Goal: Transaction & Acquisition: Purchase product/service

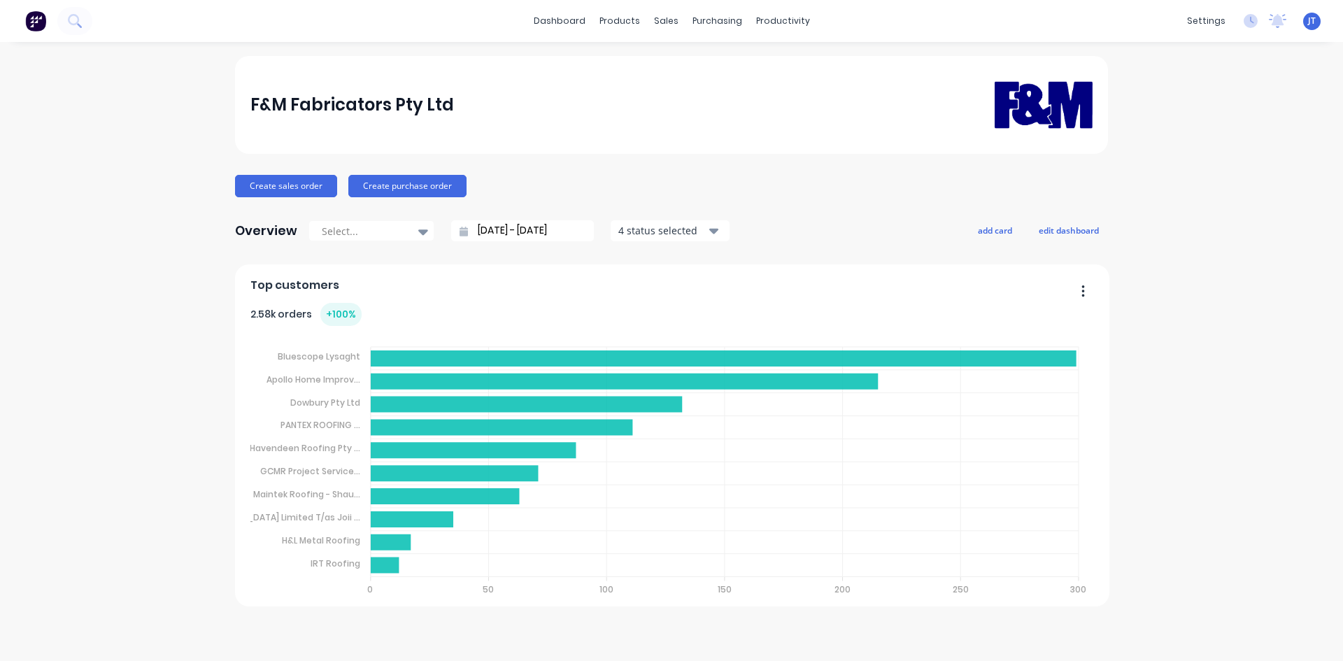
click at [931, 437] on foreignobject at bounding box center [672, 466] width 844 height 281
click at [41, 18] on img at bounding box center [35, 20] width 21 height 21
click at [78, 26] on icon at bounding box center [74, 20] width 13 height 13
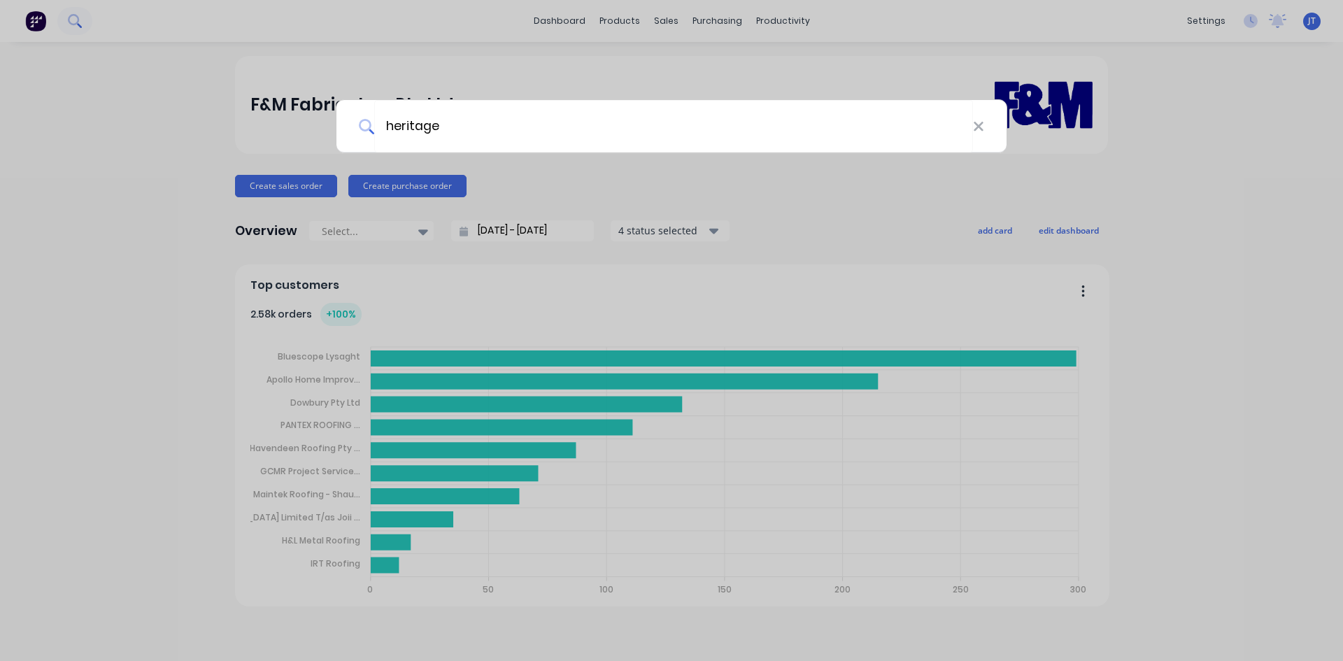
type input "heritage"
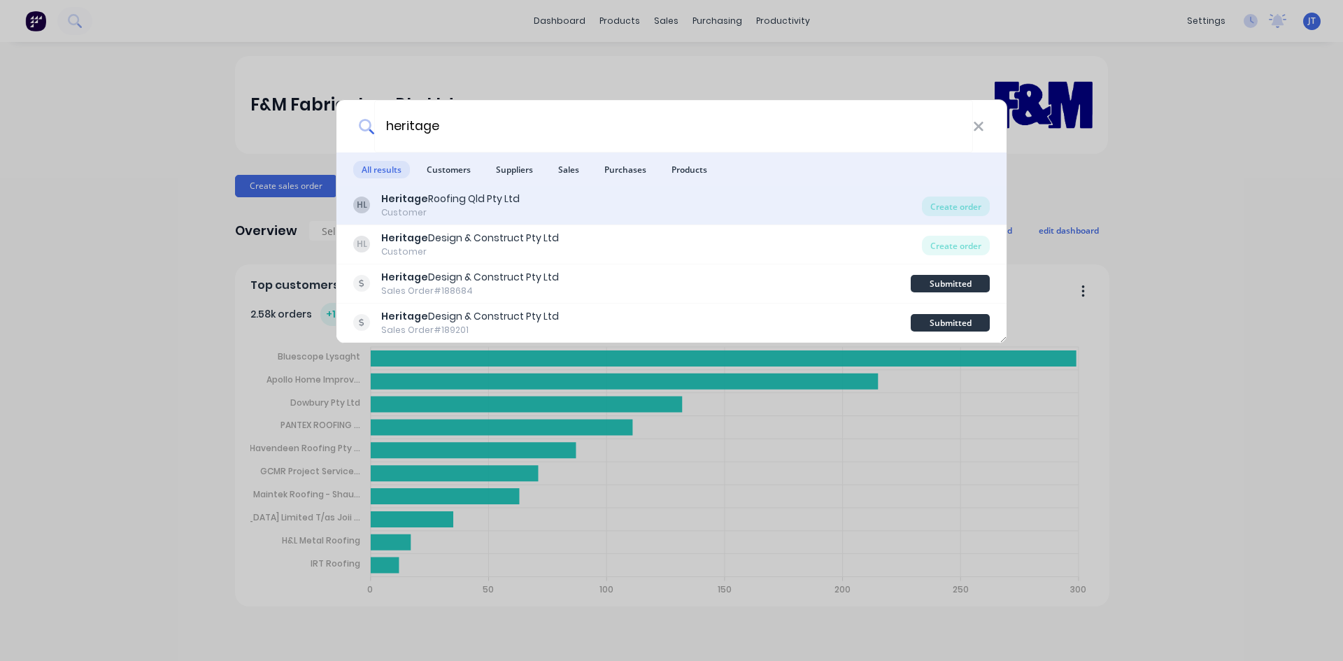
click at [665, 197] on div "HL Heritage Roofing Qld Pty Ltd Customer" at bounding box center [637, 205] width 569 height 27
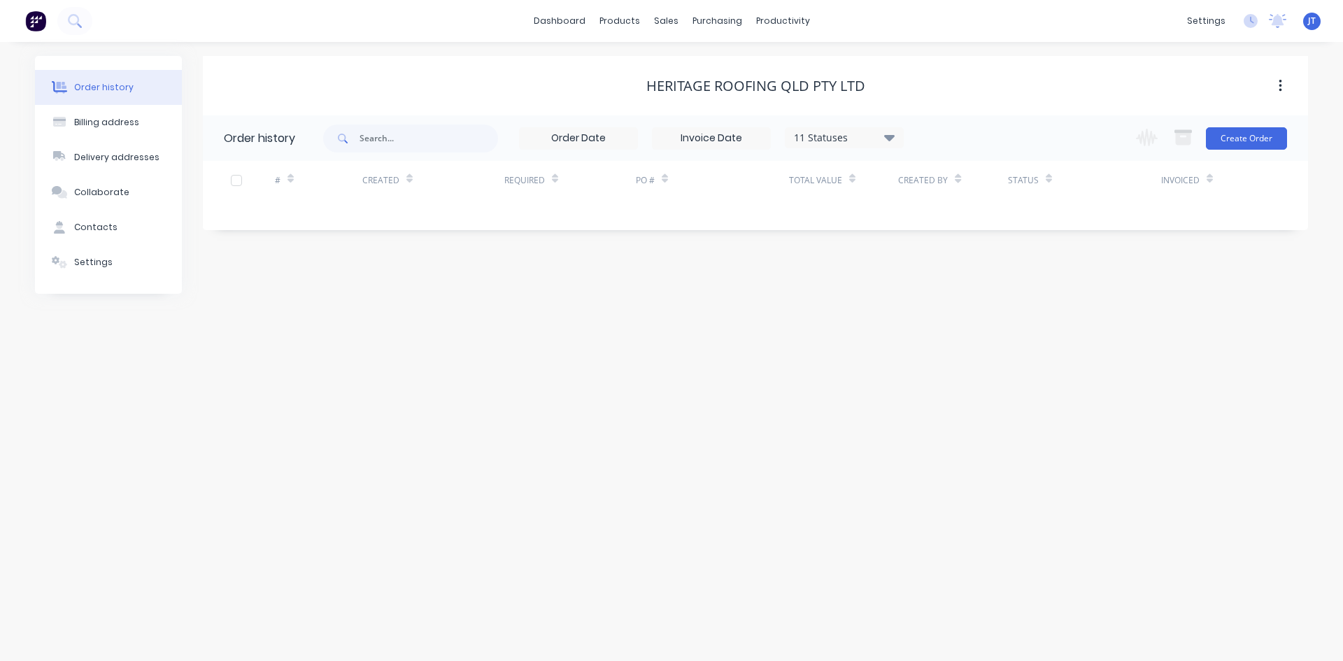
click at [874, 141] on div "11 Statuses" at bounding box center [845, 137] width 118 height 15
click at [892, 83] on div "Heritage Roofing Qld Pty Ltd" at bounding box center [755, 86] width 1105 height 17
click at [73, 11] on button at bounding box center [74, 21] width 35 height 28
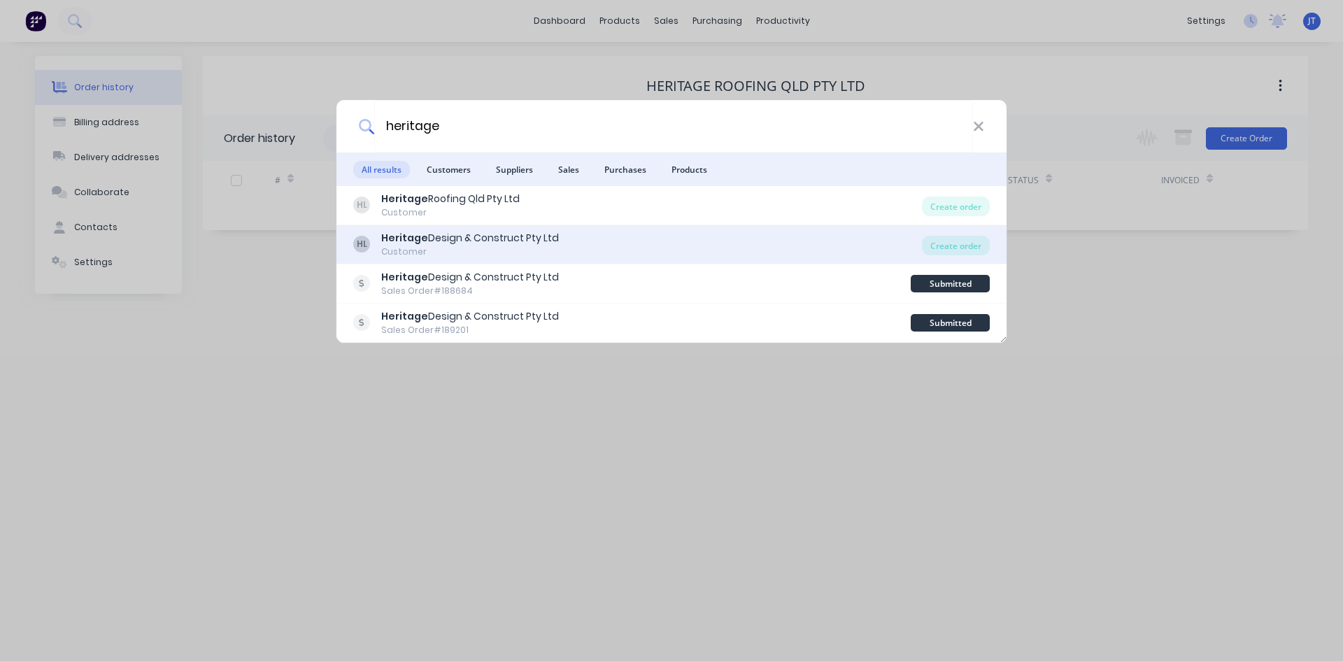
type input "heritage"
click at [665, 252] on div "HL Heritage Design & Construct Pty Ltd Customer" at bounding box center [637, 244] width 569 height 27
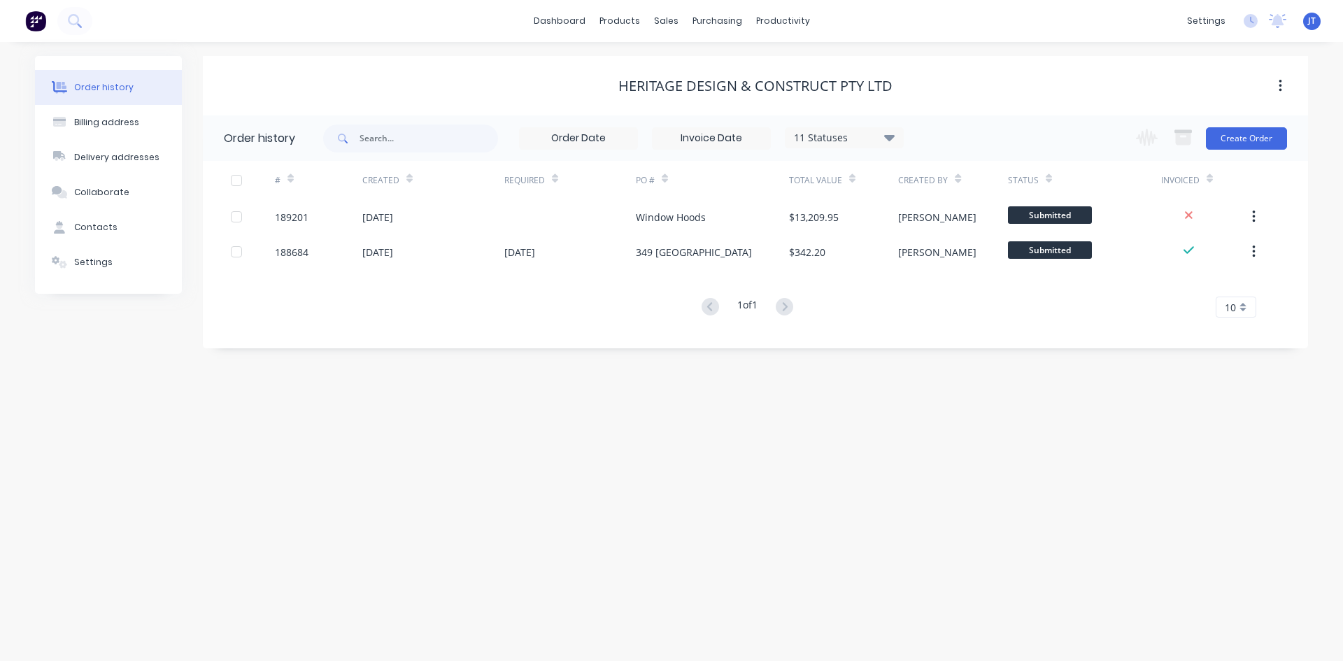
click at [688, 195] on div "PO #" at bounding box center [712, 180] width 153 height 38
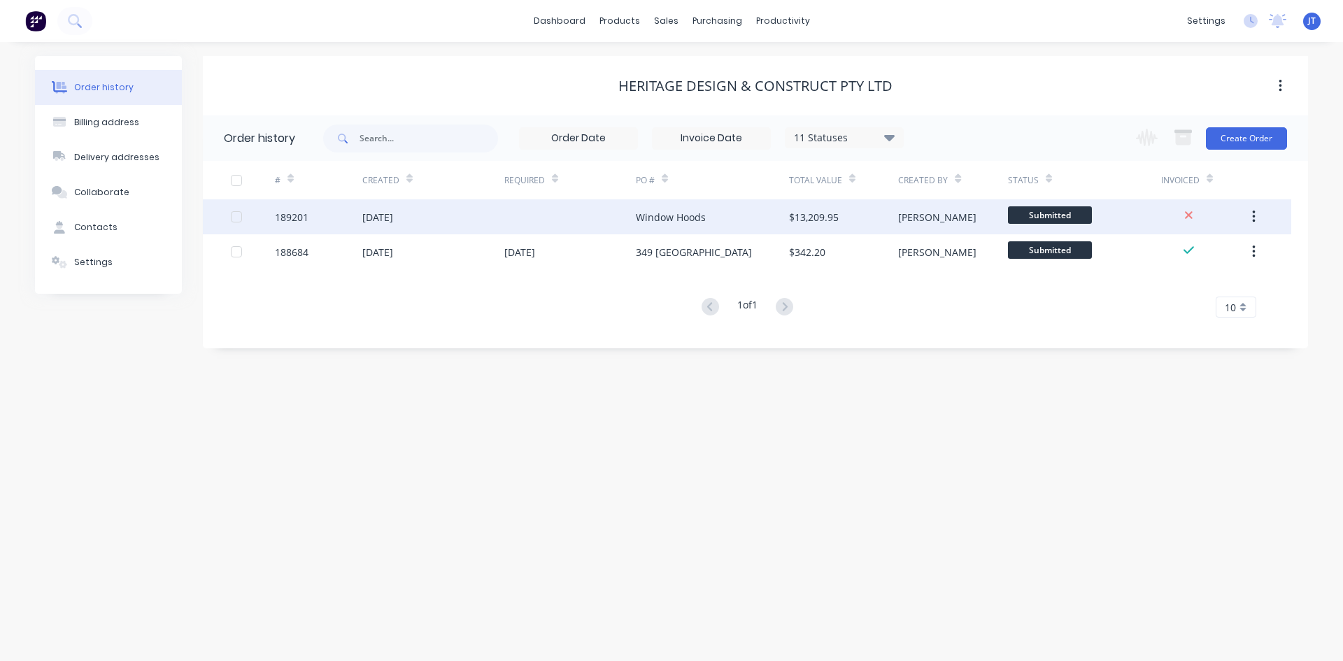
click at [689, 213] on div "Window Hoods" at bounding box center [671, 217] width 70 height 15
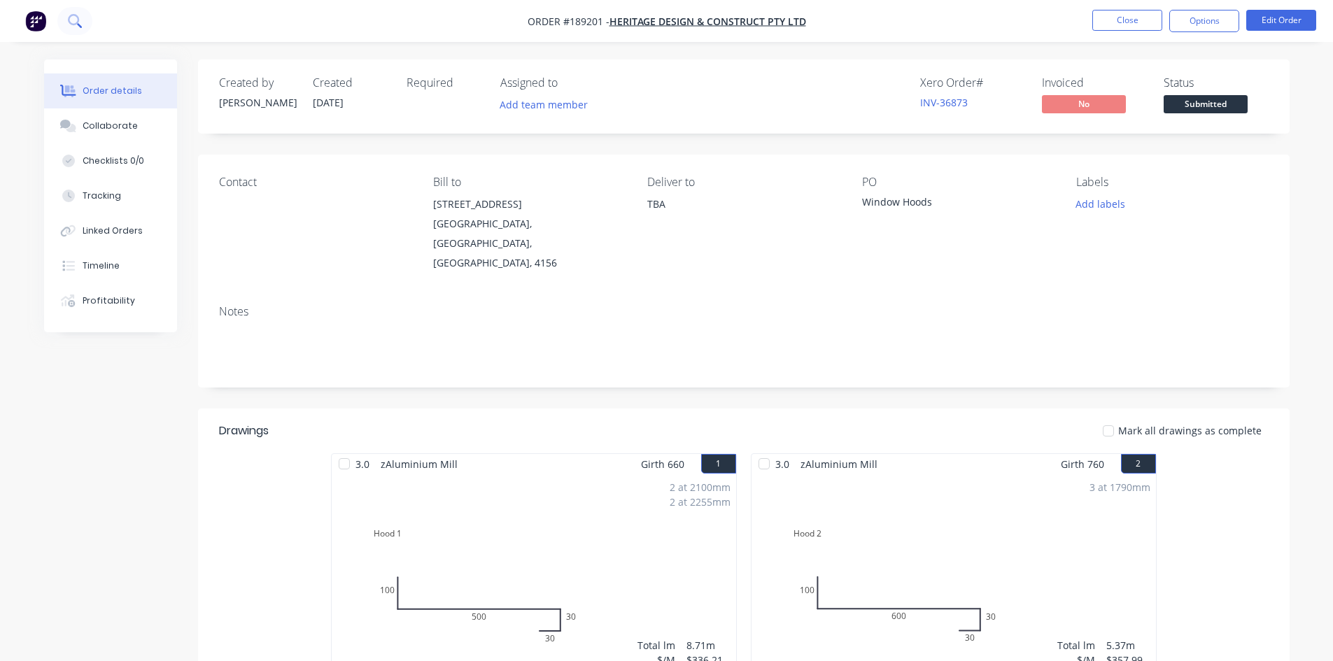
click at [76, 16] on icon at bounding box center [73, 19] width 11 height 11
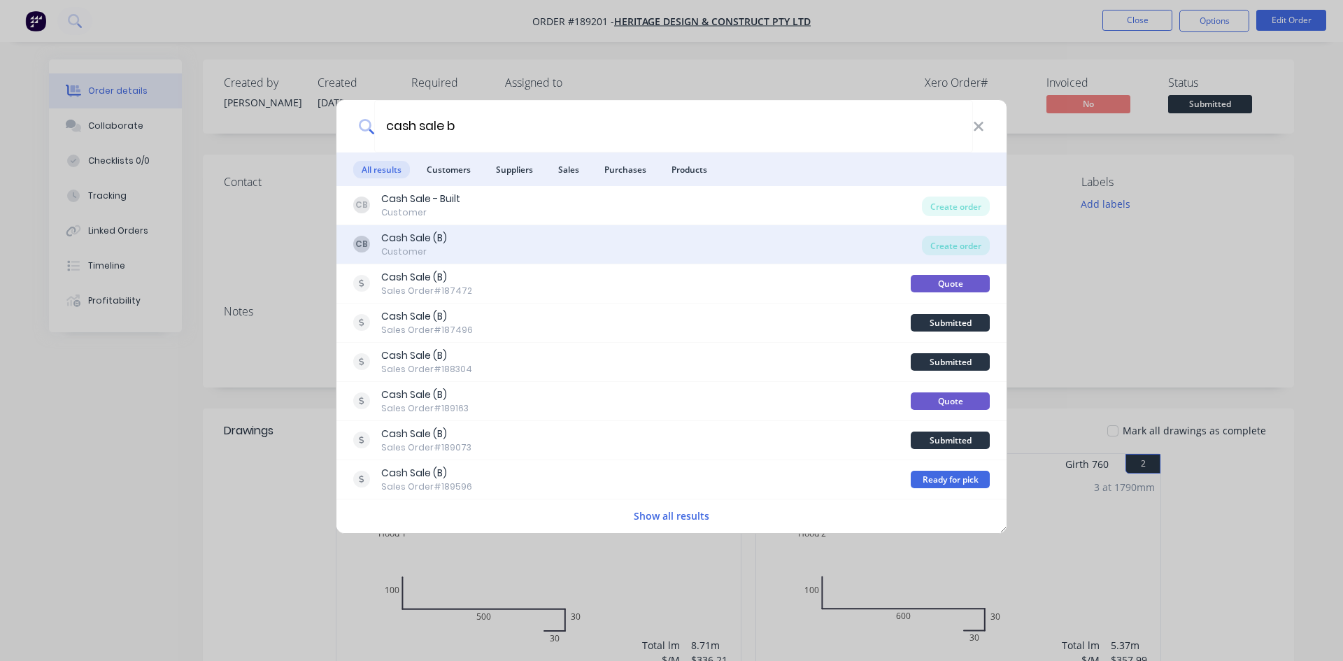
type input "cash sale b"
click at [485, 244] on div "CB Cash Sale (B) Customer" at bounding box center [637, 244] width 569 height 27
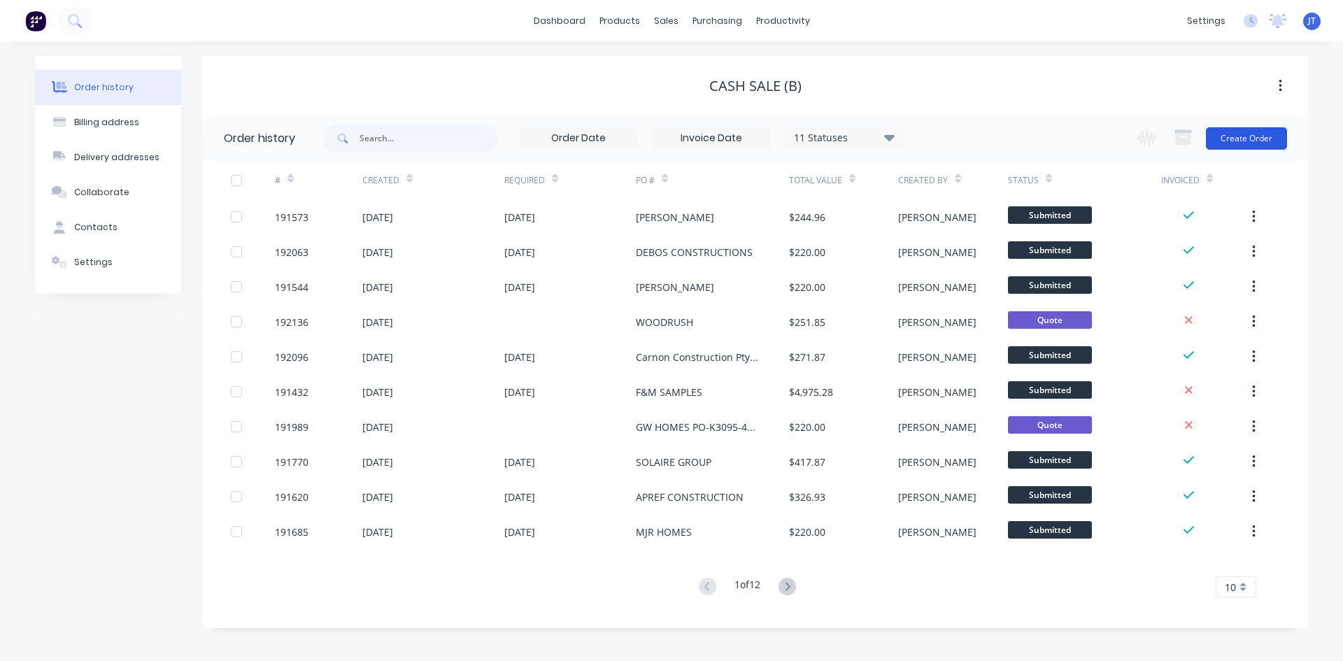
click at [1253, 131] on button "Create Order" at bounding box center [1246, 138] width 81 height 22
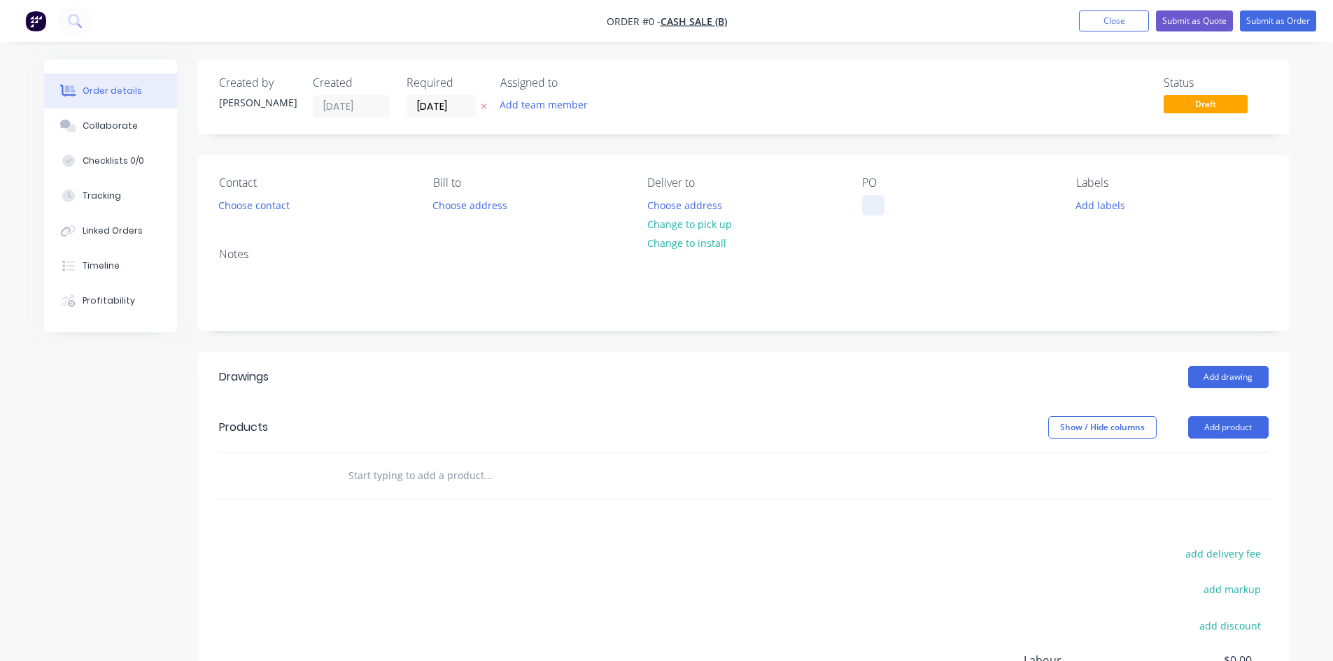
drag, startPoint x: 890, startPoint y: 201, endPoint x: 876, endPoint y: 203, distance: 14.1
click at [886, 203] on div "PO" at bounding box center [958, 195] width 192 height 39
click at [876, 203] on div at bounding box center [873, 205] width 22 height 20
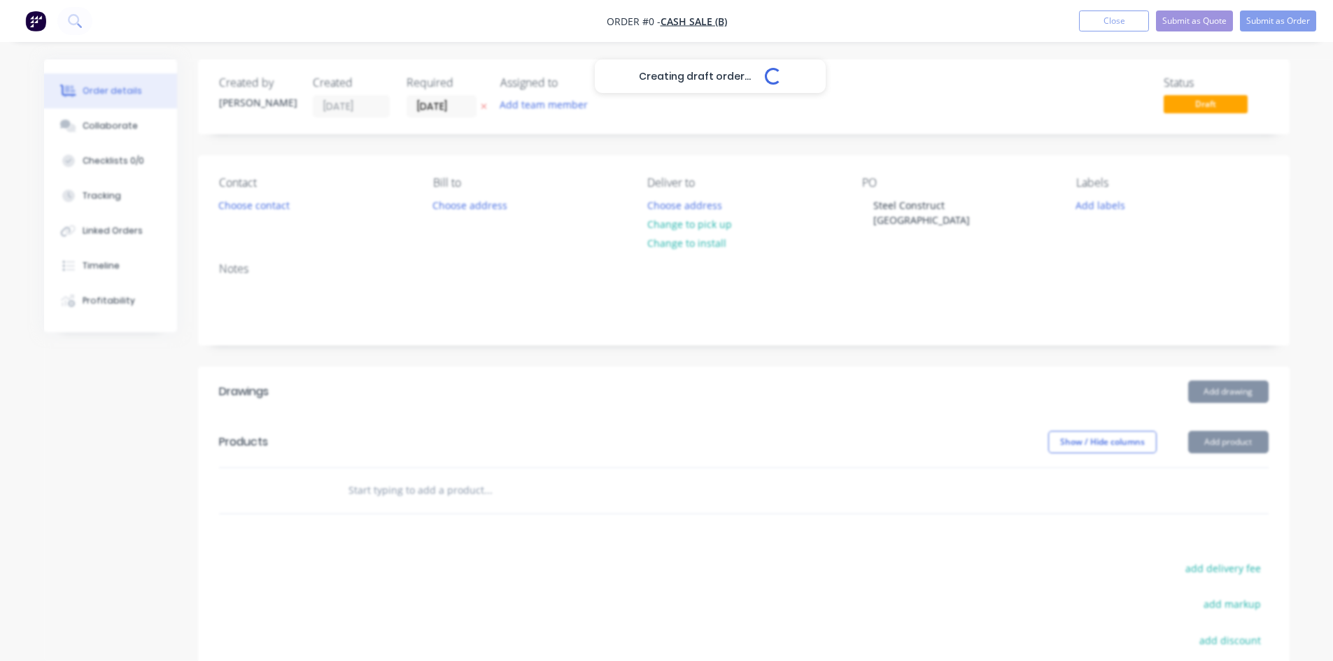
click at [1105, 236] on div "Creating draft order... Loading... Order details Collaborate Checklists 0/0 Tra…" at bounding box center [666, 465] width 1273 height 812
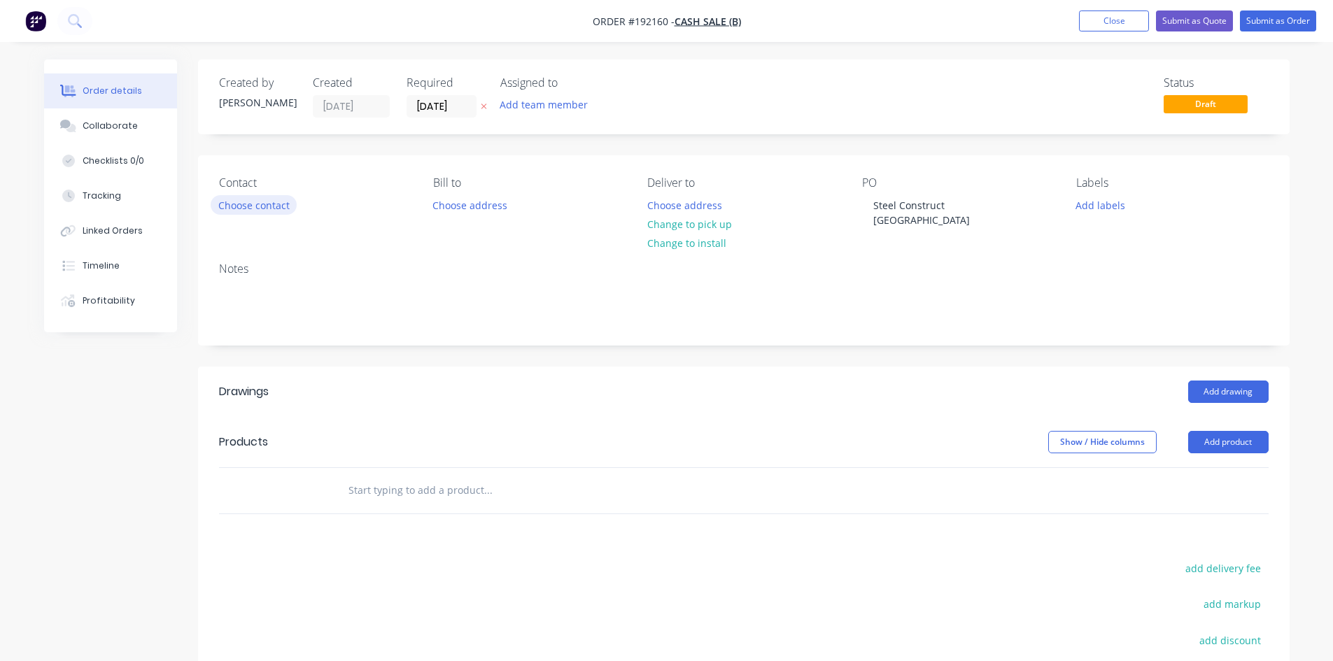
click at [259, 202] on button "Choose contact" at bounding box center [254, 204] width 86 height 19
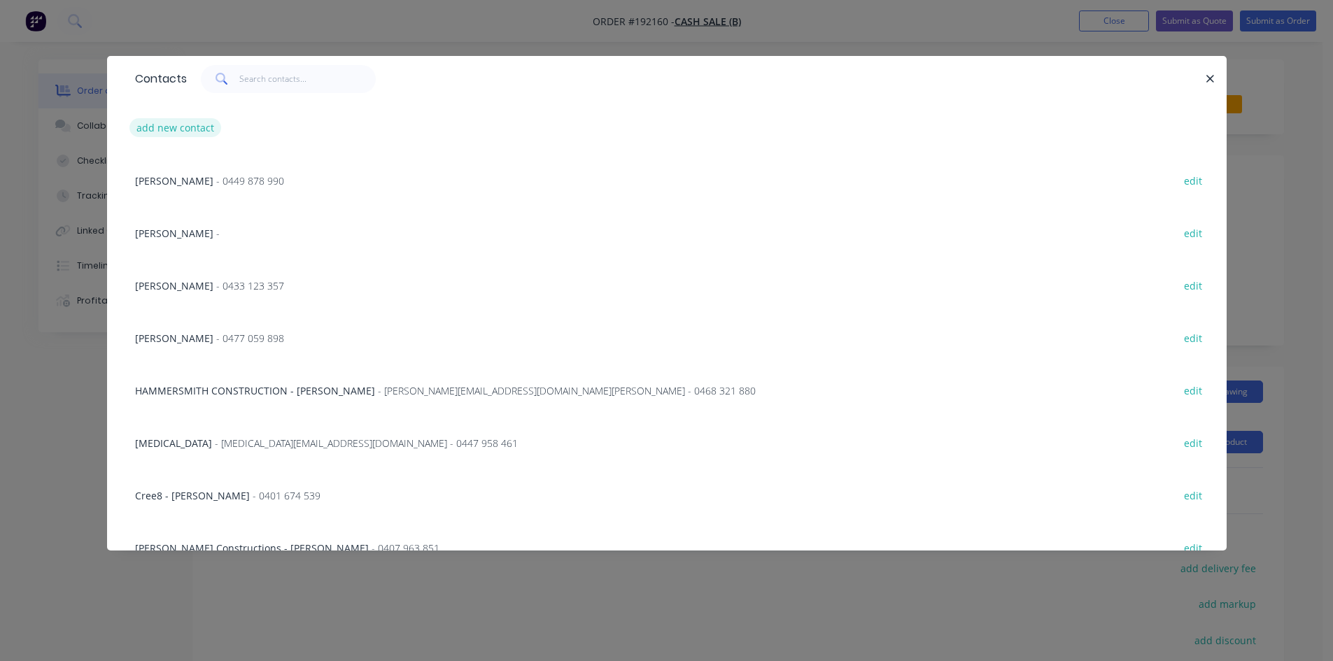
click at [185, 136] on button "add new contact" at bounding box center [175, 127] width 92 height 19
select select "AU"
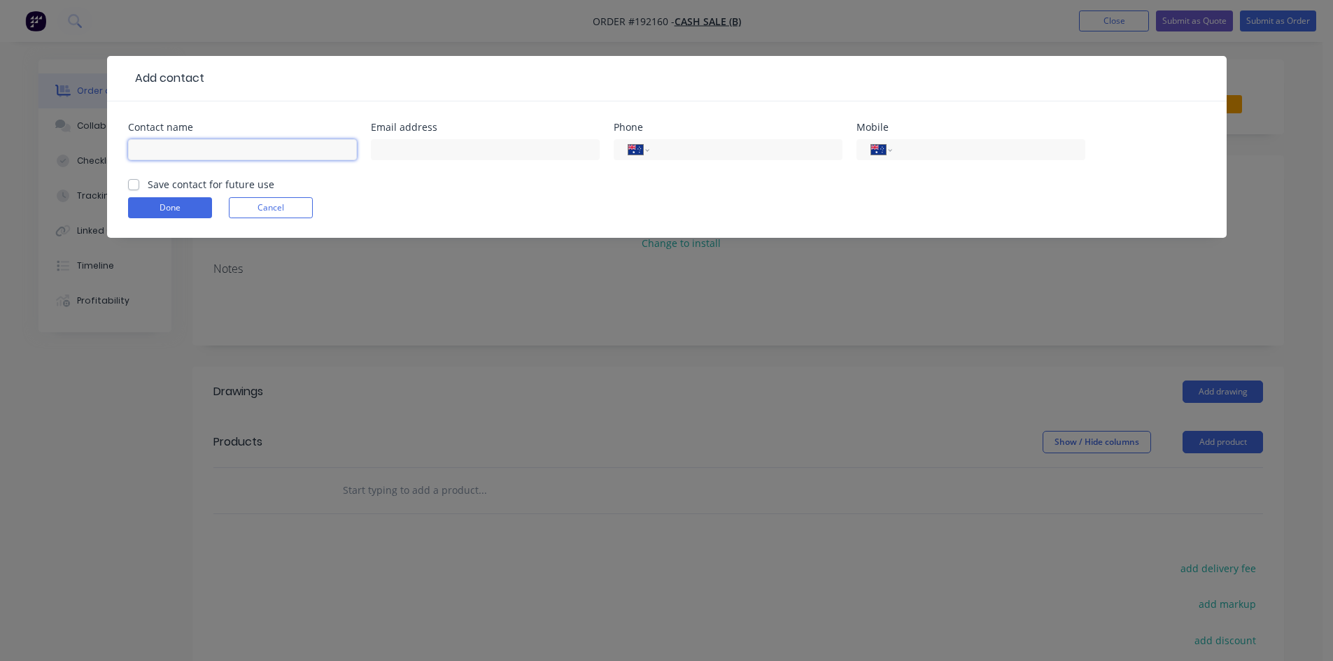
click at [194, 153] on input "text" at bounding box center [242, 149] width 229 height 21
type input "[PERSON_NAME]"
type input "0410 634 783"
click button "Done" at bounding box center [170, 207] width 84 height 21
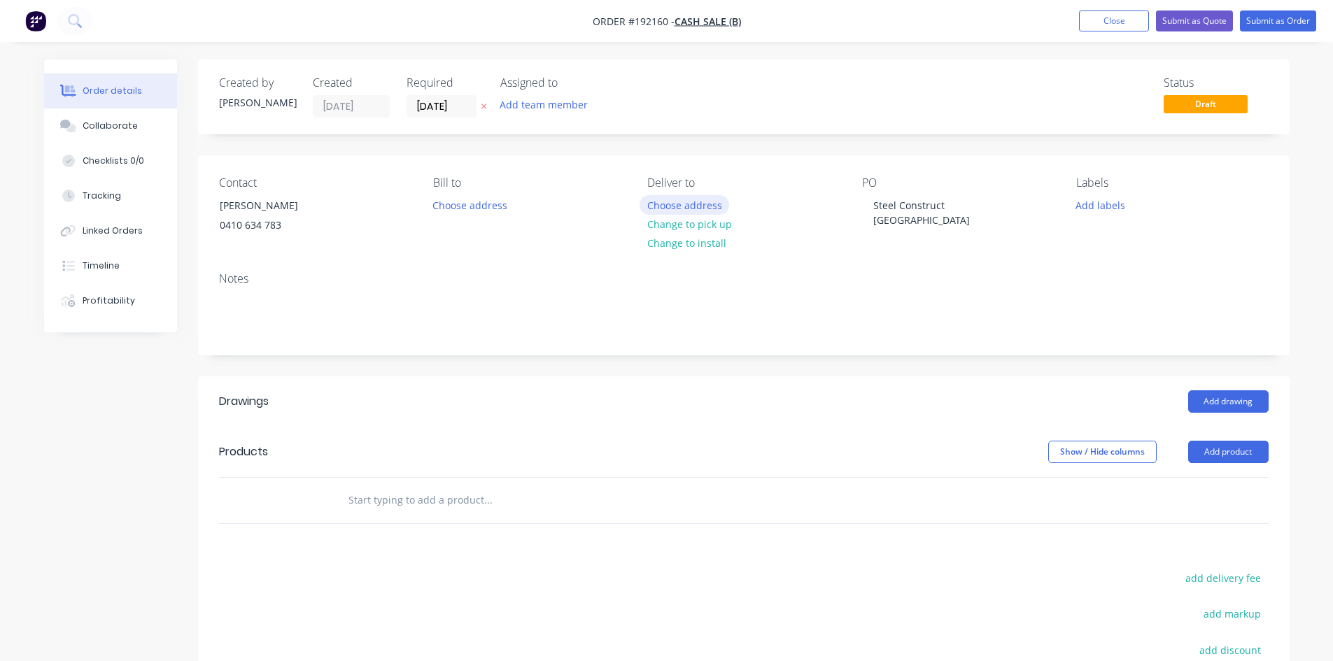
click at [688, 204] on button "Choose address" at bounding box center [684, 204] width 90 height 19
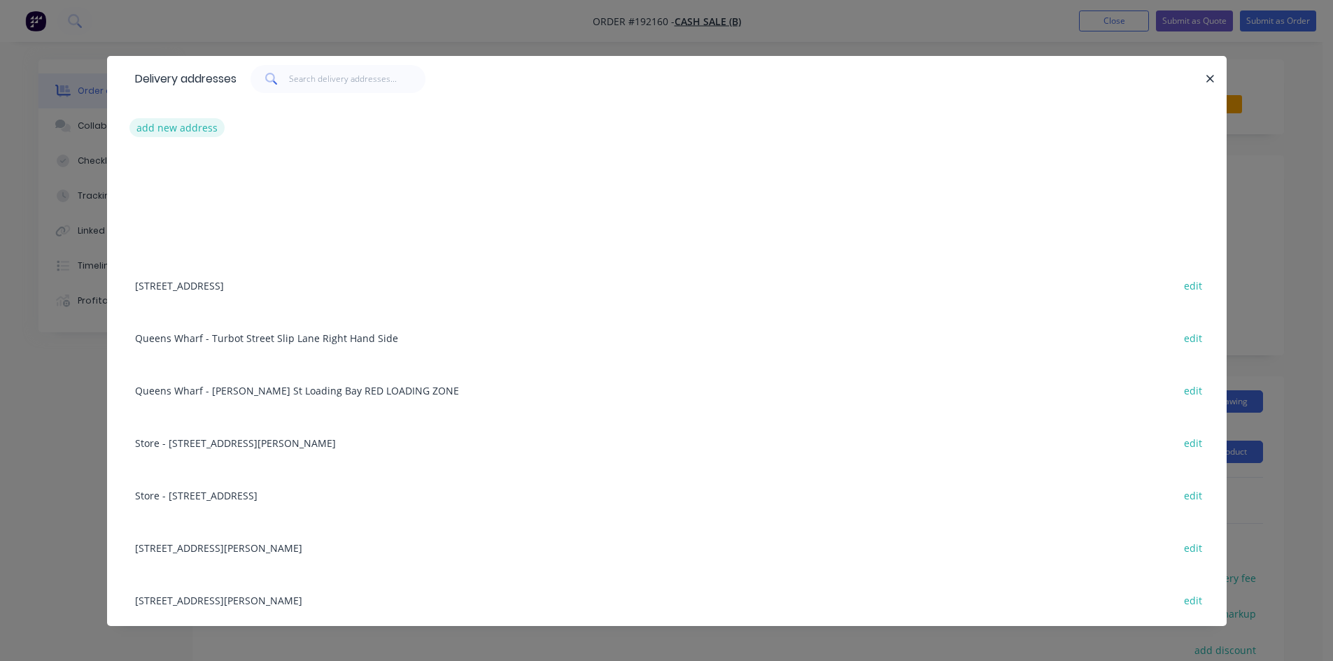
click at [168, 129] on button "add new address" at bounding box center [177, 127] width 96 height 19
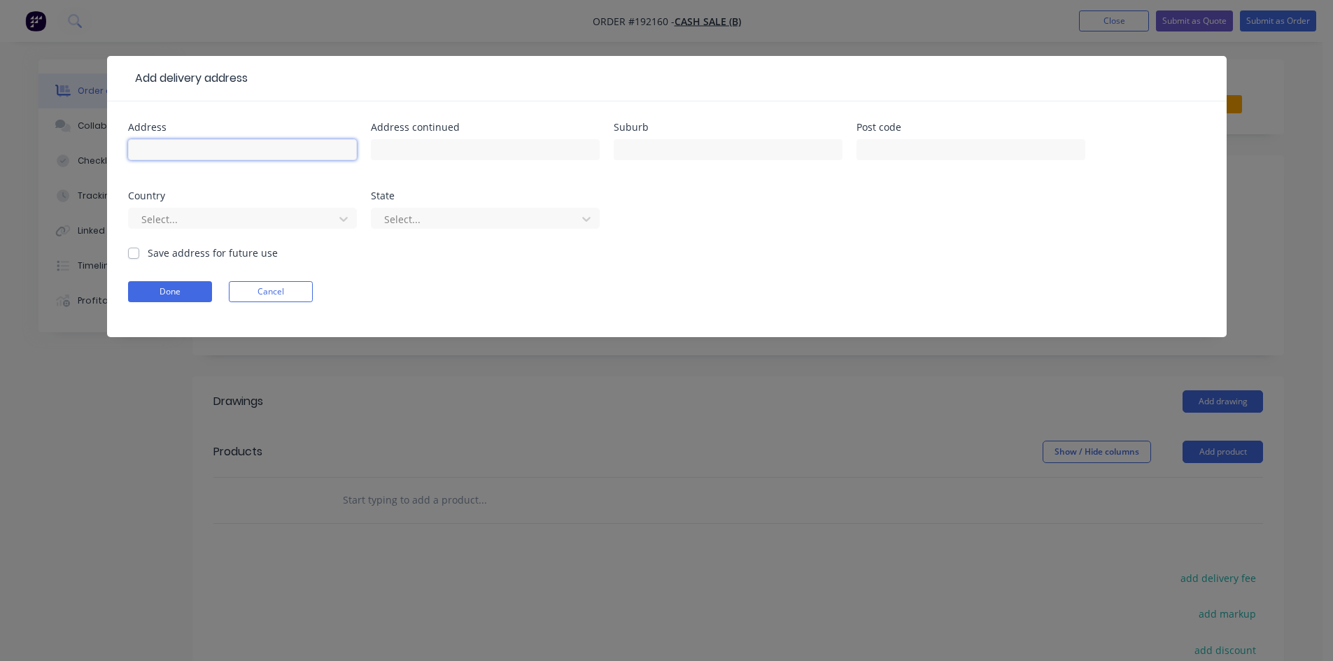
click at [175, 144] on input "text" at bounding box center [242, 149] width 229 height 21
type input "TBA"
click button "Done" at bounding box center [170, 291] width 84 height 21
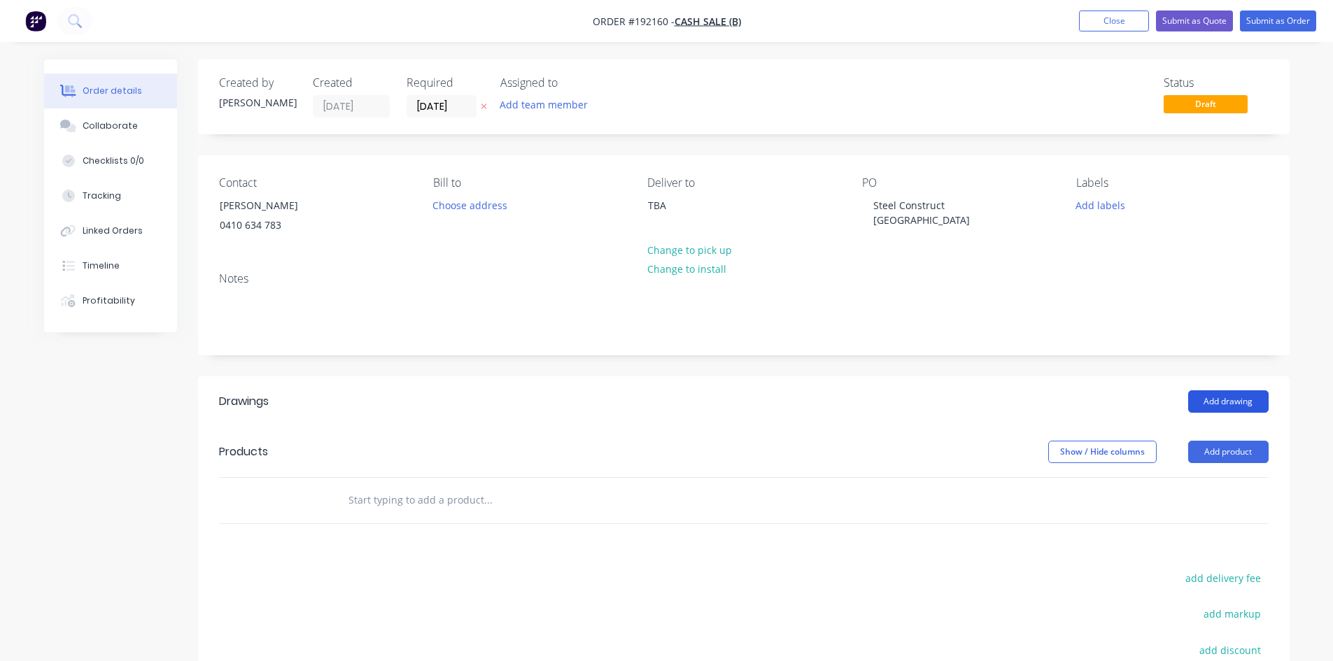
click at [1225, 409] on button "Add drawing" at bounding box center [1228, 401] width 80 height 22
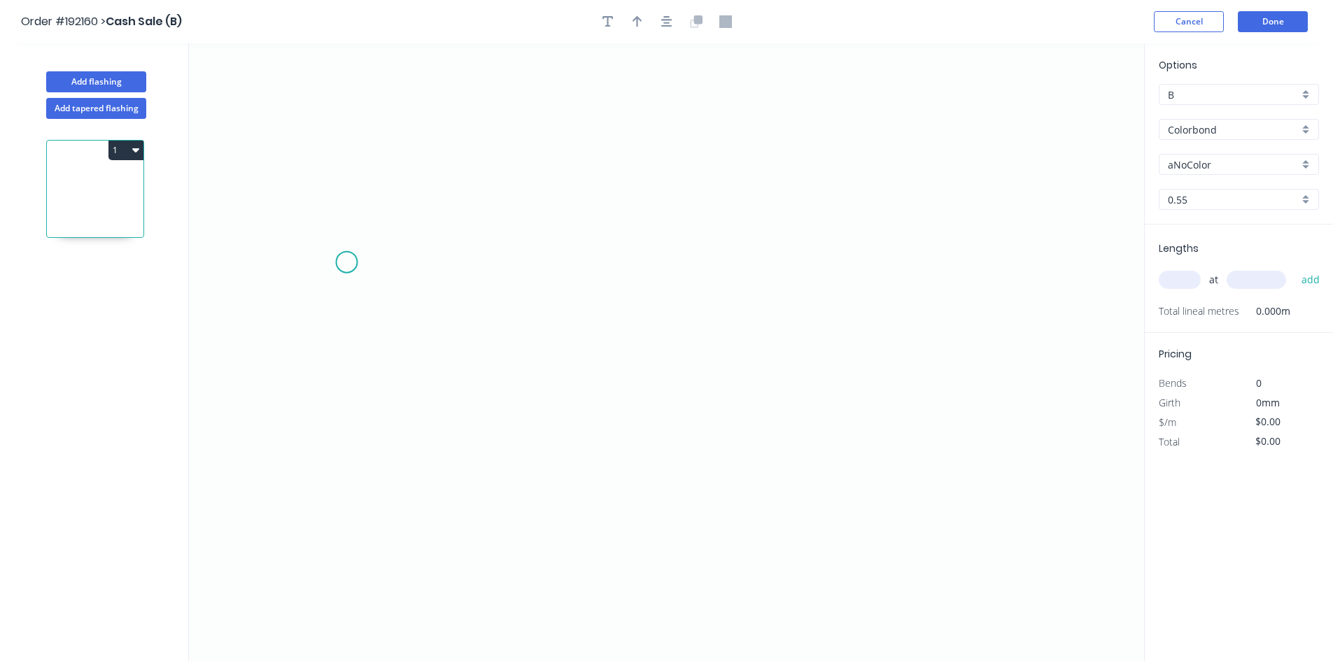
click at [346, 262] on icon "0" at bounding box center [666, 352] width 955 height 618
click at [297, 213] on icon "0" at bounding box center [666, 352] width 955 height 618
click at [301, 560] on icon "0 ?" at bounding box center [666, 352] width 955 height 618
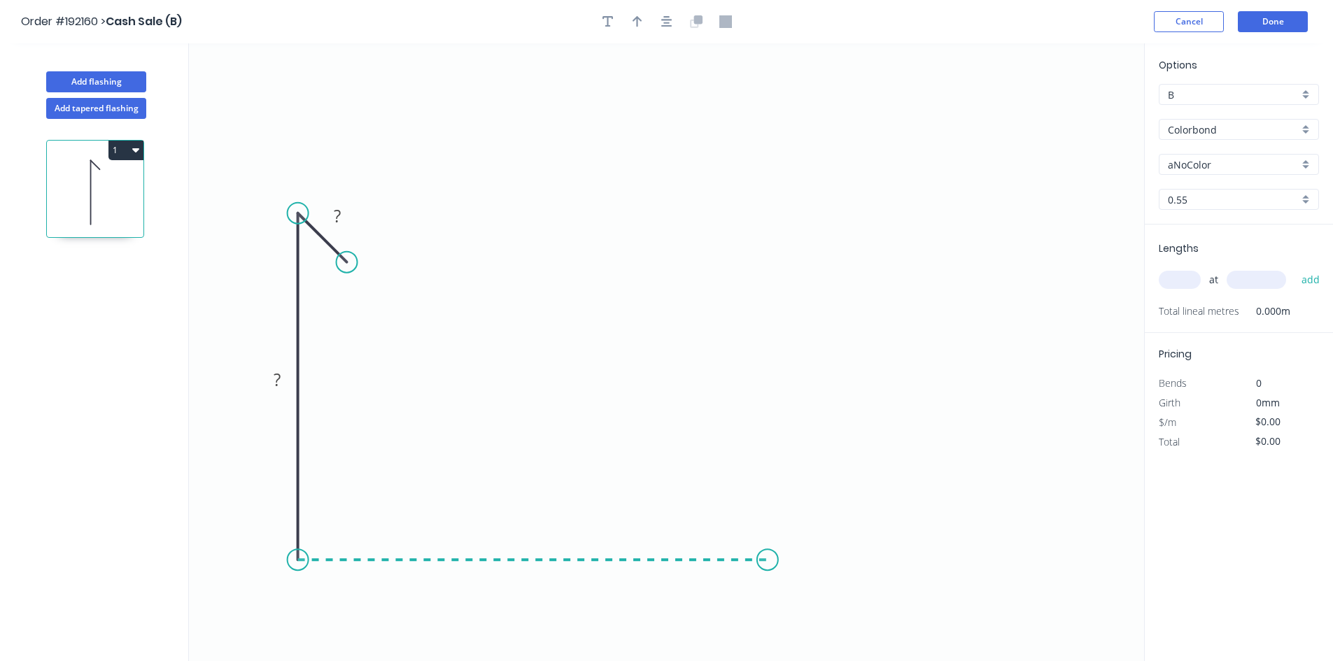
click at [767, 567] on icon "0 ? ?" at bounding box center [666, 352] width 955 height 618
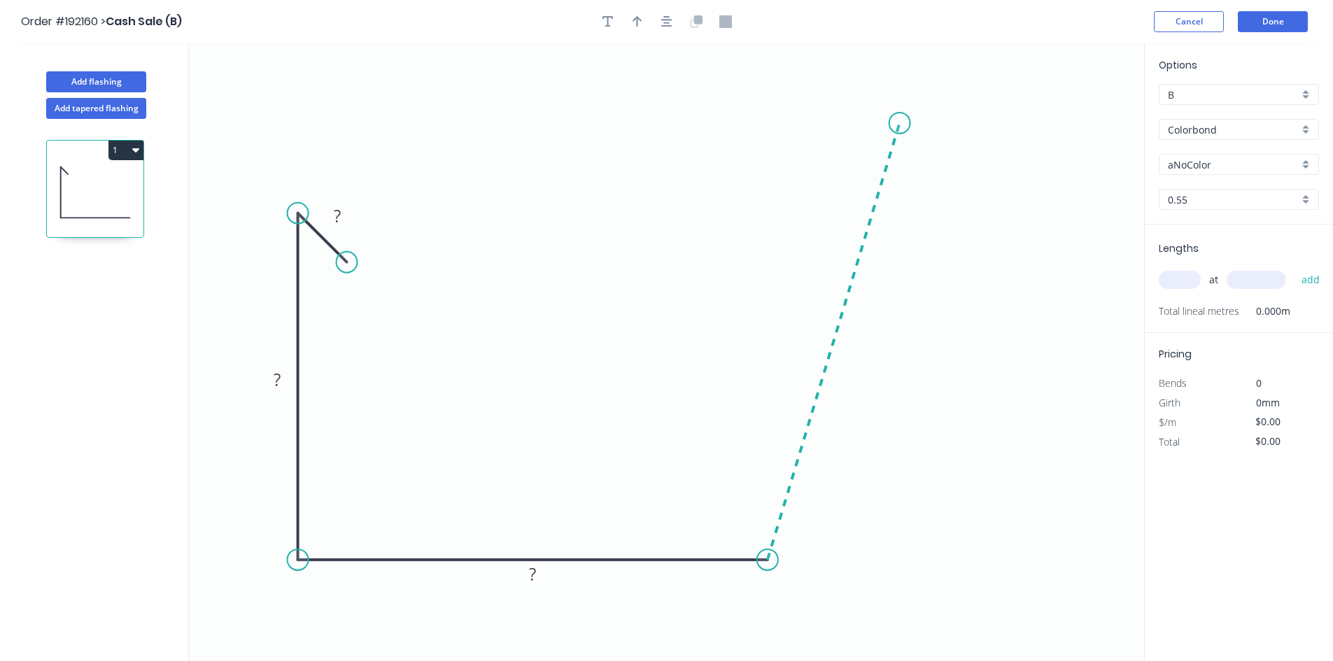
click at [900, 123] on icon "0 ? ? ?" at bounding box center [666, 352] width 955 height 618
click at [805, 125] on icon "0 ? ? ? ? ? º" at bounding box center [666, 352] width 955 height 618
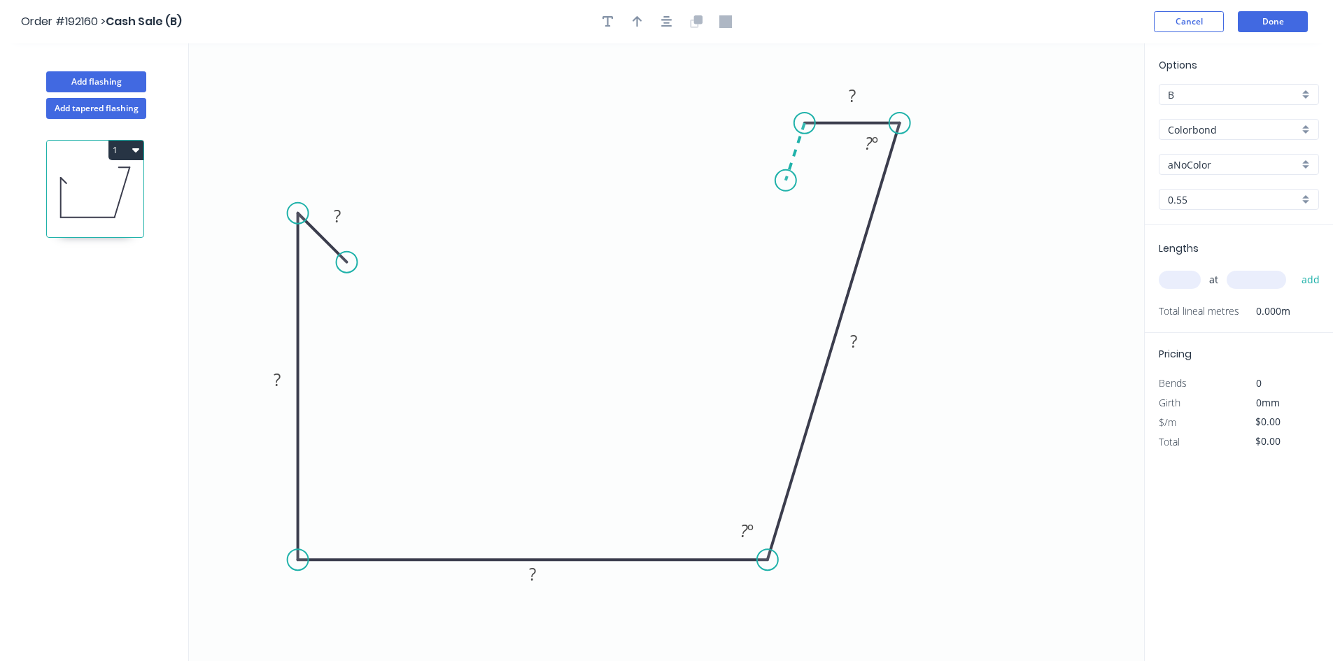
click at [786, 181] on icon "0 ? ? ? ? ? ? º ? º" at bounding box center [666, 352] width 955 height 618
click at [827, 181] on icon "0 ? ? ? ? ? ? ? º ? º ? º" at bounding box center [666, 352] width 955 height 618
click at [843, 199] on div "Hide angle" at bounding box center [900, 202] width 141 height 29
click at [858, 194] on div "Hide angle" at bounding box center [880, 201] width 141 height 29
click at [891, 189] on div "Hide angle" at bounding box center [938, 189] width 141 height 29
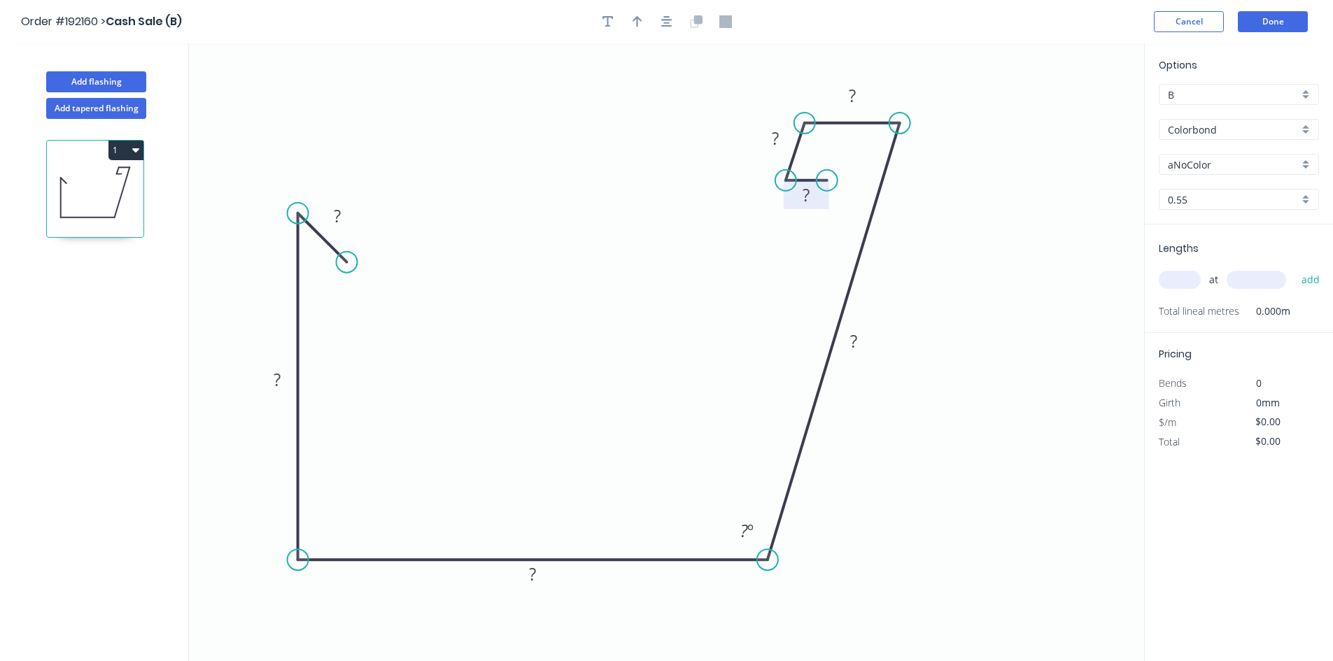
click at [804, 197] on tspan "?" at bounding box center [805, 194] width 7 height 23
type input "$32.21"
click at [1218, 128] on input "Colorbond" at bounding box center [1233, 129] width 131 height 15
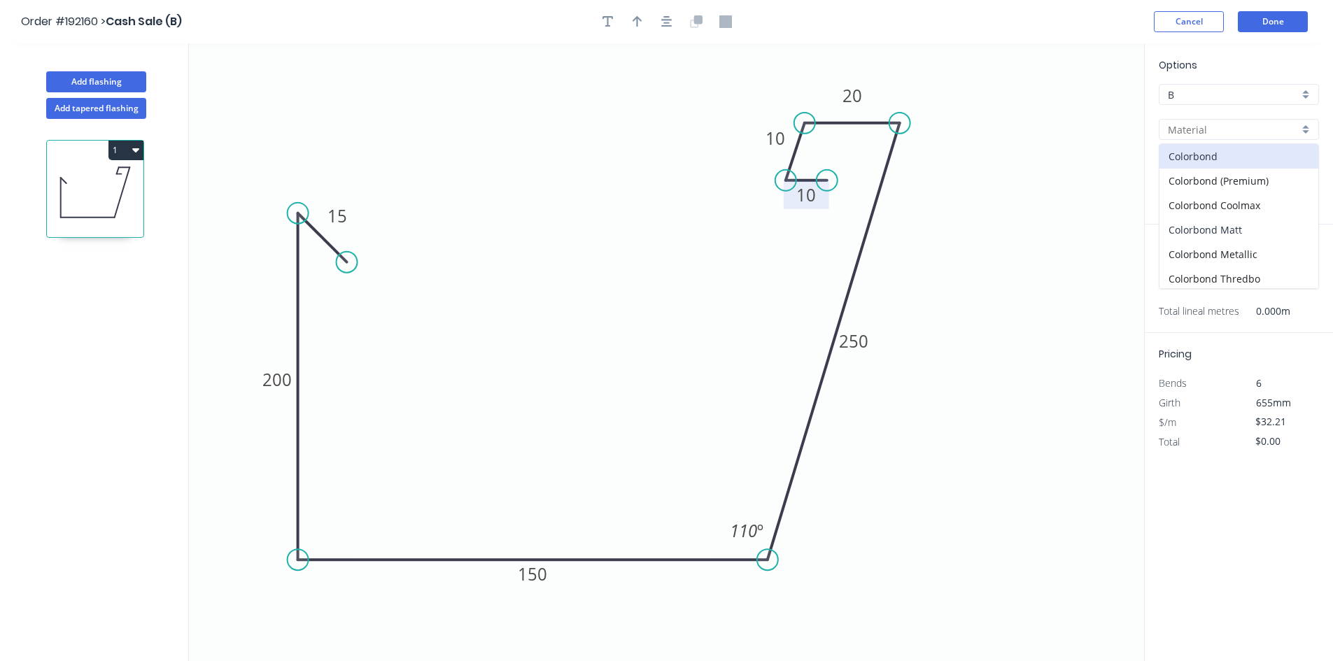
click at [1252, 241] on div "Colorbond Matt" at bounding box center [1238, 230] width 159 height 24
type input "Colorbond Matt"
type input "Basalt"
type input "$40.42"
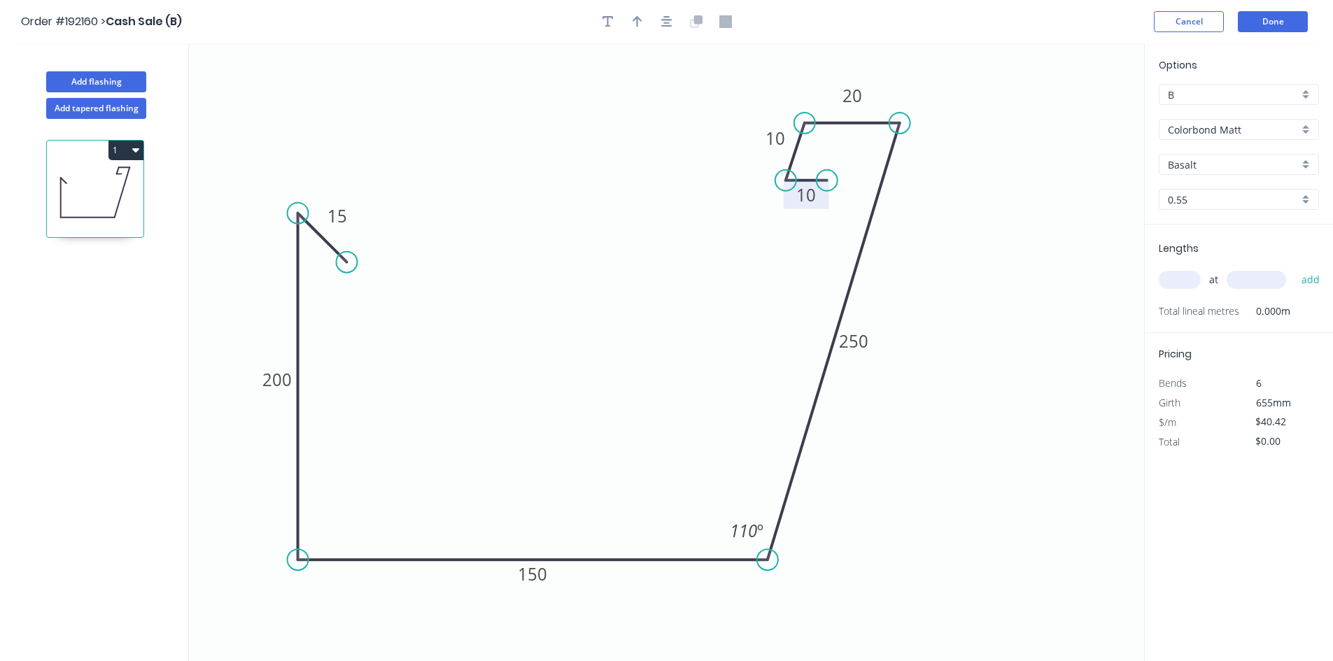
click at [1239, 158] on input "Basalt" at bounding box center [1233, 164] width 131 height 15
click at [1238, 264] on div "Monument" at bounding box center [1238, 265] width 159 height 24
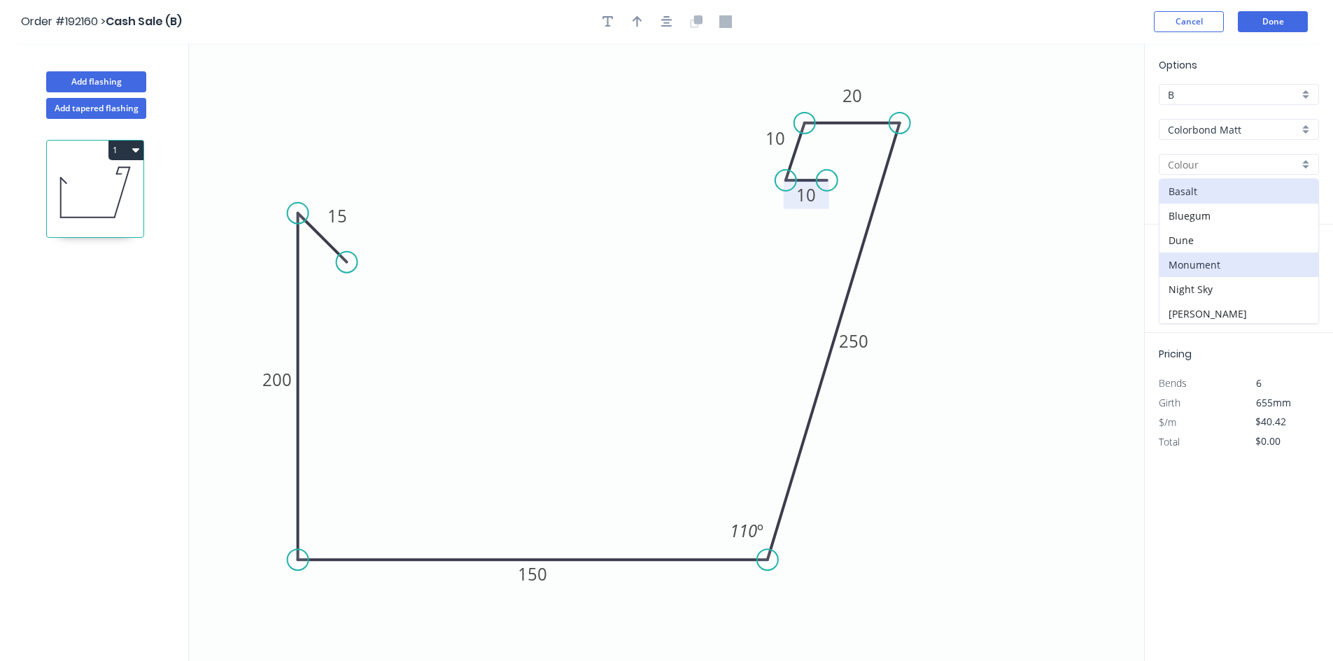
type input "Monument"
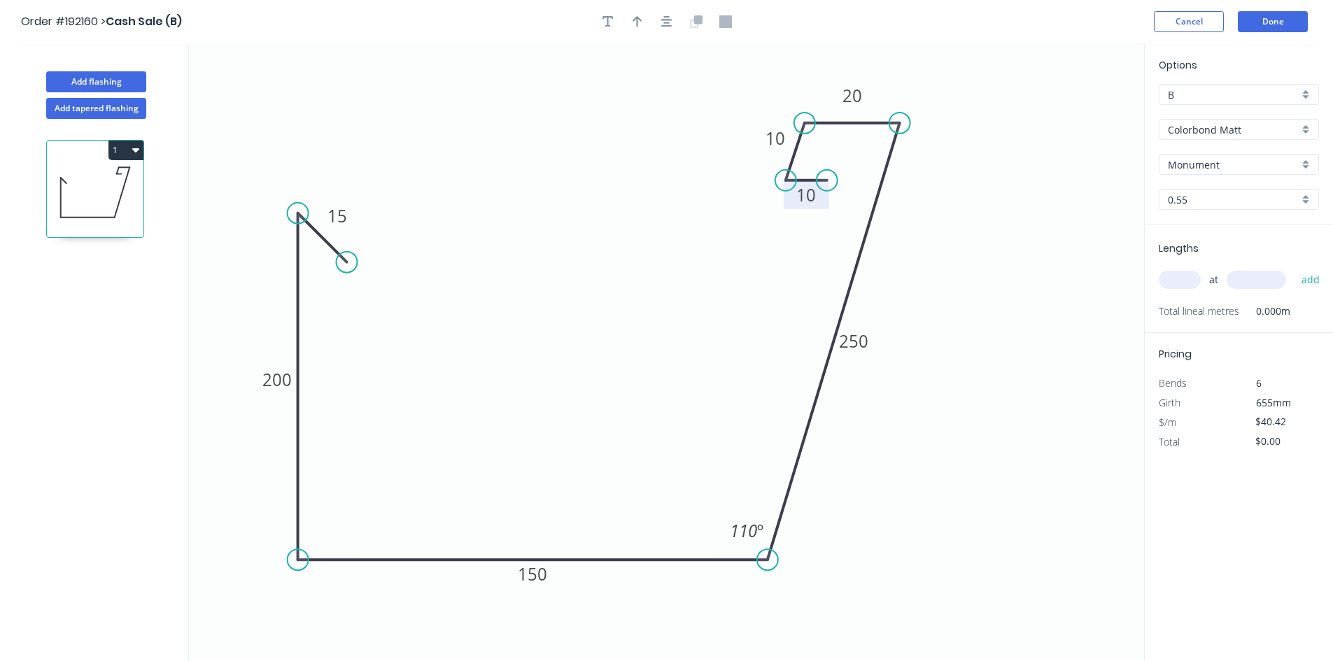
click at [1177, 288] on input "text" at bounding box center [1180, 280] width 42 height 18
type input "1"
type input "7000"
click at [1294, 268] on button "add" at bounding box center [1310, 280] width 33 height 24
type input "$282.94"
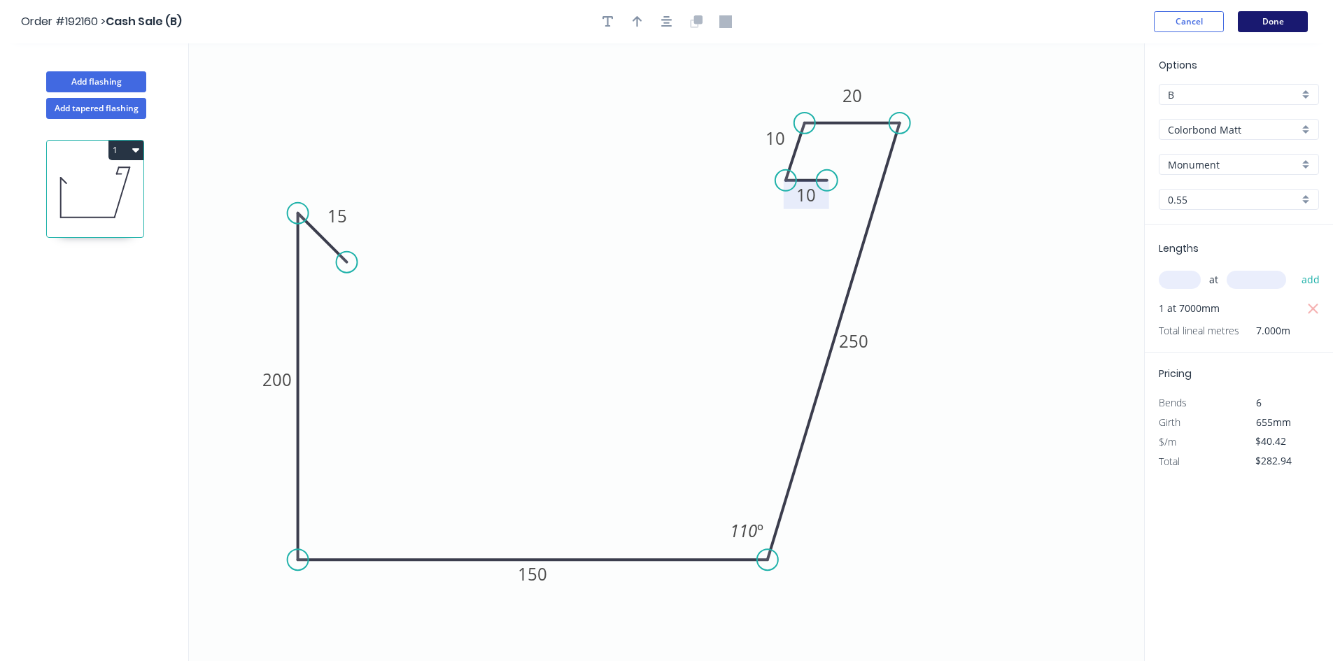
click at [1269, 17] on button "Done" at bounding box center [1273, 21] width 70 height 21
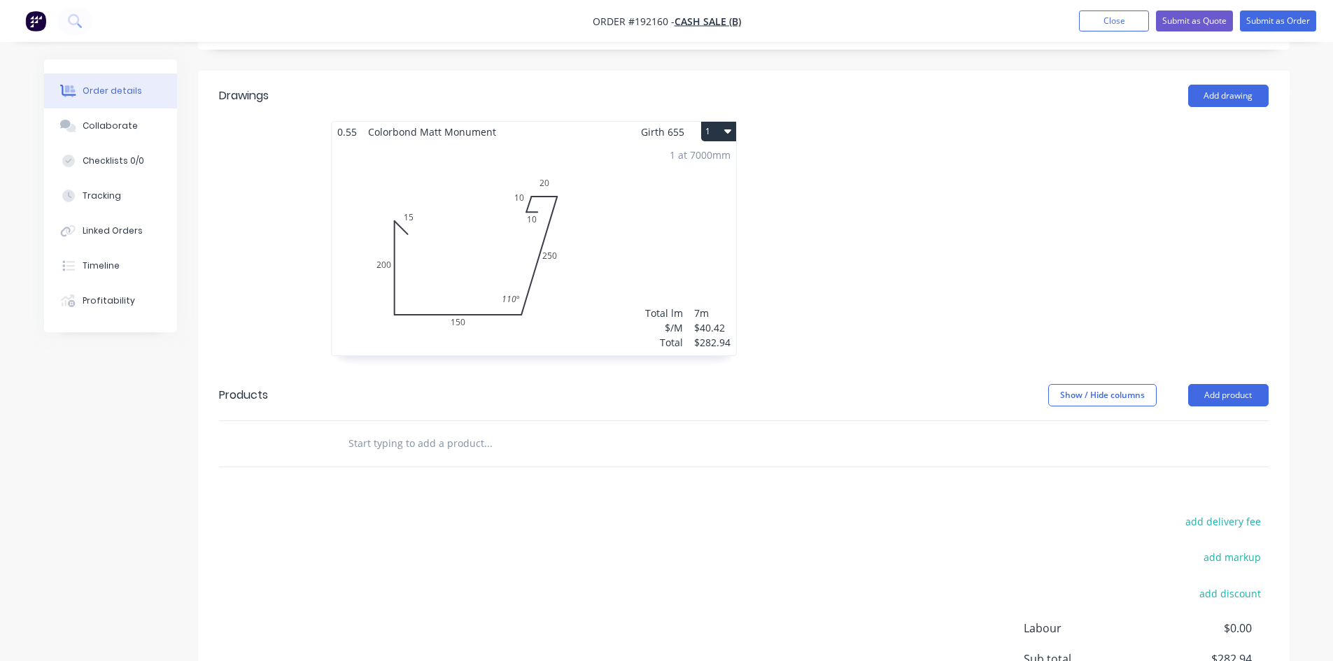
scroll to position [467, 0]
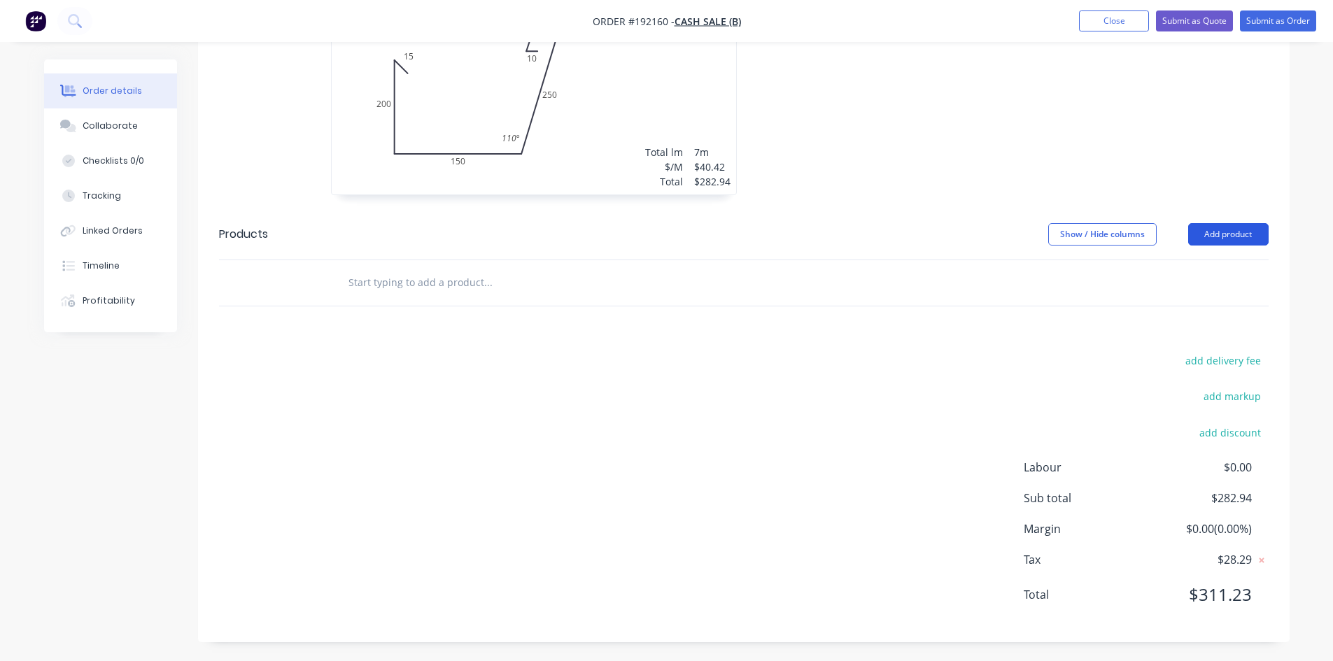
click at [1229, 243] on button "Add product" at bounding box center [1228, 234] width 80 height 22
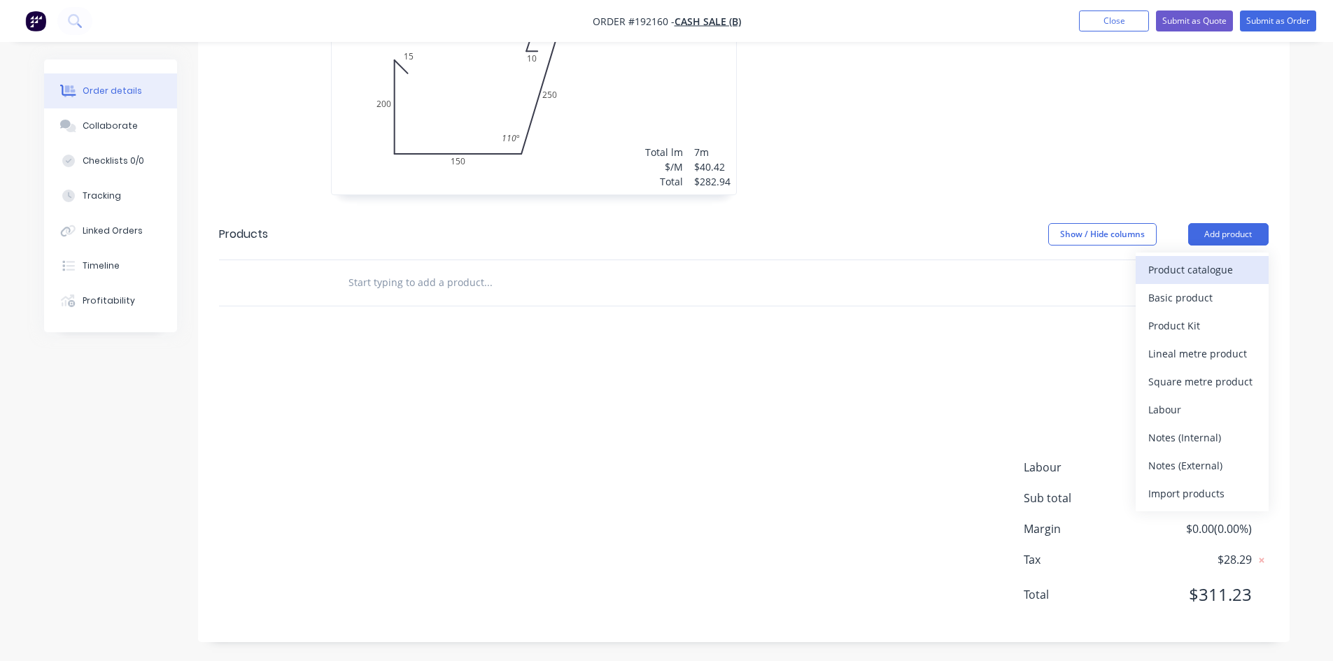
click at [1222, 268] on div "Product catalogue" at bounding box center [1202, 270] width 108 height 20
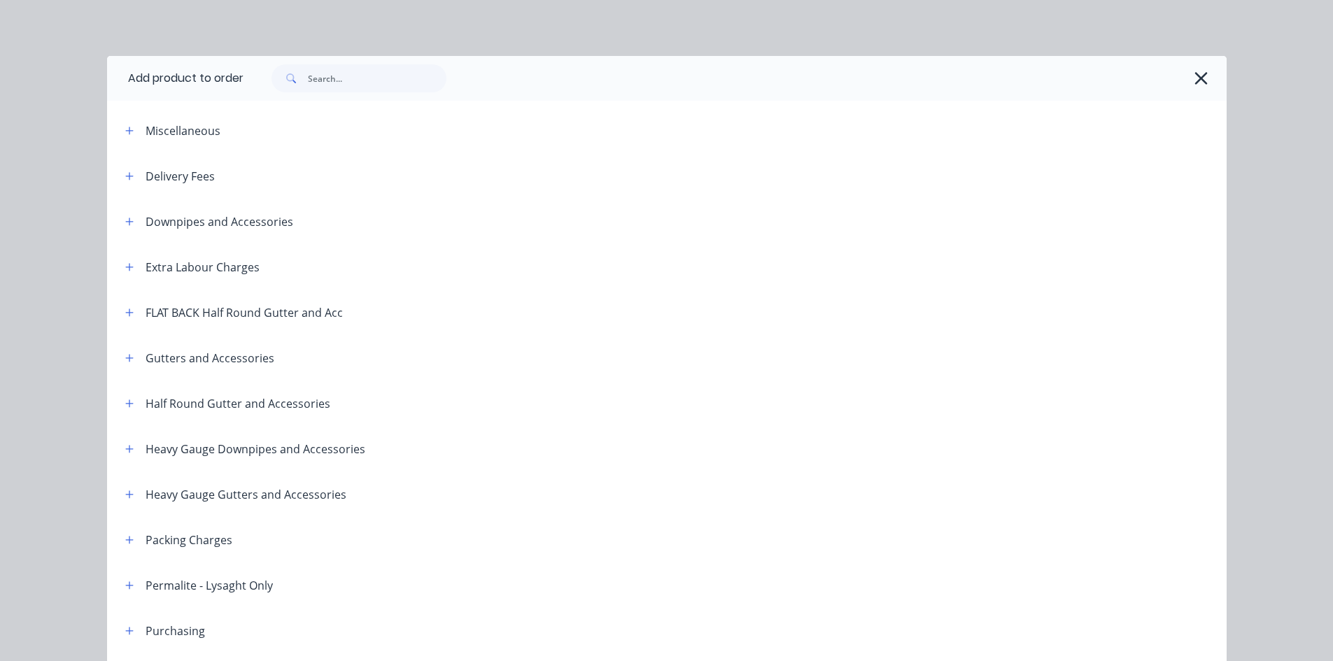
click at [133, 358] on div "Gutters and Accessories" at bounding box center [194, 357] width 160 height 17
click at [125, 359] on icon "button" at bounding box center [129, 358] width 8 height 8
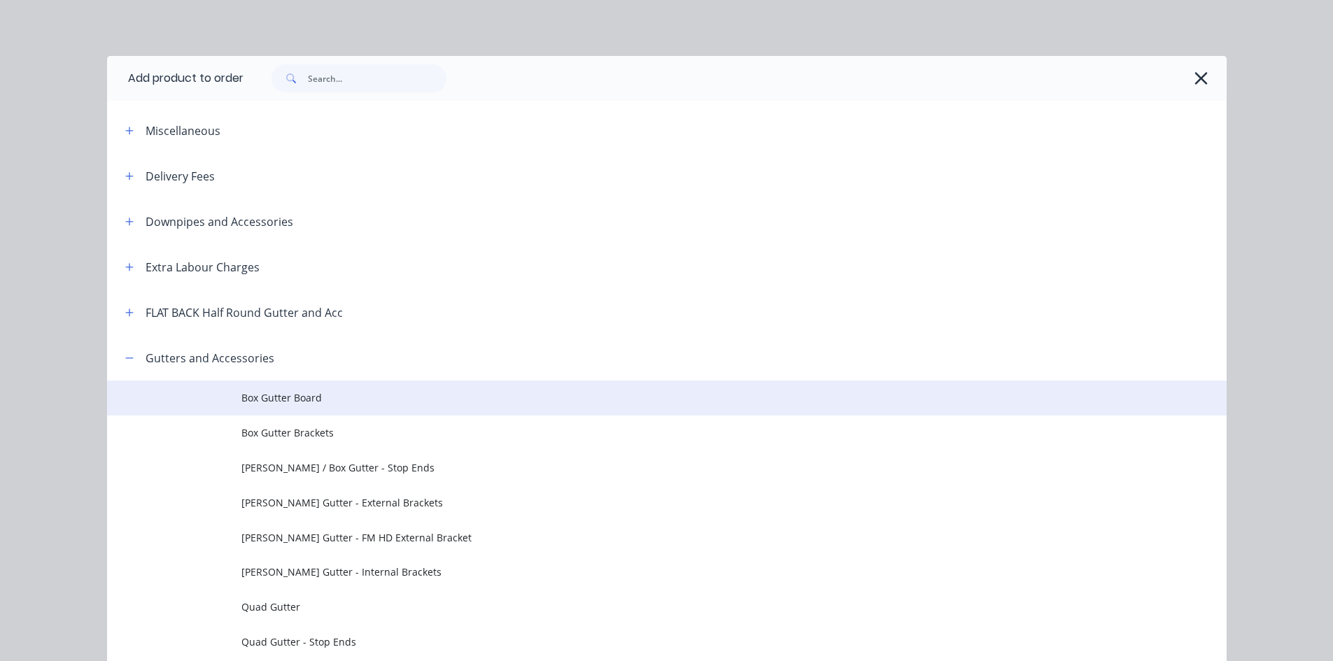
scroll to position [233, 0]
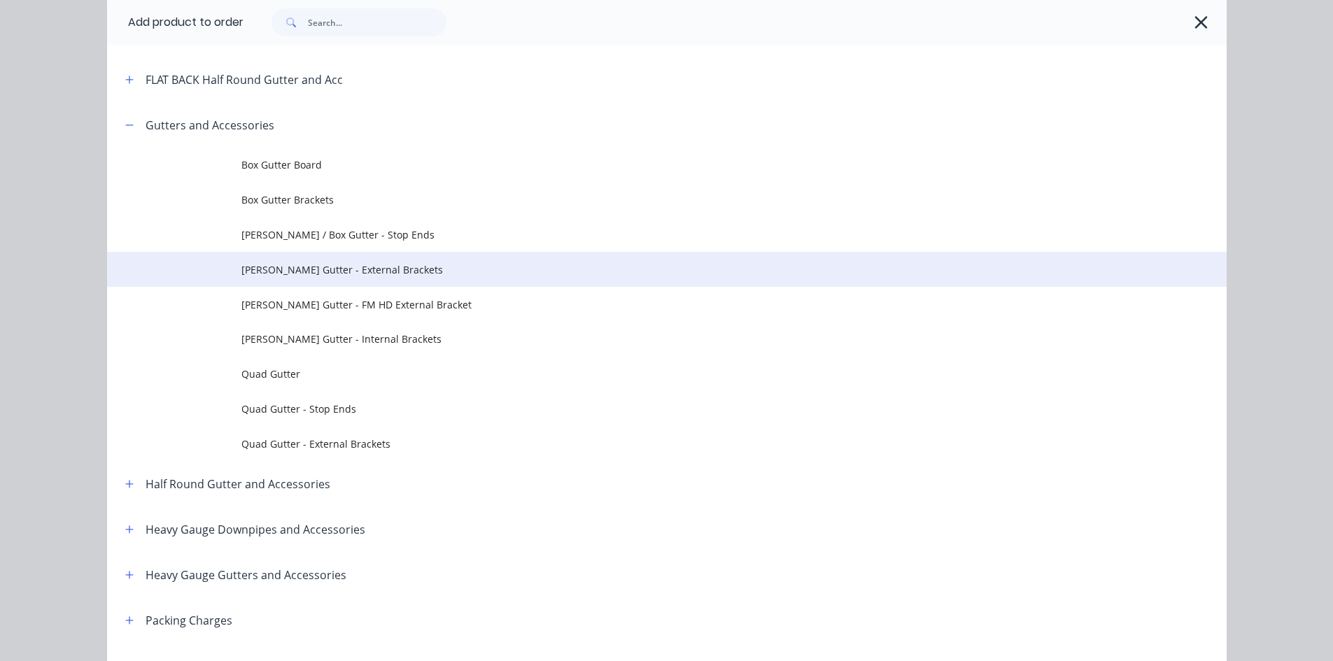
click at [401, 278] on td "Eaves Gutter - External Brackets" at bounding box center [733, 269] width 985 height 35
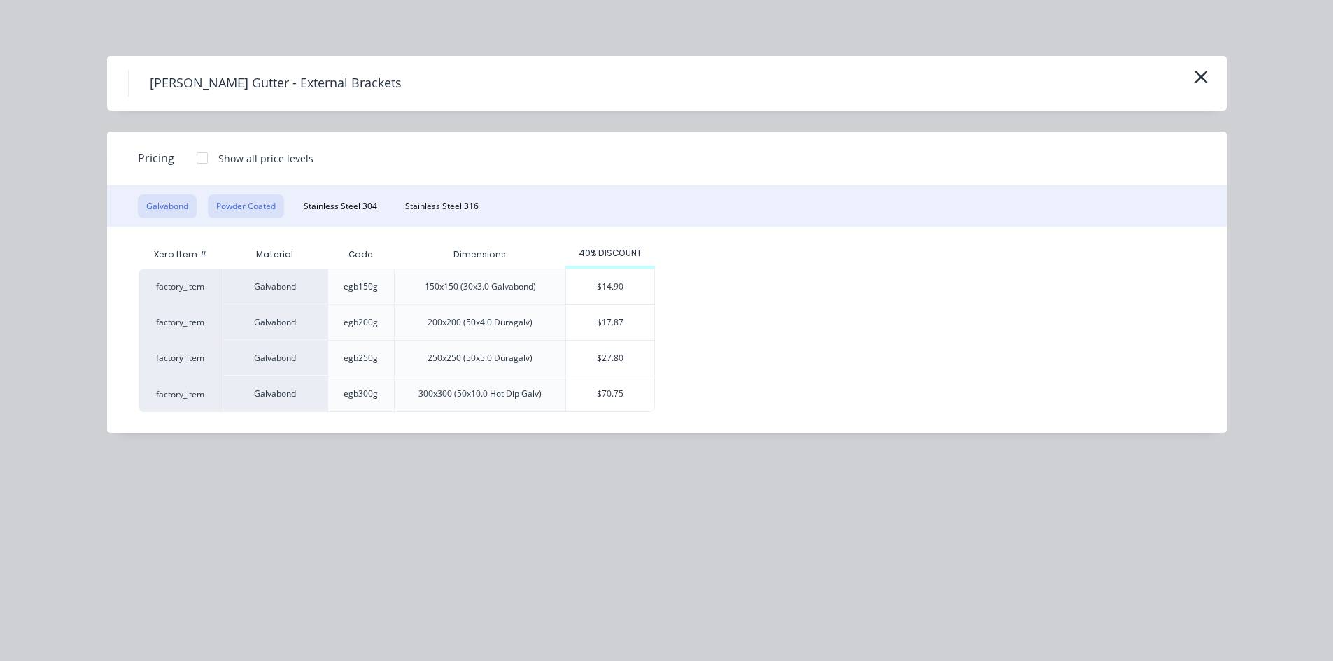
click at [256, 197] on button "Powder Coated" at bounding box center [246, 206] width 76 height 24
click at [614, 356] on div "$35.75" at bounding box center [610, 358] width 88 height 35
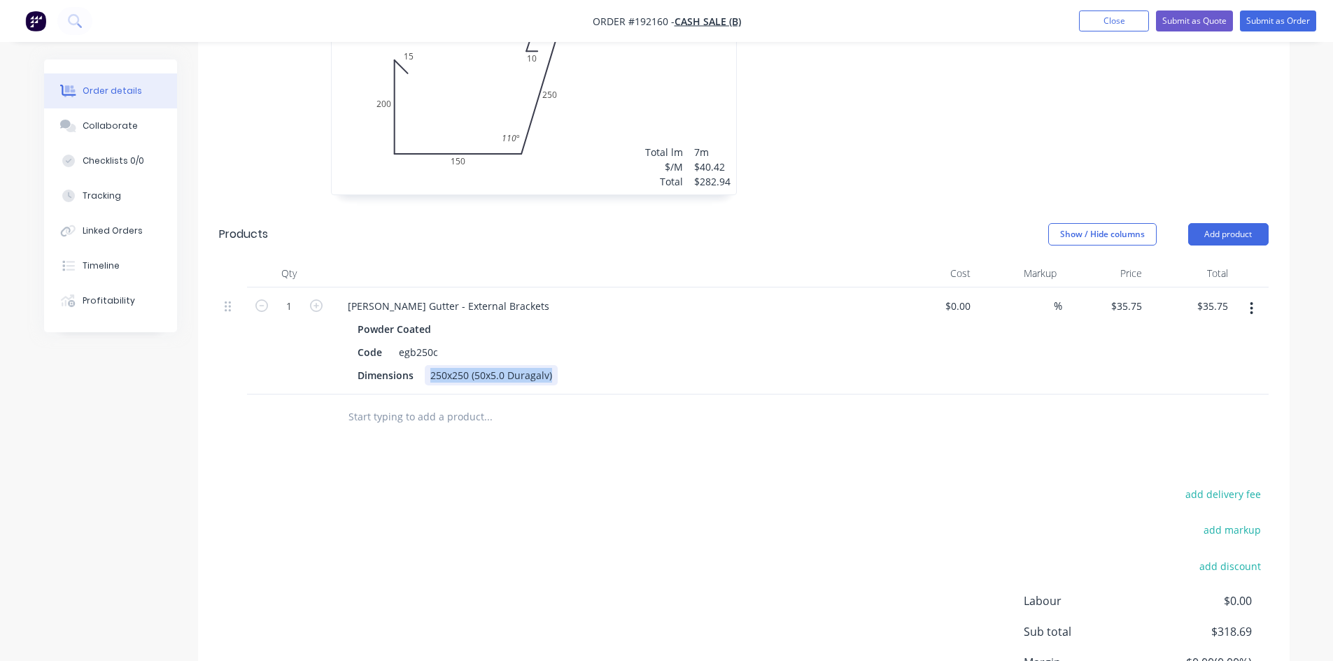
drag, startPoint x: 427, startPoint y: 374, endPoint x: 912, endPoint y: 404, distance: 486.5
click at [910, 404] on div "Qty Cost Markup Price Total 1 Eaves Gutter - External Brackets Powder Coated Co…" at bounding box center [743, 350] width 1091 height 181
click at [623, 266] on div at bounding box center [611, 274] width 560 height 28
click at [491, 314] on div "Eaves Gutter - External Brackets" at bounding box center [449, 306] width 224 height 20
click at [502, 309] on div "Eaves Gutter - External Brackets -" at bounding box center [452, 306] width 230 height 20
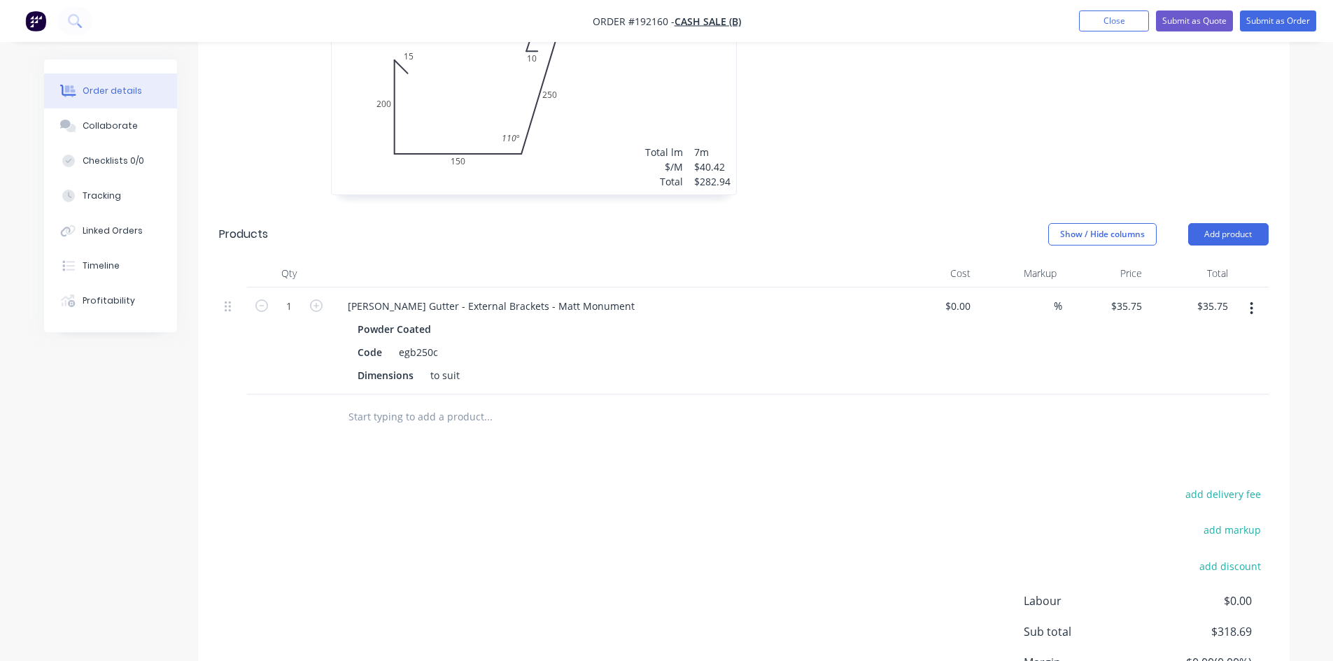
click at [664, 412] on div at bounding box center [547, 417] width 420 height 28
click at [294, 306] on input "1" at bounding box center [289, 306] width 36 height 21
type input "9"
type input "$321.75"
click at [780, 455] on div "Drawings Add drawing 0.55 Colorbond Matt Monument Girth 655 1 0 15 200 150 250 …" at bounding box center [743, 343] width 1091 height 866
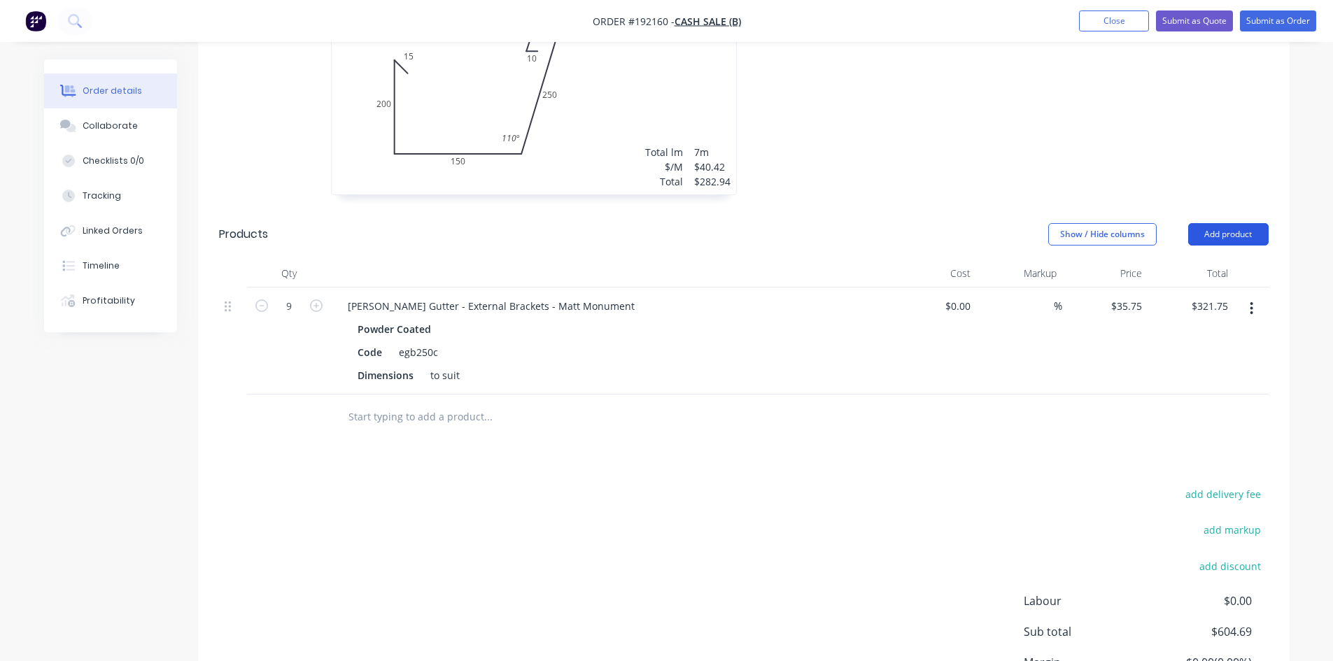
click at [1223, 243] on button "Add product" at bounding box center [1228, 234] width 80 height 22
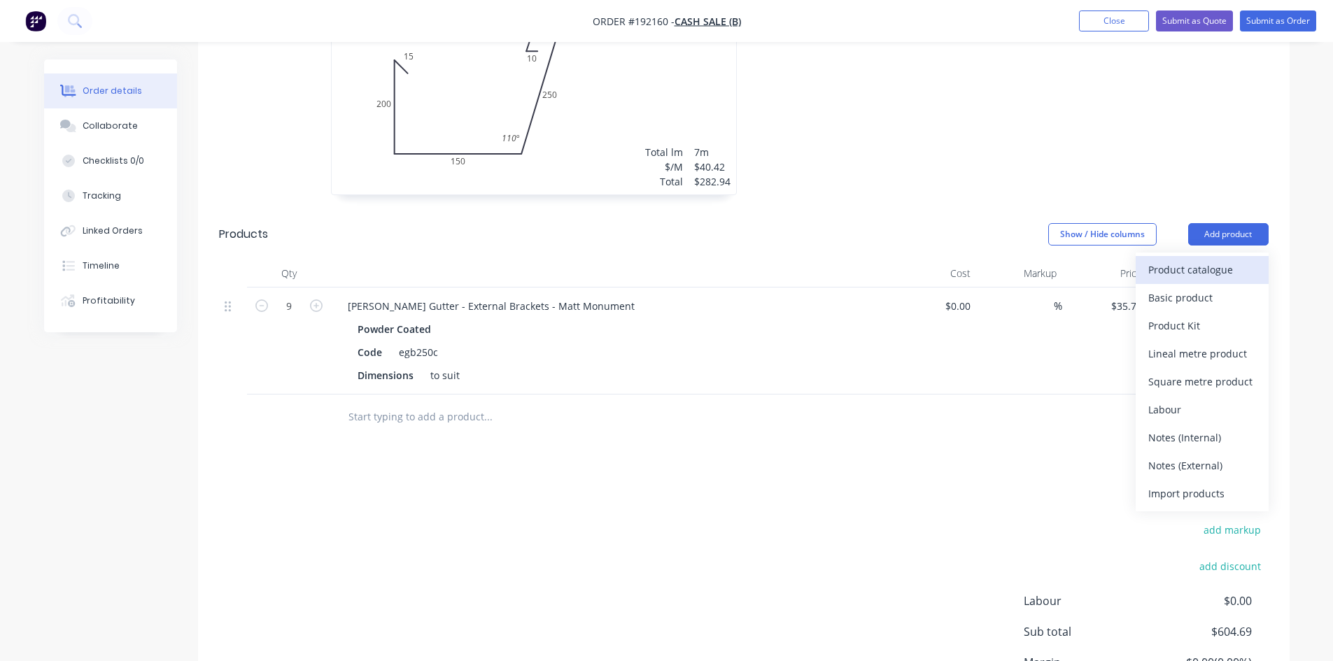
click at [1219, 264] on div "Product catalogue" at bounding box center [1202, 270] width 108 height 20
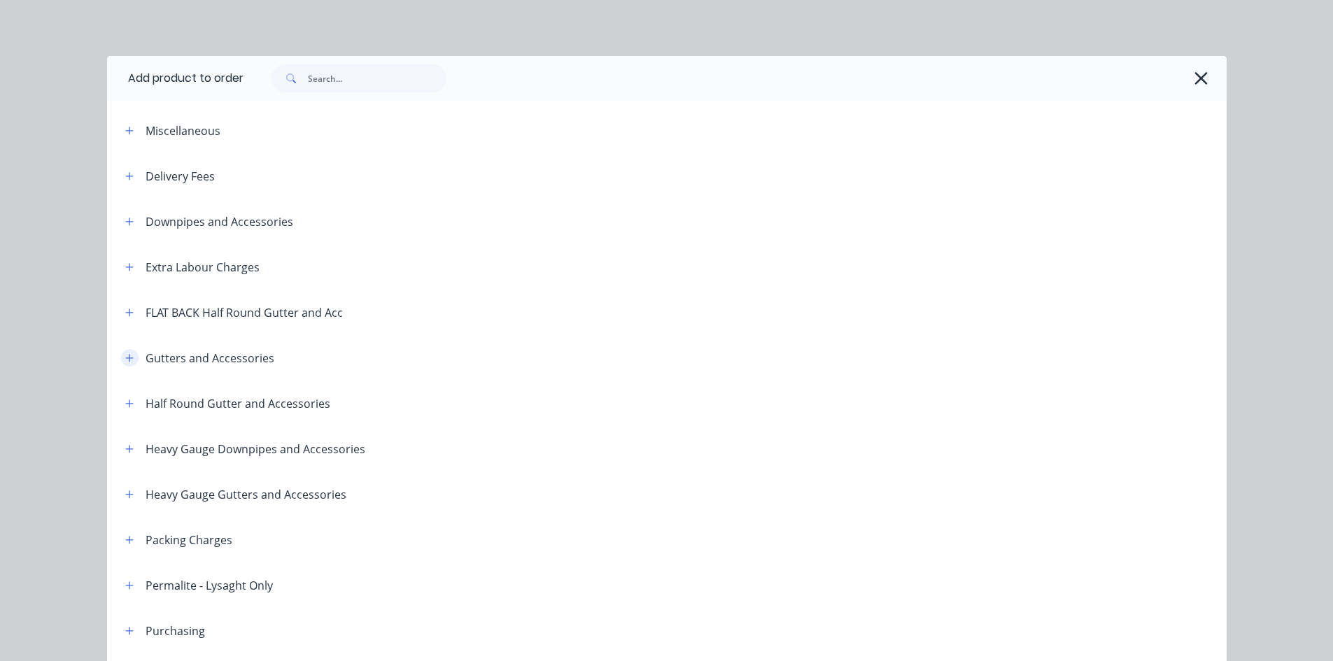
click at [125, 358] on icon "button" at bounding box center [129, 358] width 8 height 8
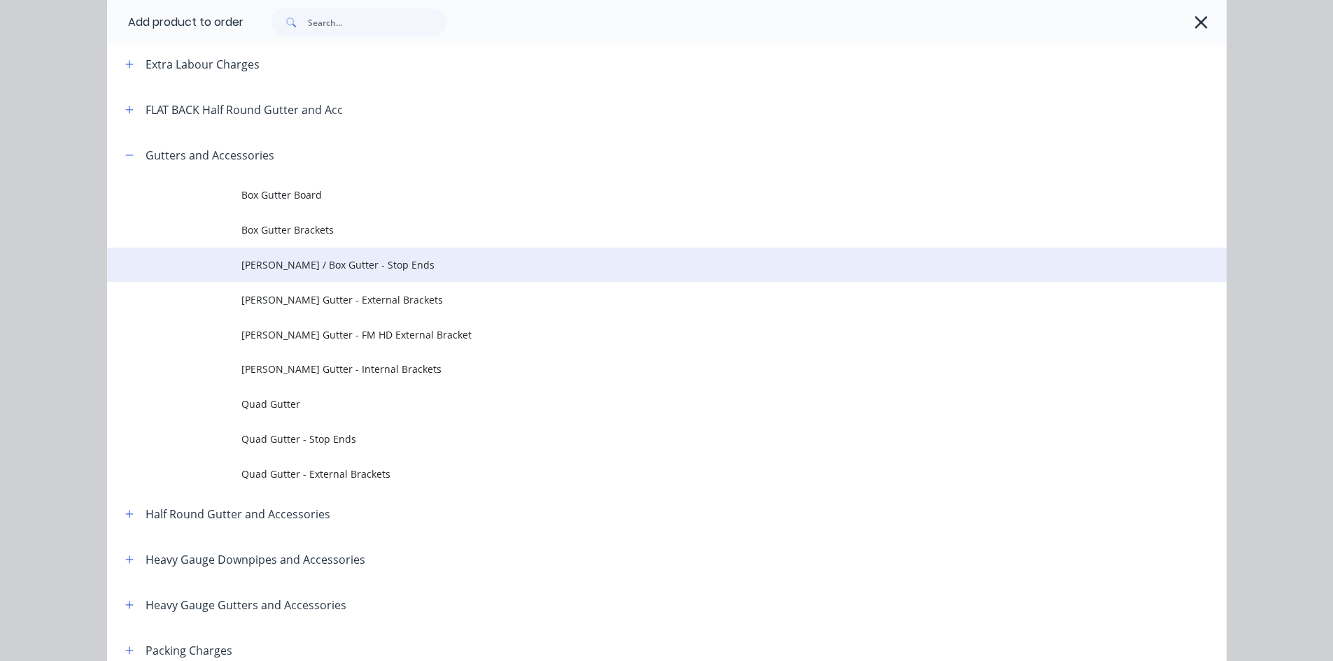
scroll to position [233, 0]
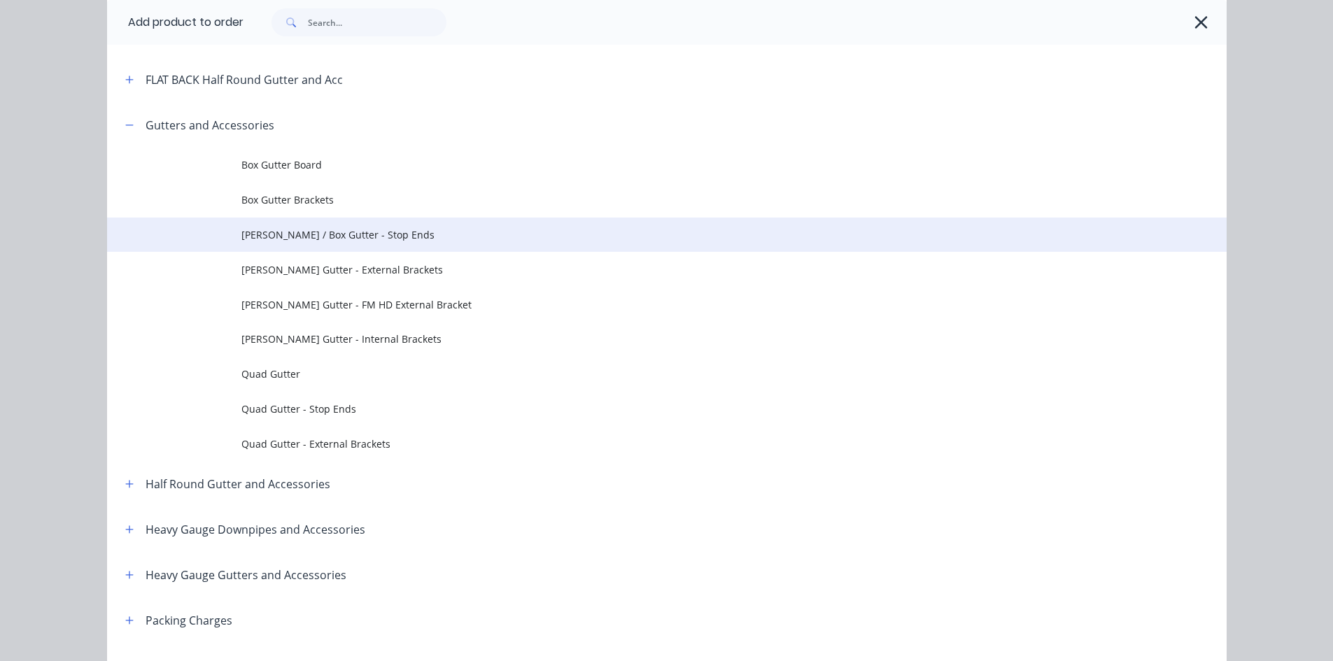
click at [346, 248] on td "Eaves / Box Gutter - Stop Ends" at bounding box center [733, 235] width 985 height 35
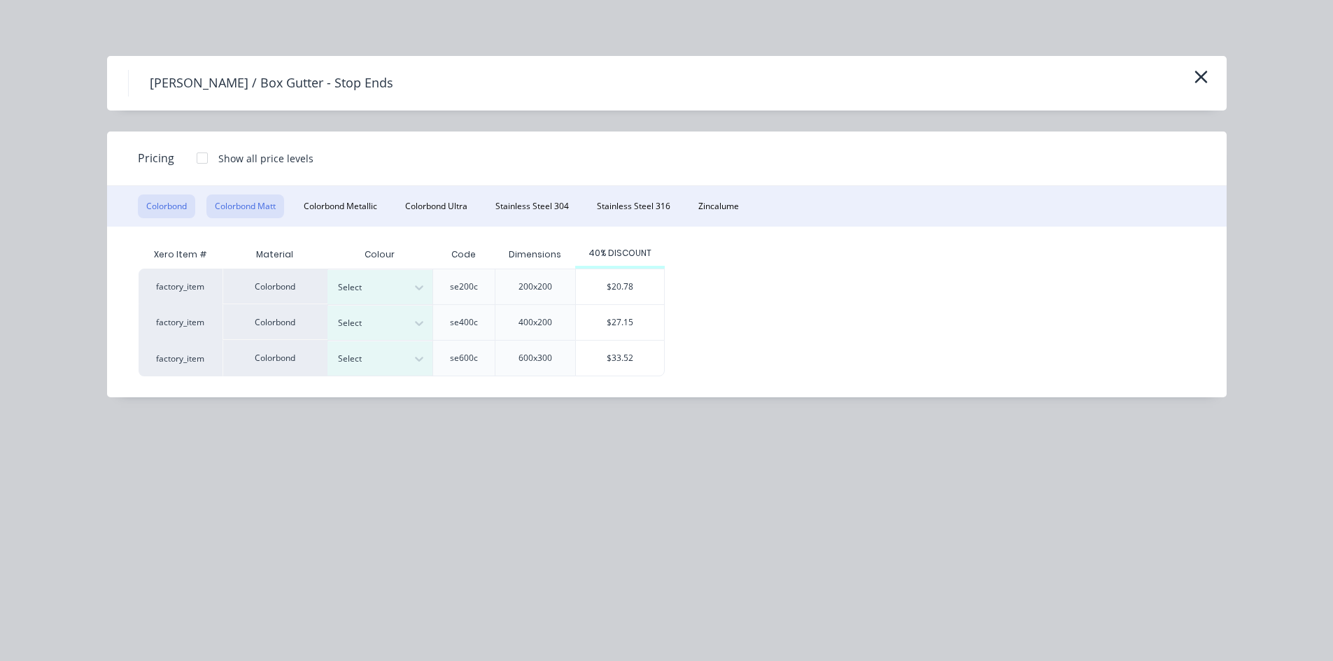
click at [262, 199] on button "Colorbond Matt" at bounding box center [245, 206] width 78 height 24
click at [406, 358] on div at bounding box center [418, 359] width 25 height 22
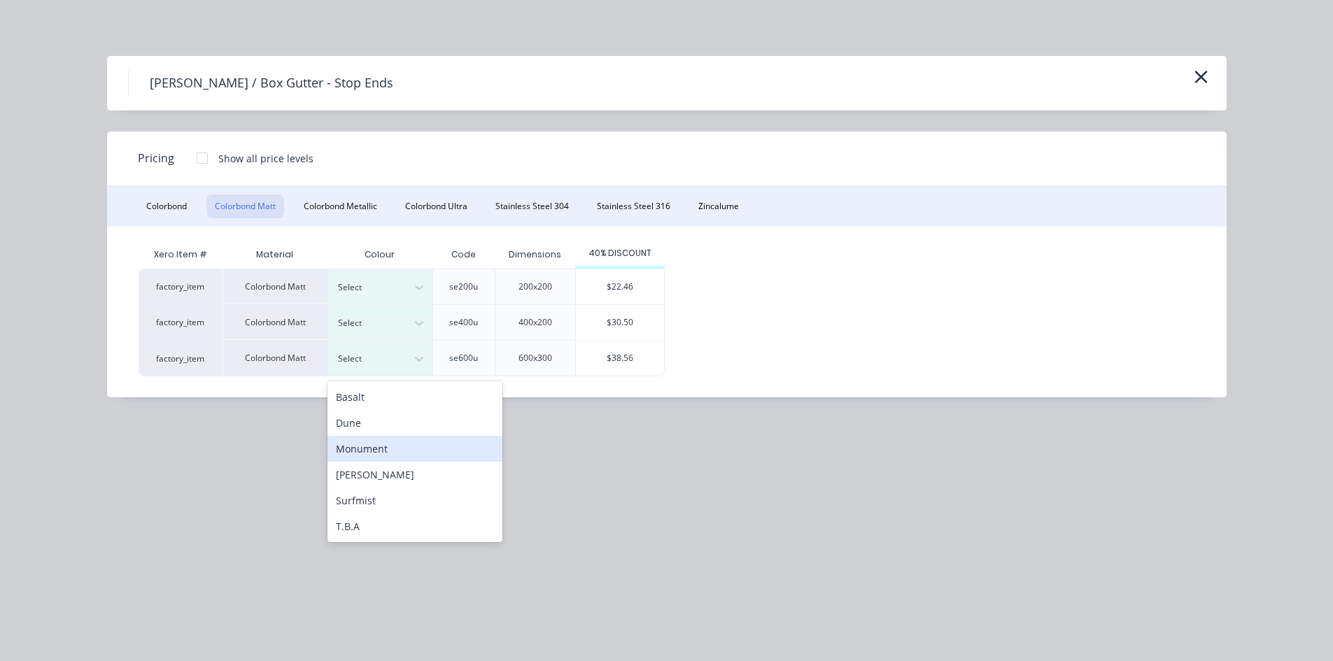
click at [441, 451] on div "Monument" at bounding box center [414, 449] width 175 height 26
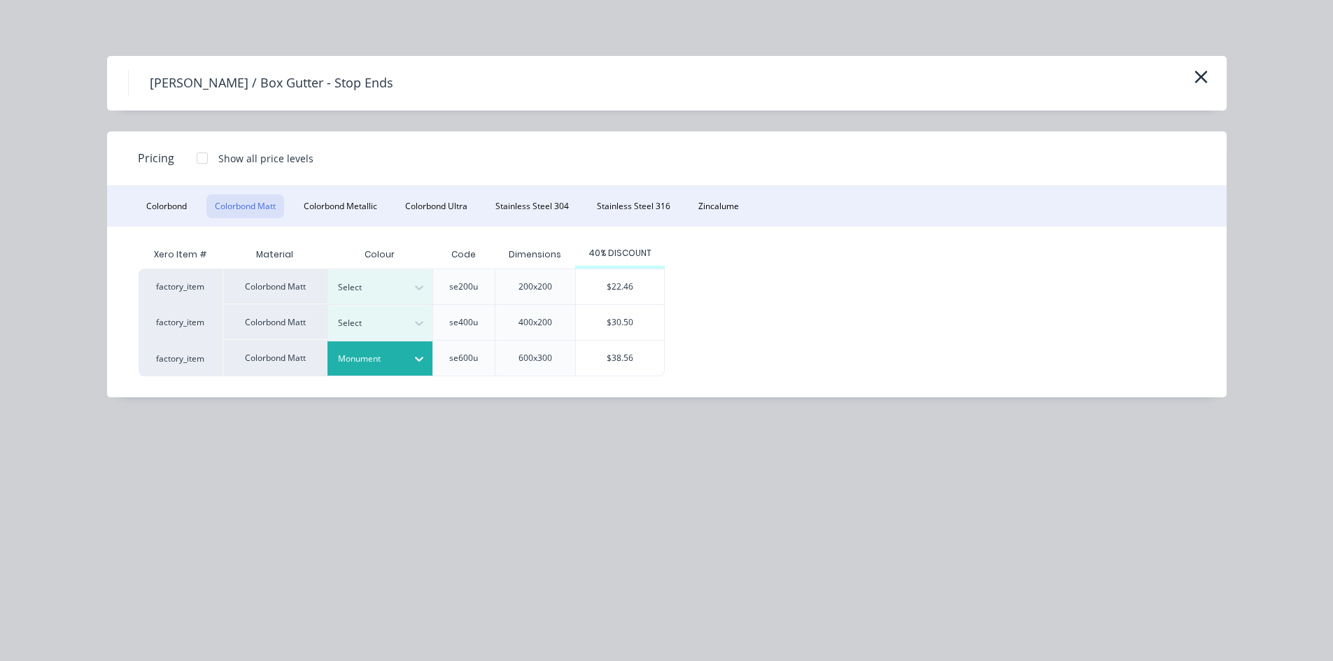
click at [620, 366] on div "$38.56" at bounding box center [620, 358] width 88 height 35
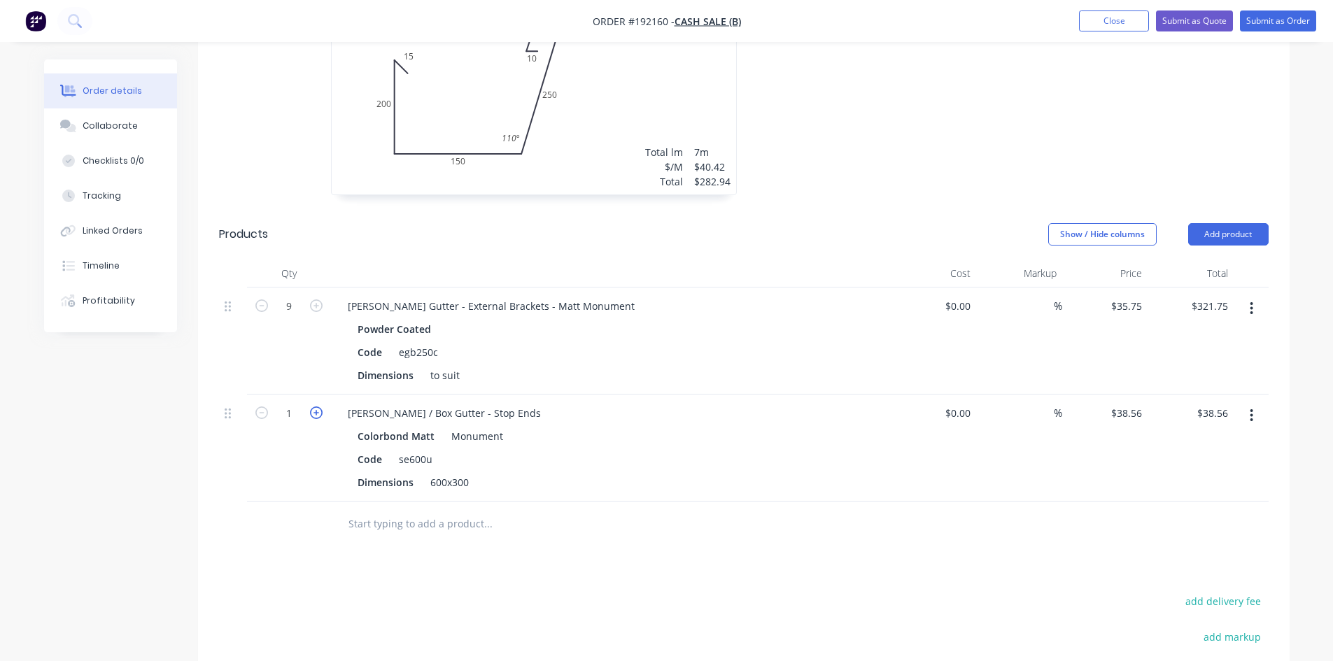
click at [315, 413] on icon "button" at bounding box center [316, 412] width 13 height 13
type input "2"
type input "$77.12"
drag, startPoint x: 429, startPoint y: 479, endPoint x: 711, endPoint y: 495, distance: 282.4
click at [705, 493] on div "Eaves / Box Gutter - Stop Ends Colorbond Matt Monument Code se600u Dimensions 6…" at bounding box center [611, 448] width 560 height 107
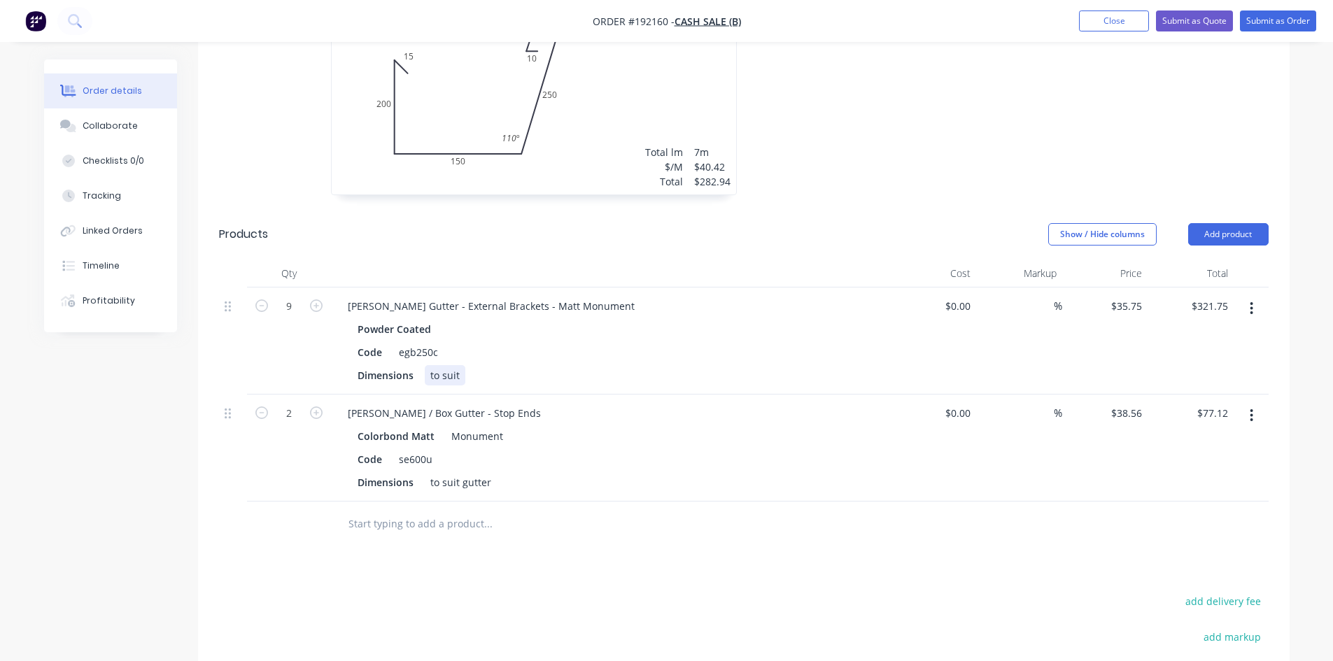
click at [458, 374] on div "to suit" at bounding box center [445, 375] width 41 height 20
click at [693, 397] on div "Eaves / Box Gutter - Stop Ends Colorbond Matt Monument Code se600u Dimensions t…" at bounding box center [611, 448] width 560 height 107
click at [1241, 226] on button "Add product" at bounding box center [1228, 234] width 80 height 22
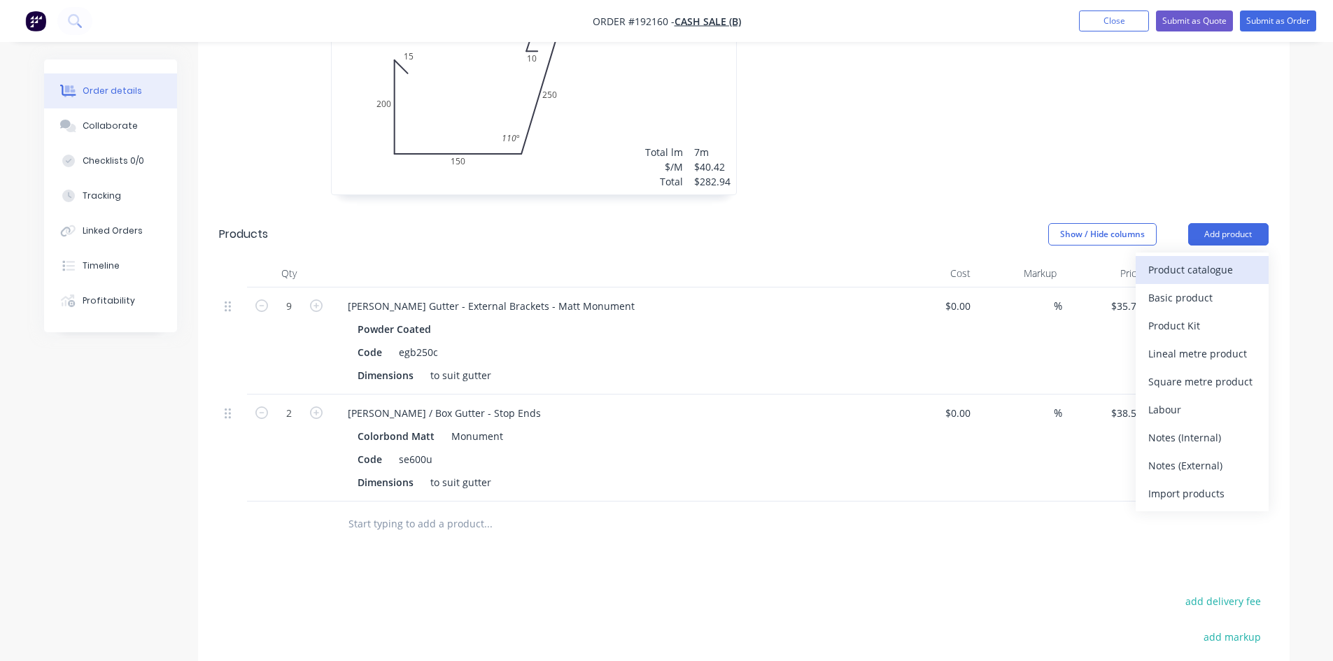
click at [1198, 271] on div "Product catalogue" at bounding box center [1202, 270] width 108 height 20
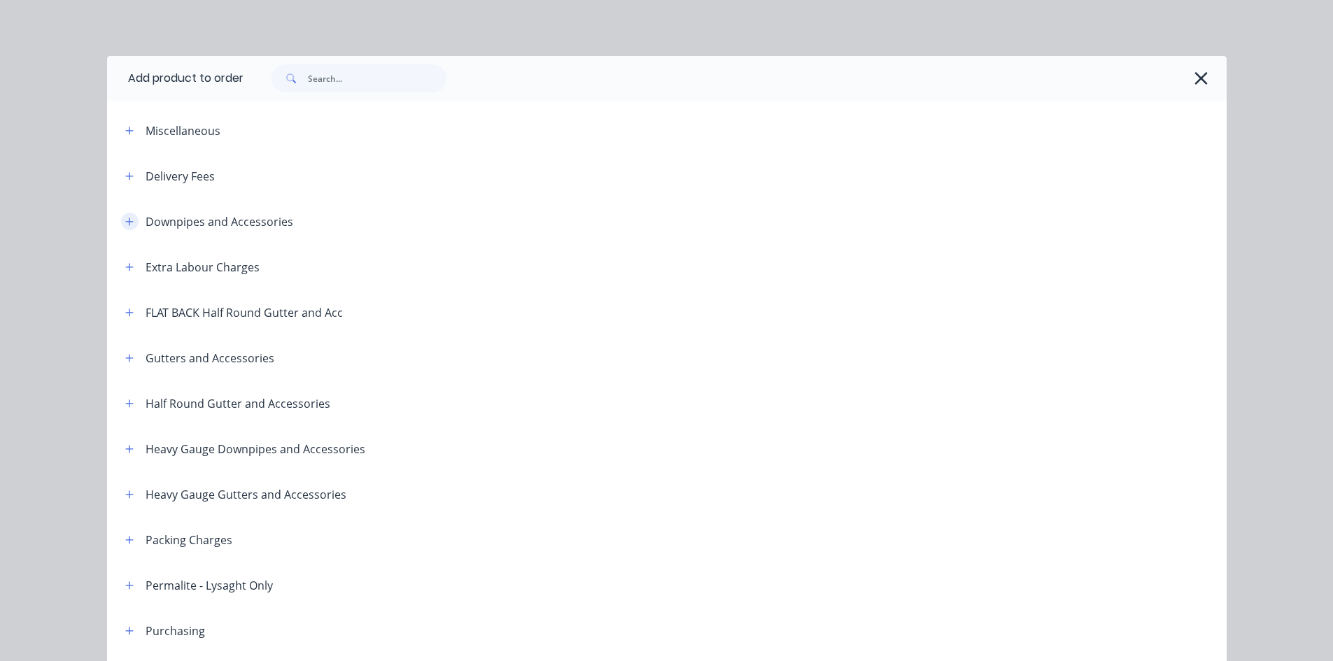
click at [126, 220] on icon "button" at bounding box center [129, 222] width 8 height 10
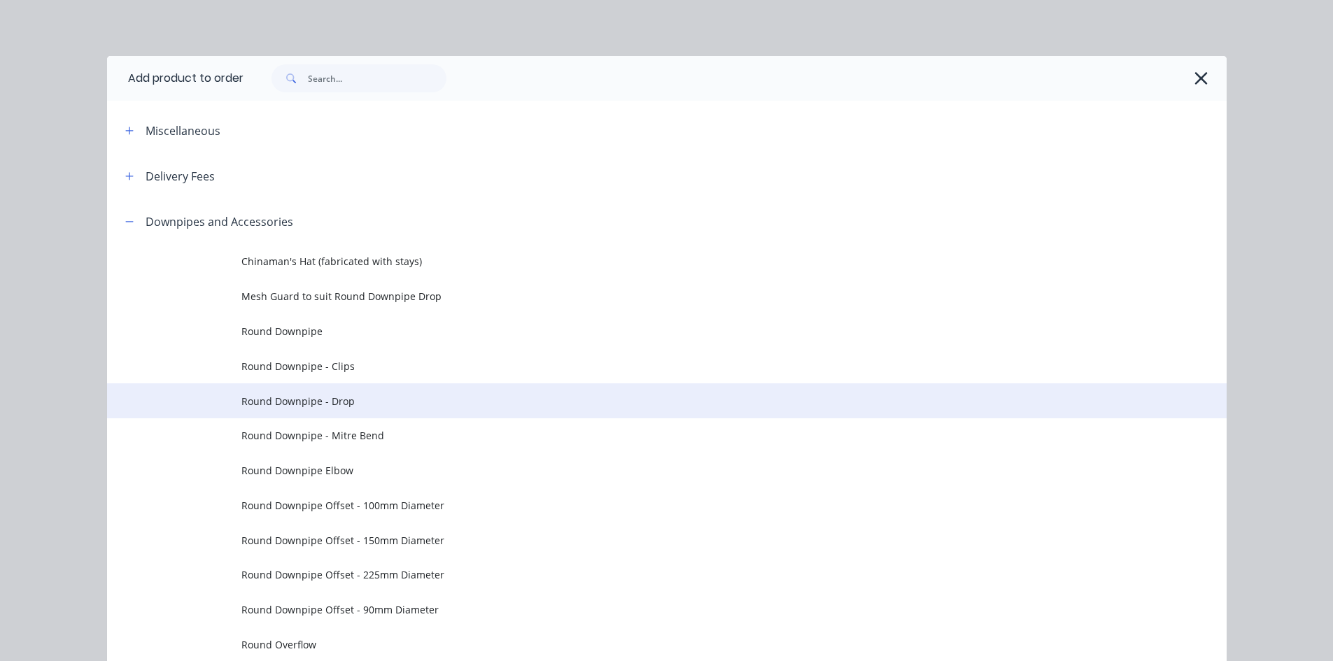
click at [356, 404] on span "Round Downpipe - Drop" at bounding box center [635, 401] width 788 height 15
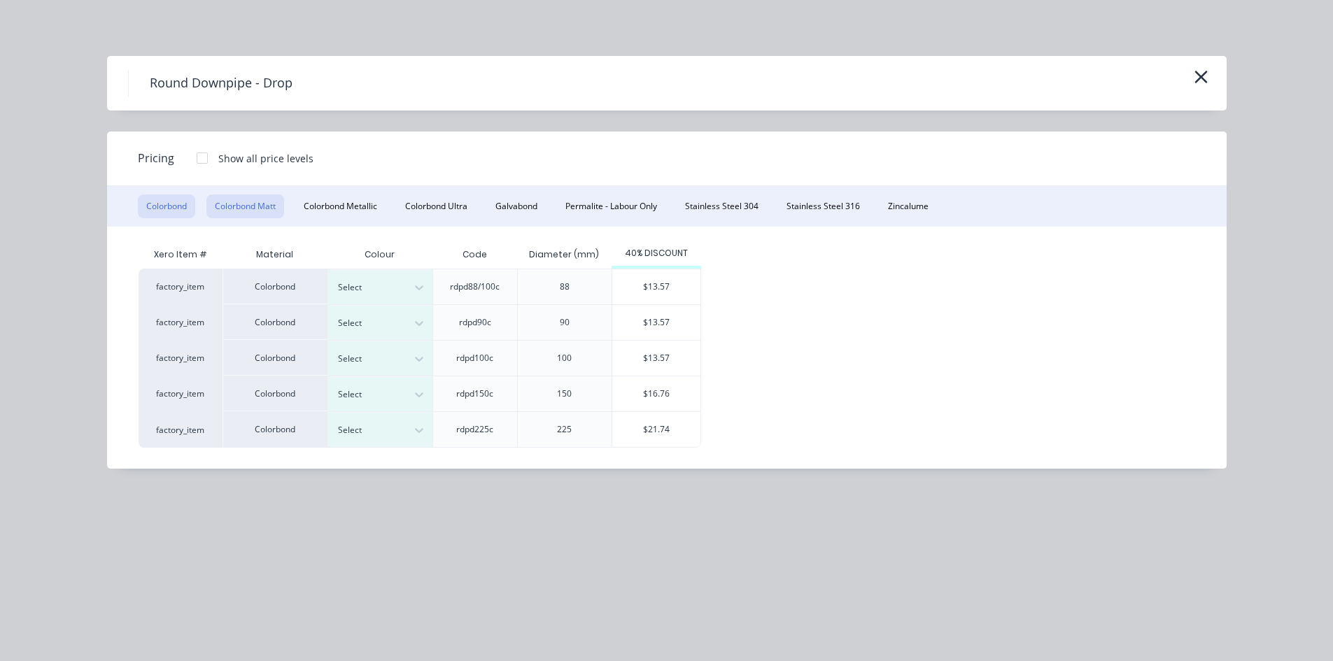
click at [247, 206] on button "Colorbond Matt" at bounding box center [245, 206] width 78 height 24
click at [387, 360] on div at bounding box center [369, 358] width 63 height 15
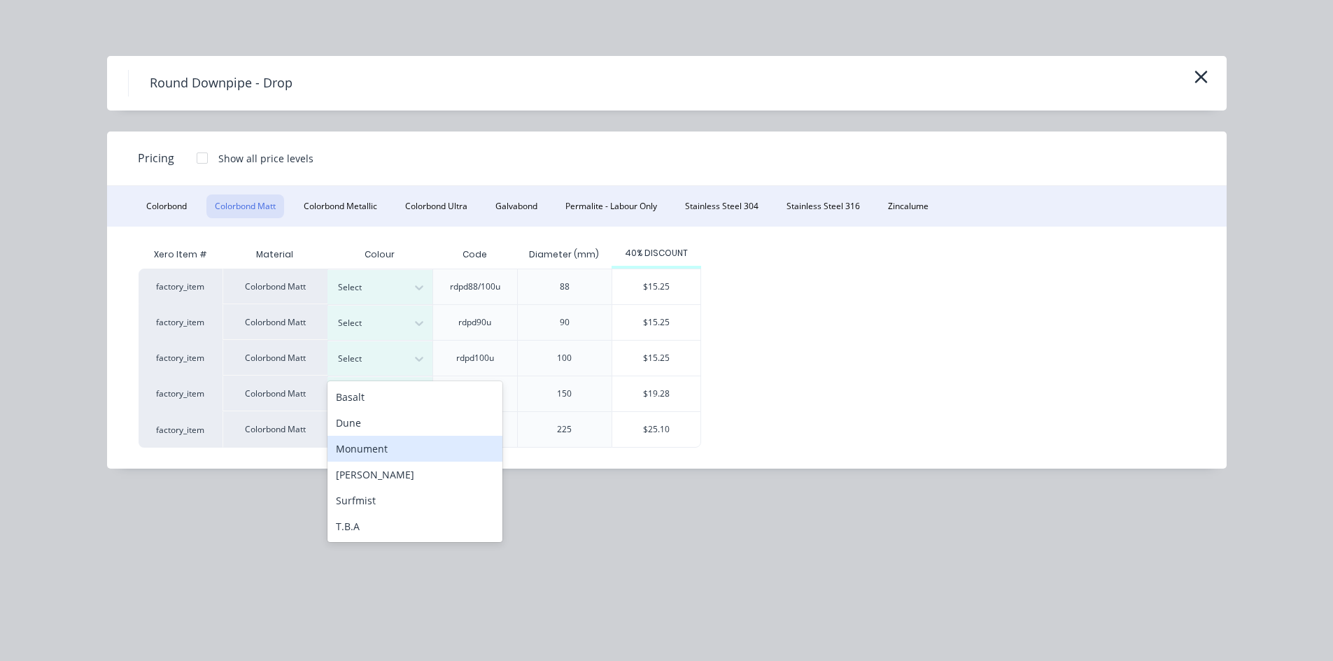
click at [406, 455] on div "Monument" at bounding box center [414, 449] width 175 height 26
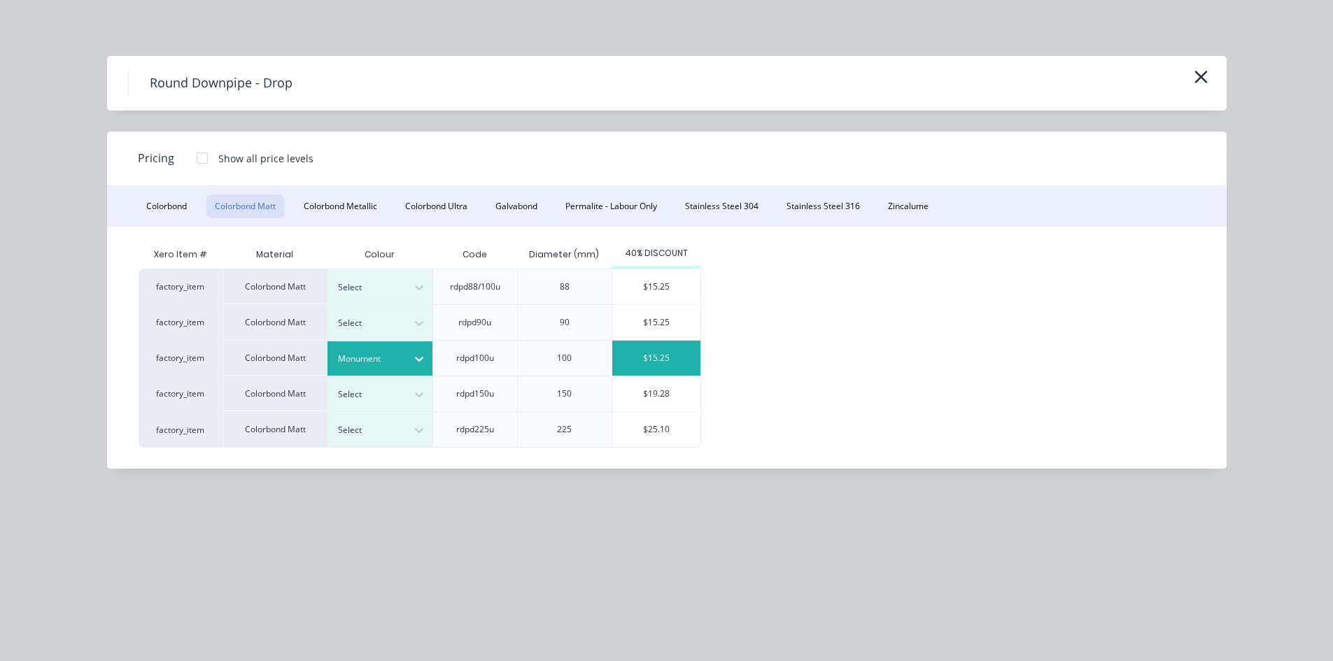
click at [669, 362] on div "$15.25" at bounding box center [656, 358] width 88 height 35
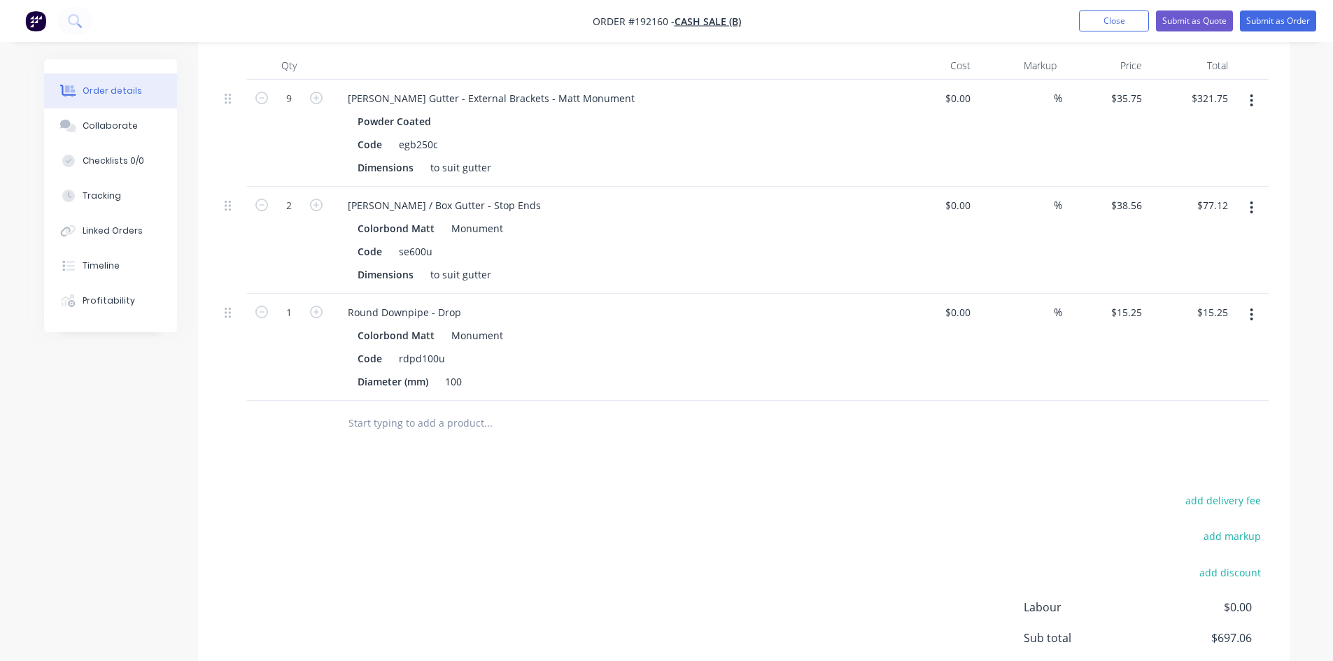
scroll to position [700, 0]
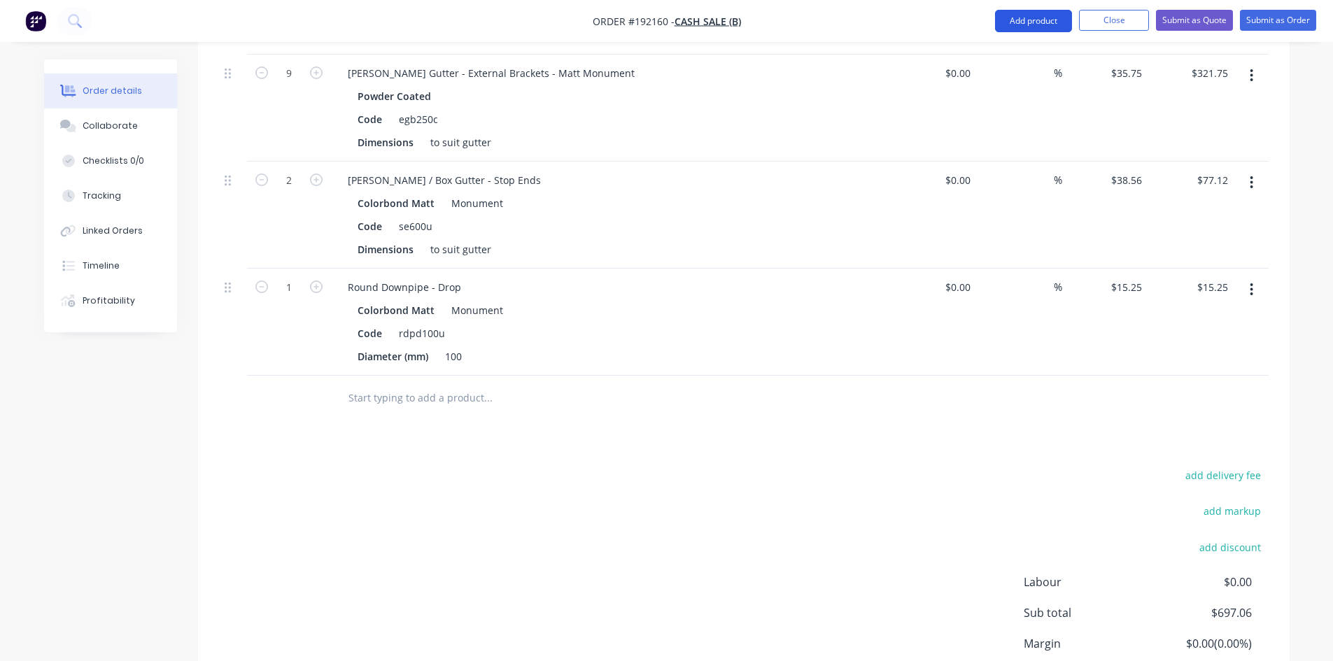
click at [1032, 11] on button "Add product" at bounding box center [1033, 21] width 77 height 22
click at [1028, 23] on button "Add product" at bounding box center [1033, 21] width 77 height 22
click at [1024, 25] on button "Add product" at bounding box center [1033, 21] width 77 height 22
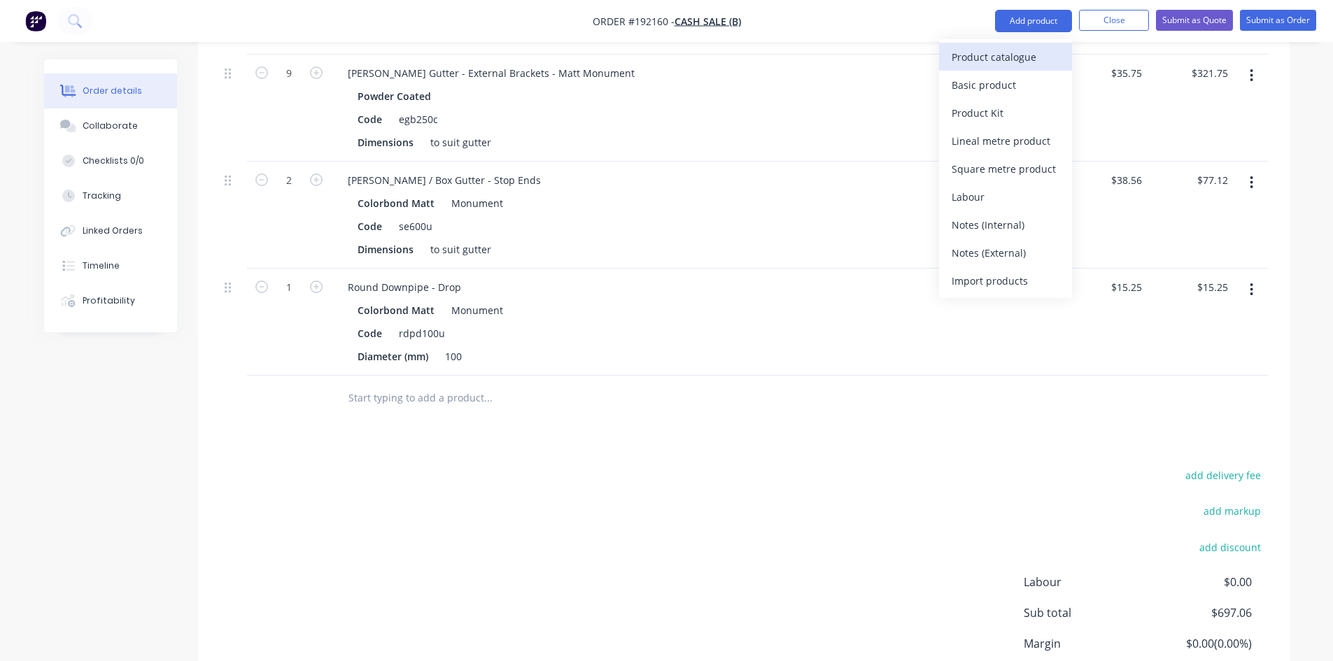
click at [1000, 66] on div "Product catalogue" at bounding box center [1005, 57] width 108 height 20
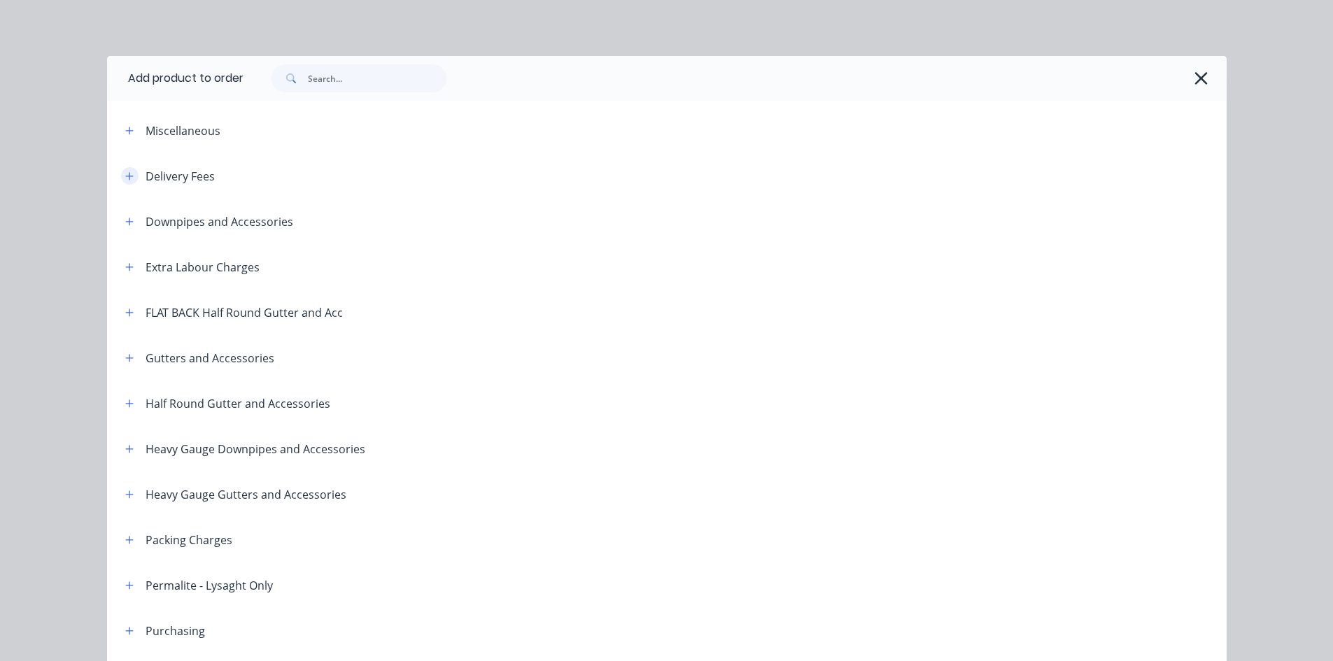
click at [128, 171] on icon "button" at bounding box center [129, 176] width 8 height 10
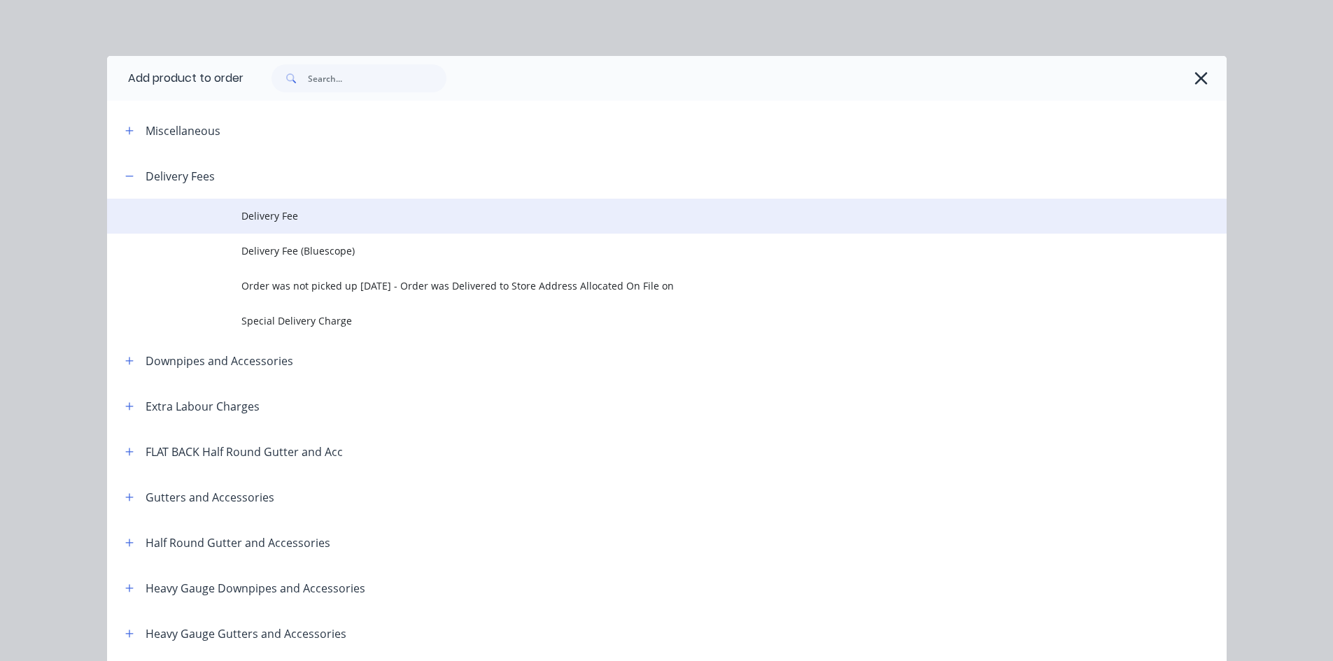
click at [325, 211] on span "Delivery Fee" at bounding box center [635, 215] width 788 height 15
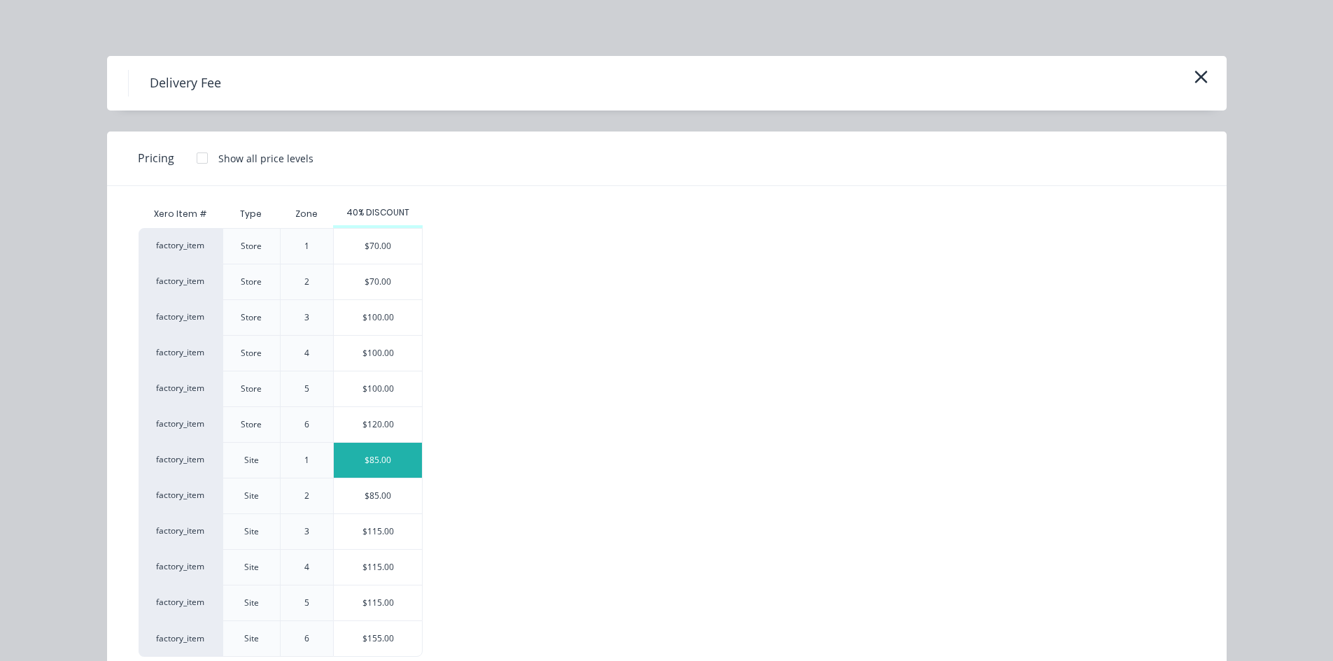
click at [374, 460] on div "$85.00" at bounding box center [378, 460] width 88 height 35
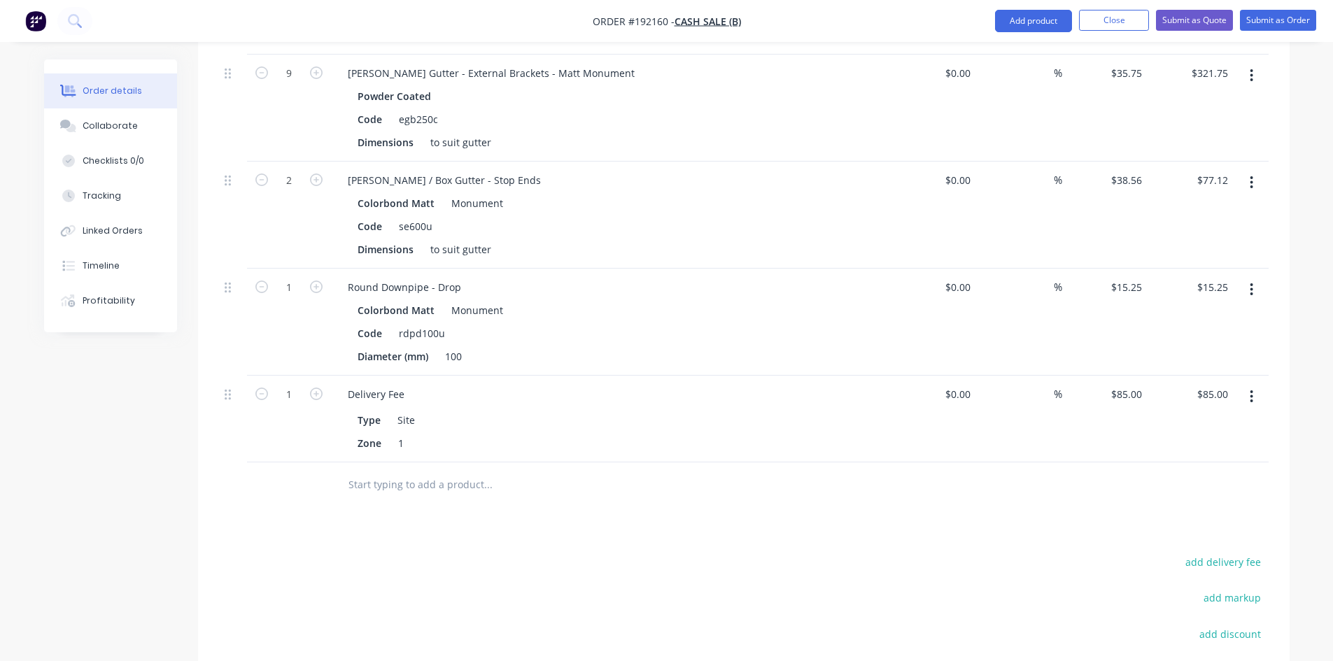
click at [759, 483] on div at bounding box center [583, 485] width 493 height 28
click at [779, 369] on div "Round Downpipe - Drop Colorbond Matt Monument Code rdpd100u Diameter (mm) 100" at bounding box center [611, 322] width 560 height 107
click at [644, 407] on div "Type Site Zone 1" at bounding box center [611, 430] width 549 height 46
click at [917, 455] on div "$0.00 $0.00" at bounding box center [934, 419] width 86 height 87
click at [1193, 22] on button "Submit as Quote" at bounding box center [1194, 20] width 77 height 21
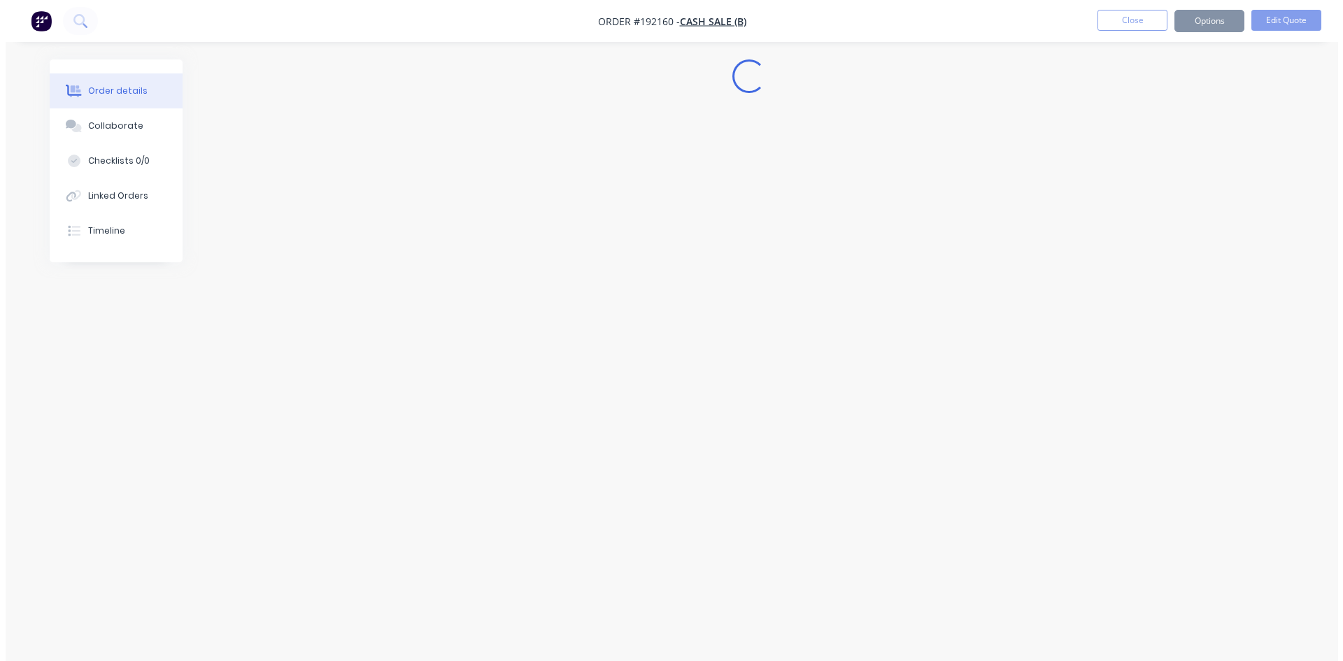
scroll to position [0, 0]
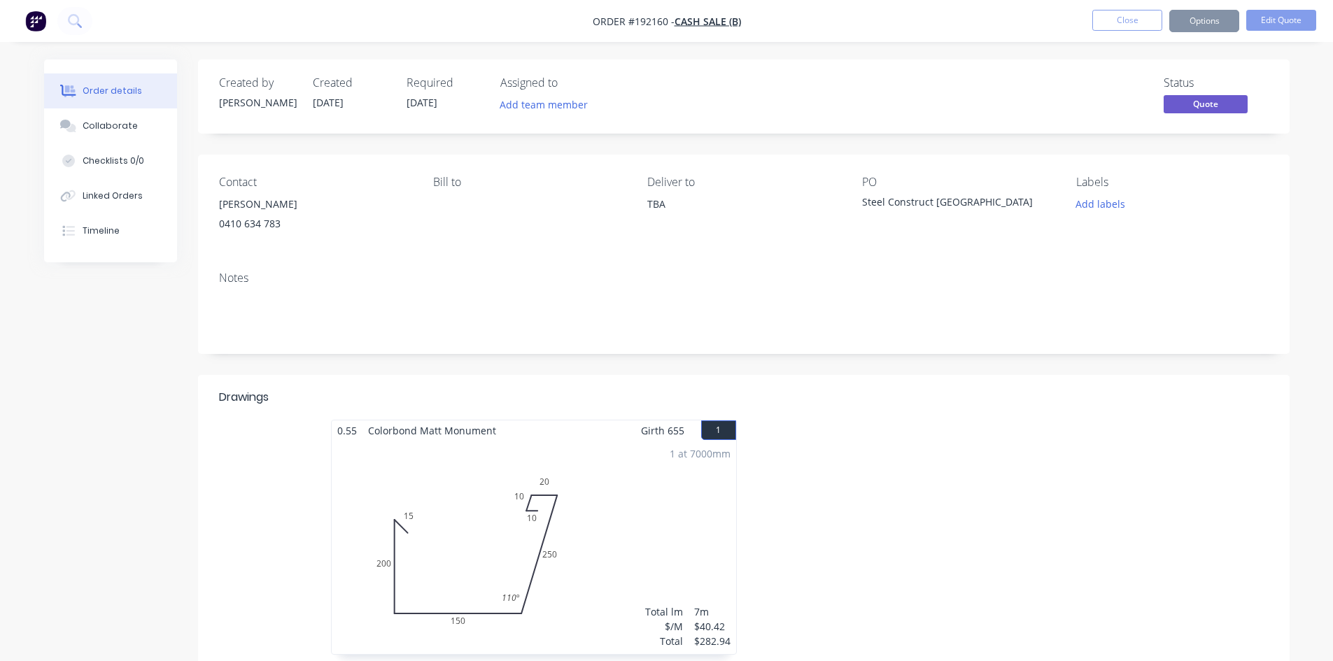
click at [1199, 21] on button "Options" at bounding box center [1204, 21] width 70 height 22
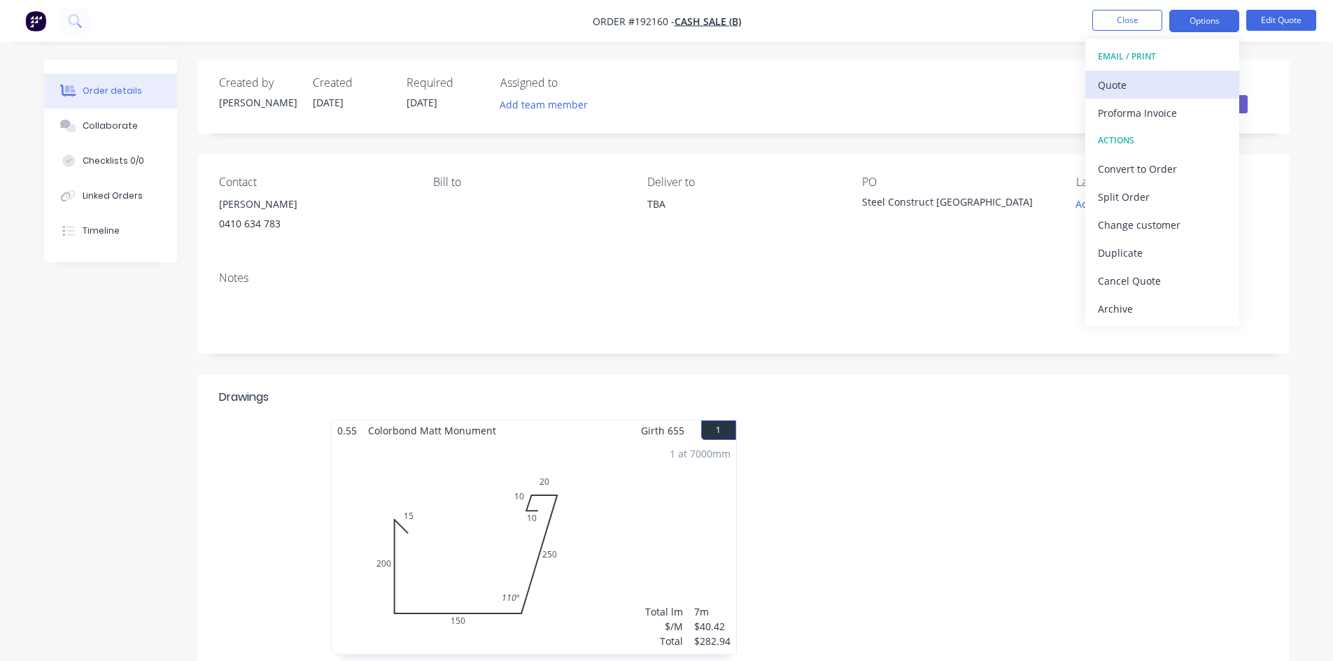
click at [1159, 85] on div "Quote" at bounding box center [1162, 85] width 129 height 20
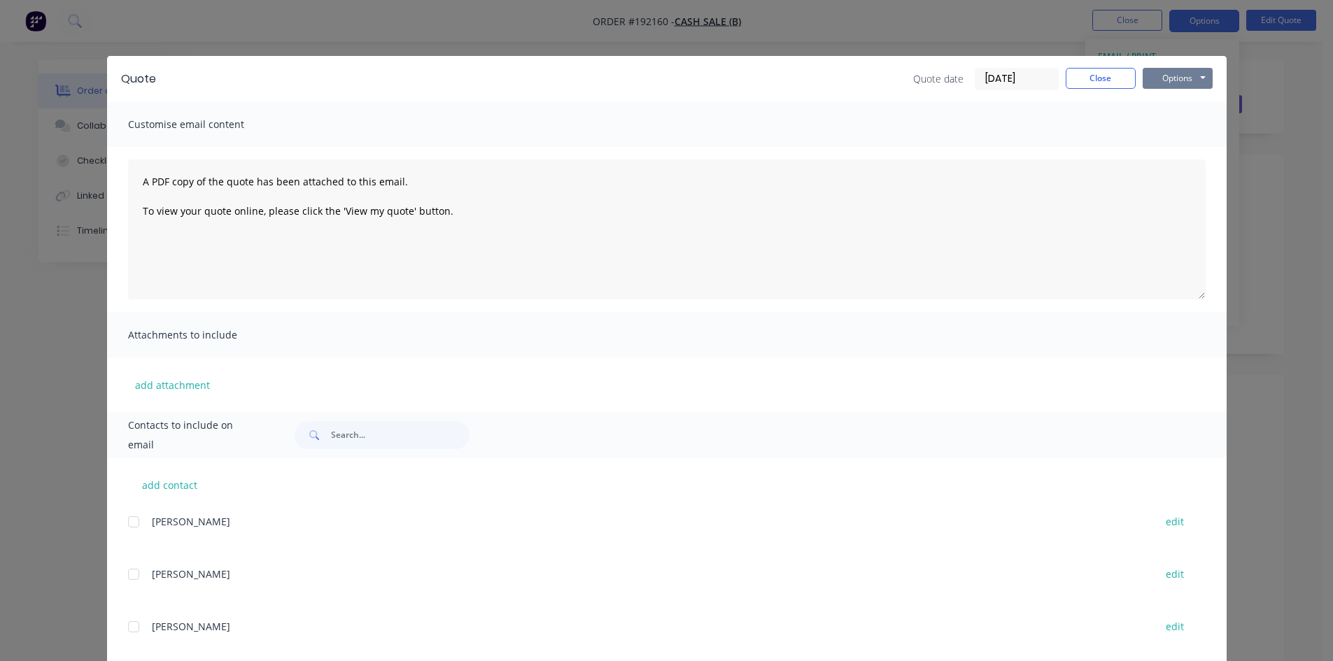
click at [1163, 83] on button "Options" at bounding box center [1177, 78] width 70 height 21
click at [1172, 110] on button "Preview" at bounding box center [1187, 103] width 90 height 23
click at [1107, 78] on button "Close" at bounding box center [1101, 78] width 70 height 21
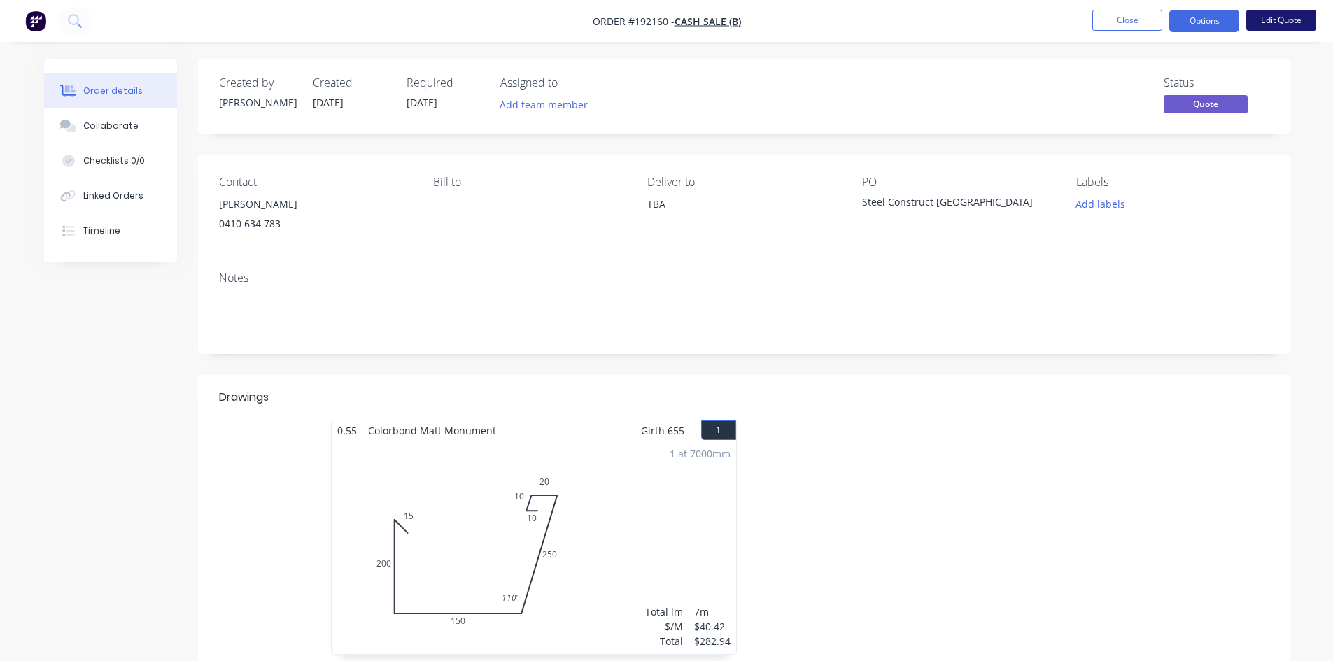
click at [1285, 24] on button "Edit Quote" at bounding box center [1281, 20] width 70 height 21
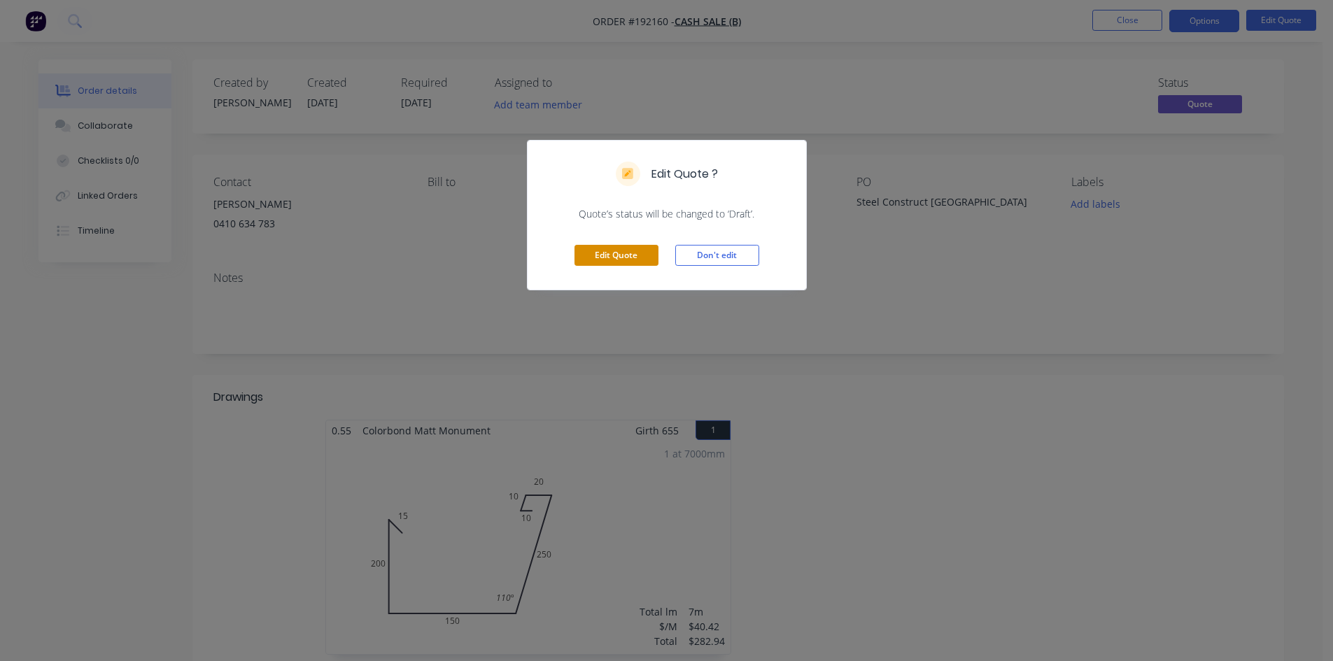
click at [641, 250] on button "Edit Quote" at bounding box center [616, 255] width 84 height 21
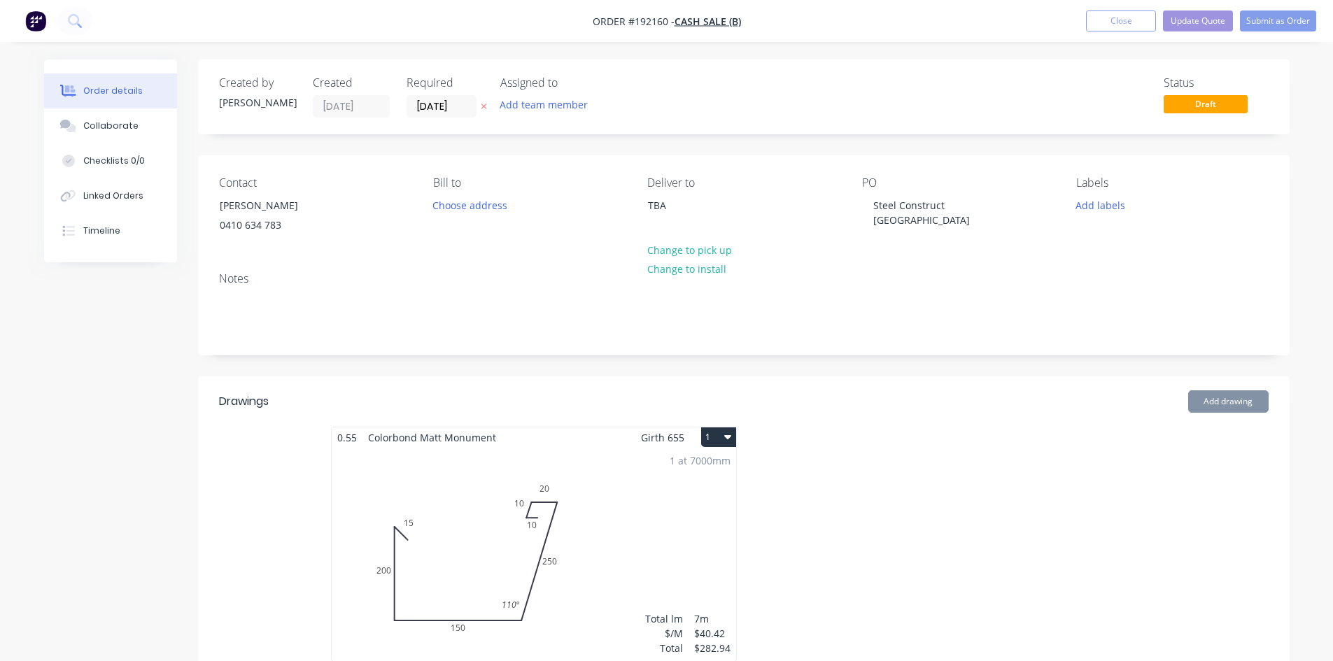
click at [602, 549] on div "1 at 7000mm Total lm $/M Total 7m $40.42 $282.94" at bounding box center [534, 554] width 404 height 213
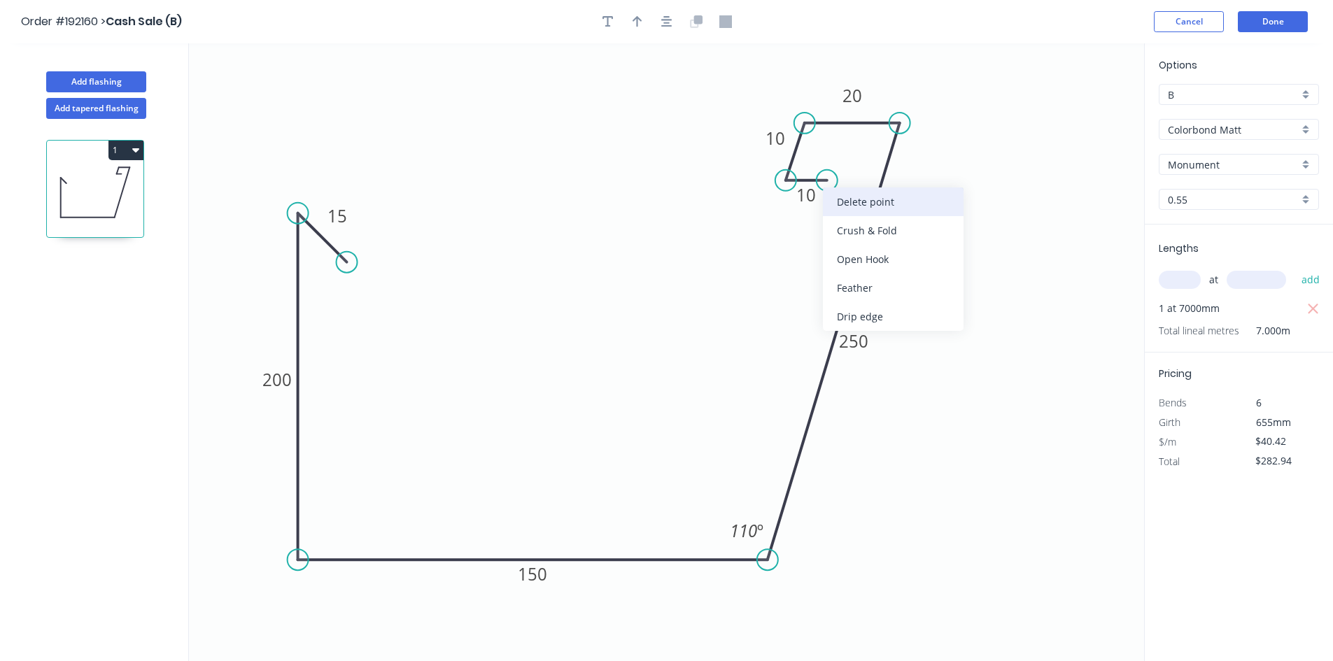
click at [853, 191] on div "Delete point" at bounding box center [893, 201] width 141 height 29
type input "$0.00"
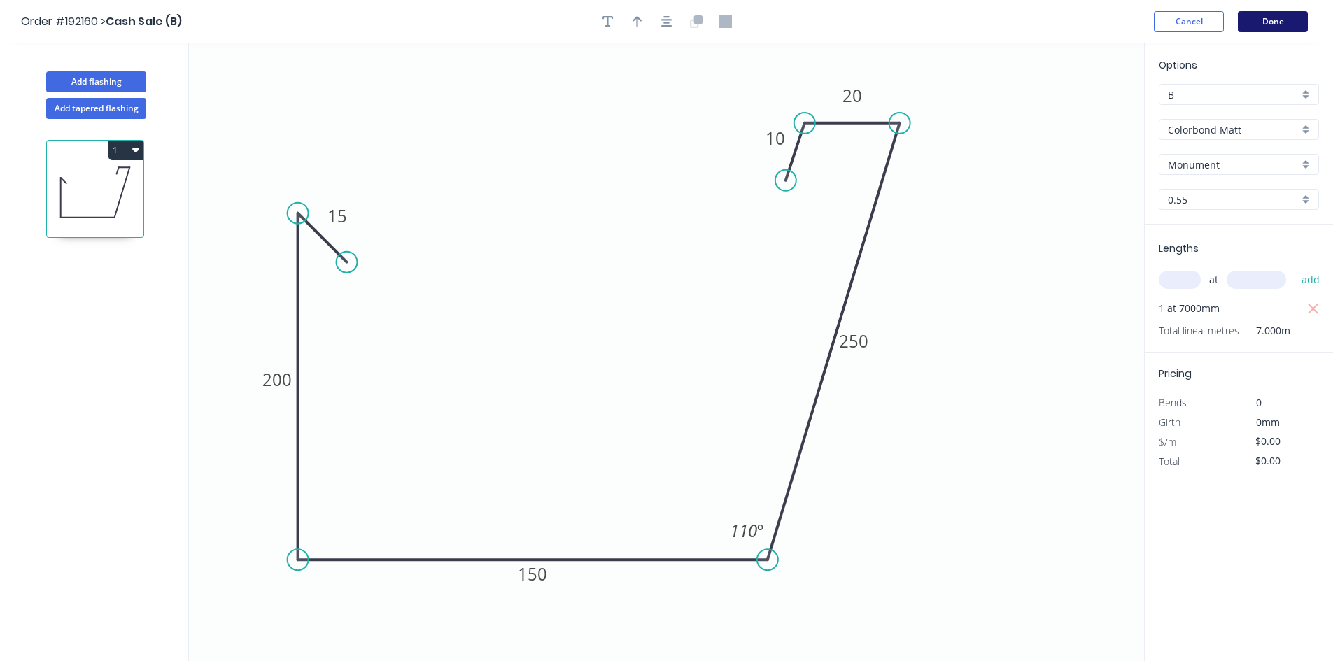
click at [1282, 28] on button "Done" at bounding box center [1273, 21] width 70 height 21
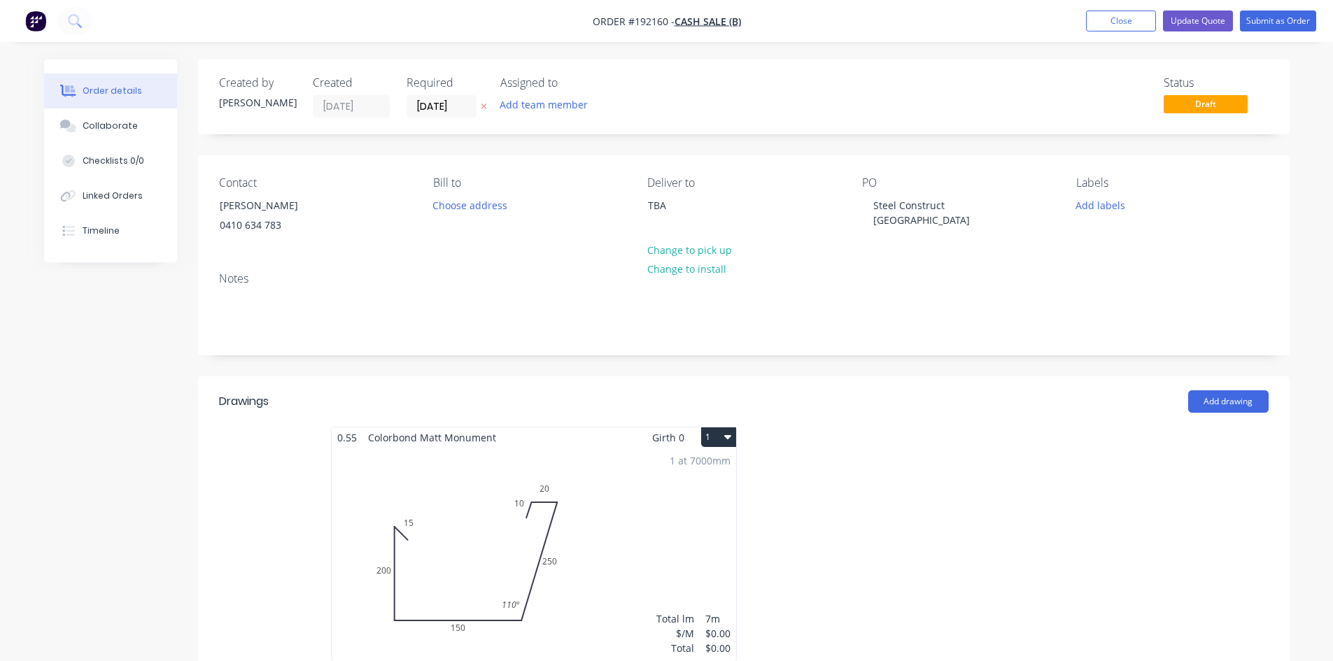
click at [657, 501] on div "1 at 7000mm Total lm $/M Total 7m $0.00 $0.00" at bounding box center [534, 554] width 404 height 213
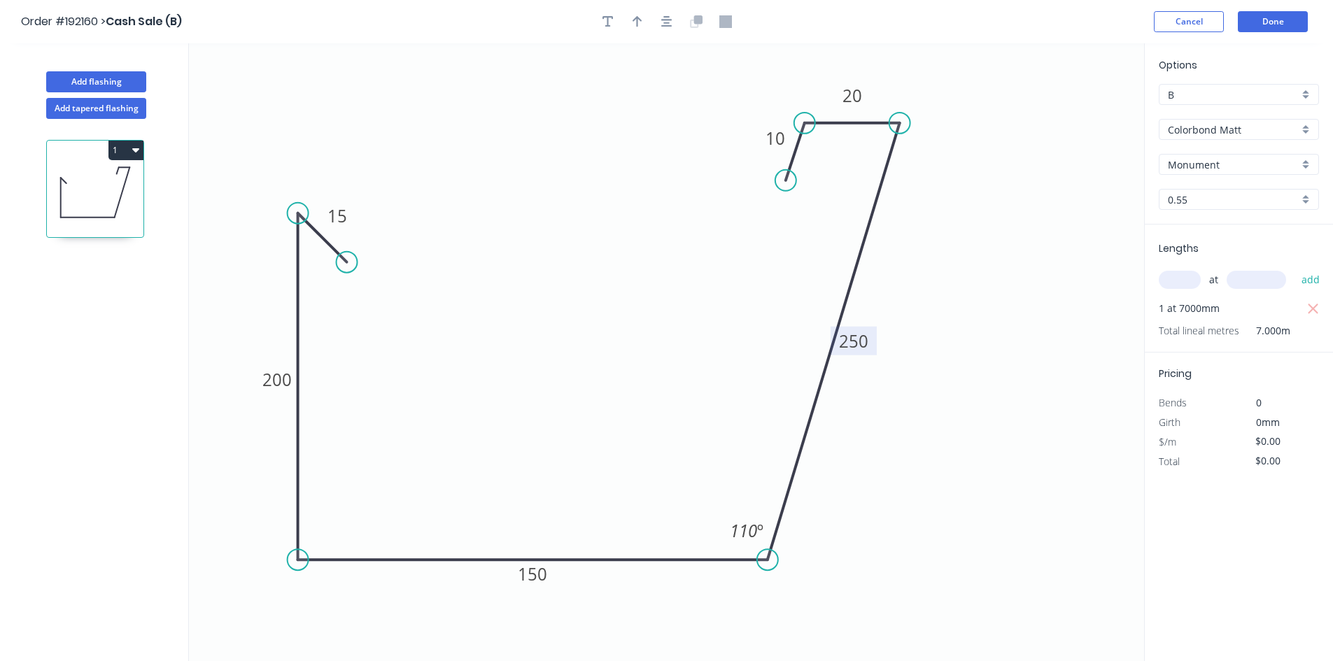
click at [858, 344] on tspan "250" at bounding box center [853, 341] width 29 height 23
type input "$39.25"
type input "$274.75"
click at [1318, 10] on header "Order #192160 > Cash Sale (B) Cancel Done" at bounding box center [666, 21] width 1333 height 43
click at [1243, 29] on button "Done" at bounding box center [1273, 21] width 70 height 21
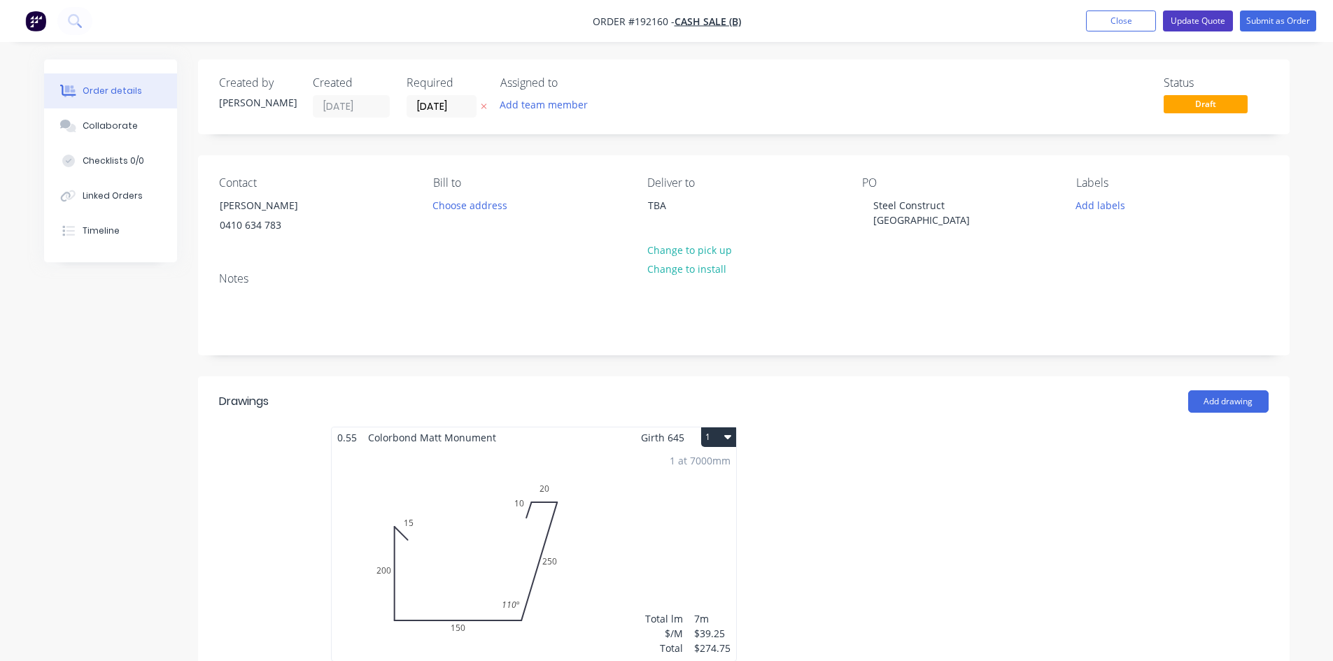
click at [1214, 14] on button "Update Quote" at bounding box center [1198, 20] width 70 height 21
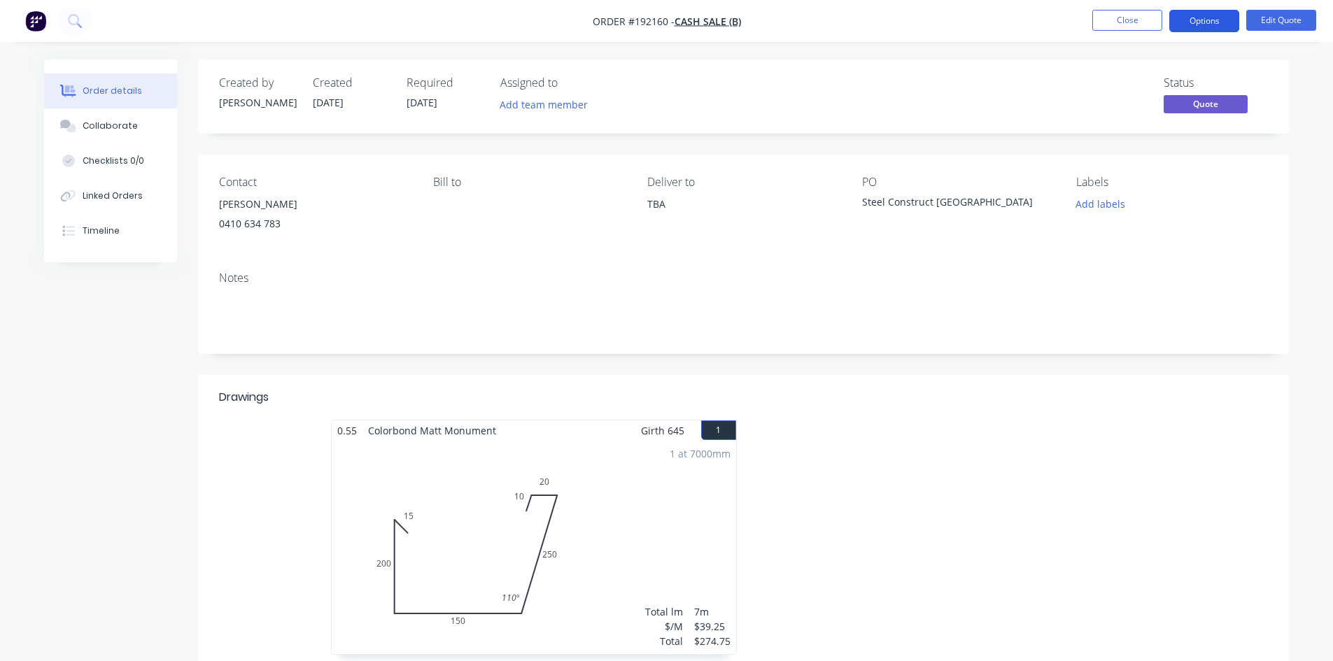
click at [1213, 22] on button "Options" at bounding box center [1204, 21] width 70 height 22
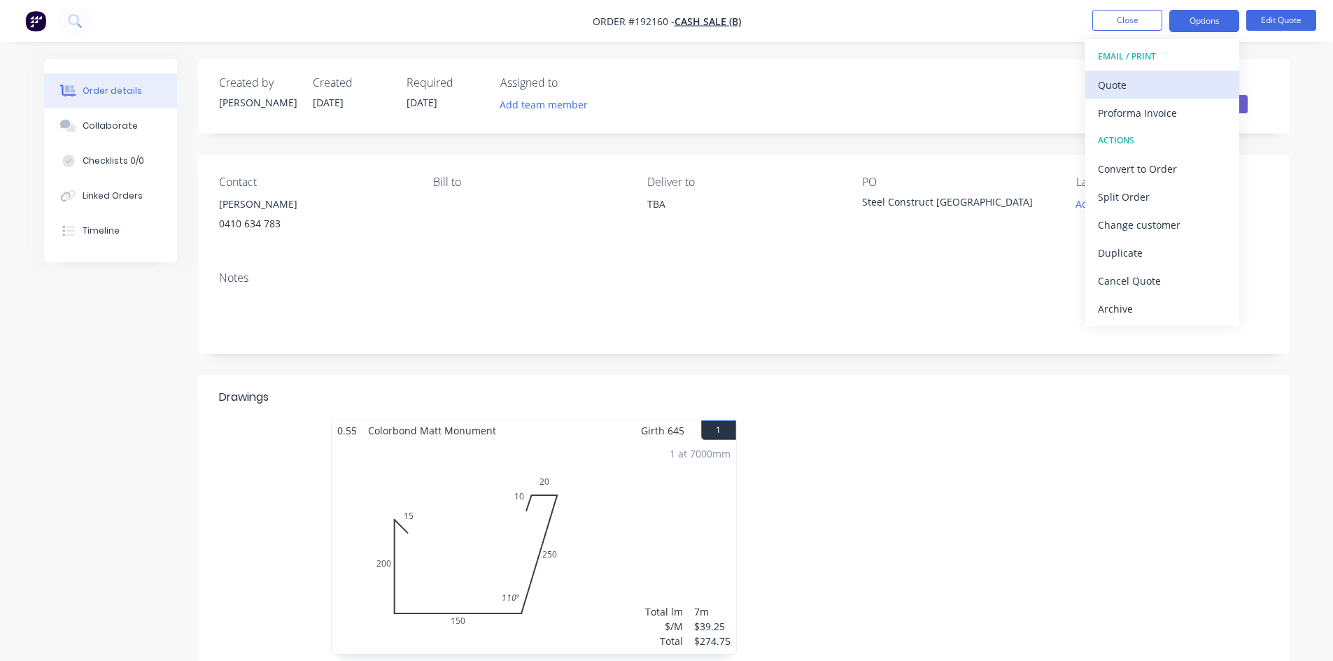
click at [1184, 86] on div "Quote" at bounding box center [1162, 85] width 129 height 20
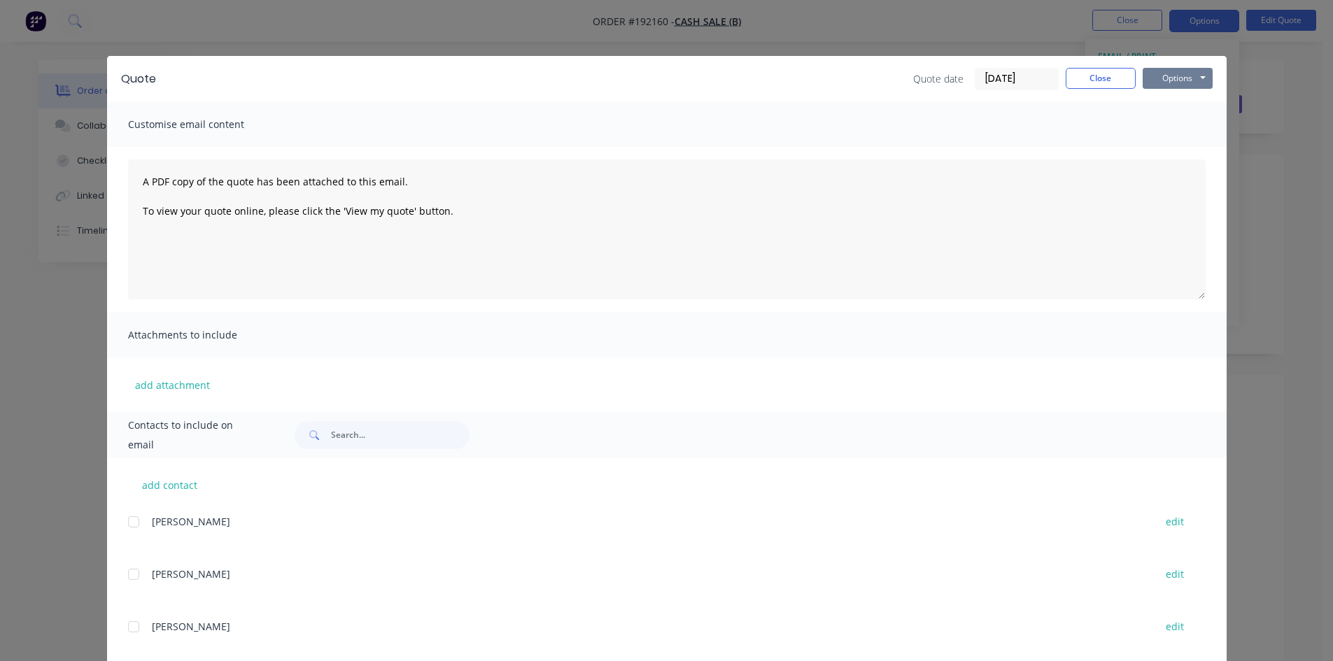
click at [1196, 77] on button "Options" at bounding box center [1177, 78] width 70 height 21
click at [1184, 113] on button "Preview" at bounding box center [1187, 103] width 90 height 23
click at [1083, 73] on button "Close" at bounding box center [1101, 78] width 70 height 21
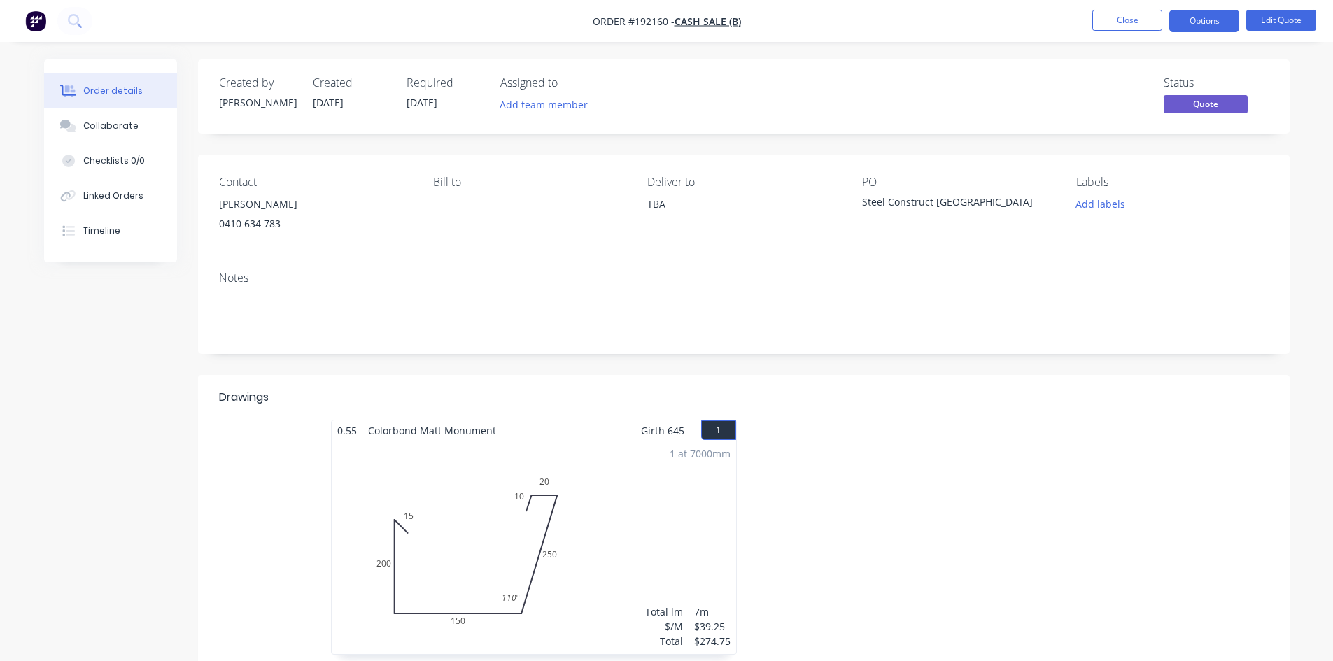
click at [1065, 62] on div "Created by John Created 09/09/25 Required 09/09/25 Assigned to Add team member …" at bounding box center [743, 96] width 1091 height 74
click at [958, 284] on div "Notes" at bounding box center [743, 277] width 1049 height 13
click at [41, 29] on img "button" at bounding box center [35, 20] width 21 height 21
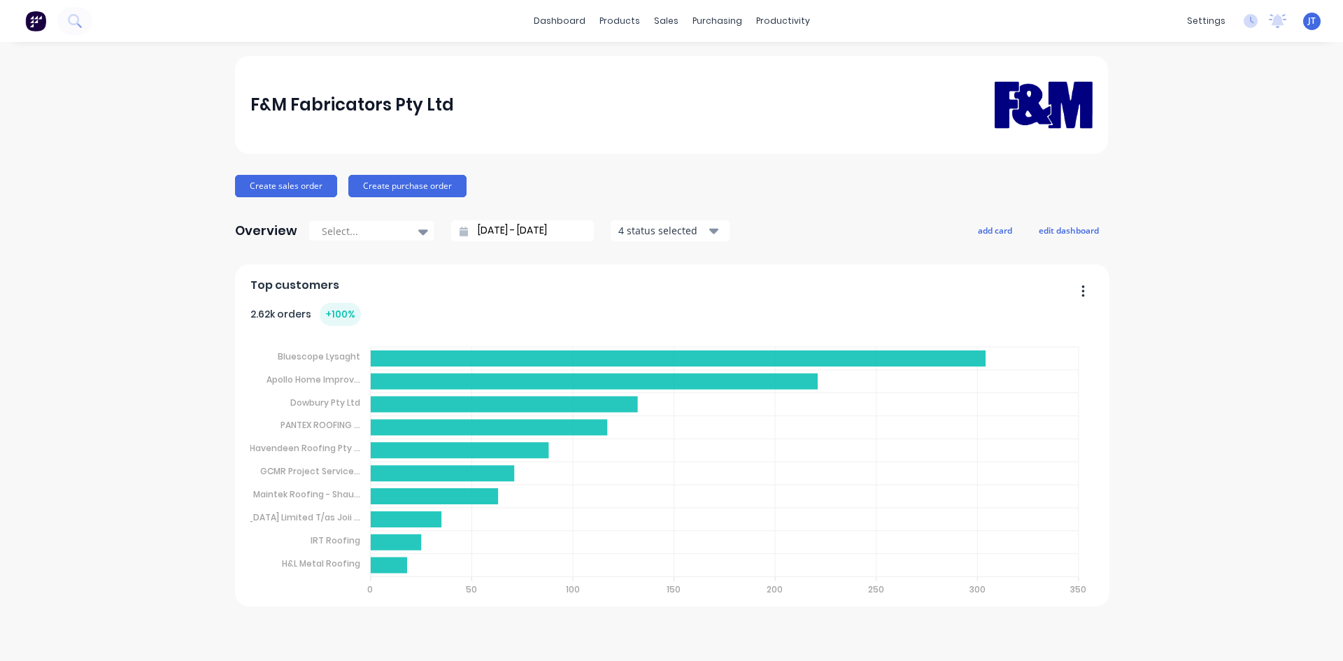
click at [1180, 309] on div "F&M Fabricators Pty Ltd Create sales order Create purchase order Overview Selec…" at bounding box center [671, 351] width 1343 height 591
click at [76, 16] on icon at bounding box center [73, 19] width 11 height 11
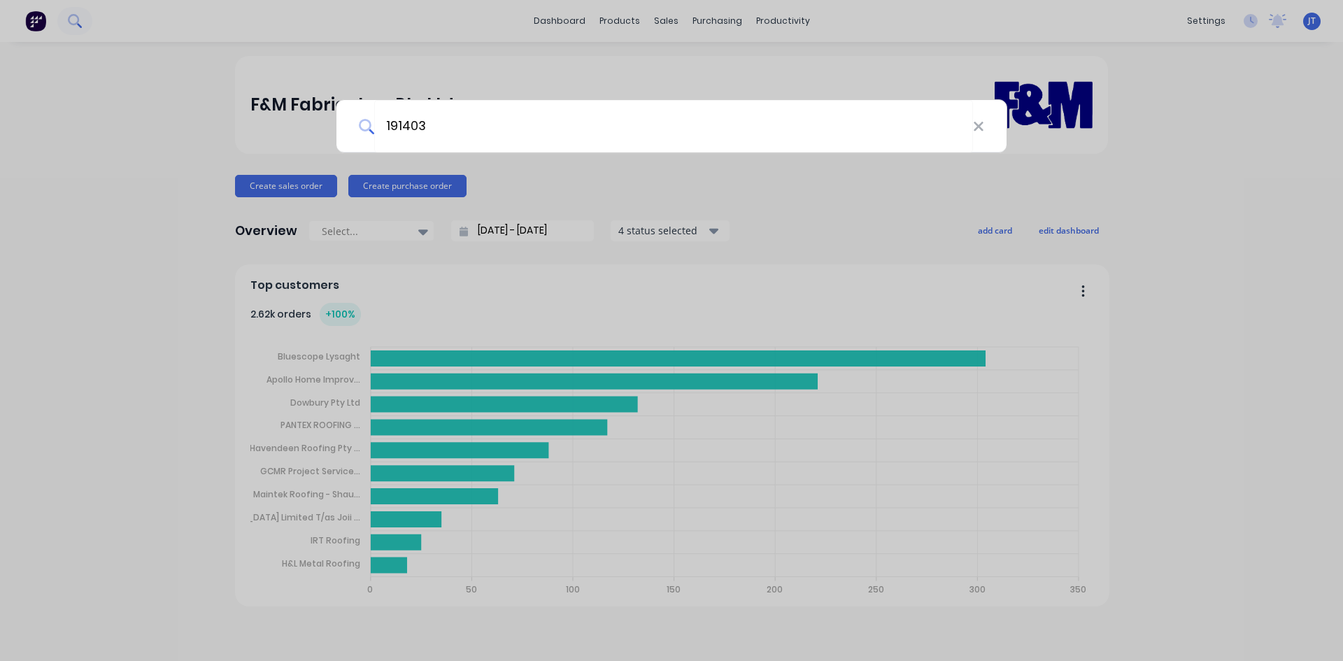
type input "191403"
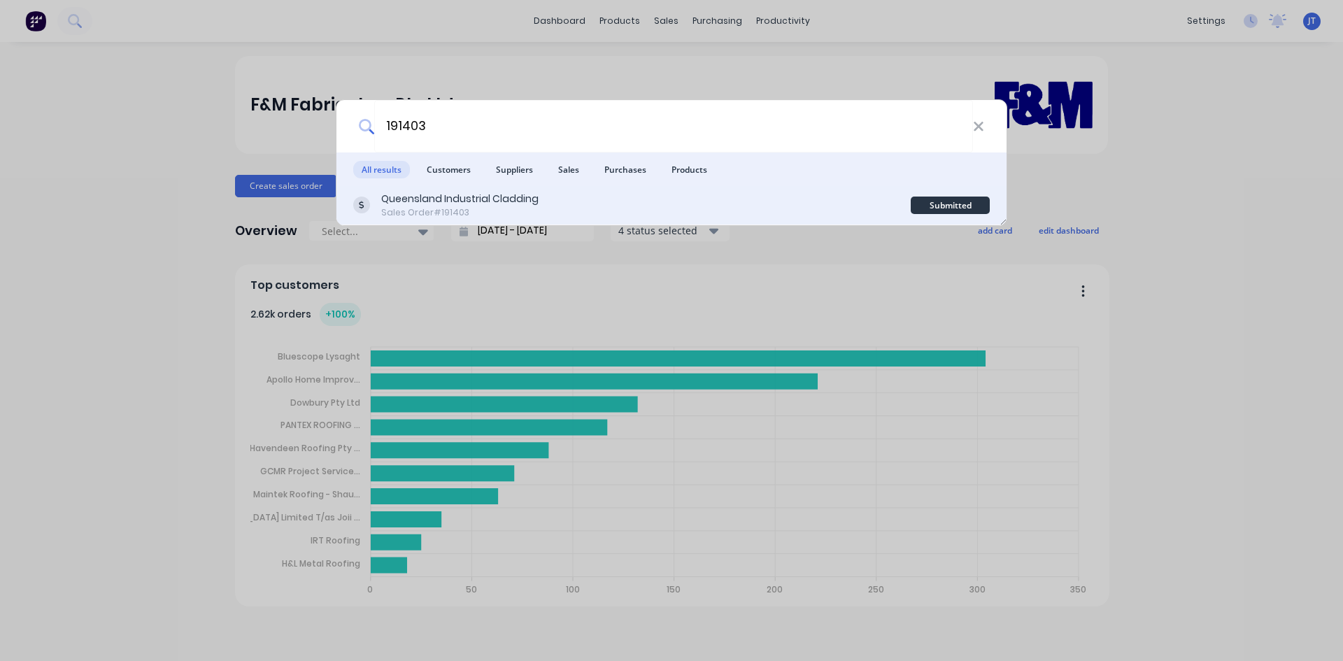
click at [481, 204] on div "Queensland Industrial Cladding" at bounding box center [459, 199] width 157 height 15
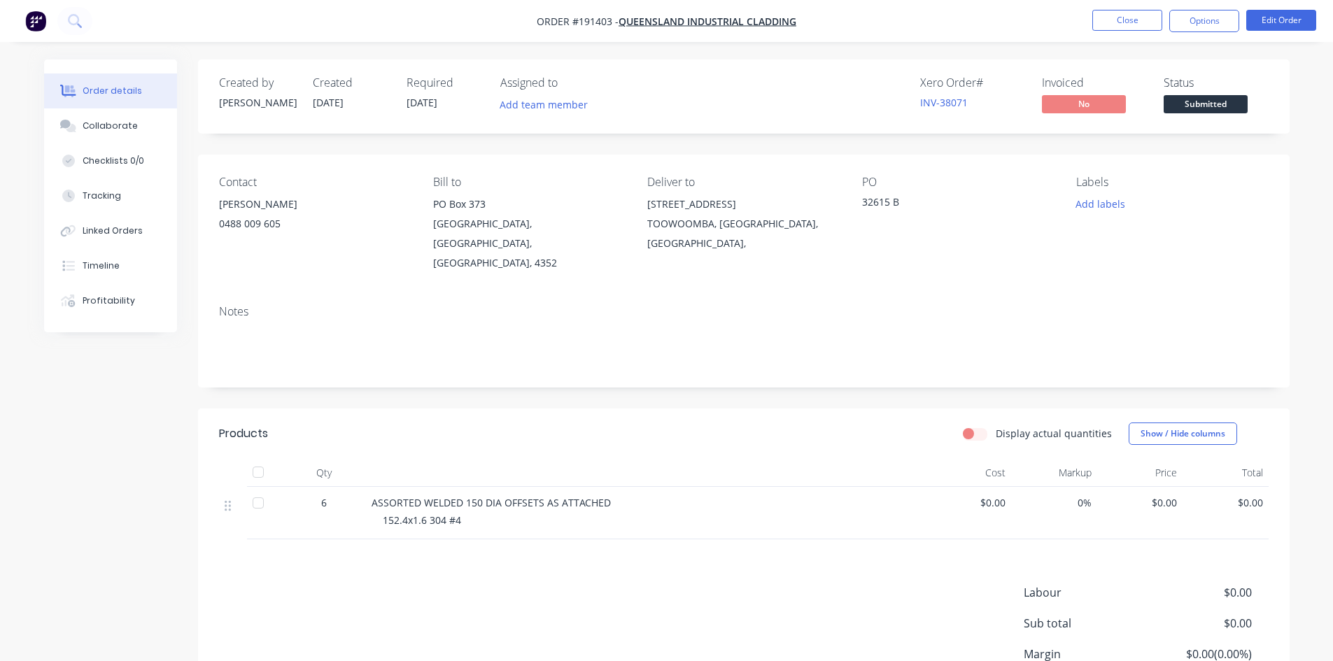
click at [714, 411] on header "Products Display actual quantities Show / Hide columns" at bounding box center [743, 434] width 1091 height 50
click at [837, 365] on div "Created by Hayden Created 01/09/25 Required 08/09/25 Assigned to Add team membe…" at bounding box center [743, 413] width 1091 height 708
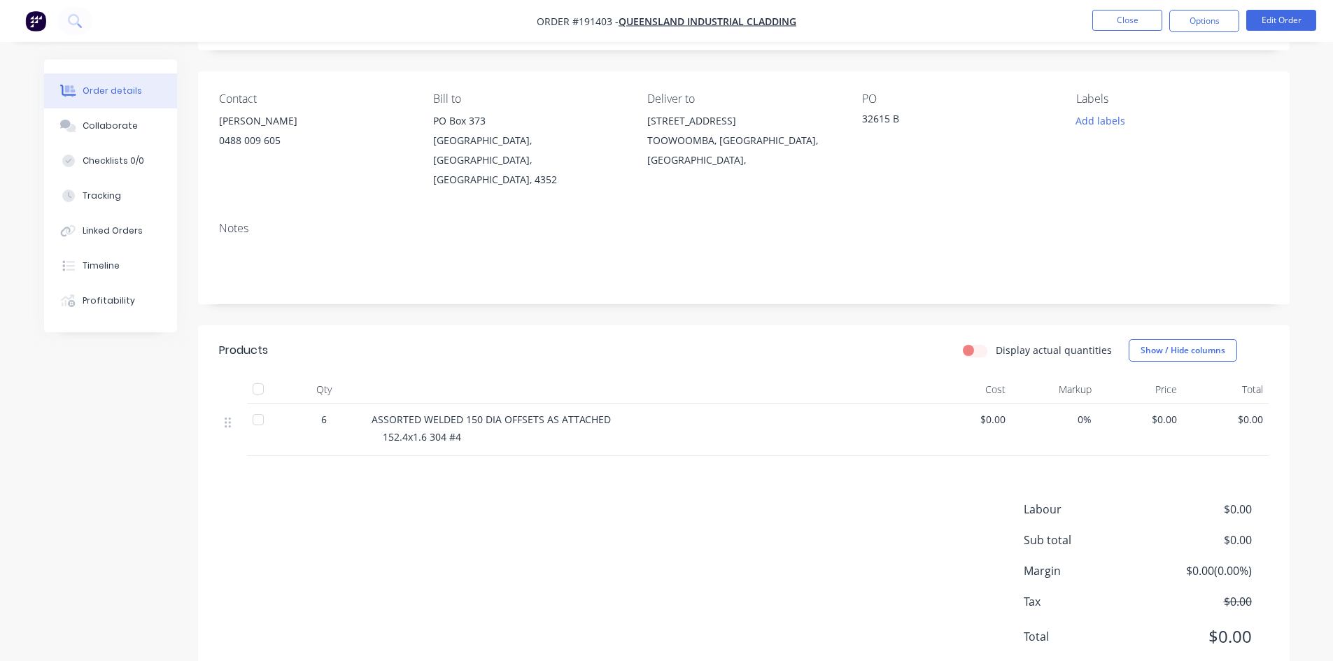
scroll to position [94, 0]
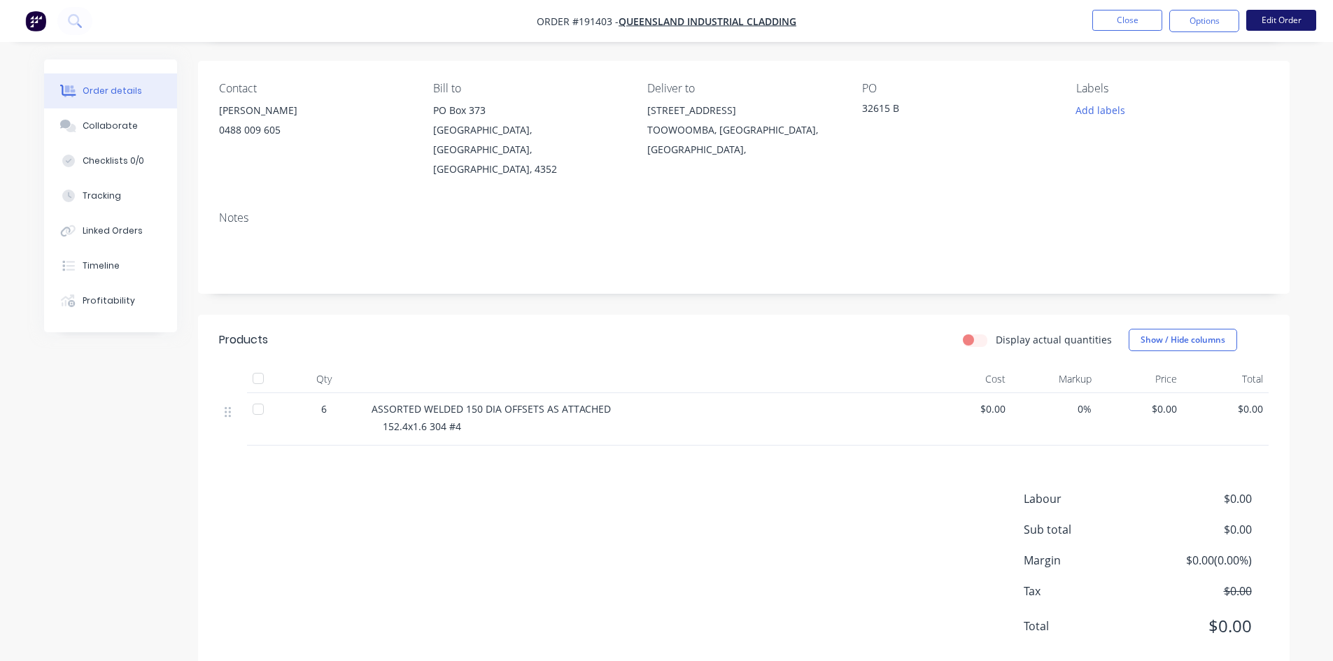
click at [1287, 19] on button "Edit Order" at bounding box center [1281, 20] width 70 height 21
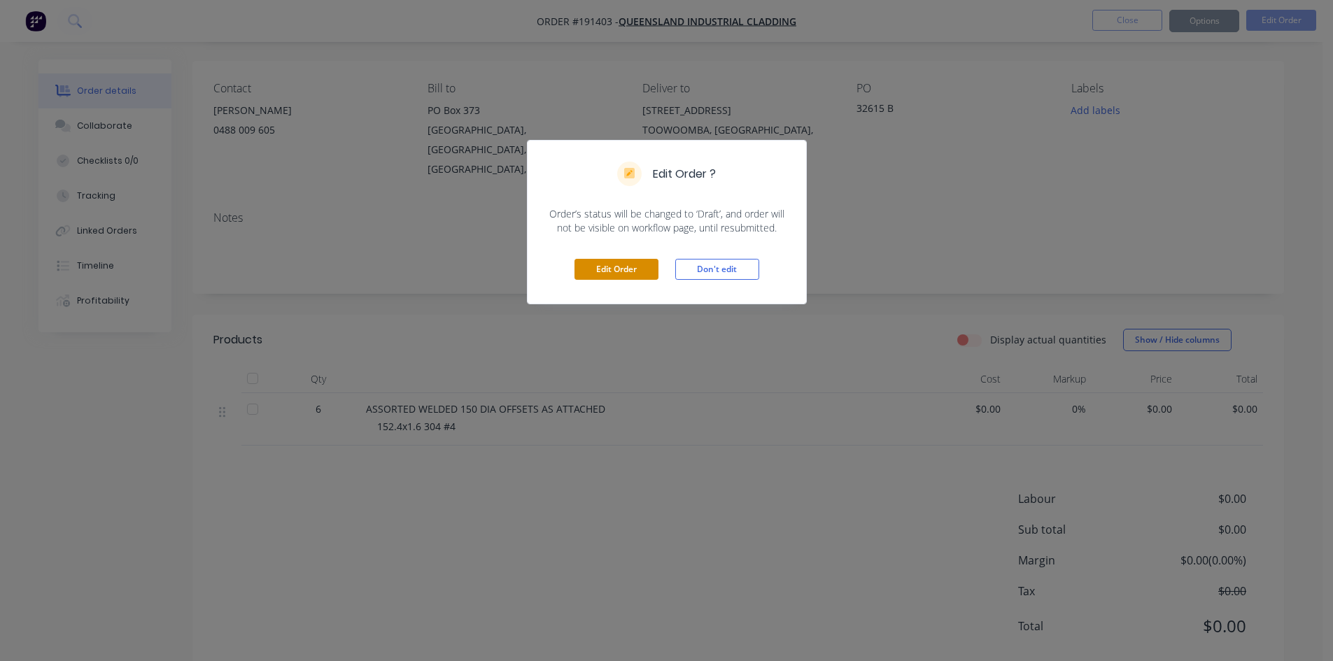
click at [626, 267] on button "Edit Order" at bounding box center [616, 269] width 84 height 21
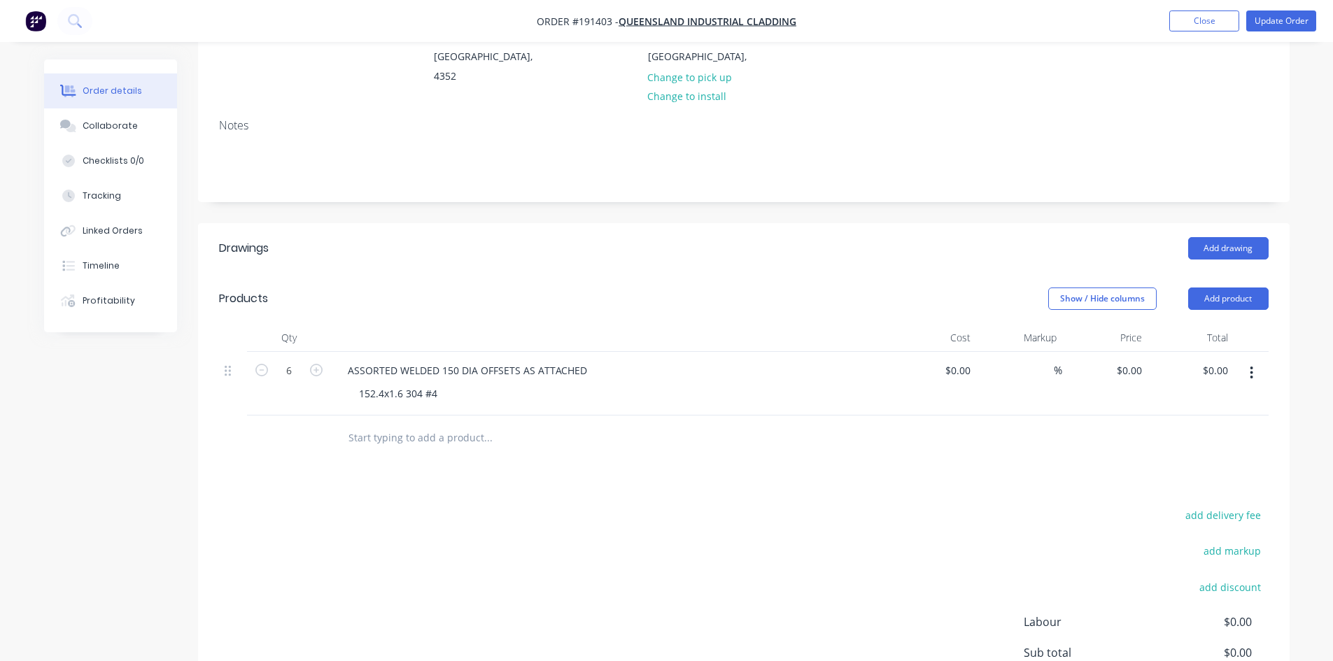
scroll to position [233, 0]
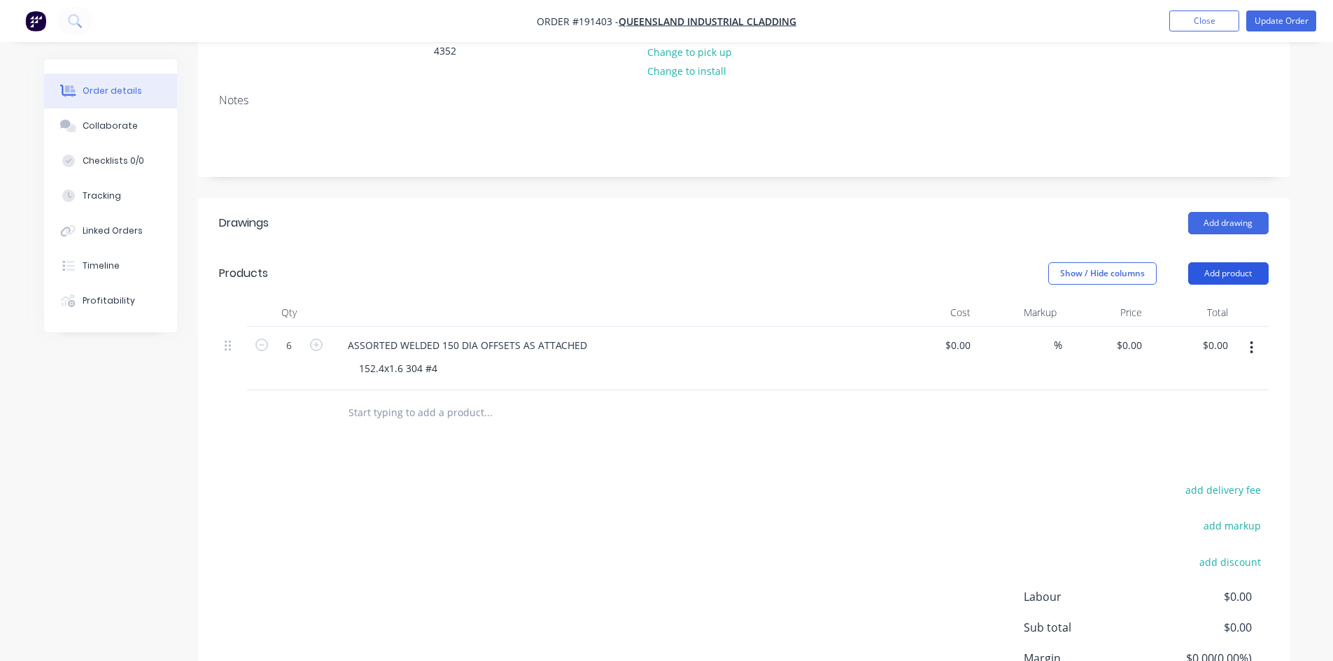
click at [1241, 262] on button "Add product" at bounding box center [1228, 273] width 80 height 22
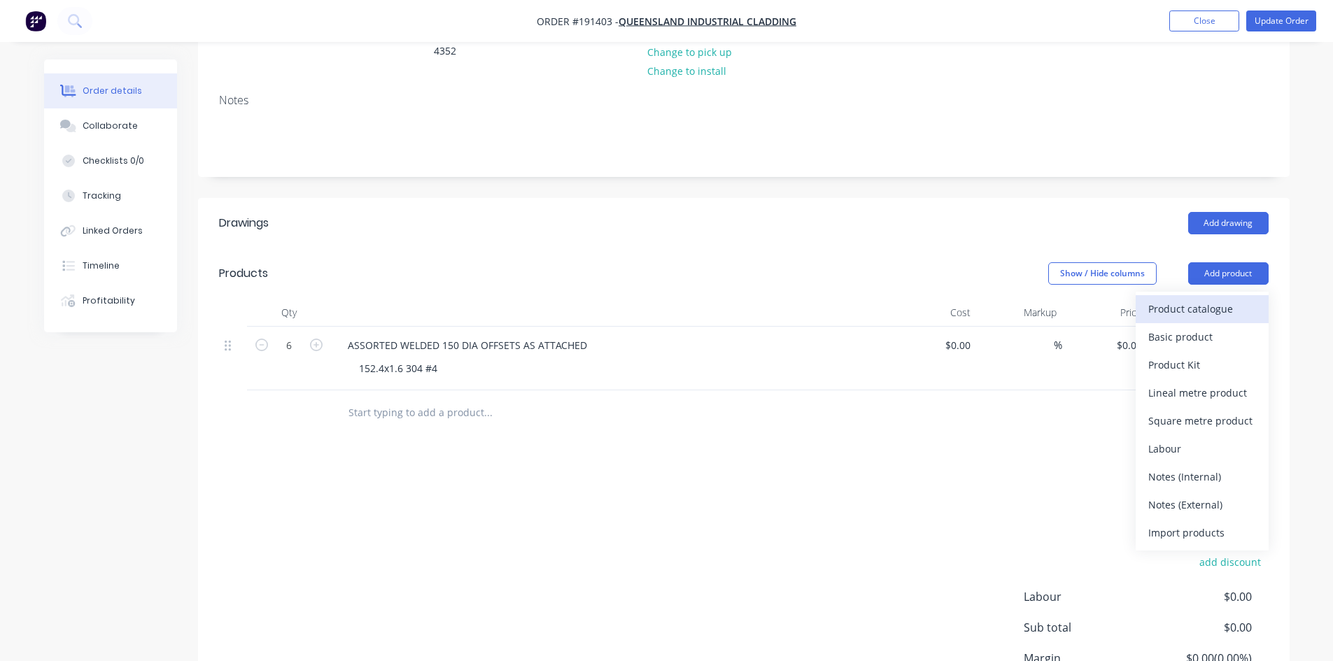
click at [1224, 299] on div "Product catalogue" at bounding box center [1202, 309] width 108 height 20
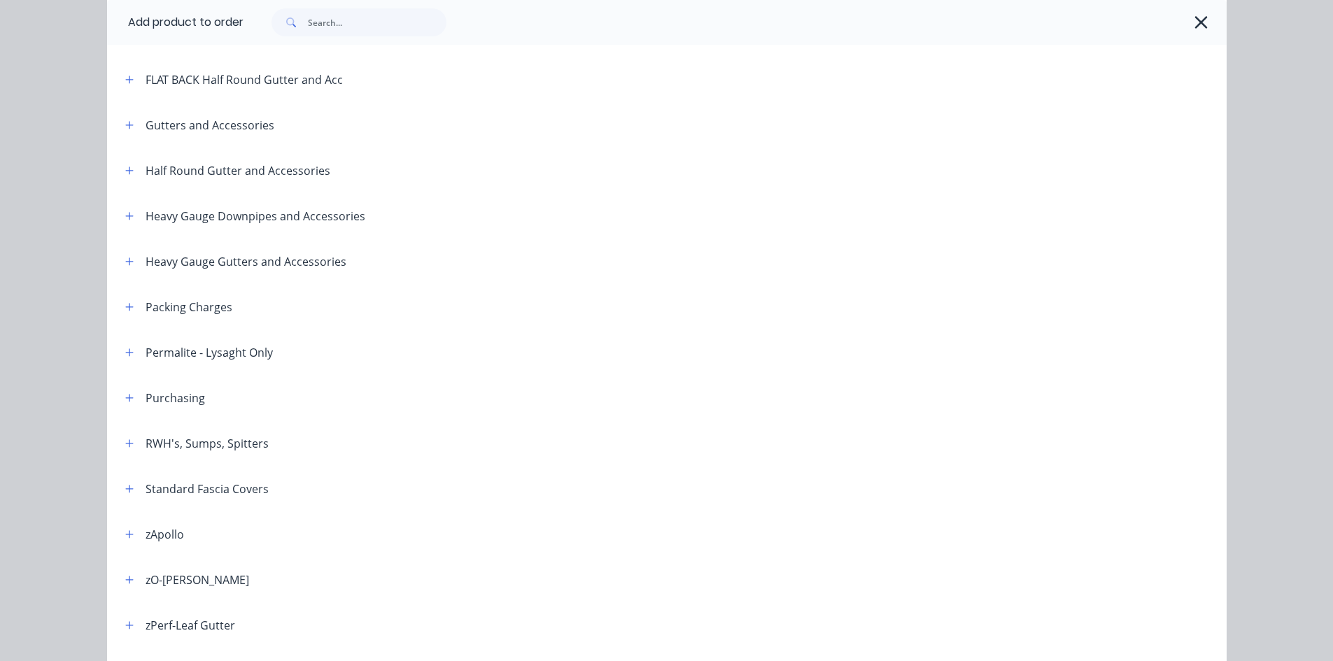
click at [121, 223] on span at bounding box center [129, 215] width 17 height 17
click at [125, 215] on icon "button" at bounding box center [129, 216] width 8 height 8
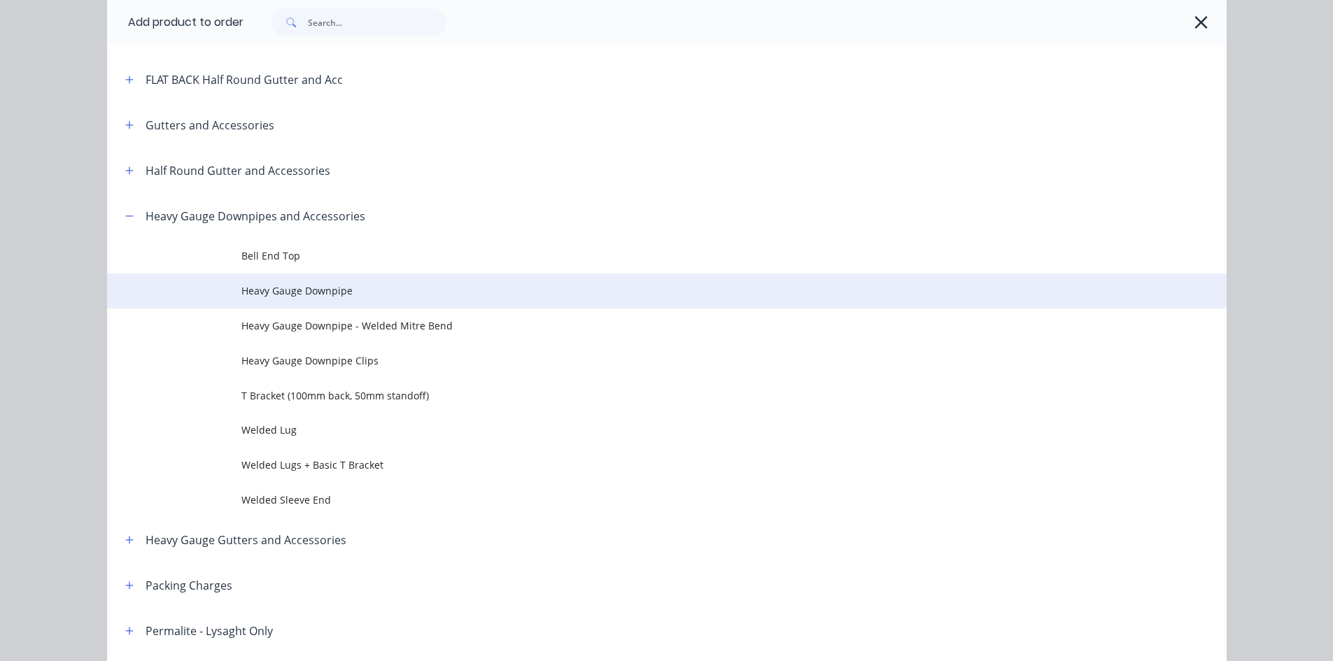
click at [406, 283] on td "Heavy Gauge Downpipe" at bounding box center [733, 291] width 985 height 35
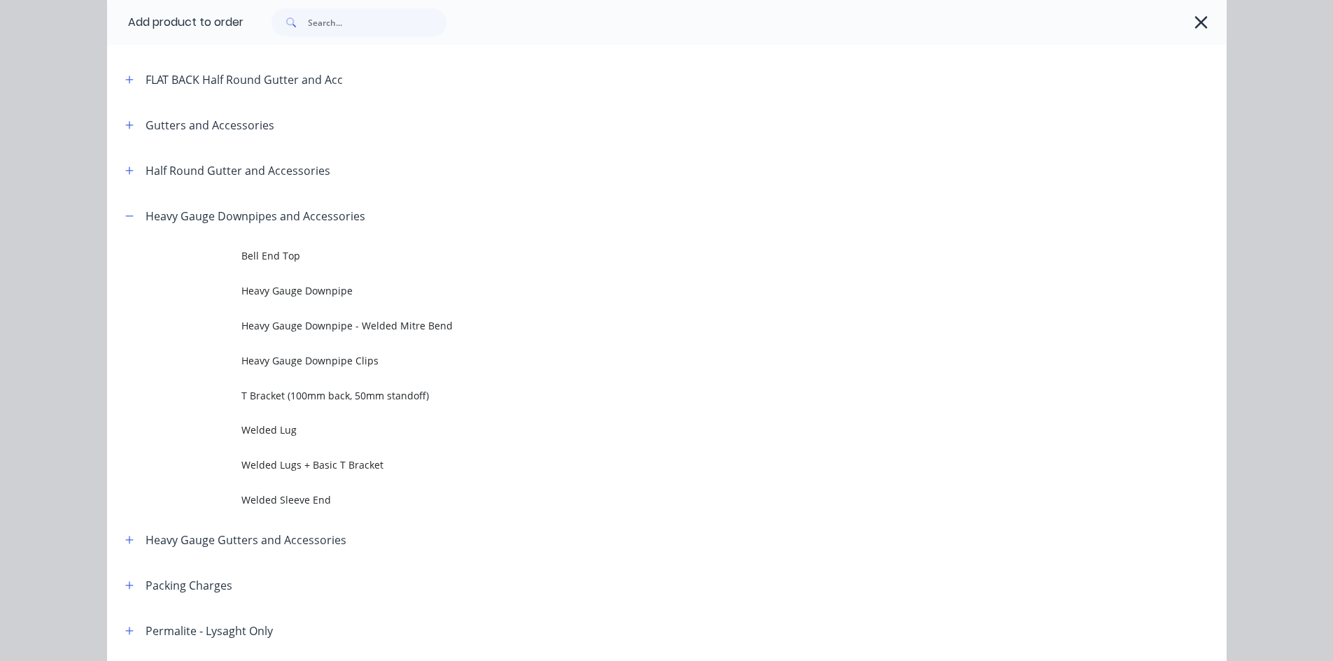
scroll to position [0, 0]
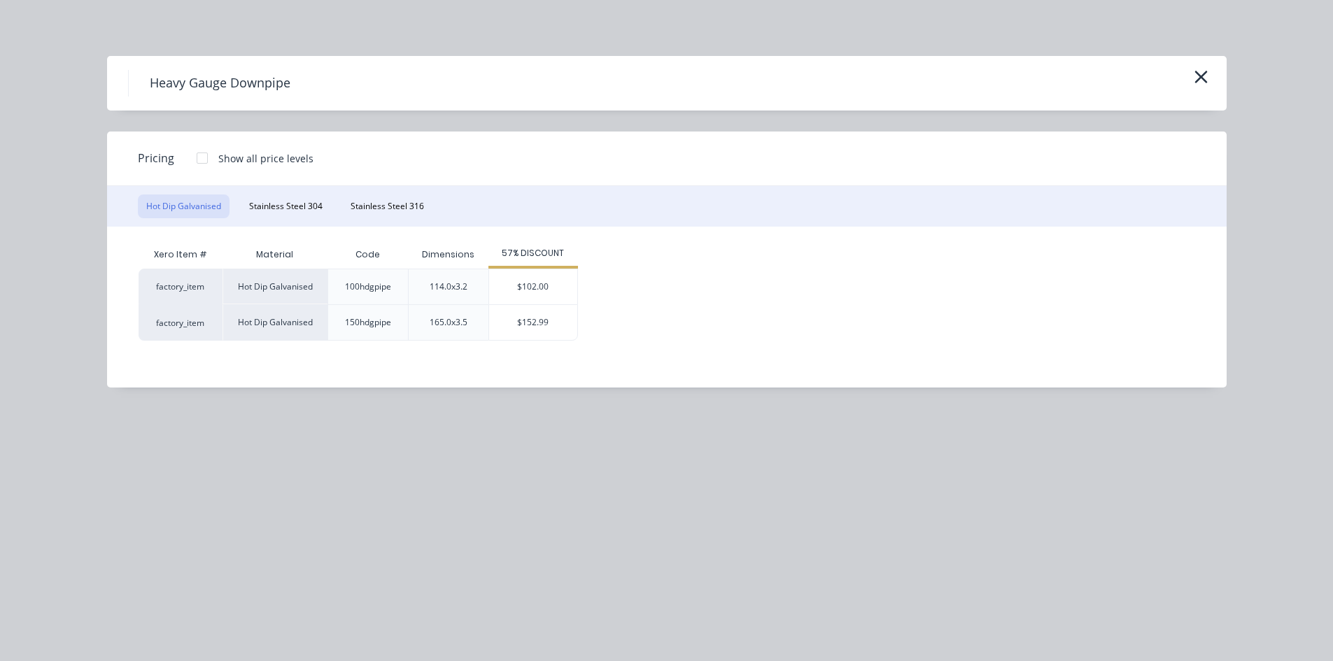
click at [352, 206] on button "Stainless Steel 316" at bounding box center [387, 206] width 90 height 24
click at [302, 209] on button "Stainless Steel 304" at bounding box center [286, 206] width 90 height 24
click at [568, 330] on div "$151.84" at bounding box center [542, 322] width 88 height 35
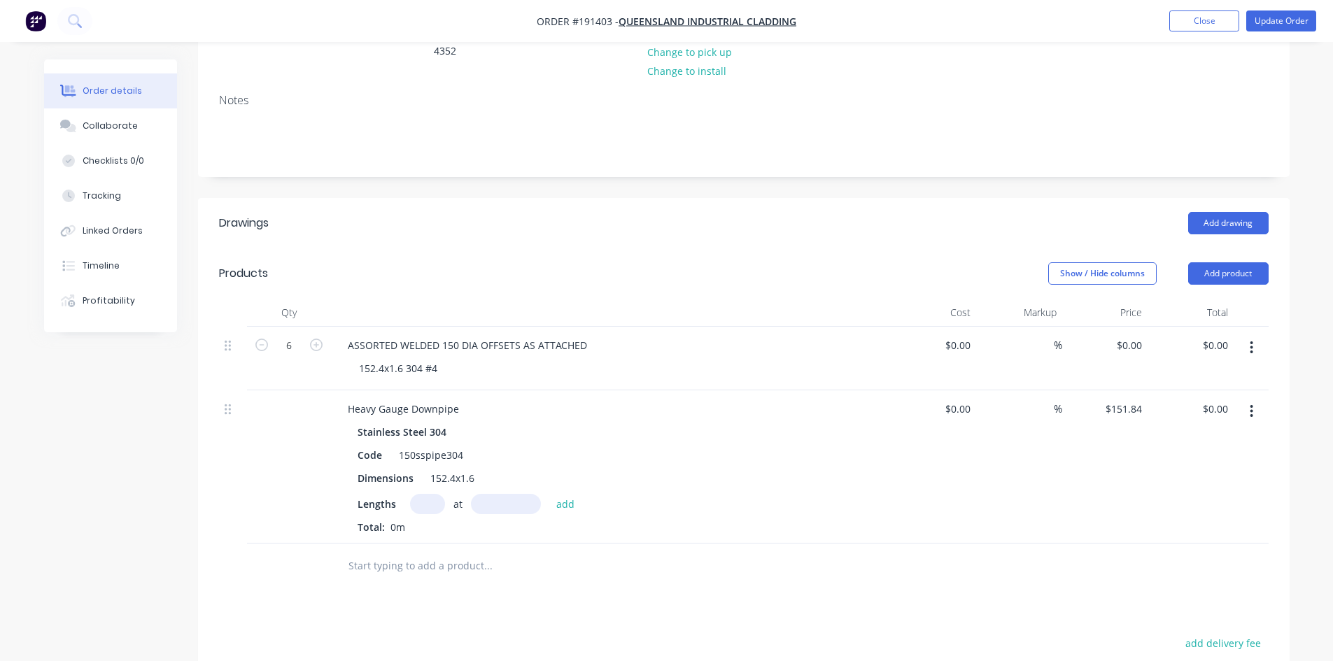
click at [434, 494] on input "text" at bounding box center [427, 504] width 35 height 20
type input "3"
type input "6000"
click at [549, 494] on button "add" at bounding box center [565, 503] width 33 height 19
type input "$2,733.12"
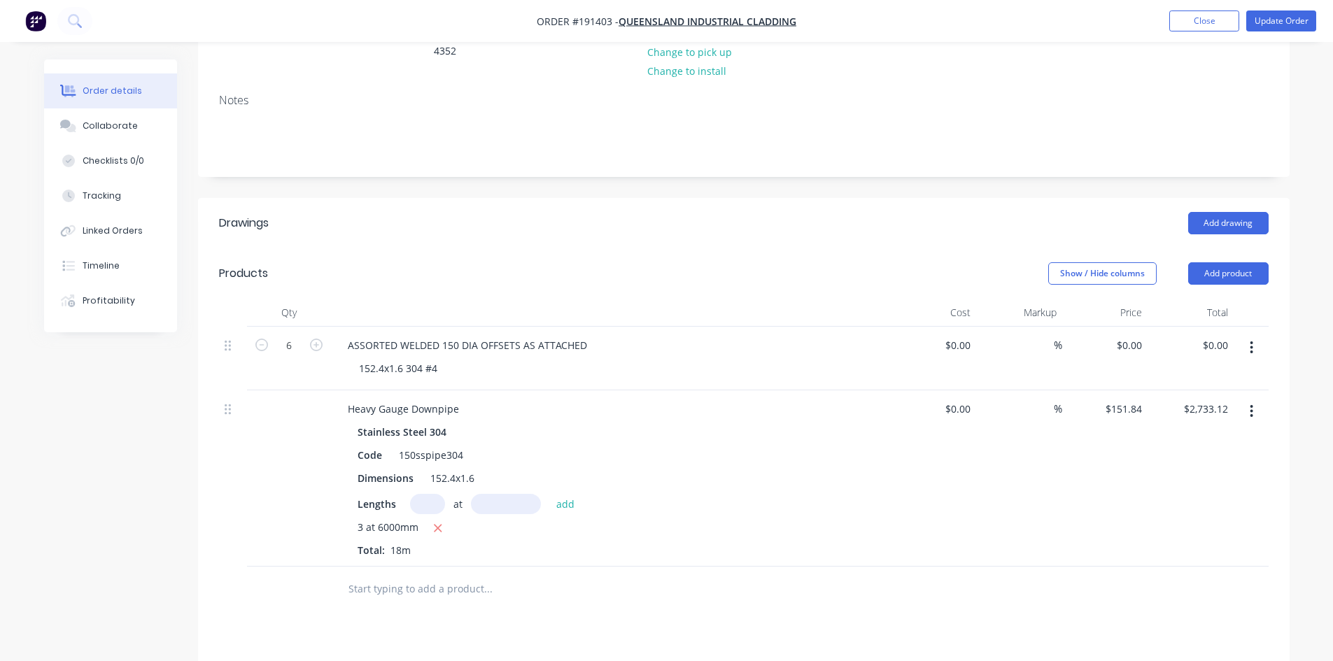
click at [1246, 335] on button "button" at bounding box center [1251, 347] width 33 height 25
drag, startPoint x: 1182, startPoint y: 425, endPoint x: 1182, endPoint y: 414, distance: 11.2
click at [1182, 458] on div "Delete" at bounding box center [1202, 468] width 108 height 20
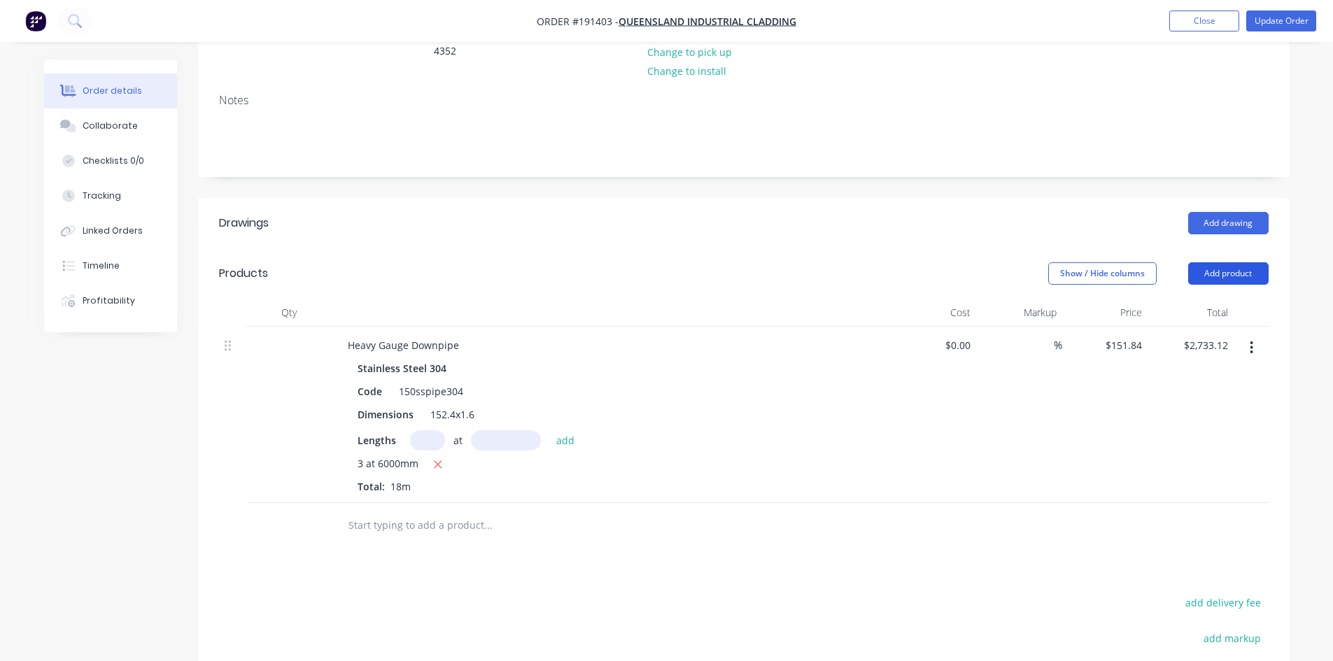
click at [1247, 262] on button "Add product" at bounding box center [1228, 273] width 80 height 22
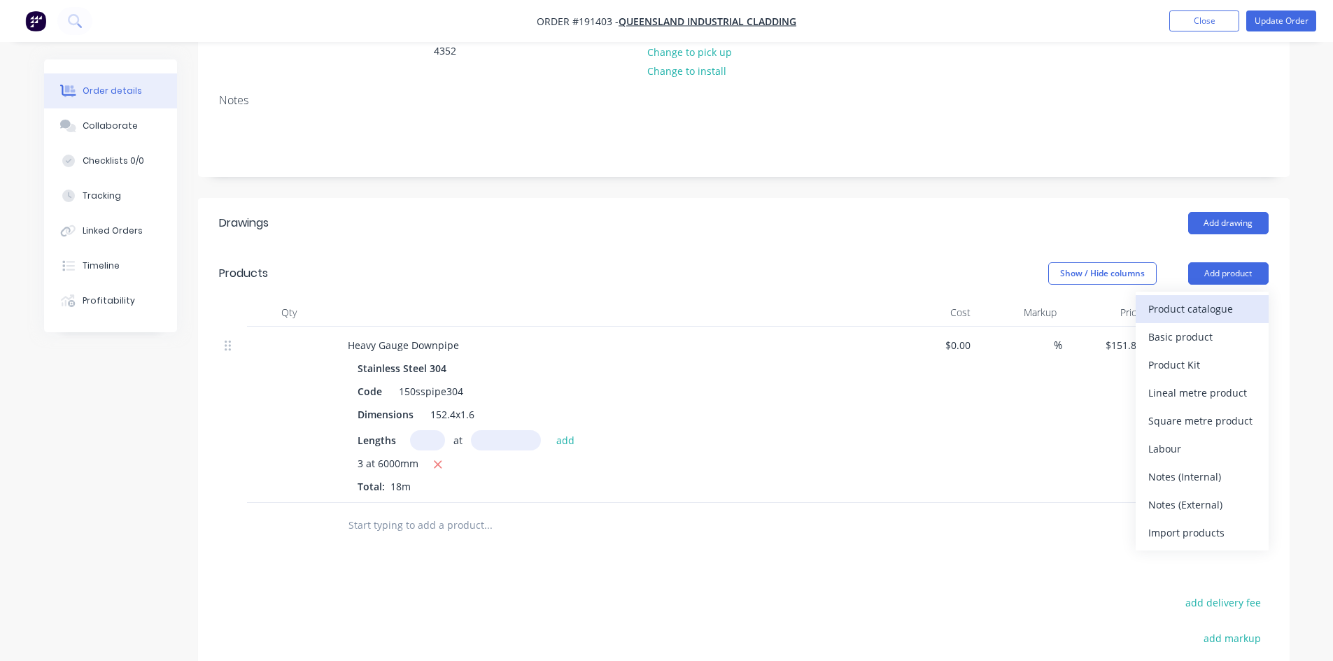
click at [1227, 299] on div "Product catalogue" at bounding box center [1202, 309] width 108 height 20
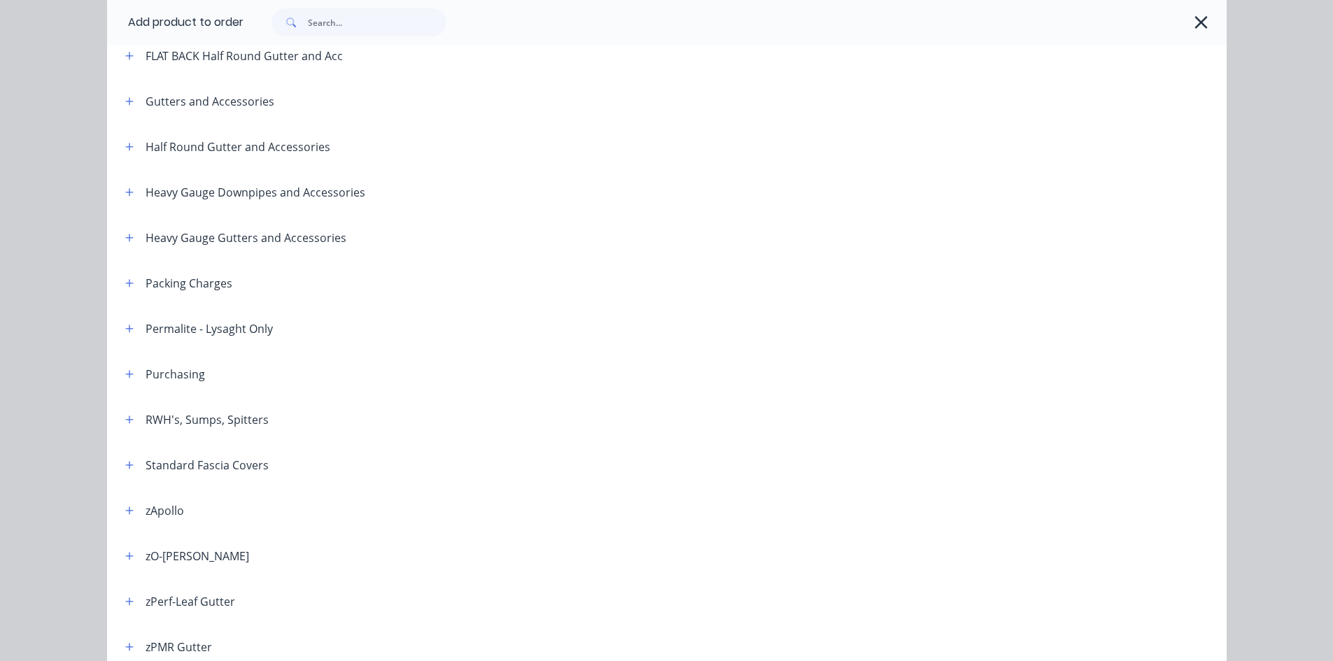
scroll to position [230, 0]
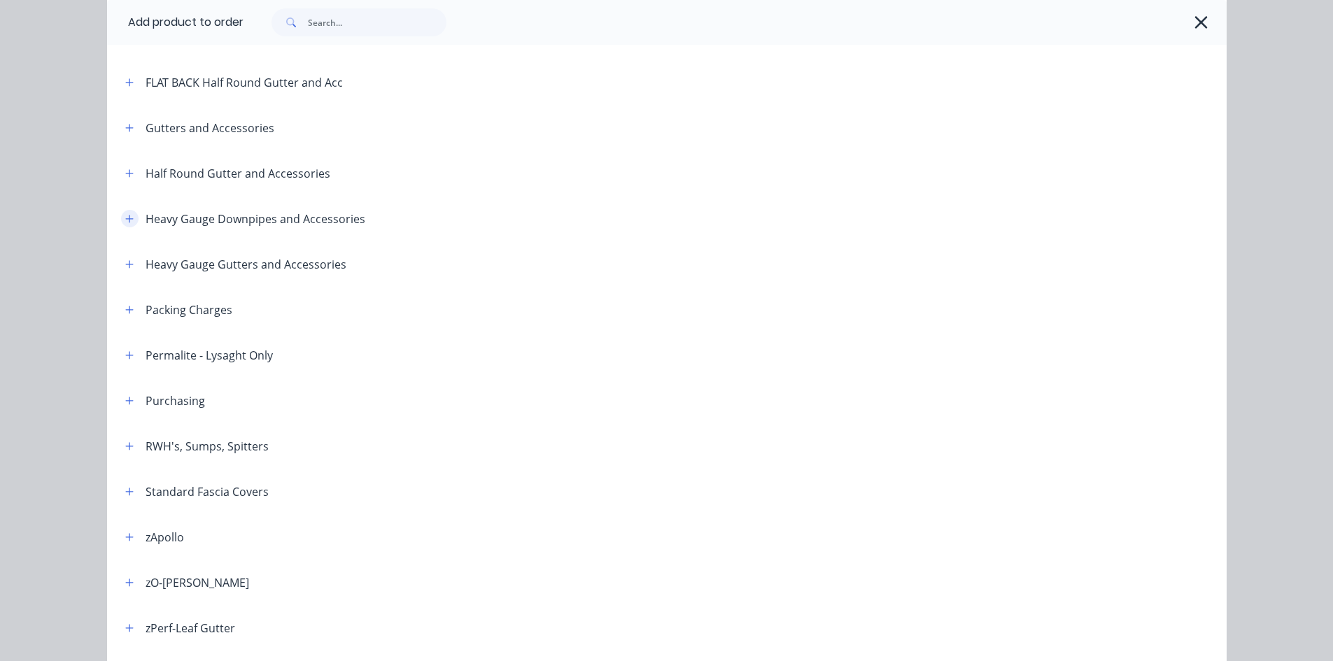
click at [127, 220] on icon "button" at bounding box center [129, 219] width 8 height 10
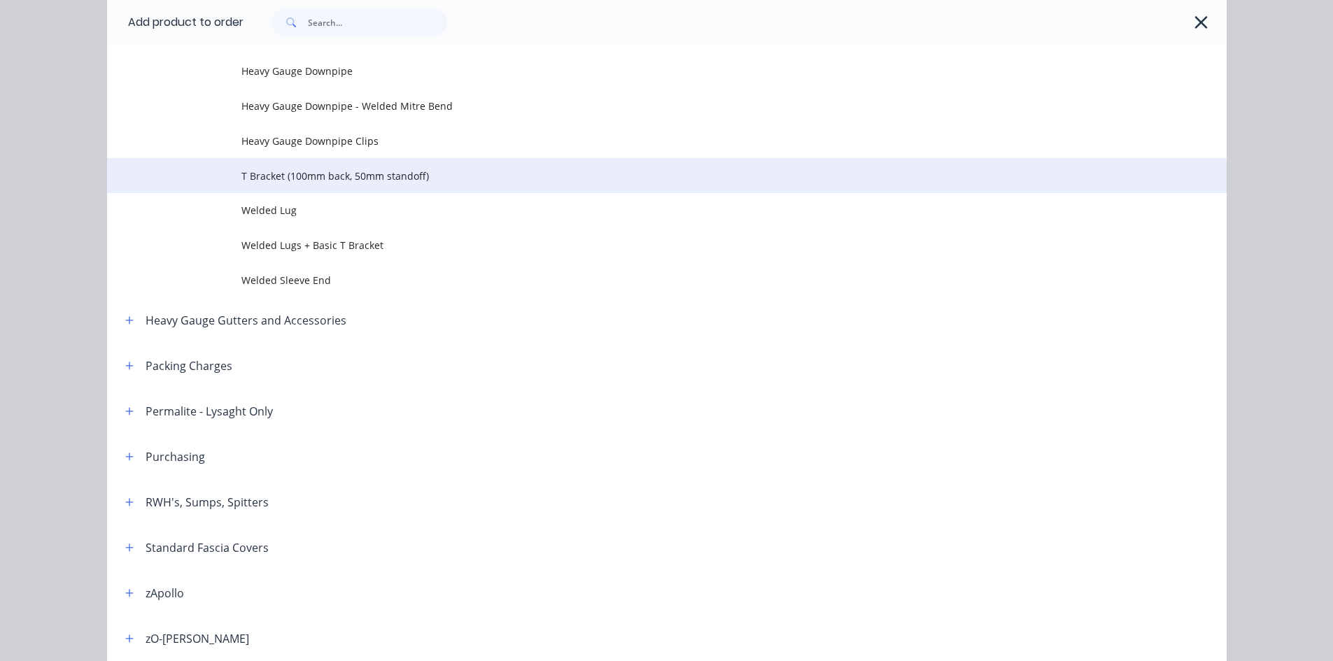
scroll to position [463, 0]
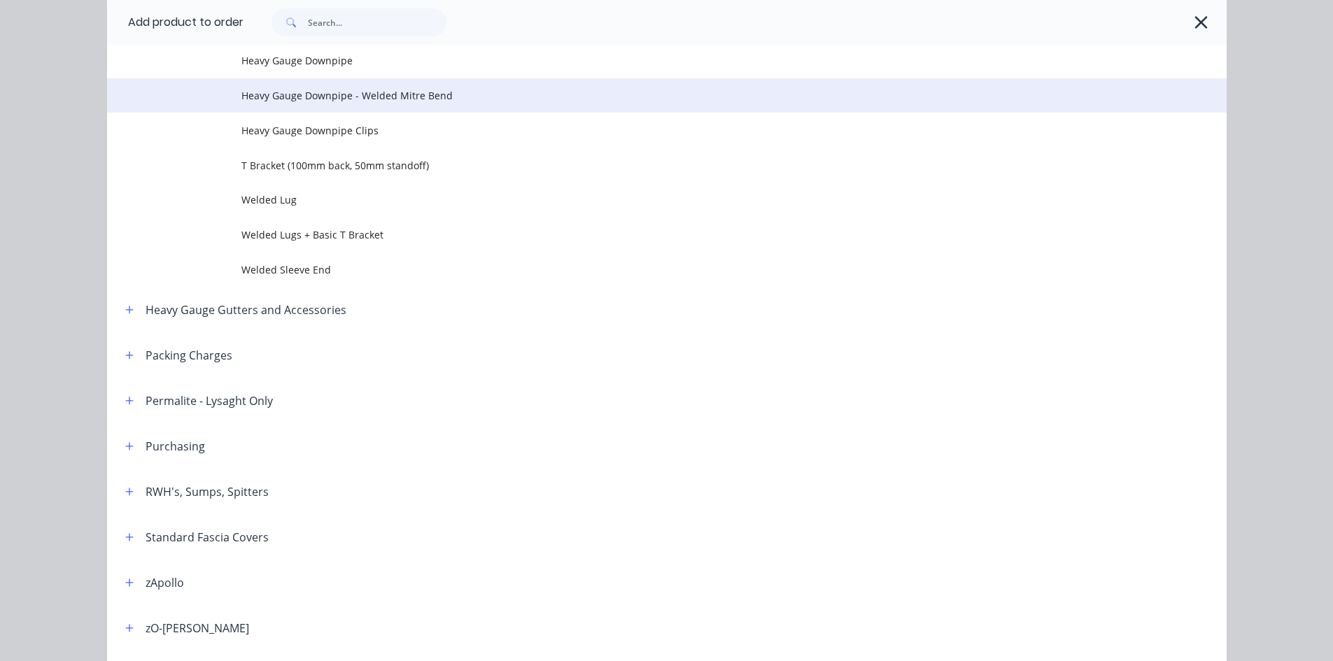
click at [401, 104] on td "Heavy Gauge Downpipe - Welded Mitre Bend" at bounding box center [733, 95] width 985 height 35
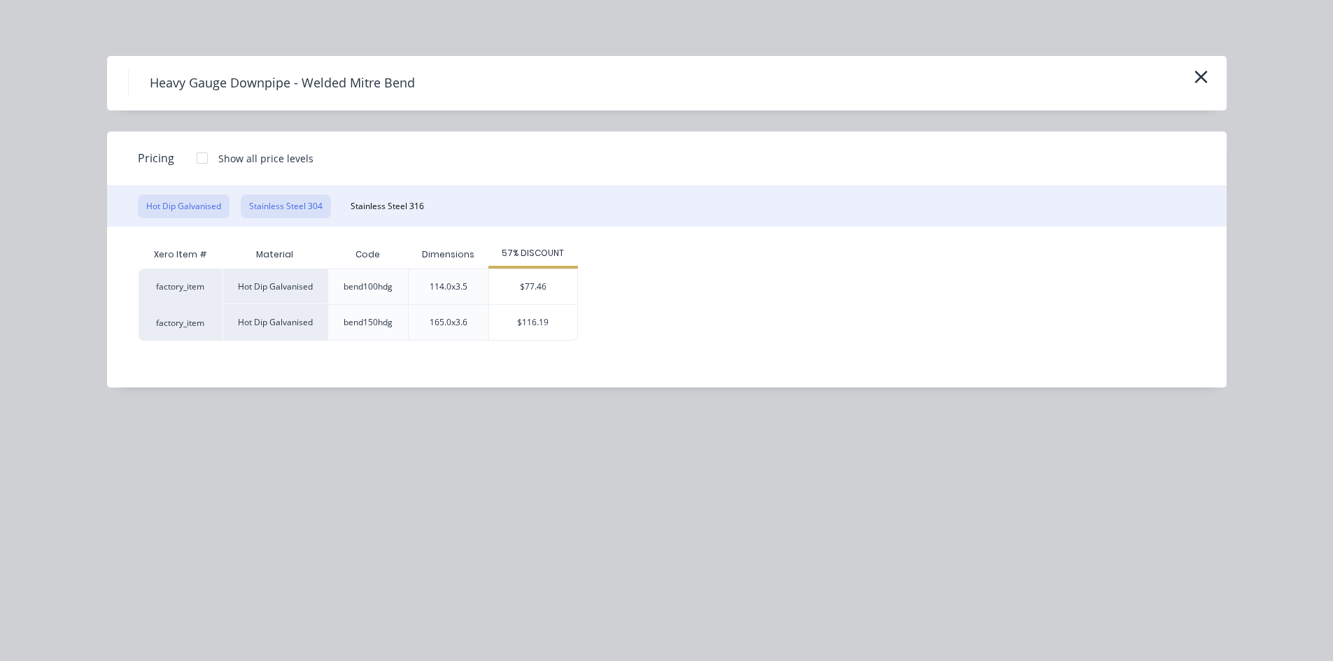
click at [309, 204] on button "Stainless Steel 304" at bounding box center [286, 206] width 90 height 24
click at [525, 332] on div "$116.19" at bounding box center [528, 322] width 88 height 35
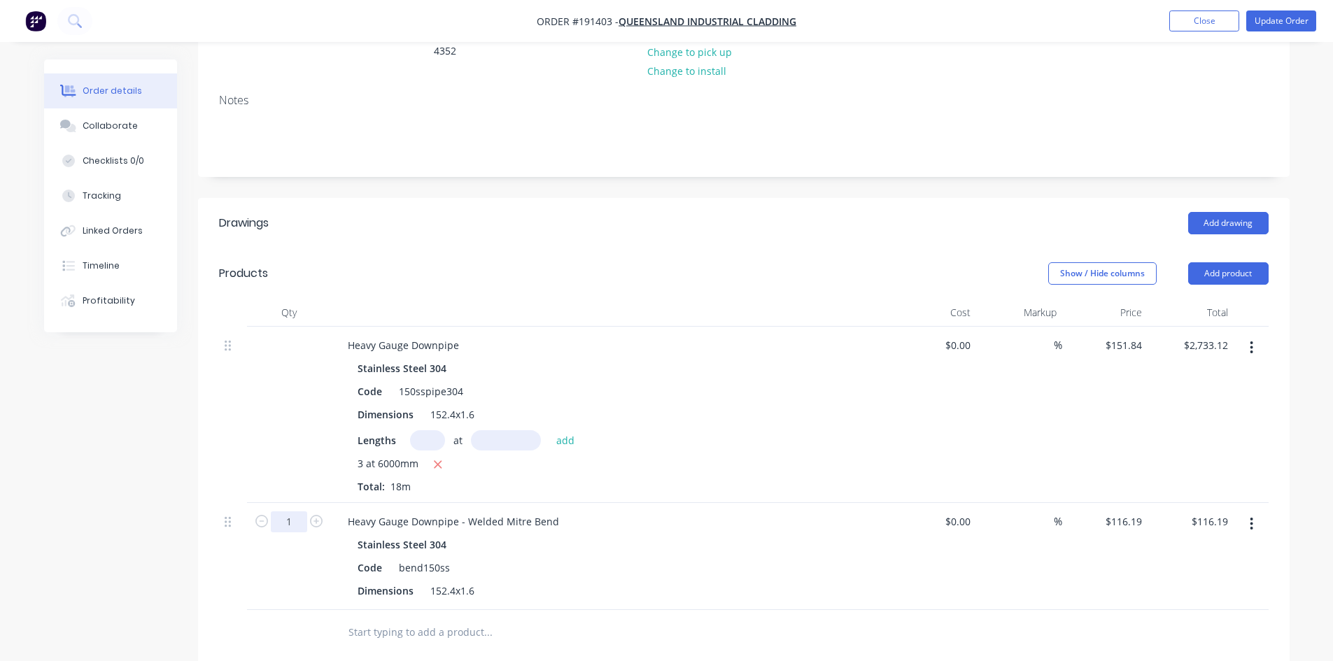
click at [304, 511] on input "1" at bounding box center [289, 521] width 36 height 21
type input "12"
type input "$1,394.28"
click at [807, 404] on div "Dimensions 152.4x1.6" at bounding box center [608, 414] width 512 height 20
click at [1210, 262] on button "Add product" at bounding box center [1228, 273] width 80 height 22
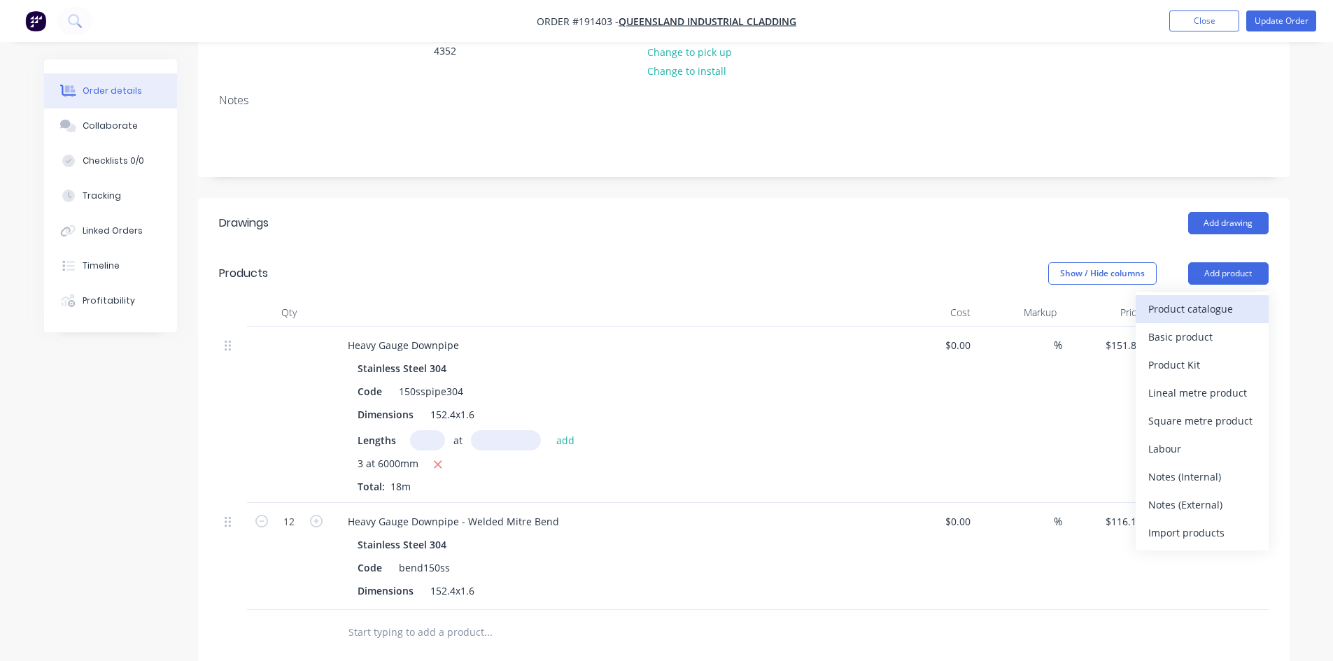
click at [1194, 299] on div "Product catalogue" at bounding box center [1202, 309] width 108 height 20
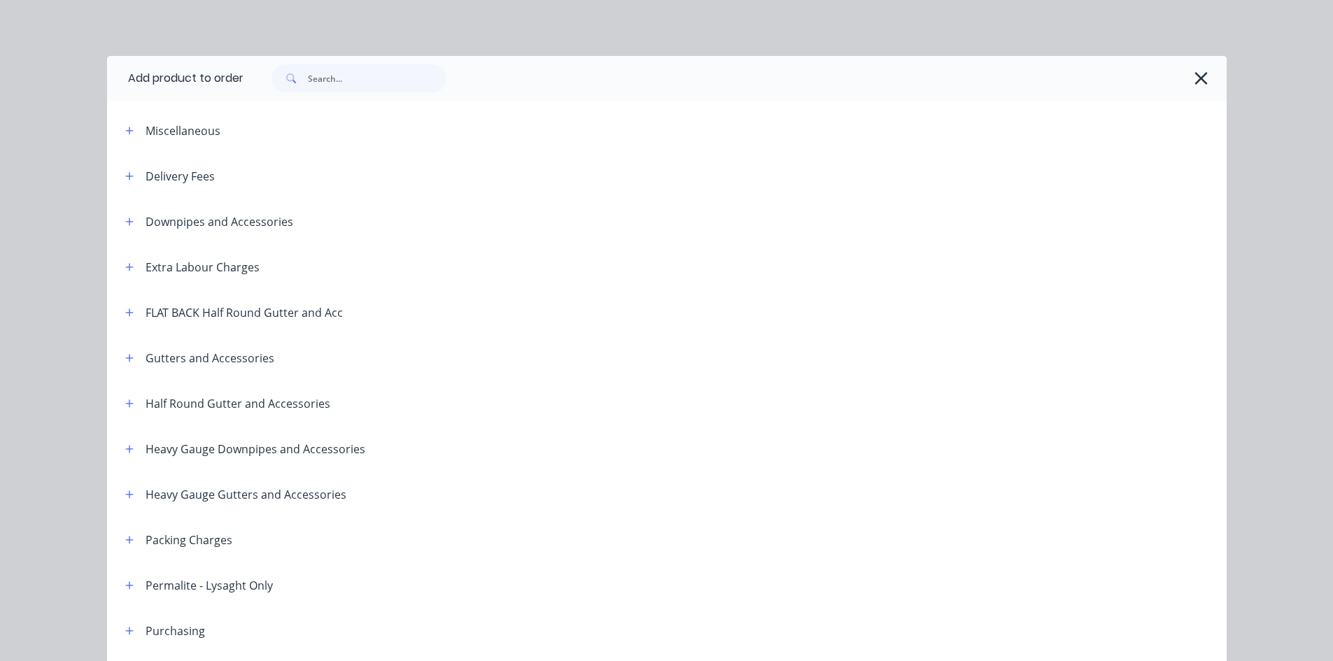
scroll to position [233, 0]
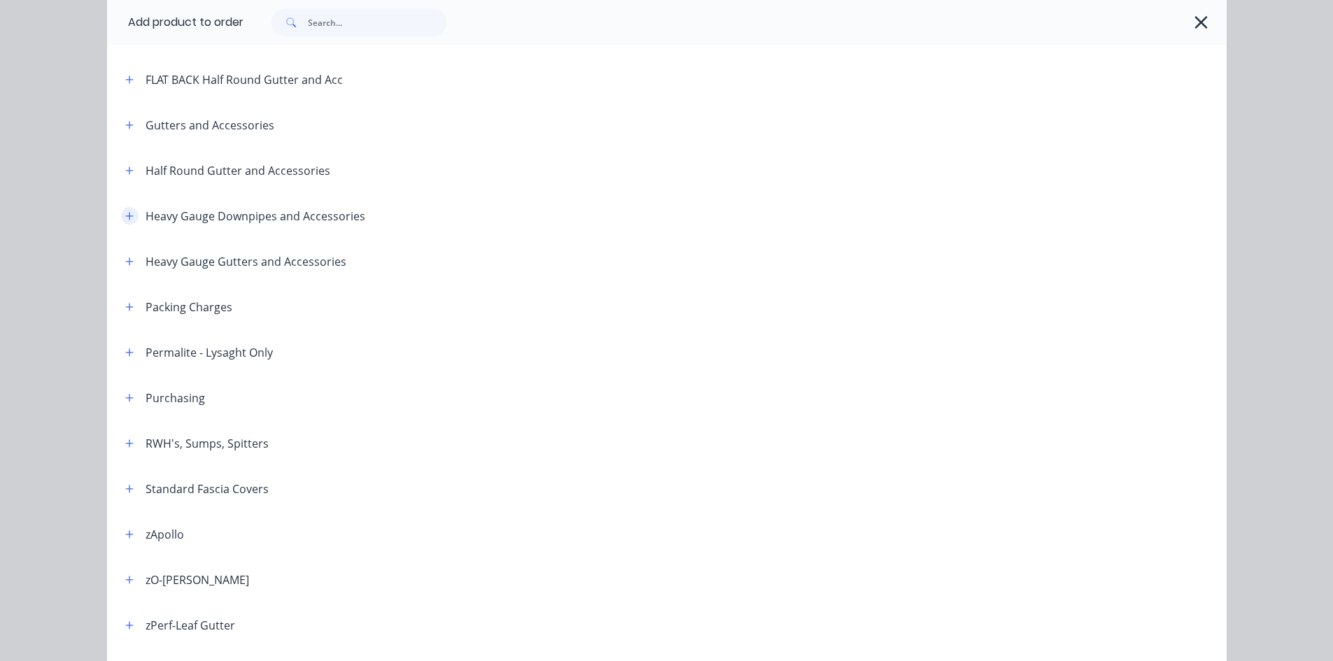
click at [128, 215] on icon "button" at bounding box center [129, 216] width 8 height 10
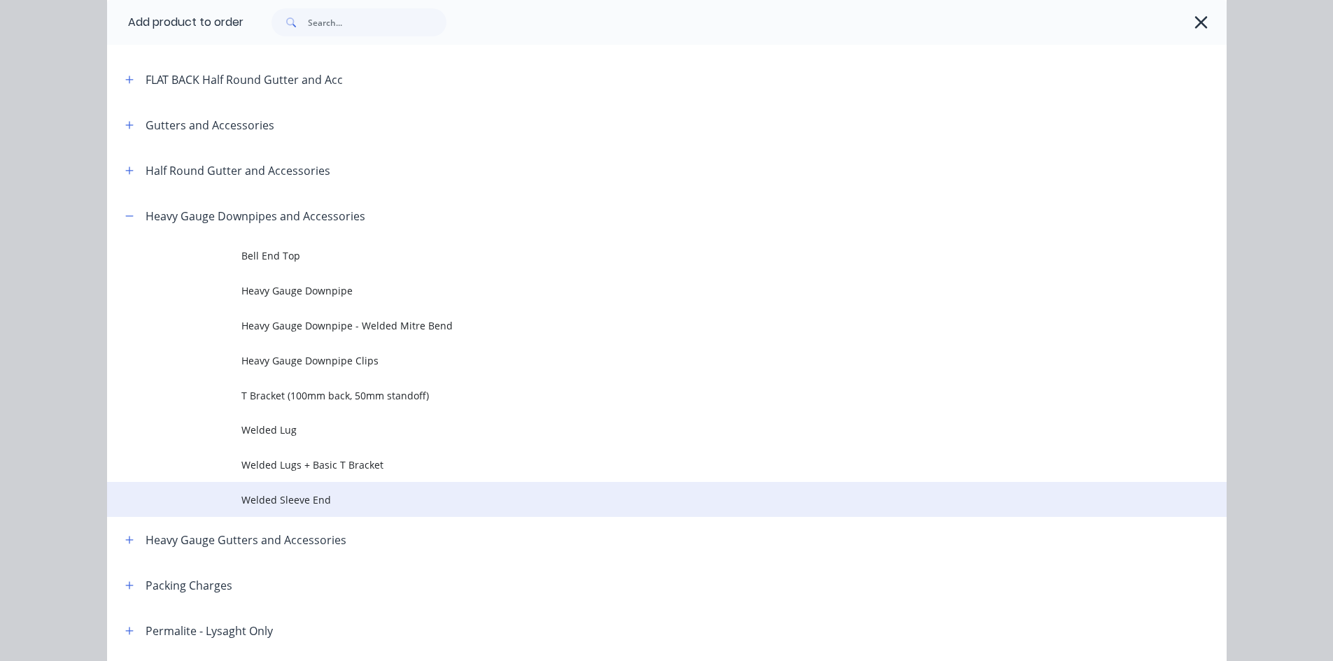
click at [358, 502] on span "Welded Sleeve End" at bounding box center [635, 500] width 788 height 15
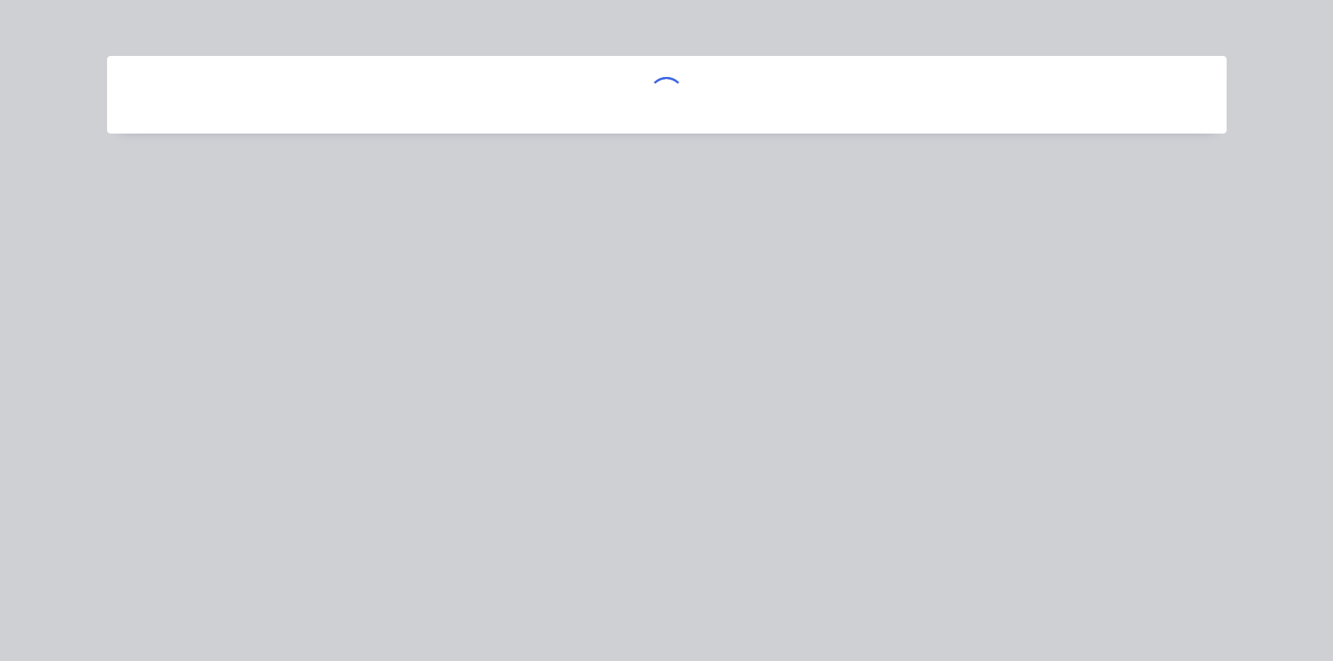
scroll to position [0, 0]
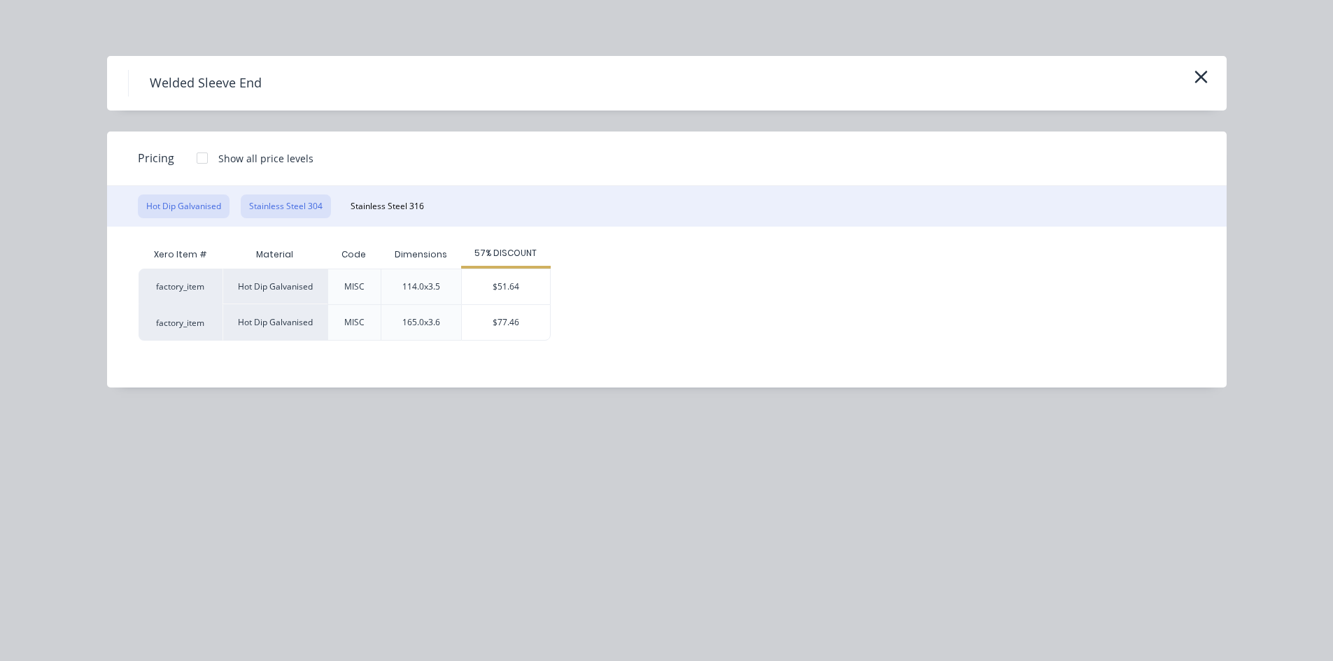
click at [283, 212] on button "Stainless Steel 304" at bounding box center [286, 206] width 90 height 24
click at [532, 329] on div "$77.46" at bounding box center [506, 322] width 88 height 35
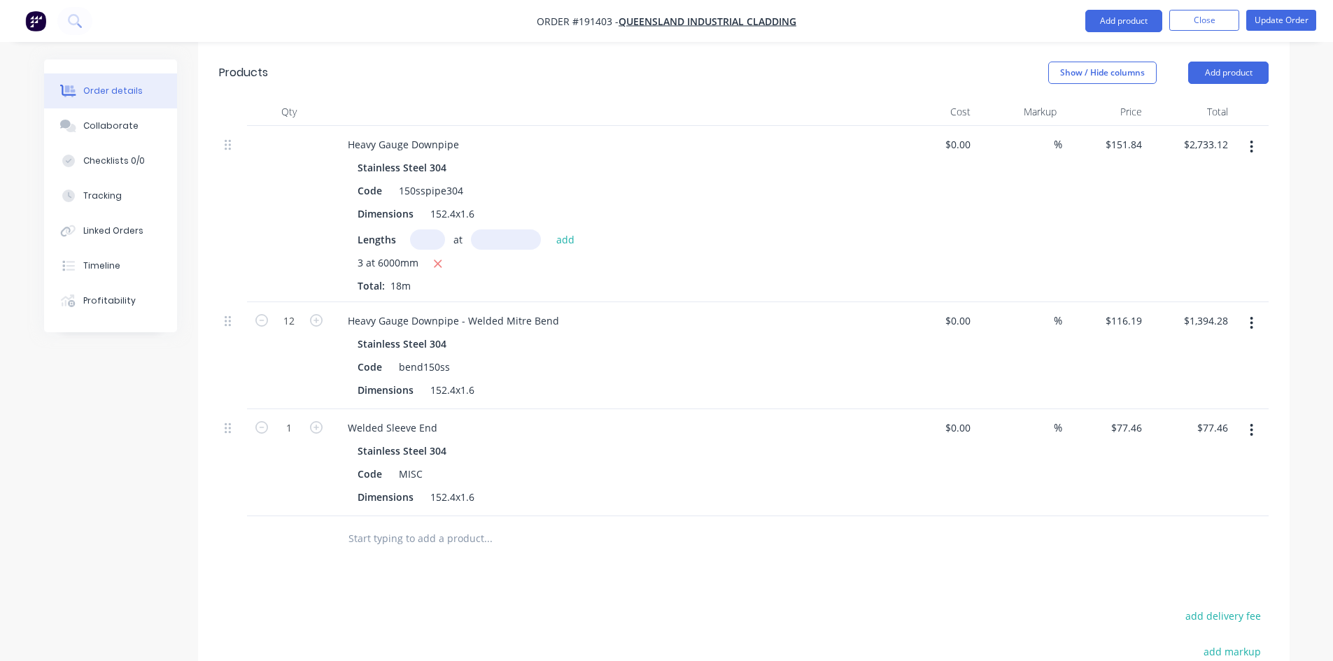
scroll to position [467, 0]
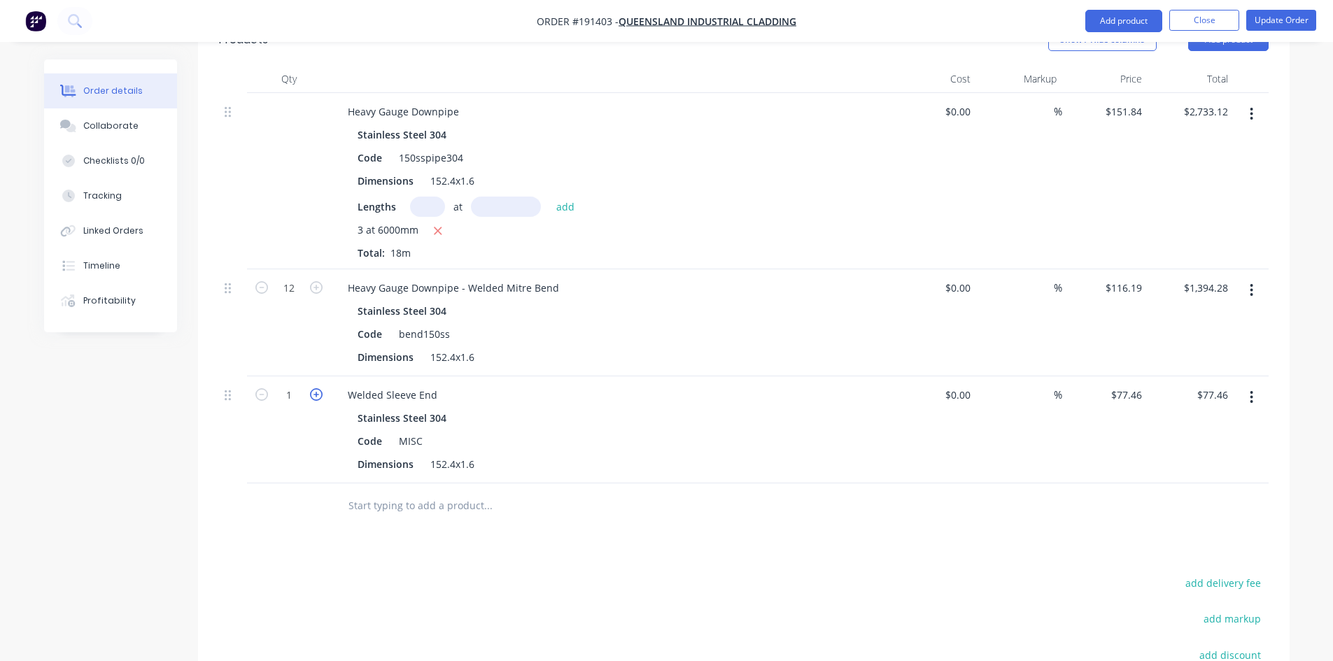
click at [316, 388] on icon "button" at bounding box center [316, 394] width 13 height 13
type input "2"
type input "$154.92"
click at [316, 388] on icon "button" at bounding box center [316, 394] width 13 height 13
type input "3"
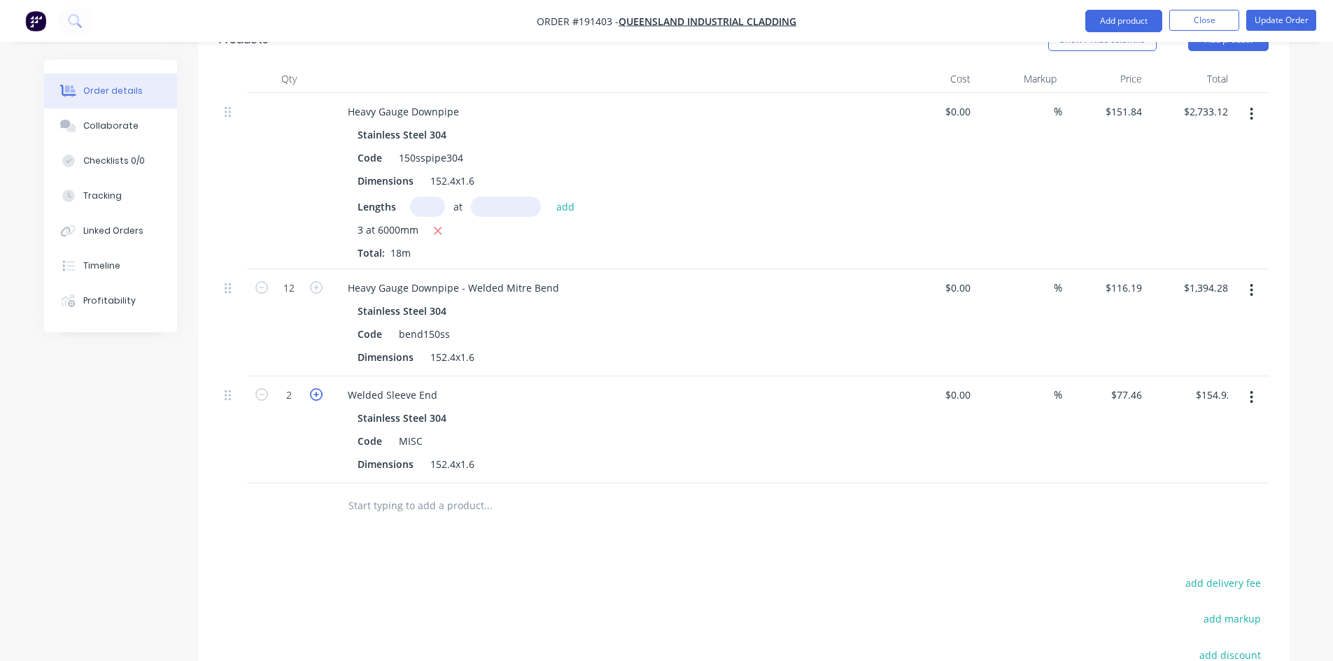
type input "$232.38"
click at [316, 388] on icon "button" at bounding box center [316, 394] width 13 height 13
type input "4"
type input "$309.84"
click at [316, 388] on icon "button" at bounding box center [316, 394] width 13 height 13
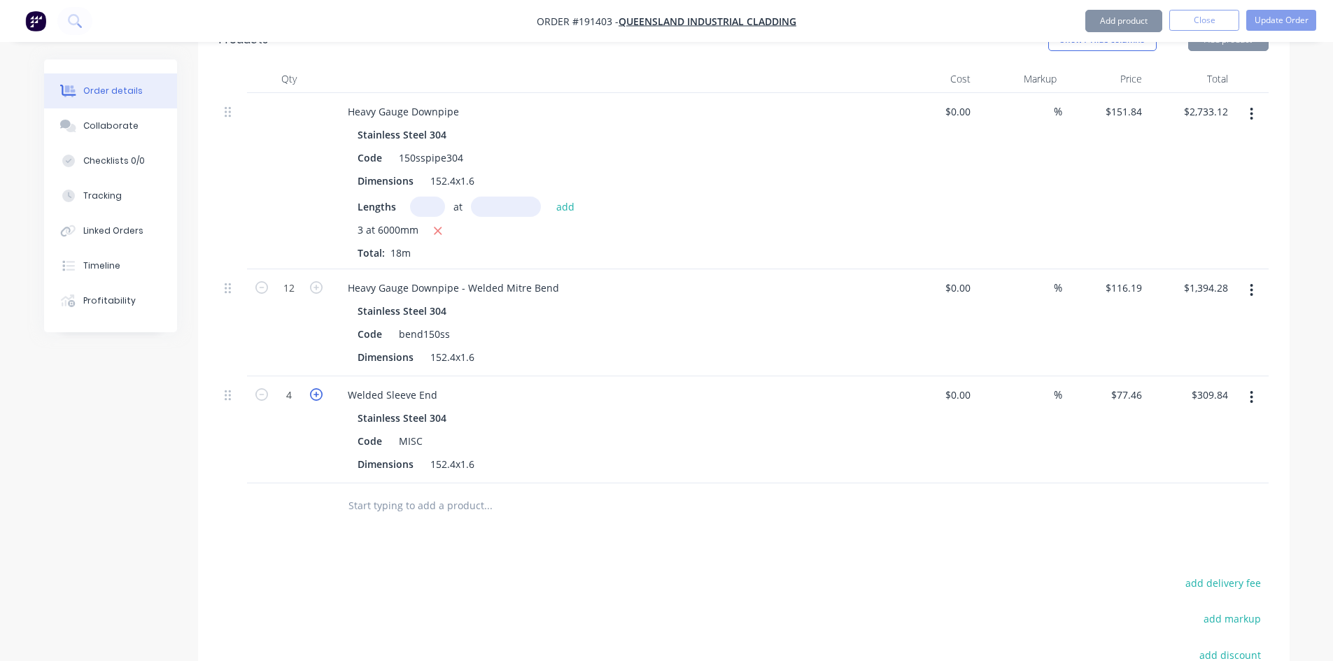
type input "5"
type input "$387.30"
click at [316, 388] on icon "button" at bounding box center [316, 394] width 13 height 13
type input "6"
type input "$464.76"
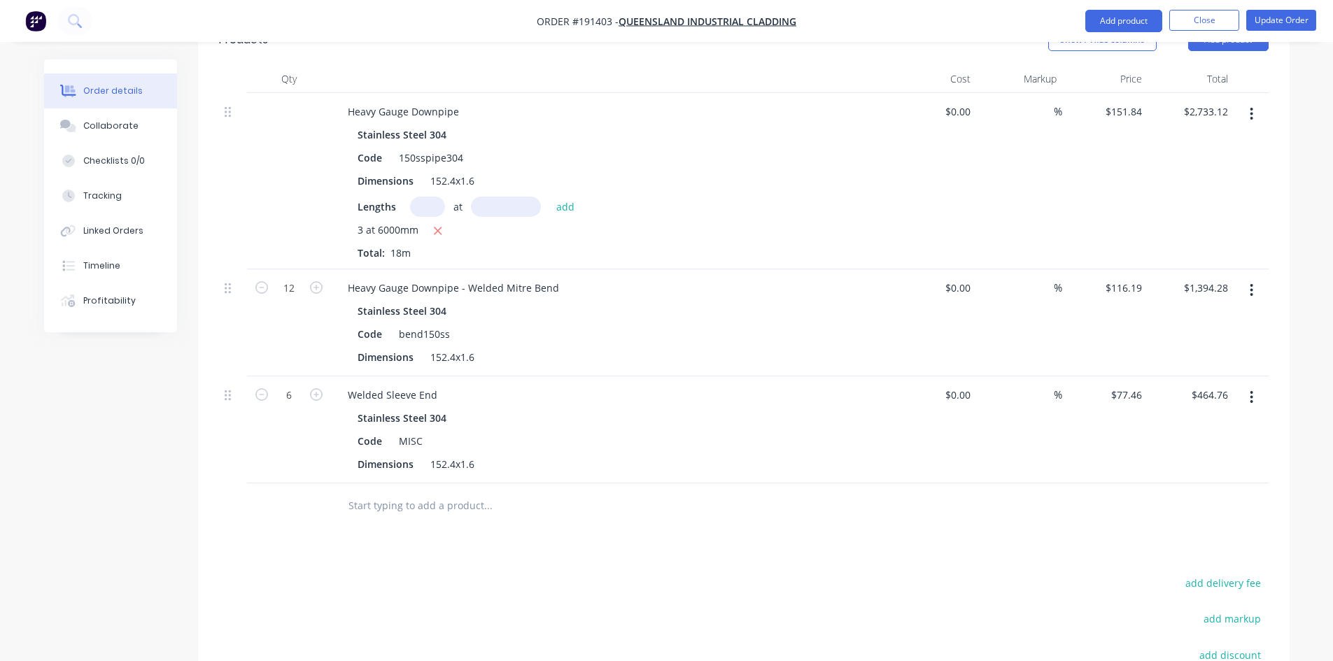
click at [305, 483] on div at bounding box center [289, 505] width 84 height 45
click at [1079, 22] on ul "Add product Close Update Order" at bounding box center [1200, 21] width 264 height 22
click at [1102, 16] on button "Add product" at bounding box center [1123, 21] width 77 height 22
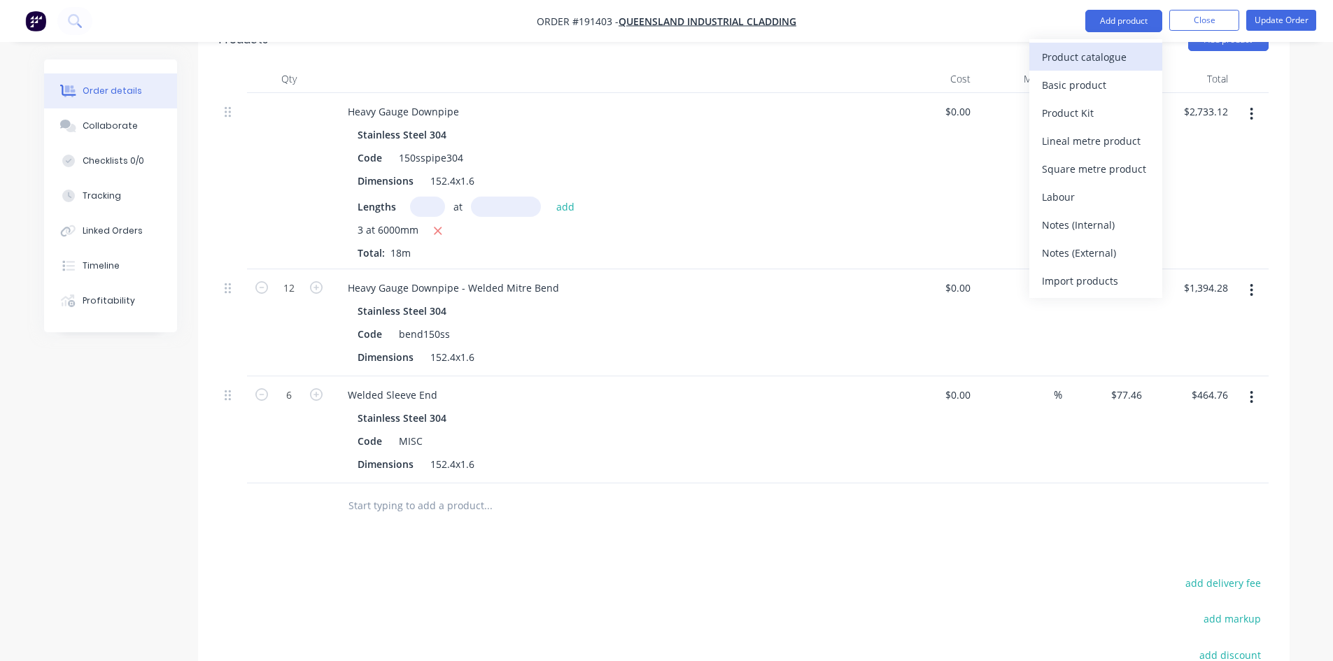
click at [1077, 53] on div "Product catalogue" at bounding box center [1096, 57] width 108 height 20
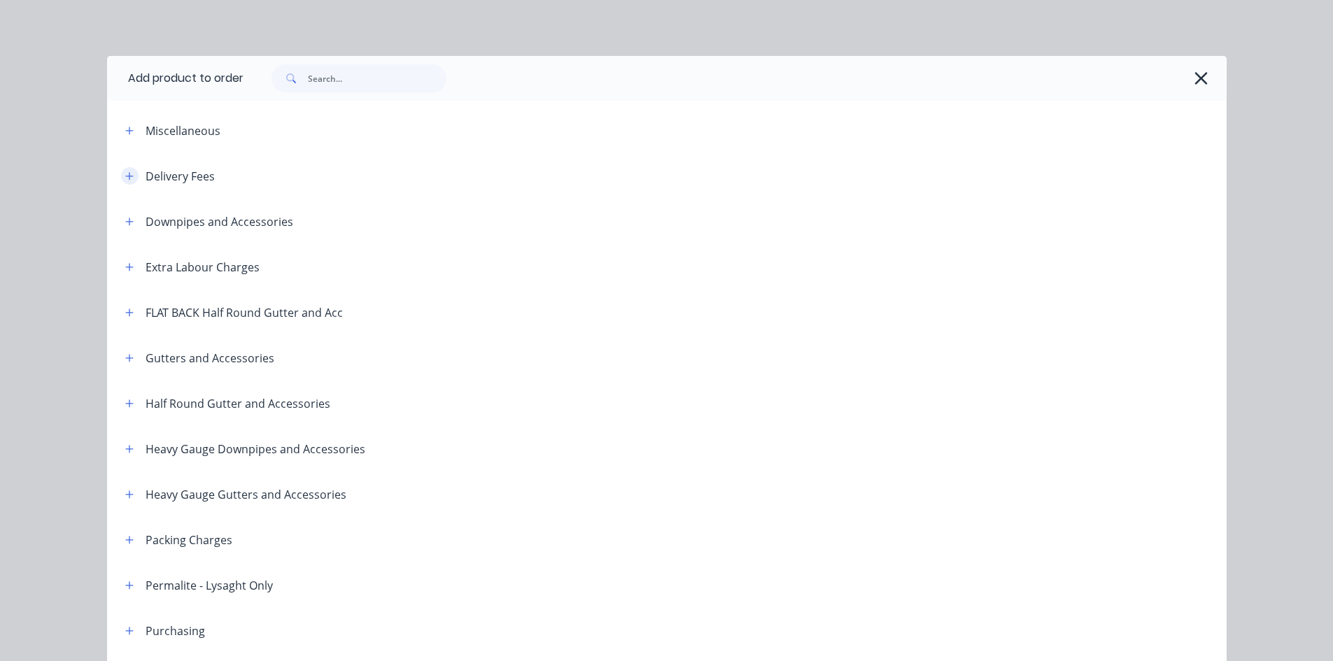
click at [130, 175] on div "Delivery Fees" at bounding box center [164, 175] width 101 height 17
click at [121, 178] on button "button" at bounding box center [129, 175] width 17 height 17
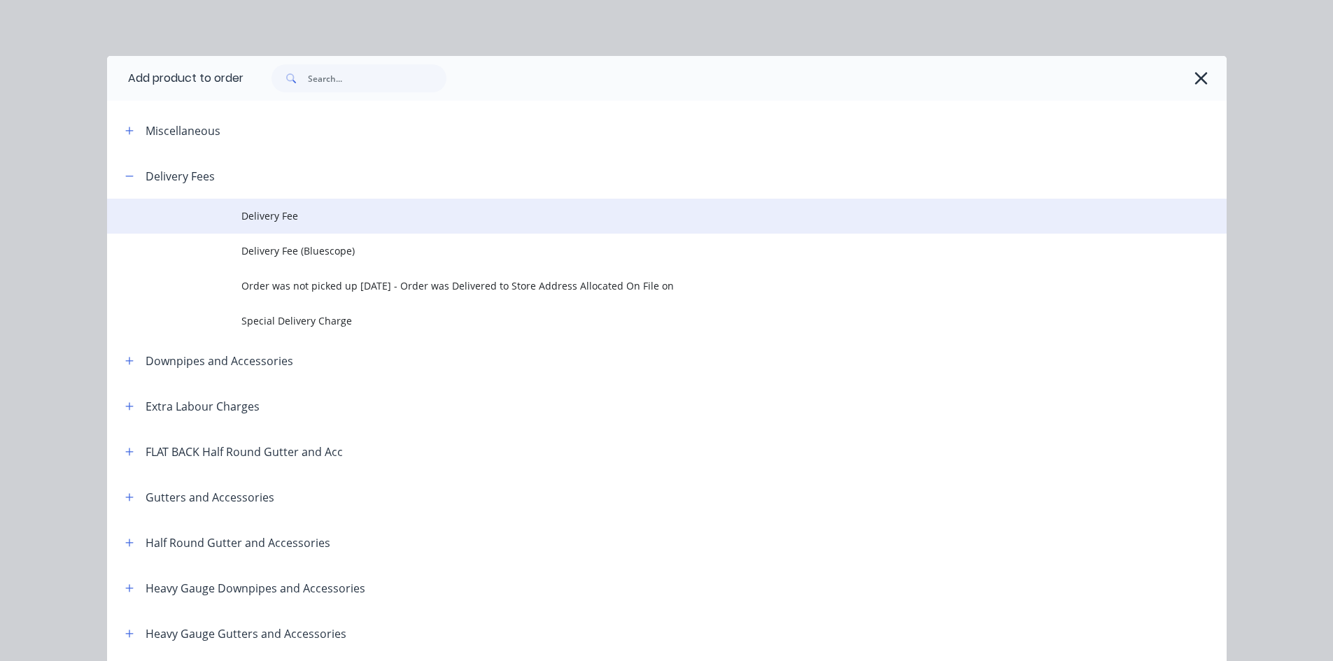
click at [344, 219] on span "Delivery Fee" at bounding box center [635, 215] width 788 height 15
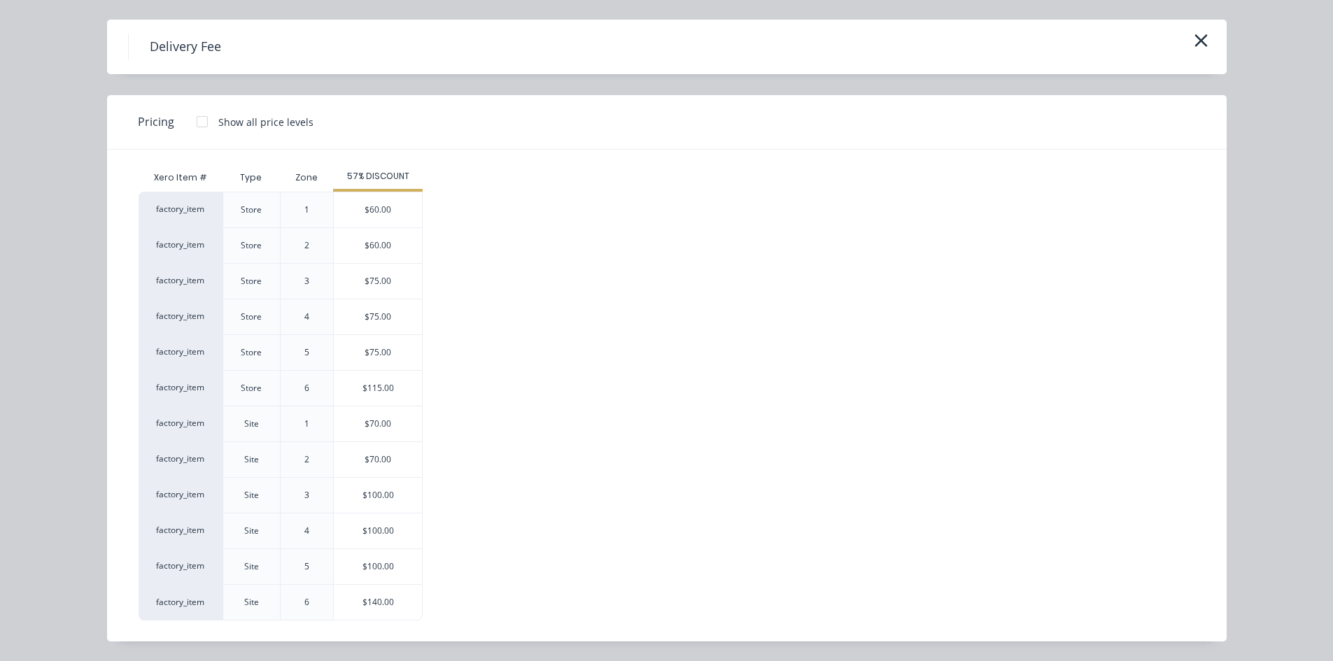
scroll to position [672, 0]
click at [409, 523] on div "$100.00" at bounding box center [378, 531] width 88 height 35
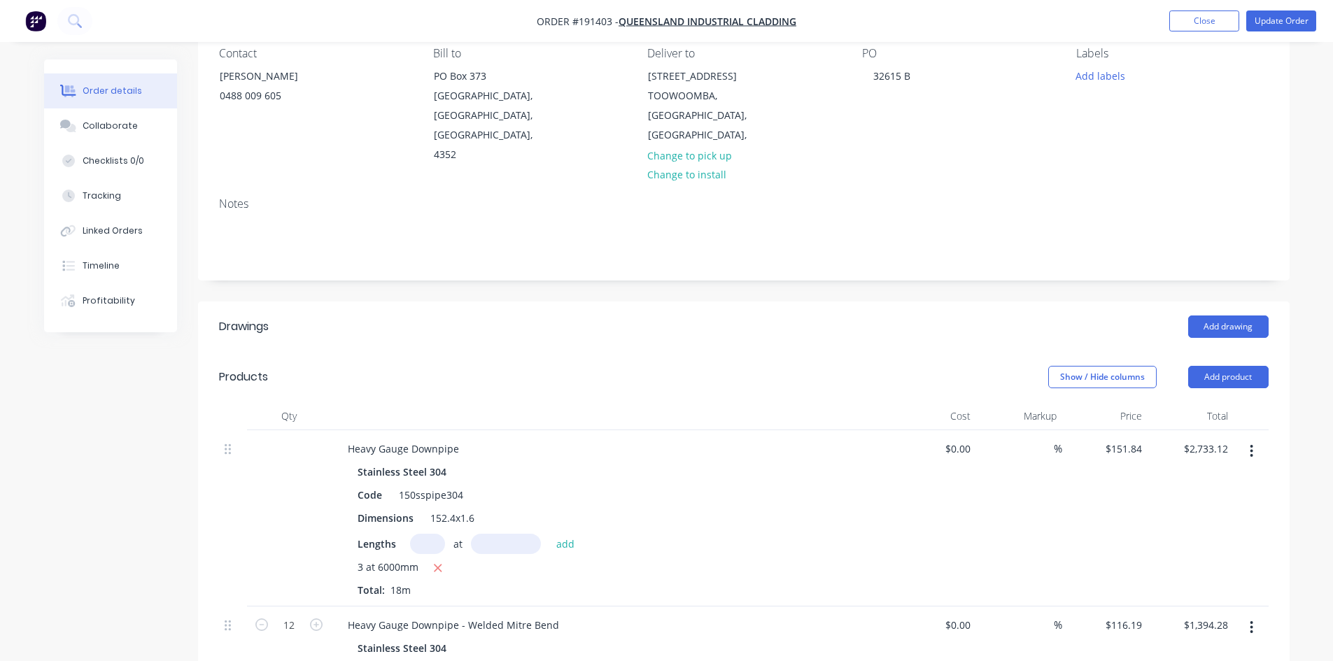
scroll to position [39, 0]
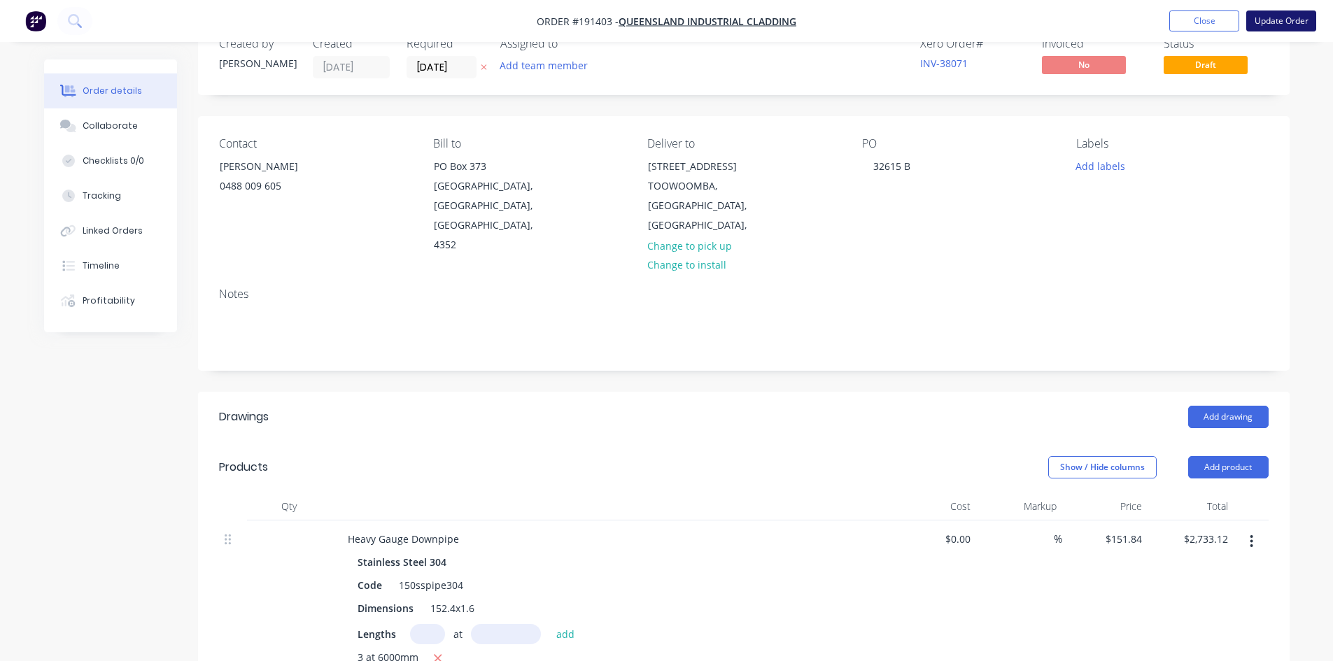
click at [1287, 17] on button "Update Order" at bounding box center [1281, 20] width 70 height 21
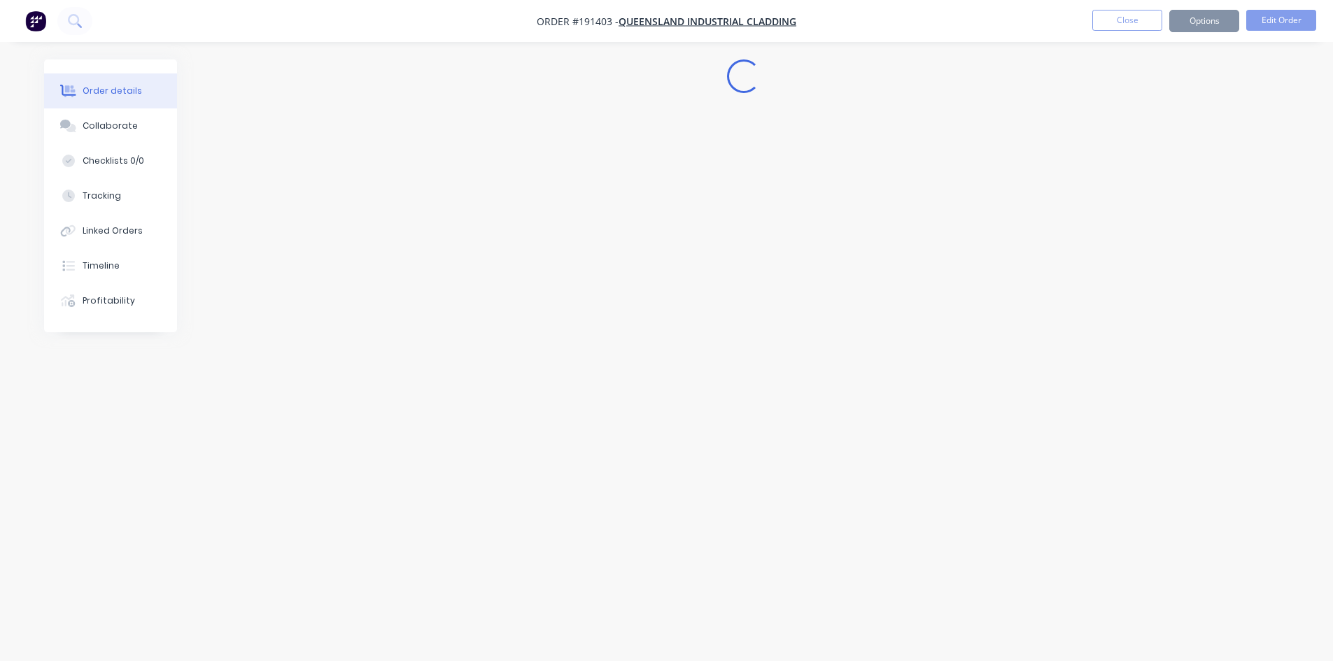
scroll to position [0, 0]
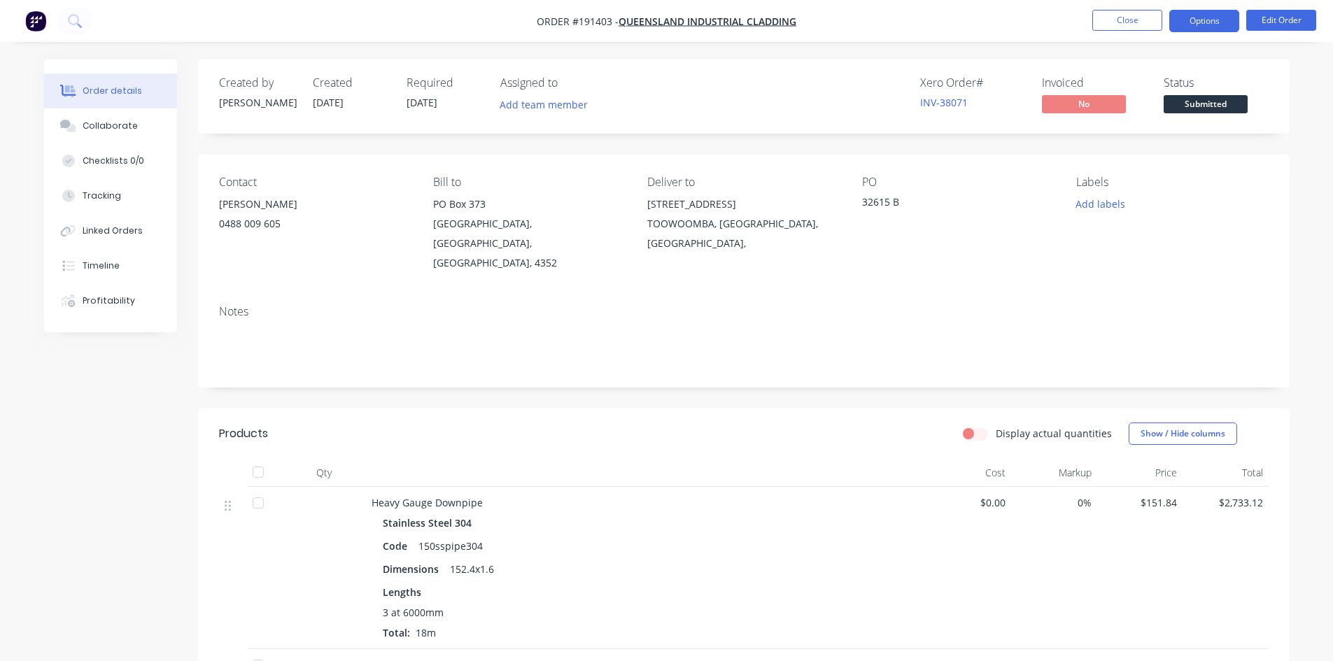
click at [1190, 20] on button "Options" at bounding box center [1204, 21] width 70 height 22
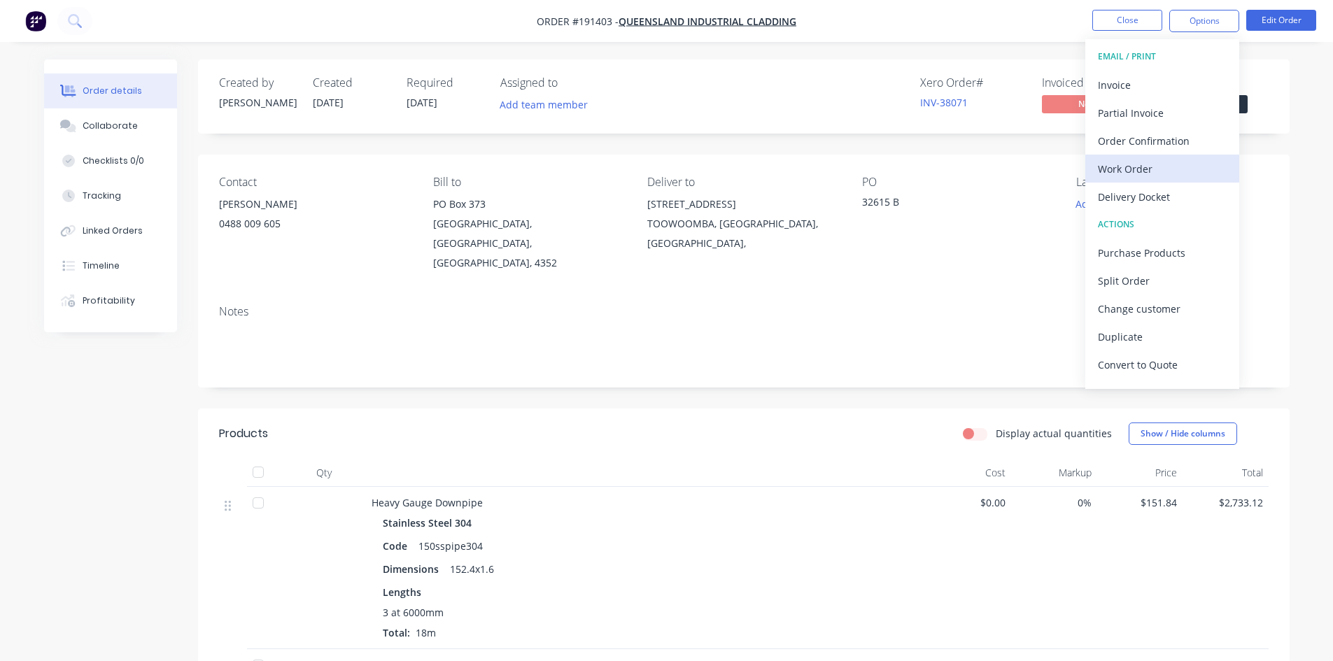
click at [1156, 169] on div "Work Order" at bounding box center [1162, 169] width 129 height 20
click at [1170, 245] on div "Contact JASON 0488 009 605 Bill to PO Box 373 Highfields, Queensland, Australia…" at bounding box center [743, 224] width 1091 height 139
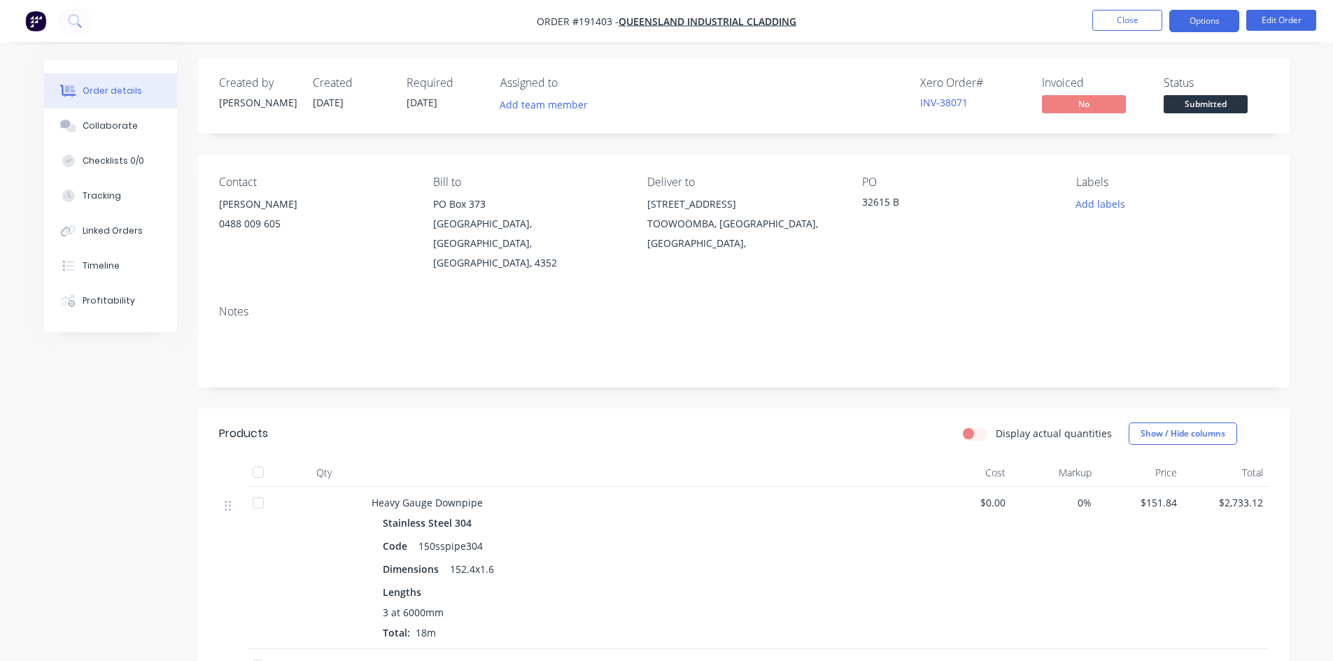
click at [1196, 25] on button "Options" at bounding box center [1204, 21] width 70 height 22
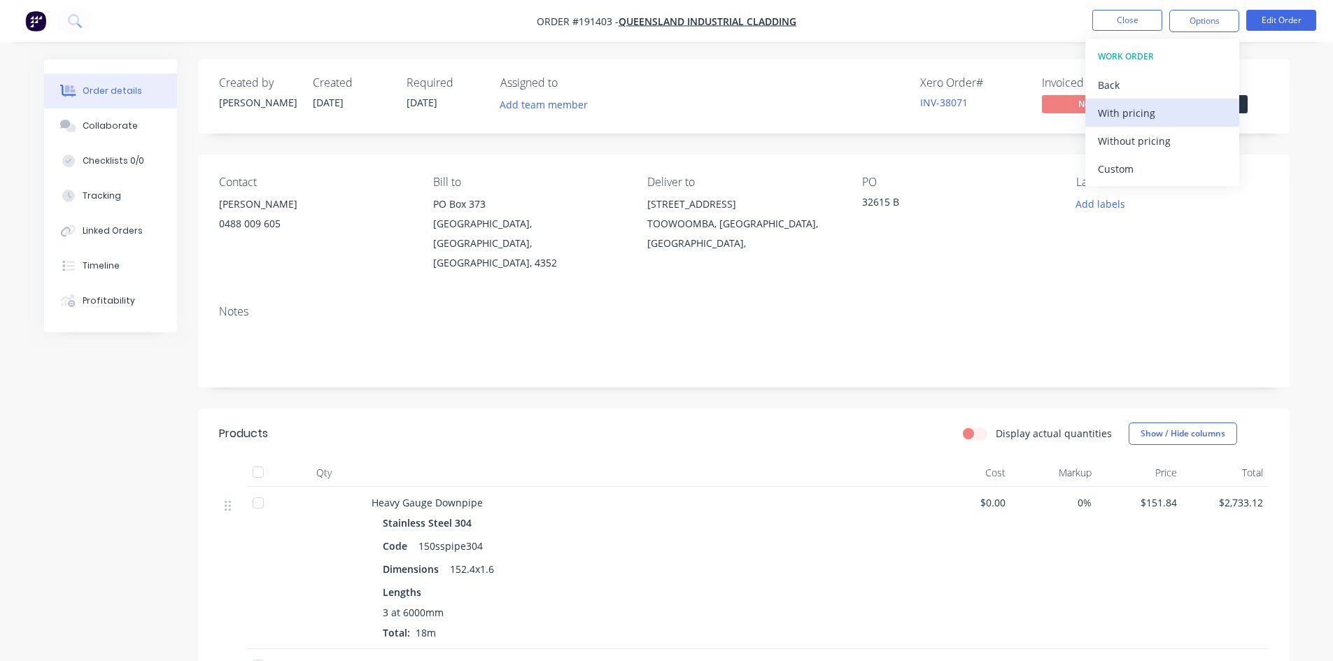
click at [1149, 125] on button "With pricing" at bounding box center [1162, 113] width 154 height 28
click at [735, 69] on div "Created by Hayden Created 01/09/25 Required 08/09/25 Assigned to Add team membe…" at bounding box center [743, 96] width 1091 height 74
click at [69, 17] on icon at bounding box center [73, 19] width 11 height 11
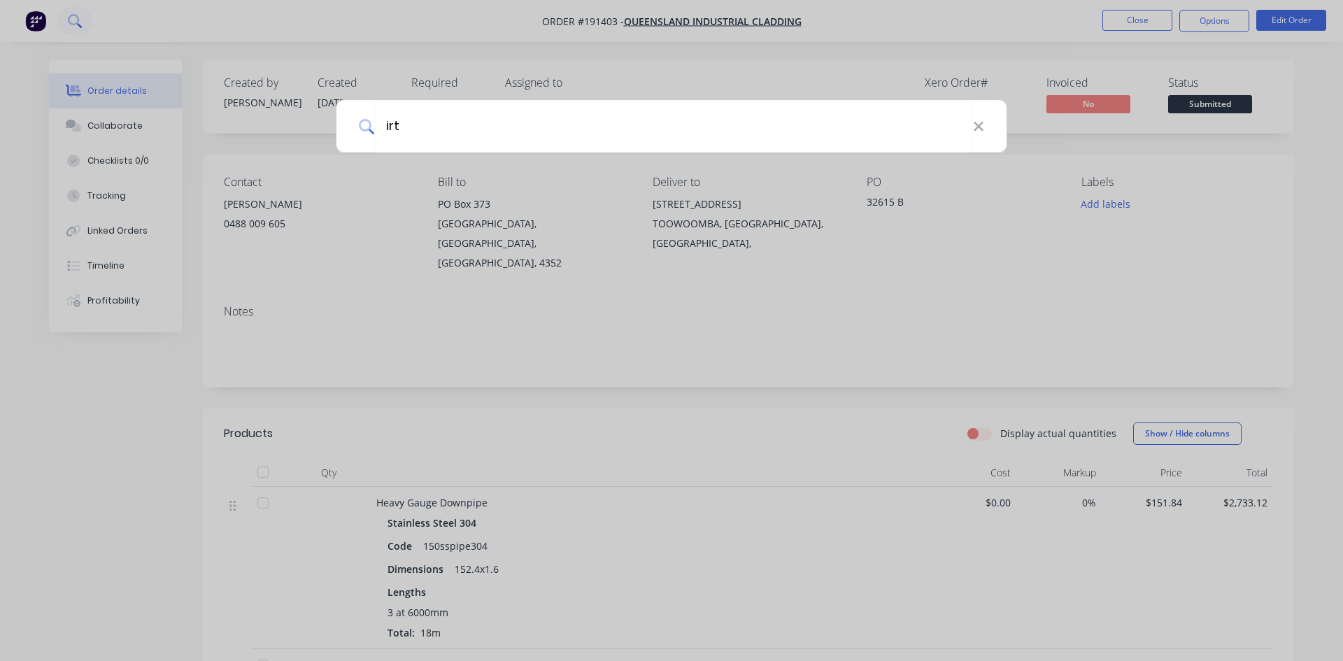
type input "irt"
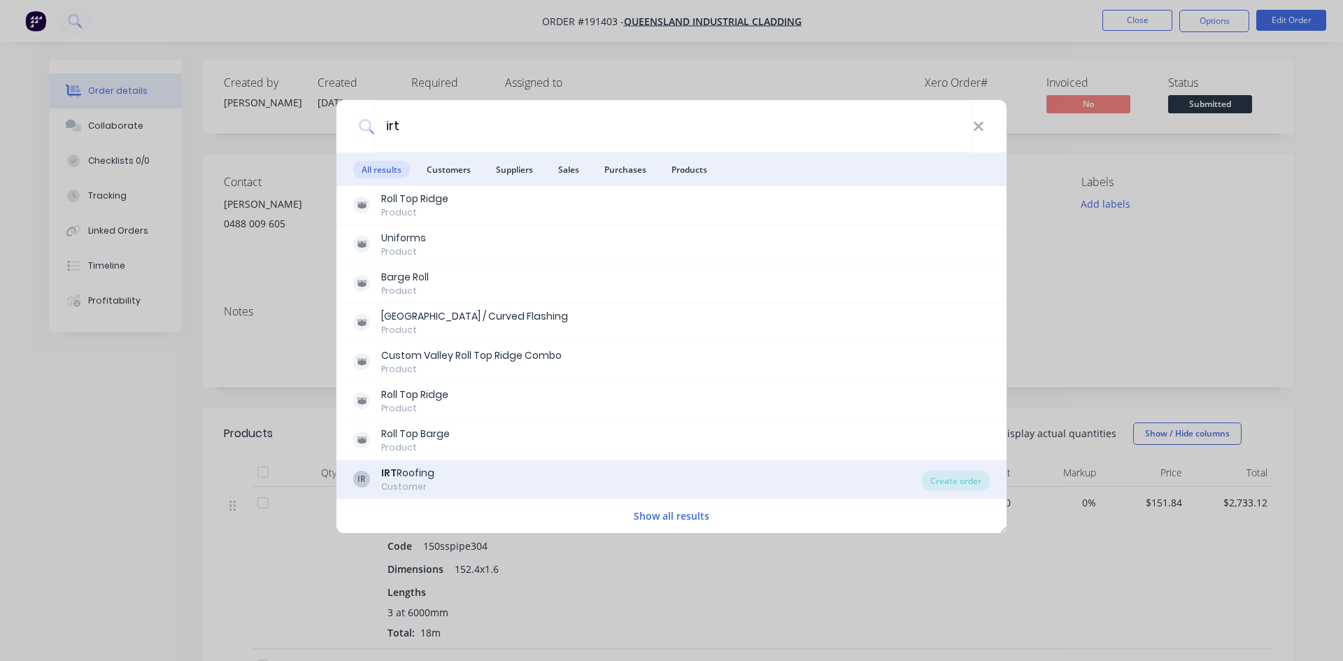
click at [583, 479] on div "IR IRT Roofing Customer" at bounding box center [637, 479] width 569 height 27
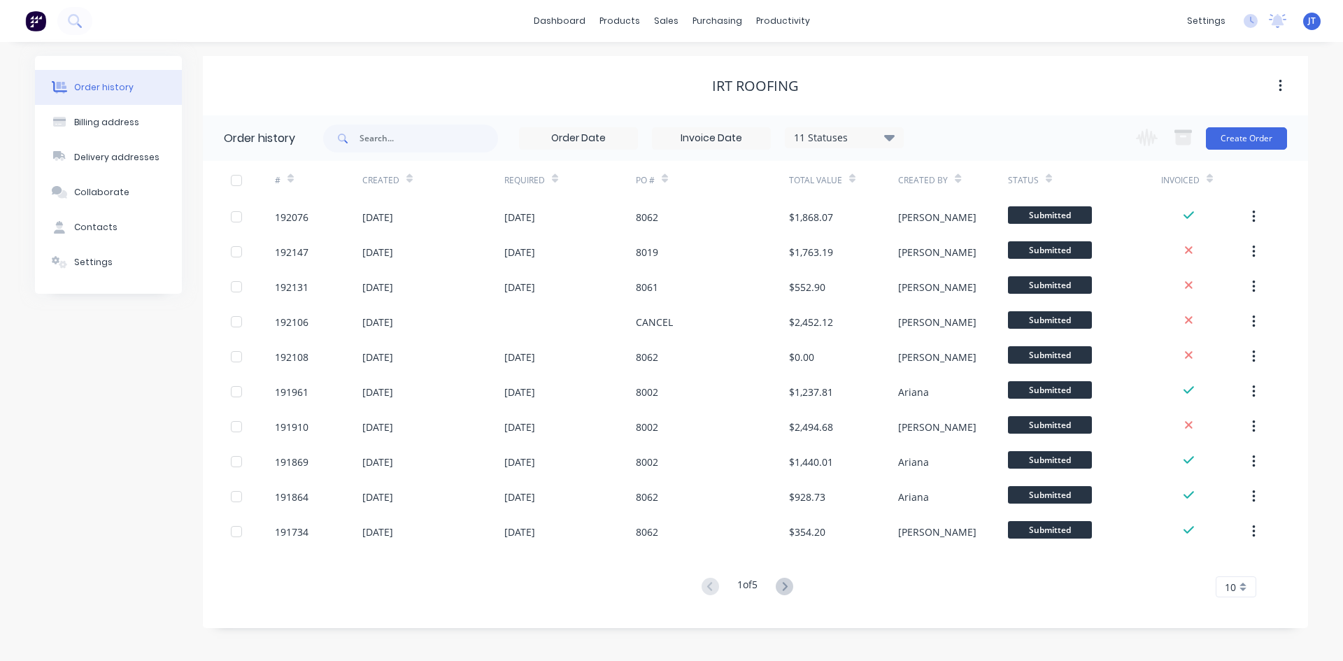
click at [851, 181] on icon at bounding box center [852, 181] width 6 height 4
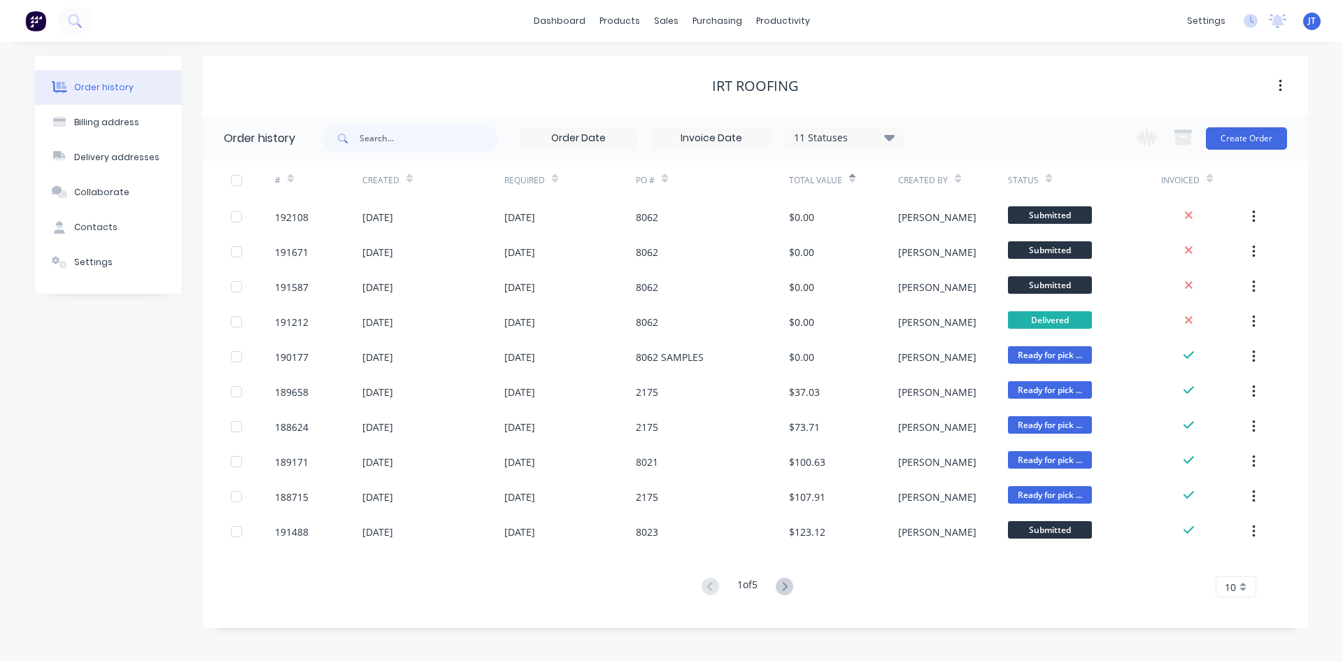
click at [851, 181] on icon at bounding box center [852, 181] width 6 height 4
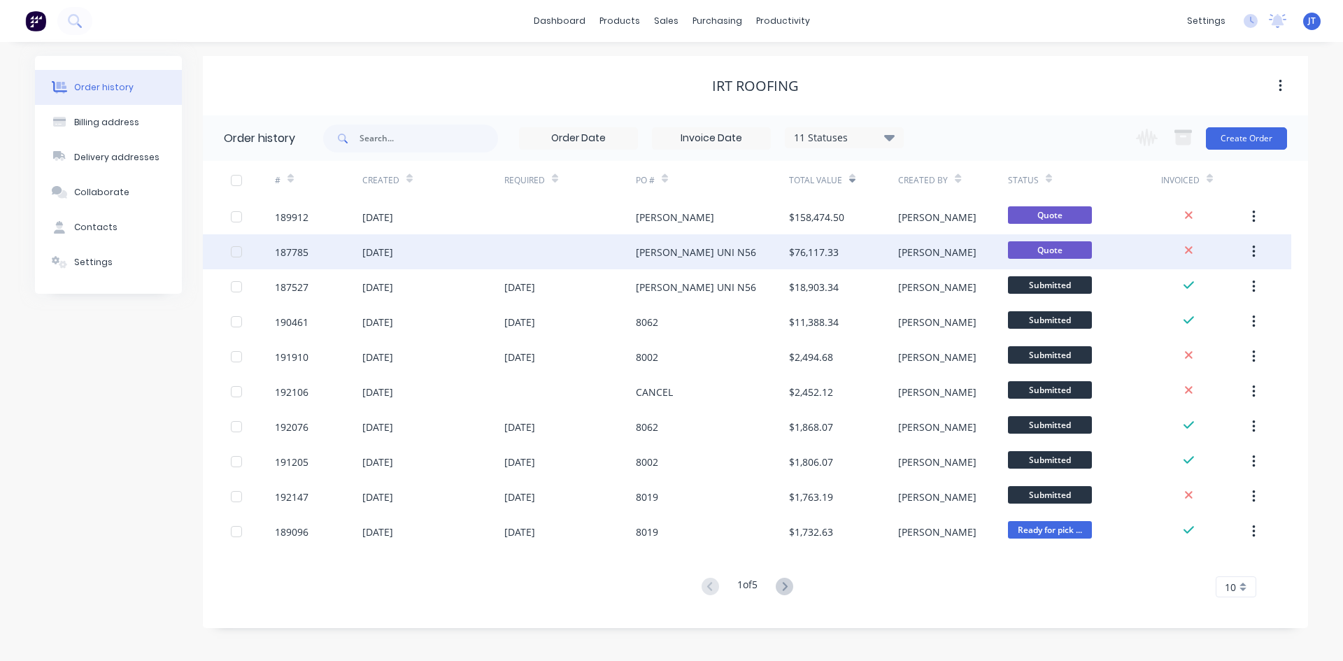
click at [868, 255] on div "$76,117.33" at bounding box center [843, 251] width 109 height 35
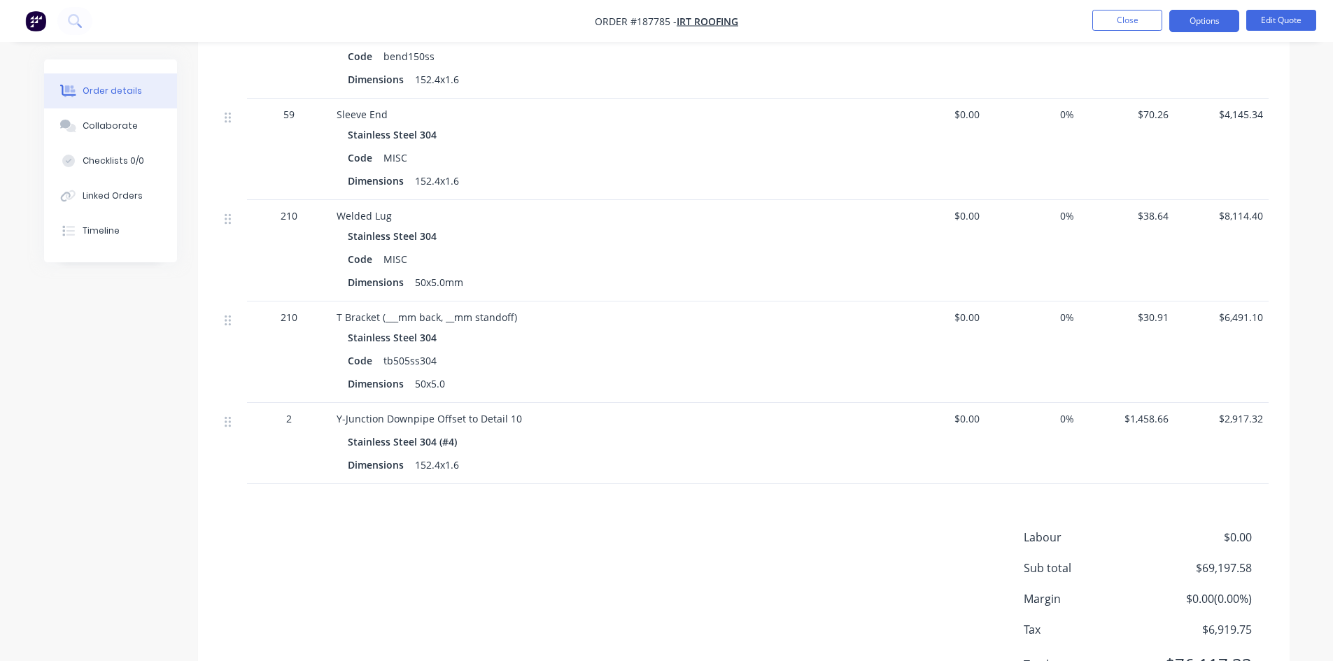
scroll to position [691, 0]
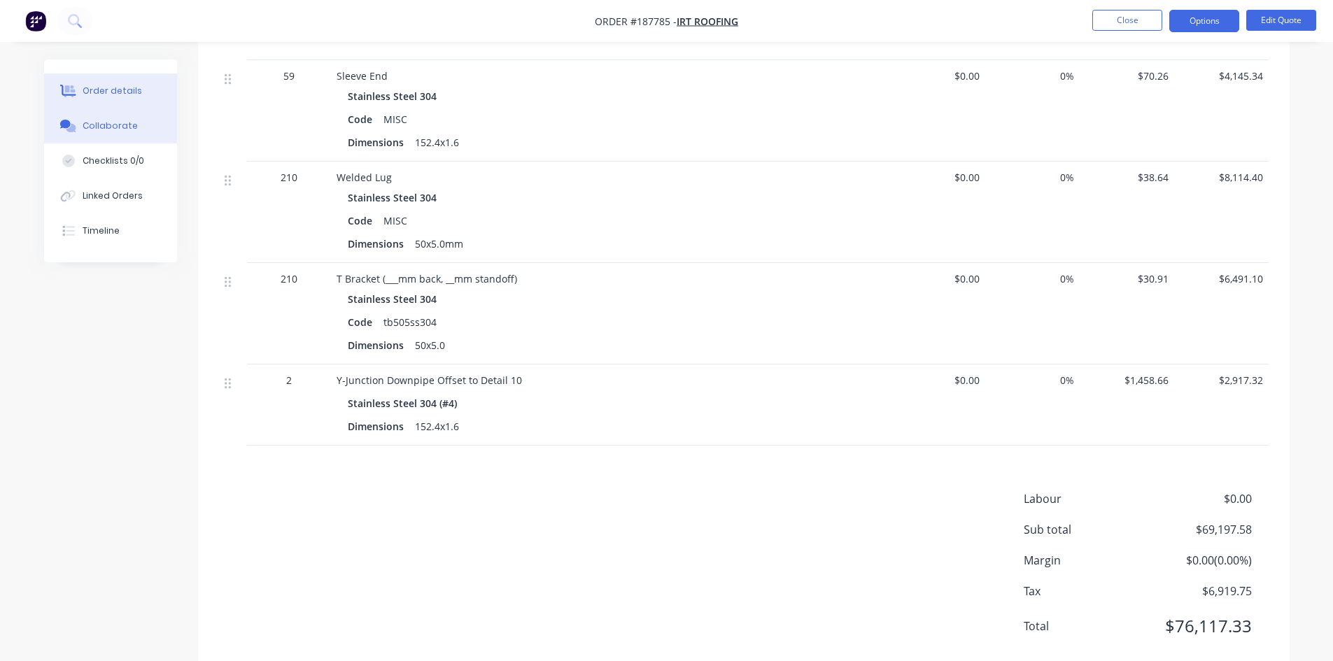
click at [150, 130] on button "Collaborate" at bounding box center [110, 125] width 133 height 35
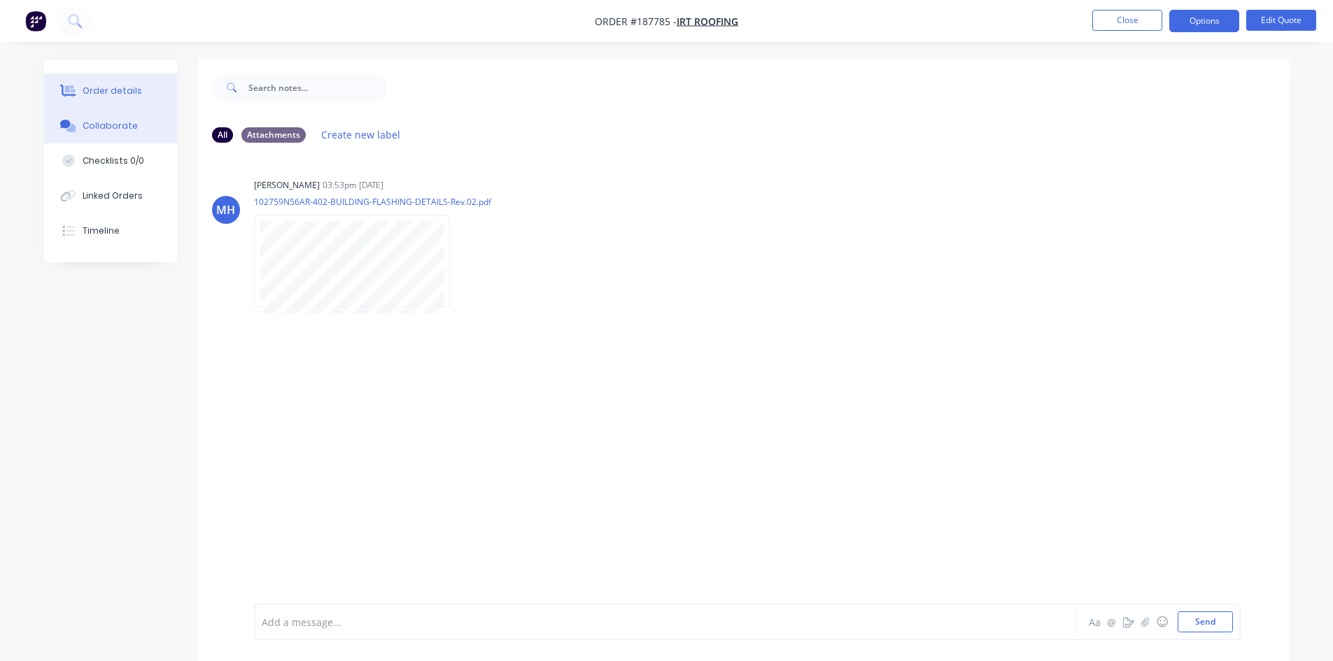
click at [112, 81] on button "Order details" at bounding box center [110, 90] width 133 height 35
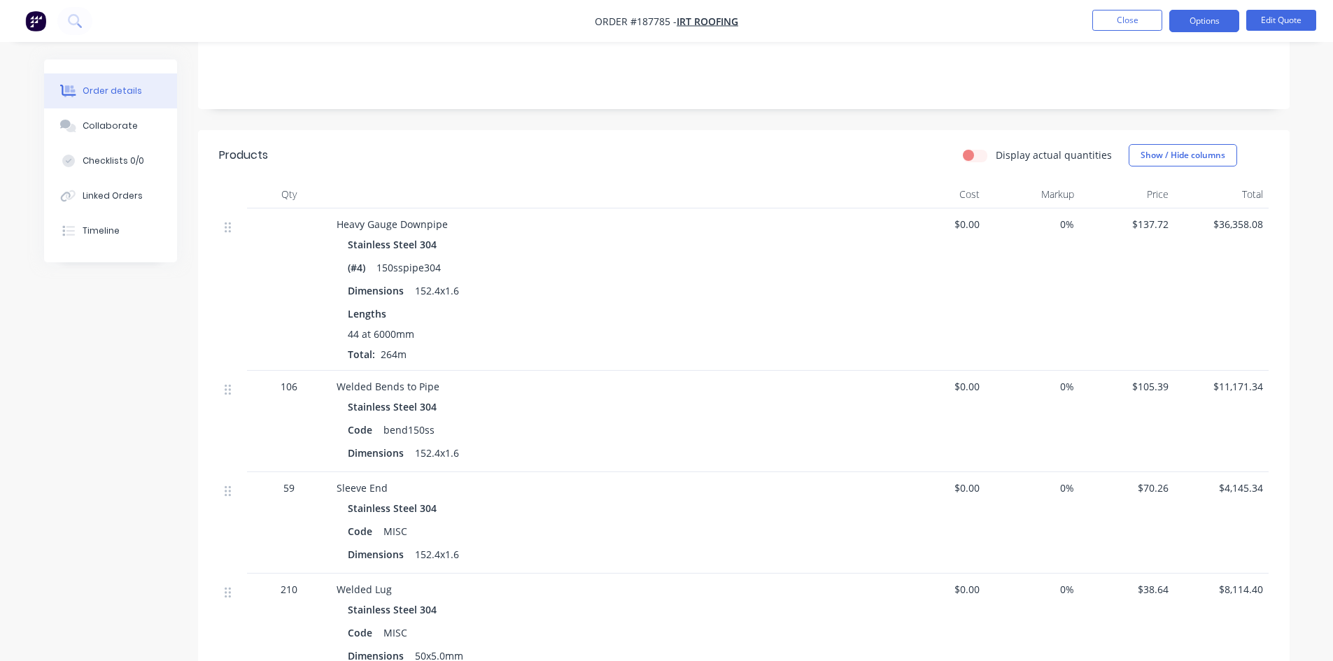
scroll to position [224, 0]
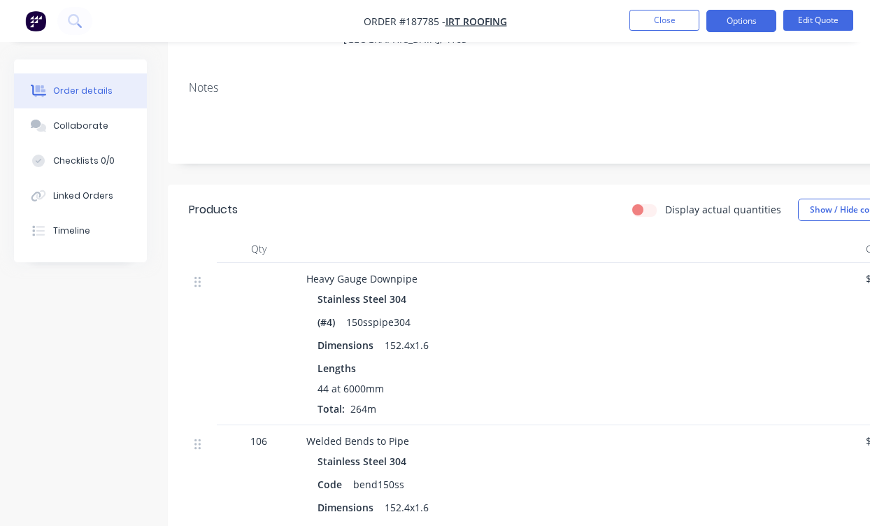
click at [269, 76] on div "Notes" at bounding box center [563, 117] width 791 height 94
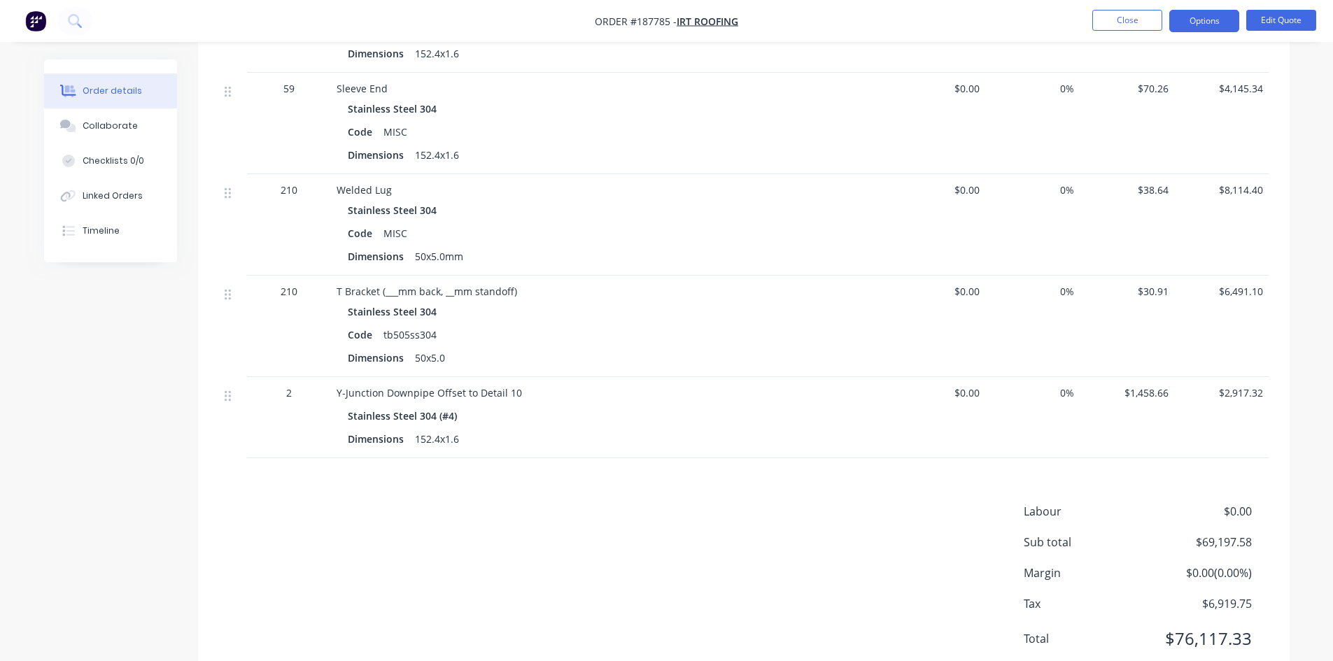
scroll to position [691, 0]
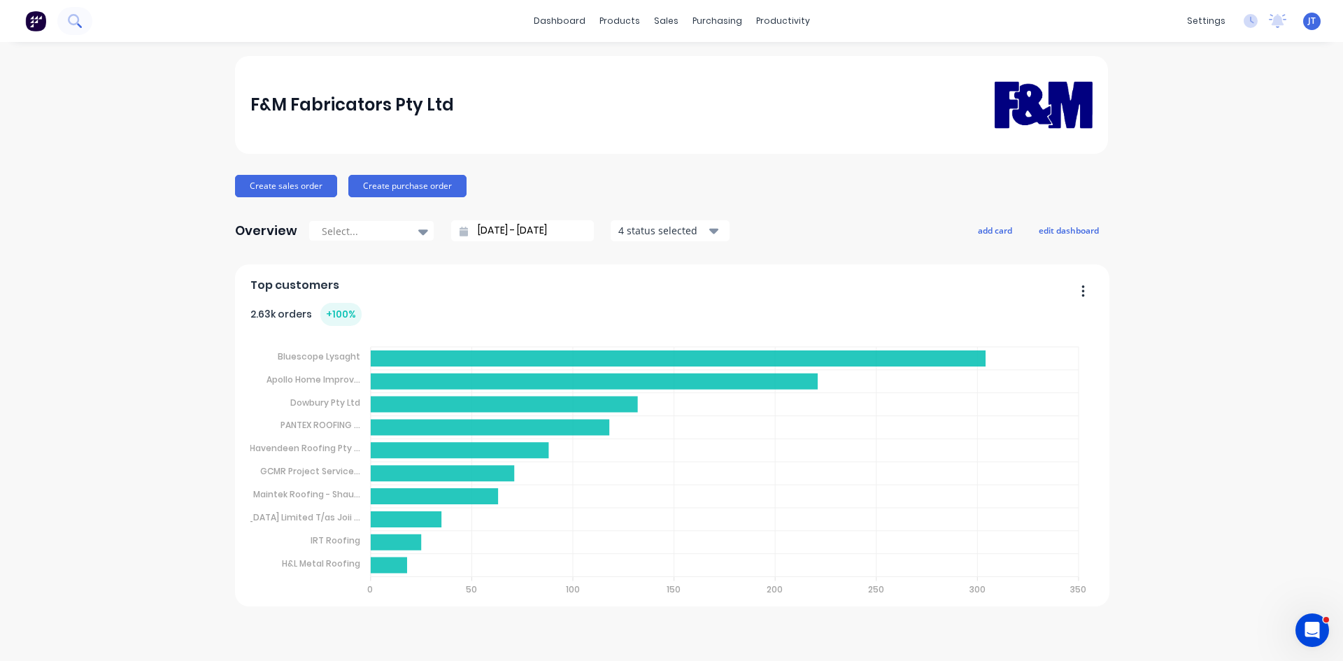
click at [77, 28] on button at bounding box center [74, 21] width 35 height 28
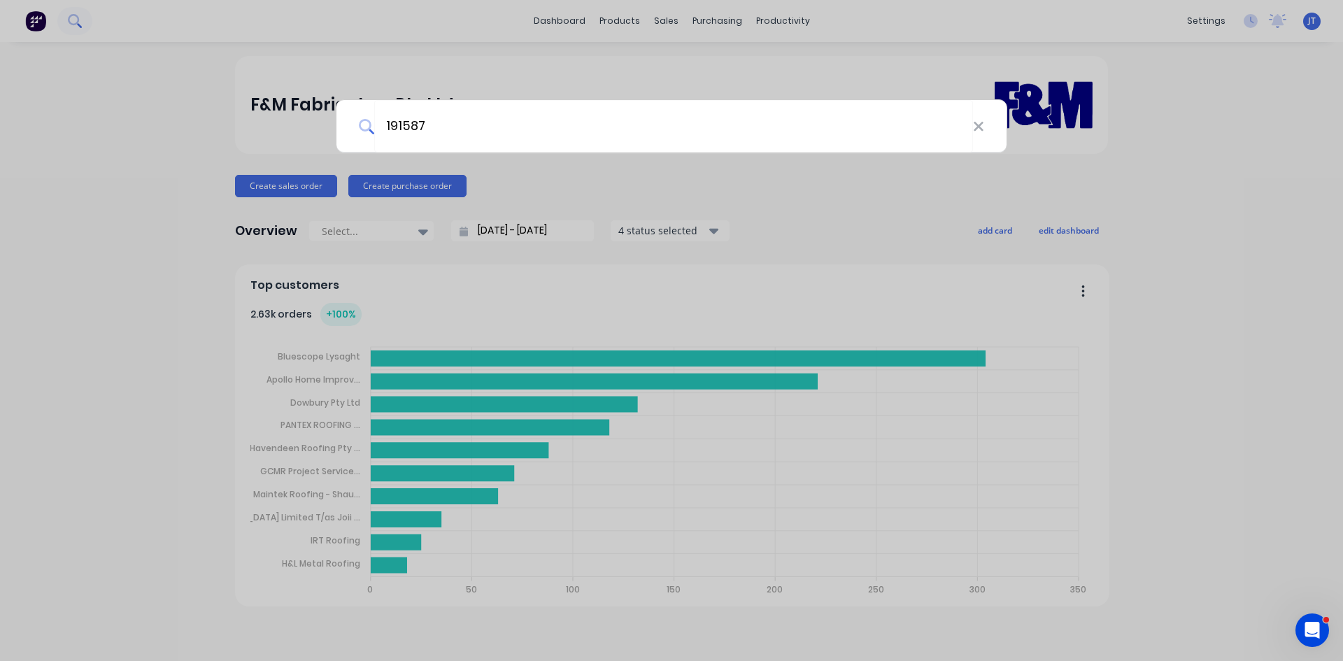
type input "191587"
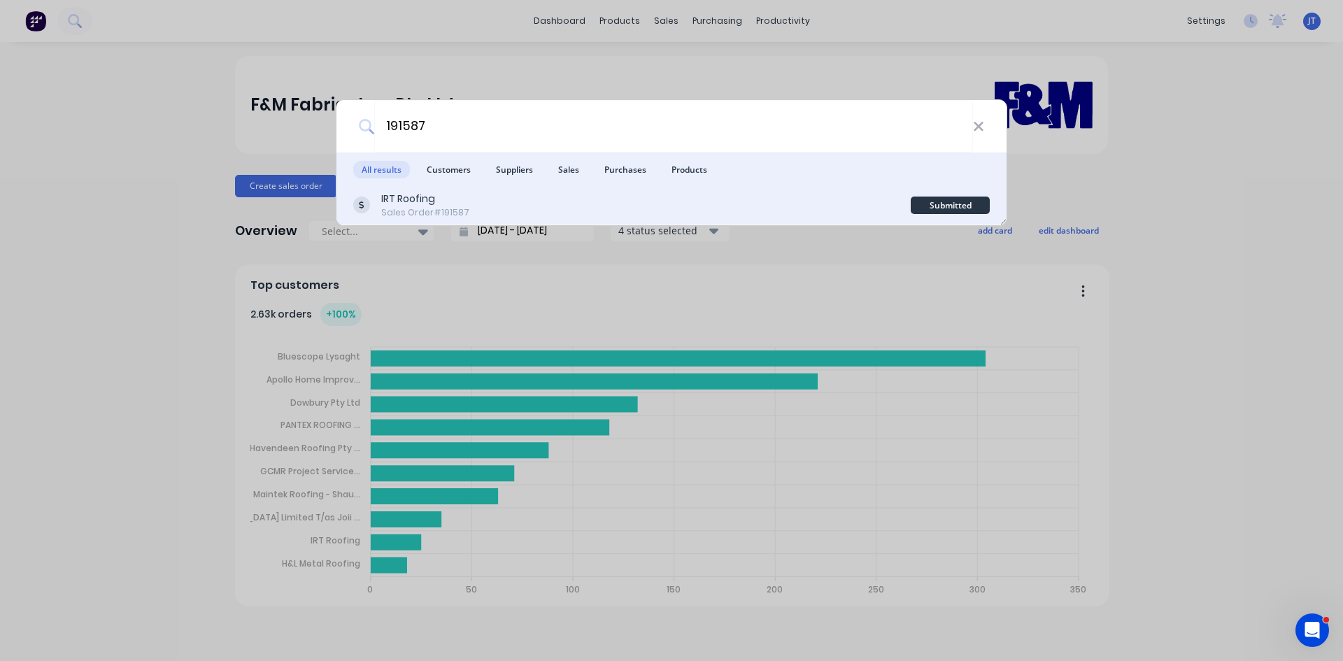
click at [557, 196] on div "IRT Roofing Sales Order #191587" at bounding box center [632, 205] width 558 height 27
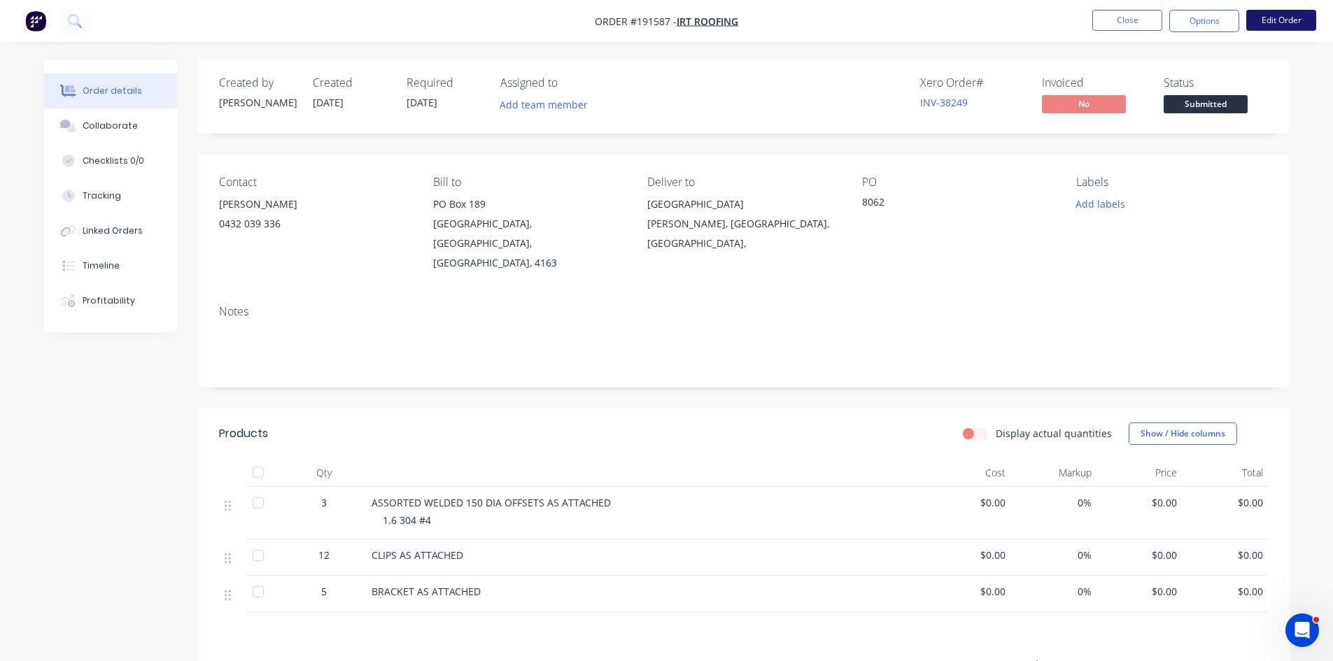
click at [1279, 17] on button "Edit Order" at bounding box center [1281, 20] width 70 height 21
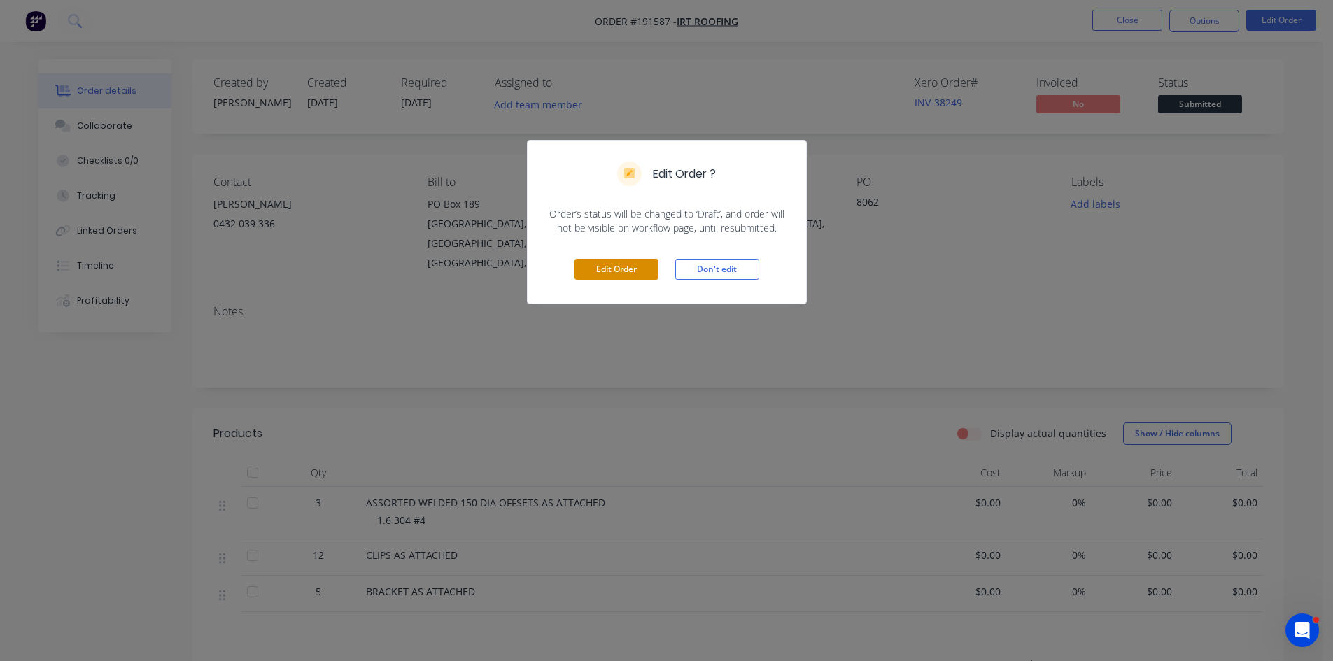
click at [614, 260] on button "Edit Order" at bounding box center [616, 269] width 84 height 21
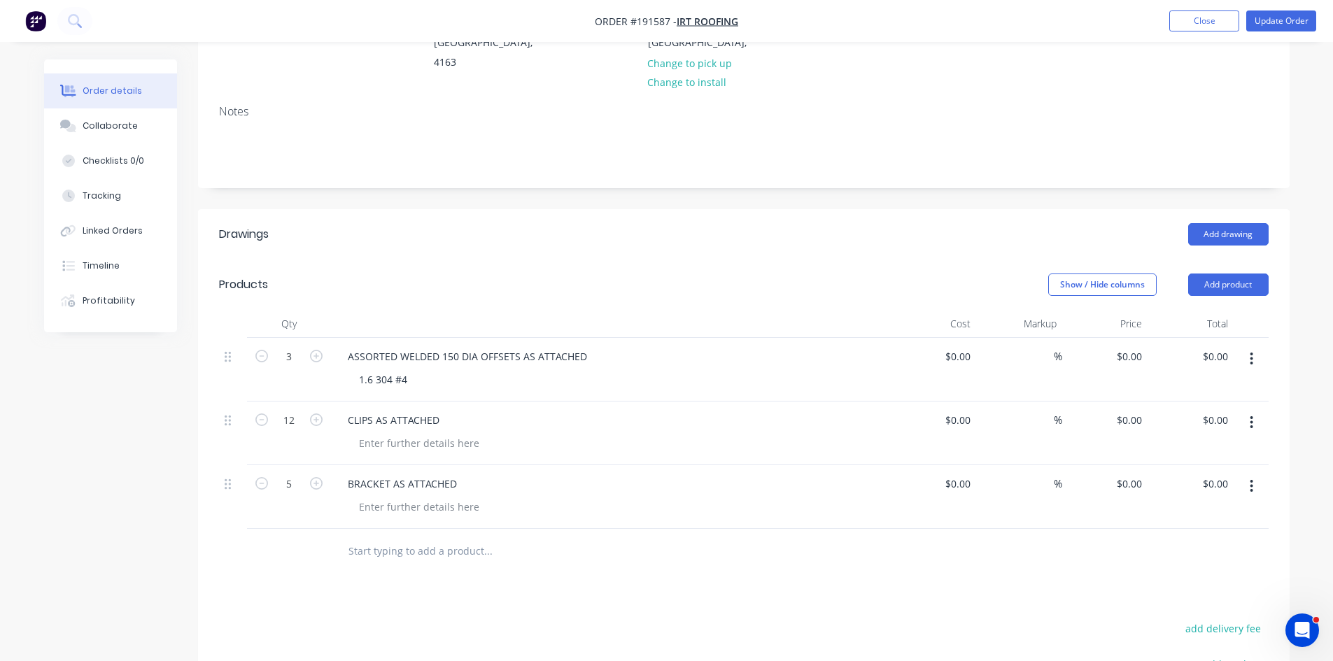
scroll to position [233, 0]
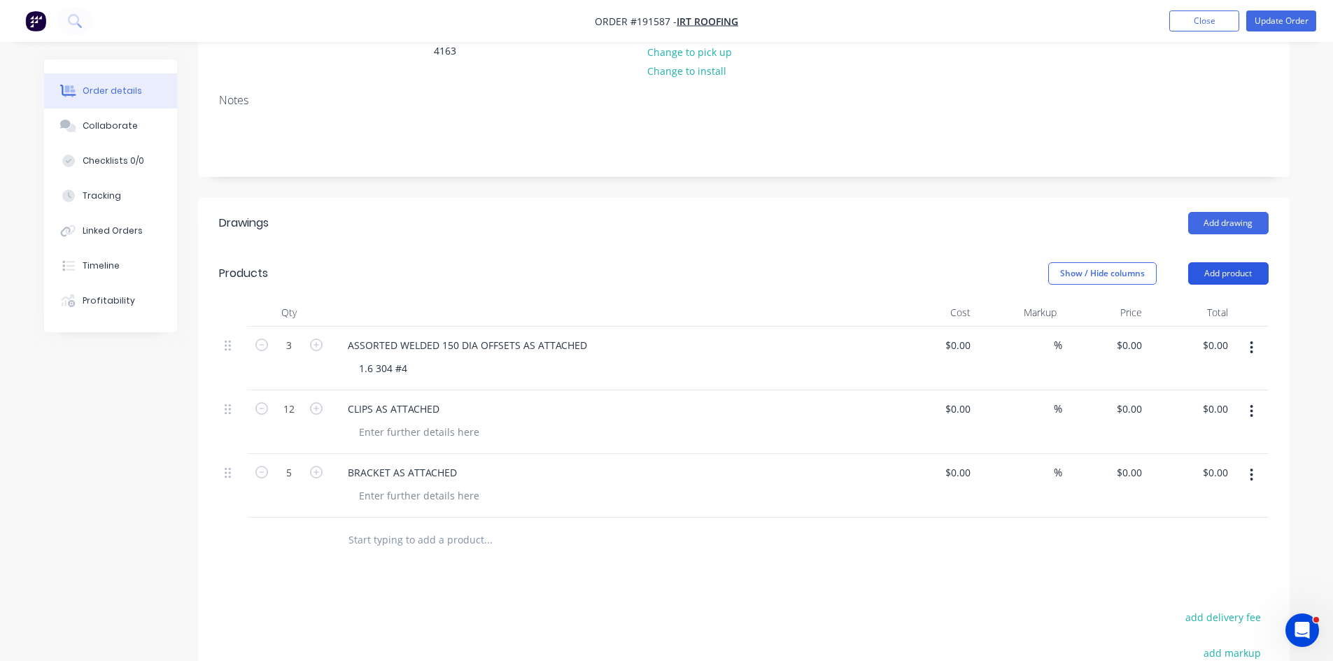
click at [1211, 262] on button "Add product" at bounding box center [1228, 273] width 80 height 22
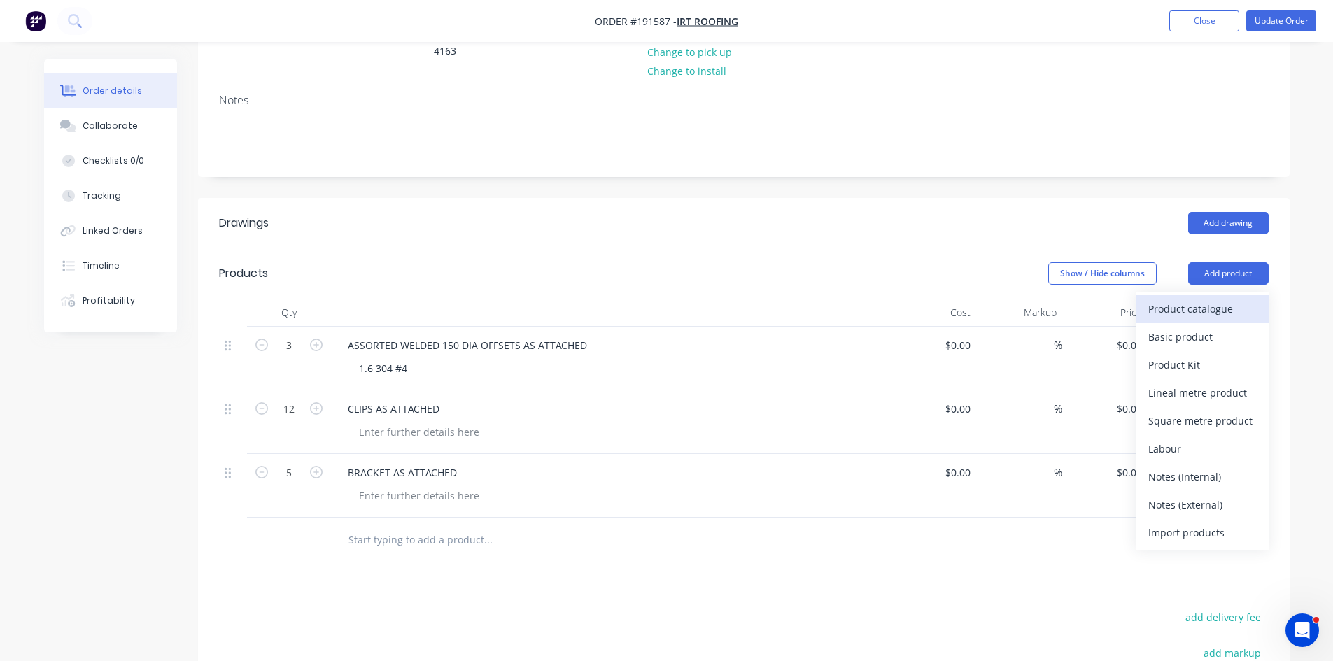
drag, startPoint x: 1174, startPoint y: 270, endPoint x: 1165, endPoint y: 270, distance: 9.1
click at [1165, 299] on div "Product catalogue" at bounding box center [1202, 309] width 108 height 20
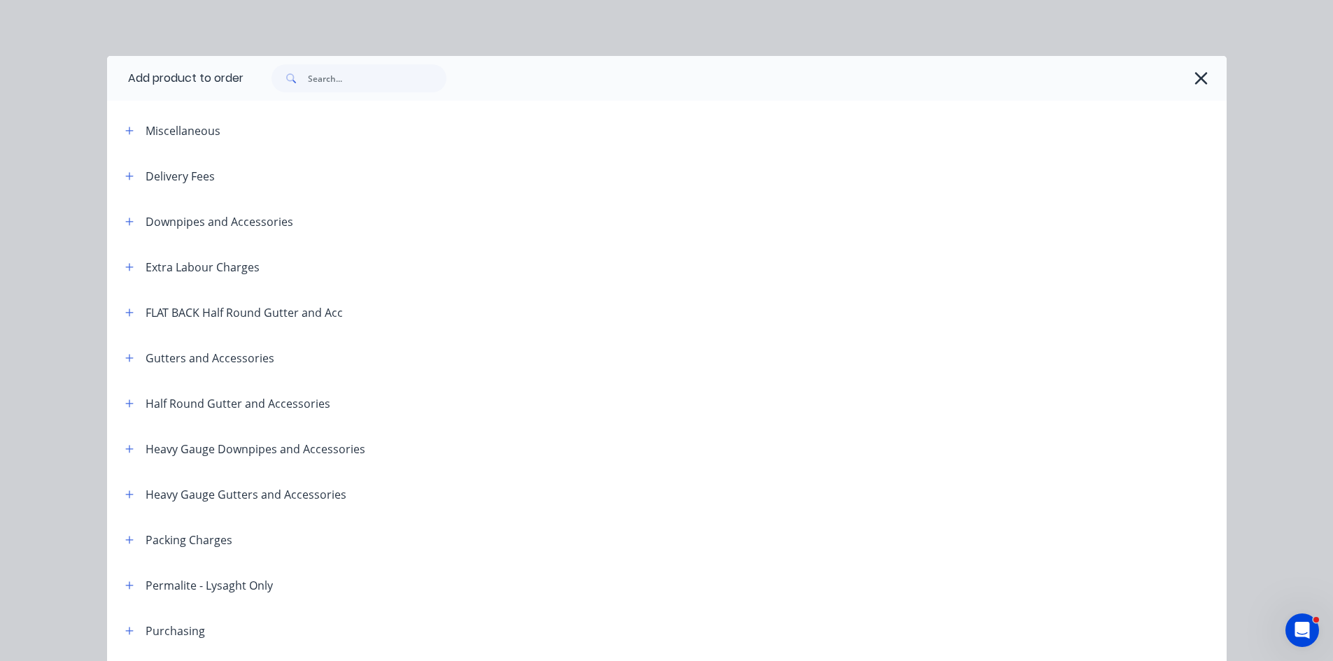
click at [127, 439] on header "Heavy Gauge Downpipes and Accessories" at bounding box center [666, 448] width 1119 height 45
click at [126, 448] on icon "button" at bounding box center [129, 449] width 8 height 8
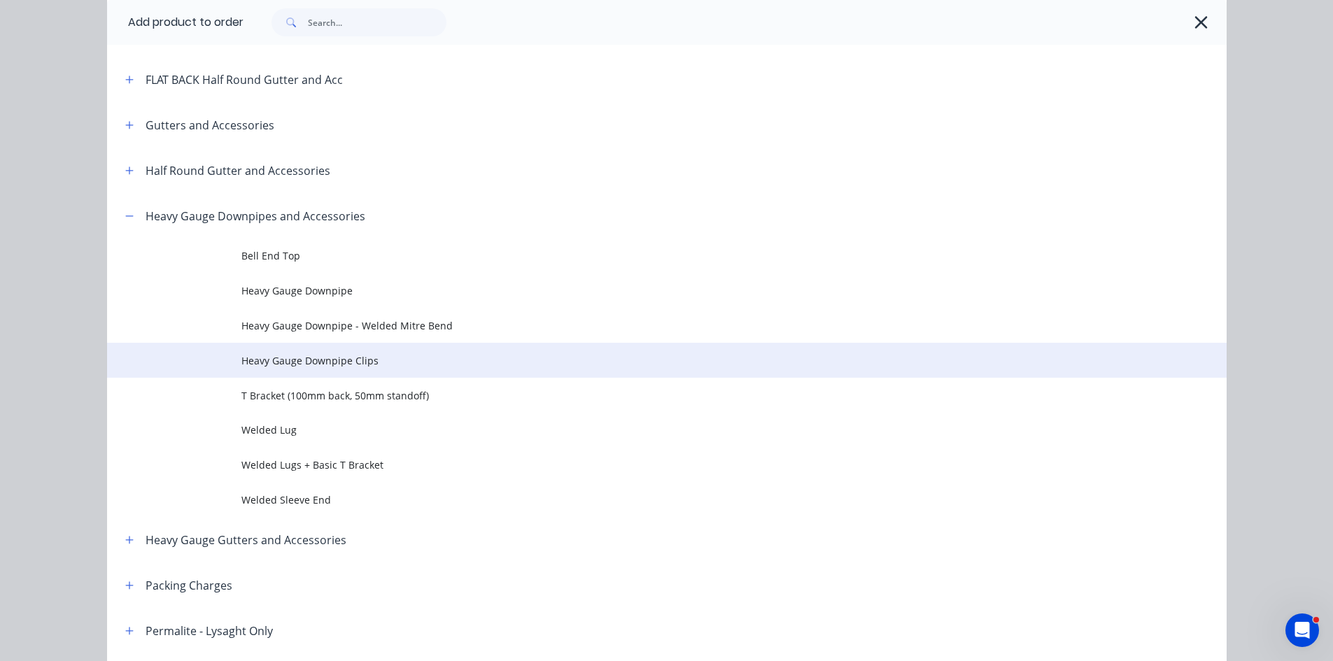
click at [476, 354] on span "Heavy Gauge Downpipe Clips" at bounding box center [635, 360] width 788 height 15
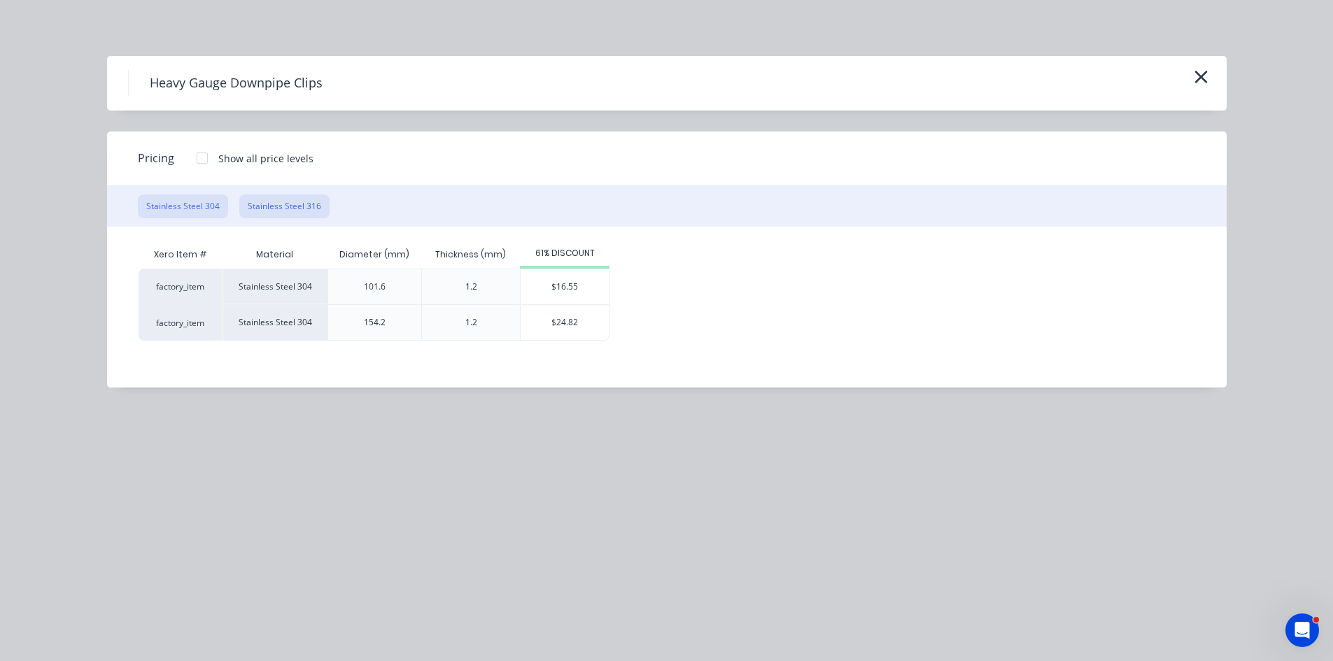
click at [296, 210] on button "Stainless Steel 316" at bounding box center [284, 206] width 90 height 24
click at [581, 283] on div "$16.95" at bounding box center [565, 286] width 88 height 35
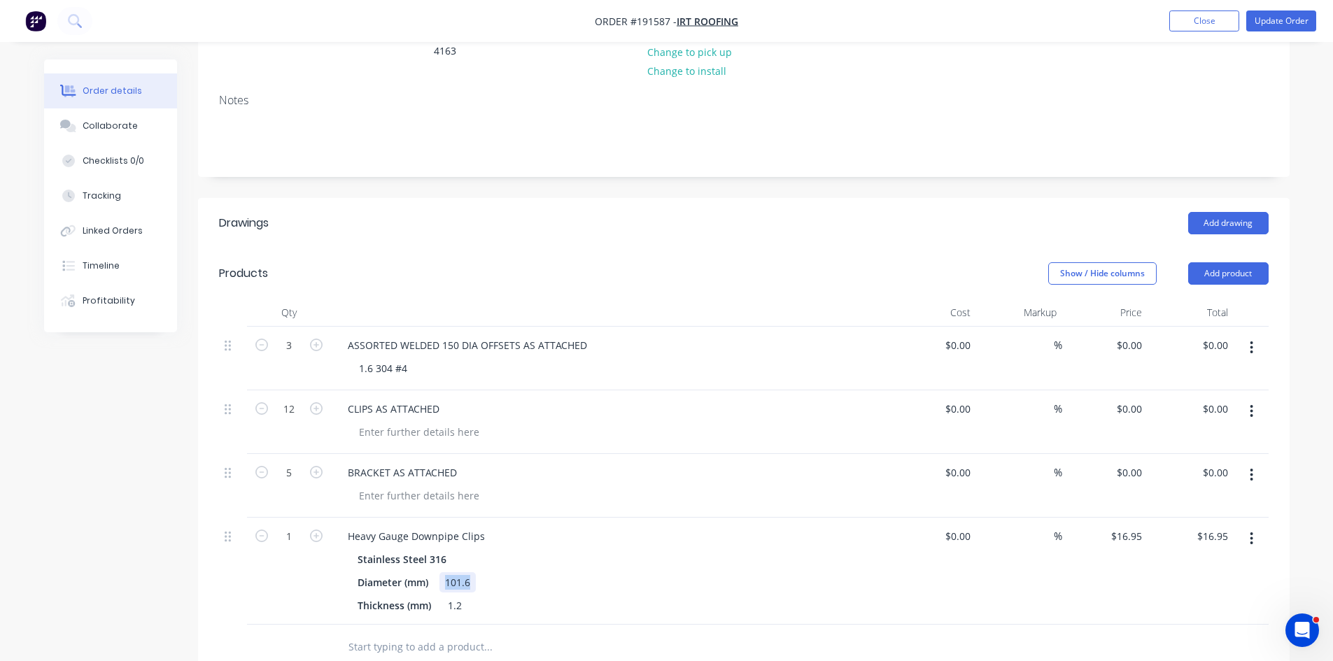
drag, startPoint x: 448, startPoint y: 542, endPoint x: 579, endPoint y: 536, distance: 131.0
click at [579, 572] on div "Diameter (mm) 101.6" at bounding box center [608, 582] width 512 height 20
click at [646, 526] on div "Heavy Gauge Downpipe Clips" at bounding box center [611, 536] width 549 height 20
click at [1254, 526] on button "button" at bounding box center [1251, 538] width 33 height 25
click at [1215, 565] on div "Edit" at bounding box center [1202, 575] width 108 height 20
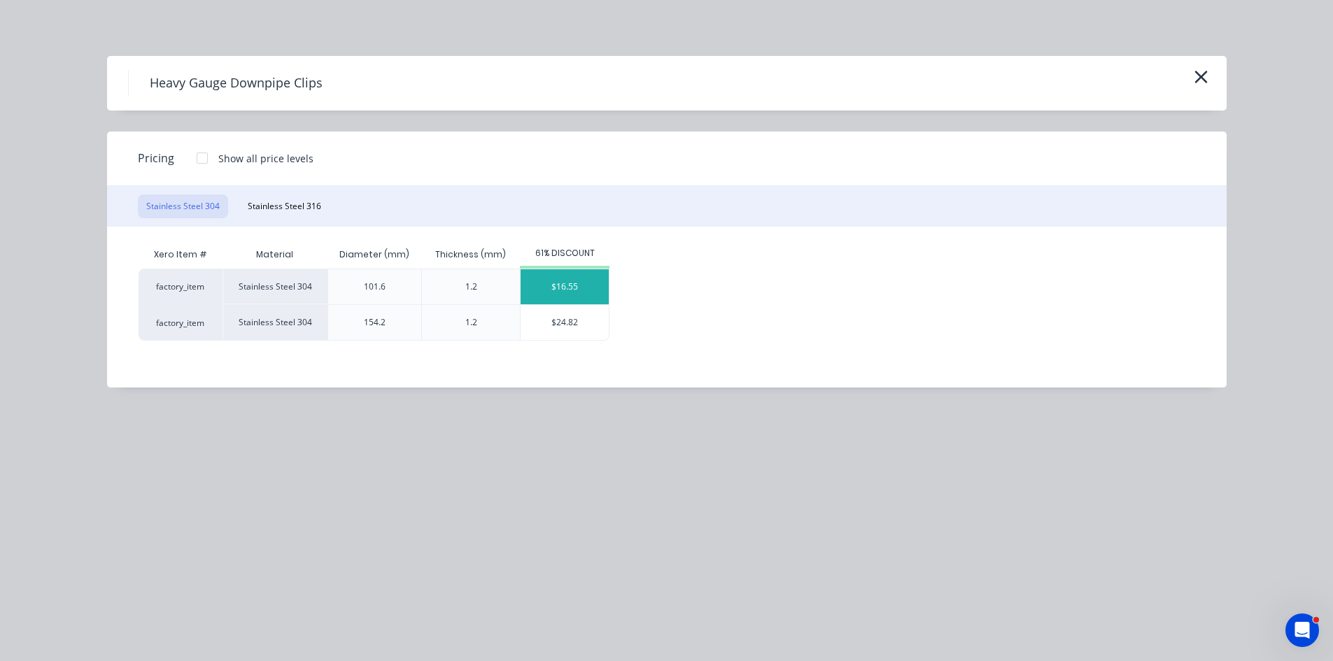
click at [570, 299] on div "$16.55" at bounding box center [565, 286] width 88 height 35
type input "$16.55"
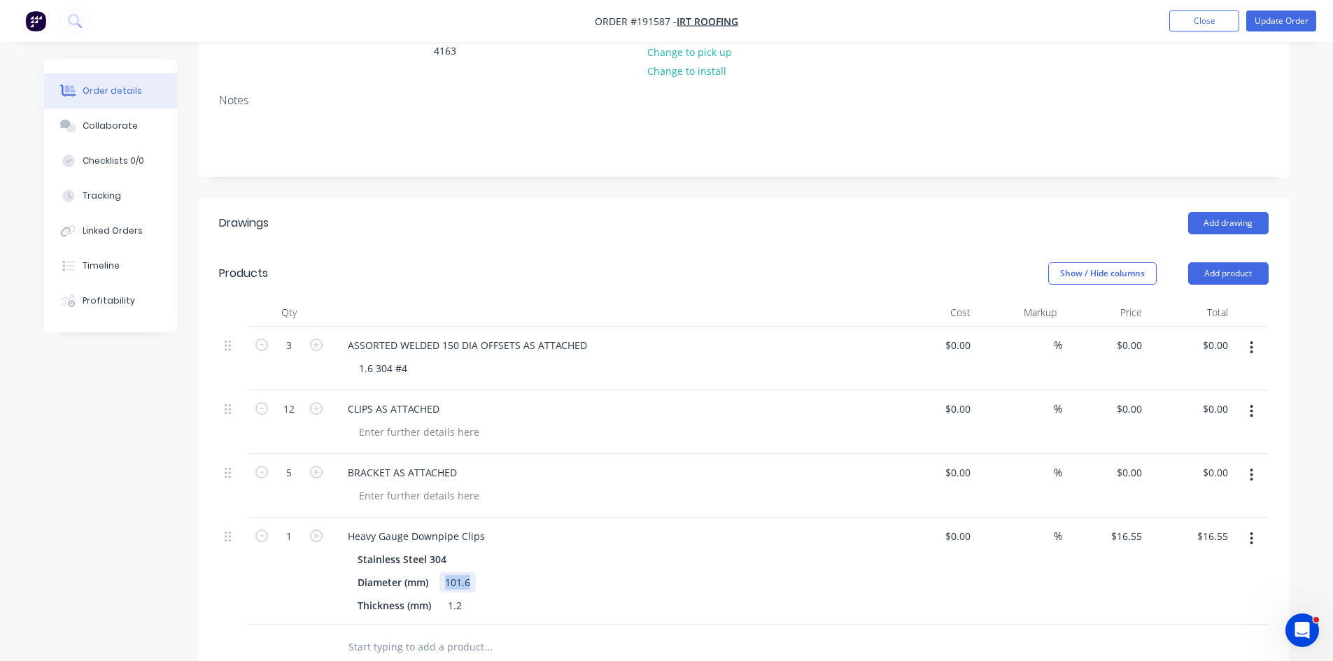
drag, startPoint x: 457, startPoint y: 544, endPoint x: 524, endPoint y: 544, distance: 67.2
click at [524, 572] on div "Diameter (mm) 101.6" at bounding box center [608, 582] width 512 height 20
click at [561, 549] on div "Stainless Steel 304" at bounding box center [611, 559] width 507 height 20
click at [313, 530] on icon "button" at bounding box center [316, 536] width 13 height 13
type input "2"
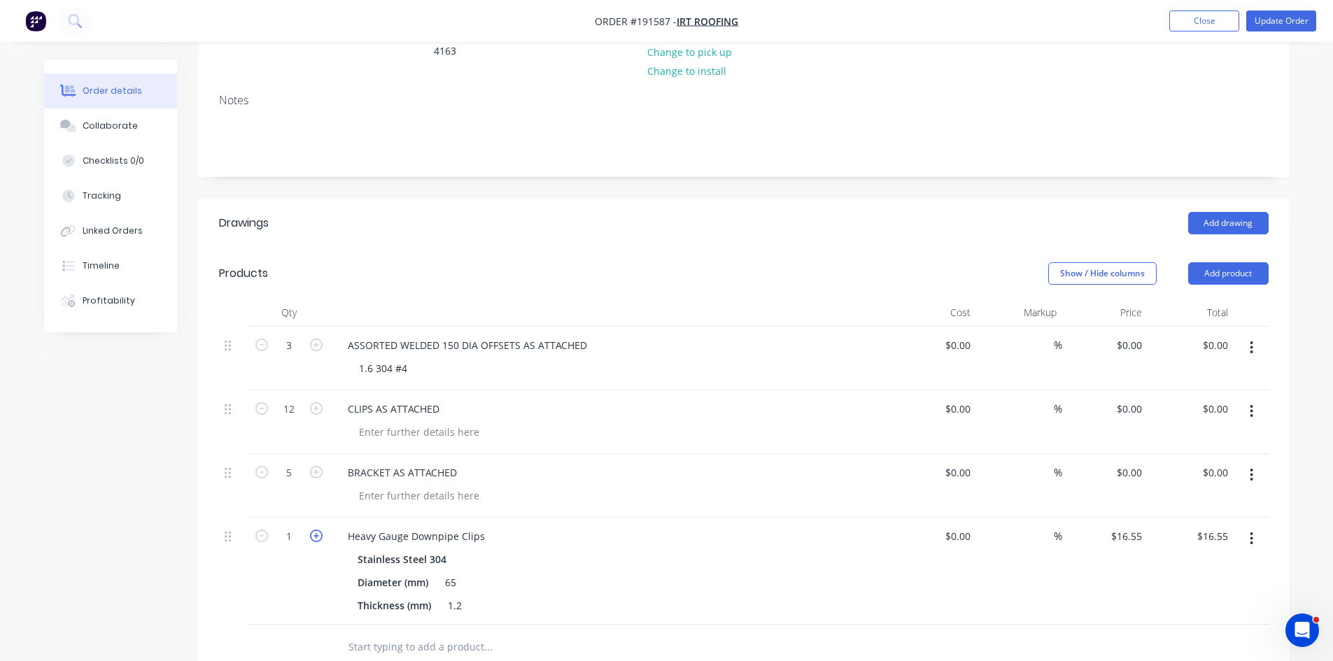
type input "$33.10"
click at [313, 530] on icon "button" at bounding box center [316, 536] width 13 height 13
type input "3"
type input "$49.65"
click at [313, 530] on icon "button" at bounding box center [316, 536] width 13 height 13
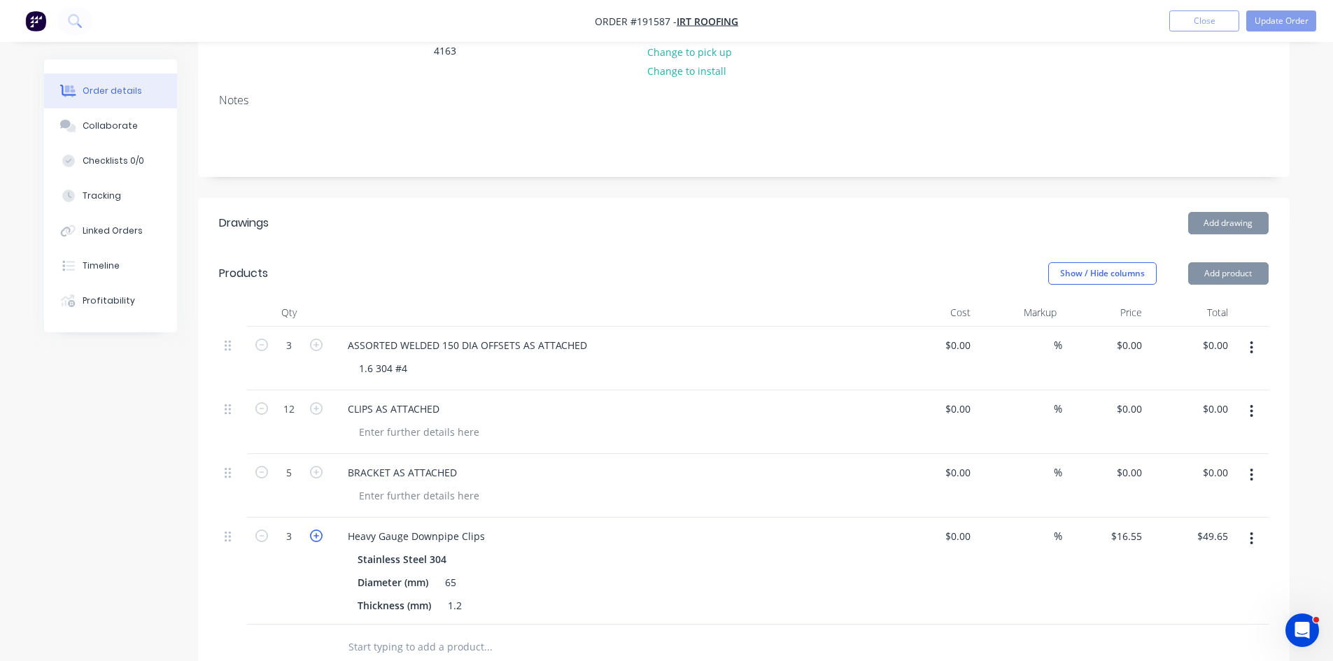
type input "4"
type input "$66.20"
click at [313, 530] on icon "button" at bounding box center [316, 536] width 13 height 13
type input "5"
type input "$82.75"
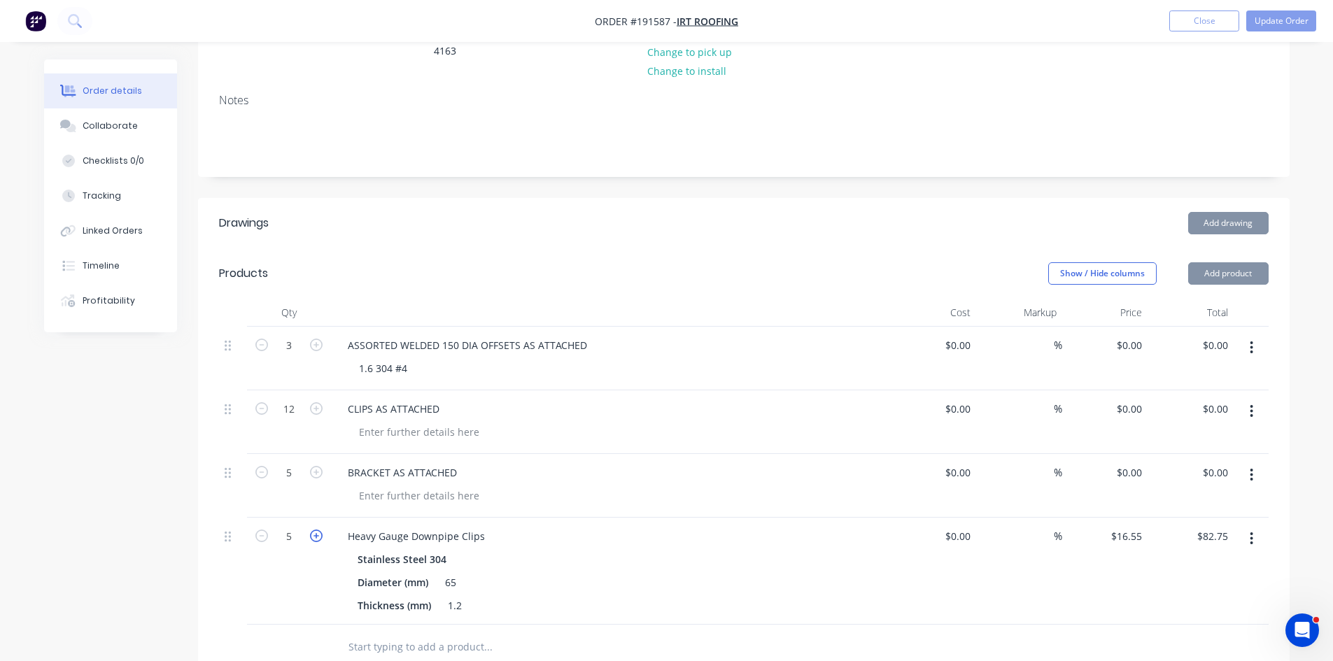
click at [313, 530] on icon "button" at bounding box center [316, 536] width 13 height 13
type input "6"
type input "$99.30"
click at [313, 530] on icon "button" at bounding box center [316, 536] width 13 height 13
type input "7"
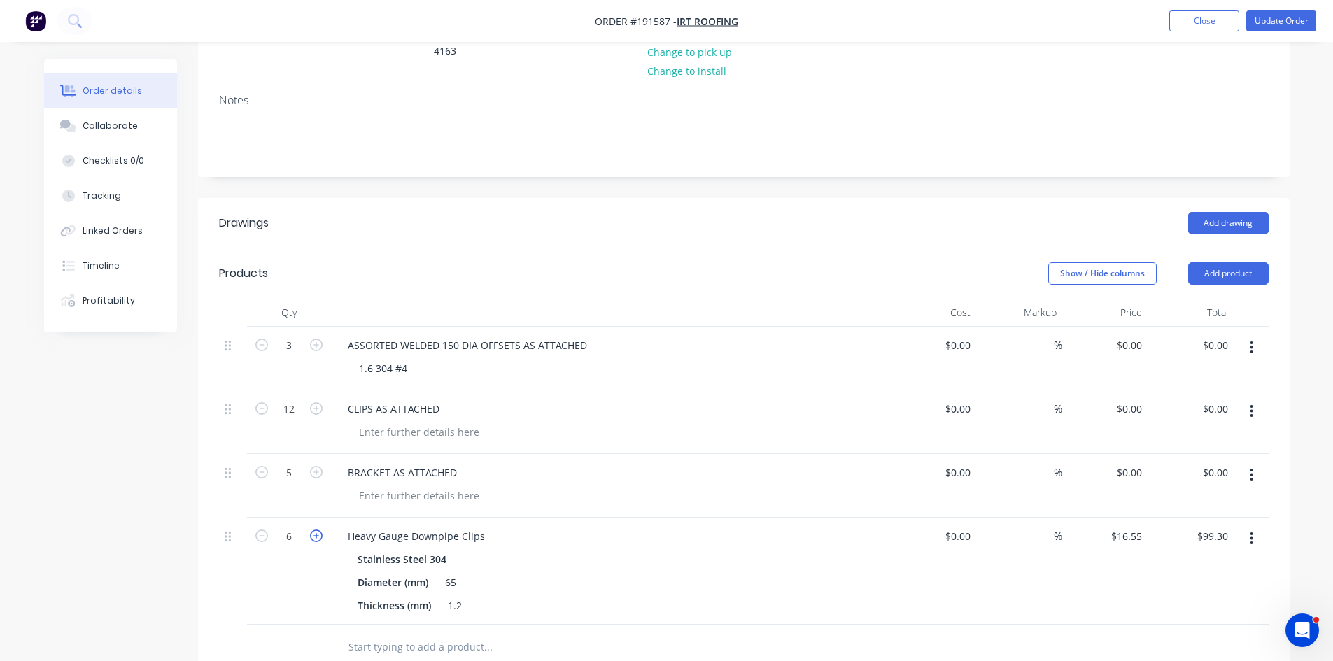
type input "$115.85"
click at [313, 530] on icon "button" at bounding box center [316, 536] width 13 height 13
type input "8"
type input "$132.40"
click at [313, 530] on icon "button" at bounding box center [316, 536] width 13 height 13
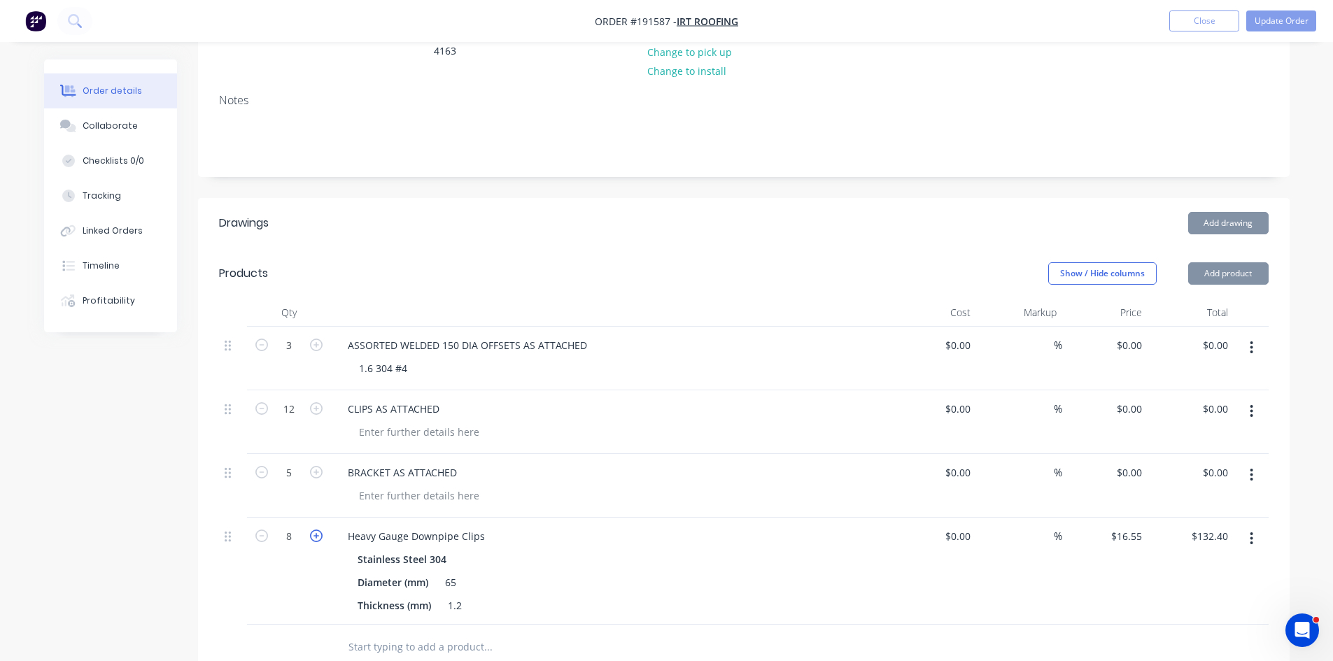
type input "9"
type input "$148.95"
click at [313, 530] on icon "button" at bounding box center [316, 536] width 13 height 13
type input "10"
type input "$165.50"
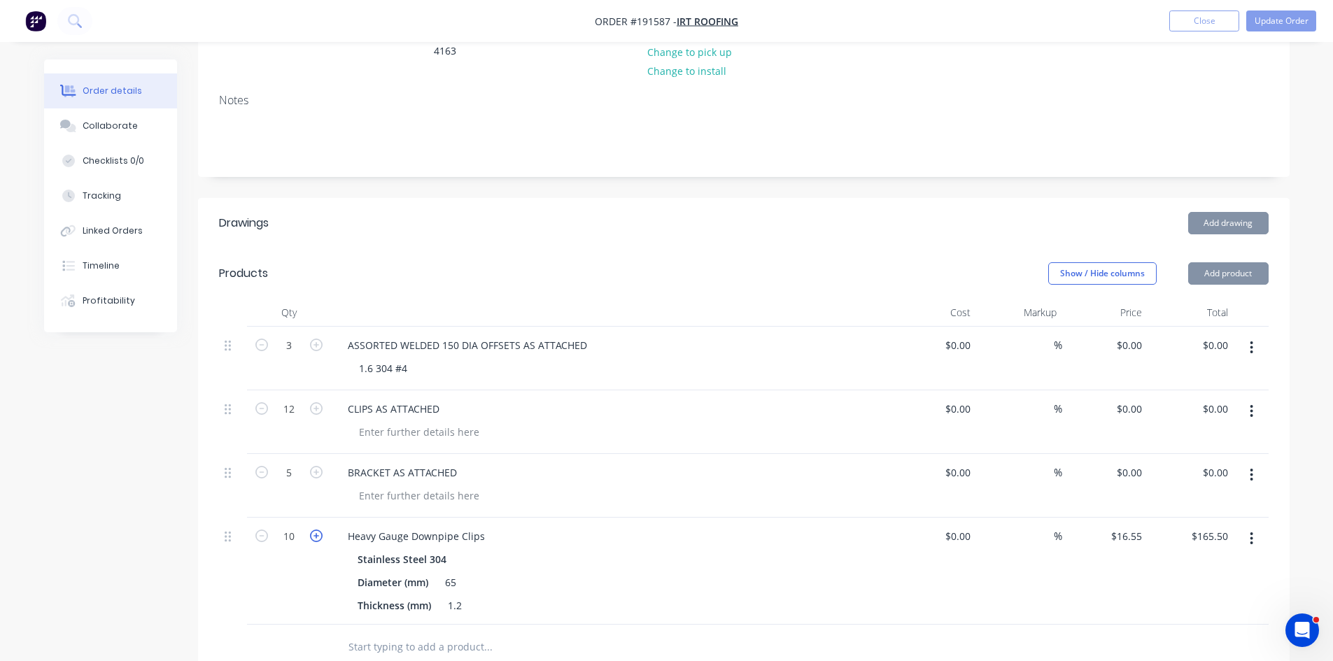
click at [313, 530] on icon "button" at bounding box center [316, 536] width 13 height 13
type input "11"
type input "$182.05"
click at [313, 530] on icon "button" at bounding box center [316, 536] width 13 height 13
type input "12"
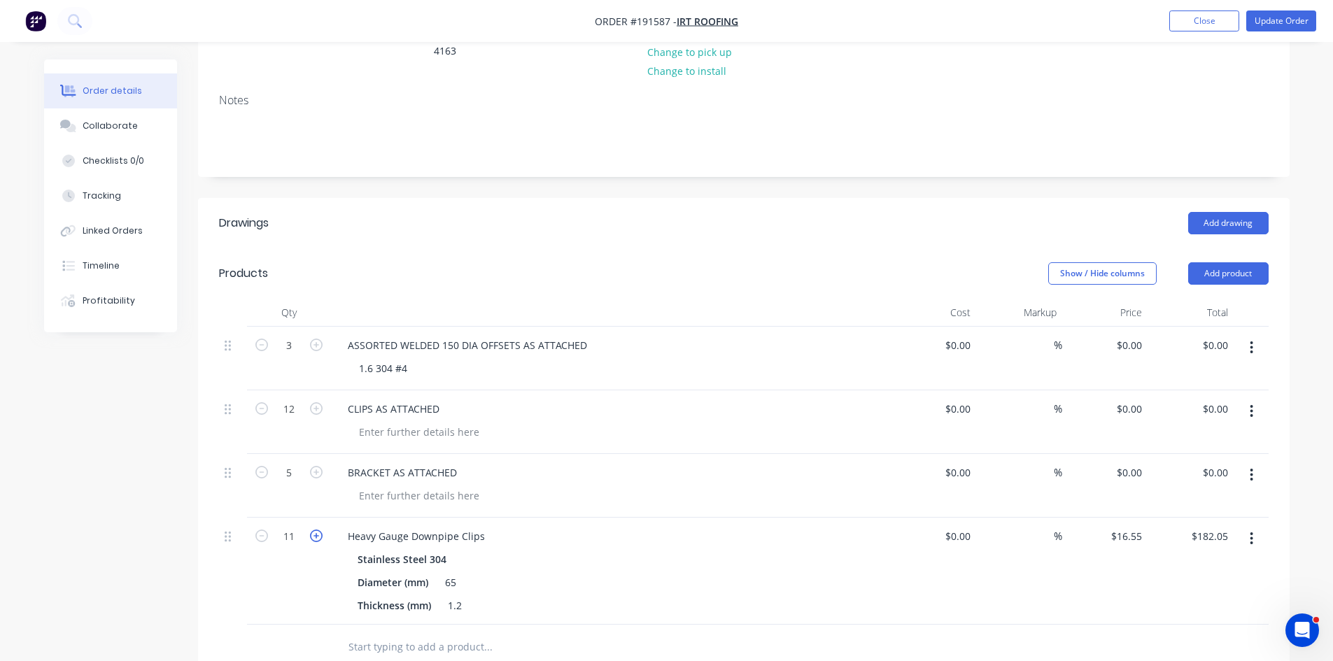
type input "$198.60"
click at [1245, 399] on button "button" at bounding box center [1251, 411] width 33 height 25
click at [1187, 522] on div "Delete" at bounding box center [1202, 532] width 108 height 20
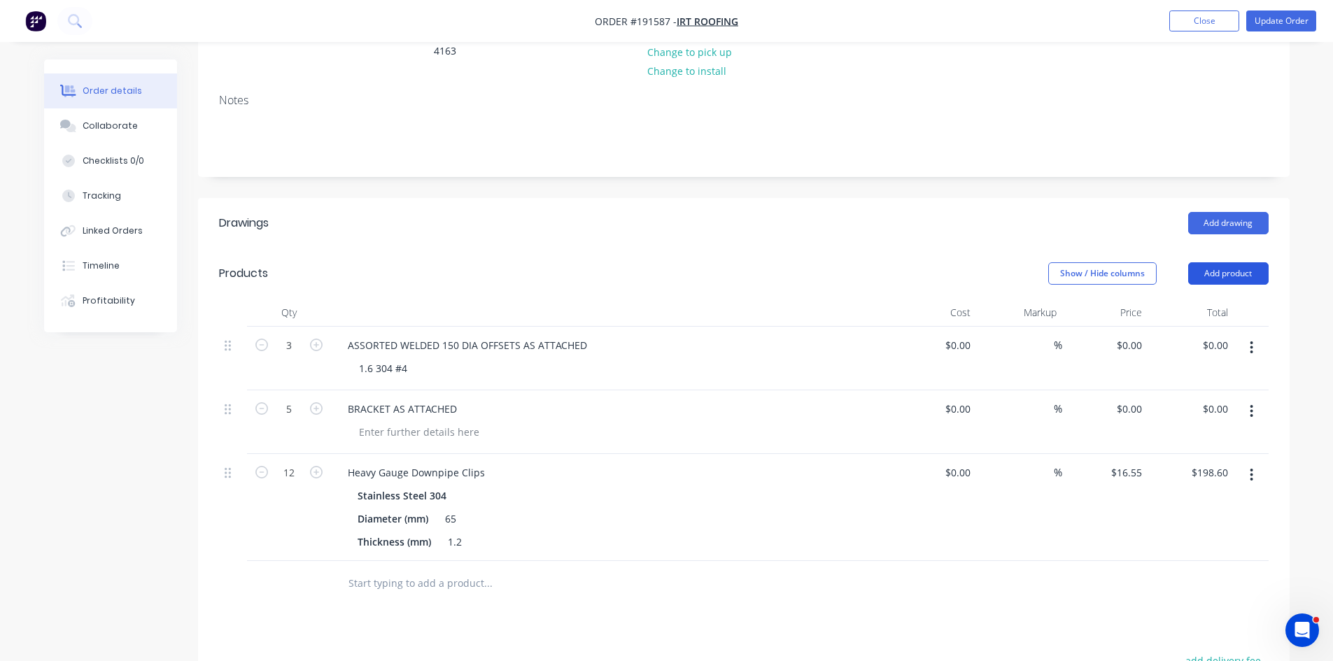
click at [1209, 262] on button "Add product" at bounding box center [1228, 273] width 80 height 22
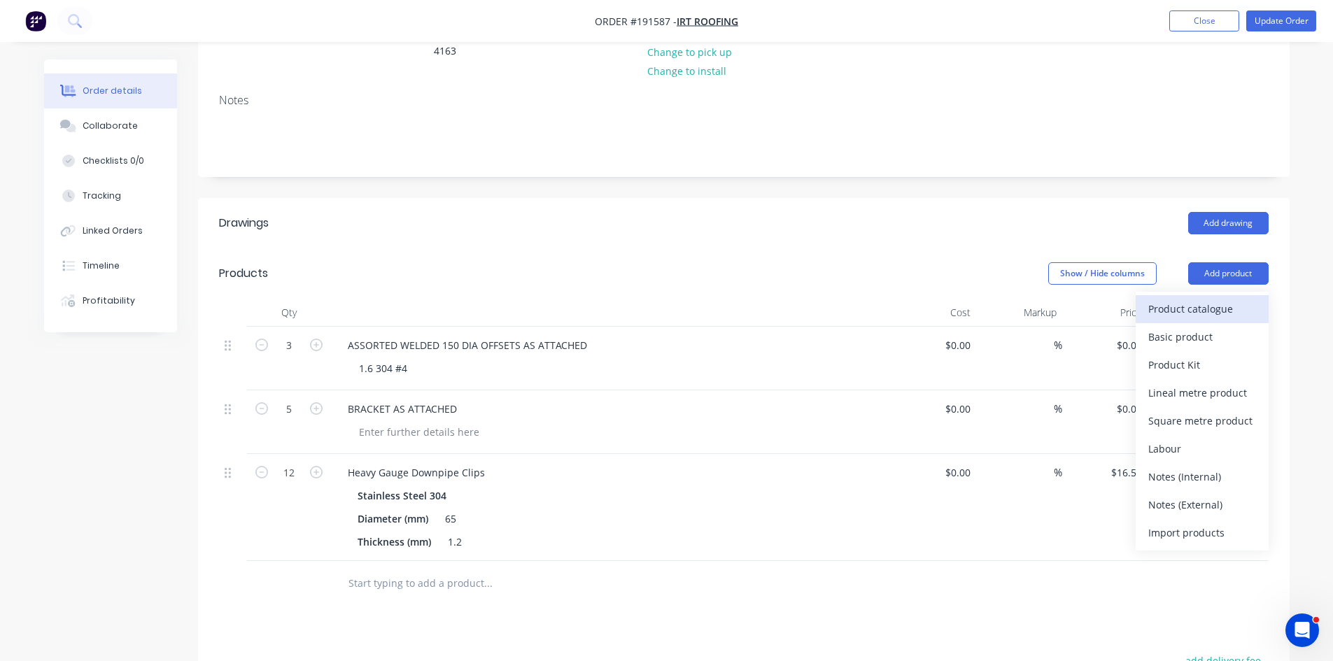
click at [1170, 299] on div "Product catalogue" at bounding box center [1202, 309] width 108 height 20
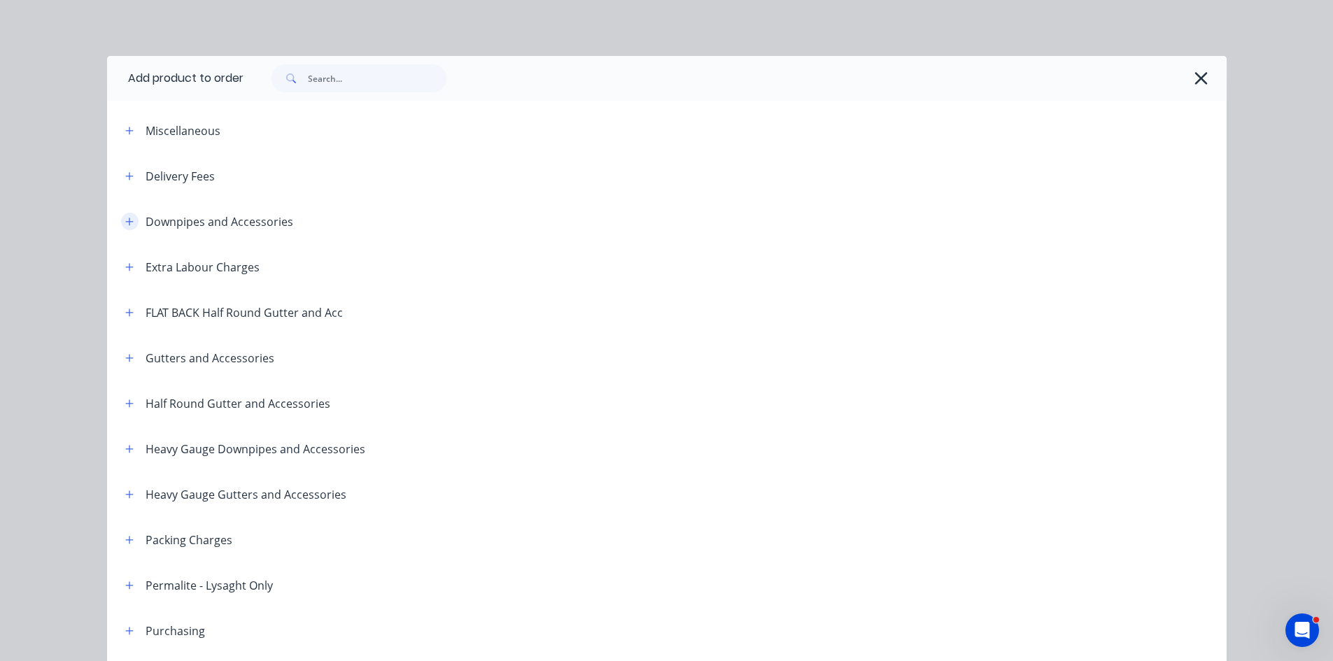
click at [121, 220] on button "button" at bounding box center [129, 221] width 17 height 17
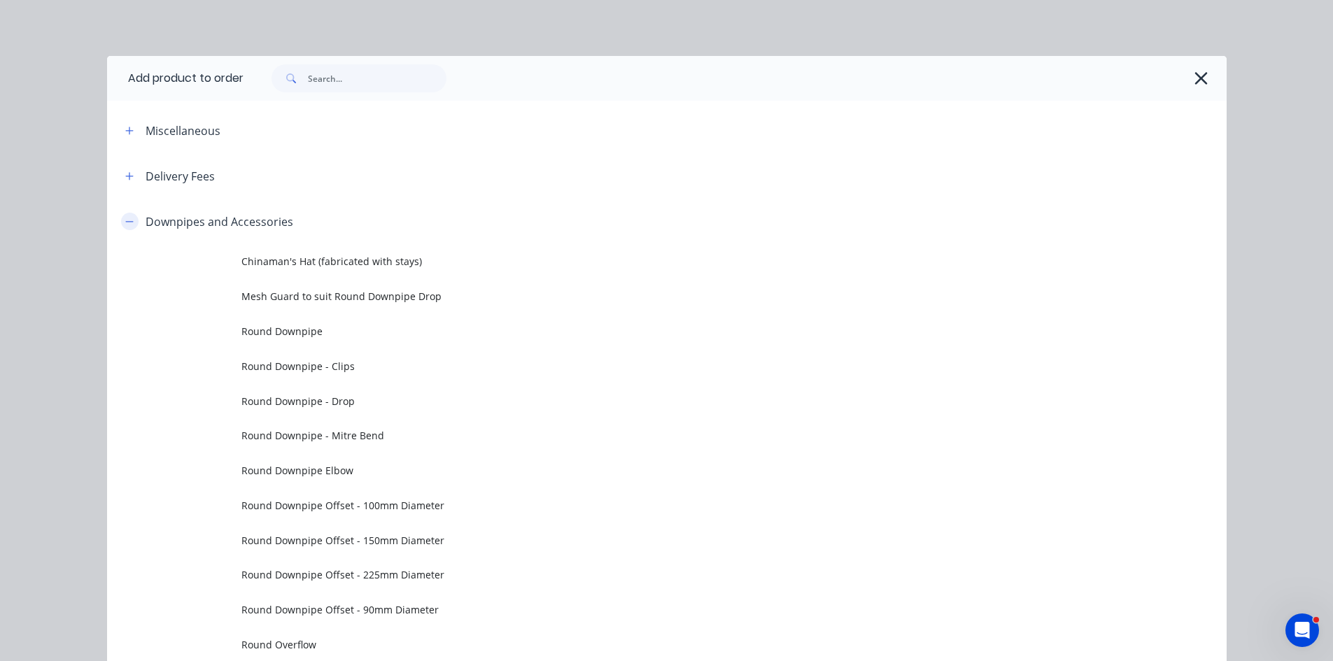
click at [127, 222] on icon "button" at bounding box center [129, 221] width 8 height 1
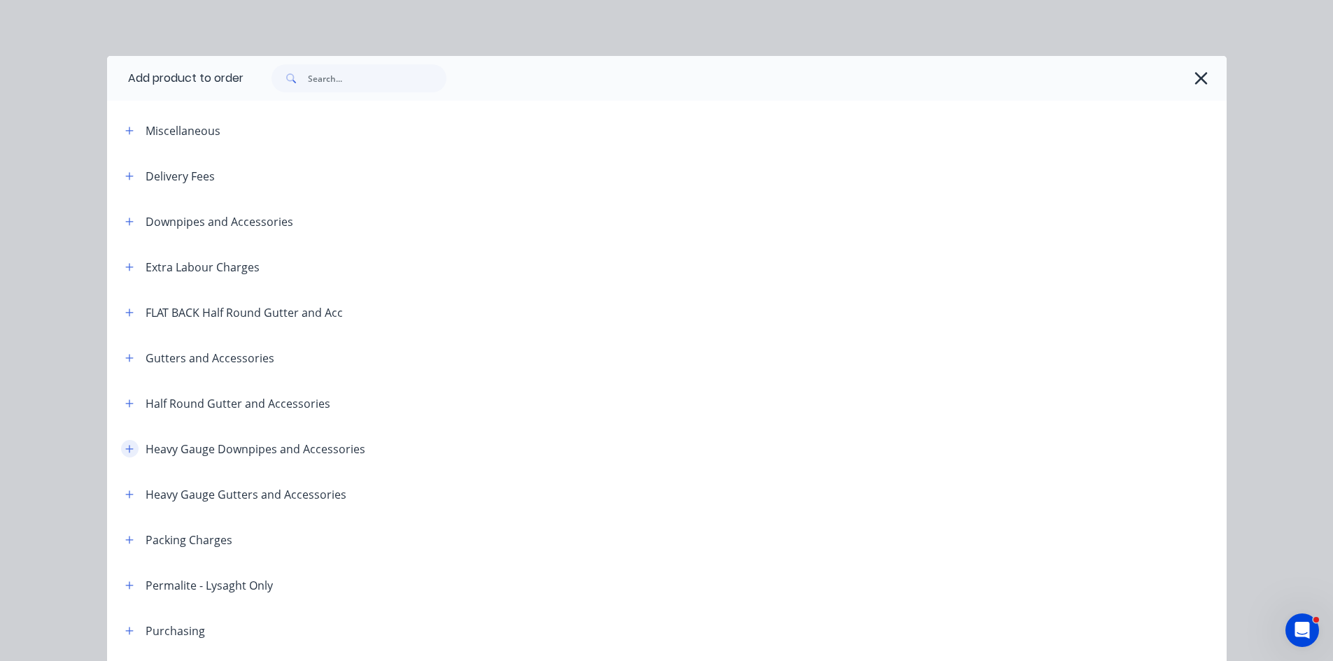
drag, startPoint x: 119, startPoint y: 444, endPoint x: 282, endPoint y: 393, distance: 170.8
click at [121, 444] on button "button" at bounding box center [129, 448] width 17 height 17
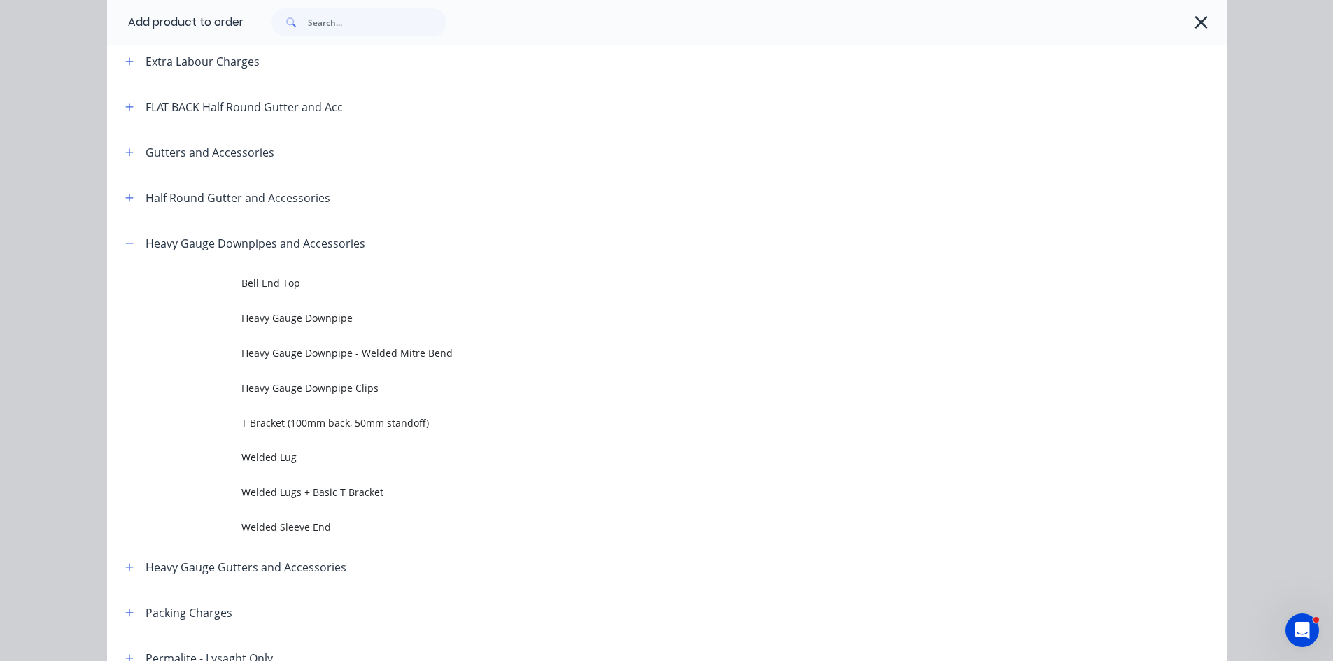
scroll to position [233, 0]
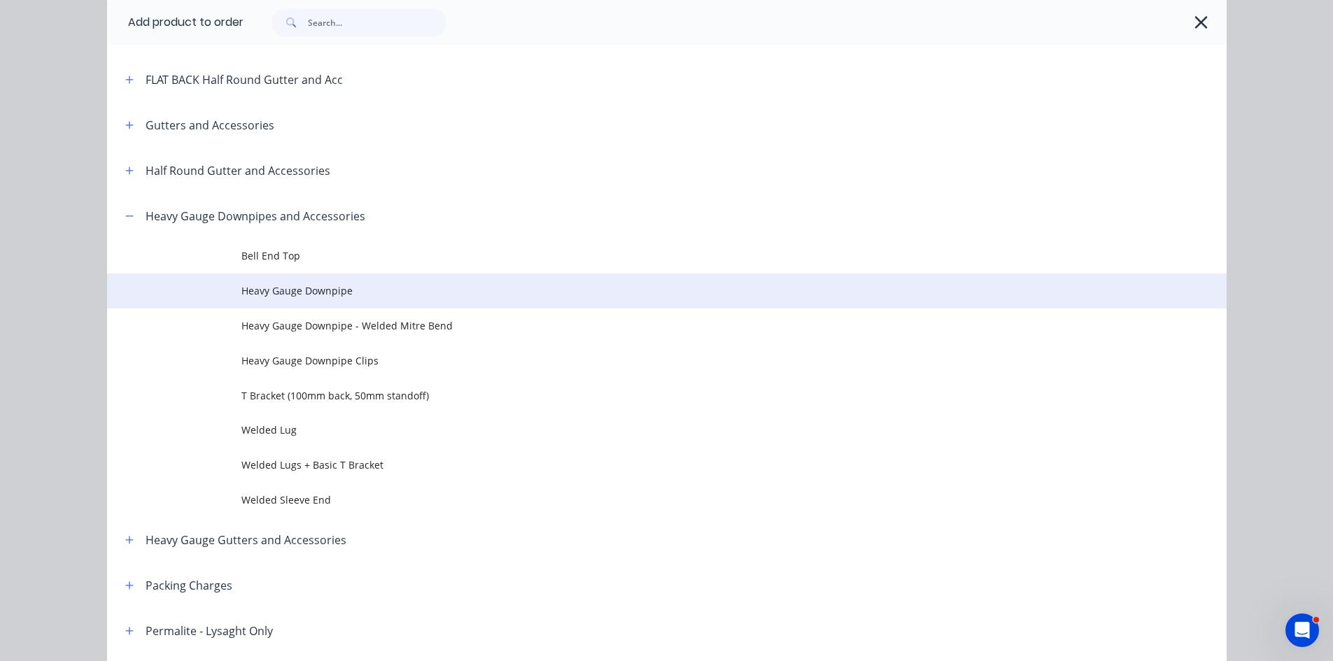
click at [453, 289] on span "Heavy Gauge Downpipe" at bounding box center [635, 290] width 788 height 15
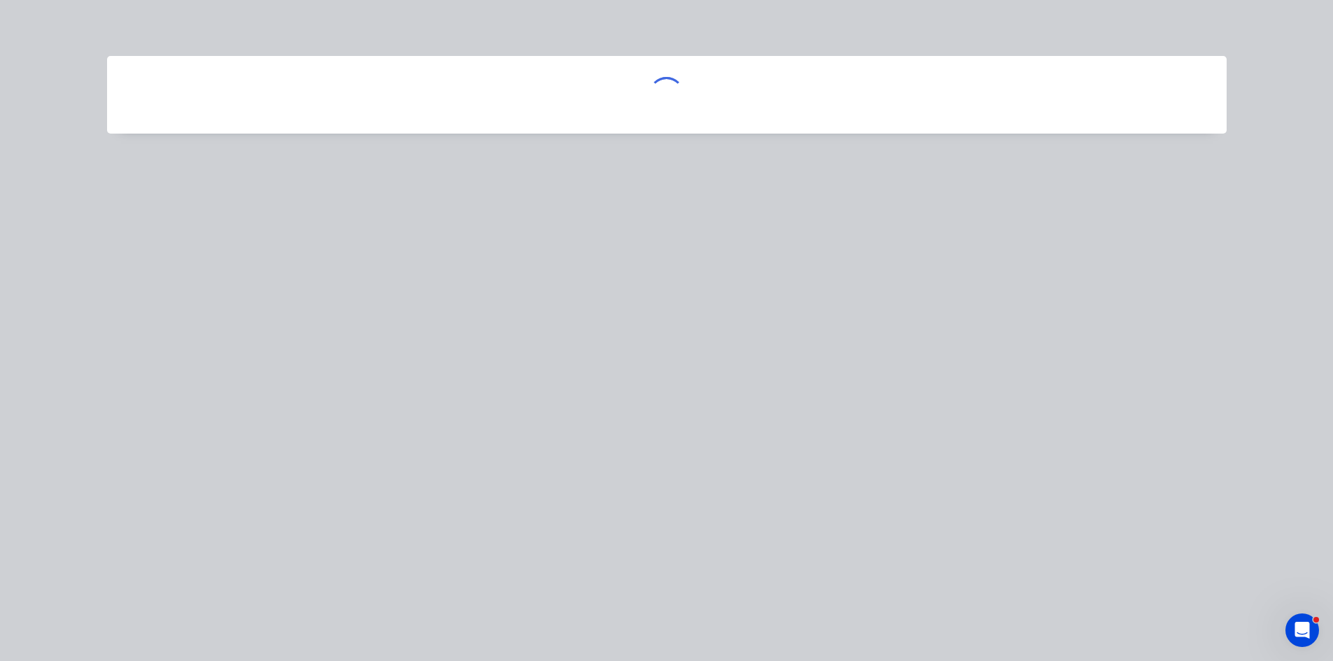
scroll to position [0, 0]
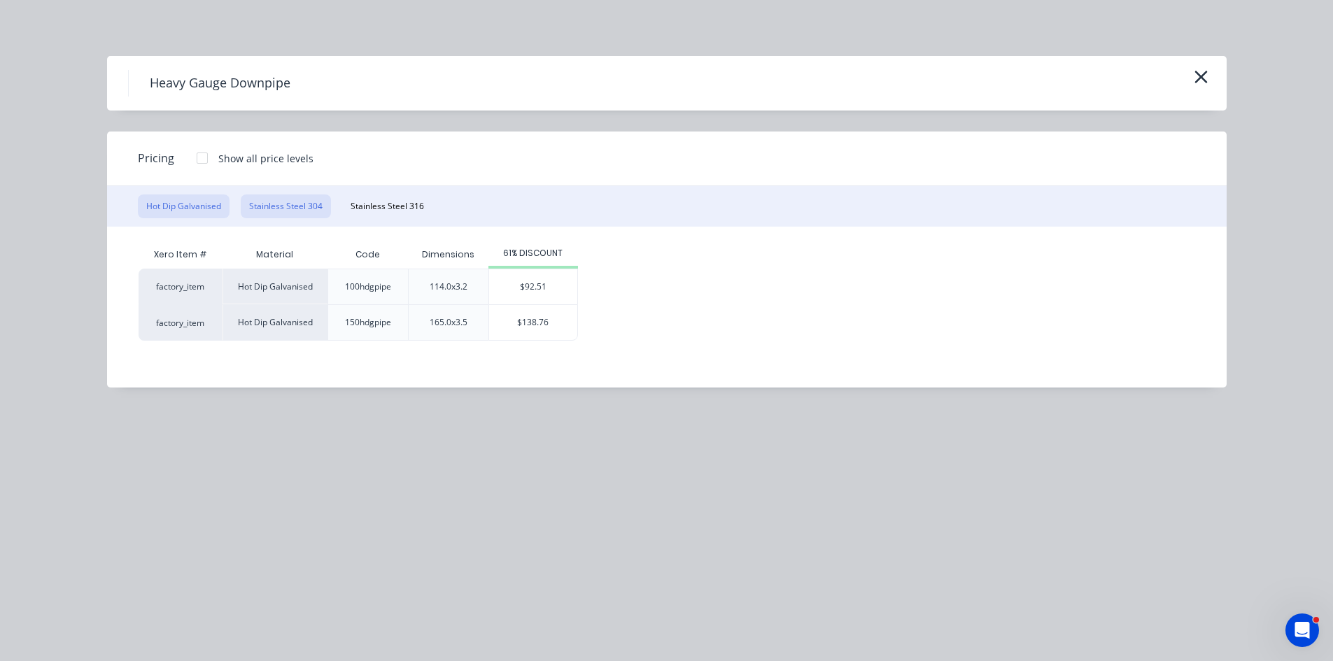
click at [302, 201] on button "Stainless Steel 304" at bounding box center [286, 206] width 90 height 24
click at [575, 334] on div "$137.72" at bounding box center [542, 322] width 88 height 35
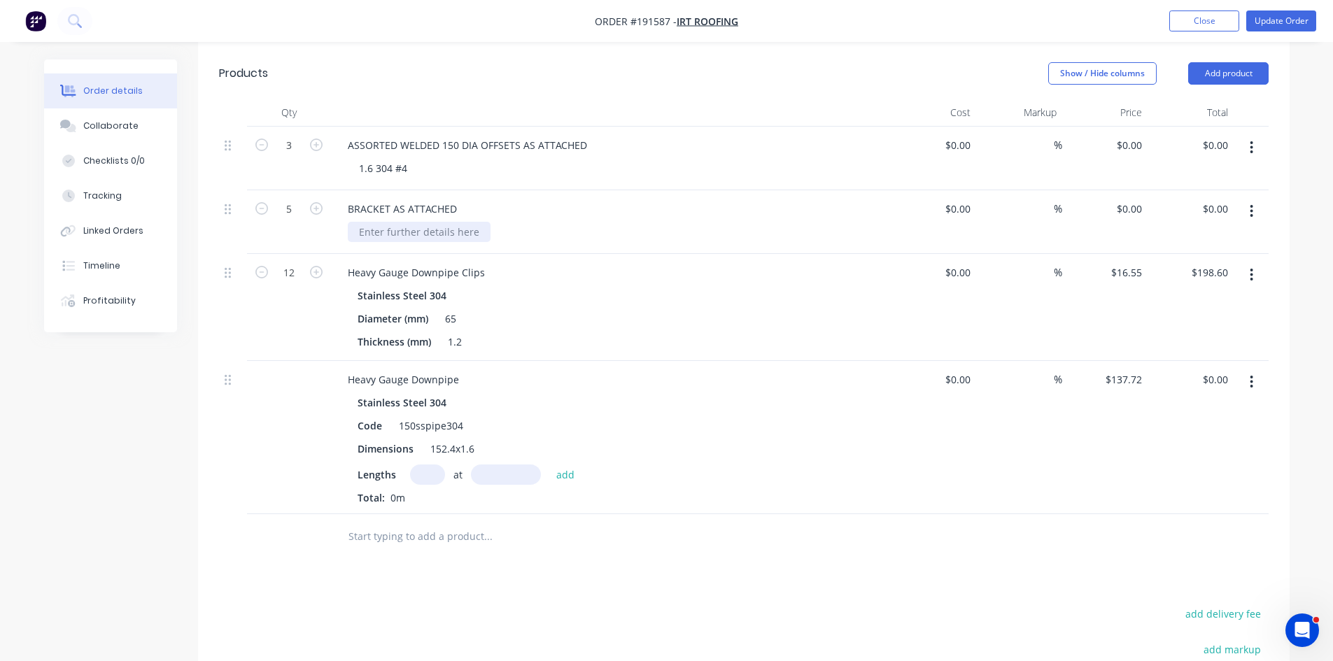
scroll to position [467, 0]
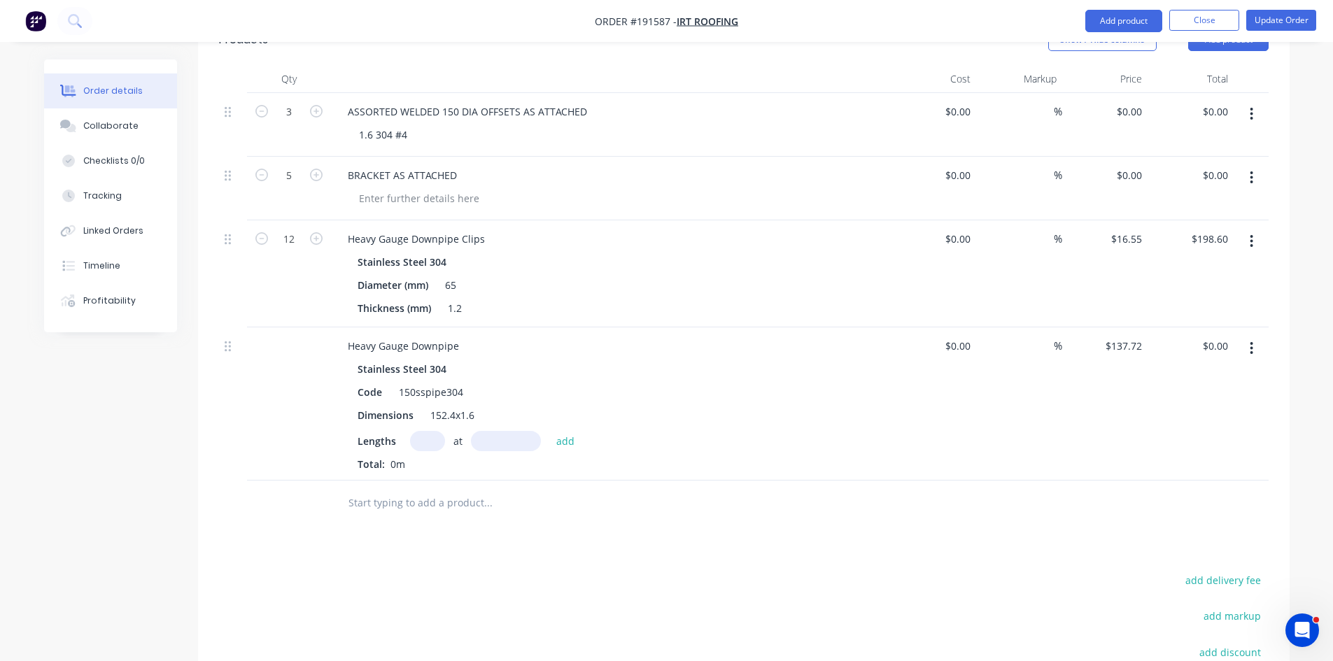
click at [426, 431] on input "text" at bounding box center [427, 441] width 35 height 20
type input "3"
type input "6000"
click at [549, 431] on button "add" at bounding box center [565, 440] width 33 height 19
click at [435, 459] on icon "button" at bounding box center [437, 465] width 9 height 13
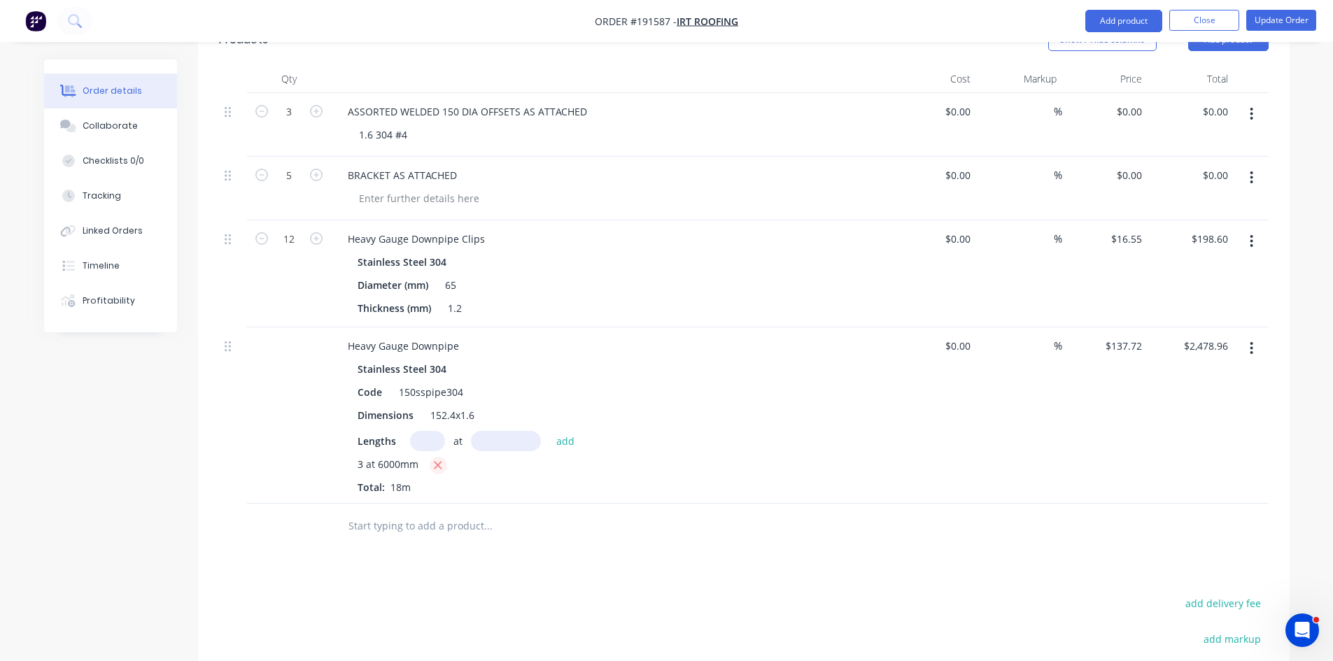
type input "$0.00"
click at [427, 431] on input "text" at bounding box center [427, 441] width 35 height 20
type input "1"
type input "6000"
click at [549, 431] on button "add" at bounding box center [565, 440] width 33 height 19
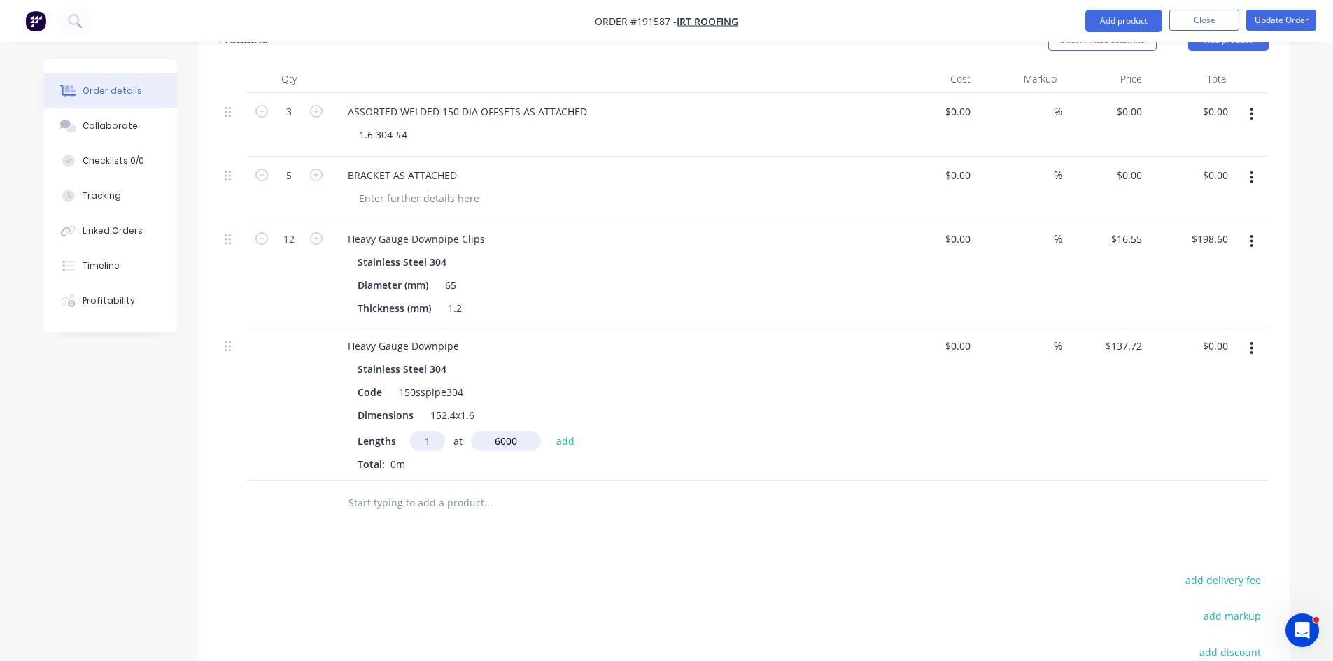
type input "$826.32"
type input "2"
type input "4500"
click at [549, 431] on button "add" at bounding box center [565, 440] width 33 height 19
type input "$2,065.80"
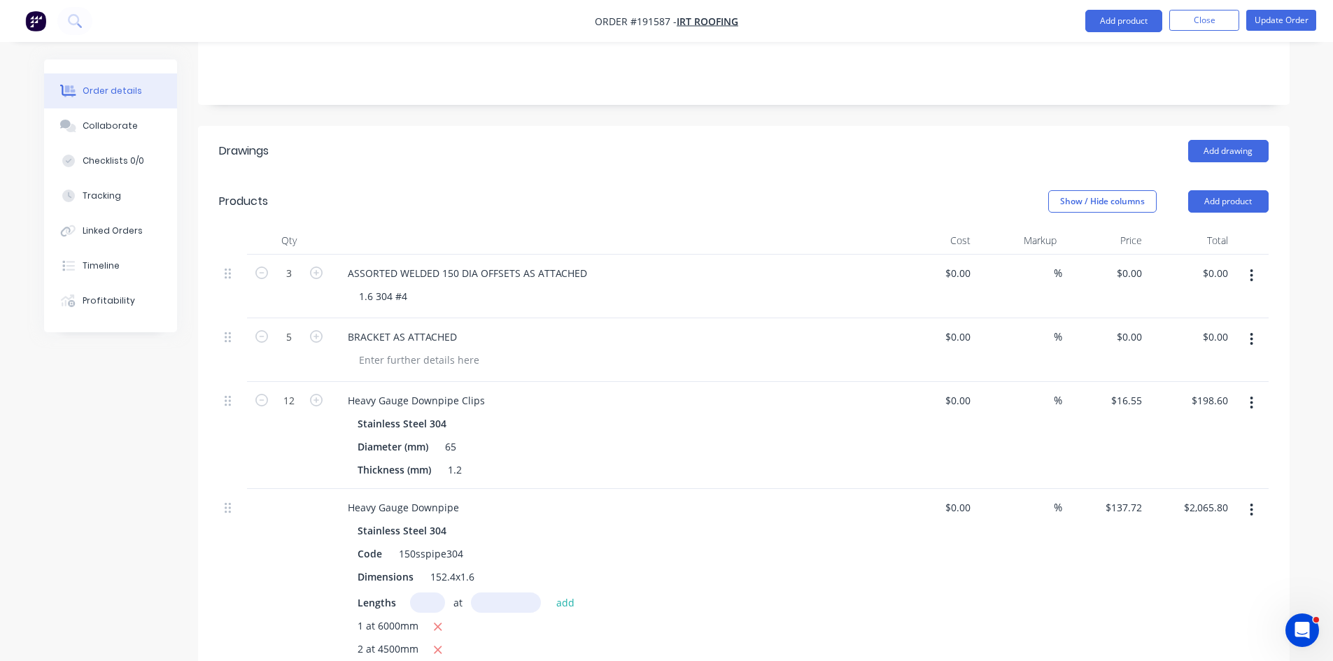
scroll to position [233, 0]
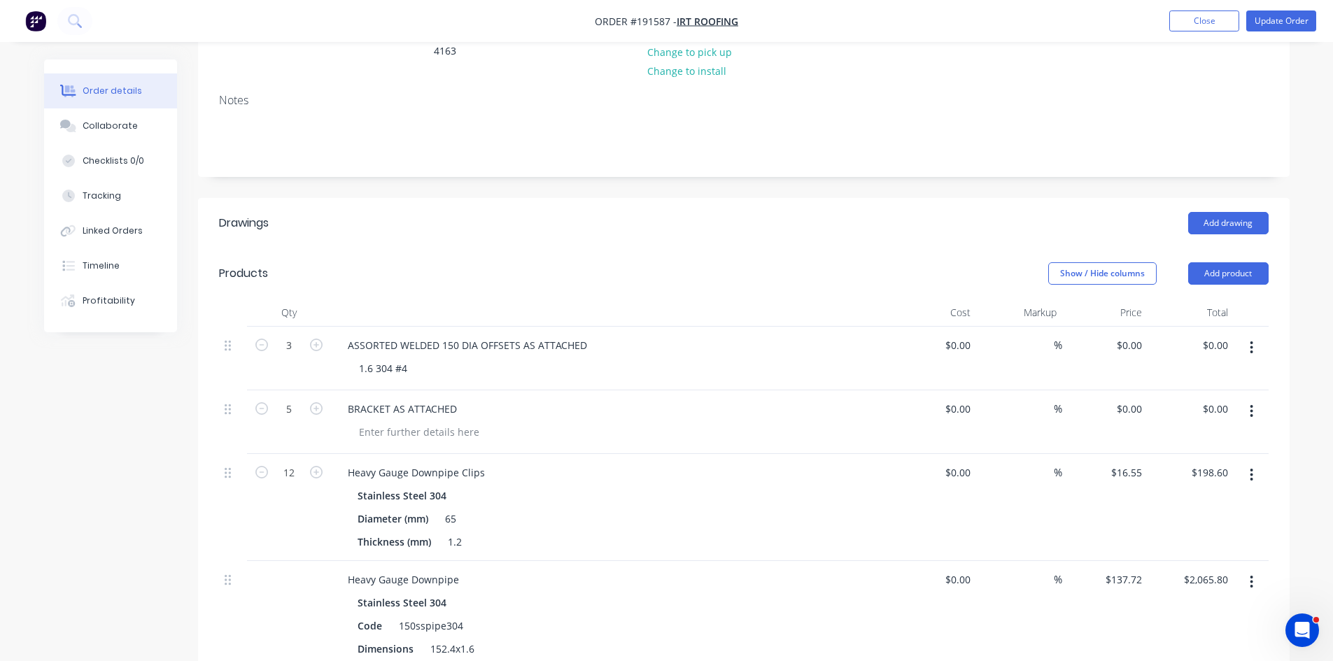
click at [1244, 335] on button "button" at bounding box center [1251, 347] width 33 height 25
click at [1180, 458] on div "Delete" at bounding box center [1202, 468] width 108 height 20
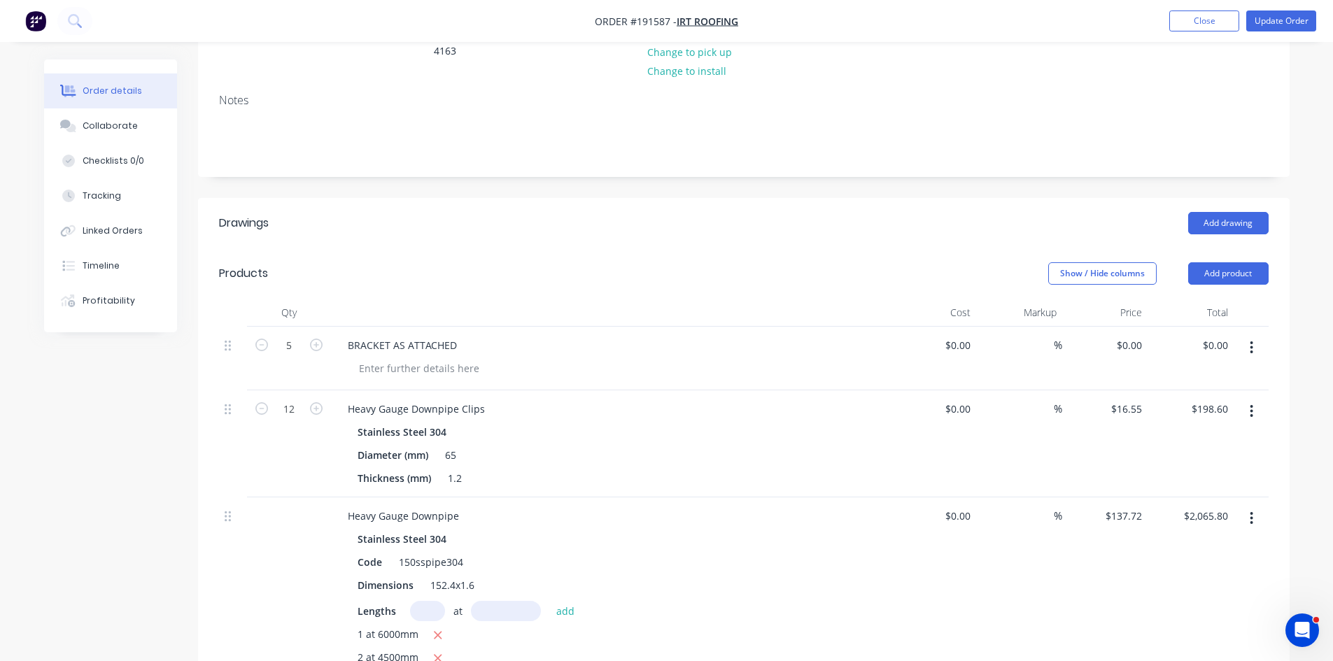
drag, startPoint x: 1245, startPoint y: 227, endPoint x: 1225, endPoint y: 249, distance: 29.7
click at [1245, 262] on button "Add product" at bounding box center [1228, 273] width 80 height 22
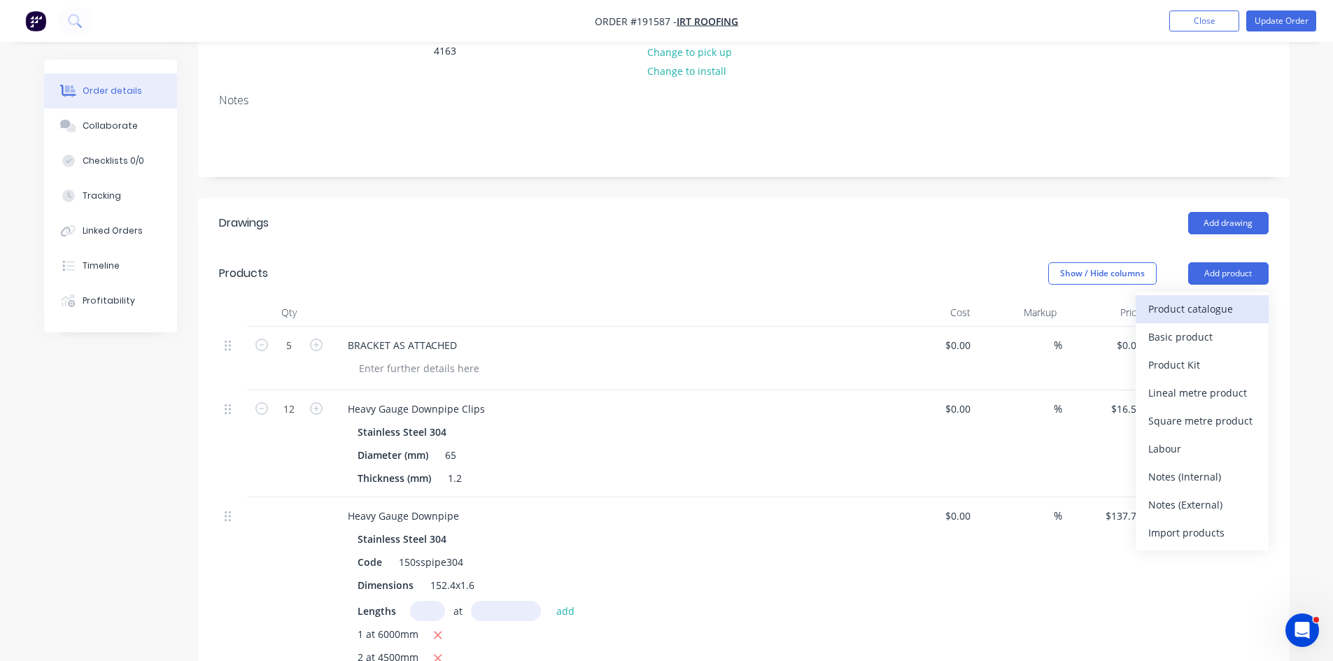
click at [1202, 299] on div "Product catalogue" at bounding box center [1202, 309] width 108 height 20
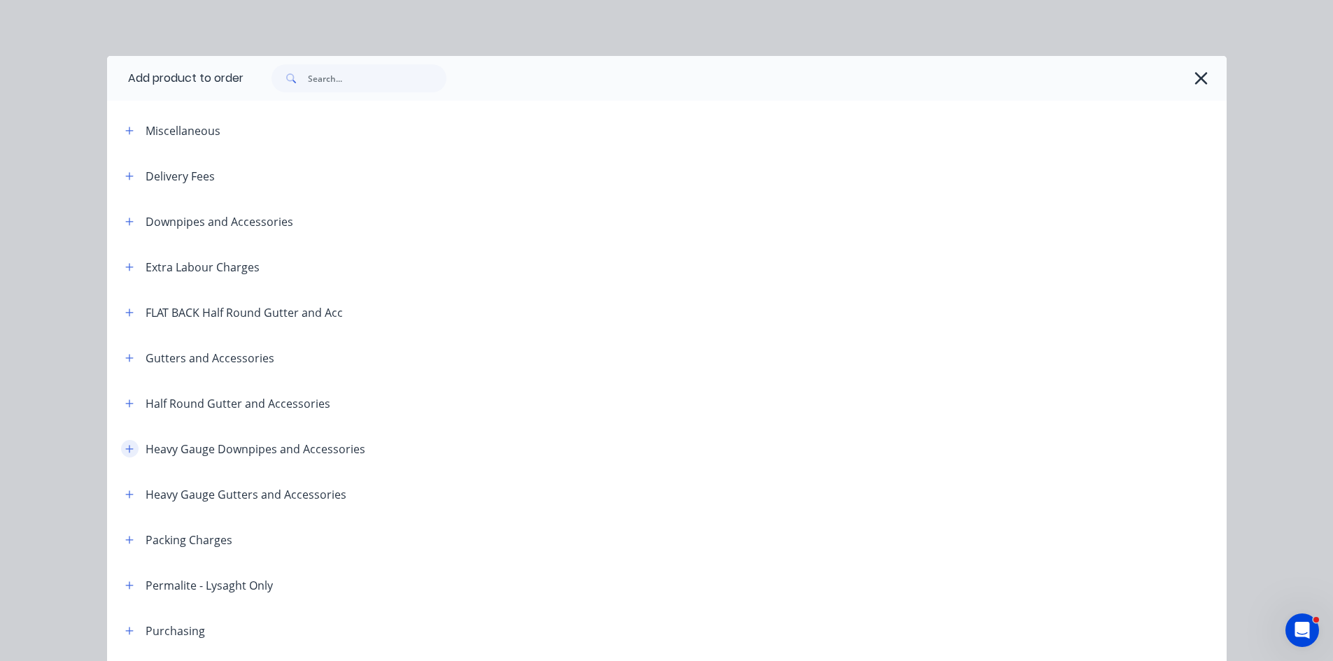
click at [125, 446] on icon "button" at bounding box center [129, 449] width 8 height 10
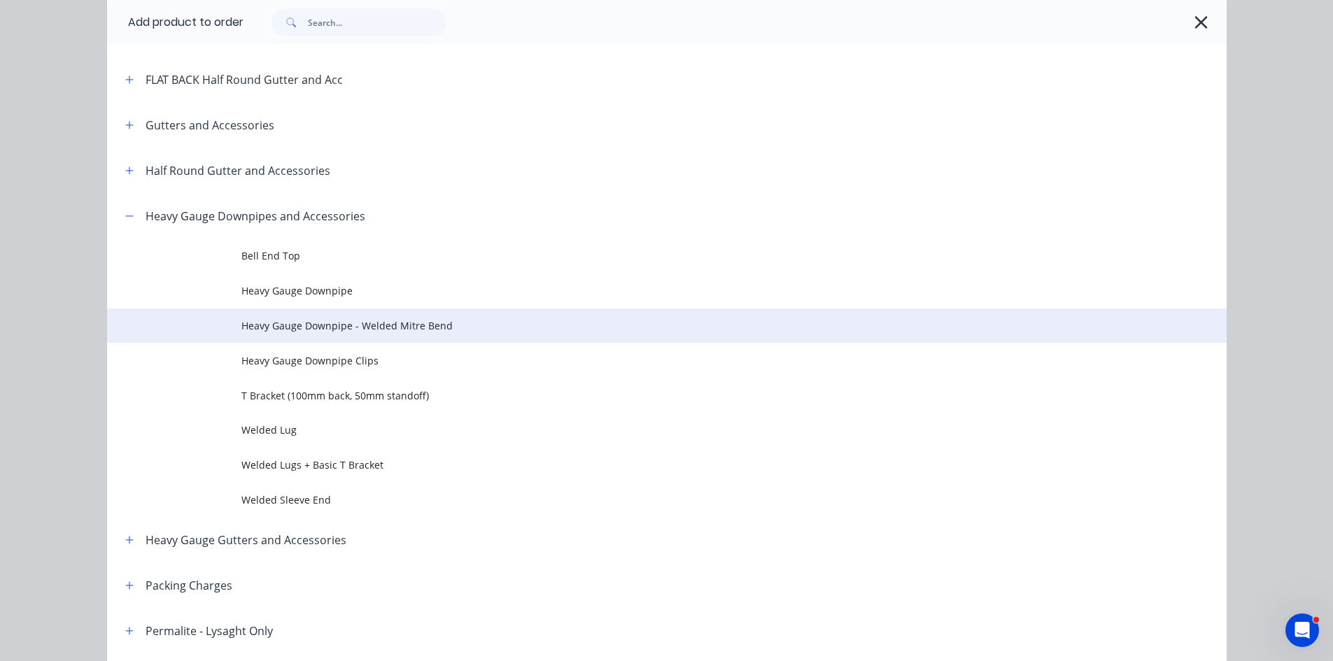
click at [482, 326] on span "Heavy Gauge Downpipe - Welded Mitre Bend" at bounding box center [635, 325] width 788 height 15
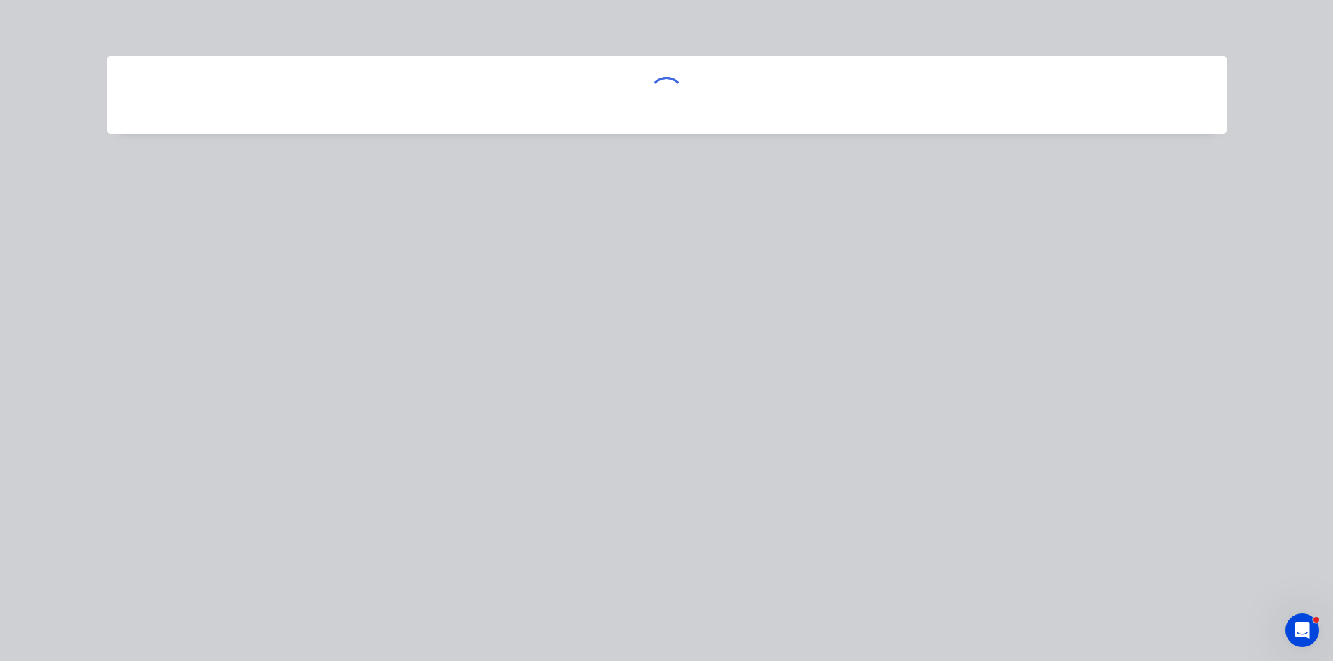
scroll to position [0, 0]
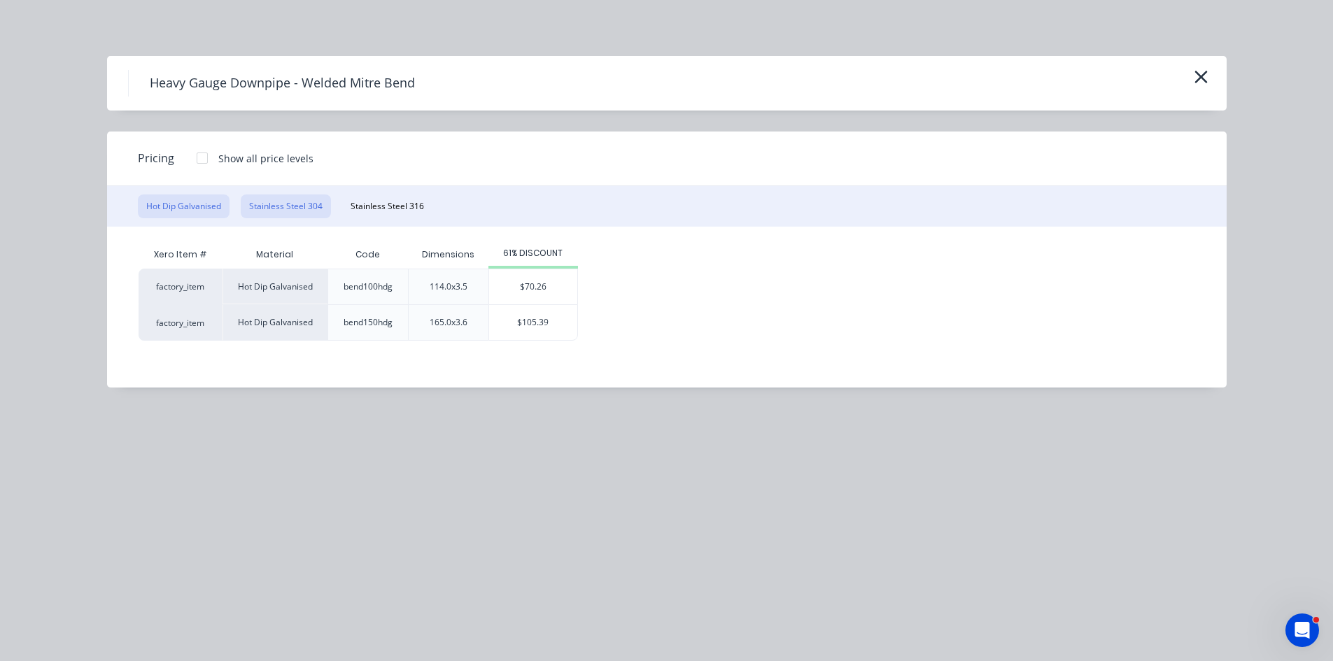
click at [297, 200] on button "Stainless Steel 304" at bounding box center [286, 206] width 90 height 24
click at [544, 330] on div "$105.39" at bounding box center [528, 322] width 88 height 35
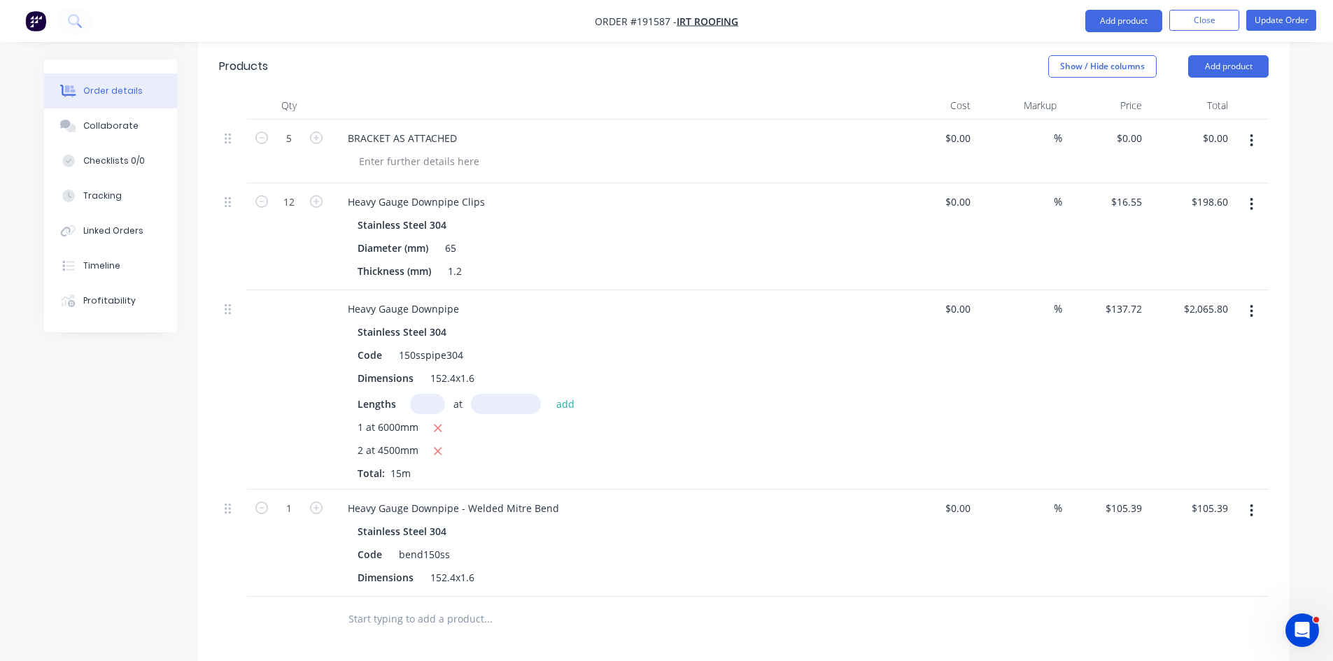
scroll to position [467, 0]
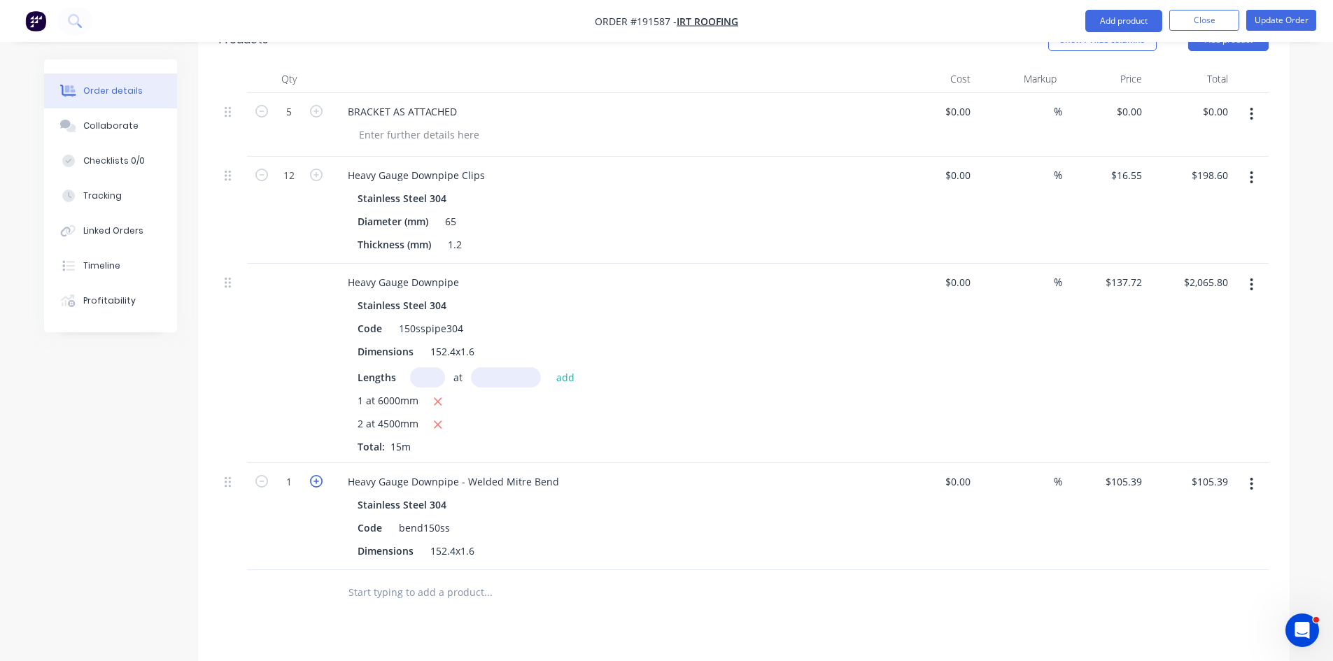
click at [319, 475] on icon "button" at bounding box center [316, 481] width 13 height 13
type input "2"
type input "$210.78"
click at [319, 475] on icon "button" at bounding box center [316, 481] width 13 height 13
type input "3"
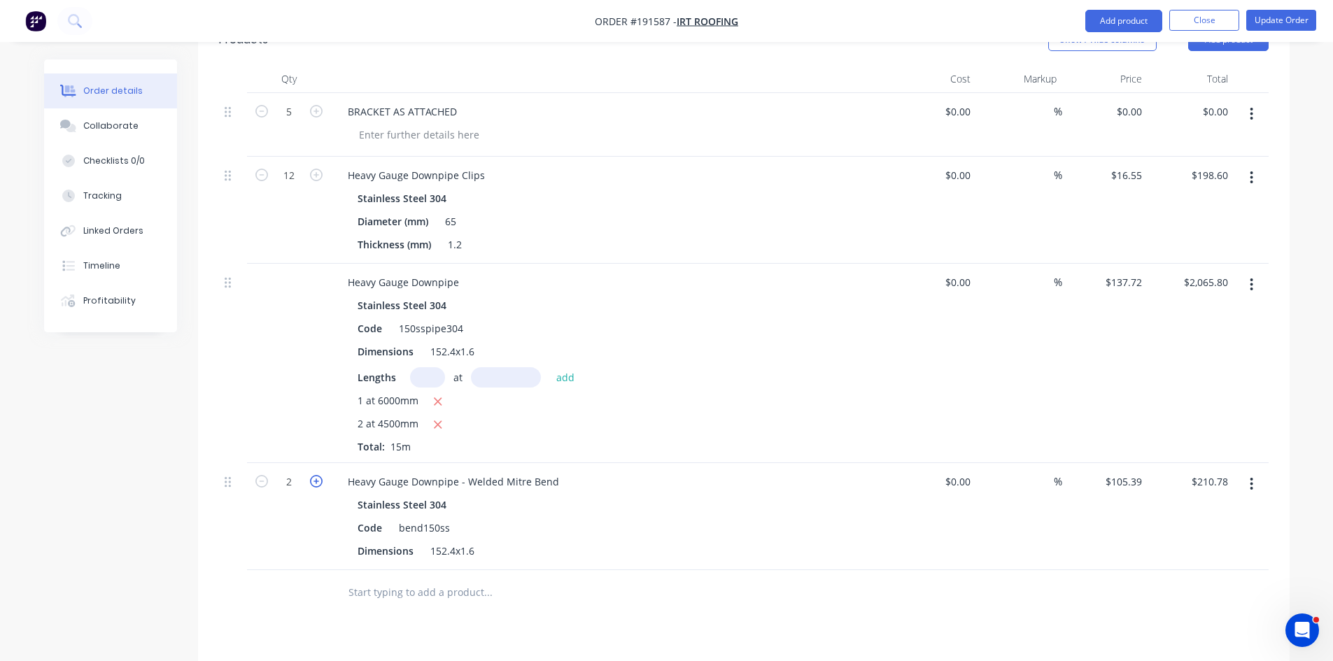
type input "$316.17"
click at [319, 475] on icon "button" at bounding box center [316, 481] width 13 height 13
type input "4"
type input "$421.56"
click at [319, 475] on icon "button" at bounding box center [316, 481] width 13 height 13
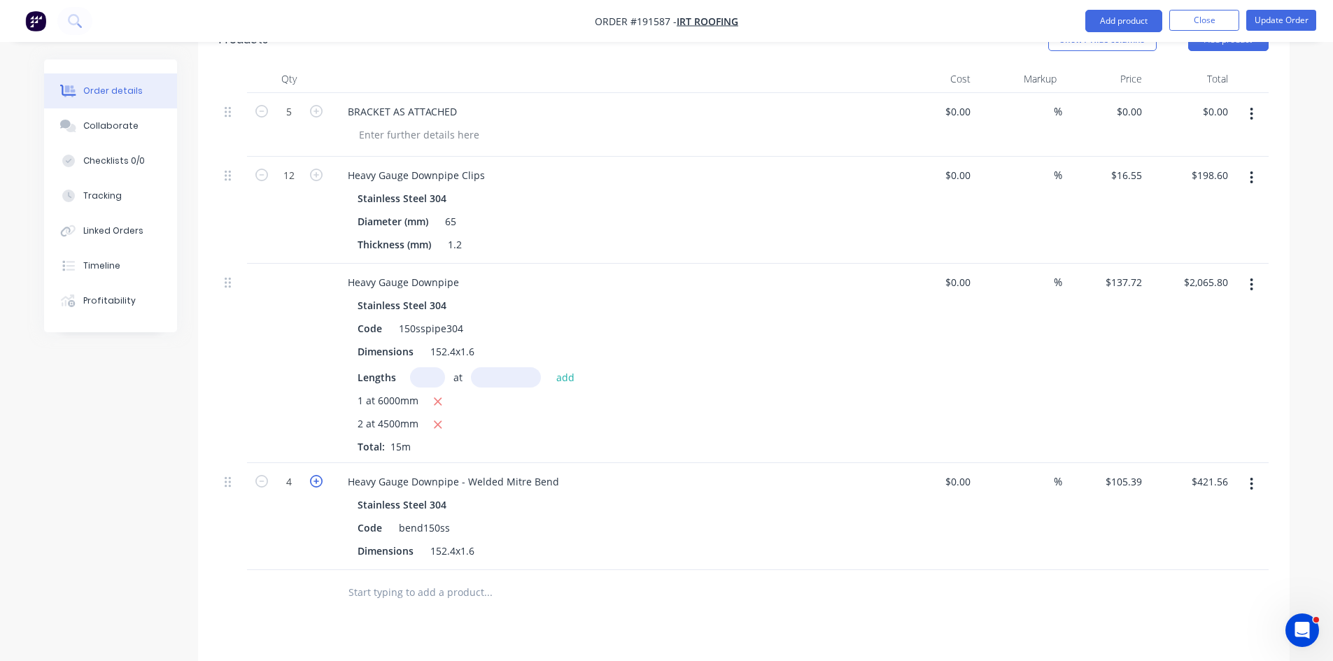
type input "5"
type input "$526.95"
click at [319, 475] on icon "button" at bounding box center [316, 481] width 13 height 13
type input "6"
type input "$632.34"
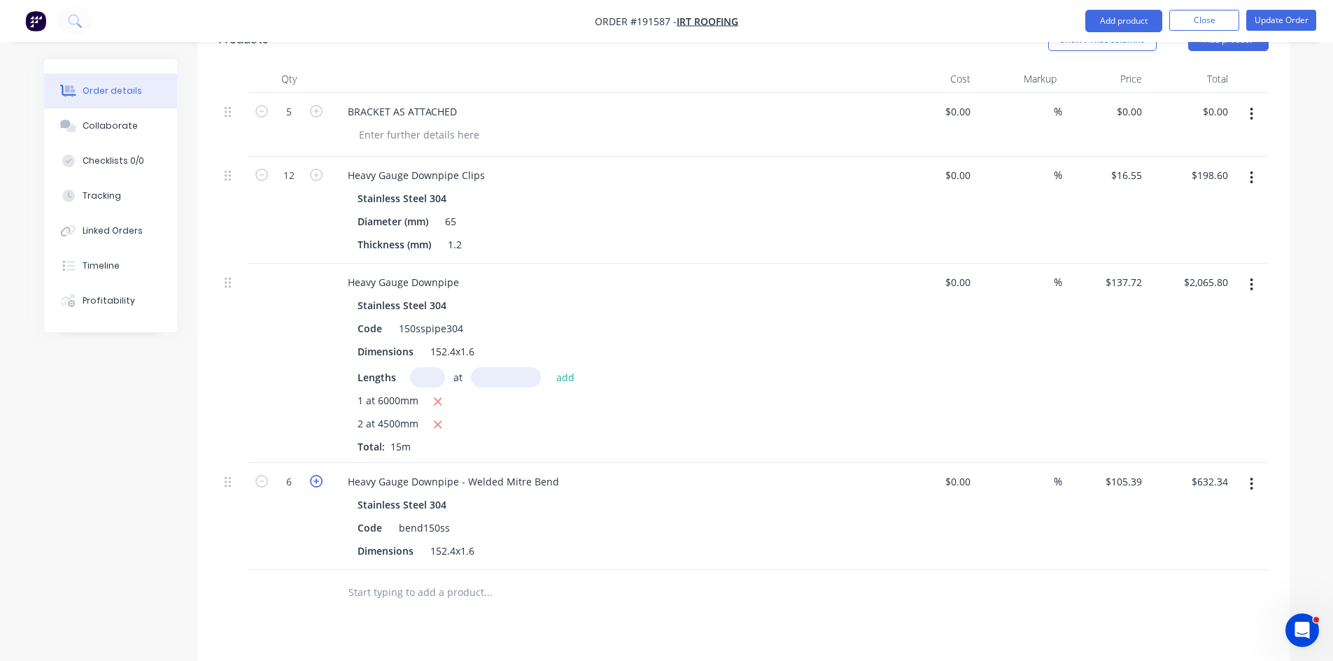
click at [319, 475] on icon "button" at bounding box center [316, 481] width 13 height 13
type input "7"
type input "$737.73"
click at [319, 475] on icon "button" at bounding box center [316, 481] width 13 height 13
type input "8"
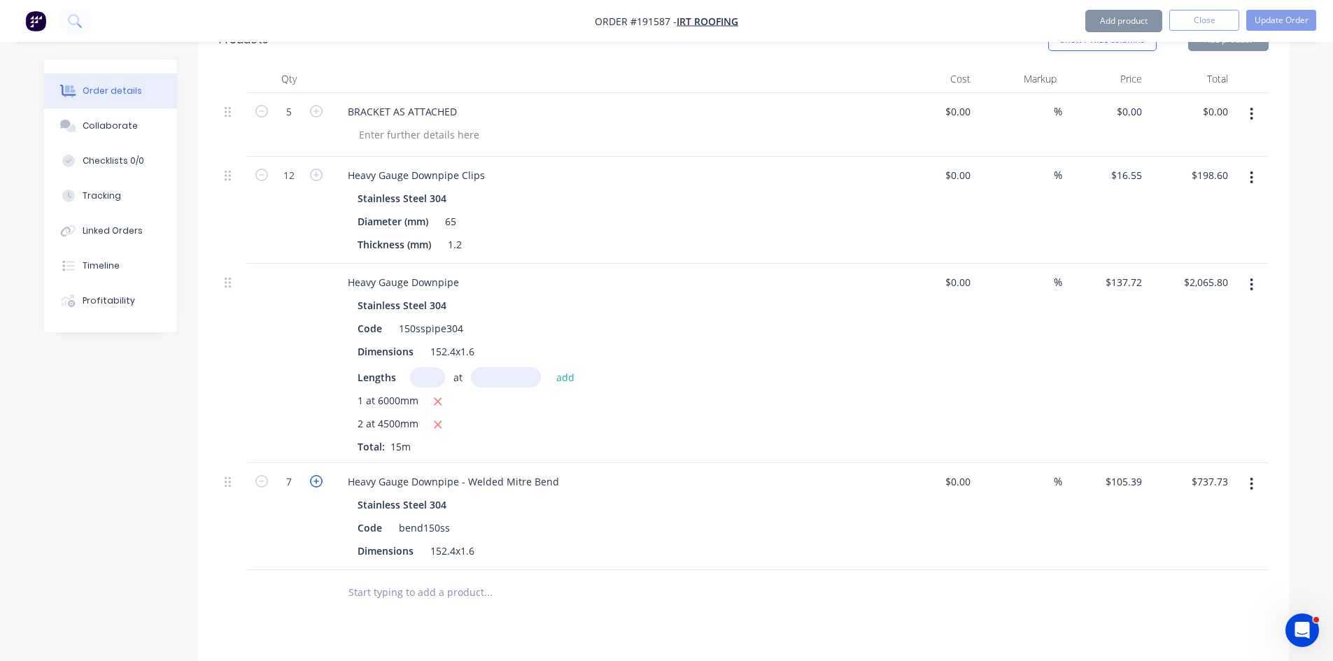
type input "$843.12"
click at [319, 475] on icon "button" at bounding box center [316, 481] width 13 height 13
type input "9"
type input "$948.51"
click at [1147, 20] on button "Add product" at bounding box center [1123, 21] width 77 height 22
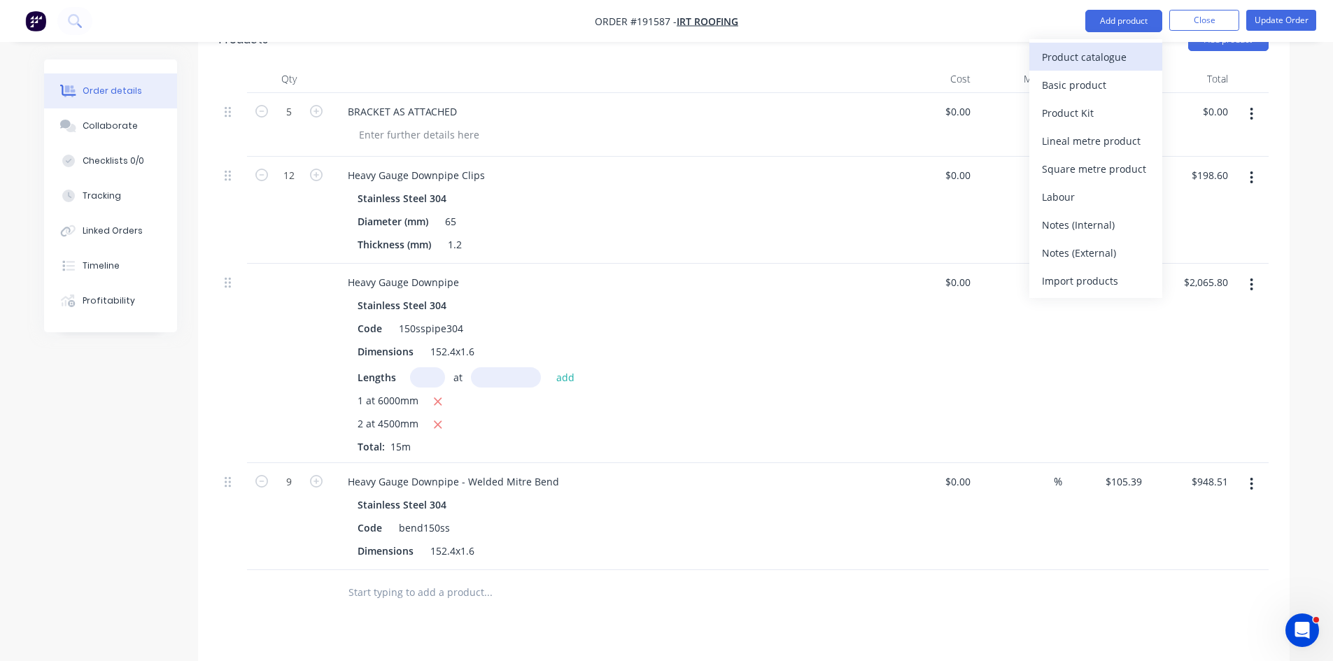
click at [1113, 54] on div "Product catalogue" at bounding box center [1096, 57] width 108 height 20
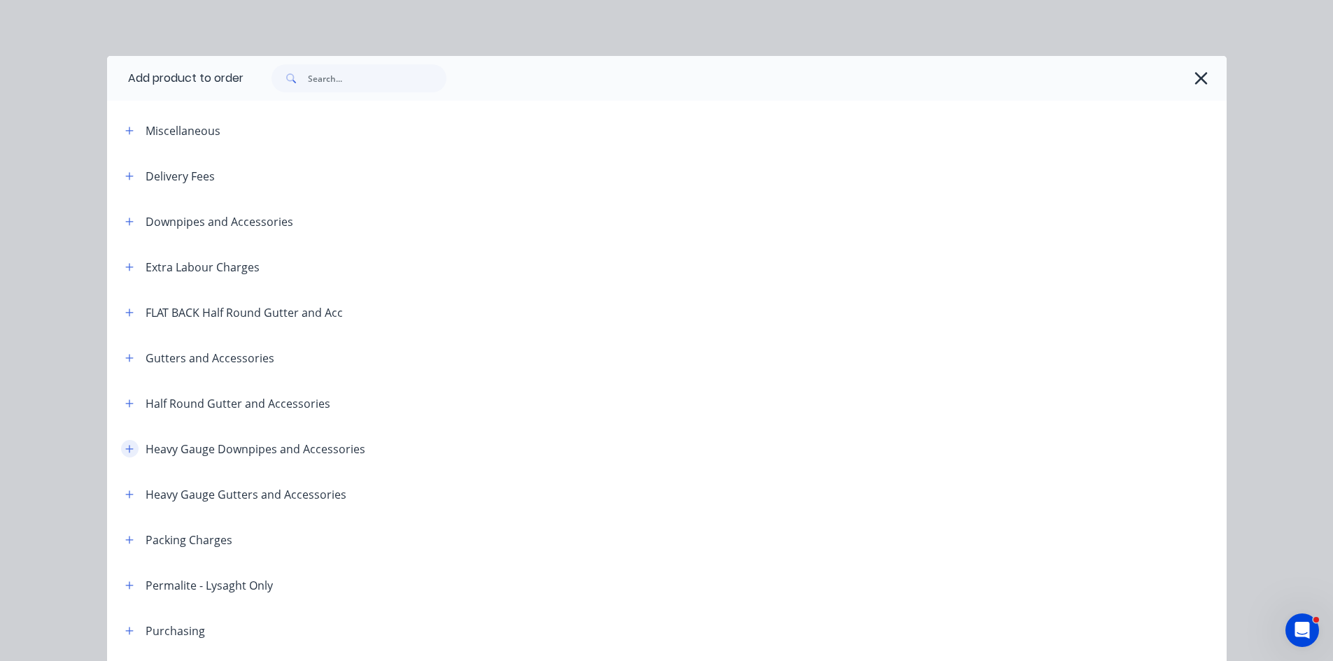
click at [125, 446] on icon "button" at bounding box center [129, 449] width 8 height 10
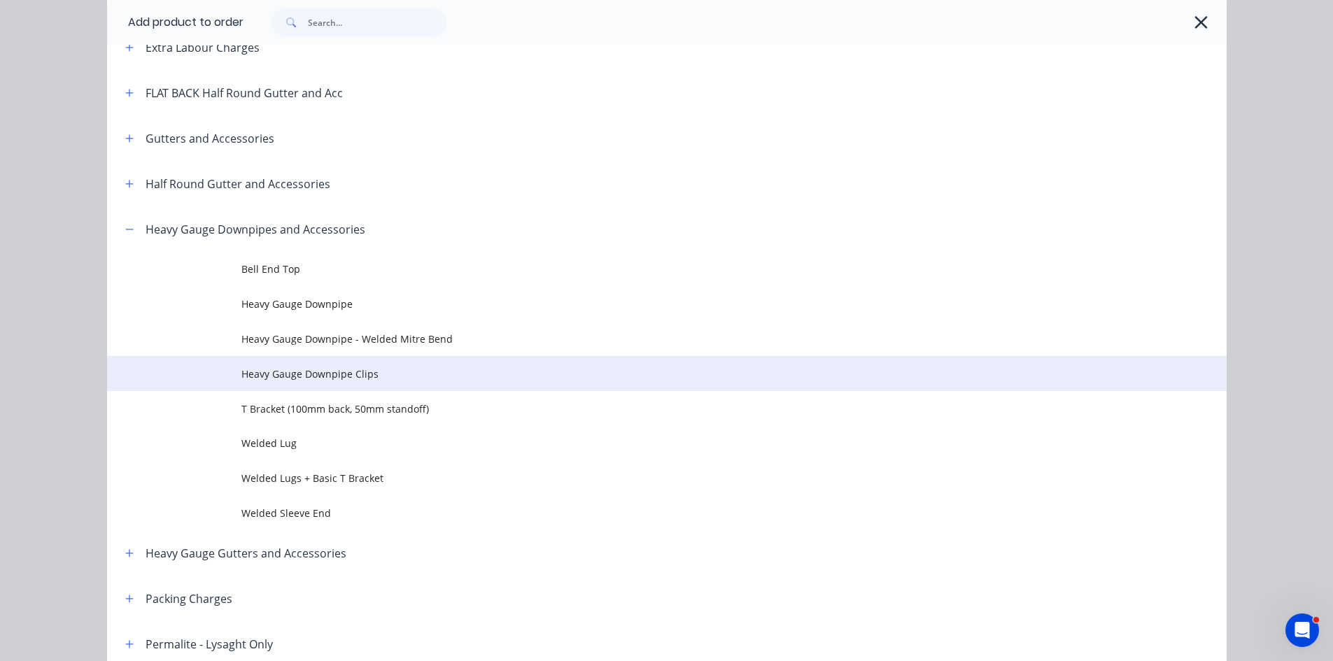
scroll to position [233, 0]
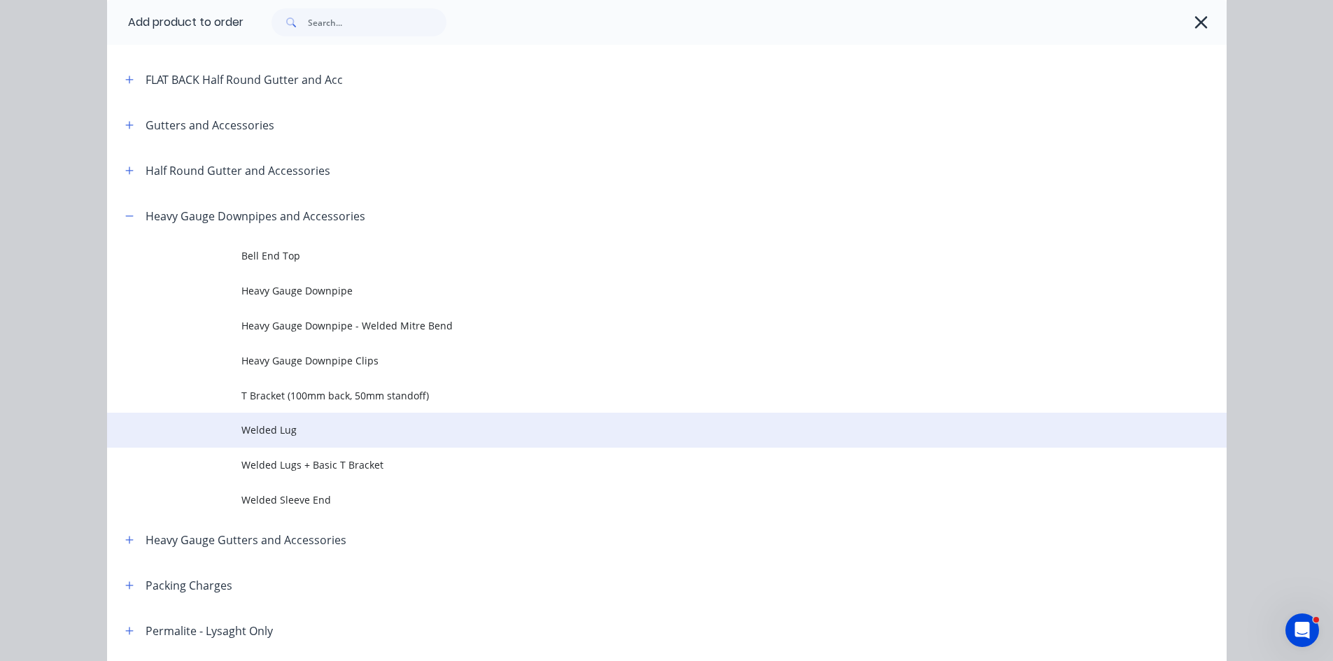
click at [416, 431] on span "Welded Lug" at bounding box center [635, 430] width 788 height 15
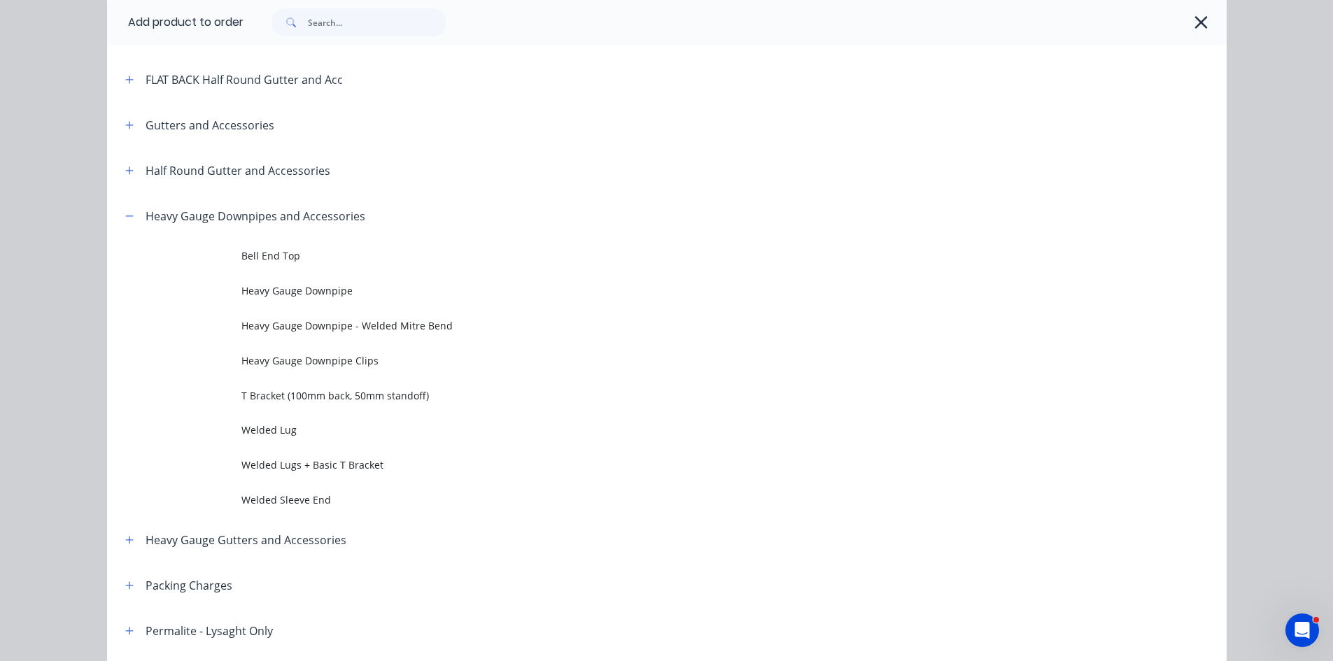
scroll to position [0, 0]
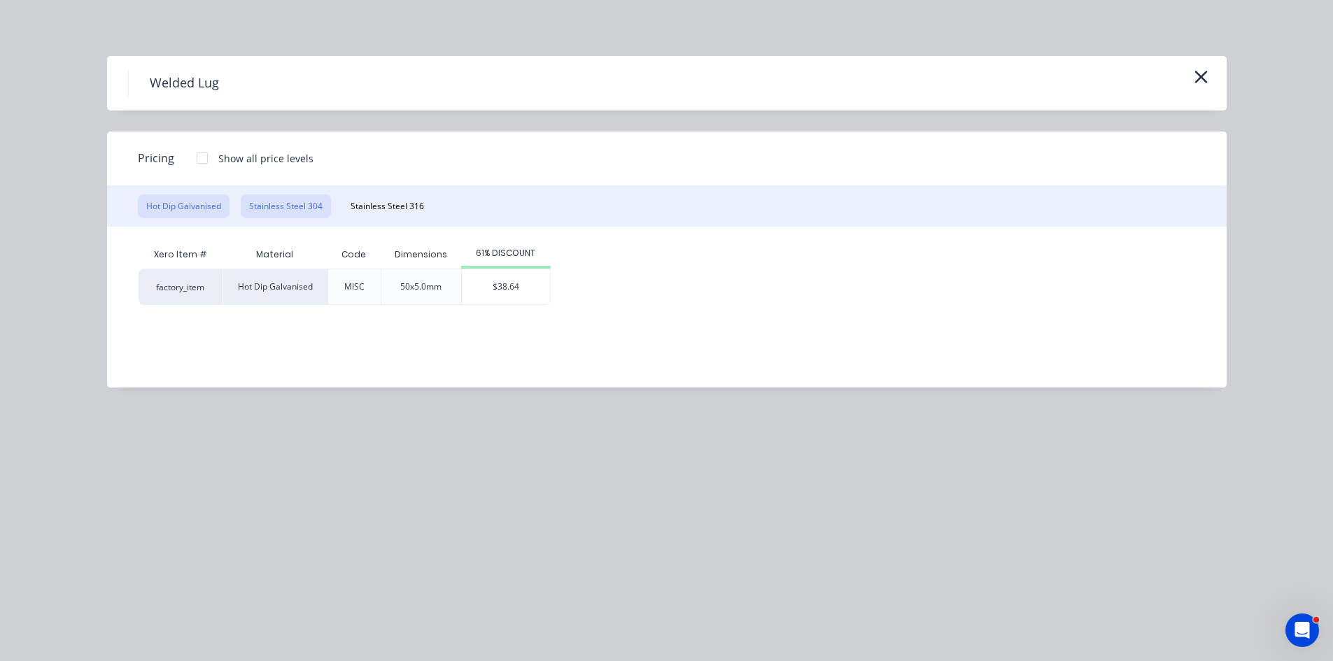
click at [281, 211] on button "Stainless Steel 304" at bounding box center [286, 206] width 90 height 24
click at [509, 287] on div "$38.64" at bounding box center [506, 286] width 88 height 35
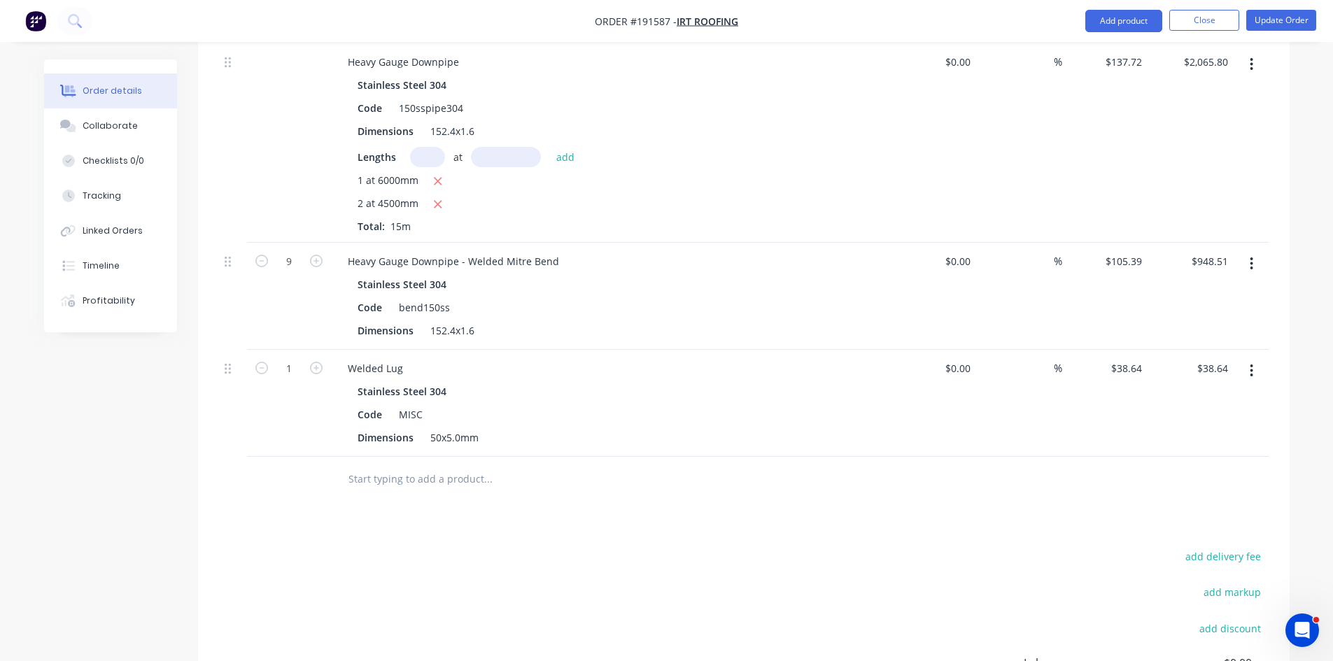
scroll to position [700, 0]
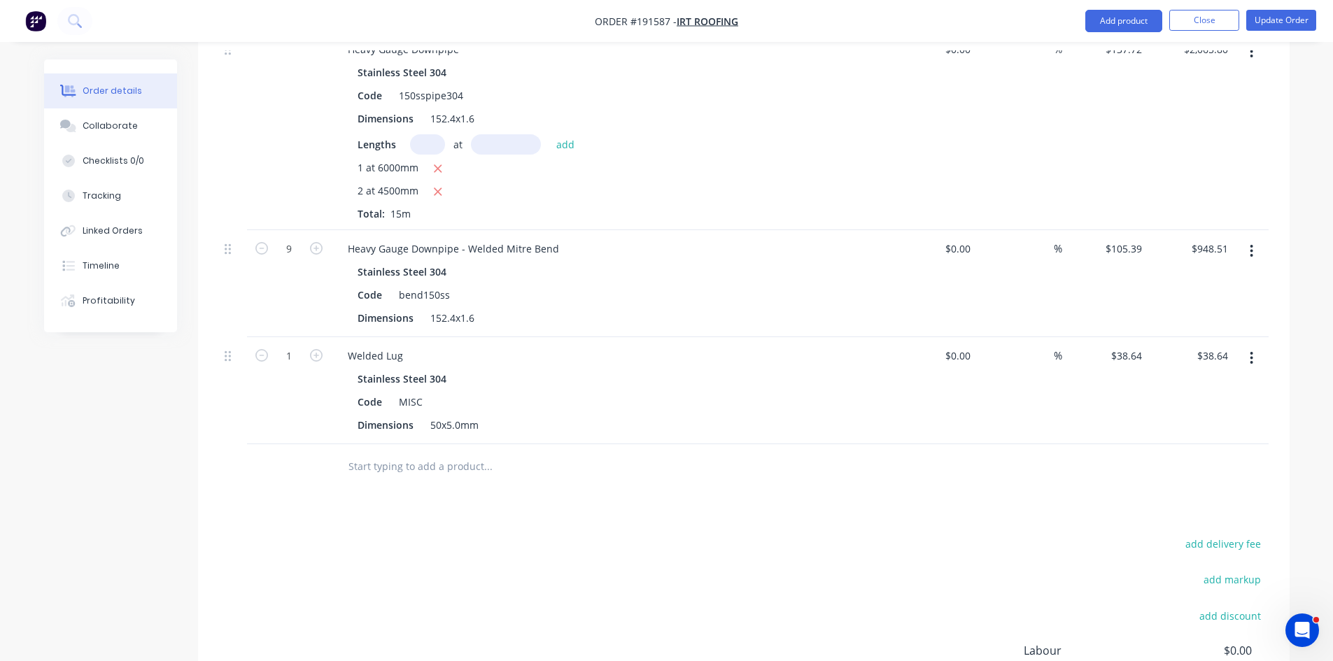
click at [325, 337] on div "1" at bounding box center [289, 390] width 84 height 107
click at [306, 346] on input "1" at bounding box center [289, 356] width 36 height 21
click at [314, 349] on icon "button" at bounding box center [316, 355] width 13 height 13
type input "2"
type input "$77.28"
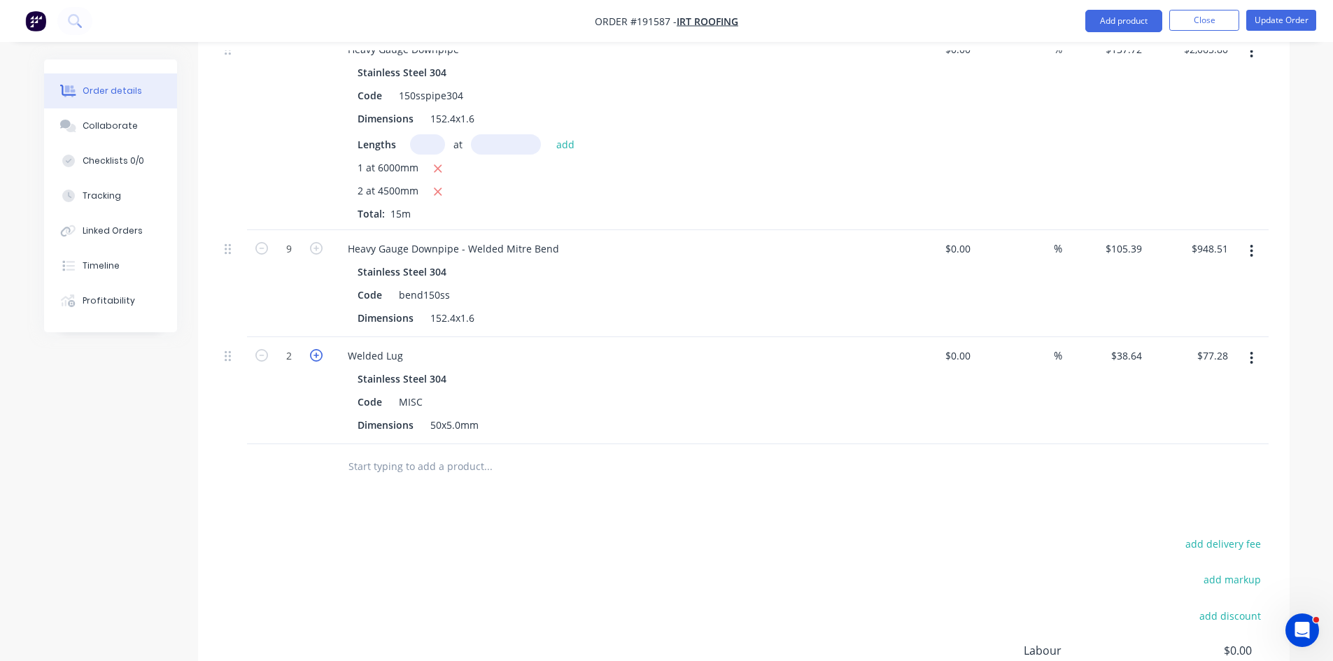
click at [314, 349] on icon "button" at bounding box center [316, 355] width 13 height 13
type input "3"
type input "$115.92"
click at [314, 349] on icon "button" at bounding box center [316, 355] width 13 height 13
type input "4"
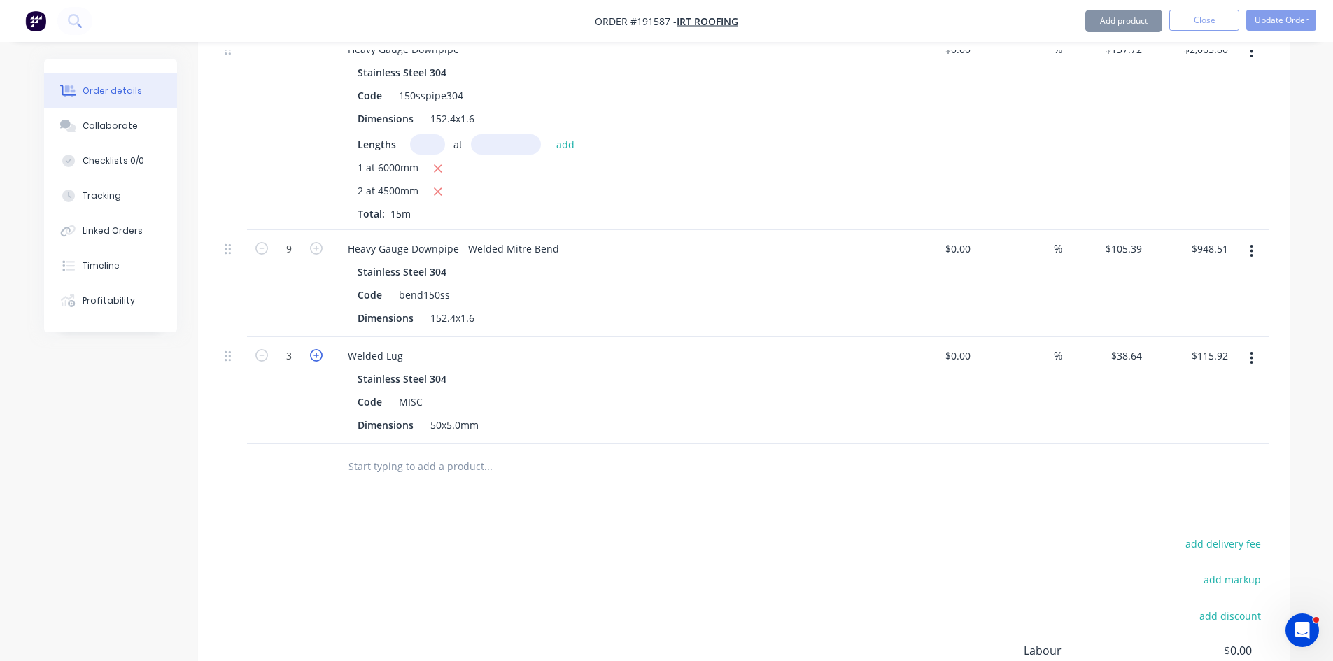
type input "$154.56"
click at [314, 349] on icon "button" at bounding box center [316, 355] width 13 height 13
type input "5"
type input "$193.20"
click at [314, 349] on icon "button" at bounding box center [316, 355] width 13 height 13
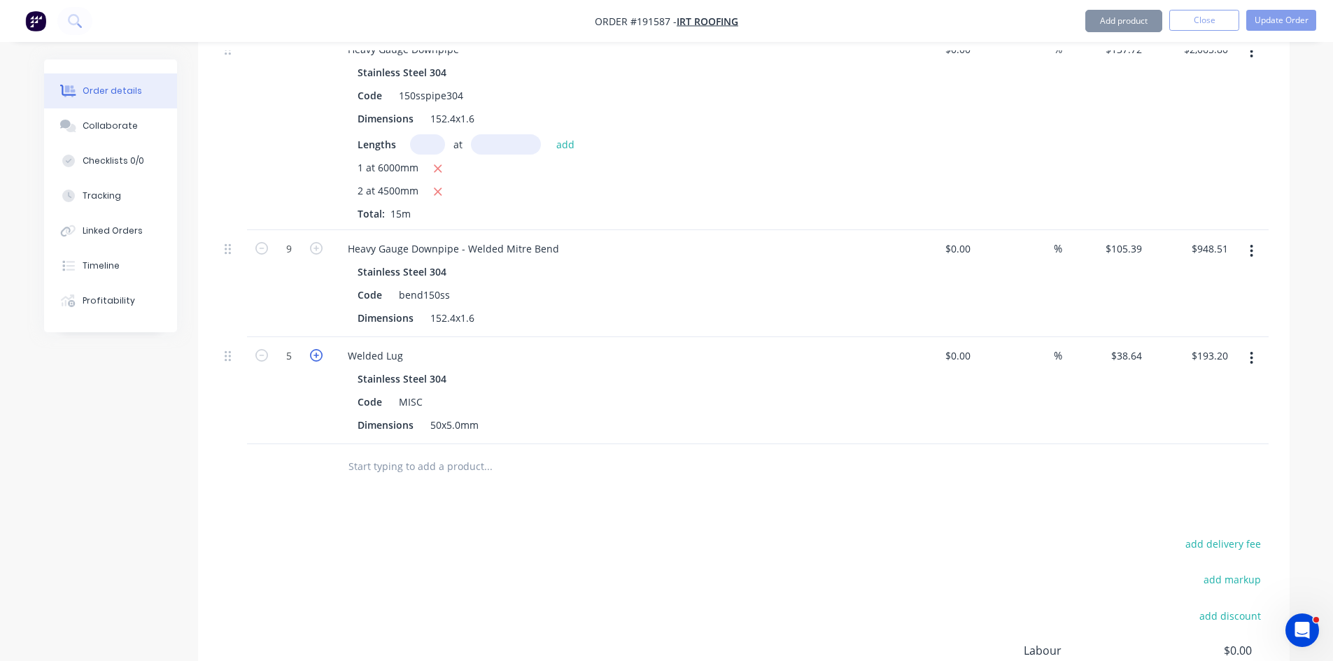
type input "6"
type input "$231.84"
click at [314, 349] on icon "button" at bounding box center [316, 355] width 13 height 13
type input "7"
type input "$270.48"
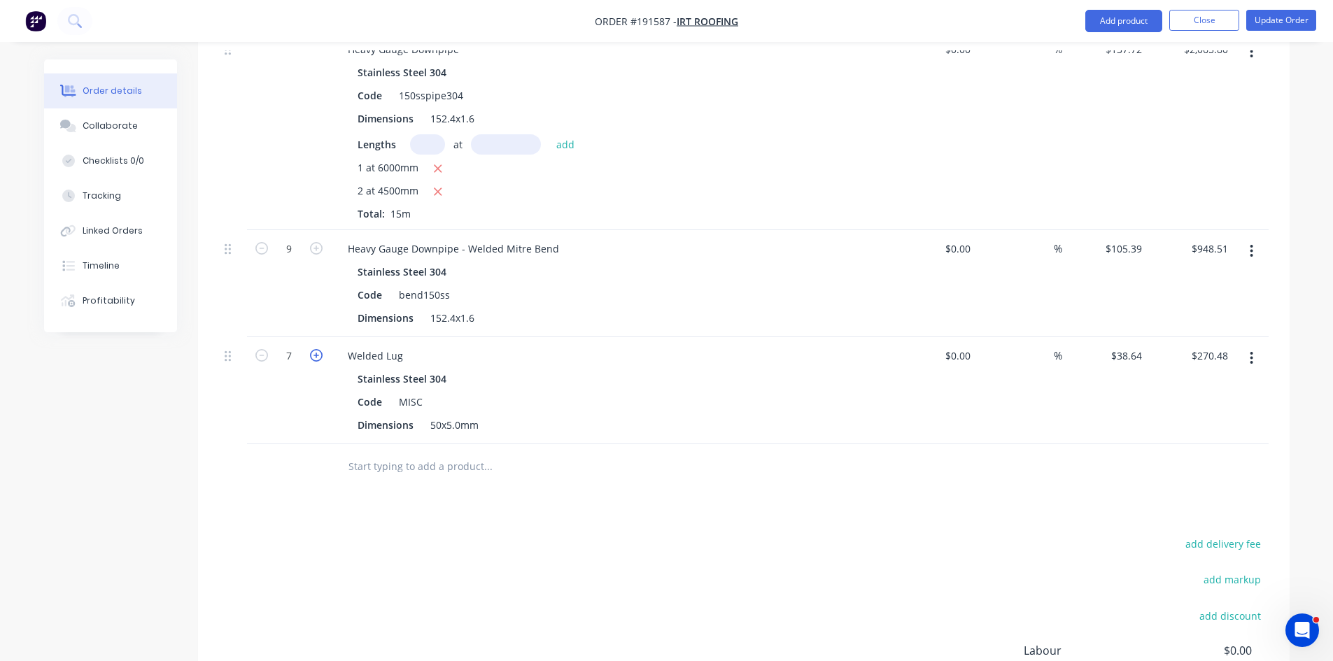
click at [314, 349] on icon "button" at bounding box center [316, 355] width 13 height 13
type input "8"
type input "$309.12"
click at [318, 349] on icon "button" at bounding box center [316, 355] width 13 height 13
type input "9"
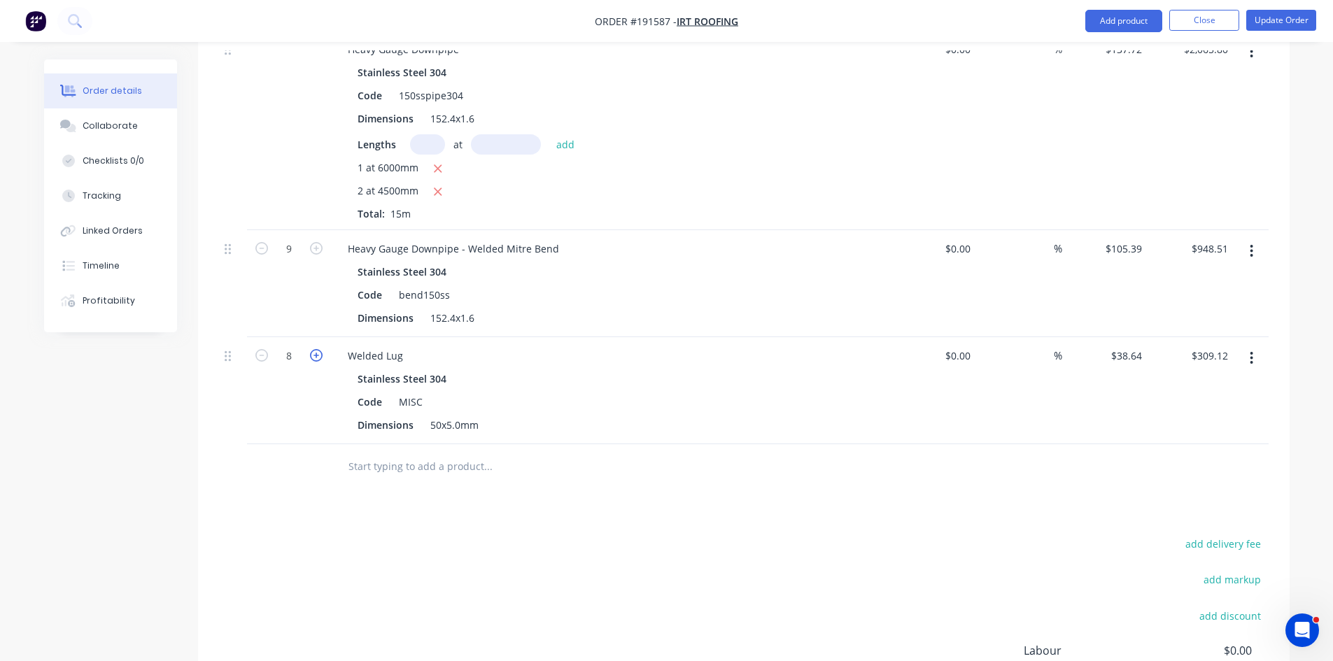
type input "$347.76"
click at [1111, 14] on button "Add product" at bounding box center [1123, 21] width 77 height 22
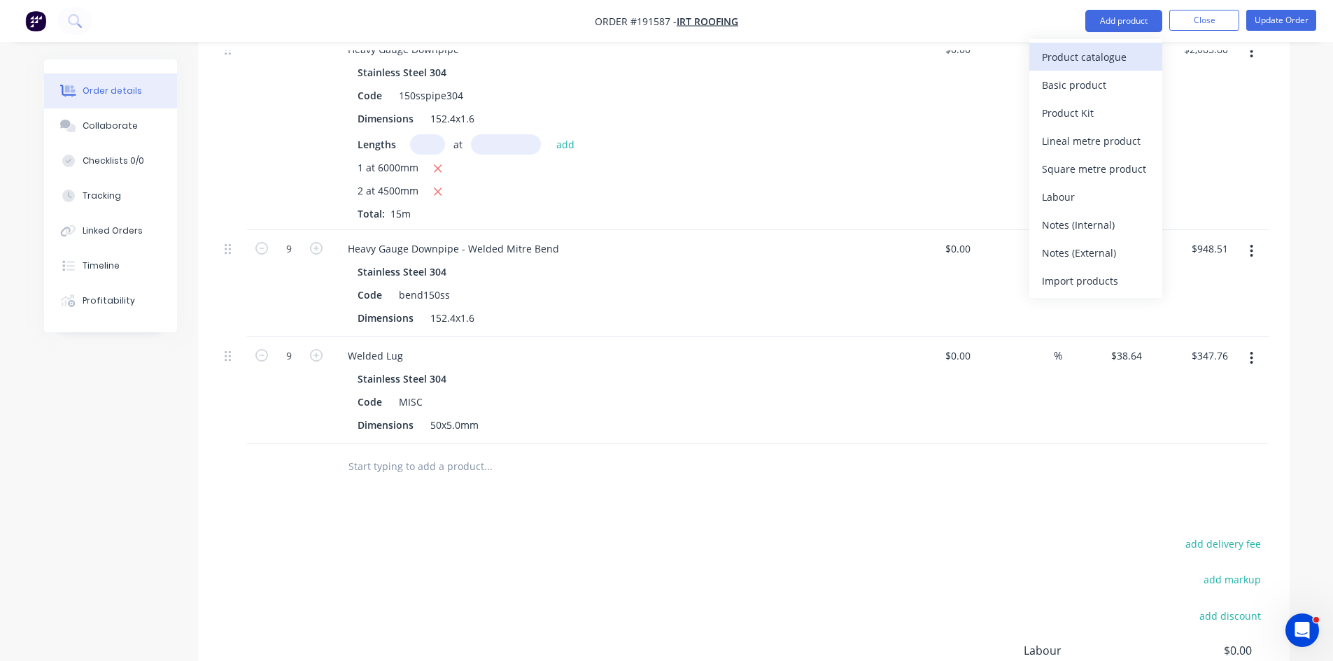
click at [1091, 50] on div "Product catalogue" at bounding box center [1096, 57] width 108 height 20
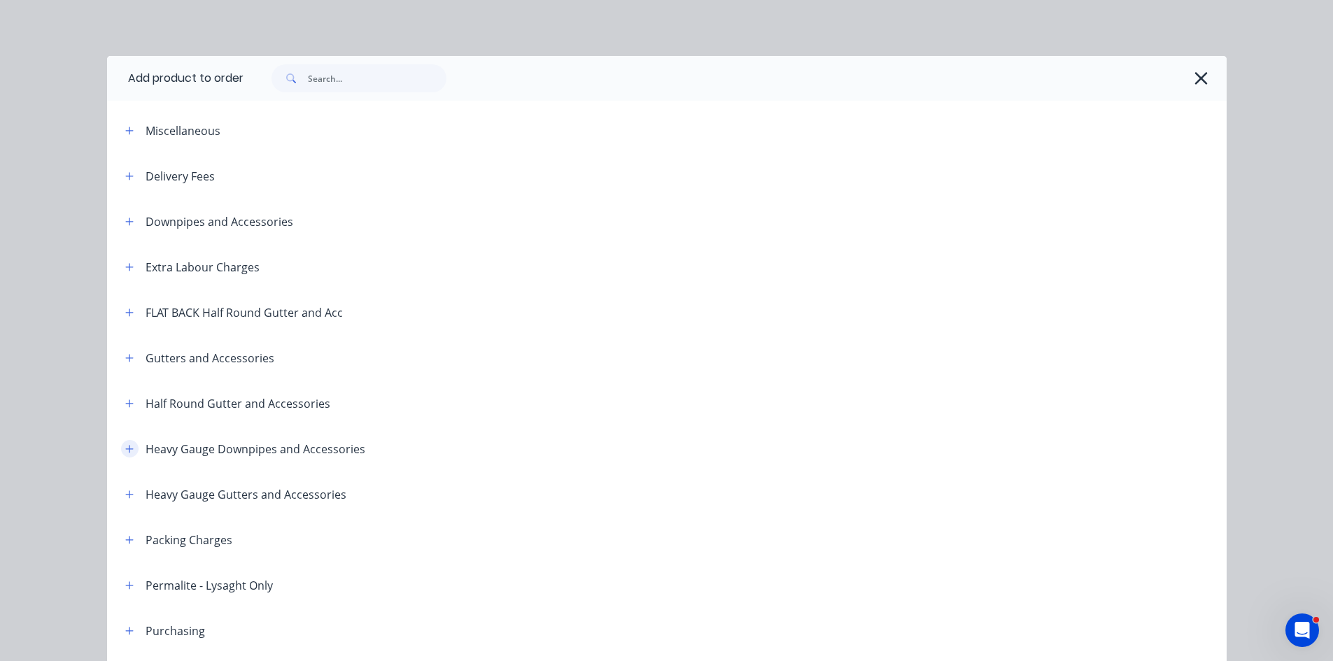
click at [125, 448] on icon "button" at bounding box center [129, 449] width 8 height 8
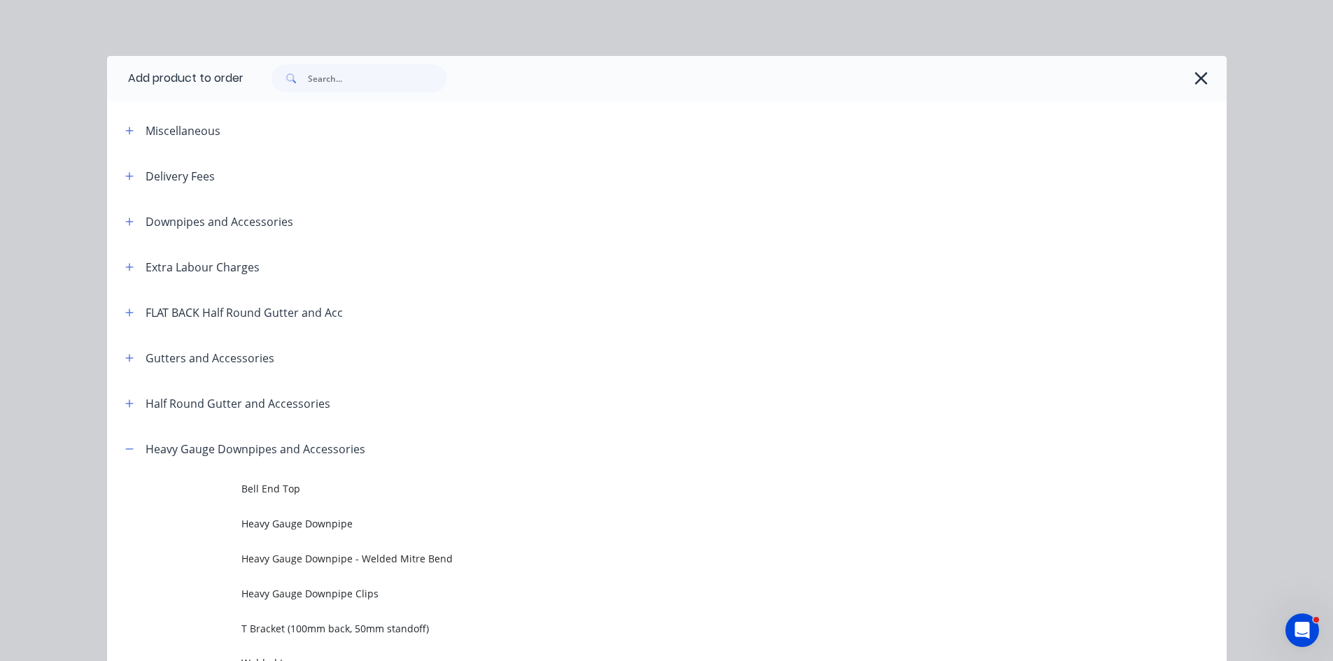
scroll to position [467, 0]
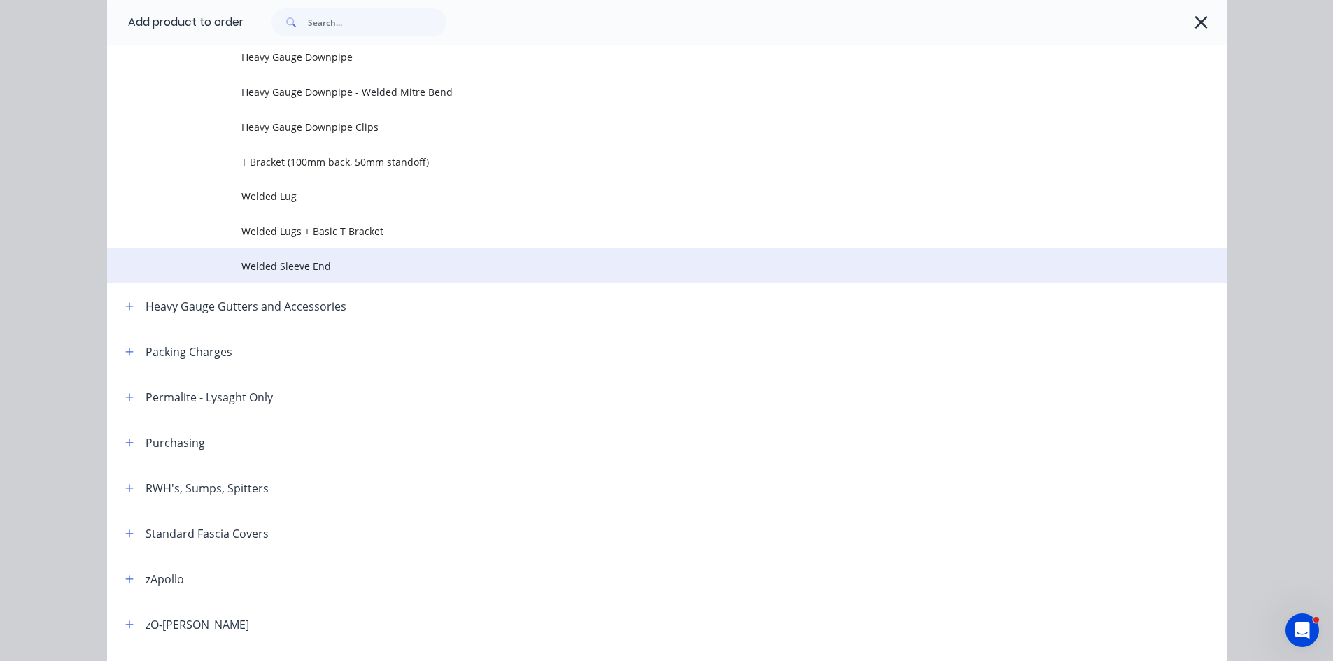
click at [354, 265] on span "Welded Sleeve End" at bounding box center [635, 266] width 788 height 15
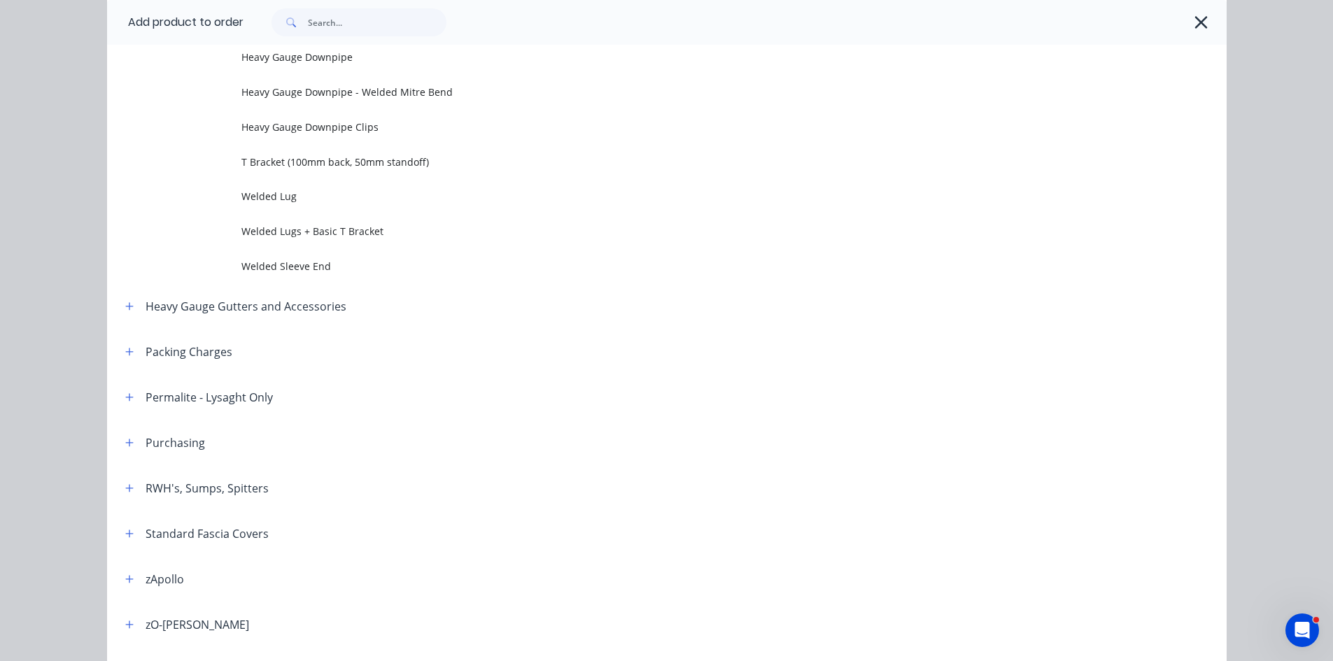
scroll to position [0, 0]
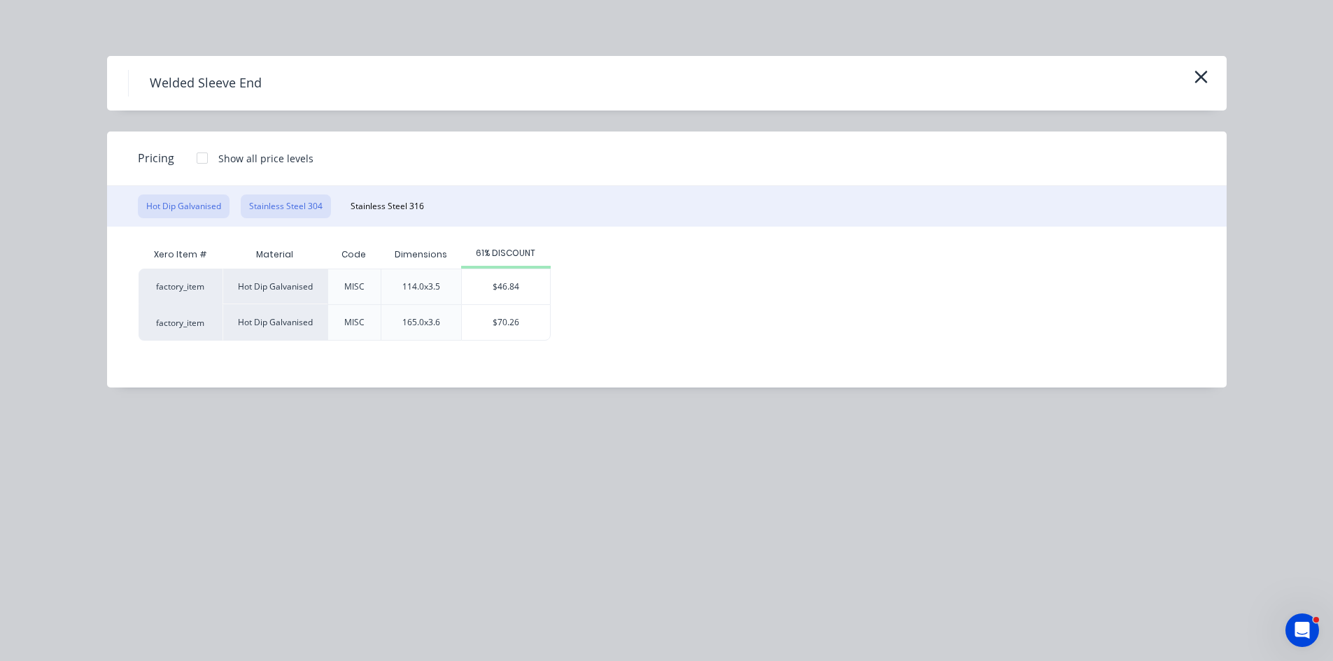
click at [295, 207] on button "Stainless Steel 304" at bounding box center [286, 206] width 90 height 24
click at [511, 337] on div "$70.26" at bounding box center [506, 322] width 88 height 35
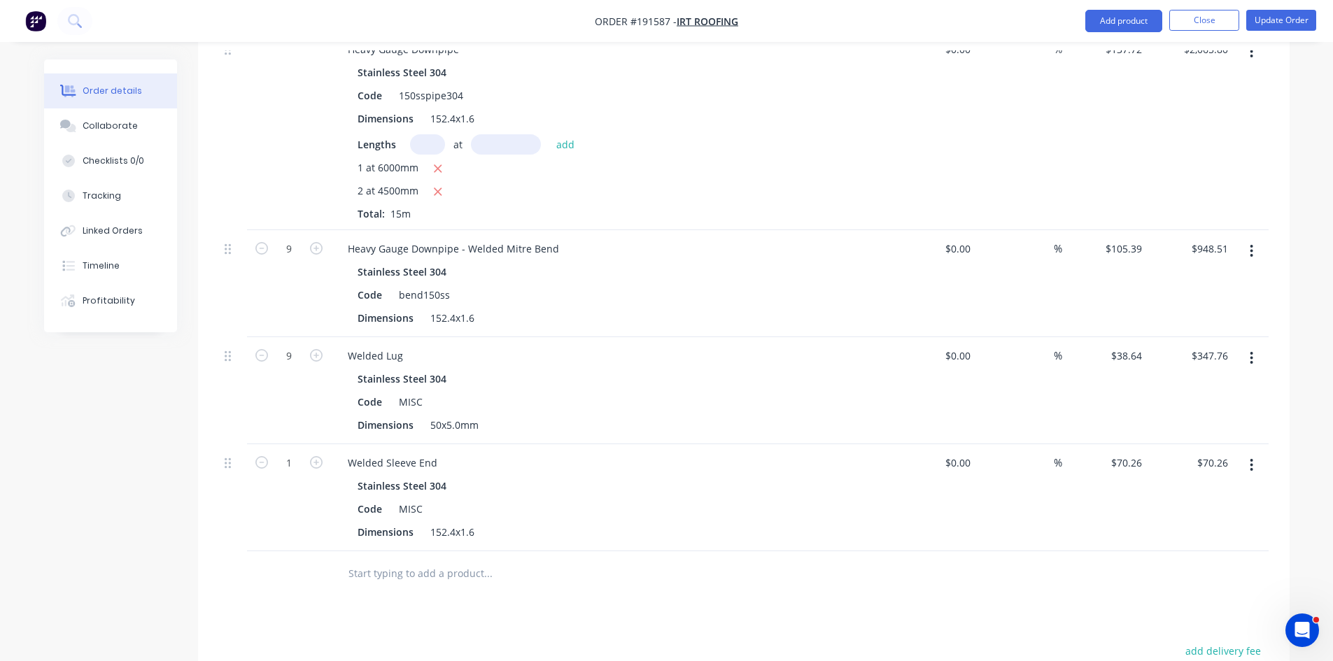
click at [323, 454] on button "button" at bounding box center [316, 461] width 18 height 15
type input "2"
type input "$140.52"
click at [320, 456] on icon "button" at bounding box center [316, 462] width 13 height 13
type input "3"
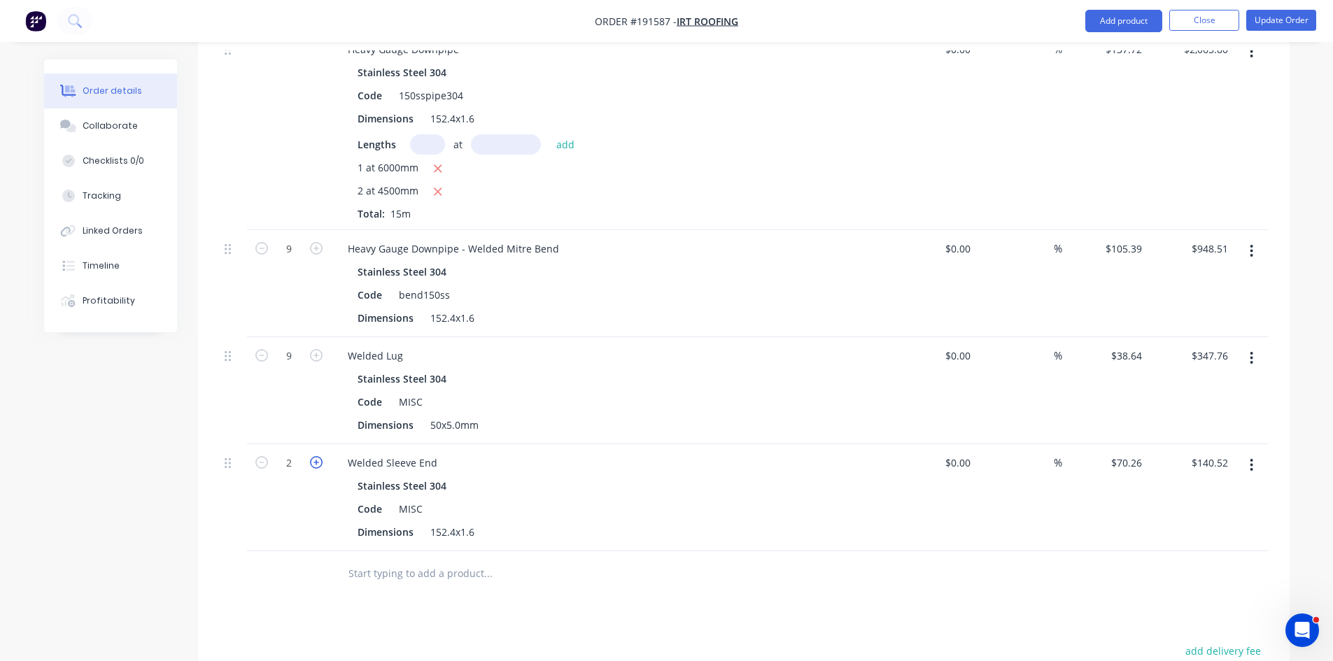
type input "$210.78"
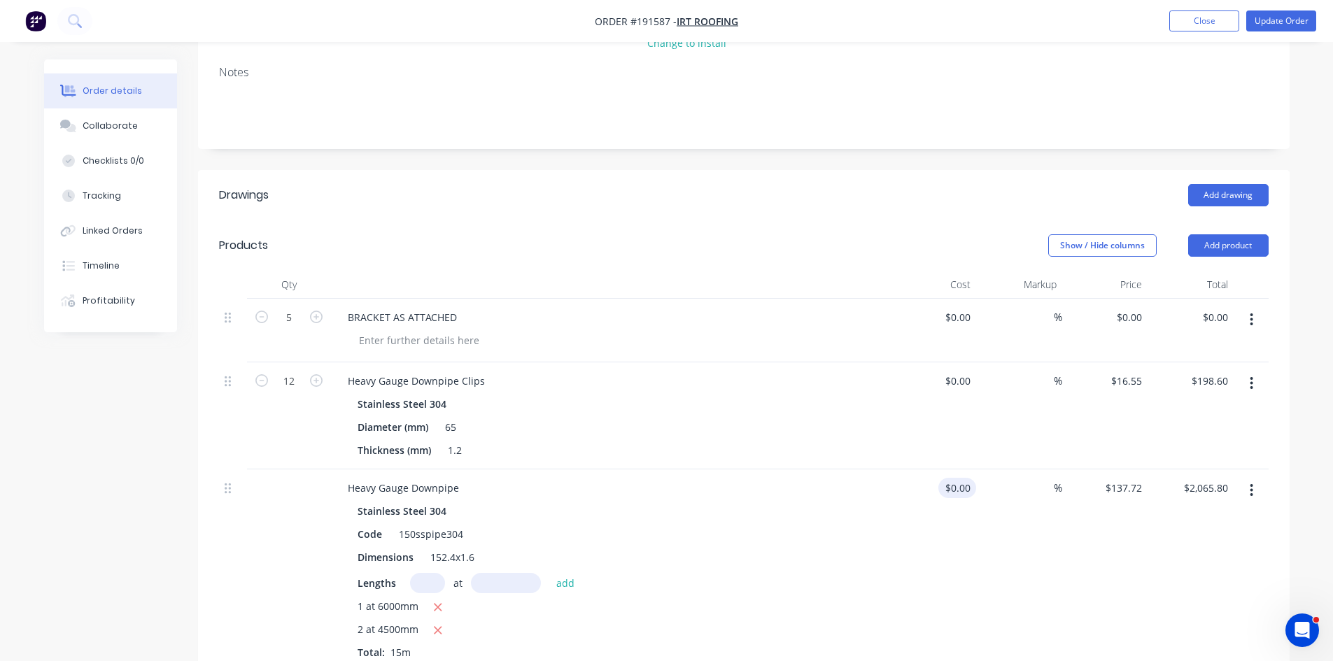
scroll to position [233, 0]
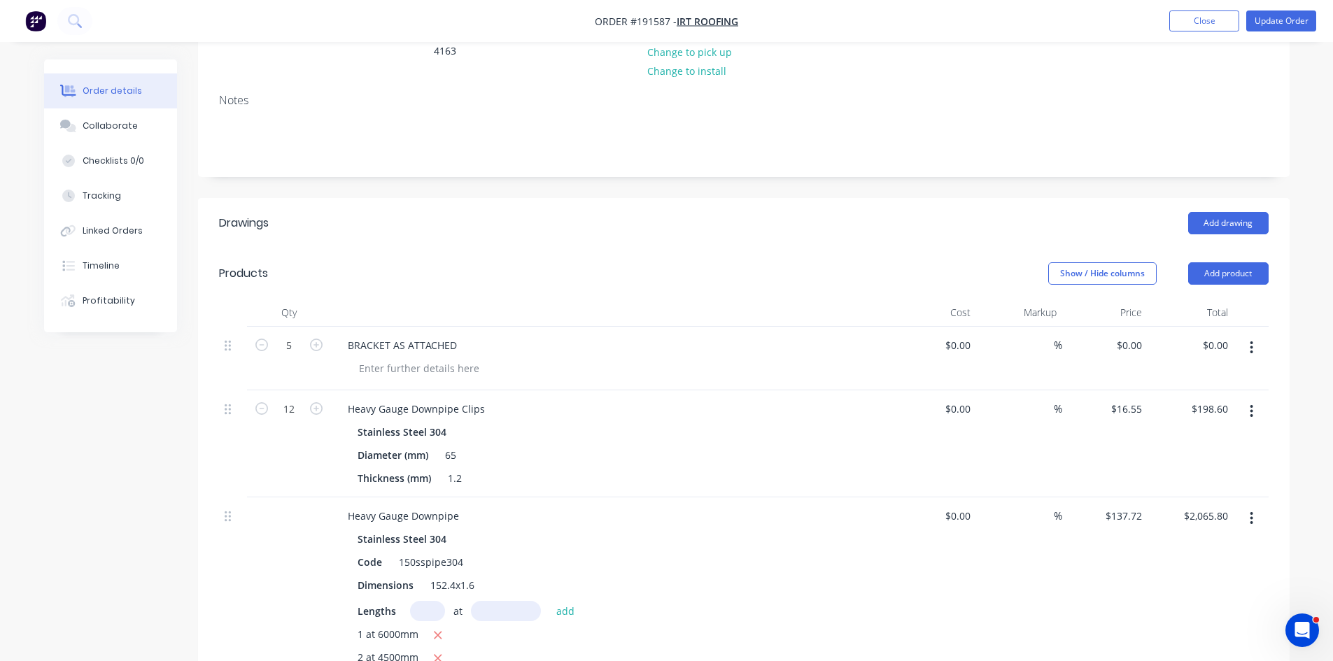
click at [1261, 335] on button "button" at bounding box center [1251, 347] width 33 height 25
click at [1198, 458] on div "Delete" at bounding box center [1202, 468] width 108 height 20
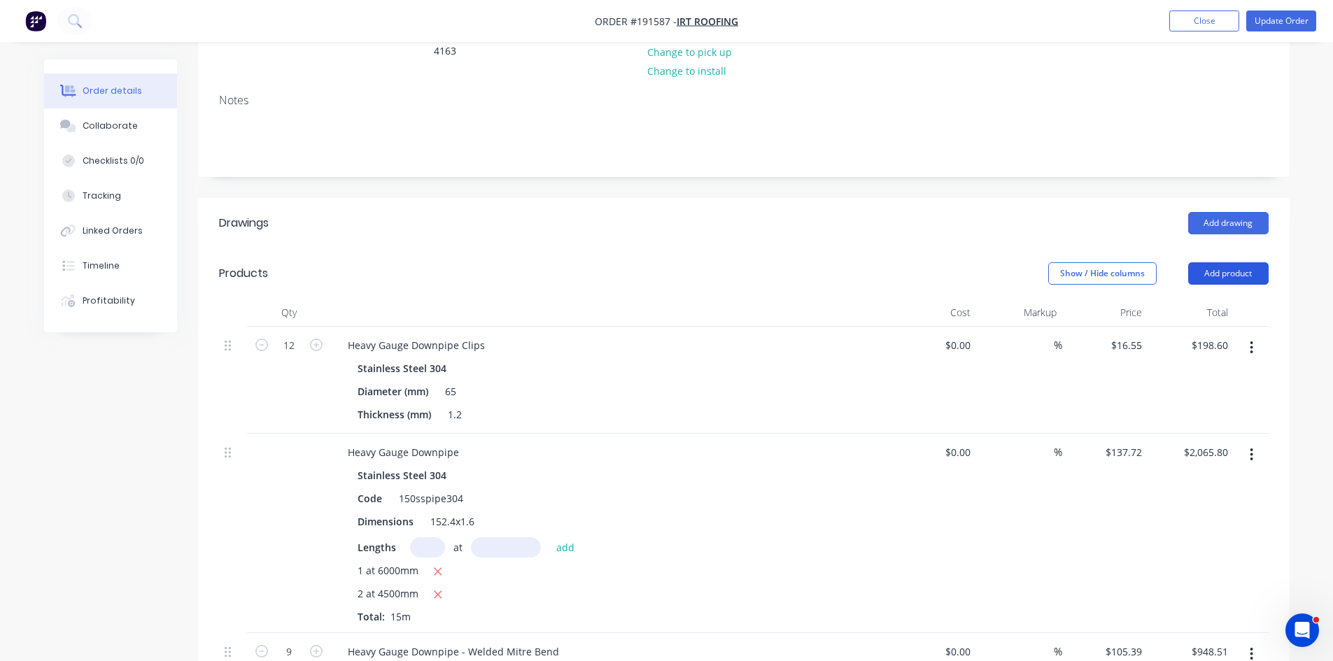
click at [1219, 248] on header "Products Show / Hide columns Add product" at bounding box center [743, 273] width 1091 height 50
click at [1220, 262] on button "Add product" at bounding box center [1228, 273] width 80 height 22
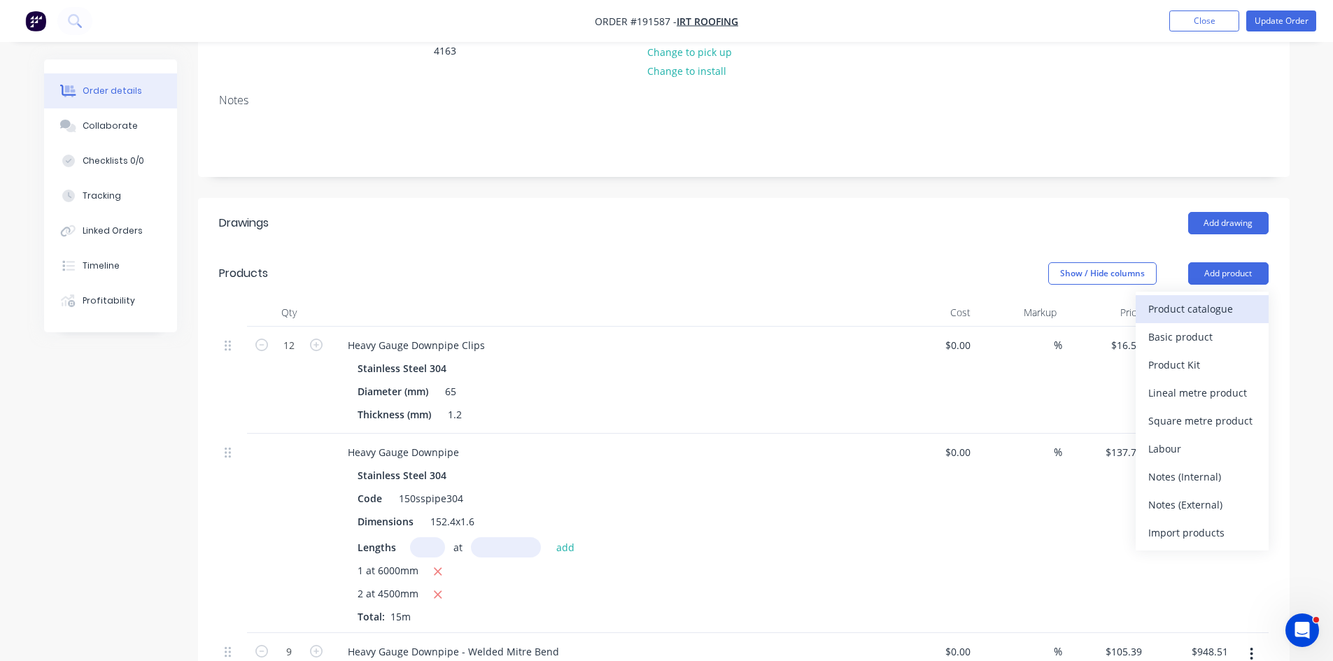
click at [1180, 299] on div "Product catalogue" at bounding box center [1202, 309] width 108 height 20
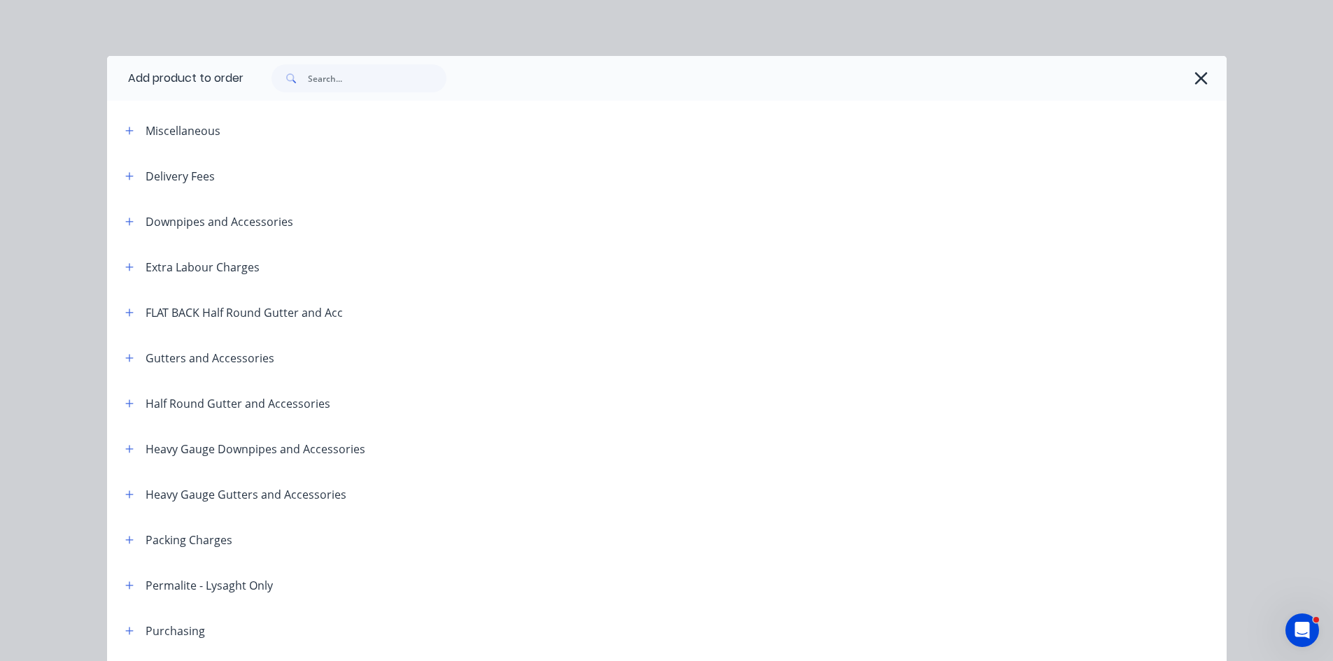
drag, startPoint x: 127, startPoint y: 448, endPoint x: 376, endPoint y: 295, distance: 292.2
click at [128, 448] on icon "button" at bounding box center [129, 449] width 8 height 10
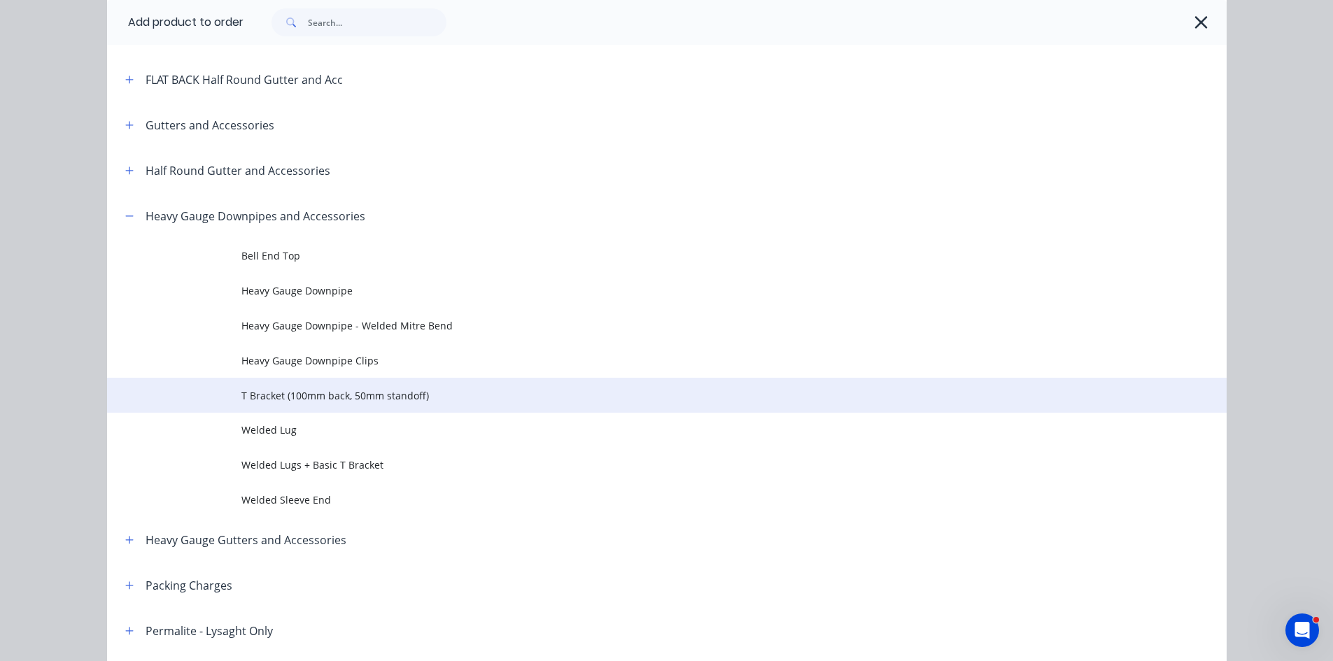
click at [374, 399] on span "T Bracket (100mm back, 50mm standoff)" at bounding box center [635, 395] width 788 height 15
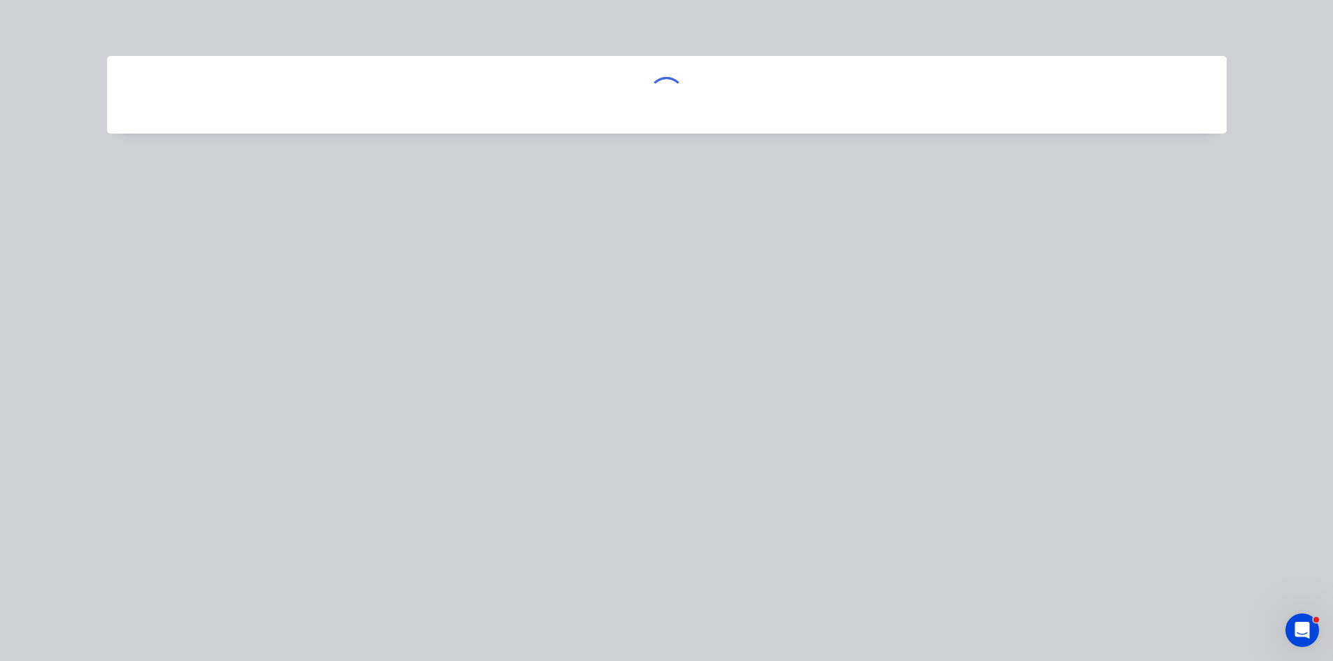
scroll to position [0, 0]
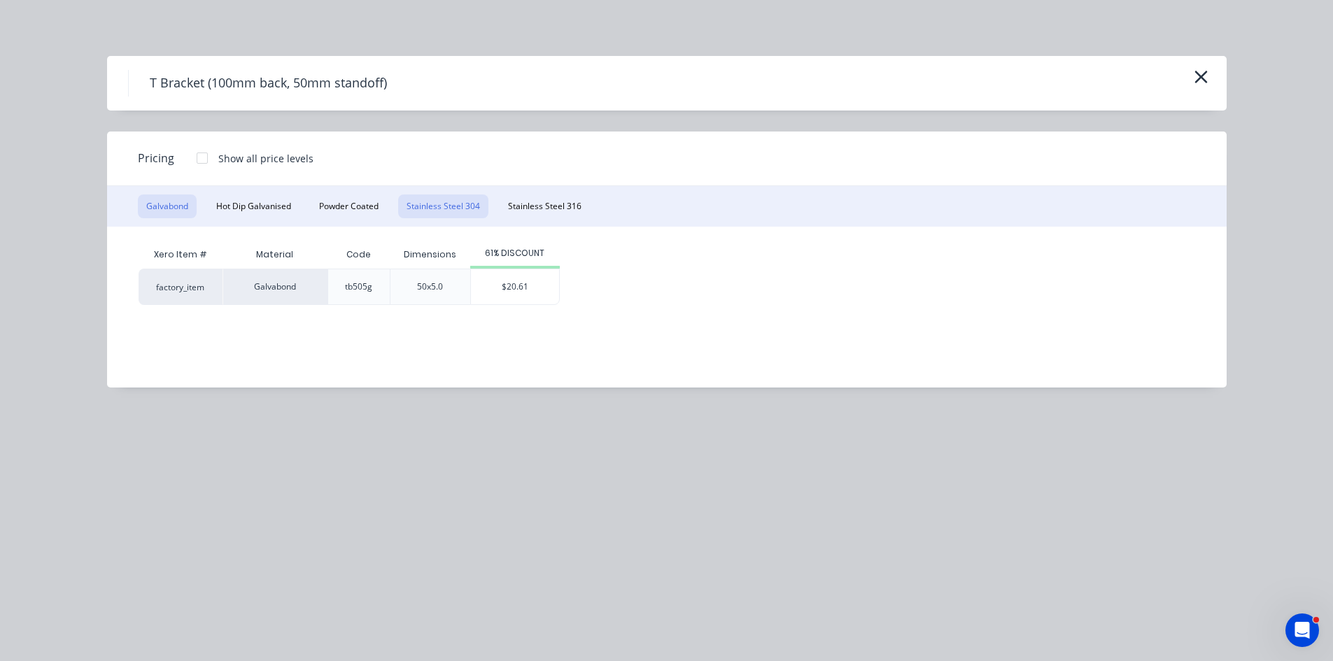
click at [442, 206] on button "Stainless Steel 304" at bounding box center [443, 206] width 90 height 24
click at [514, 281] on div "$30.91" at bounding box center [533, 286] width 88 height 35
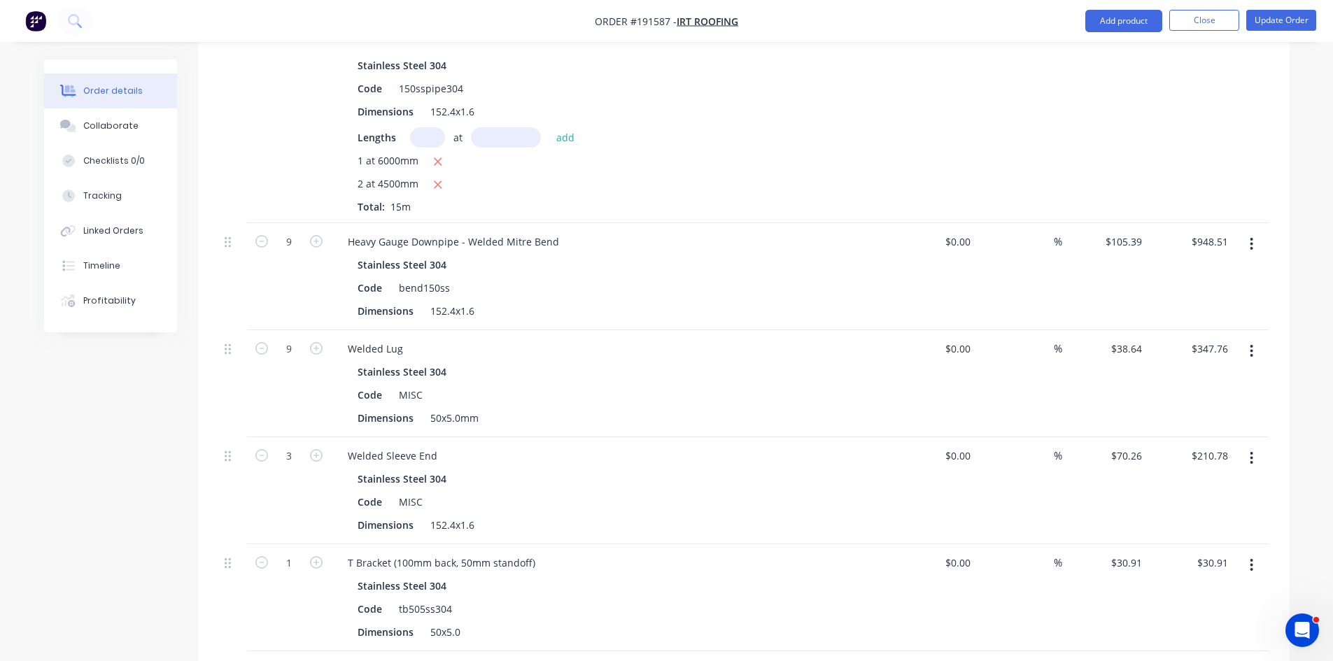
scroll to position [700, 0]
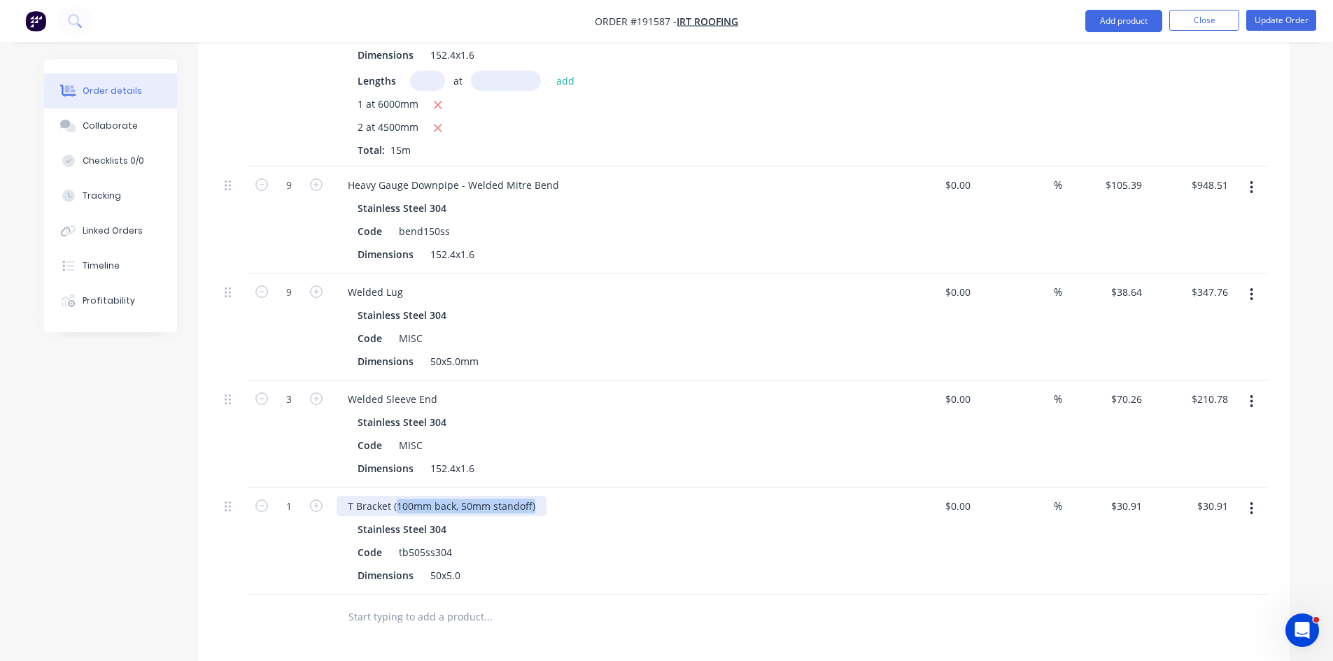
drag, startPoint x: 395, startPoint y: 467, endPoint x: 531, endPoint y: 465, distance: 135.7
click at [531, 496] on div "T Bracket (100mm back, 50mm standoff)" at bounding box center [442, 506] width 210 height 20
drag, startPoint x: 700, startPoint y: 481, endPoint x: 327, endPoint y: 443, distance: 374.9
click at [683, 488] on div "T Bracket (as per attached detail) Stainless Steel 304 Code tb505ss304 Dimensio…" at bounding box center [611, 541] width 560 height 107
click at [316, 500] on icon "button" at bounding box center [316, 506] width 13 height 13
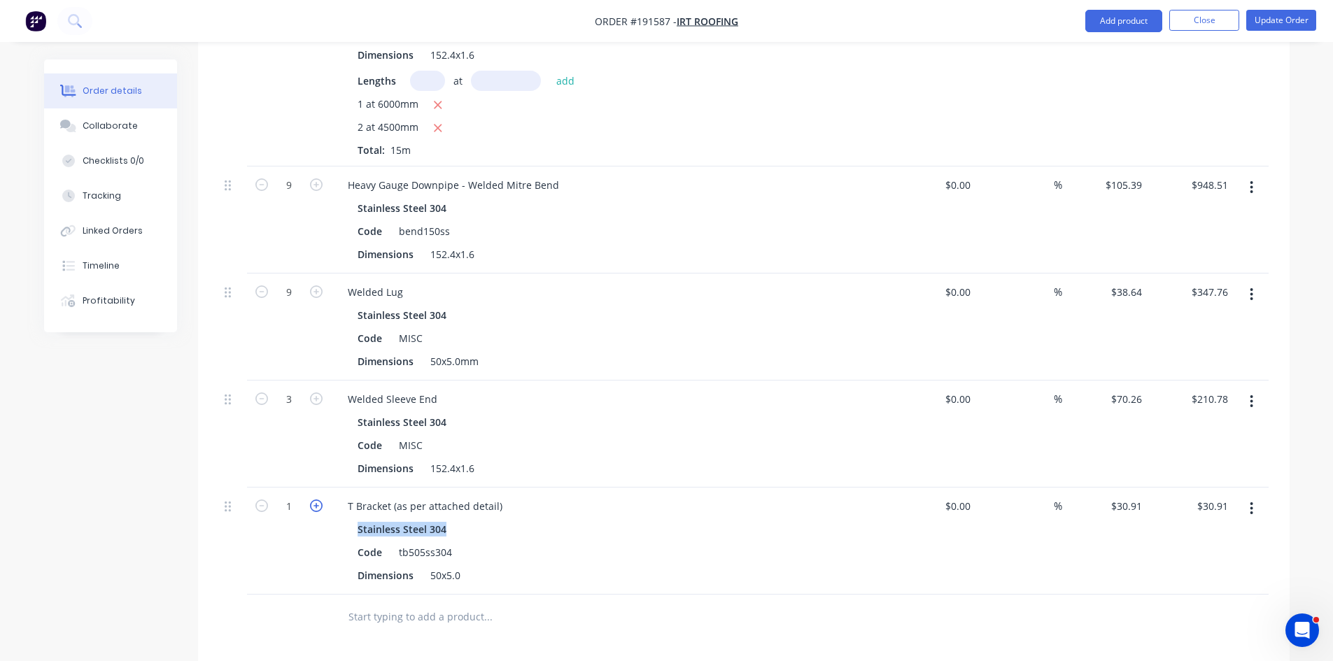
type input "2"
type input "$61.82"
click at [316, 500] on icon "button" at bounding box center [316, 506] width 13 height 13
type input "3"
type input "$92.73"
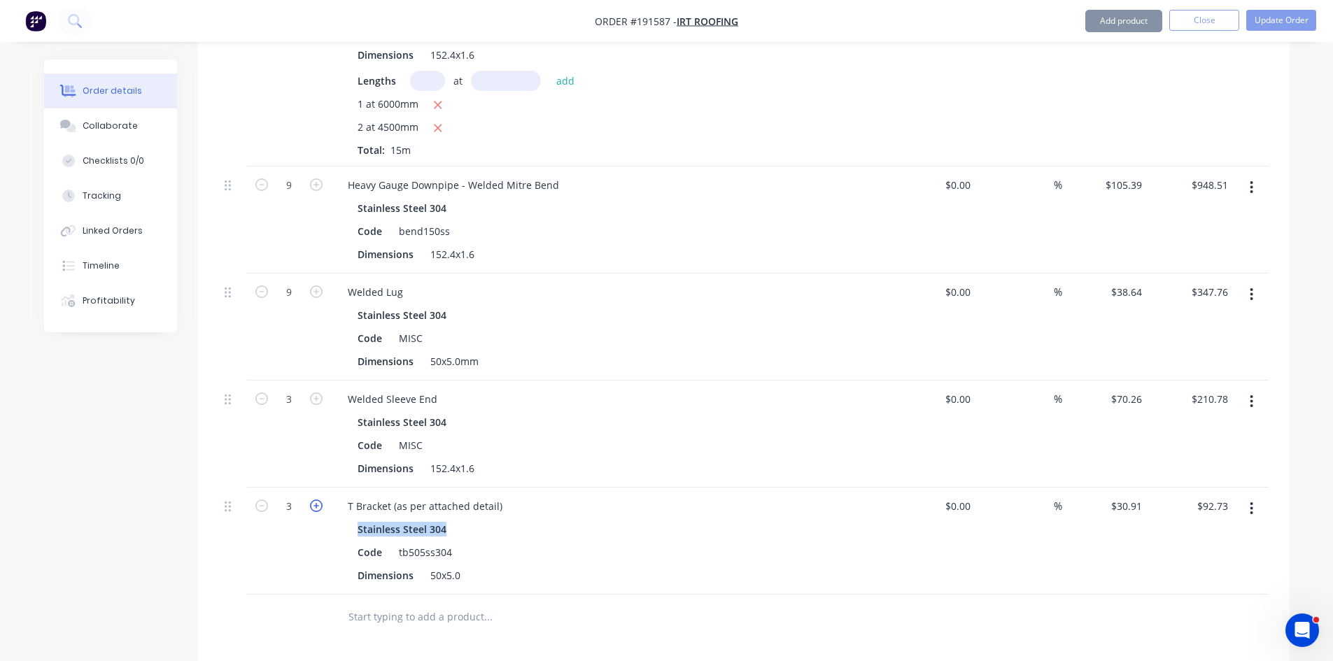
click at [316, 500] on icon "button" at bounding box center [316, 506] width 13 height 13
type input "4"
type input "$123.64"
click at [316, 500] on icon "button" at bounding box center [316, 506] width 13 height 13
type input "5"
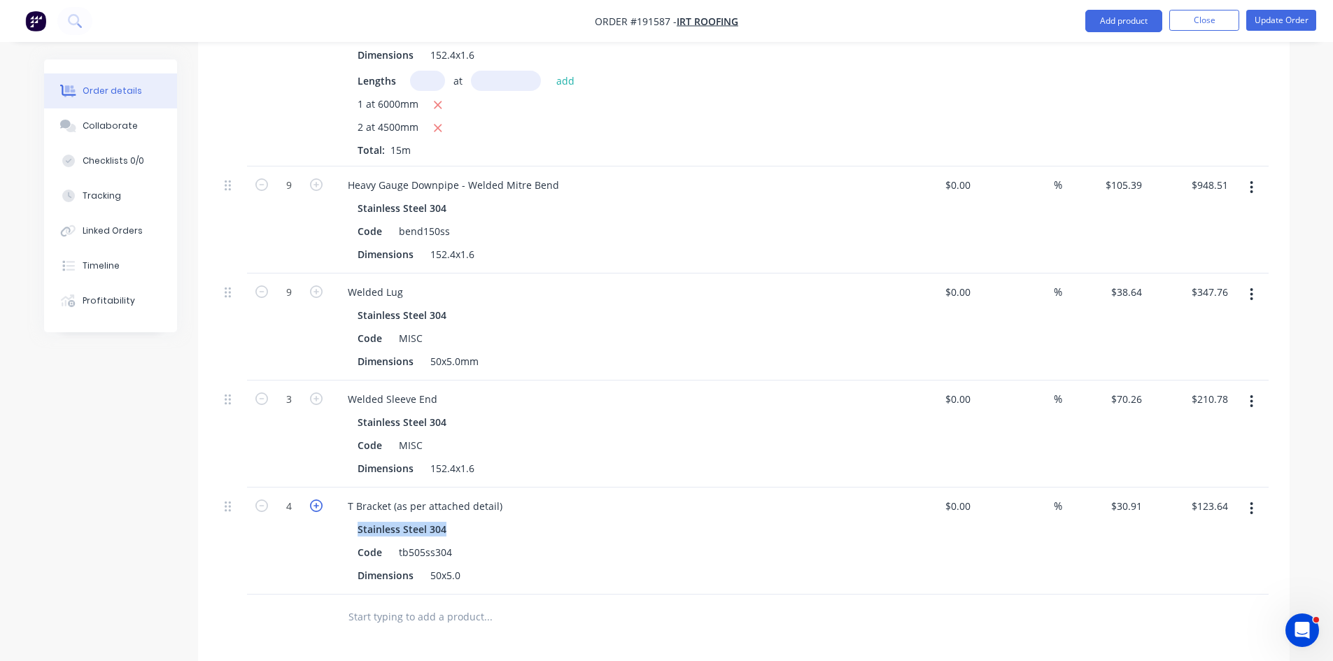
type input "$154.55"
click at [625, 412] on div "Stainless Steel 304" at bounding box center [611, 422] width 507 height 20
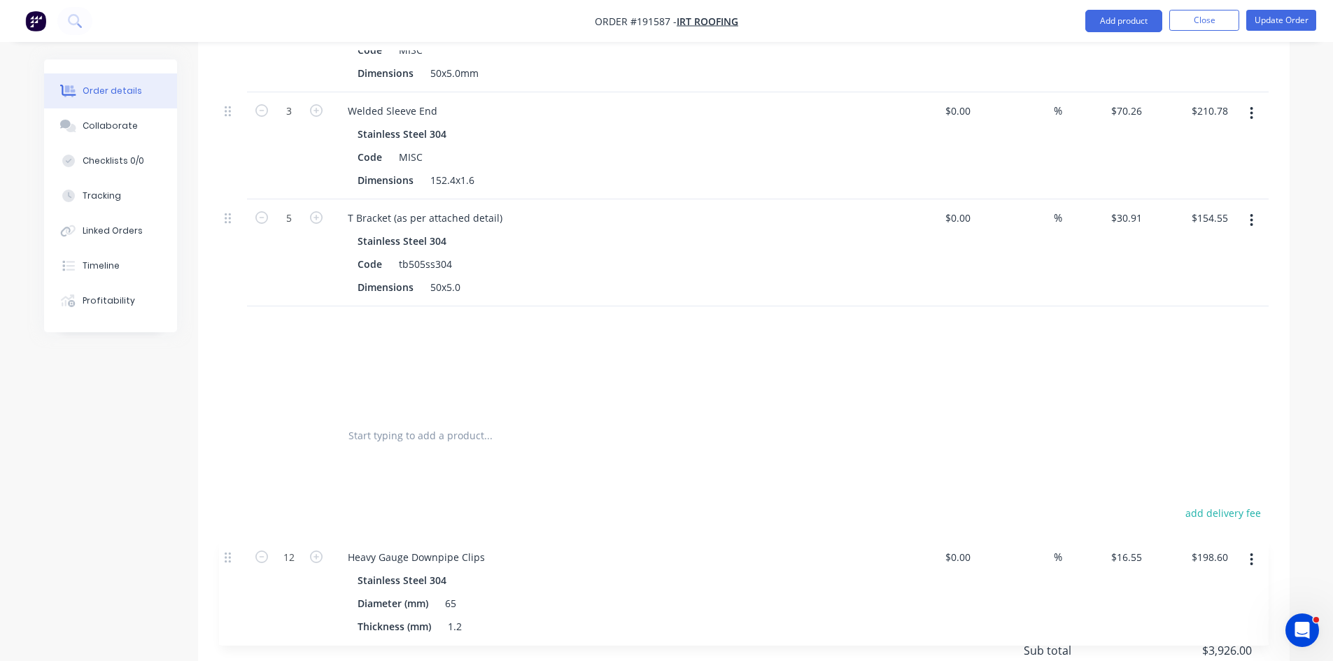
scroll to position [885, 0]
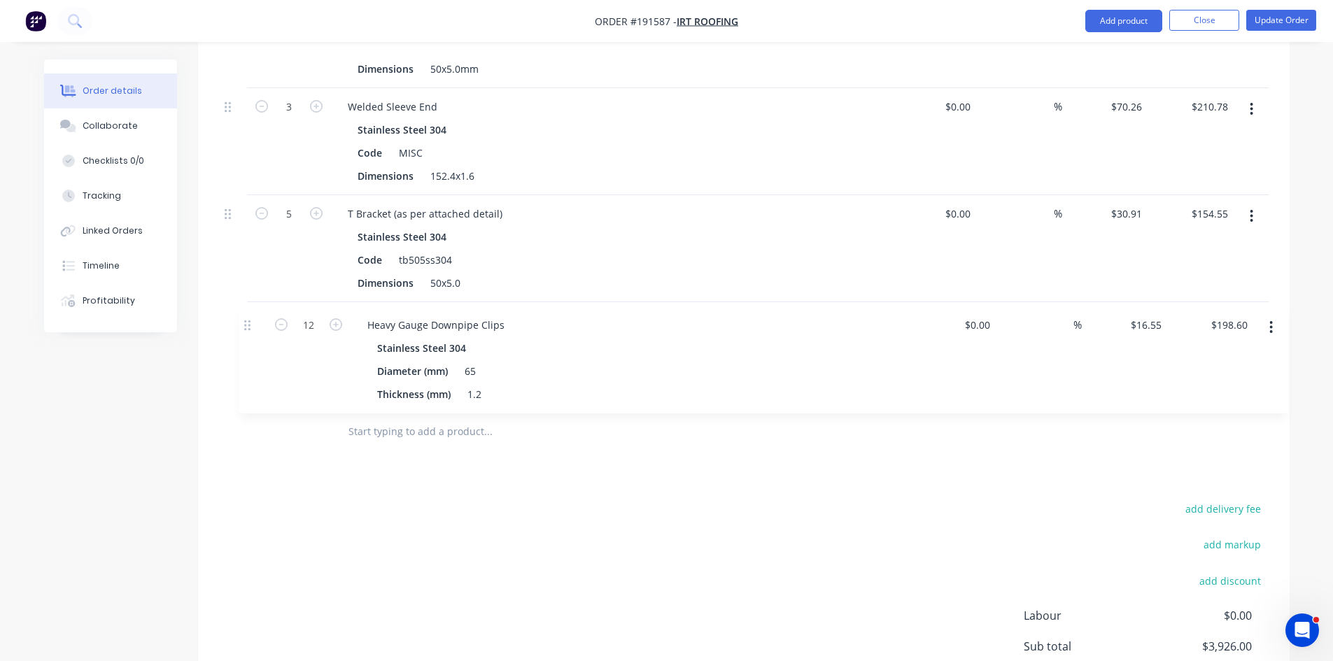
drag, startPoint x: 225, startPoint y: 301, endPoint x: 246, endPoint y: 318, distance: 27.3
click at [246, 320] on div "12 Heavy Gauge Downpipe Clips Stainless Steel 304 Diameter (mm) 65 Thickness (m…" at bounding box center [743, 42] width 1049 height 735
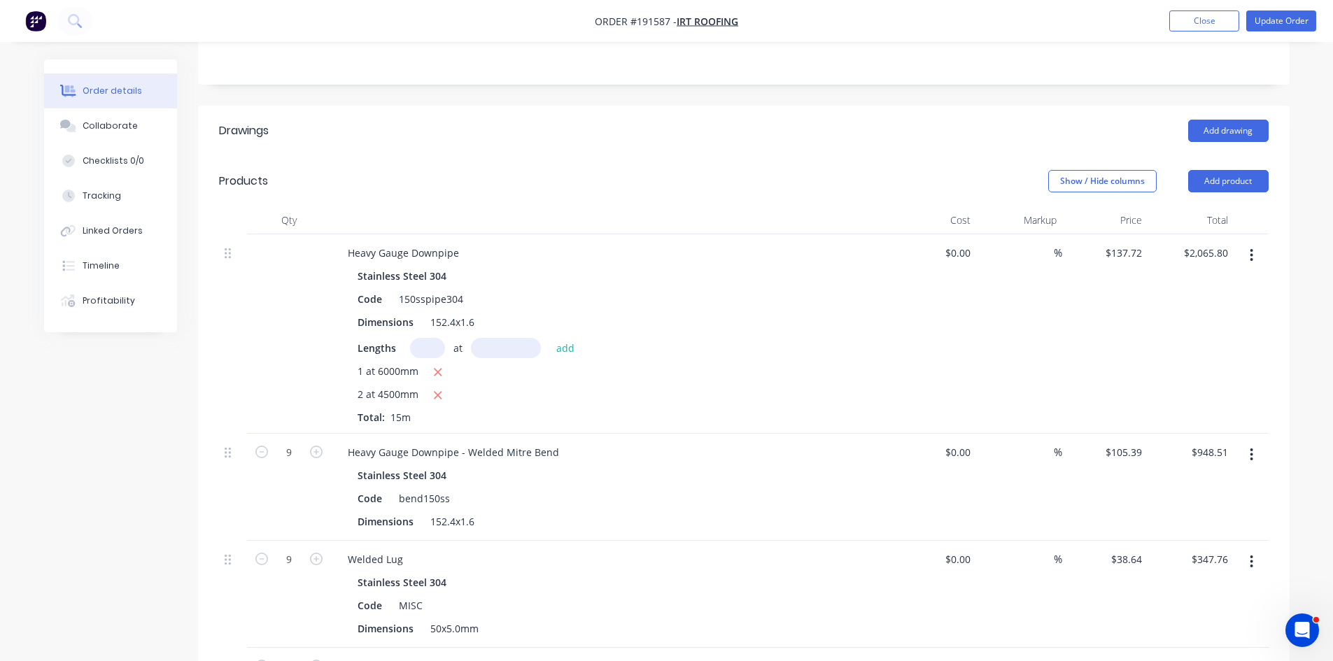
scroll to position [297, 0]
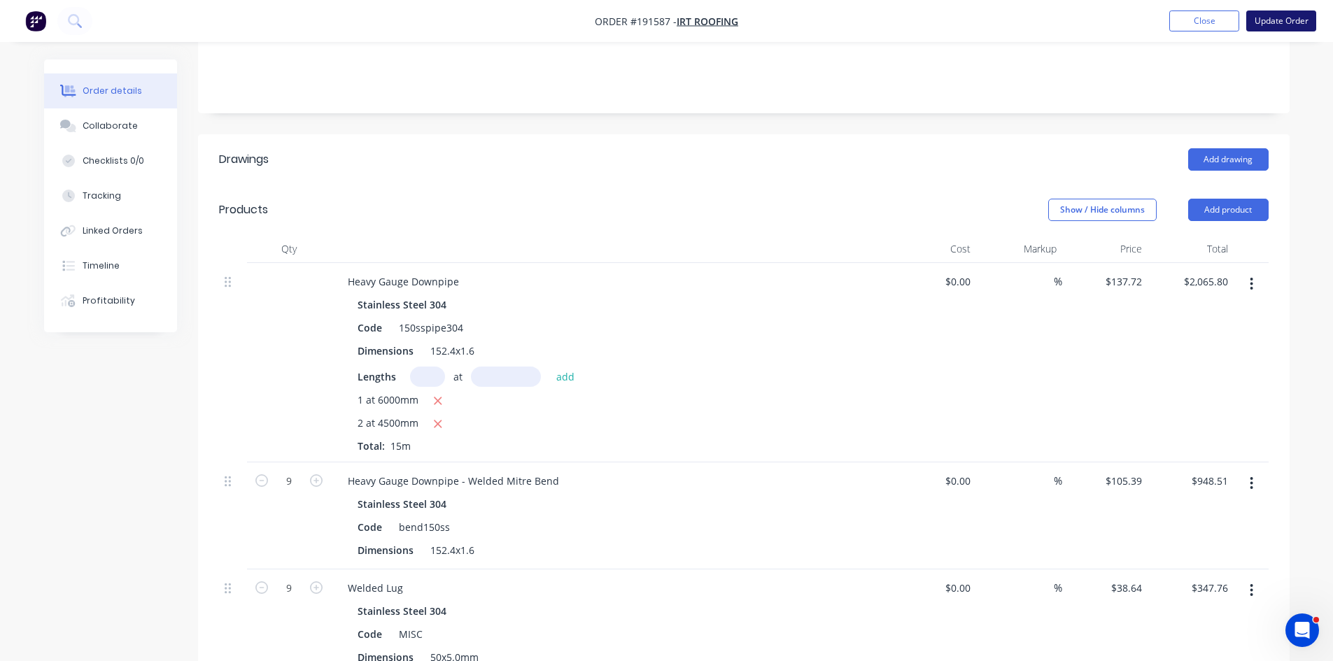
click at [1279, 22] on button "Update Order" at bounding box center [1281, 20] width 70 height 21
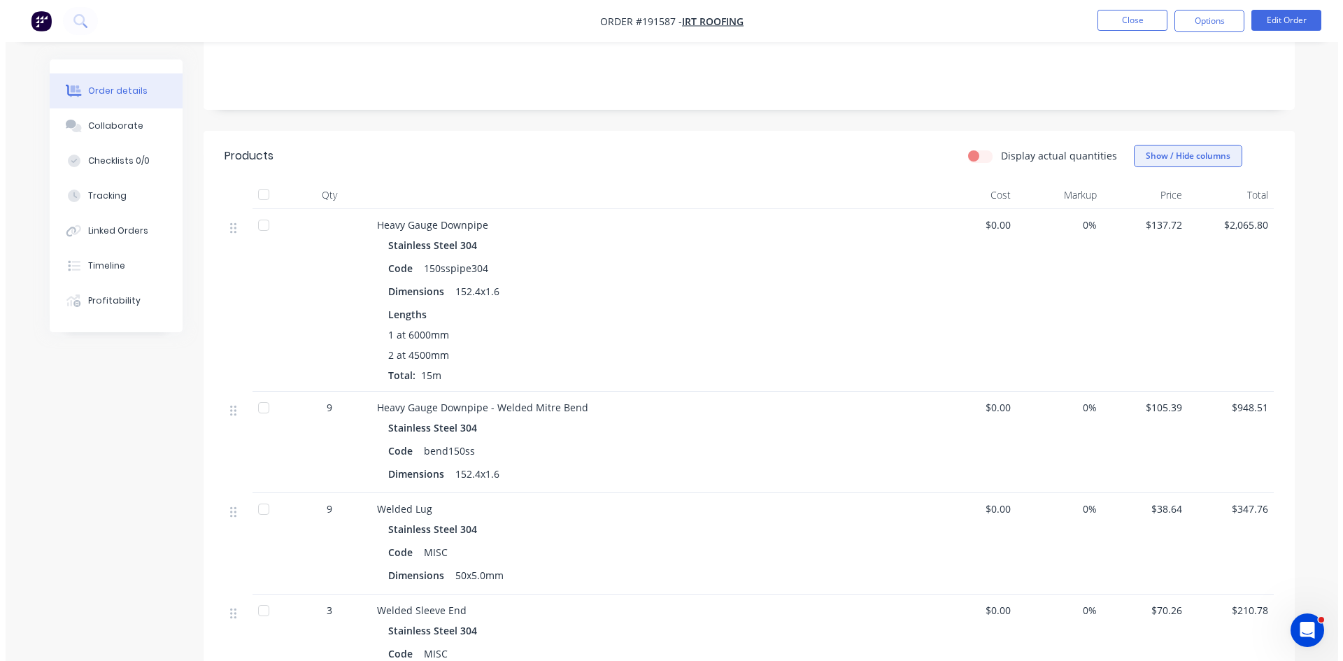
scroll to position [264, 0]
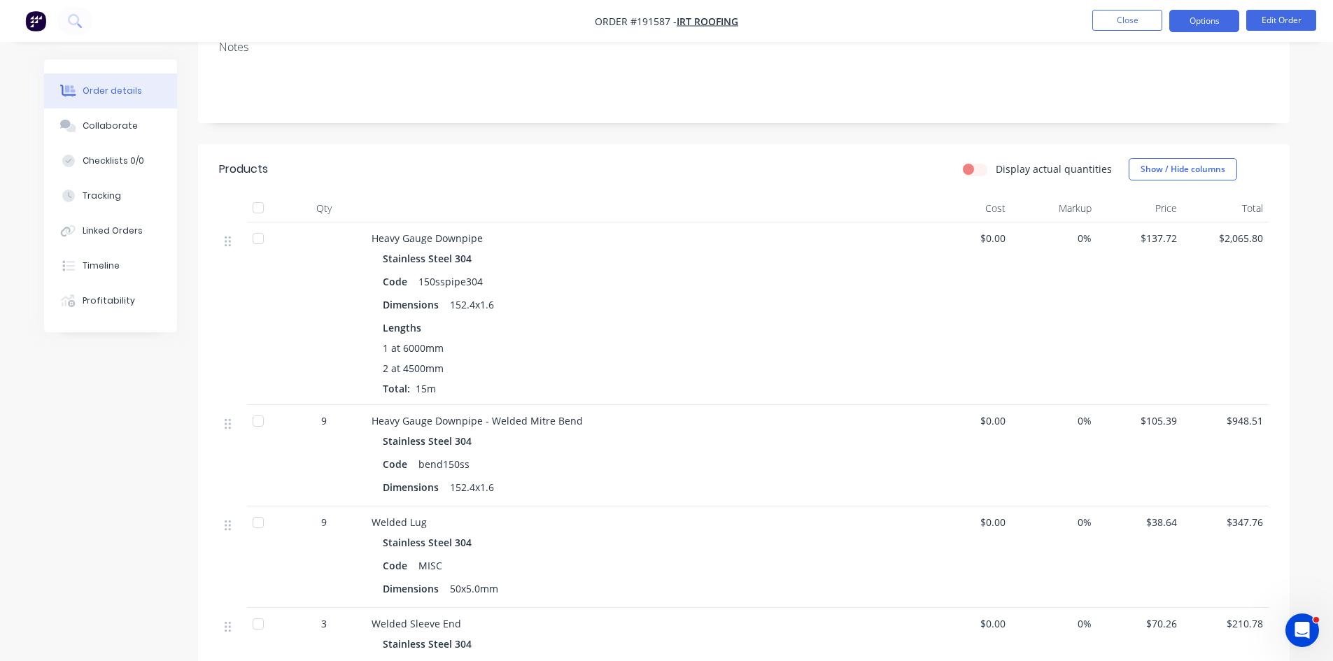
click at [1222, 22] on button "Options" at bounding box center [1204, 21] width 70 height 22
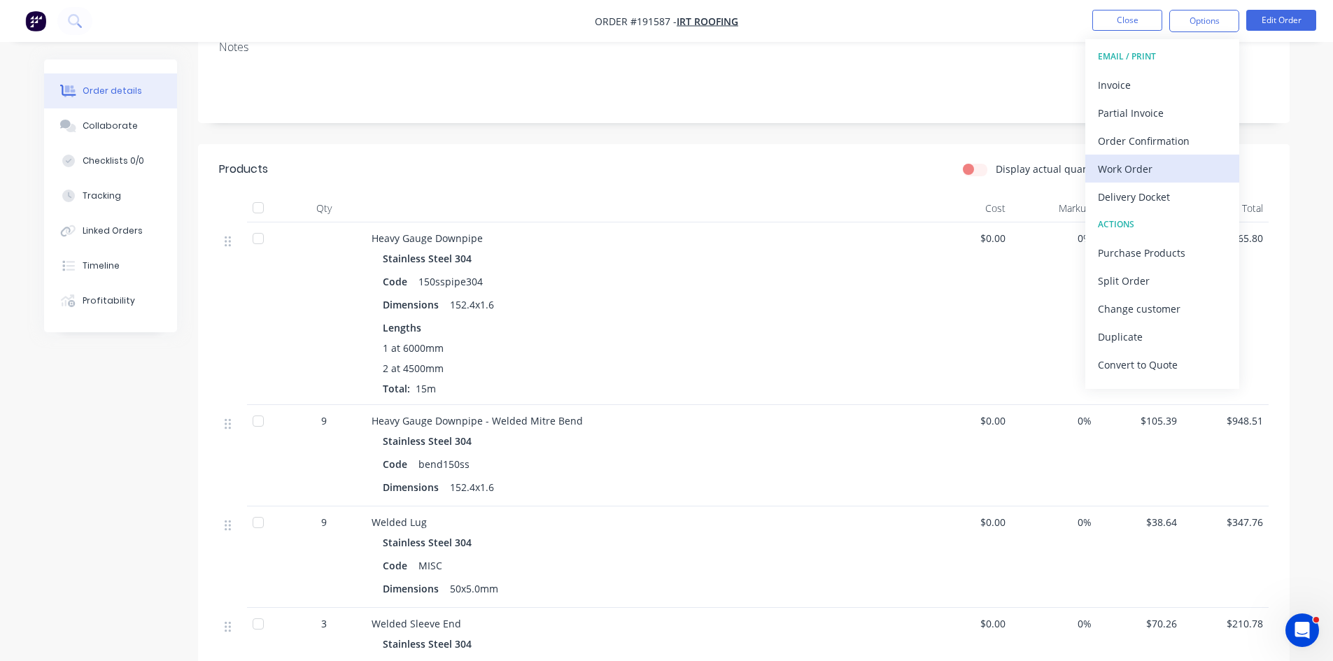
click at [1178, 163] on div "Work Order" at bounding box center [1162, 169] width 129 height 20
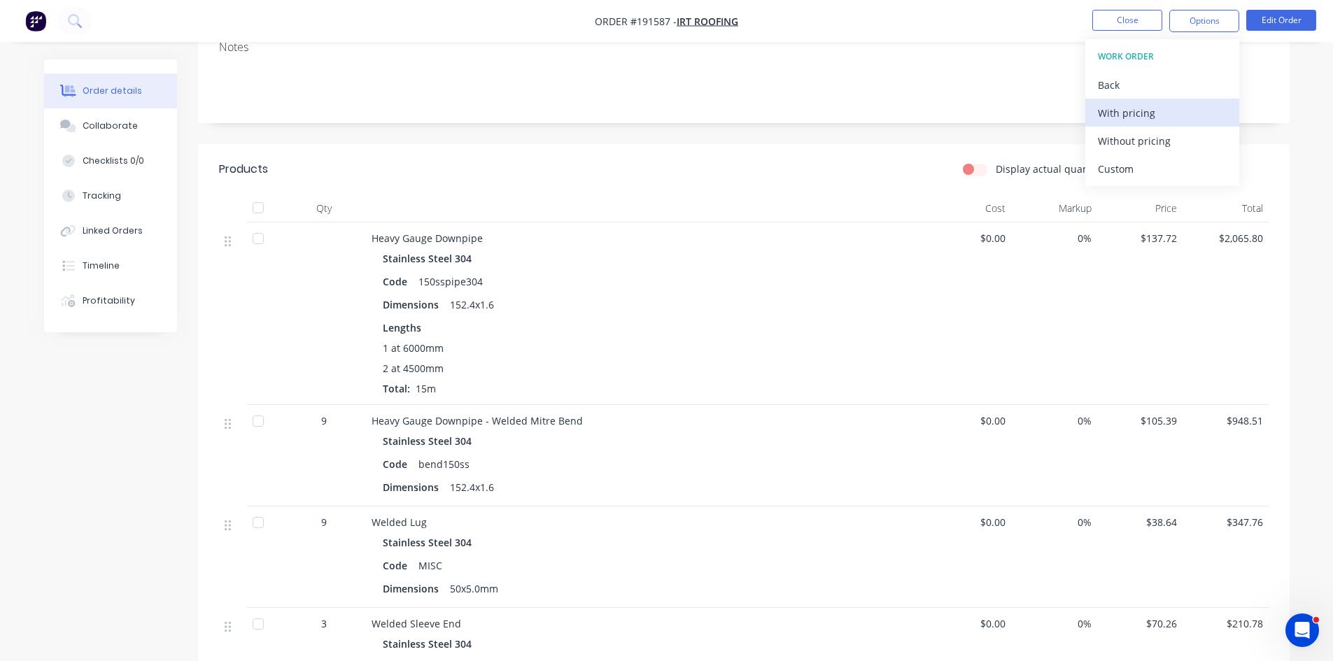
click at [1179, 116] on div "With pricing" at bounding box center [1162, 113] width 129 height 20
click at [64, 25] on button at bounding box center [74, 21] width 35 height 28
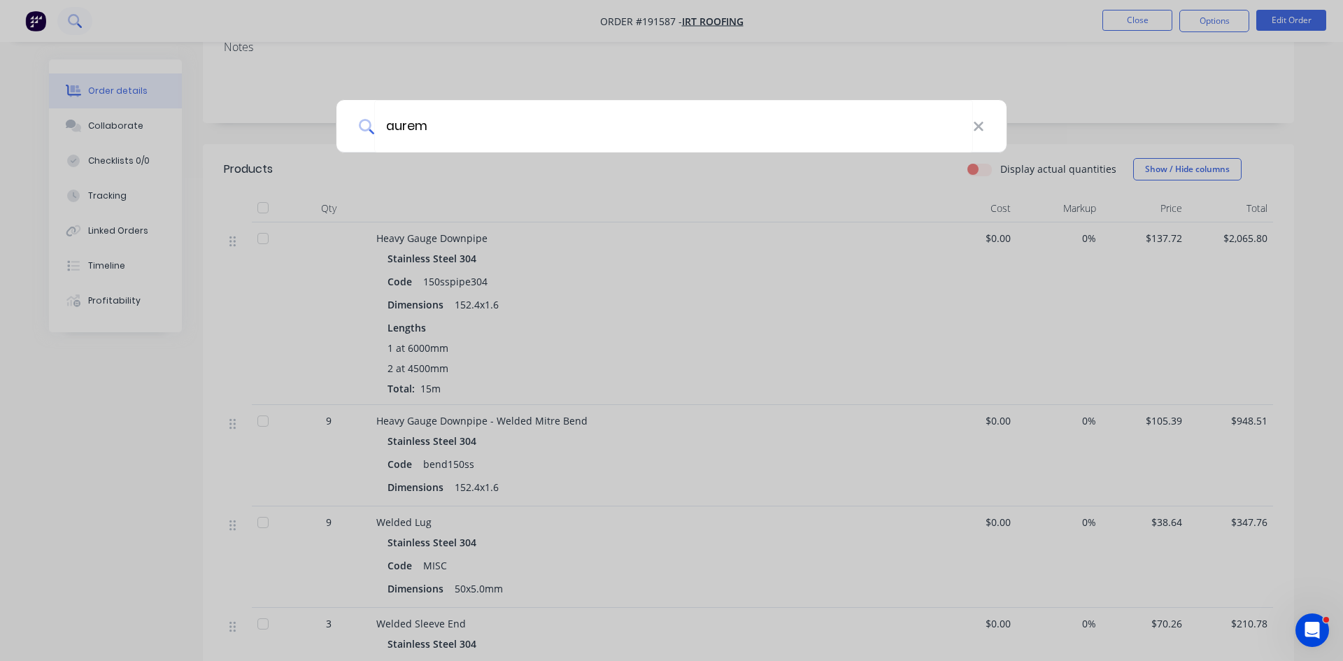
type input "aurem"
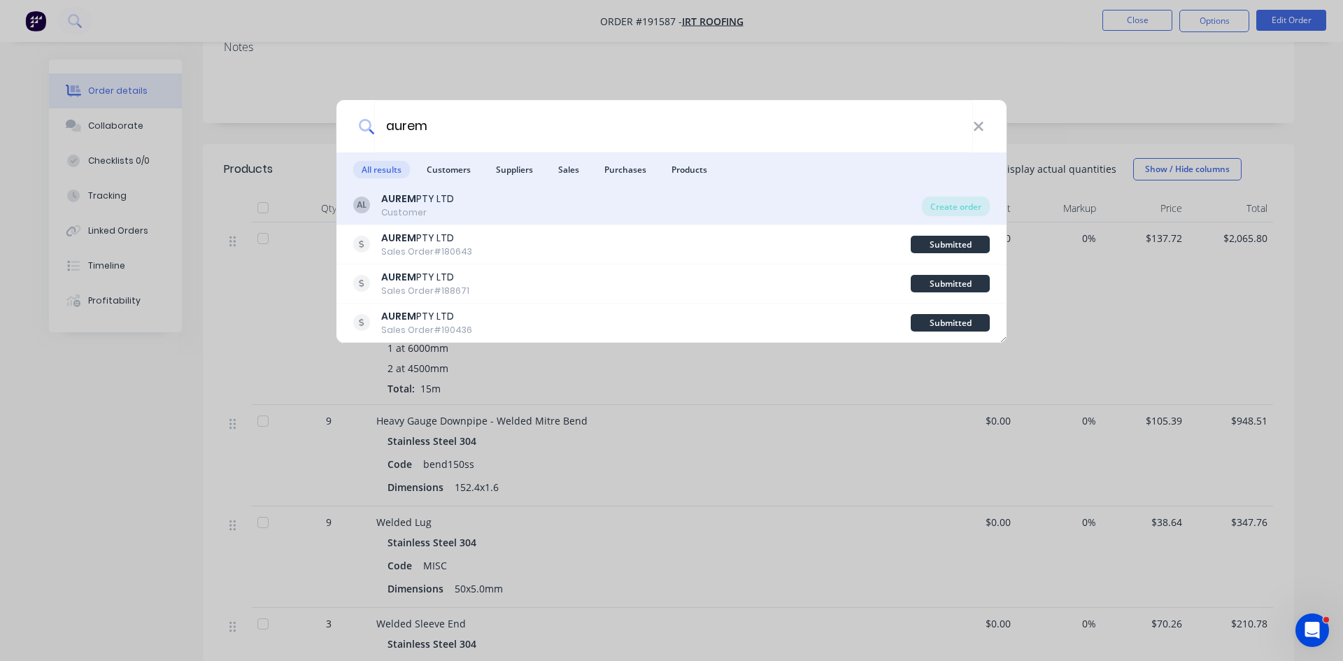
click at [642, 204] on div "AL AUREM PTY LTD Customer" at bounding box center [637, 205] width 569 height 27
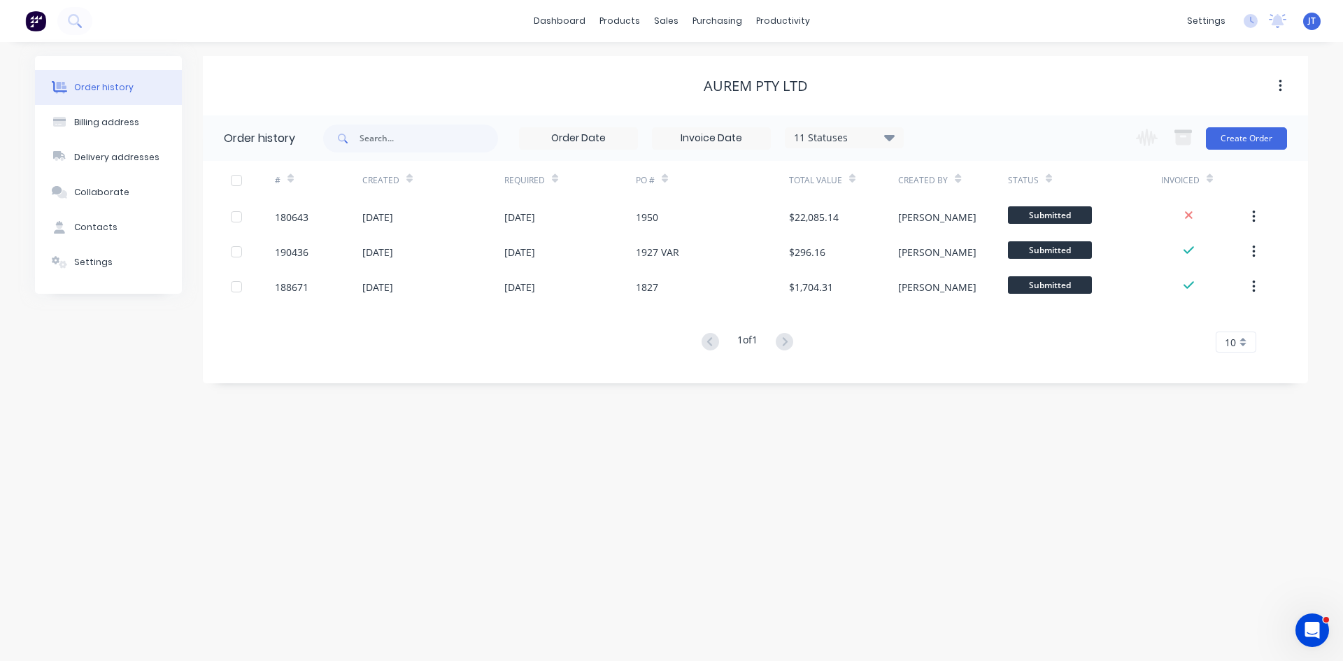
click at [827, 144] on div "11 Statuses" at bounding box center [845, 137] width 118 height 15
click at [960, 299] on label at bounding box center [960, 299] width 0 height 0
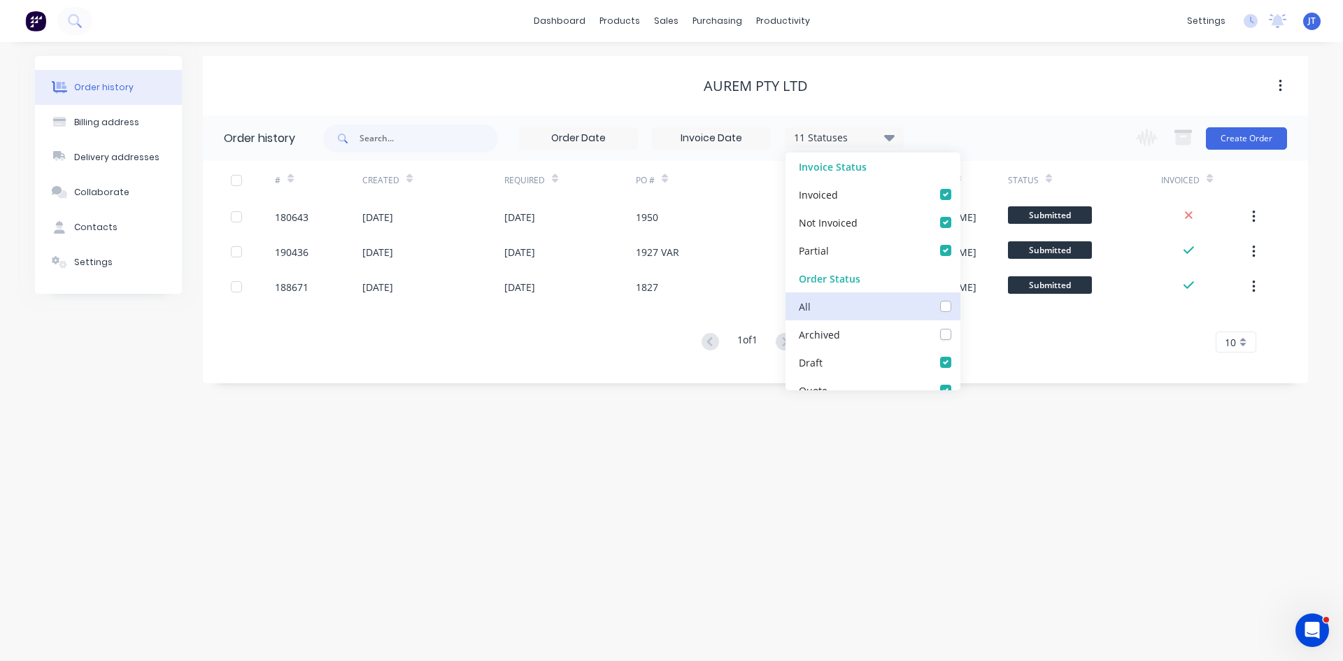
click at [960, 304] on input "checkbox" at bounding box center [965, 305] width 11 height 13
checkbox input "true"
click at [1082, 409] on div "Order history Billing address Delivery addresses Collaborate Contacts Settings …" at bounding box center [671, 351] width 1343 height 619
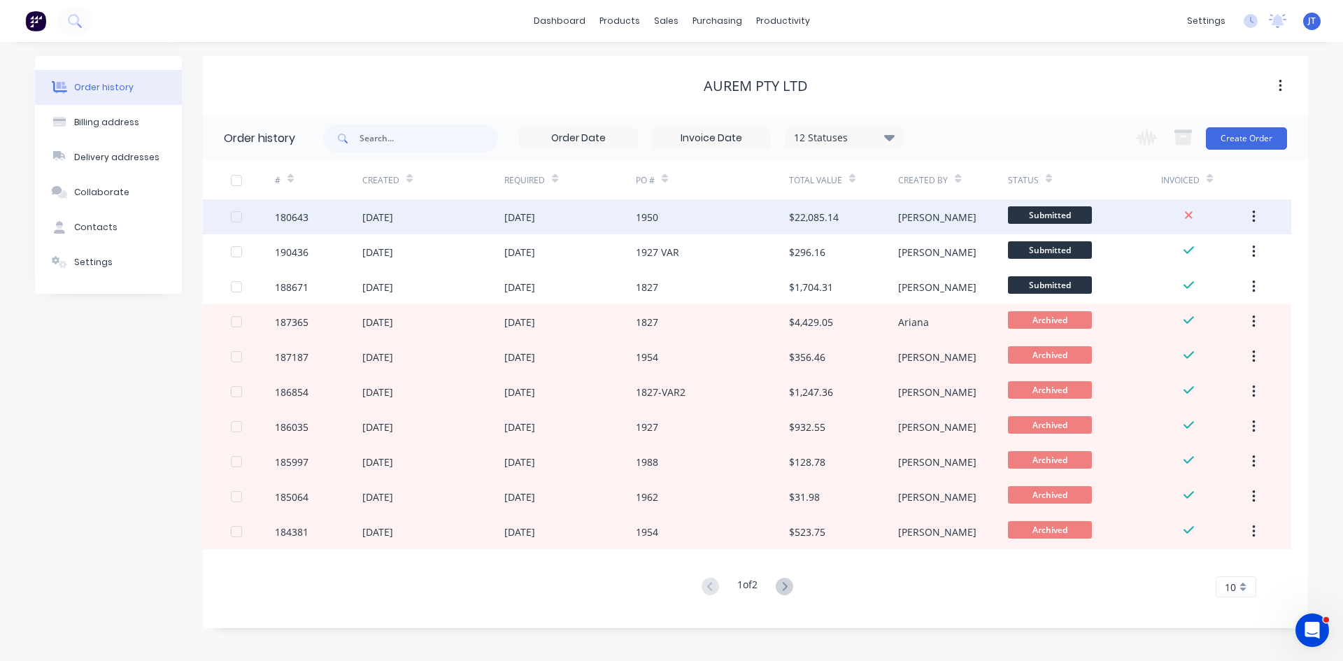
click at [854, 213] on div "$22,085.14" at bounding box center [843, 216] width 109 height 35
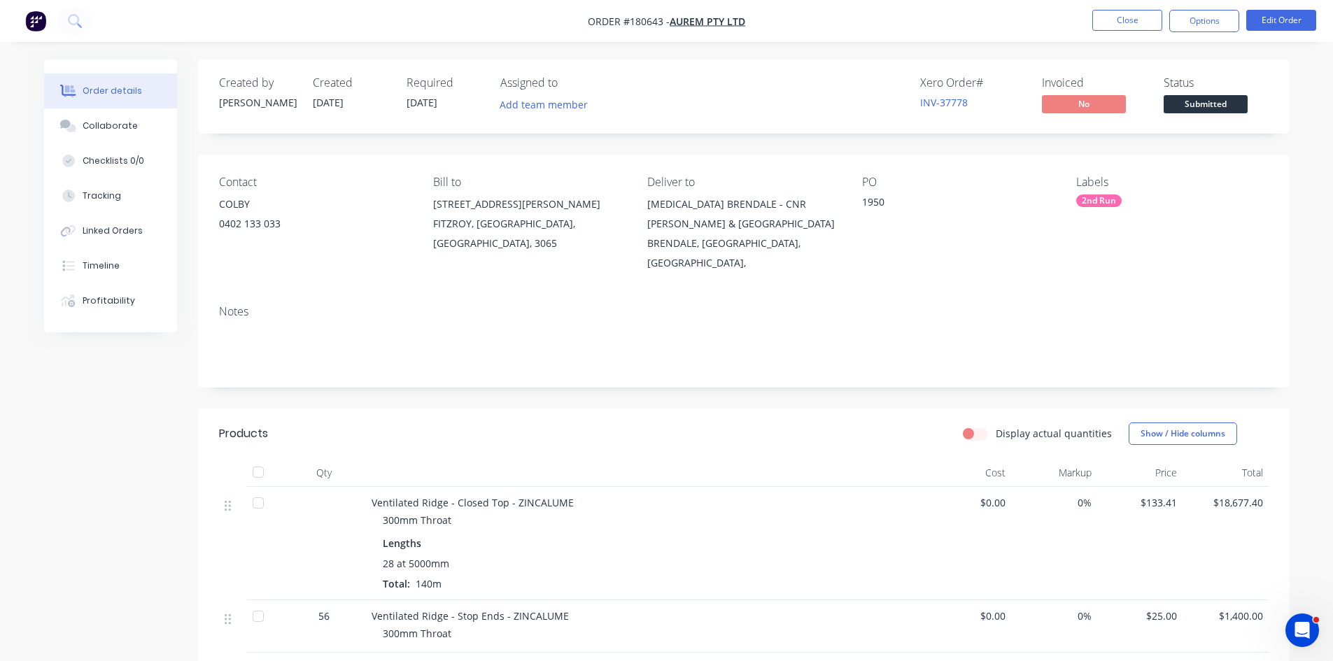
scroll to position [221, 0]
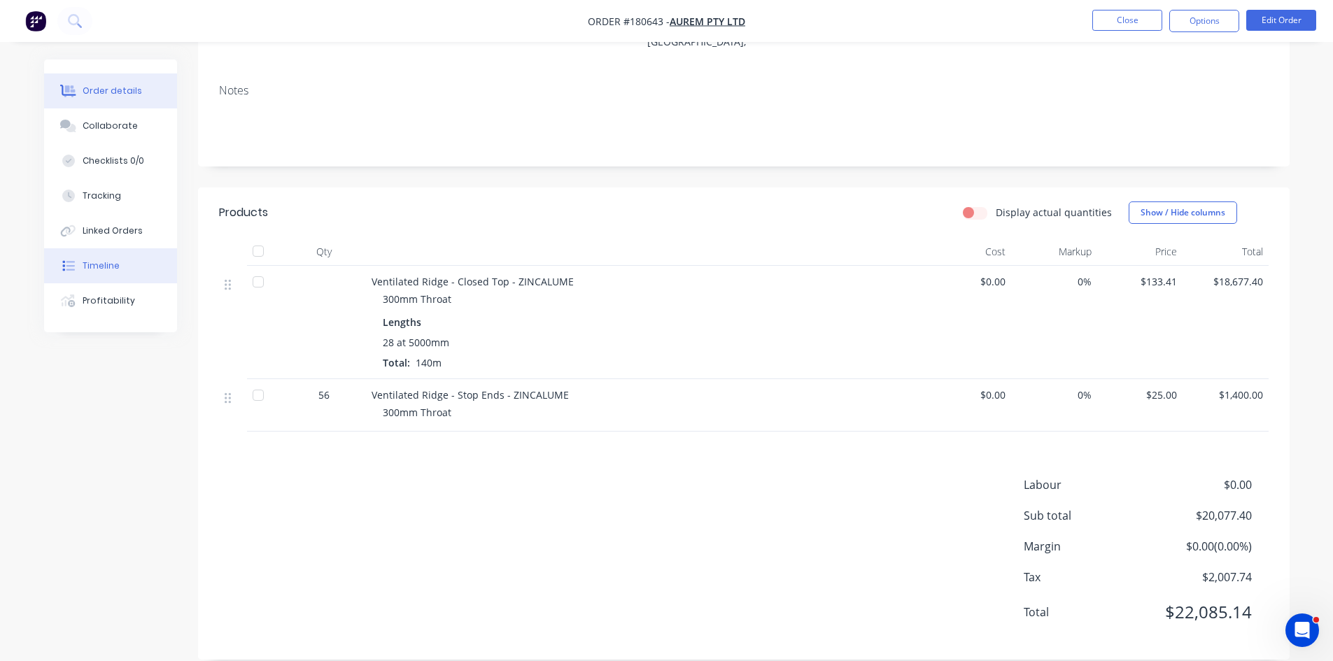
click at [124, 264] on button "Timeline" at bounding box center [110, 265] width 133 height 35
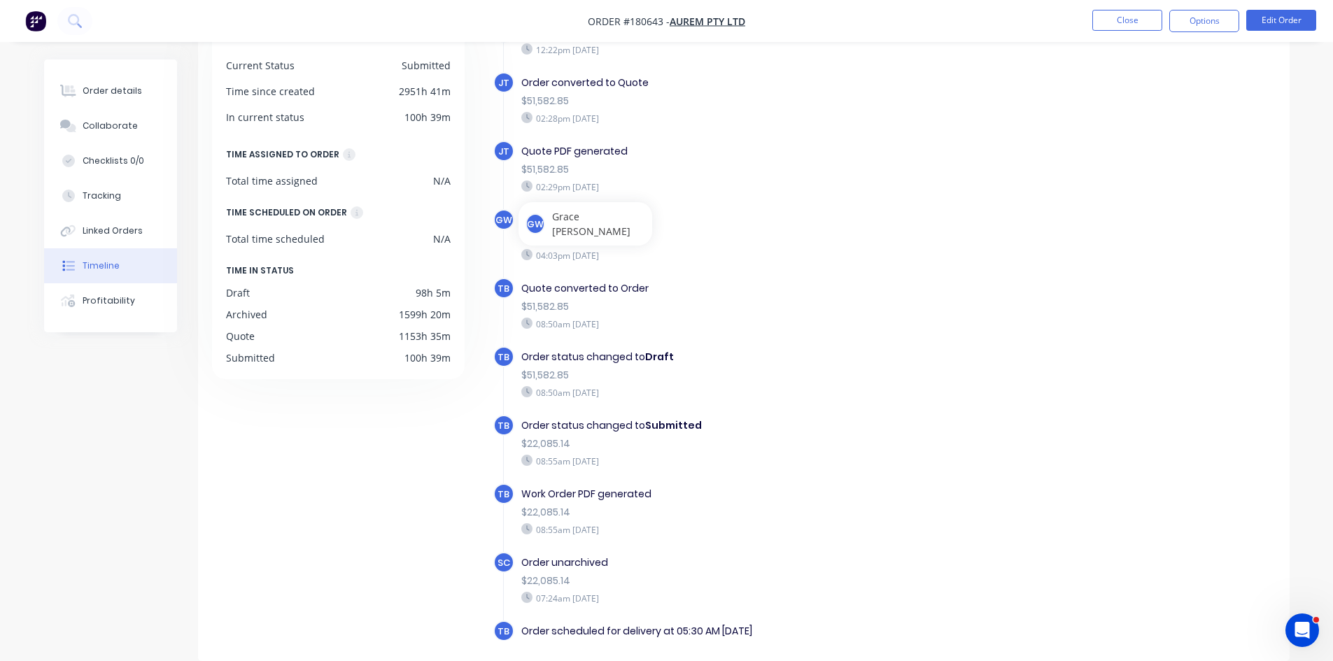
click at [774, 291] on div "Quote converted to Order" at bounding box center [763, 288] width 484 height 15
click at [630, 243] on div "$51,582.85" at bounding box center [763, 238] width 484 height 15
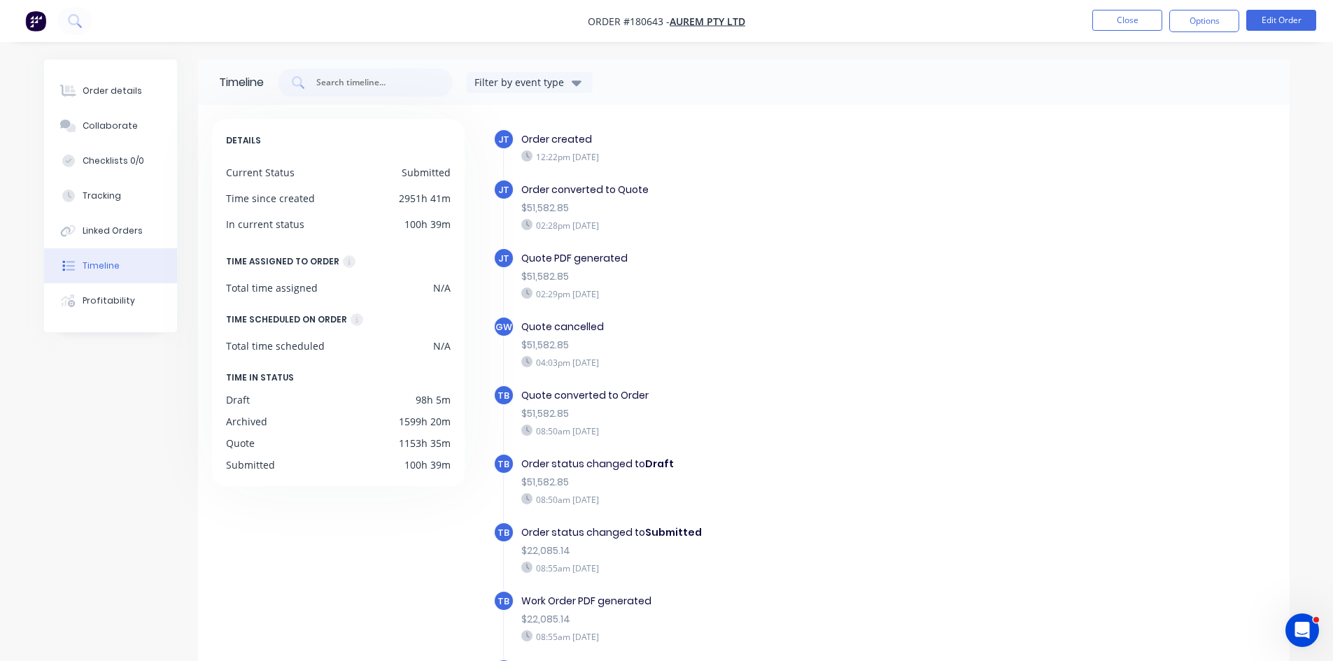
click at [374, 201] on div "Time since created 2951h 41m" at bounding box center [338, 198] width 225 height 15
click at [1130, 17] on button "Close" at bounding box center [1127, 20] width 70 height 21
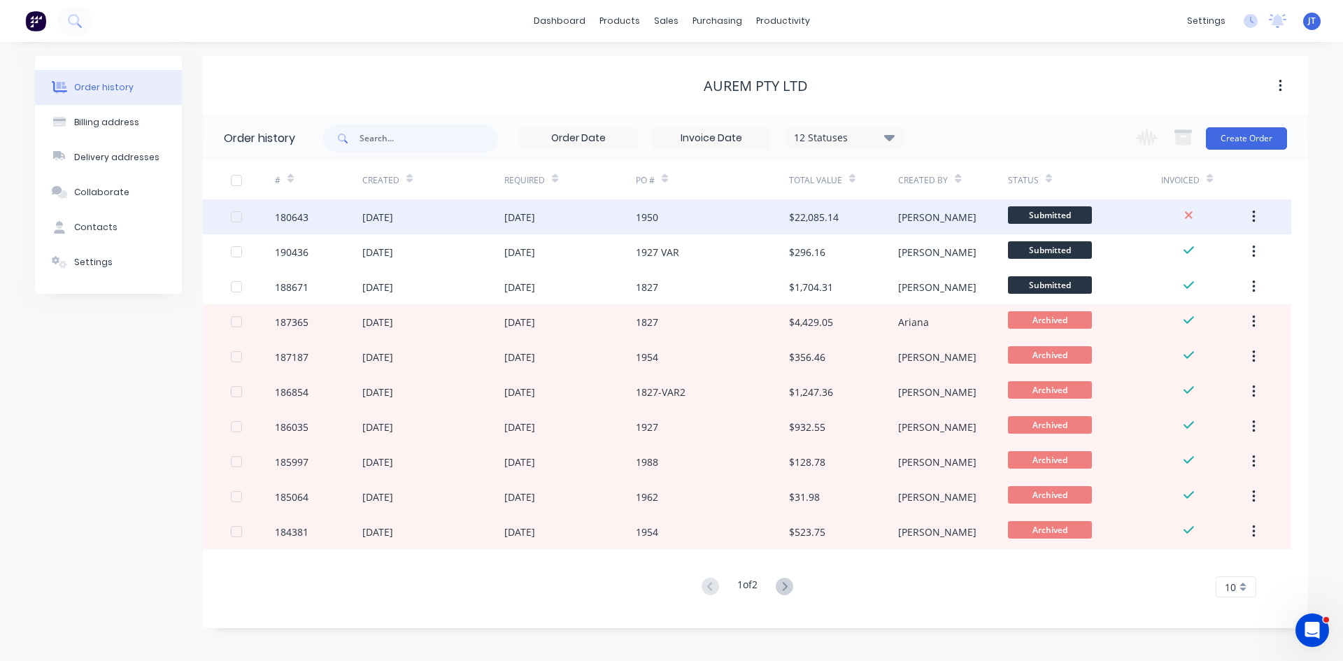
click at [880, 219] on div "$22,085.14" at bounding box center [843, 216] width 109 height 35
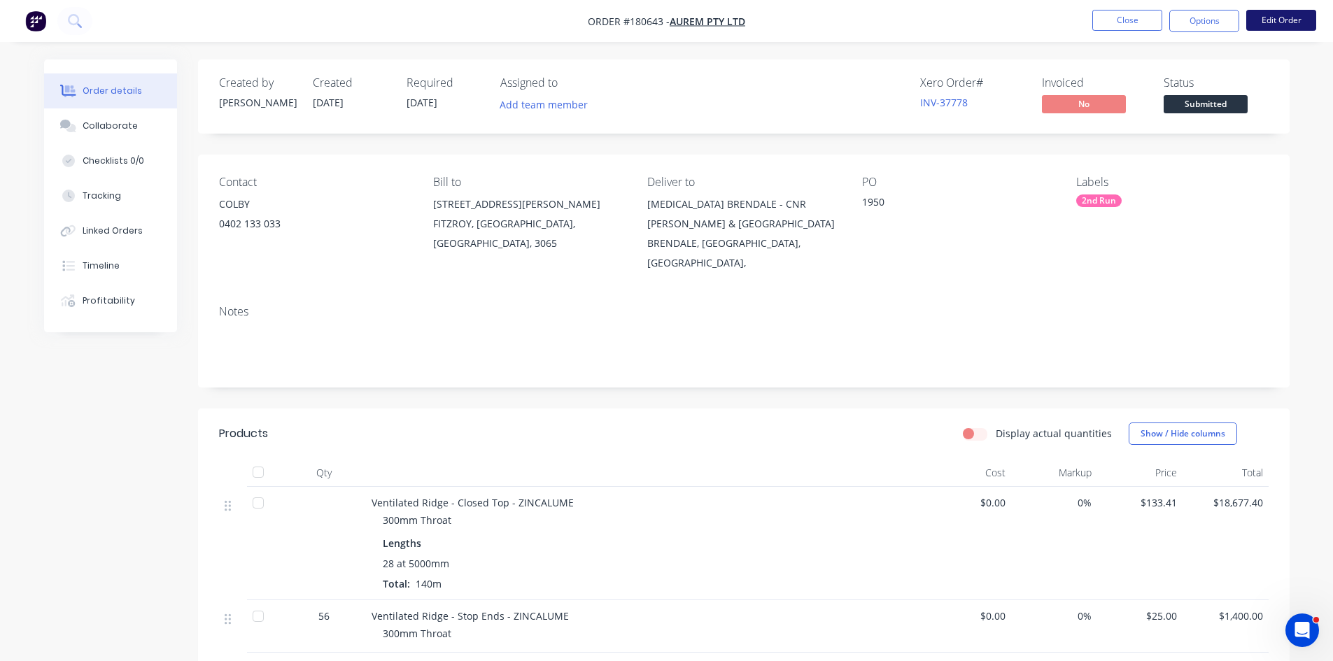
click at [1275, 10] on button "Edit Order" at bounding box center [1281, 20] width 70 height 21
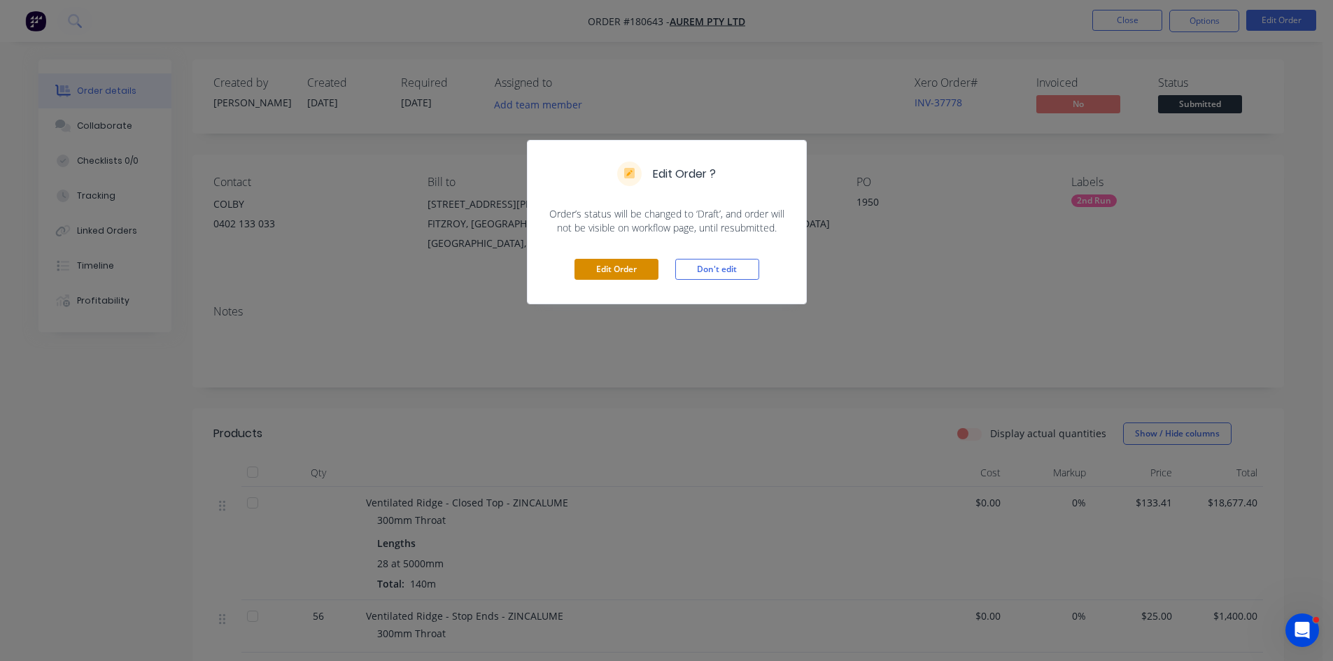
click at [602, 264] on button "Edit Order" at bounding box center [616, 269] width 84 height 21
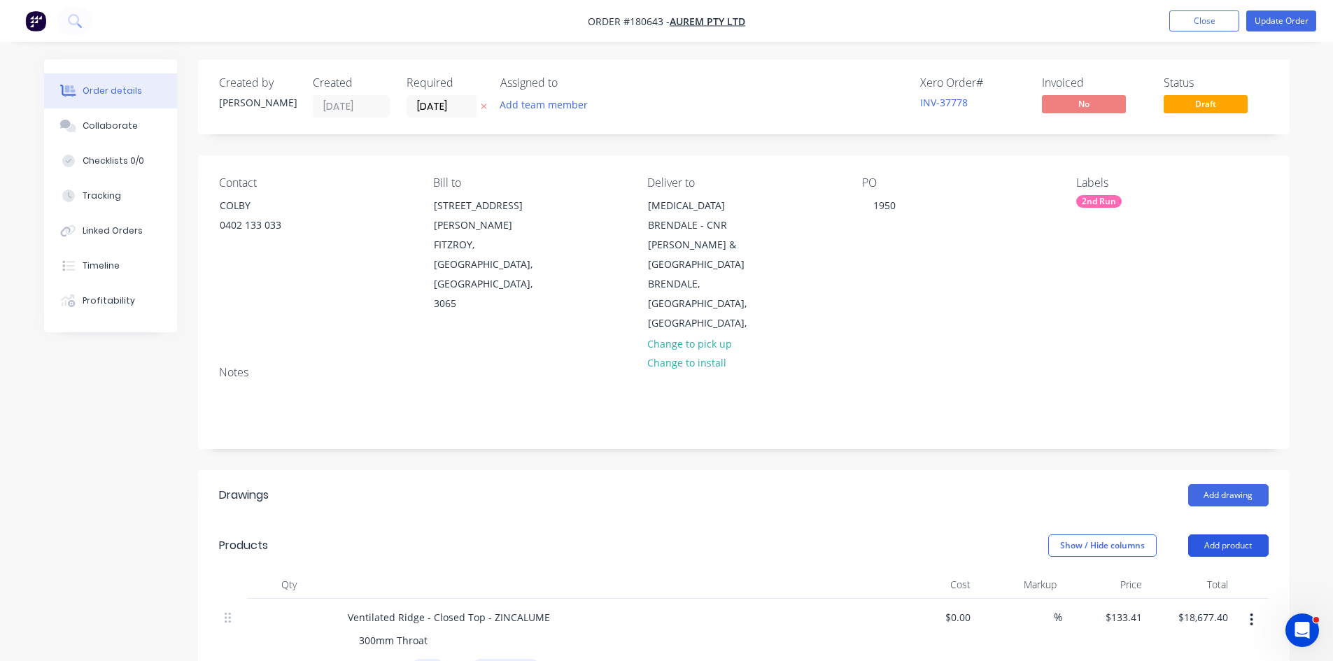
click at [1211, 535] on button "Add product" at bounding box center [1228, 546] width 80 height 22
click at [1160, 571] on div "Product catalogue" at bounding box center [1202, 581] width 108 height 20
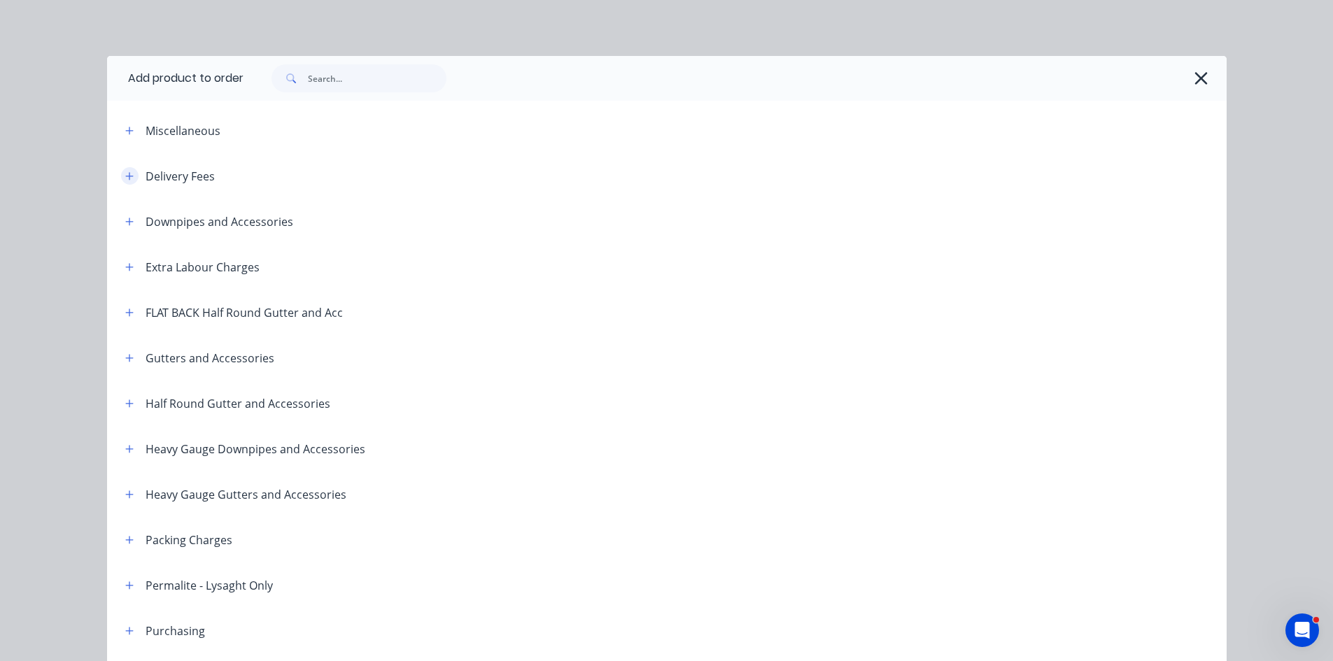
click at [130, 176] on button "button" at bounding box center [129, 175] width 17 height 17
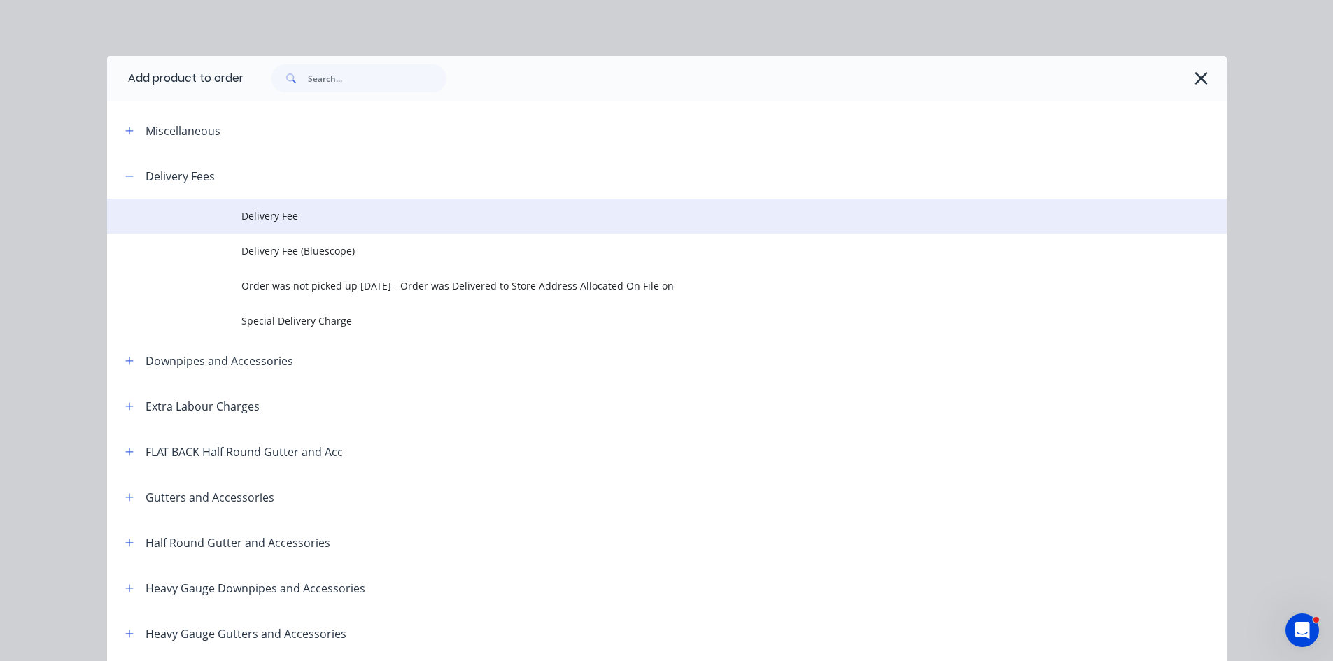
click at [317, 219] on span "Delivery Fee" at bounding box center [635, 215] width 788 height 15
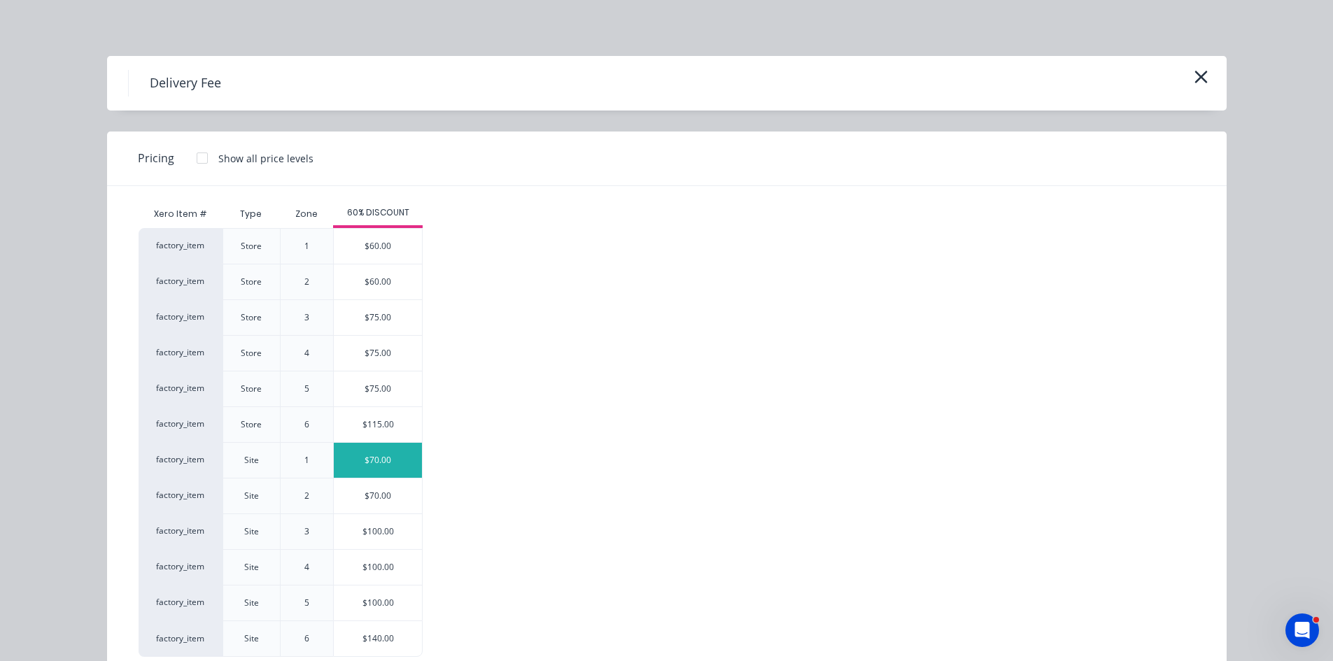
click at [382, 464] on div "$70.00" at bounding box center [378, 460] width 88 height 35
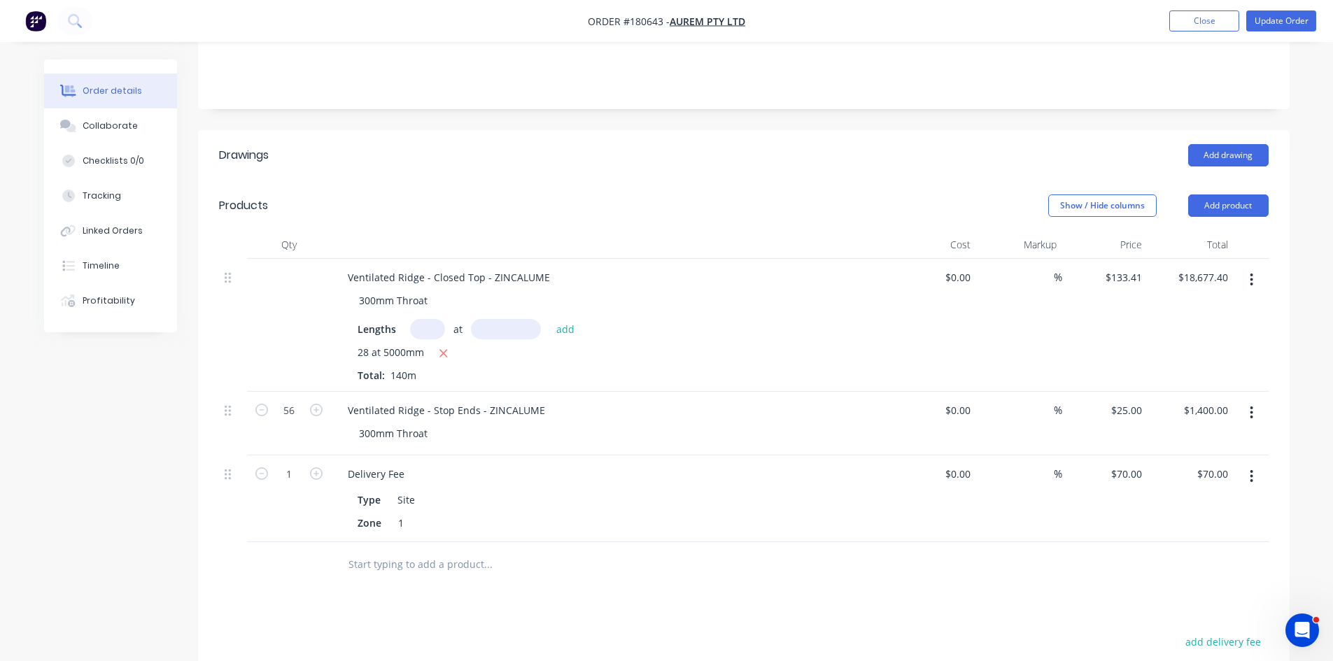
scroll to position [467, 0]
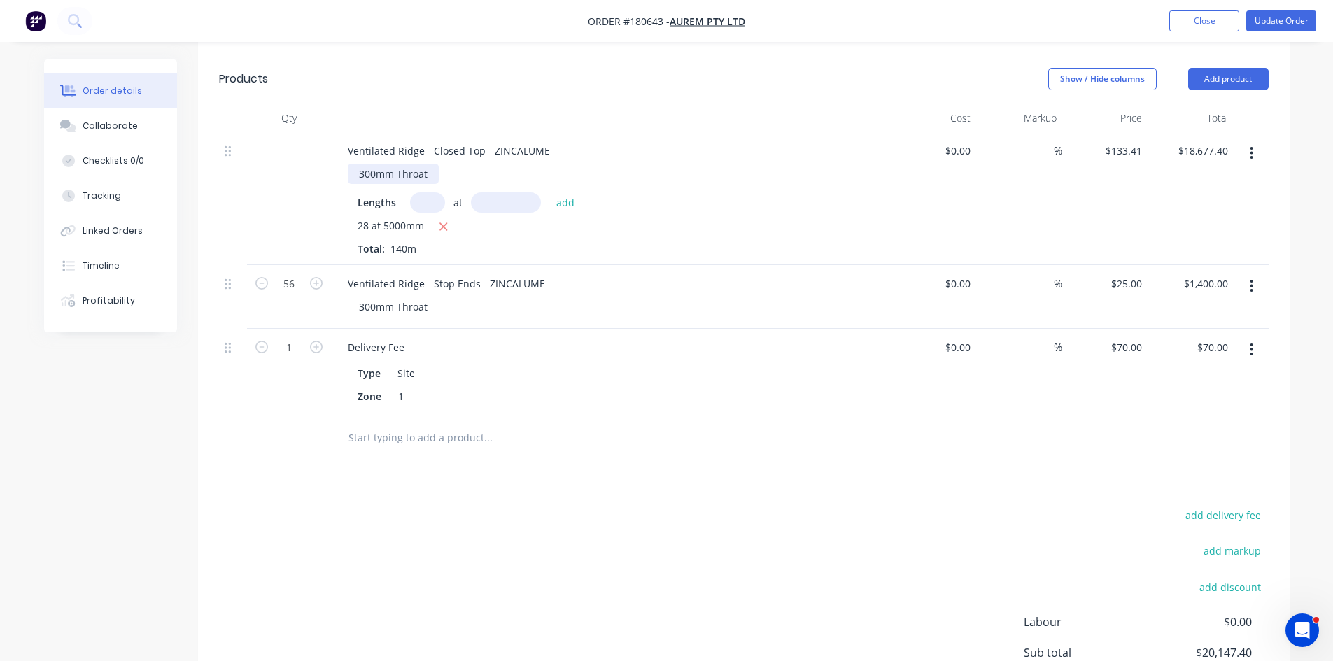
click at [437, 164] on div "300mm Throat" at bounding box center [393, 174] width 91 height 20
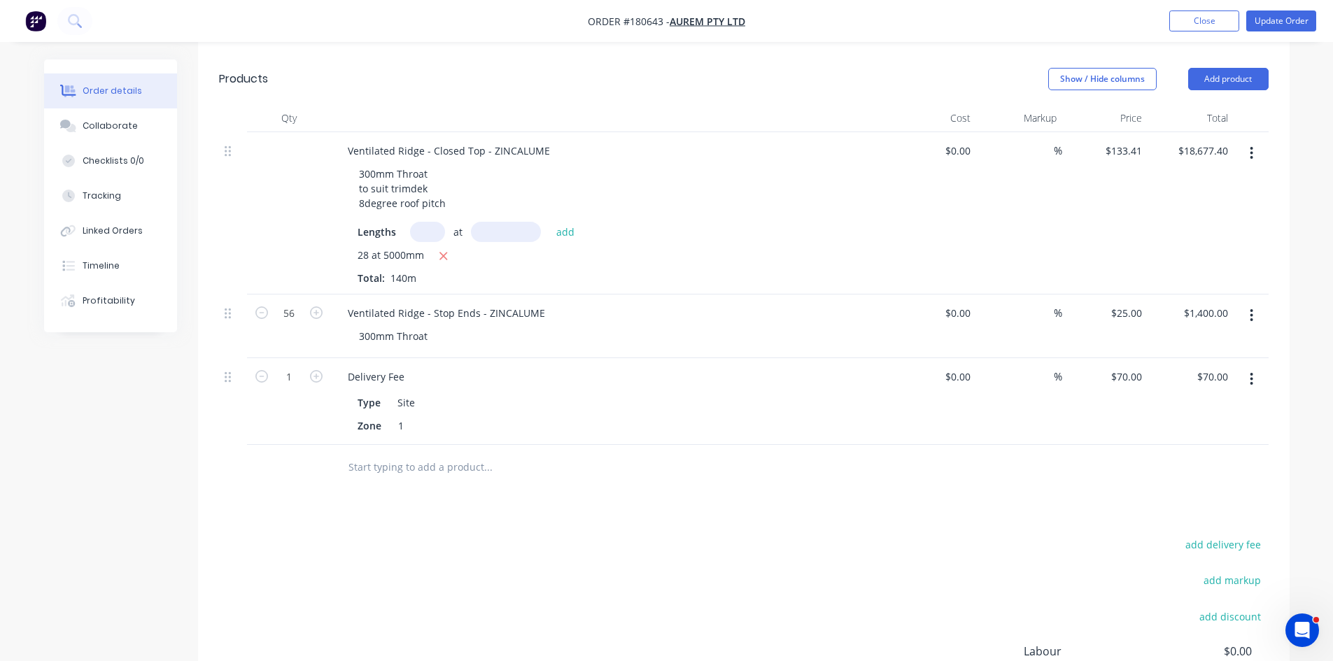
click at [700, 164] on div "300mm Throat to suit trimdek 8degree roof pitch" at bounding box center [616, 189] width 537 height 50
click at [1280, 19] on button "Update Order" at bounding box center [1281, 20] width 70 height 21
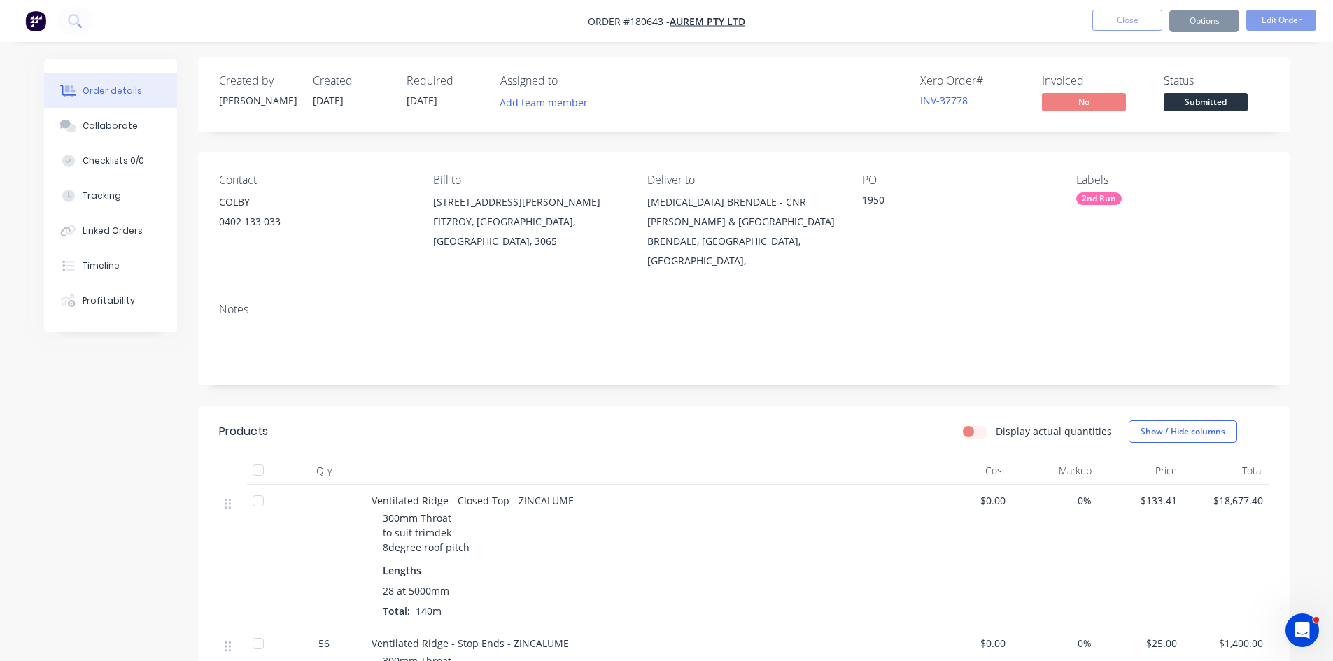
scroll to position [0, 0]
click at [1217, 19] on button "Options" at bounding box center [1204, 21] width 70 height 22
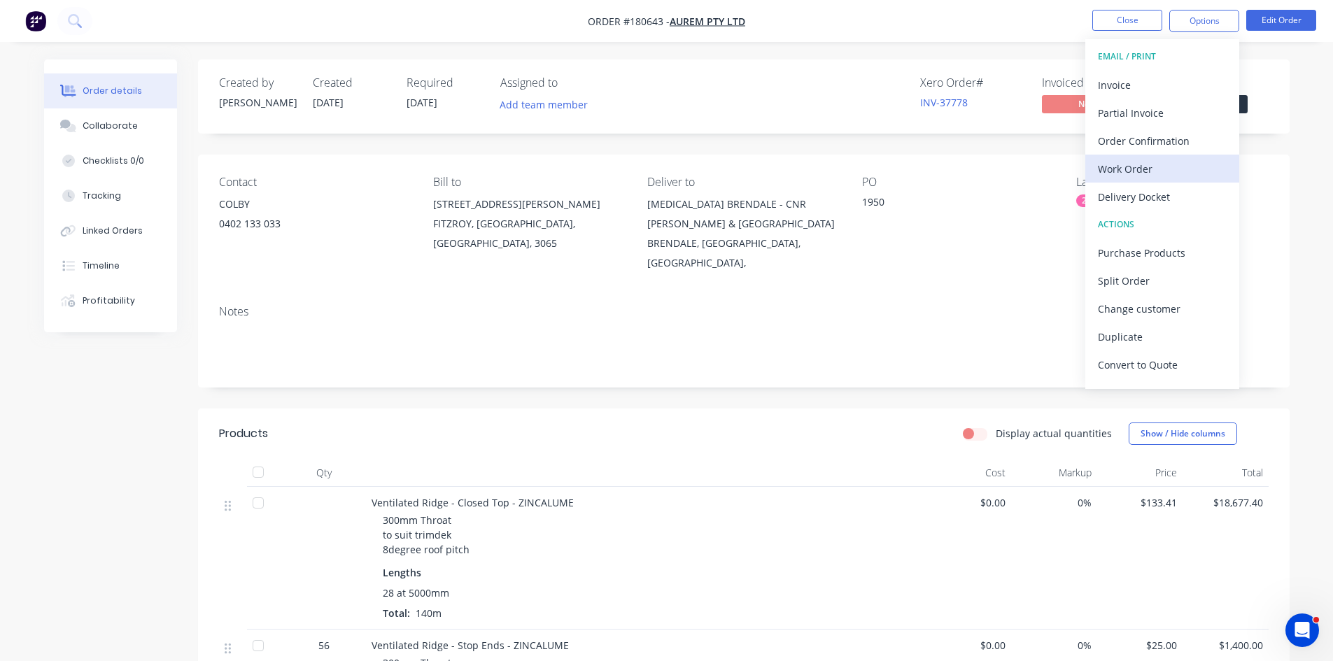
click at [1150, 171] on div "Work Order" at bounding box center [1162, 169] width 129 height 20
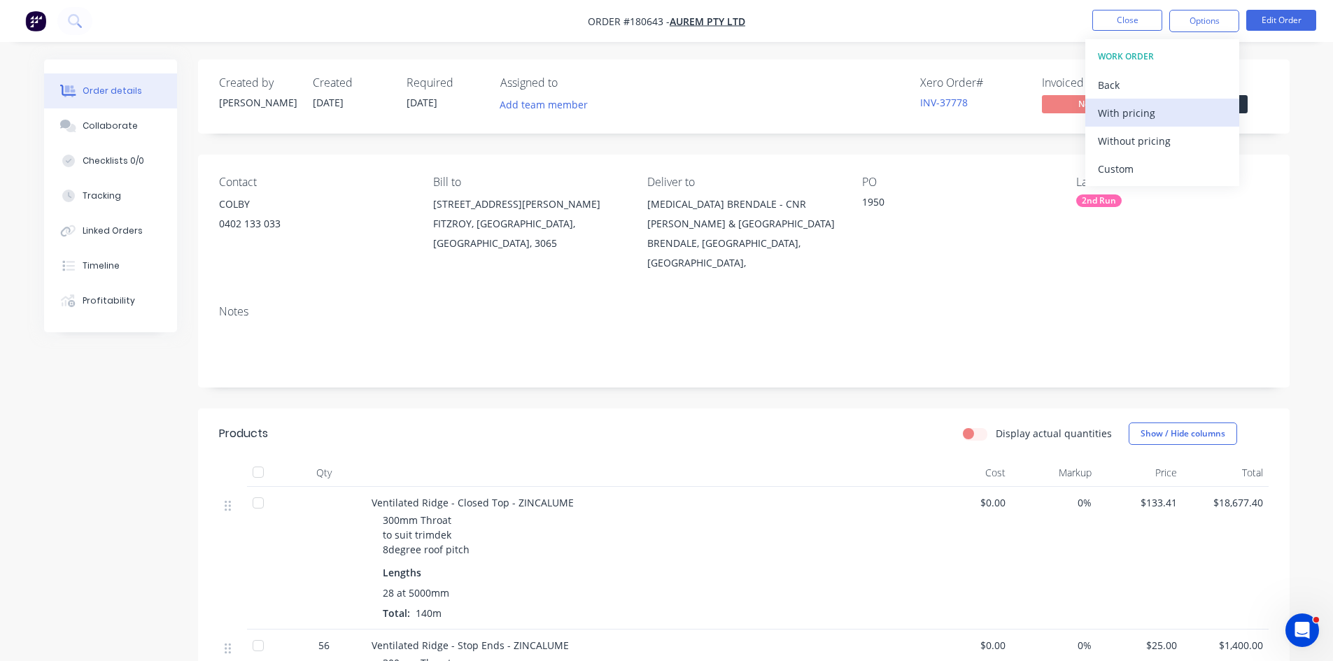
click at [1156, 111] on div "With pricing" at bounding box center [1162, 113] width 129 height 20
click at [73, 23] on icon at bounding box center [74, 20] width 13 height 13
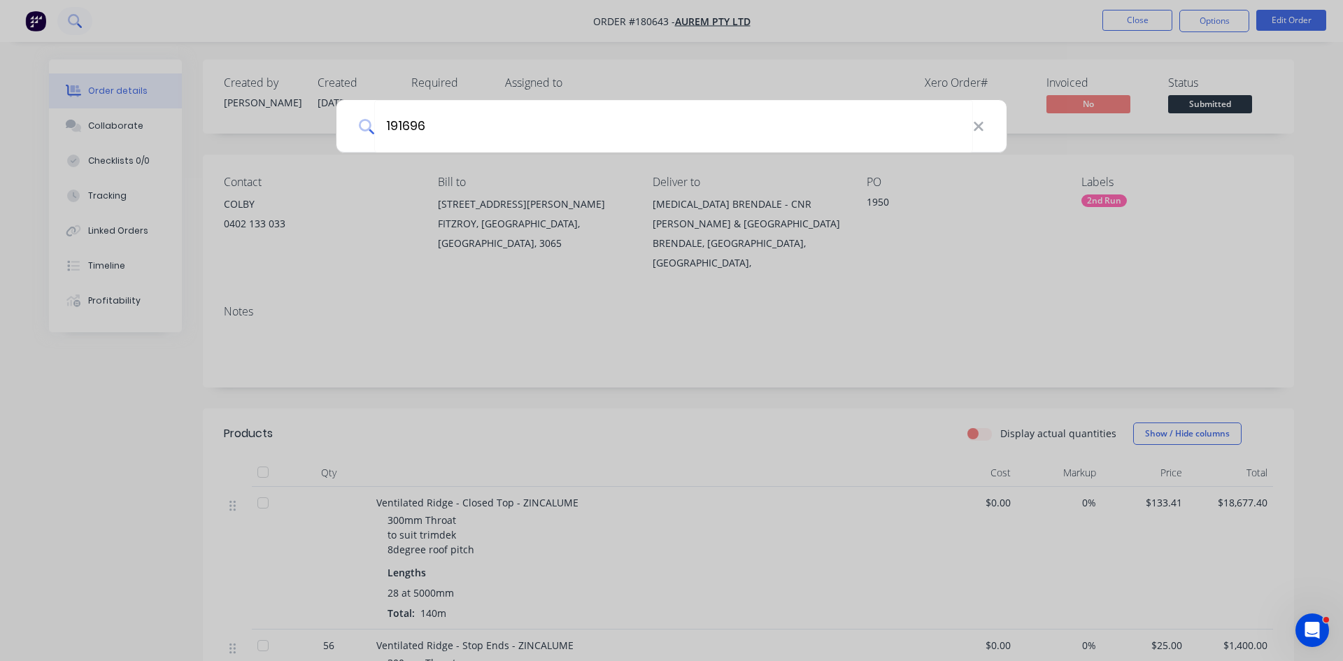
type input "191696"
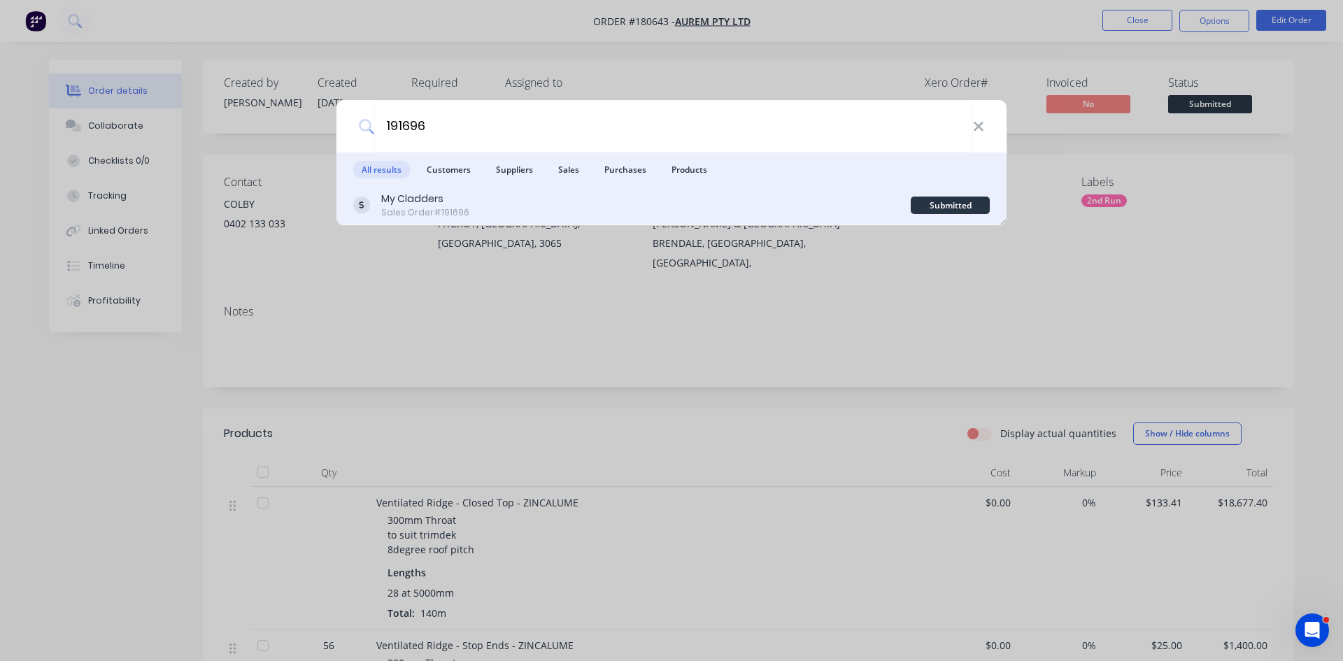
click at [530, 222] on div "My Cladders Sales Order #191696 Submitted" at bounding box center [672, 205] width 670 height 39
click at [616, 199] on div "My Cladders Sales Order #191696" at bounding box center [632, 205] width 558 height 27
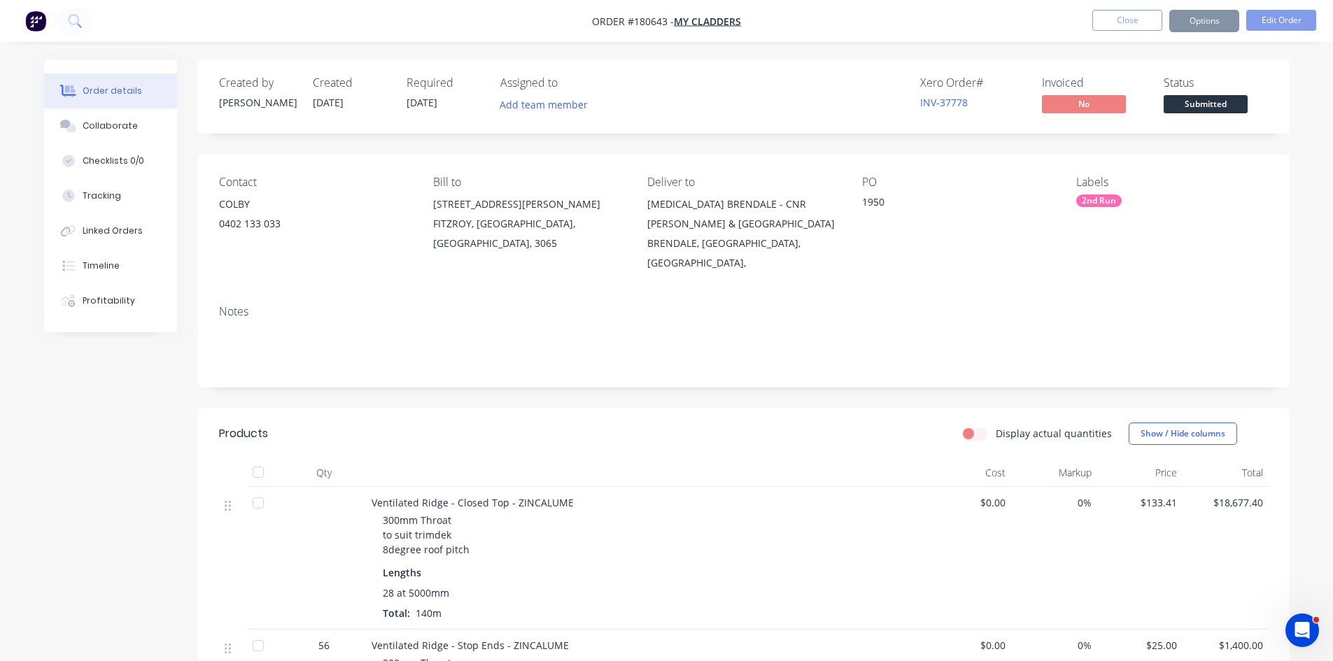
click at [819, 374] on div "Created by John Created 28/08/25 Required 08/09/25 Assigned to Add team member …" at bounding box center [743, 525] width 1091 height 932
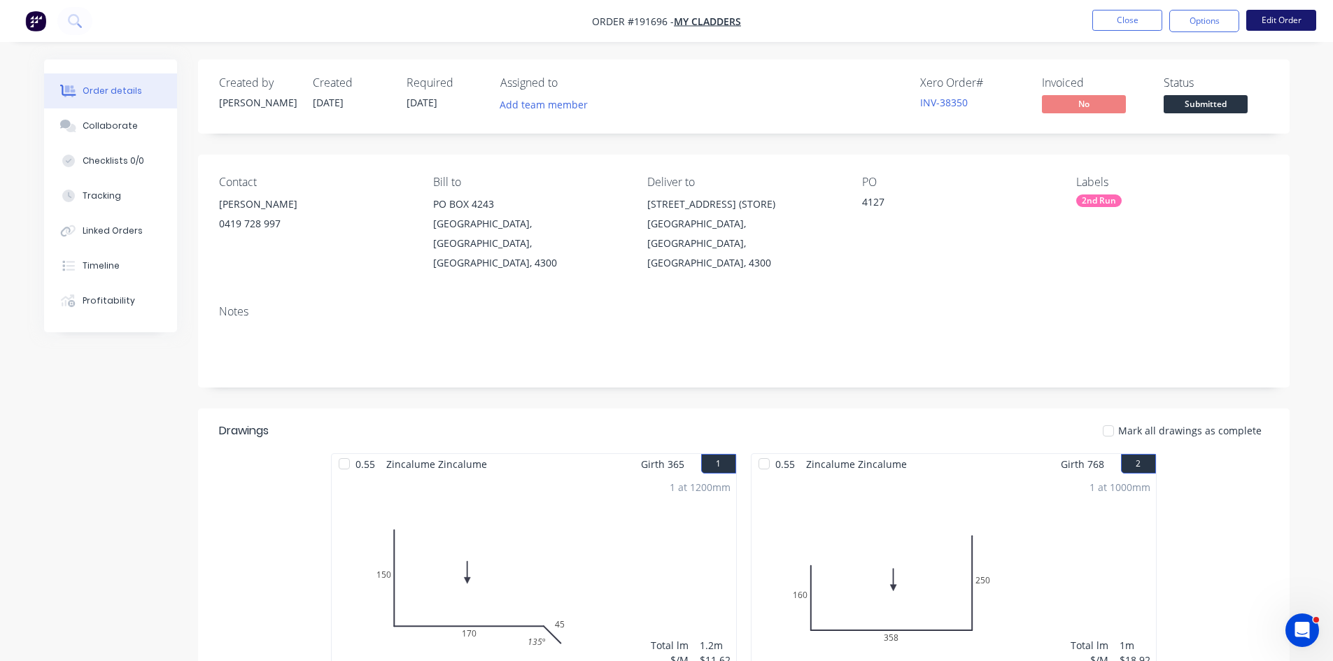
click at [1262, 17] on button "Edit Order" at bounding box center [1281, 20] width 70 height 21
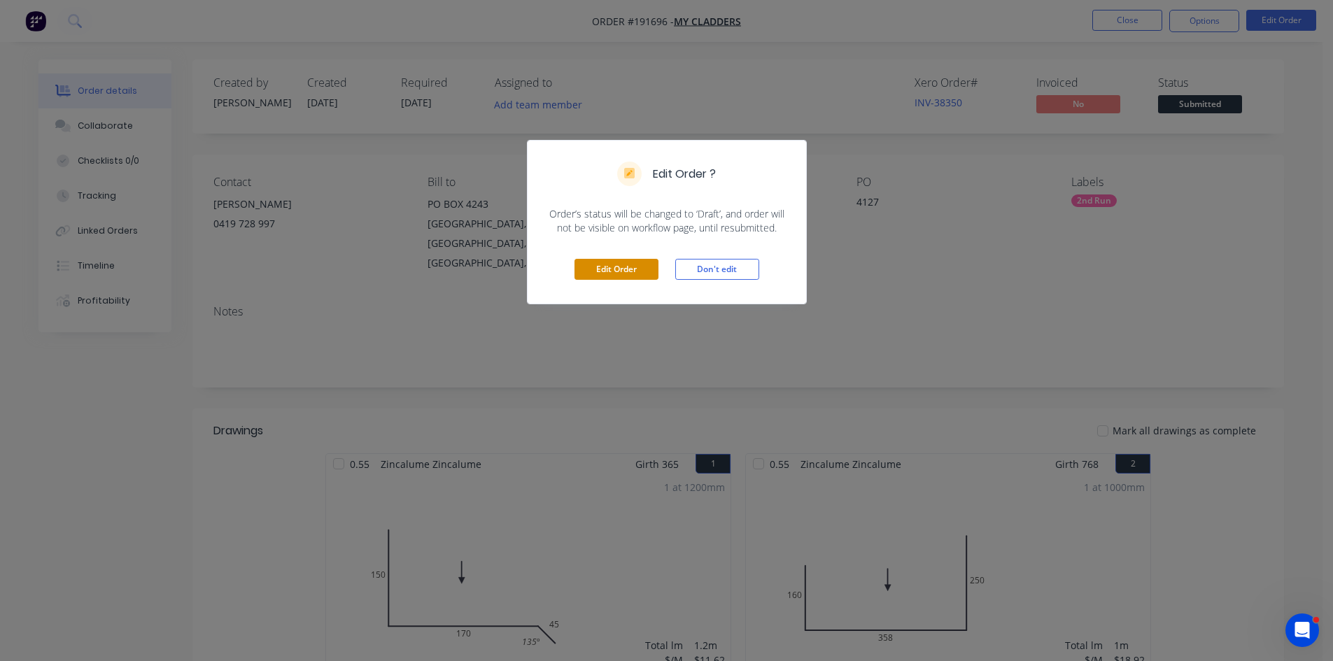
click at [614, 262] on button "Edit Order" at bounding box center [616, 269] width 84 height 21
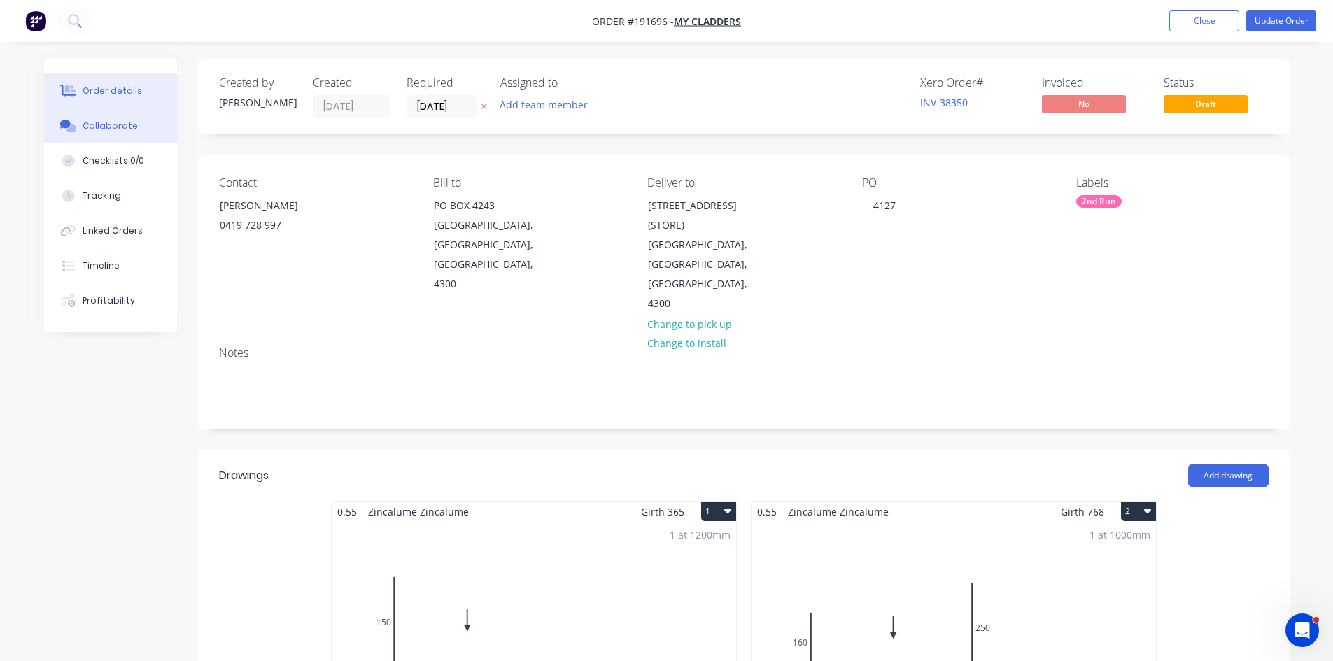
click at [104, 127] on div "Collaborate" at bounding box center [110, 126] width 55 height 13
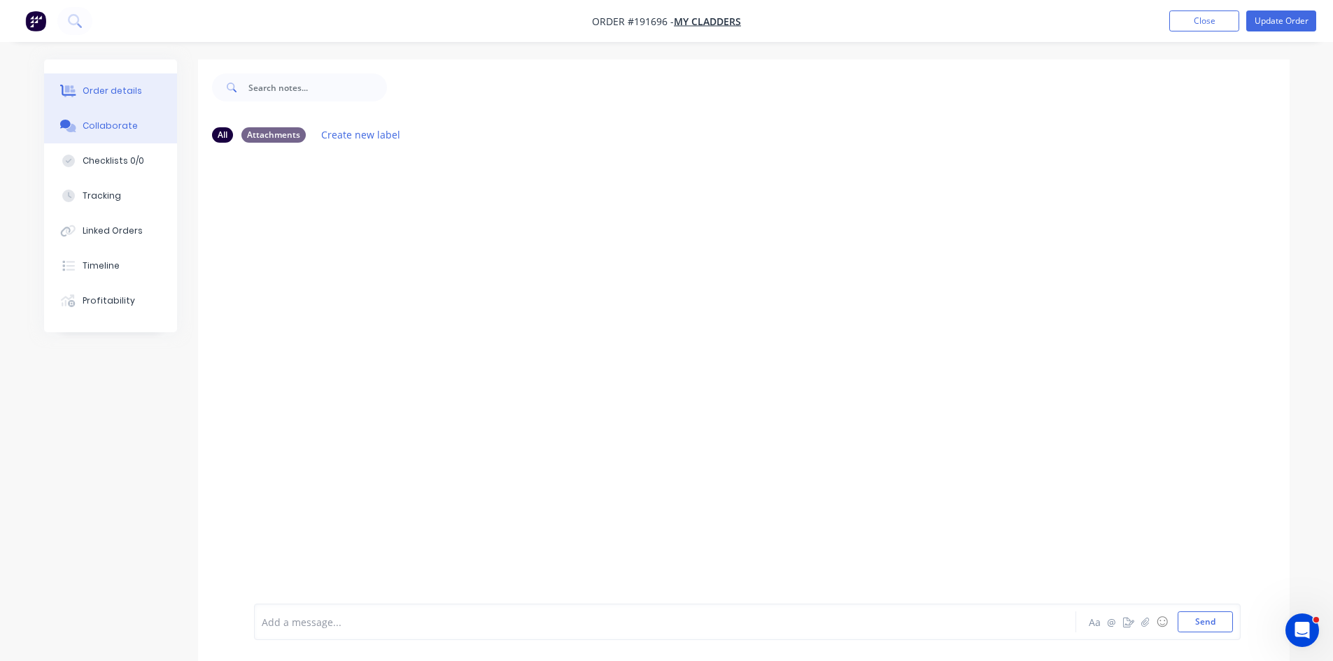
click at [113, 94] on div "Order details" at bounding box center [112, 91] width 59 height 13
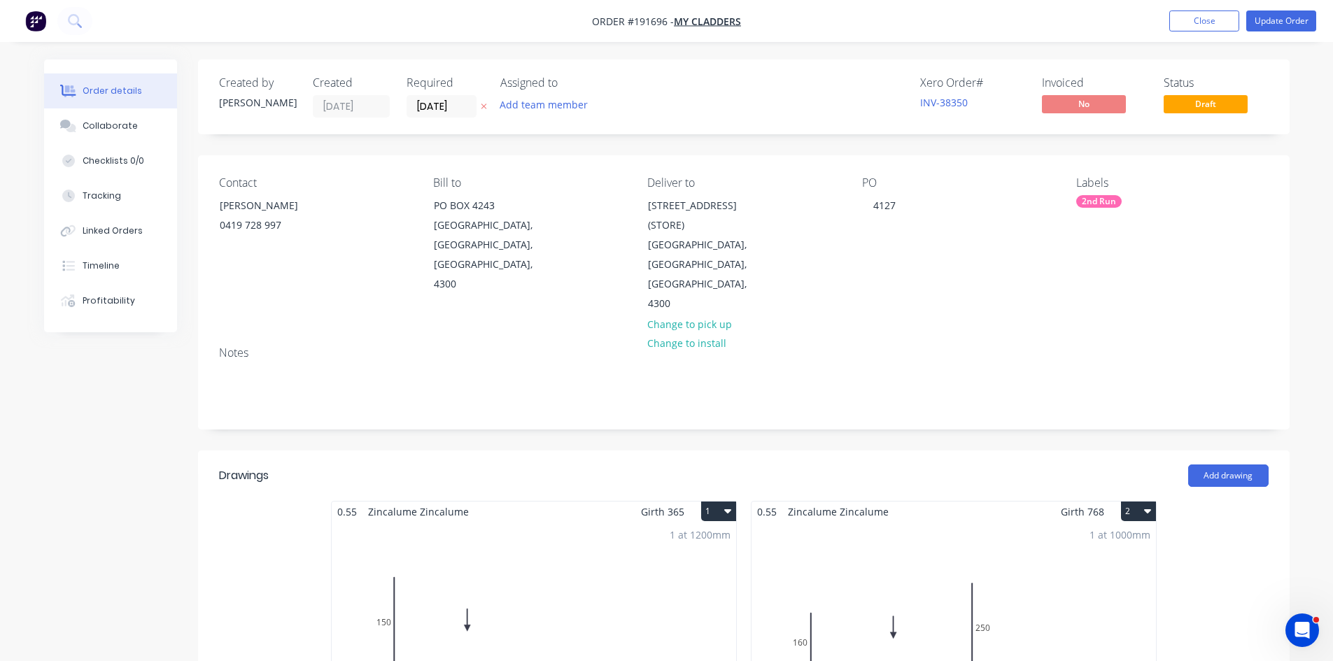
click at [669, 129] on div "Created by Taylor Created 03/09/25 Required 05/09/25 Assigned to Add team membe…" at bounding box center [743, 96] width 1091 height 75
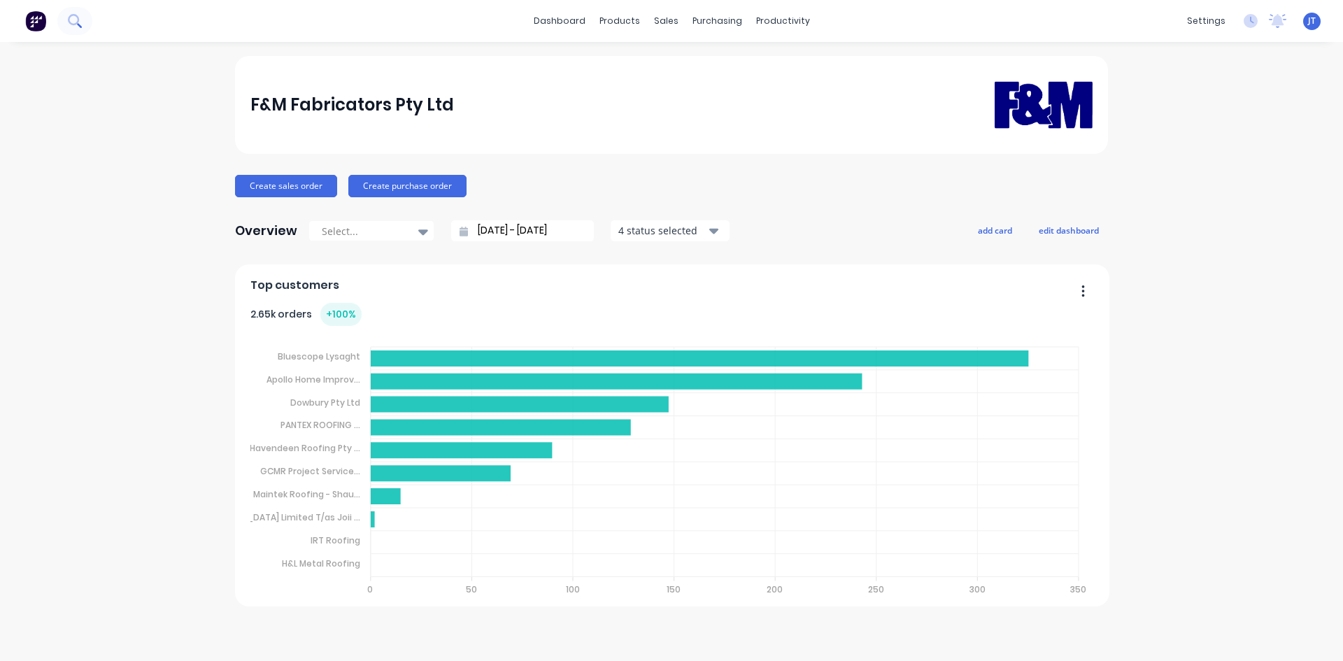
click at [74, 23] on icon at bounding box center [74, 20] width 13 height 13
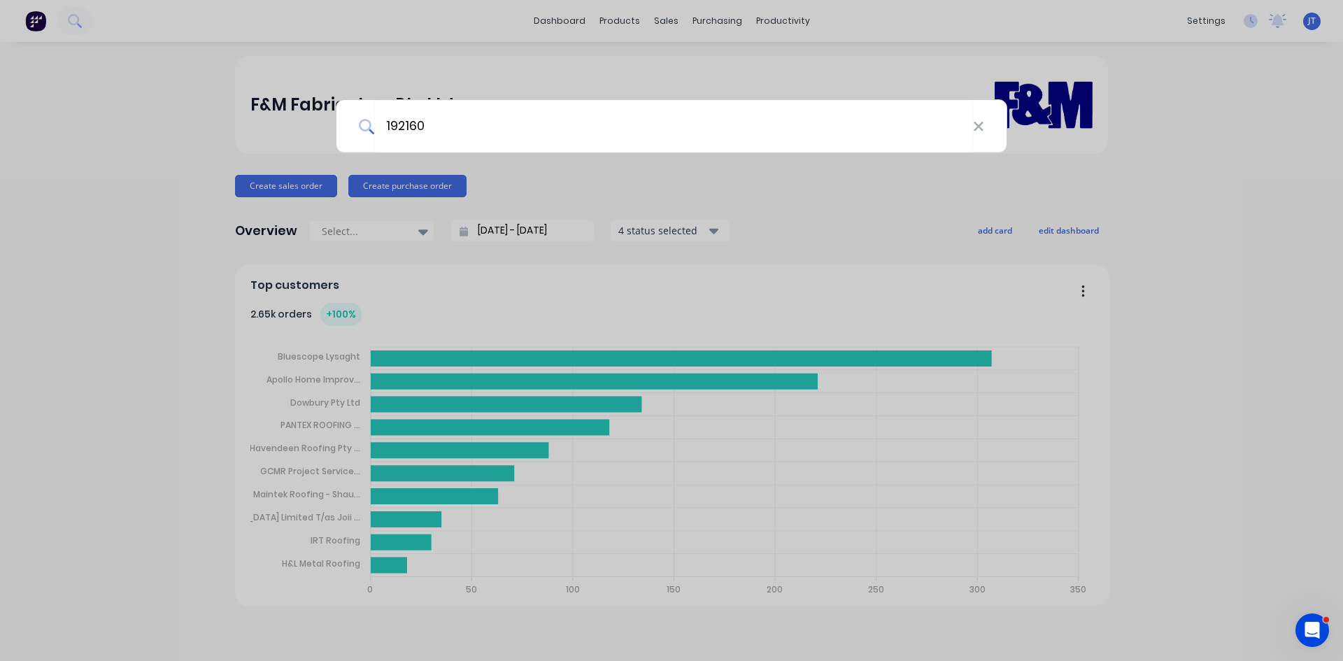
type input "192160"
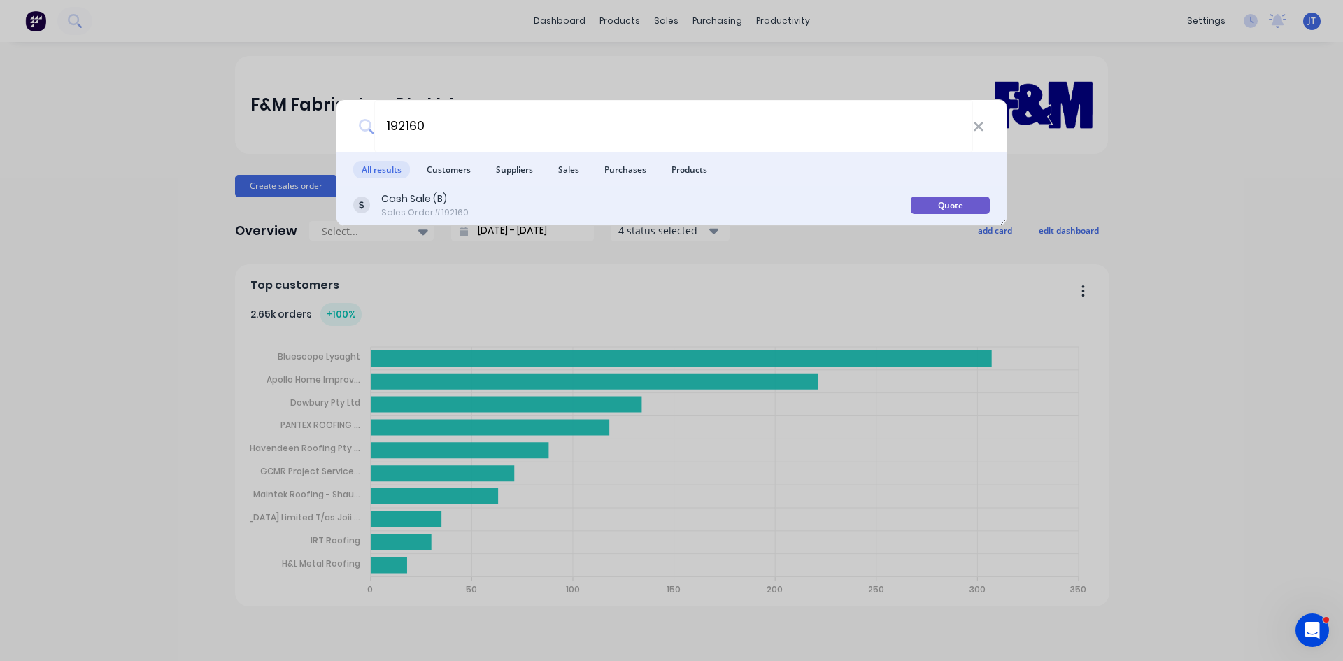
click at [642, 197] on div "Cash Sale (B) Sales Order #192160" at bounding box center [632, 205] width 558 height 27
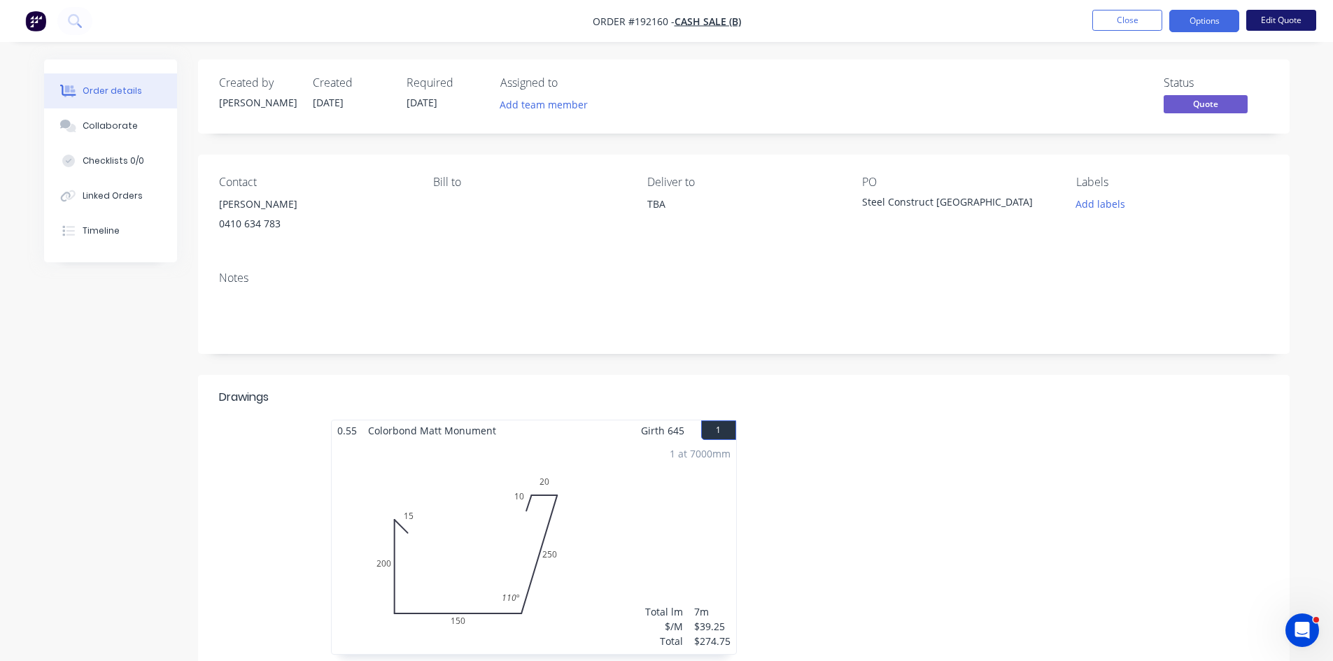
click at [1276, 22] on button "Edit Quote" at bounding box center [1281, 20] width 70 height 21
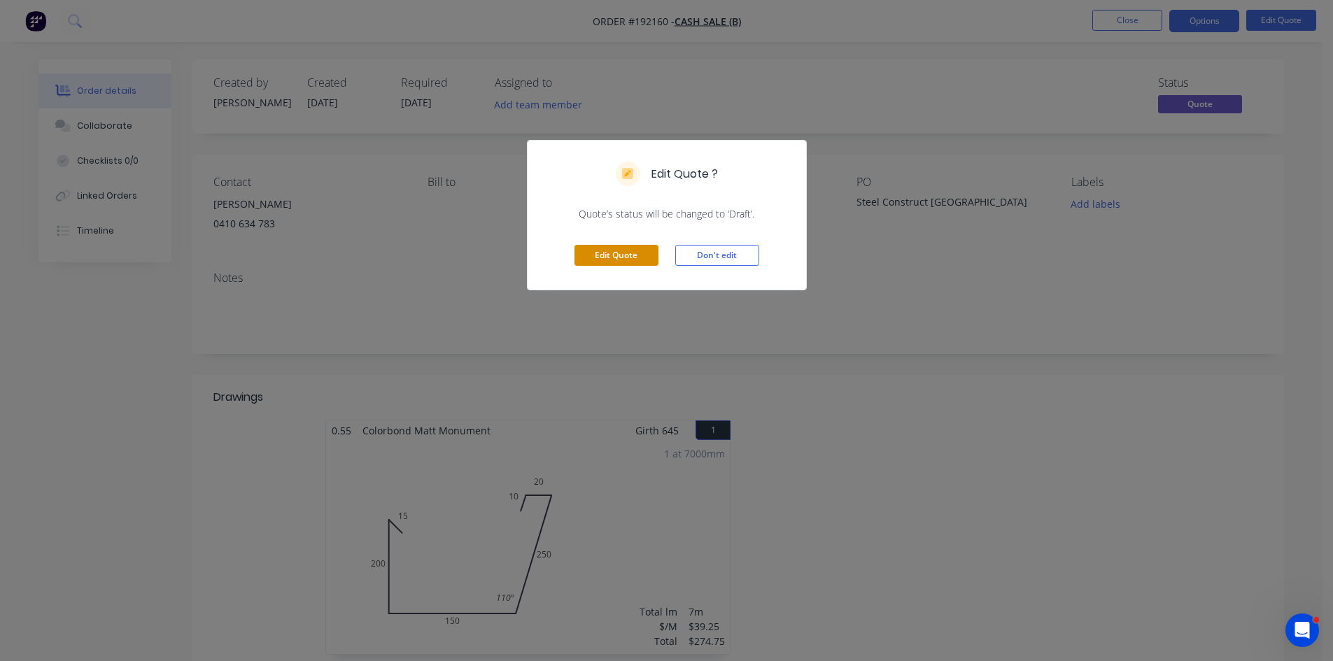
click at [643, 253] on button "Edit Quote" at bounding box center [616, 255] width 84 height 21
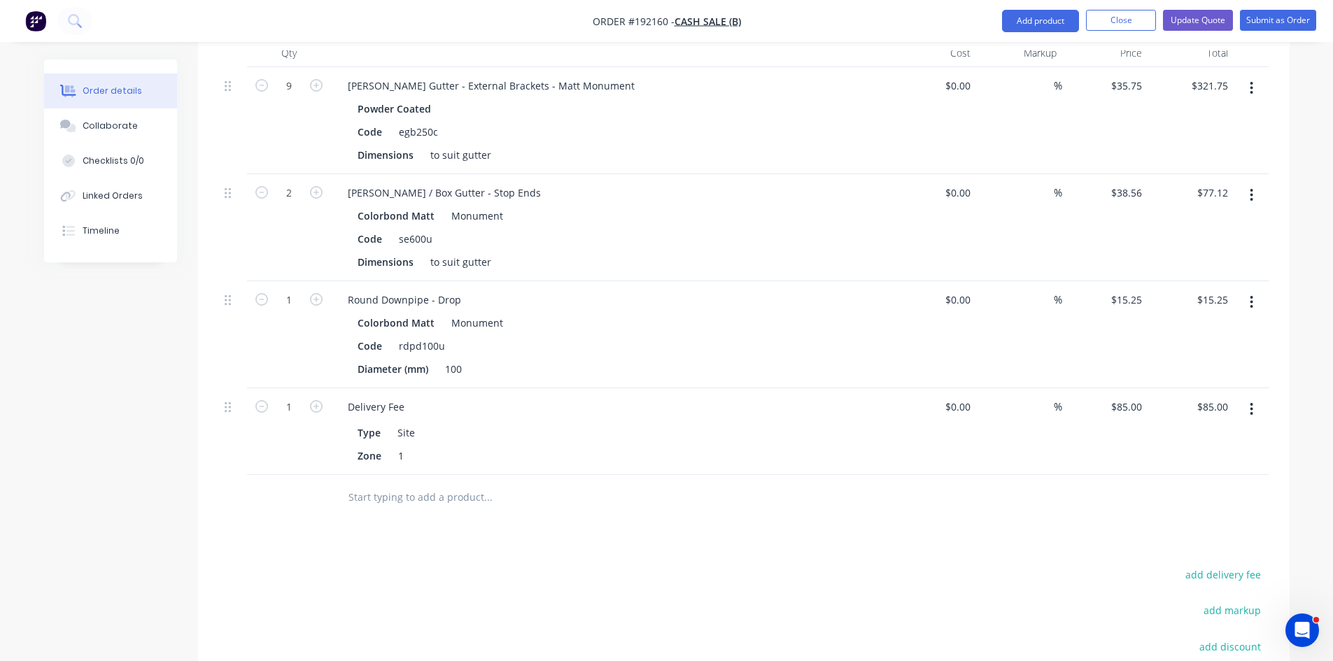
scroll to position [700, 0]
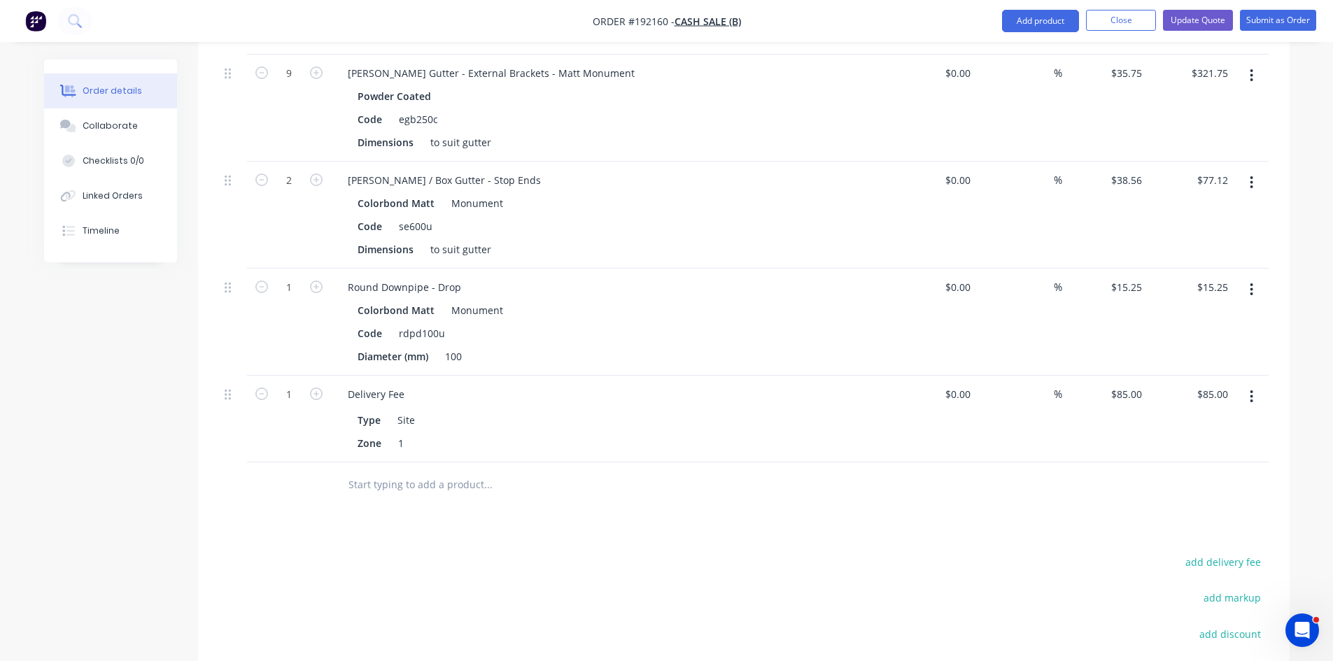
drag, startPoint x: 1259, startPoint y: 287, endPoint x: 1258, endPoint y: 306, distance: 18.9
click at [1258, 286] on button "button" at bounding box center [1251, 289] width 33 height 25
click at [1199, 413] on div "Delete" at bounding box center [1202, 410] width 108 height 20
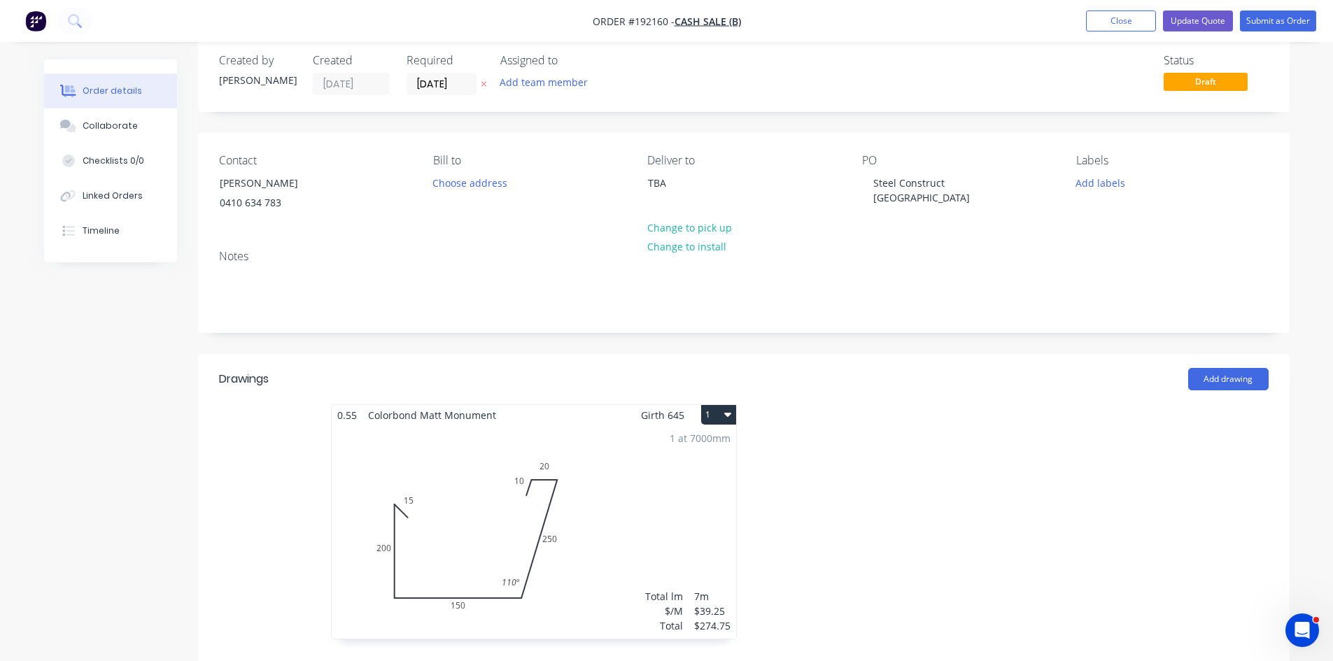
scroll to position [0, 0]
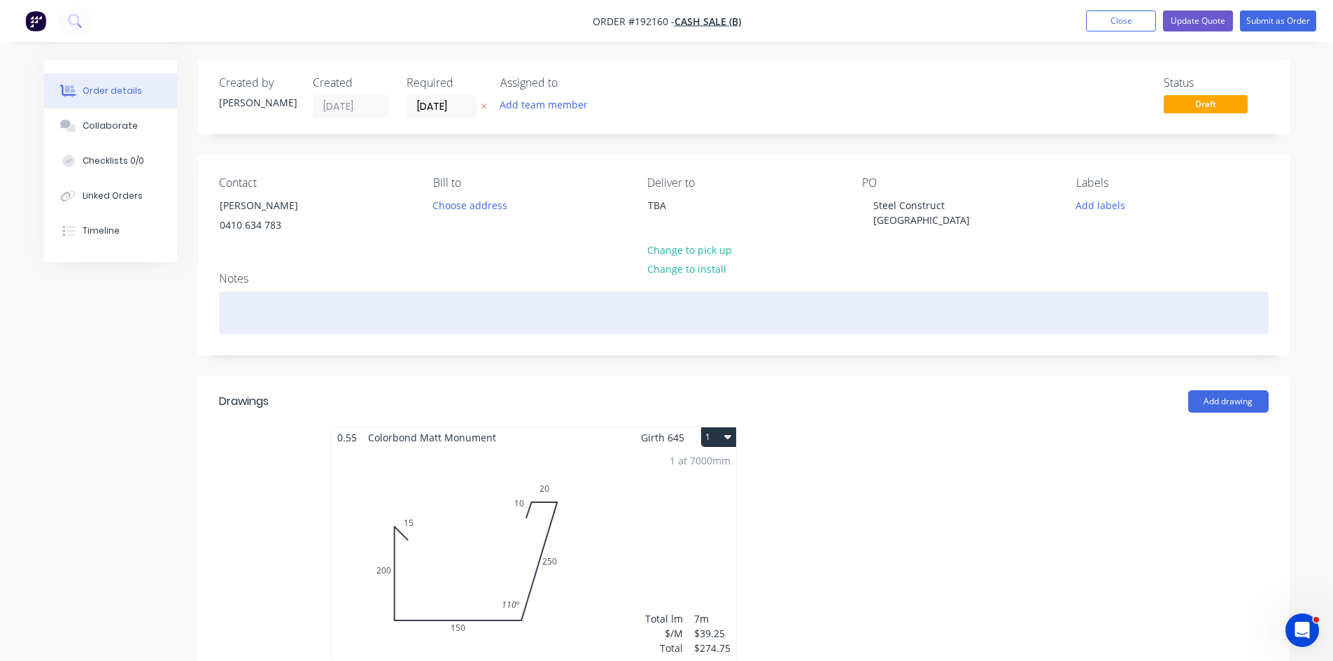
click at [343, 315] on div at bounding box center [743, 313] width 1049 height 43
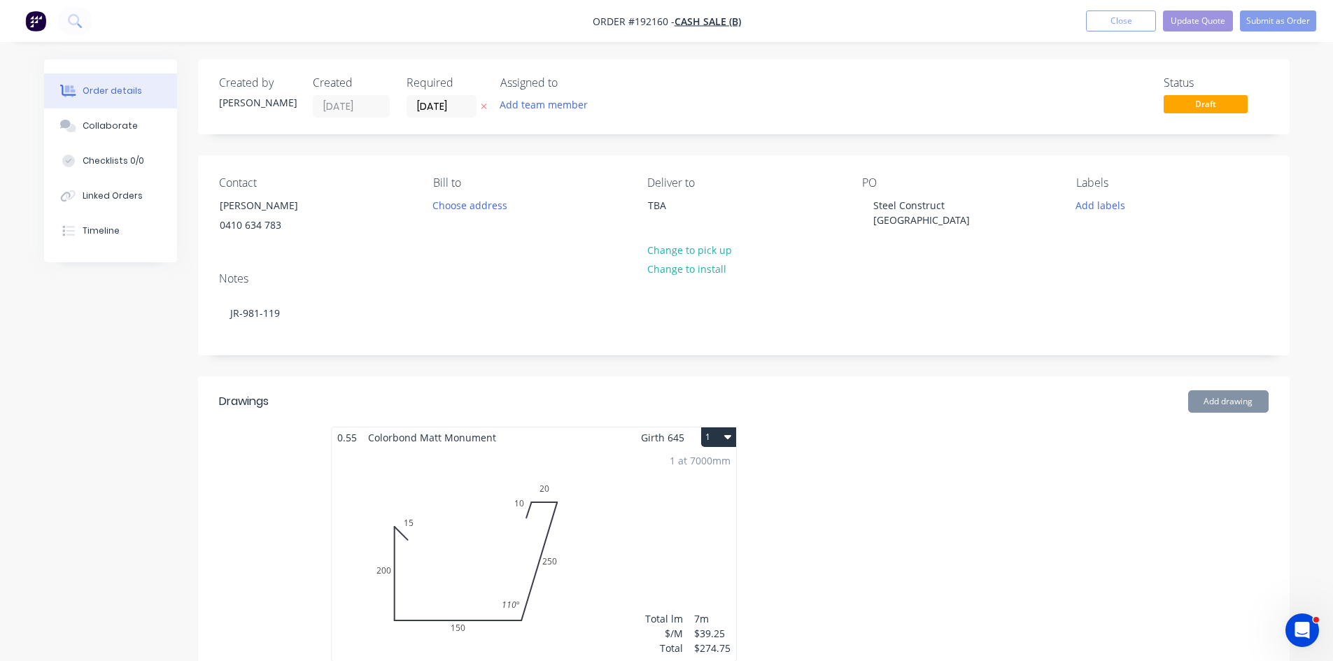
click at [1196, 32] on nav "Order #192160 - Cash Sale (B) Add product Close Update Quote Submit as Order" at bounding box center [666, 21] width 1333 height 42
click at [1197, 26] on button "Update Quote" at bounding box center [1198, 20] width 70 height 21
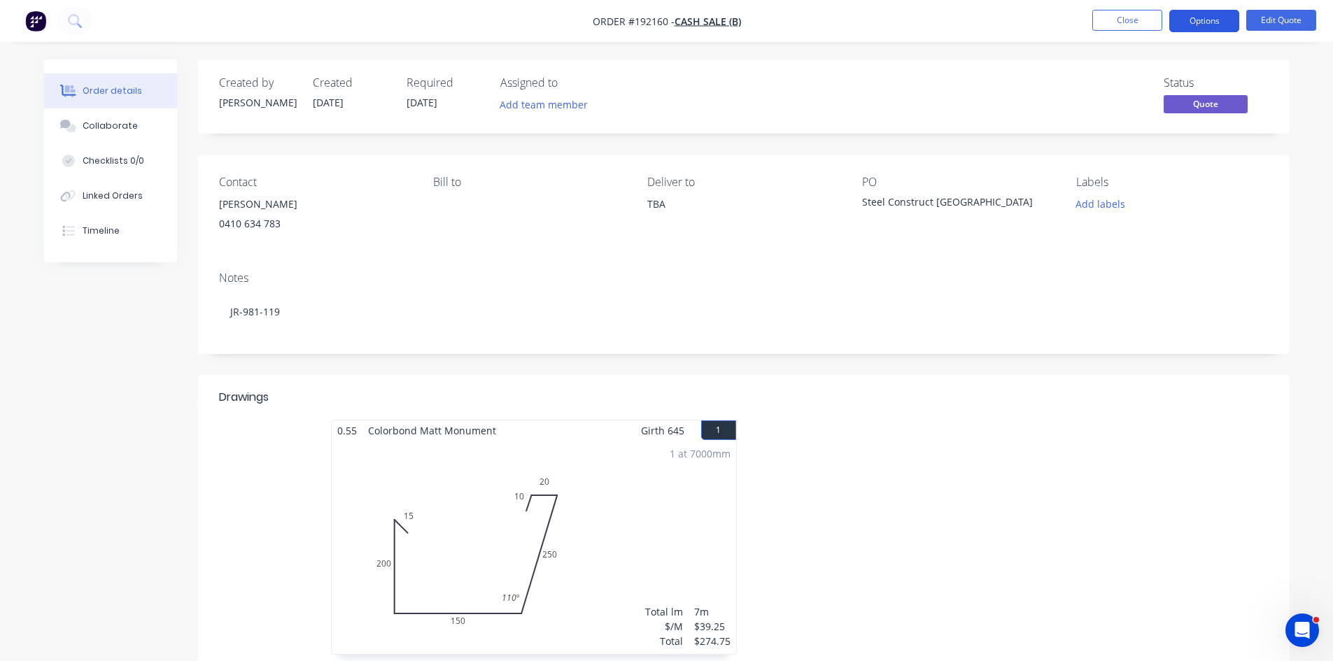
click at [1205, 24] on button "Options" at bounding box center [1204, 21] width 70 height 22
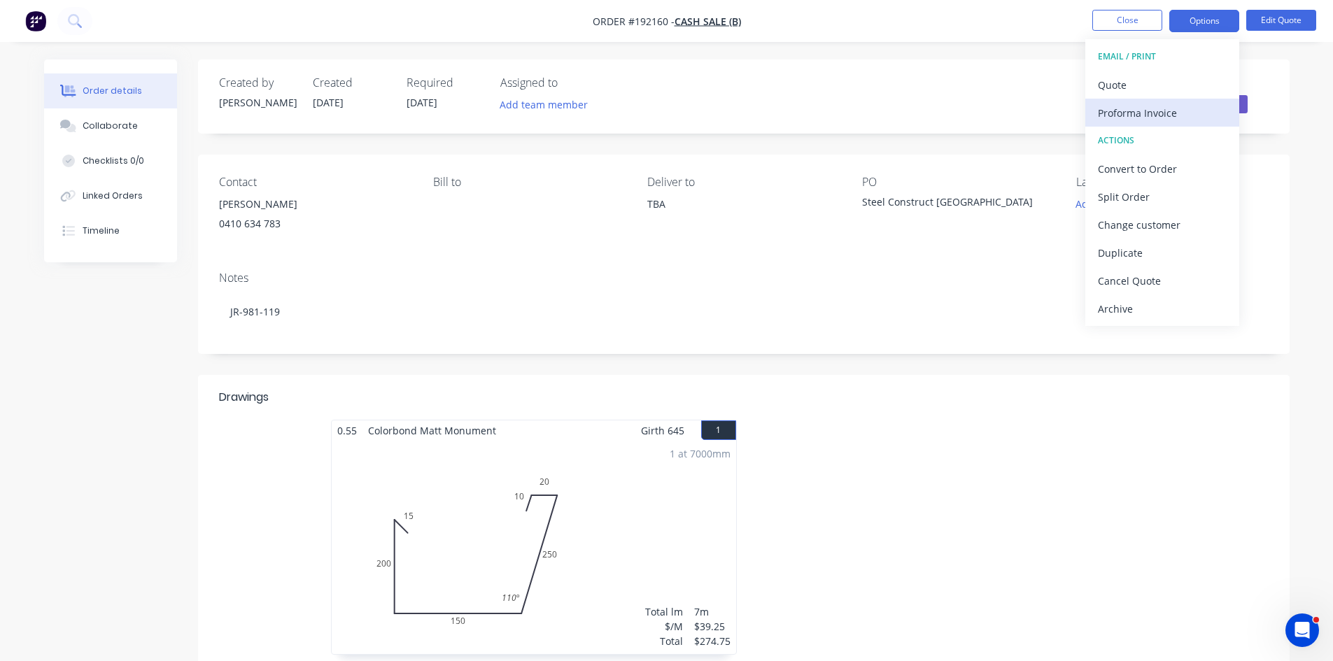
click at [1173, 118] on div "Proforma Invoice" at bounding box center [1162, 113] width 129 height 20
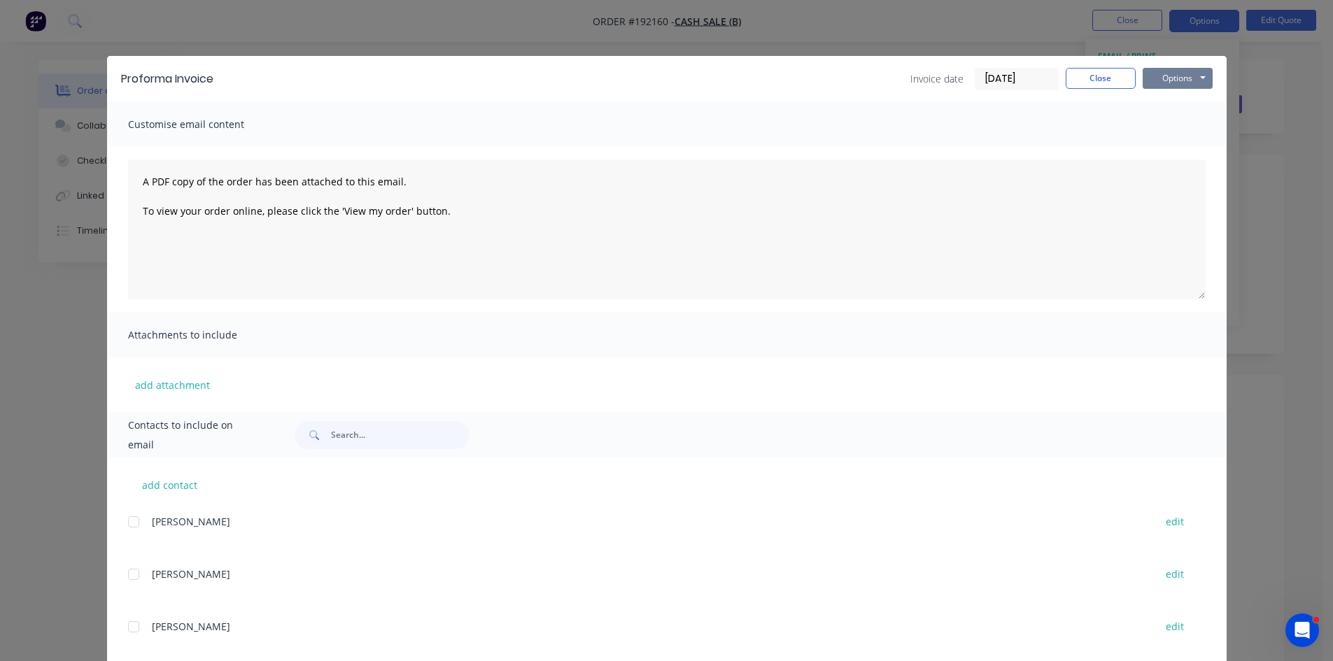
click at [1158, 76] on button "Options" at bounding box center [1177, 78] width 70 height 21
click at [1165, 109] on button "Preview" at bounding box center [1187, 103] width 90 height 23
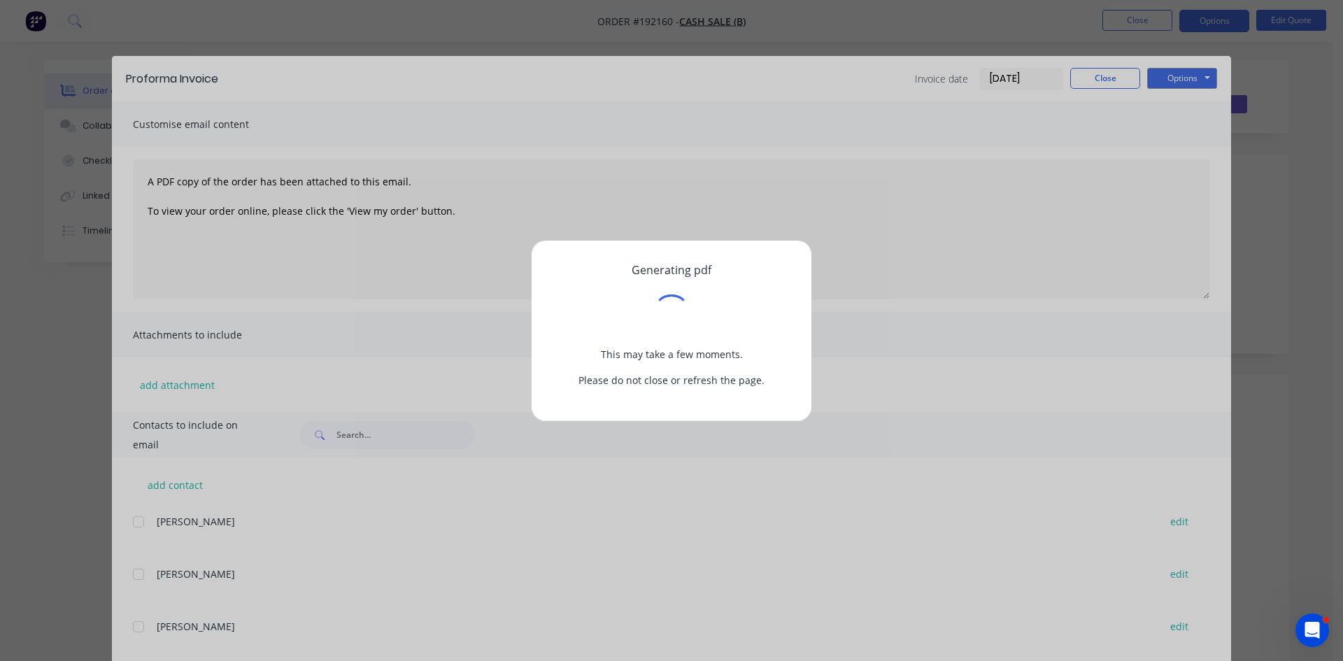
click at [832, 245] on div "Generating pdf This may take a few moments. Please do not close or refresh the …" at bounding box center [671, 330] width 1343 height 661
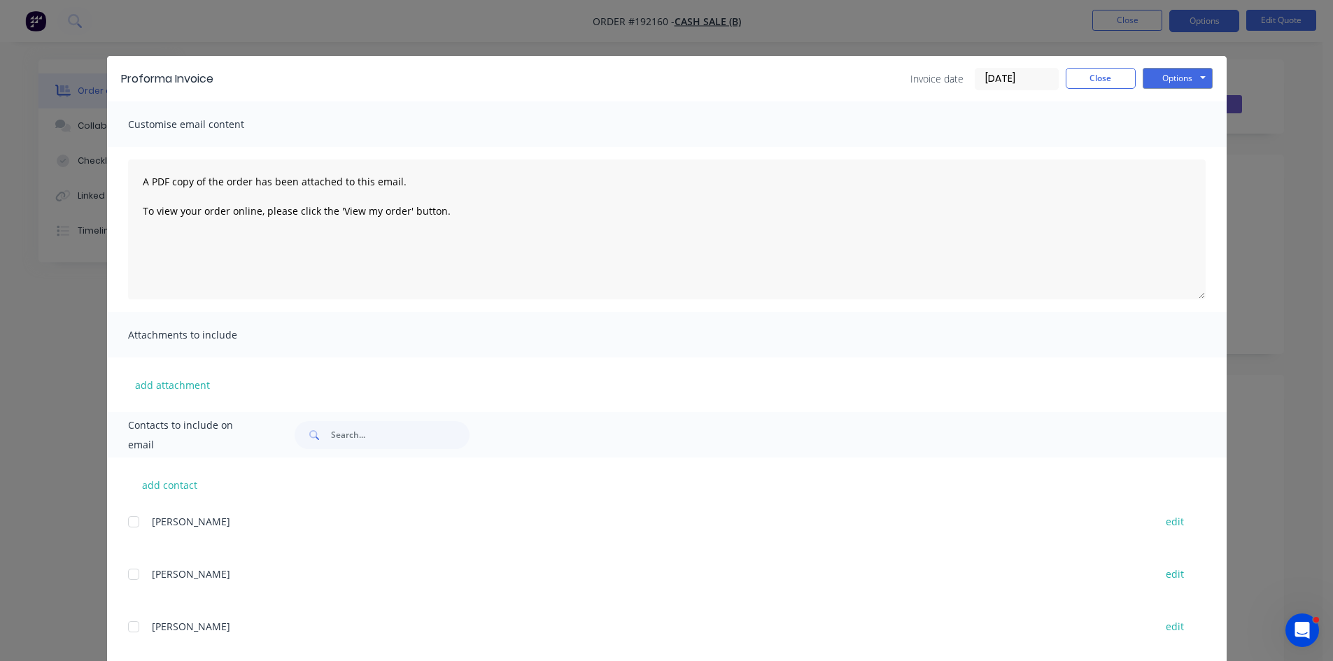
drag, startPoint x: 1266, startPoint y: 59, endPoint x: 1270, endPoint y: 43, distance: 17.3
click at [1266, 59] on div "Proforma Invoice Invoice date 09/09/25 Close Options Preview Print Email Custom…" at bounding box center [666, 330] width 1333 height 661
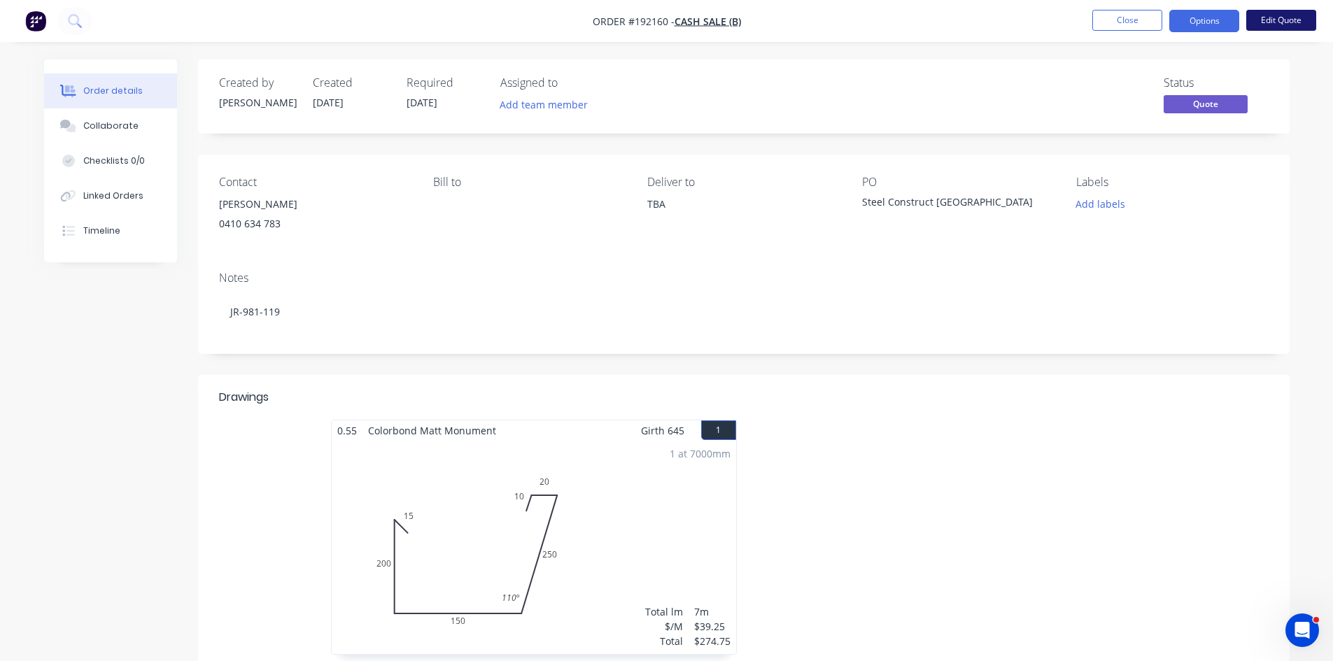
click at [1275, 25] on button "Edit Quote" at bounding box center [1281, 20] width 70 height 21
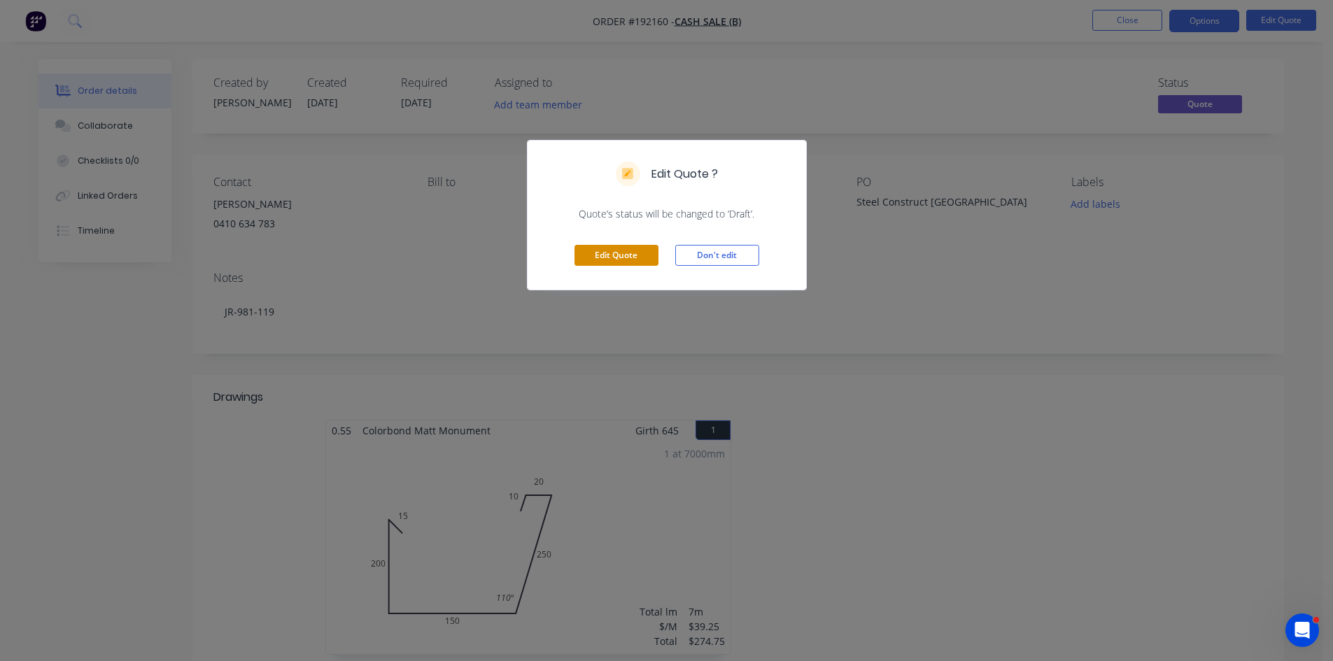
click at [588, 265] on button "Edit Quote" at bounding box center [616, 255] width 84 height 21
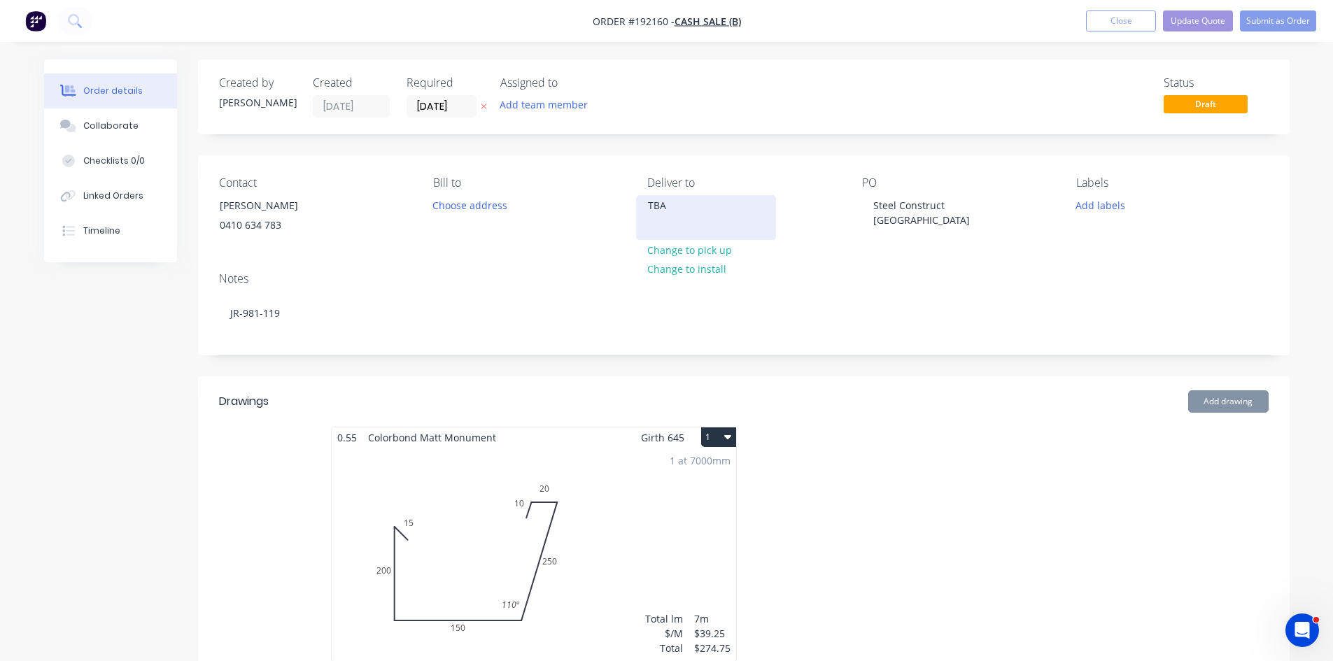
click at [674, 208] on div "TBA" at bounding box center [706, 206] width 116 height 20
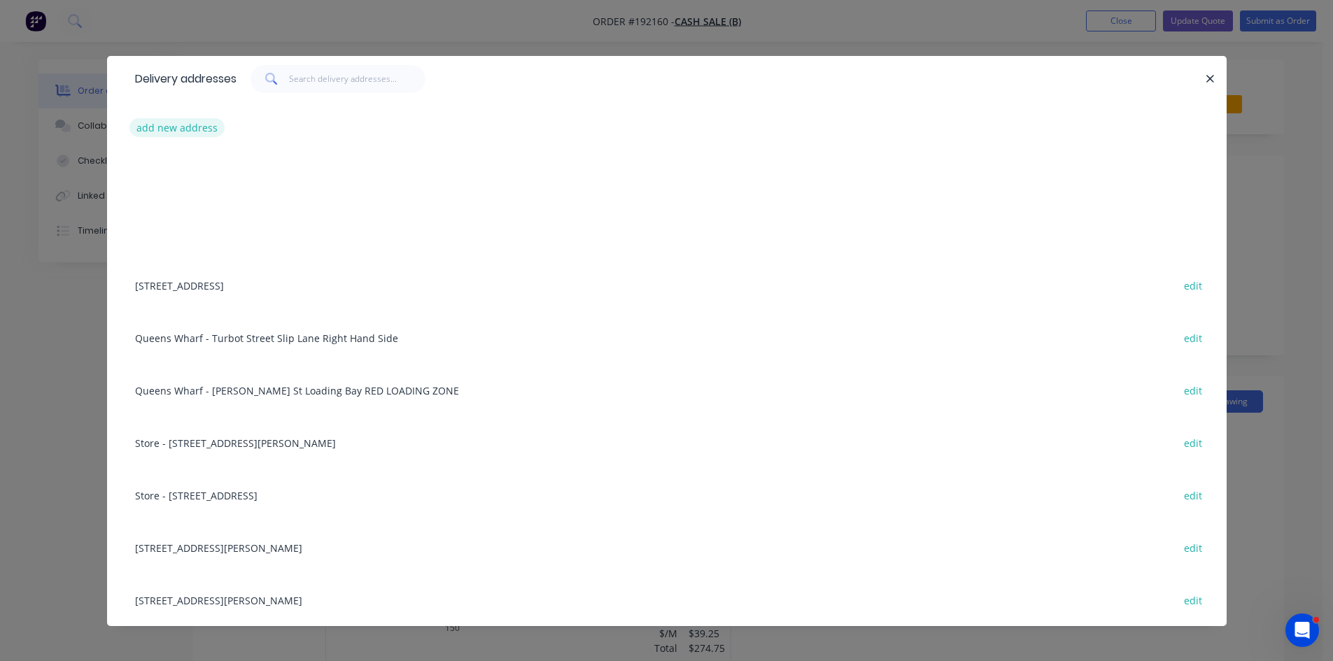
click at [194, 127] on button "add new address" at bounding box center [177, 127] width 96 height 19
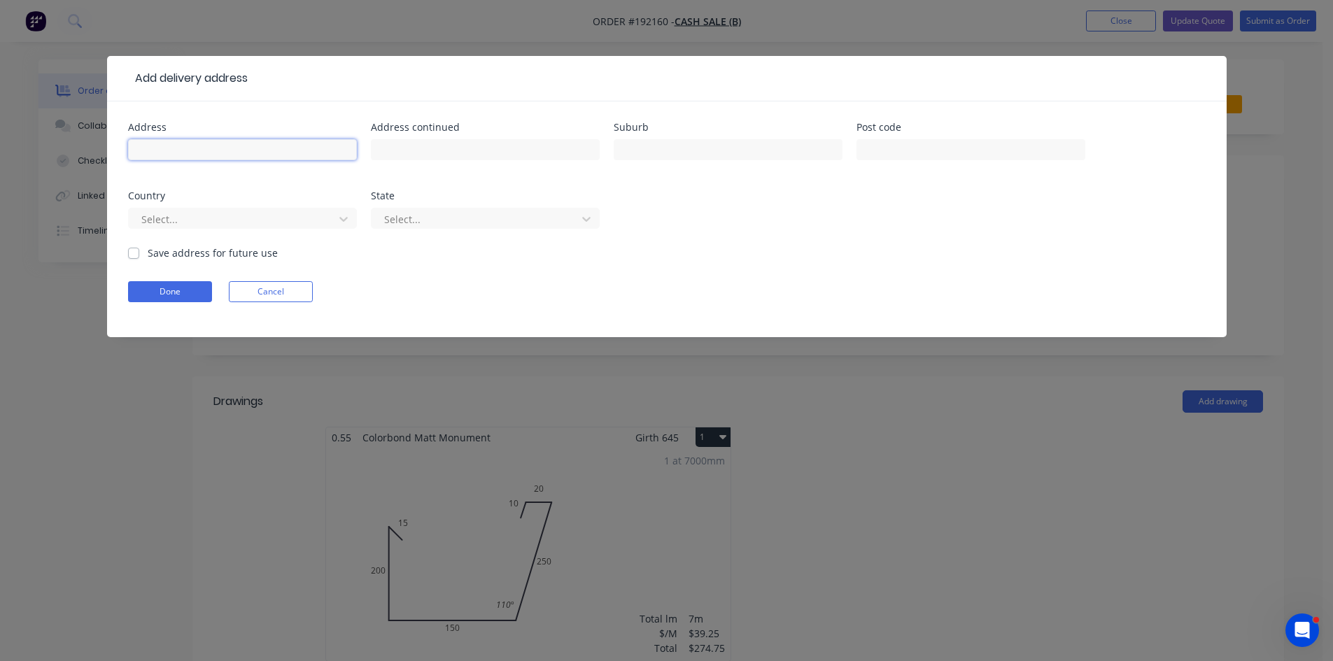
click at [206, 145] on input "text" at bounding box center [242, 149] width 229 height 21
type input "6-91 Darlington Dr,"
type input "Yatala"
click button "Done" at bounding box center [170, 291] width 84 height 21
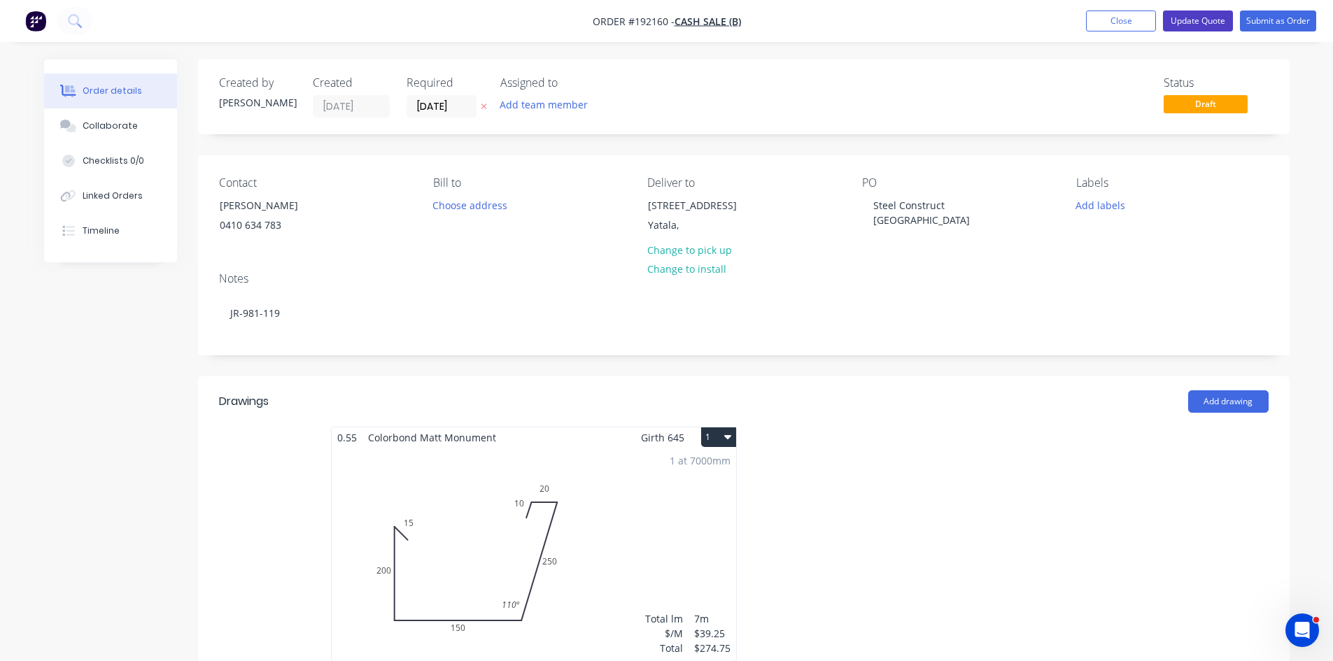
click at [1206, 23] on button "Update Quote" at bounding box center [1198, 20] width 70 height 21
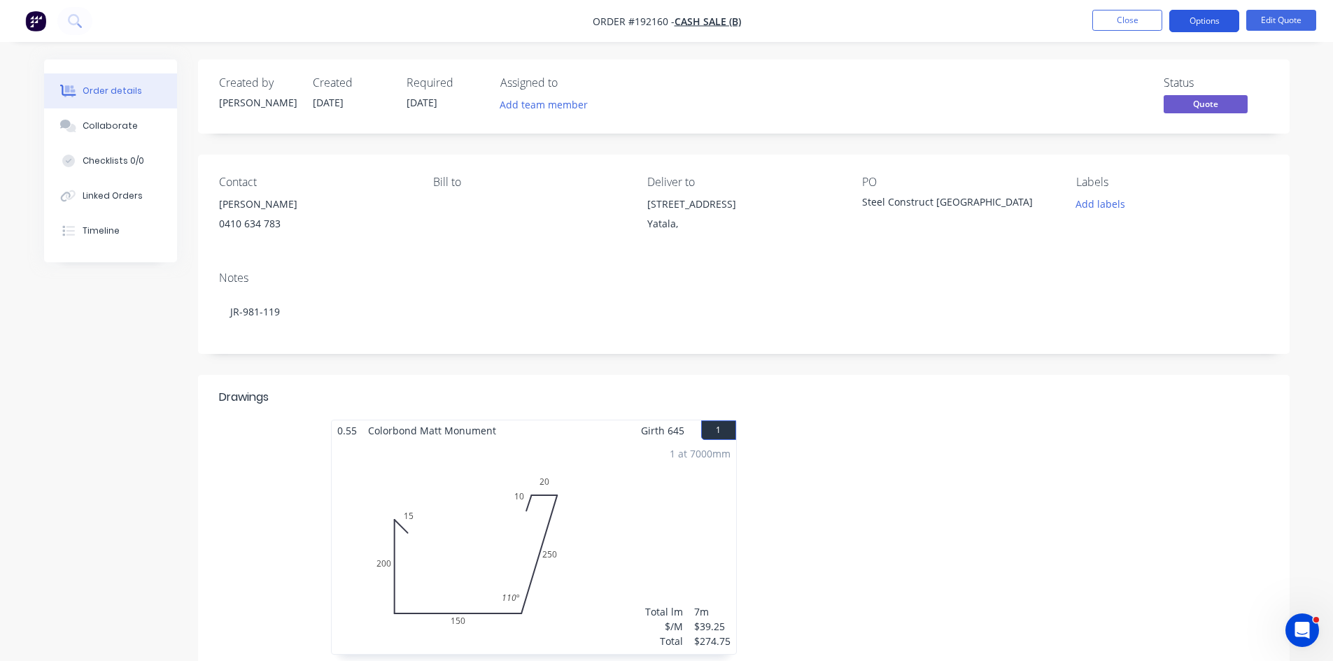
click at [1214, 28] on button "Options" at bounding box center [1204, 21] width 70 height 22
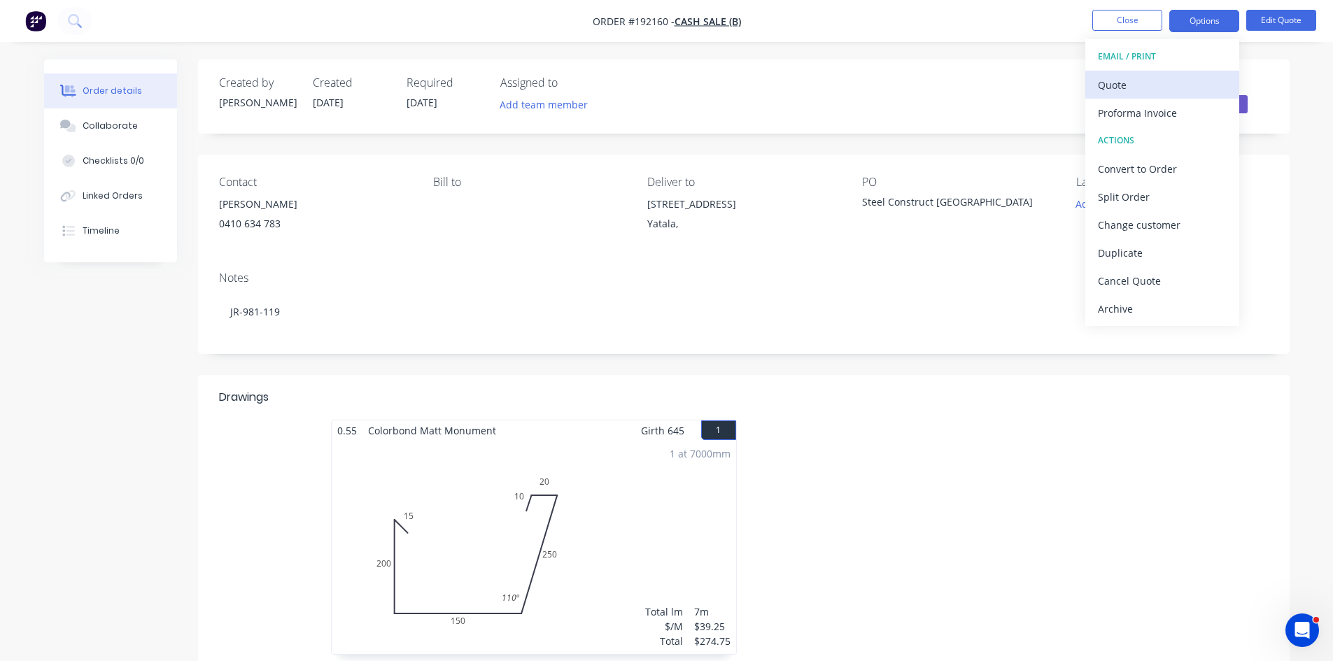
click at [1179, 87] on div "Quote" at bounding box center [1162, 85] width 129 height 20
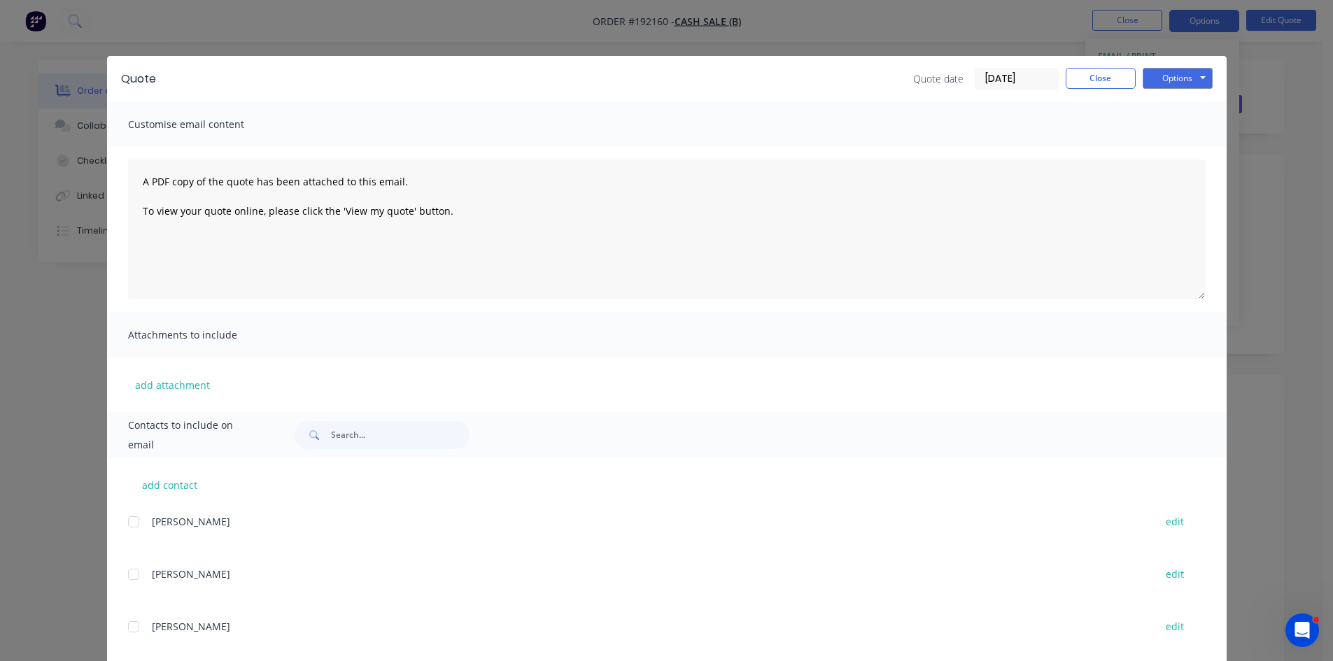
click at [1188, 66] on div "Quote Quote date 09/09/25 Close Options Preview Print Email" at bounding box center [666, 78] width 1119 height 45
click at [1191, 79] on button "Options" at bounding box center [1177, 78] width 70 height 21
click at [1187, 111] on button "Preview" at bounding box center [1187, 103] width 90 height 23
click at [1178, 31] on div "Quote Quote date 09/09/25 Close Options Preview Print Email Customise email con…" at bounding box center [666, 330] width 1333 height 661
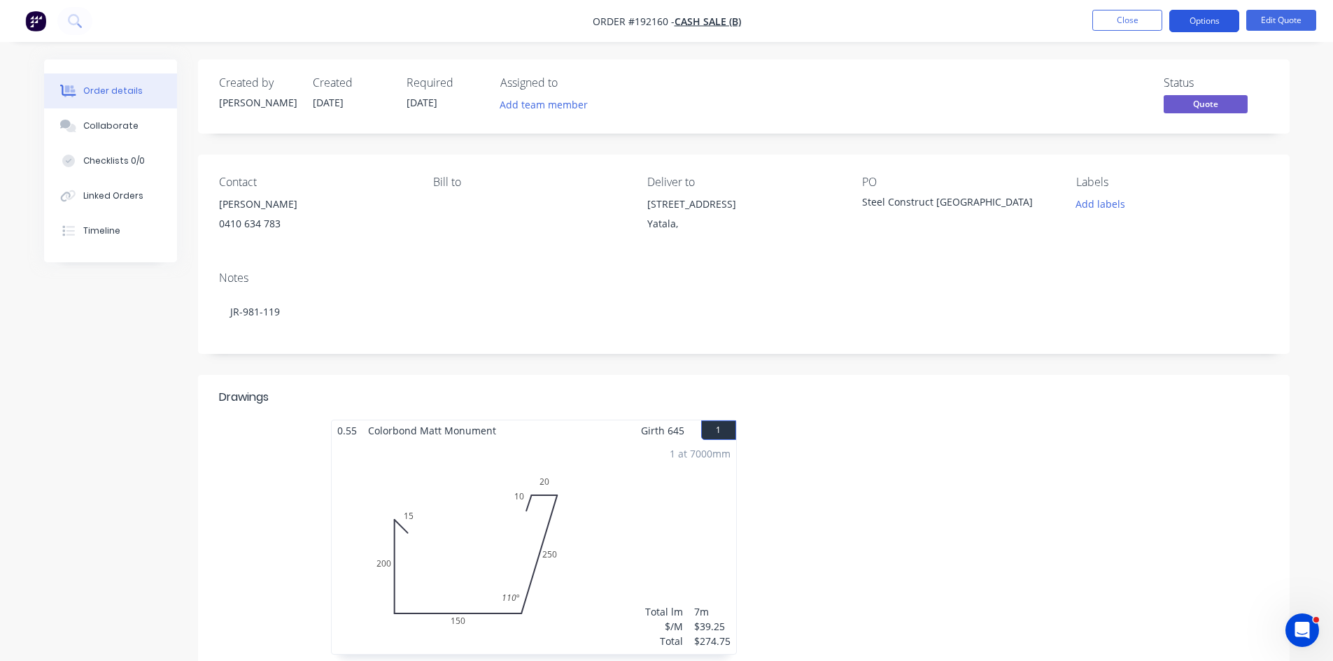
click at [1195, 21] on button "Options" at bounding box center [1204, 21] width 70 height 22
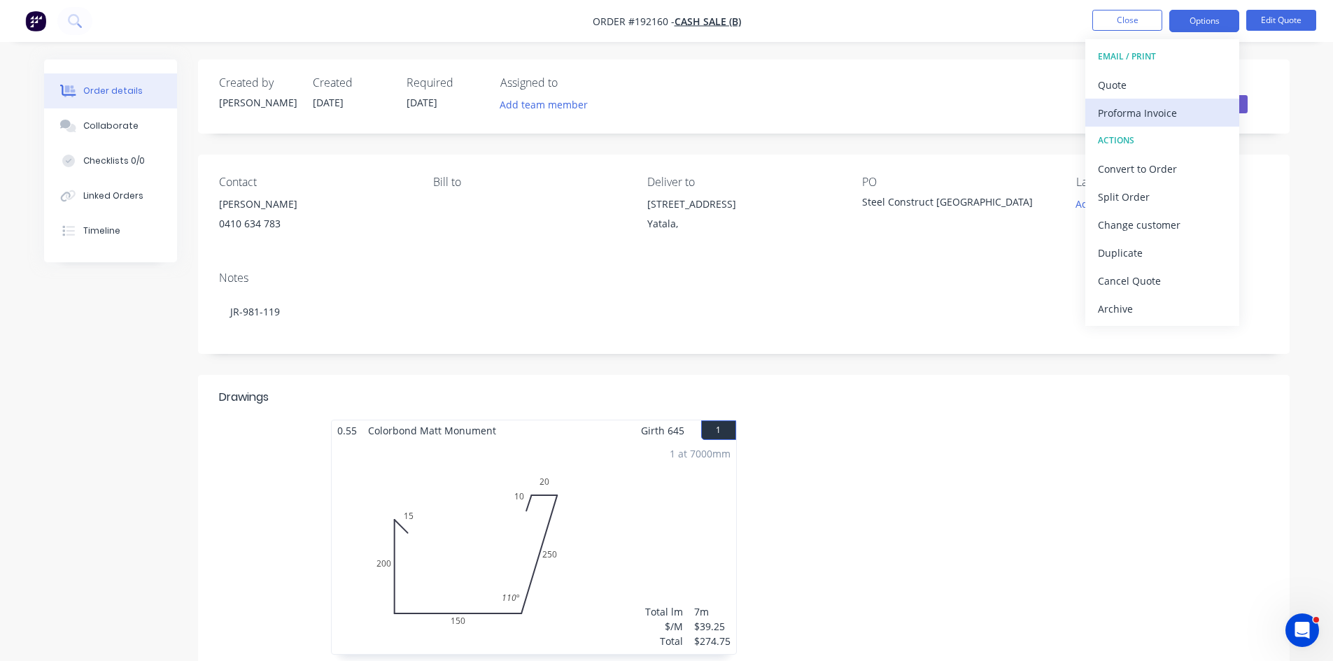
click at [1170, 113] on div "Proforma Invoice" at bounding box center [1162, 113] width 129 height 20
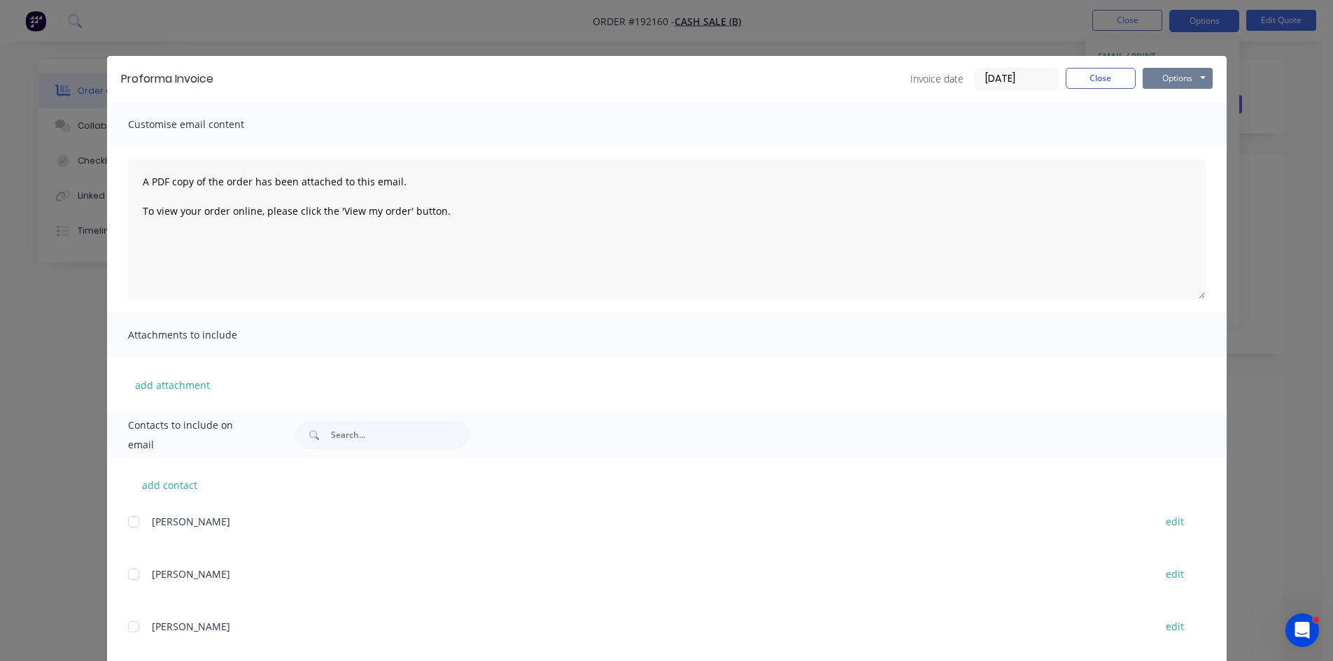
click at [1179, 84] on button "Options" at bounding box center [1177, 78] width 70 height 21
click at [1175, 105] on button "Preview" at bounding box center [1187, 103] width 90 height 23
click at [824, 77] on div "Invoice date 09/09/25 Close Options Preview Print Email" at bounding box center [719, 79] width 985 height 22
click at [85, 43] on div "Proforma Invoice Invoice date 09/09/25 Close Options Preview Print Email Custom…" at bounding box center [666, 330] width 1333 height 661
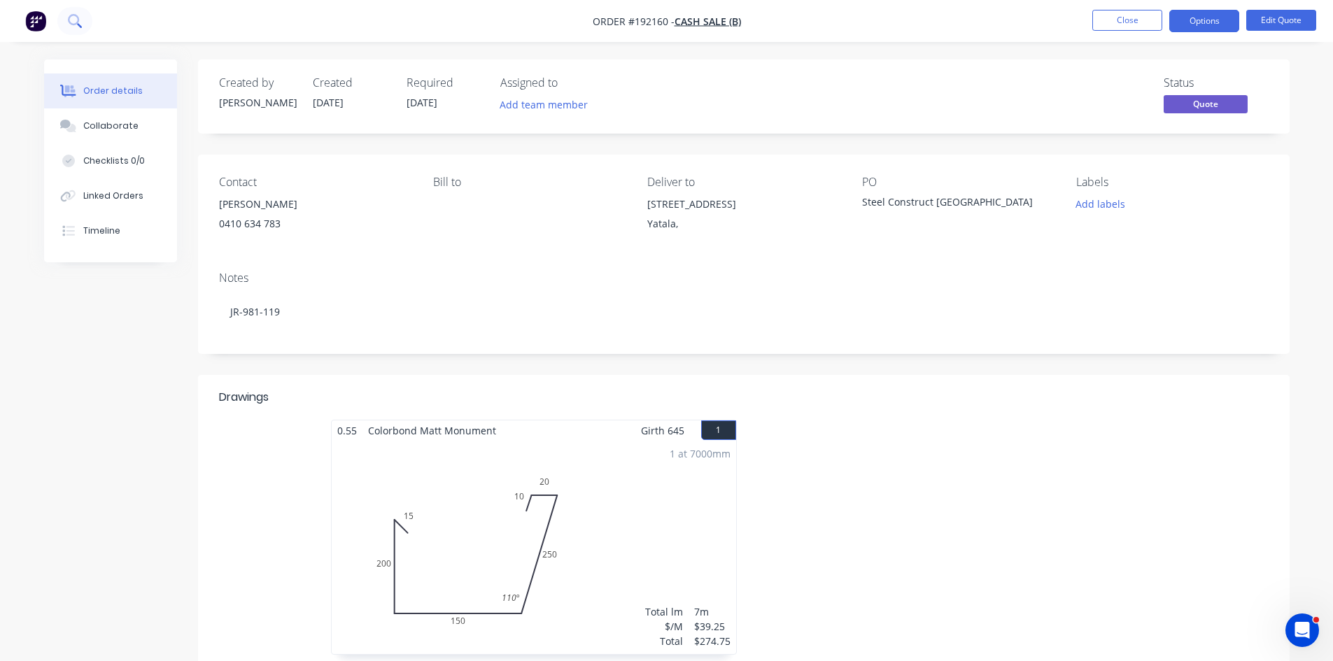
click at [74, 22] on icon at bounding box center [74, 20] width 13 height 13
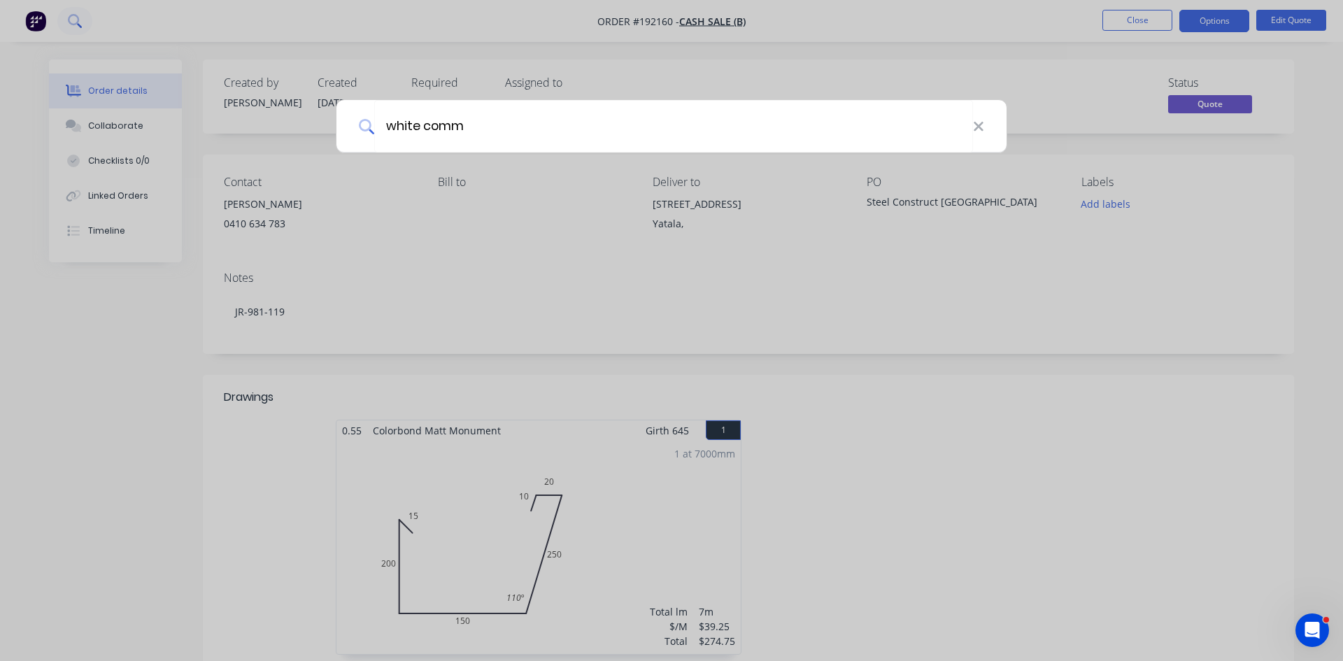
type input "white comm"
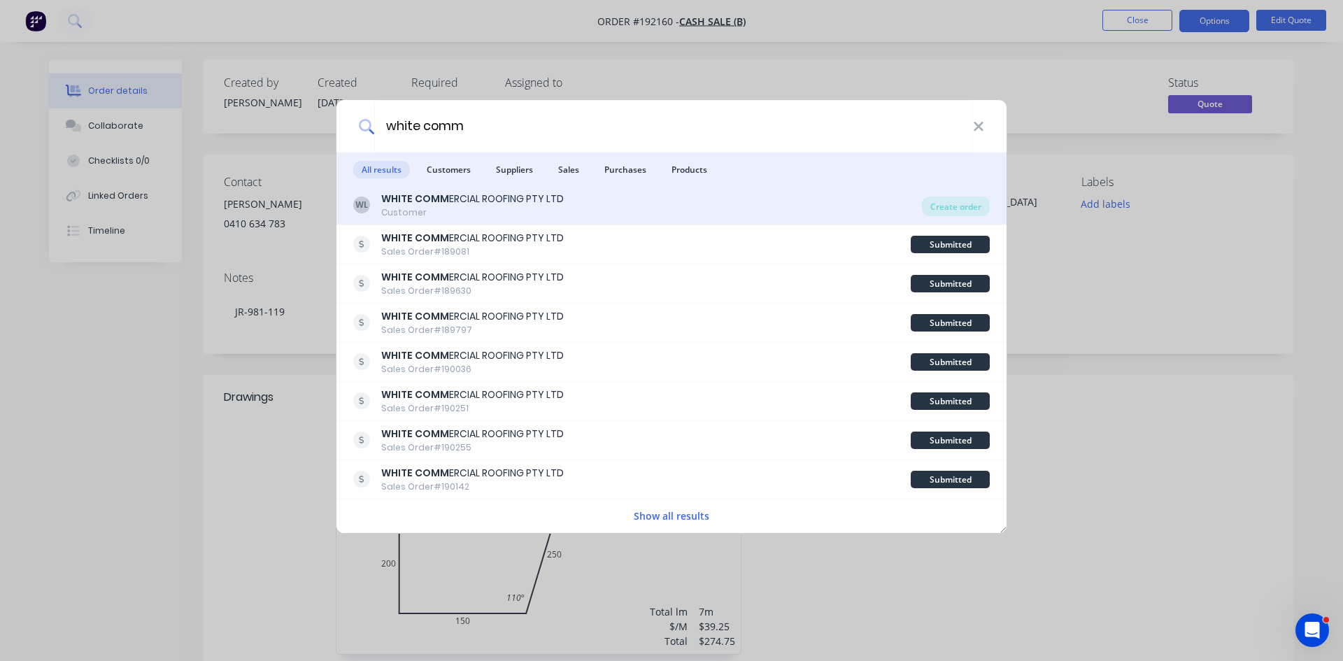
click at [541, 208] on div "Customer" at bounding box center [472, 212] width 183 height 13
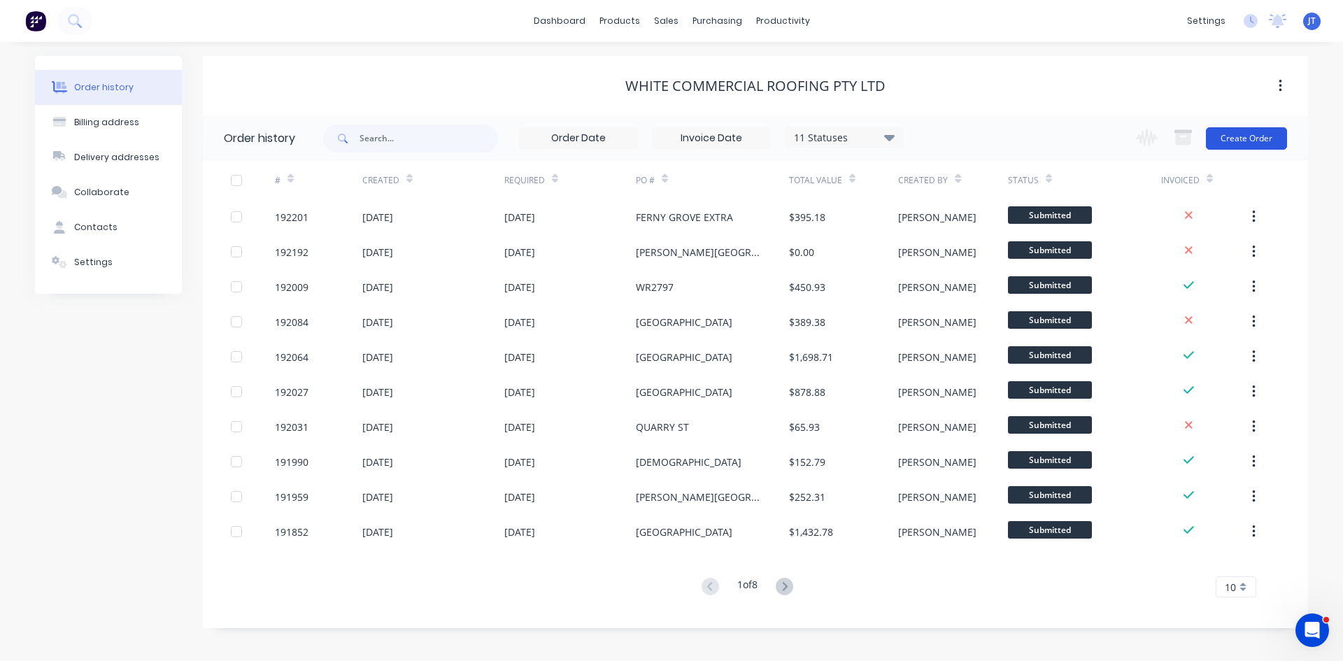
click at [1219, 145] on button "Create Order" at bounding box center [1246, 138] width 81 height 22
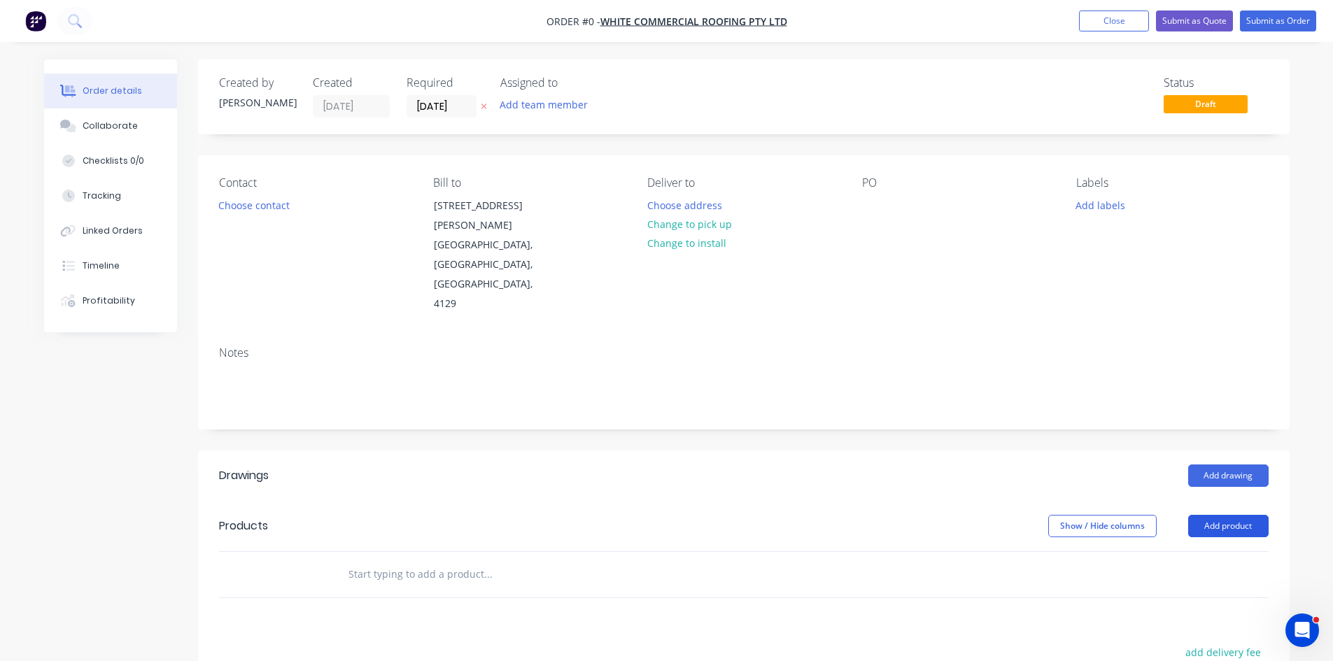
click at [1226, 515] on button "Add product" at bounding box center [1228, 526] width 80 height 22
click at [1209, 551] on div "Product catalogue" at bounding box center [1202, 561] width 108 height 20
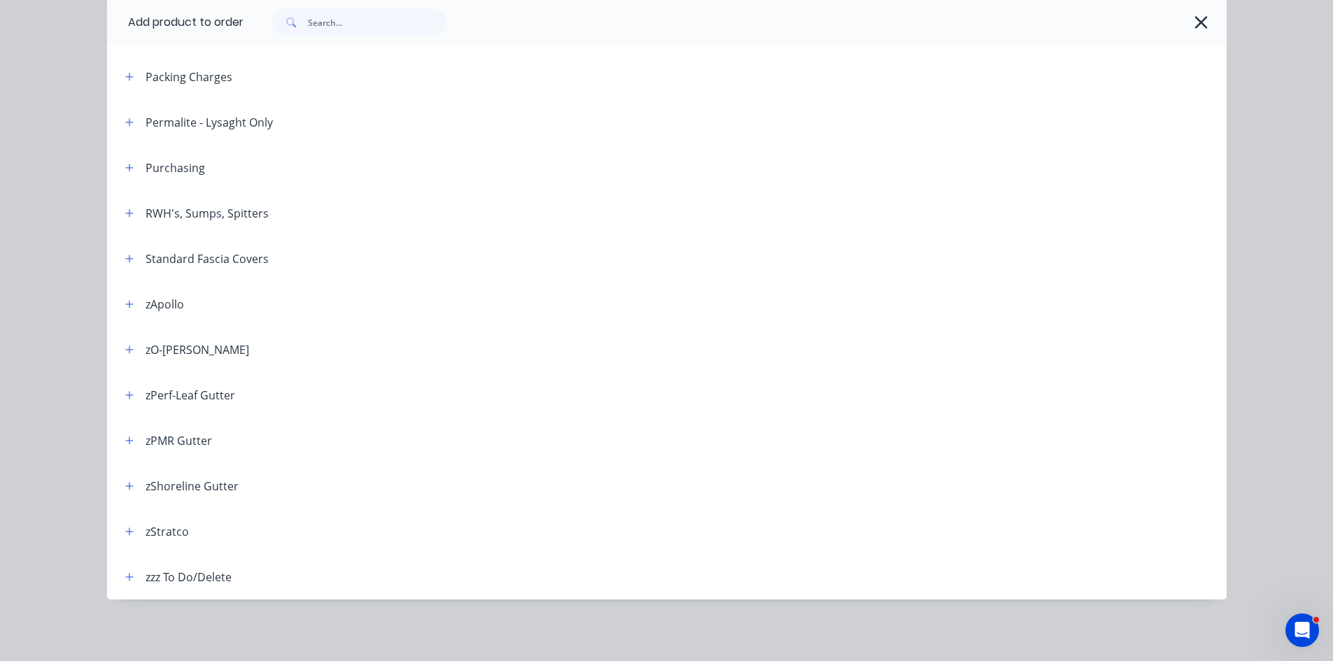
scroll to position [274, 0]
click at [126, 351] on icon "button" at bounding box center [129, 350] width 8 height 10
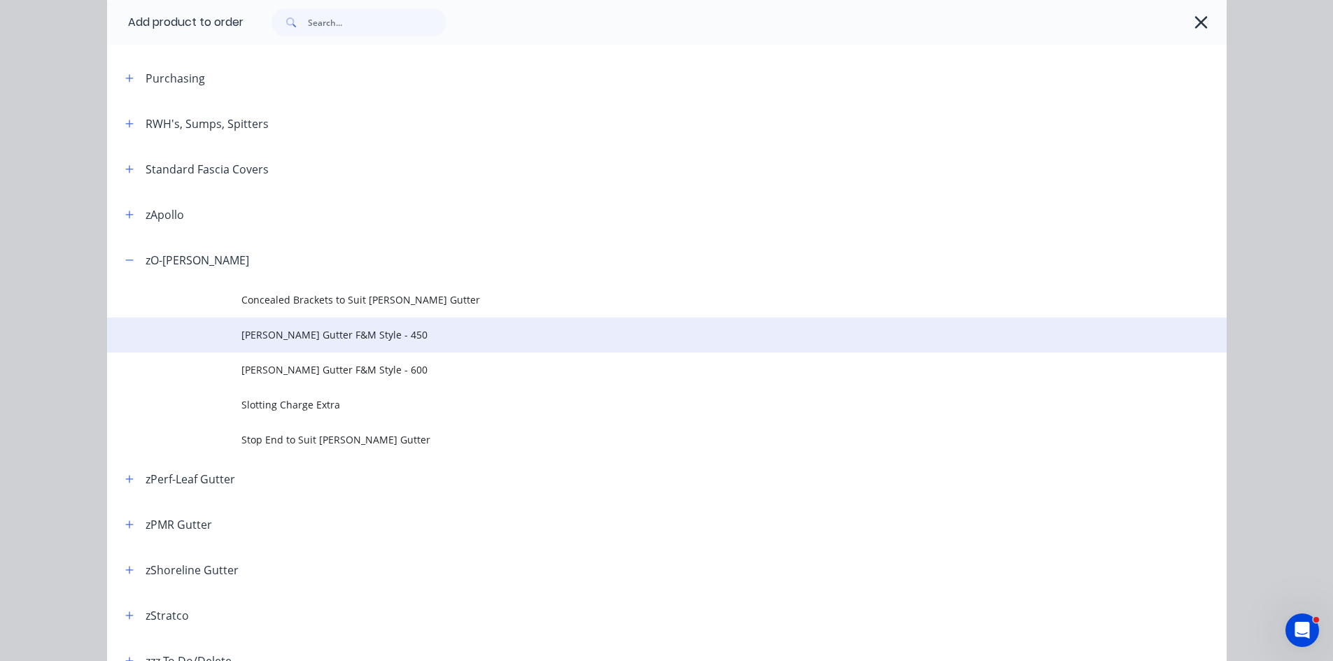
scroll to position [637, 0]
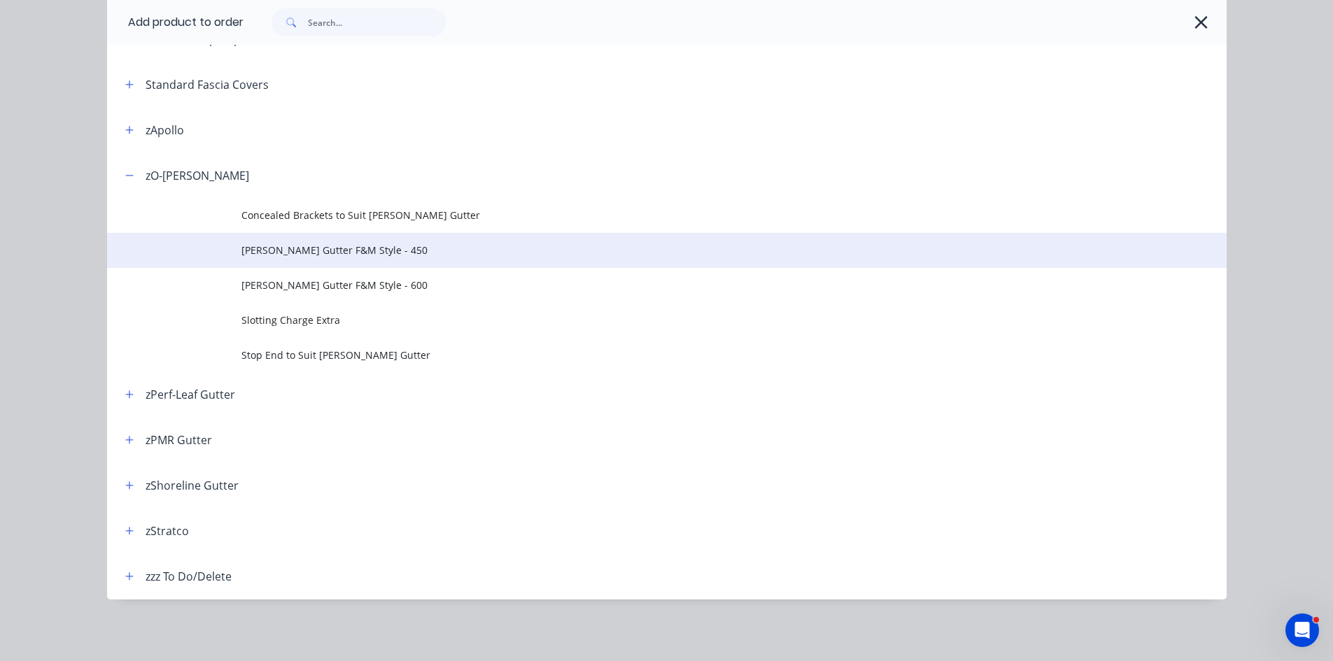
click at [368, 242] on td "[PERSON_NAME] Gutter F&M Style - 450" at bounding box center [733, 250] width 985 height 35
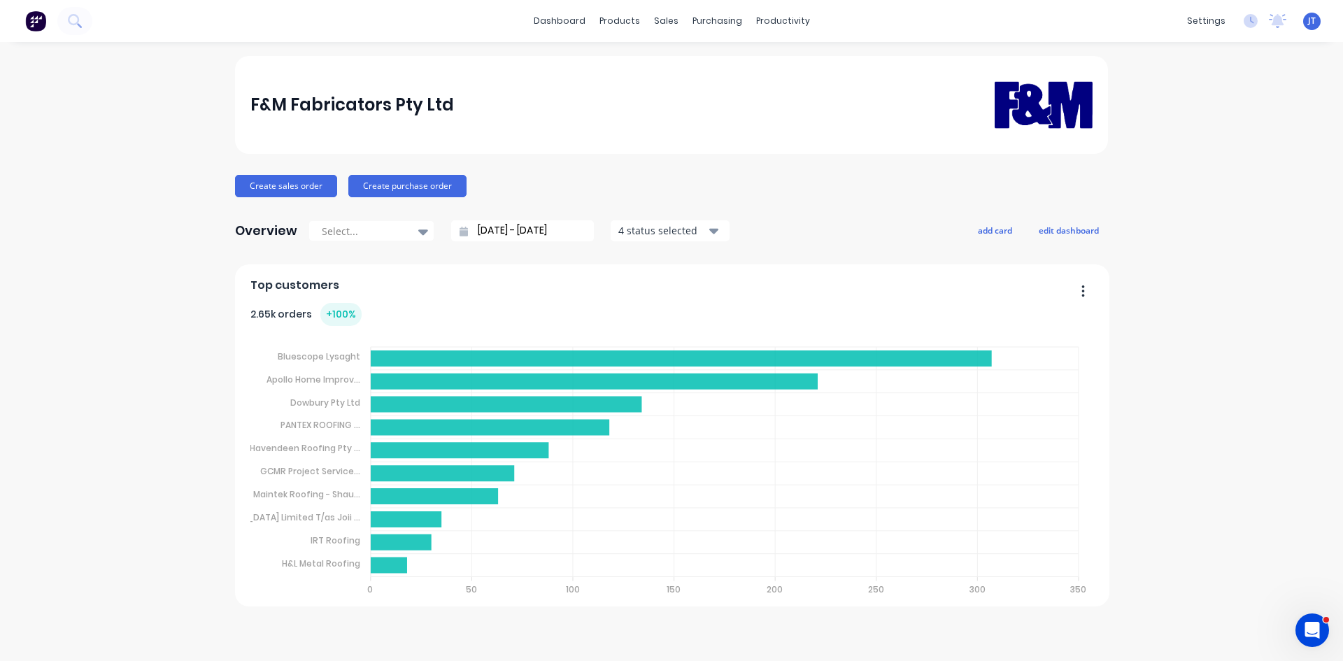
click at [1226, 389] on div "F&M Fabricators Pty Ltd Create sales order Create purchase order Overview Selec…" at bounding box center [671, 351] width 1343 height 591
click at [78, 17] on icon at bounding box center [73, 19] width 11 height 11
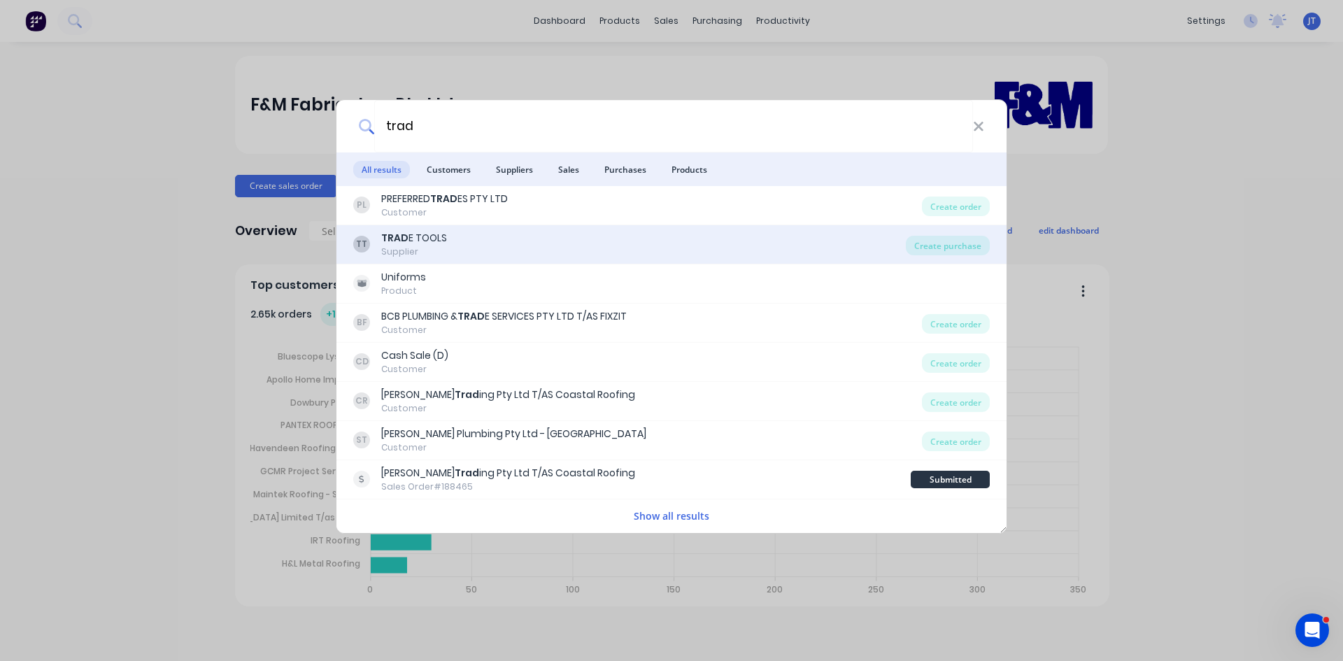
type input "trad"
click at [426, 244] on div "TRAD E TOOLS" at bounding box center [414, 238] width 66 height 15
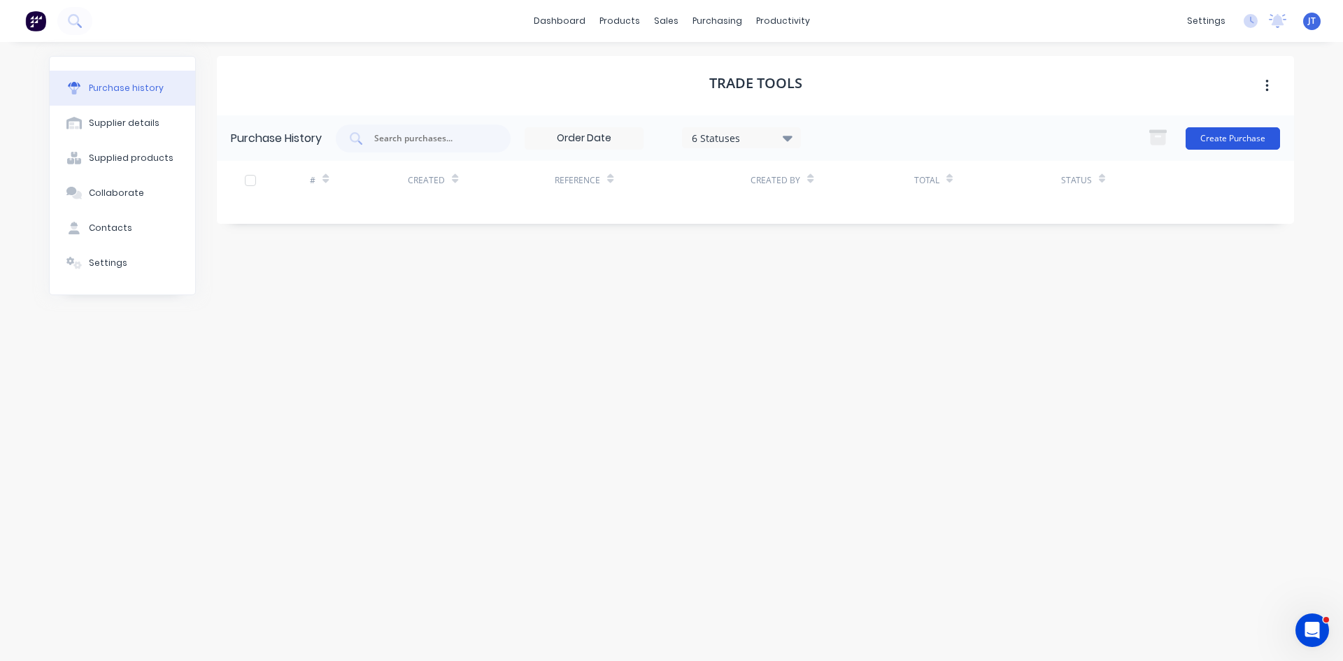
click at [1259, 138] on button "Create Purchase" at bounding box center [1233, 138] width 94 height 22
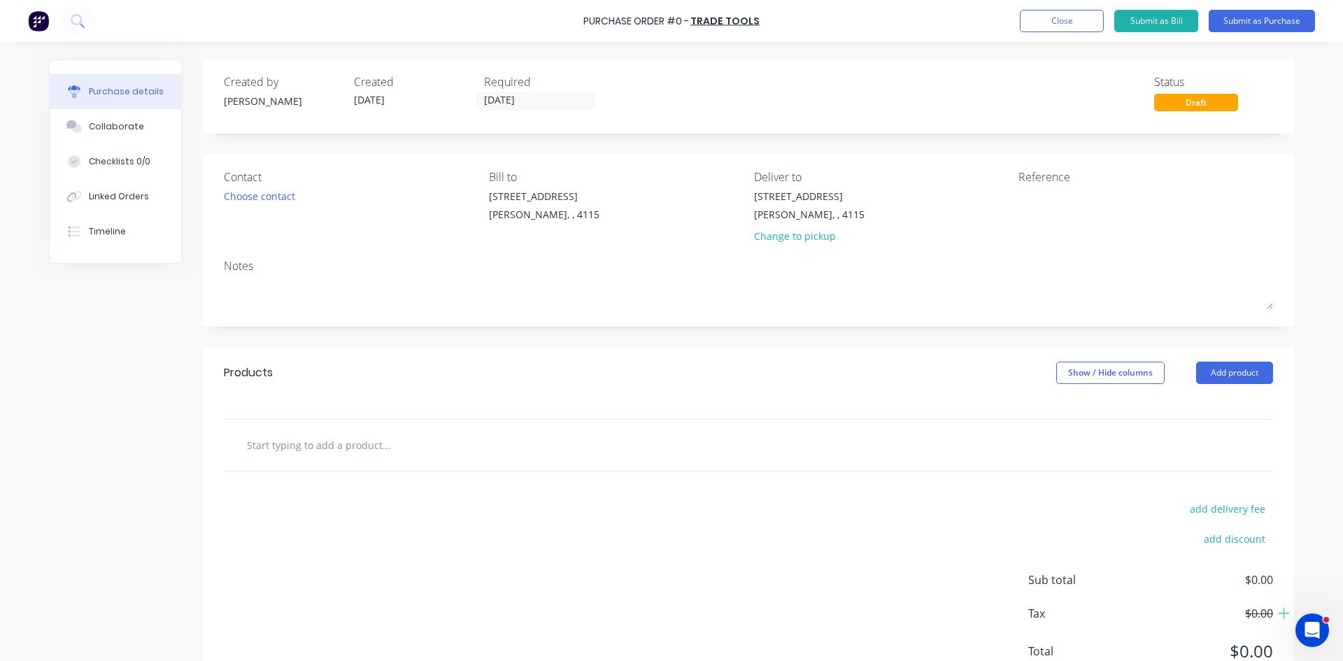
click at [338, 431] on input "text" at bounding box center [386, 445] width 280 height 28
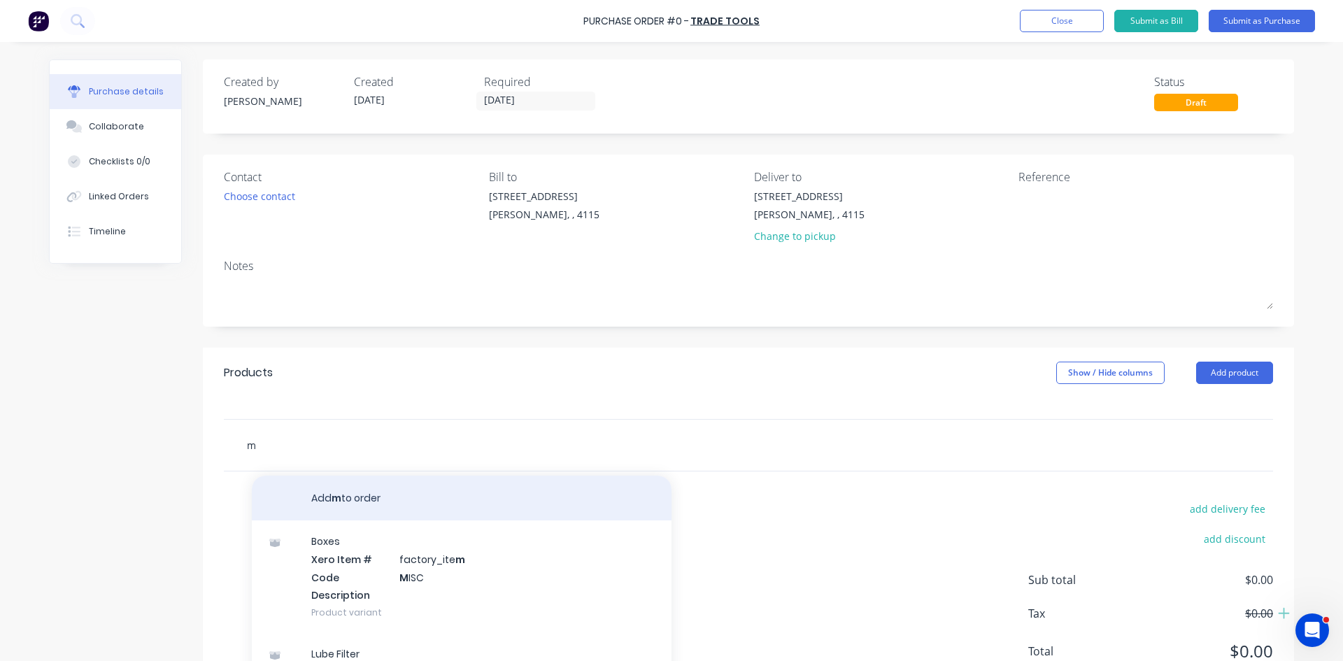
type input "m"
click at [351, 490] on button "Add m to order" at bounding box center [462, 498] width 420 height 45
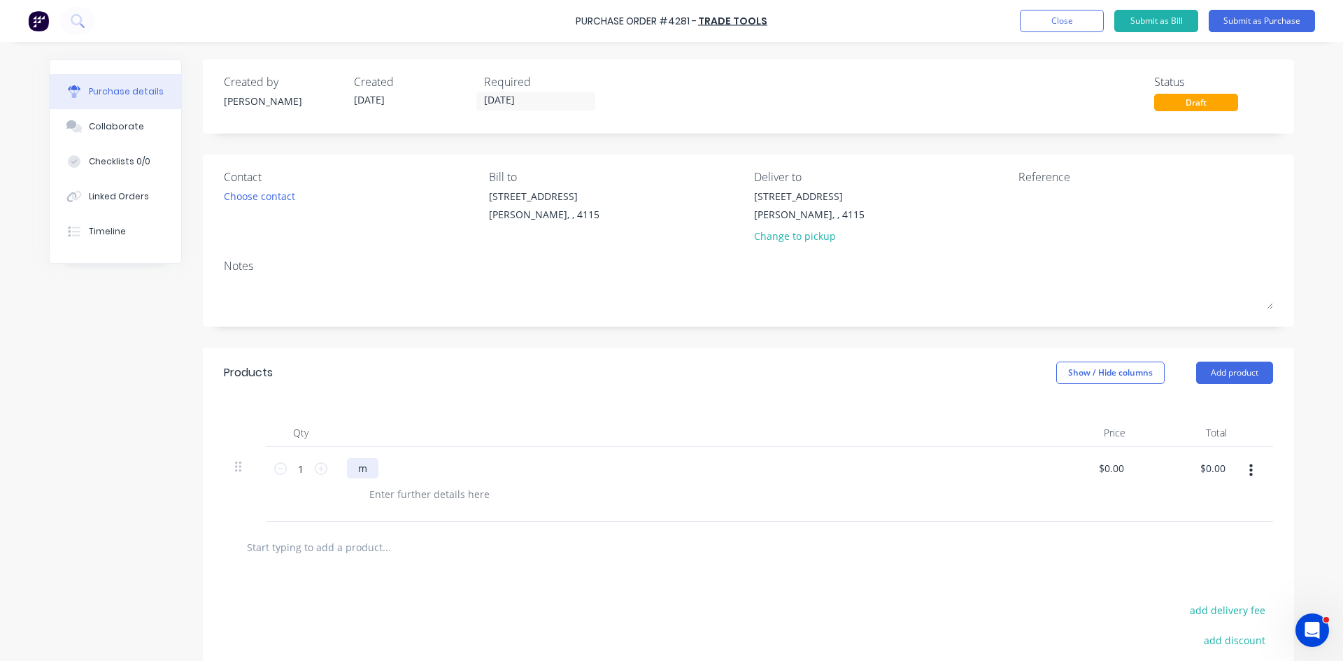
click at [370, 467] on div "m" at bounding box center [362, 468] width 31 height 20
click at [621, 437] on div at bounding box center [686, 433] width 700 height 28
click at [1247, 26] on button "Submit as Purchase" at bounding box center [1262, 21] width 106 height 22
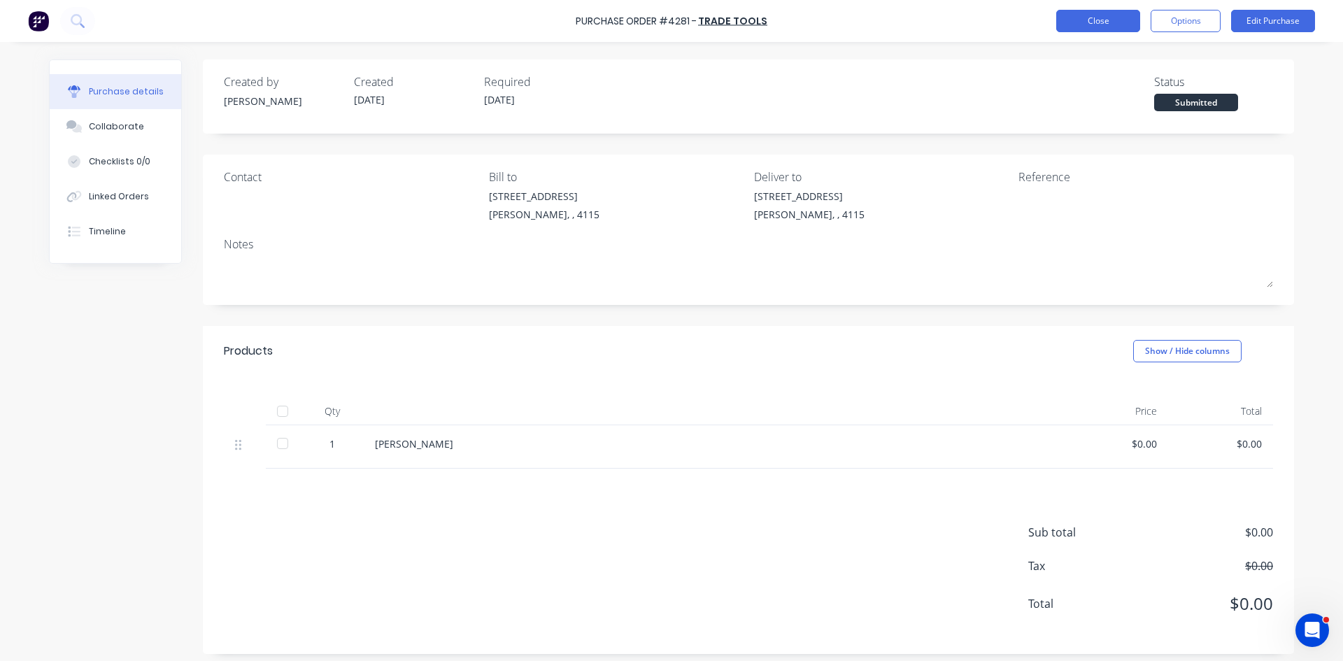
click at [1061, 16] on button "Close" at bounding box center [1098, 21] width 84 height 22
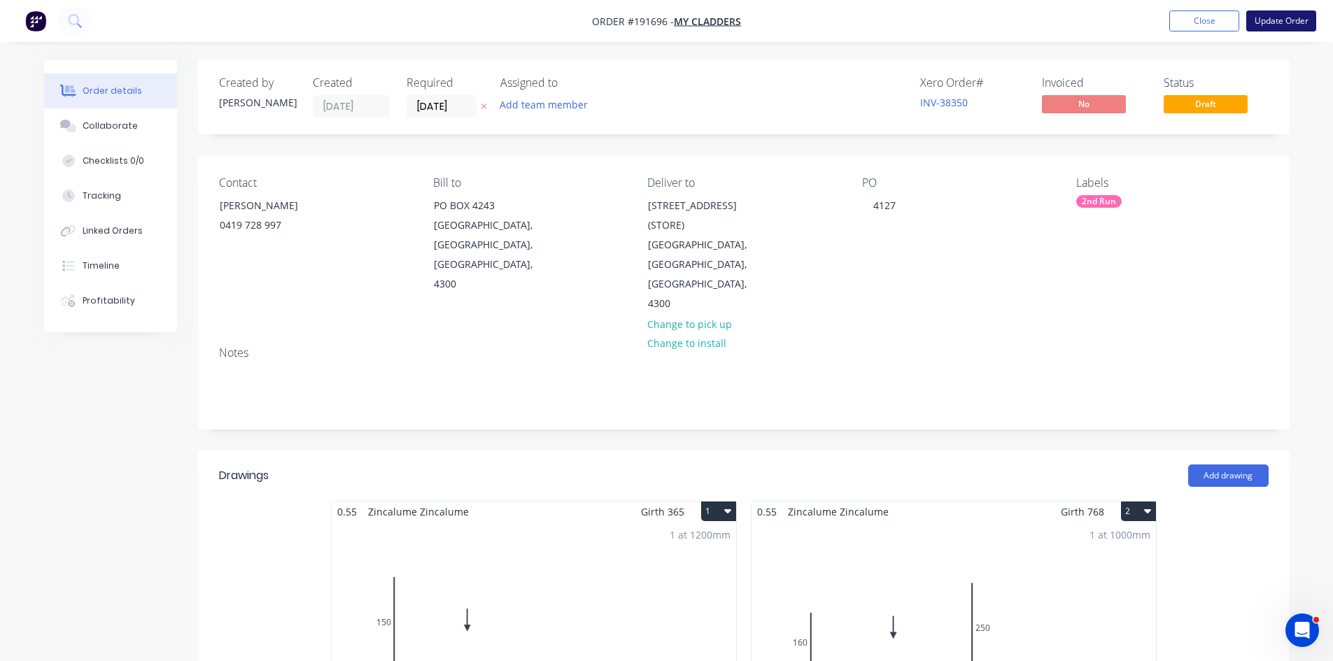
click at [1285, 26] on button "Update Order" at bounding box center [1281, 20] width 70 height 21
type input "$7.23"
type input "$75.00"
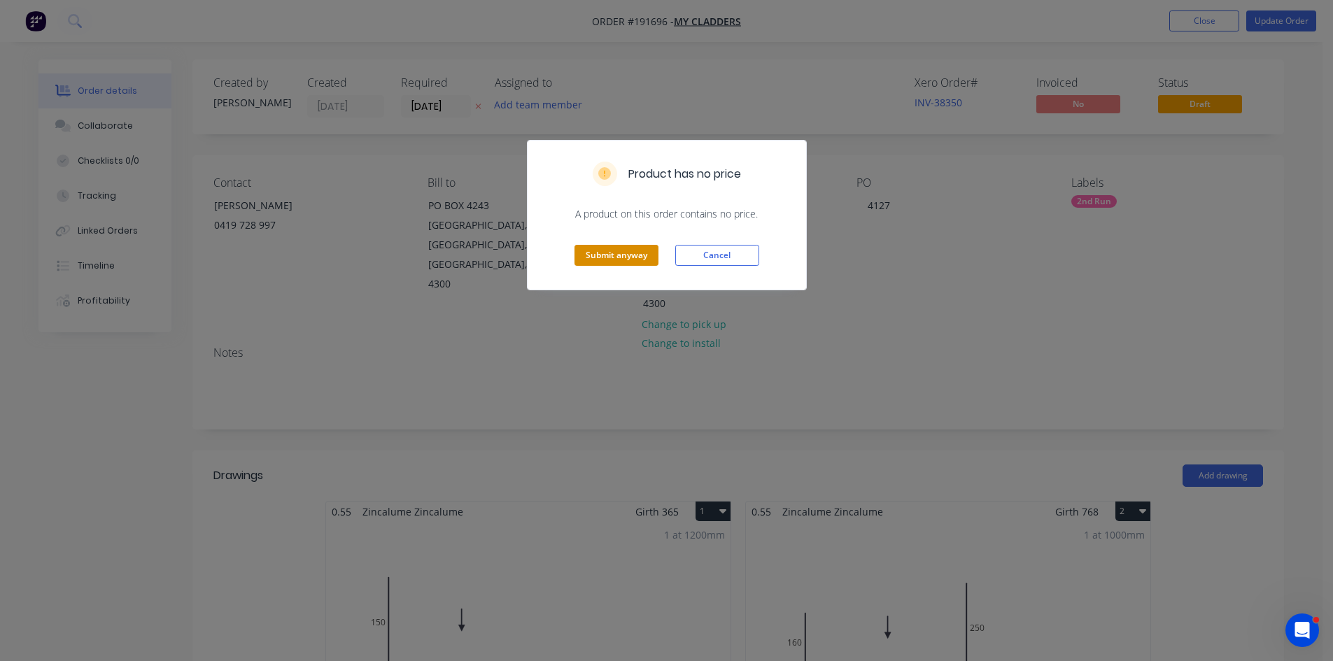
click at [589, 255] on button "Submit anyway" at bounding box center [616, 255] width 84 height 21
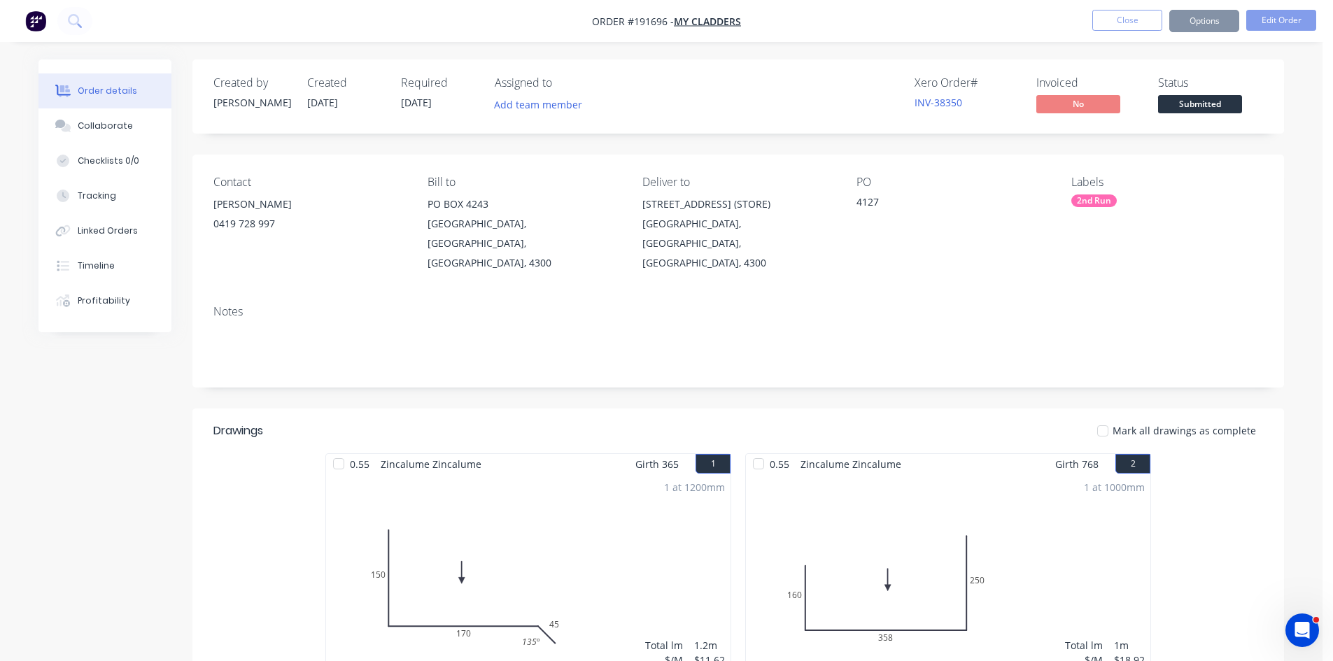
click at [35, 26] on img "button" at bounding box center [35, 20] width 21 height 21
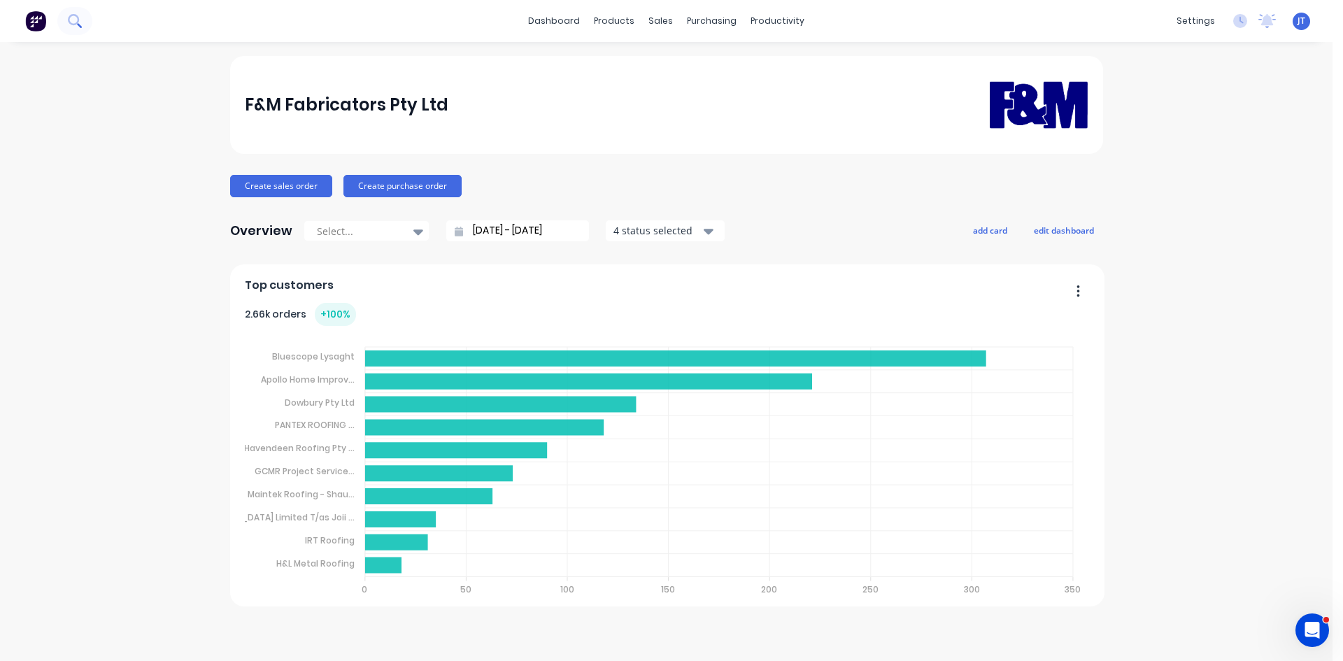
click at [68, 20] on icon at bounding box center [74, 20] width 13 height 13
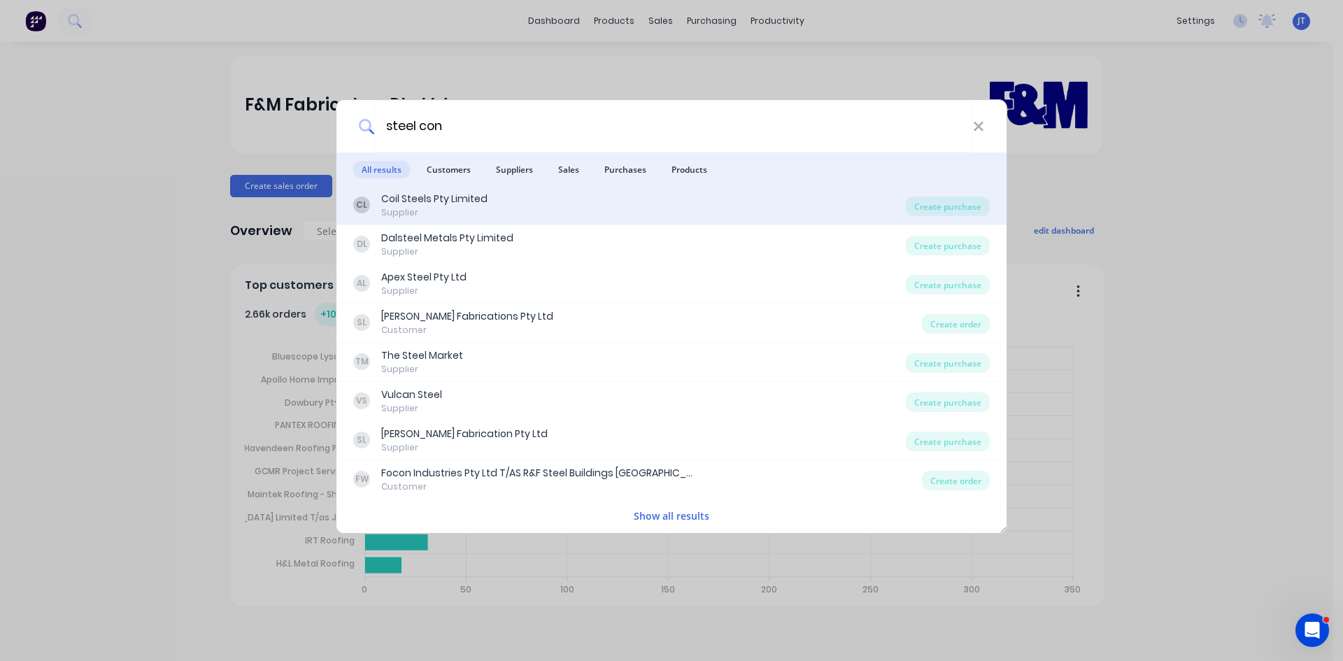
type input "steel con"
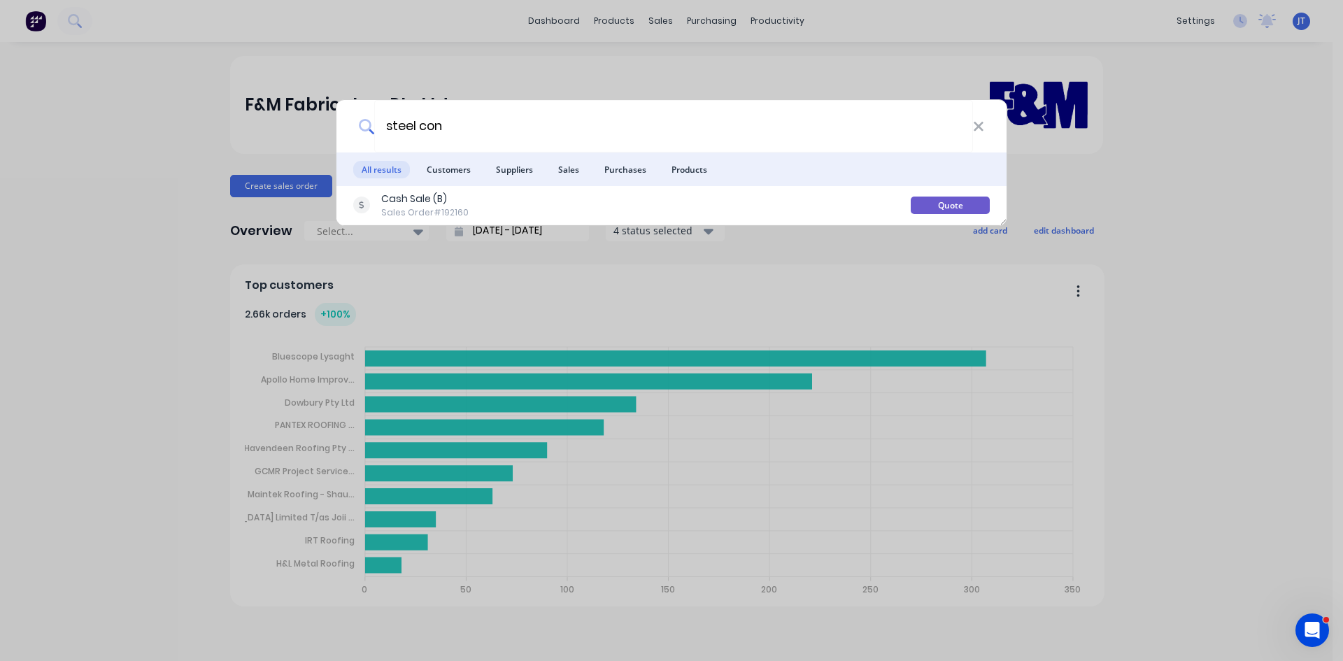
click at [679, 198] on div "Cash Sale (B) Sales Order #192160" at bounding box center [632, 205] width 558 height 27
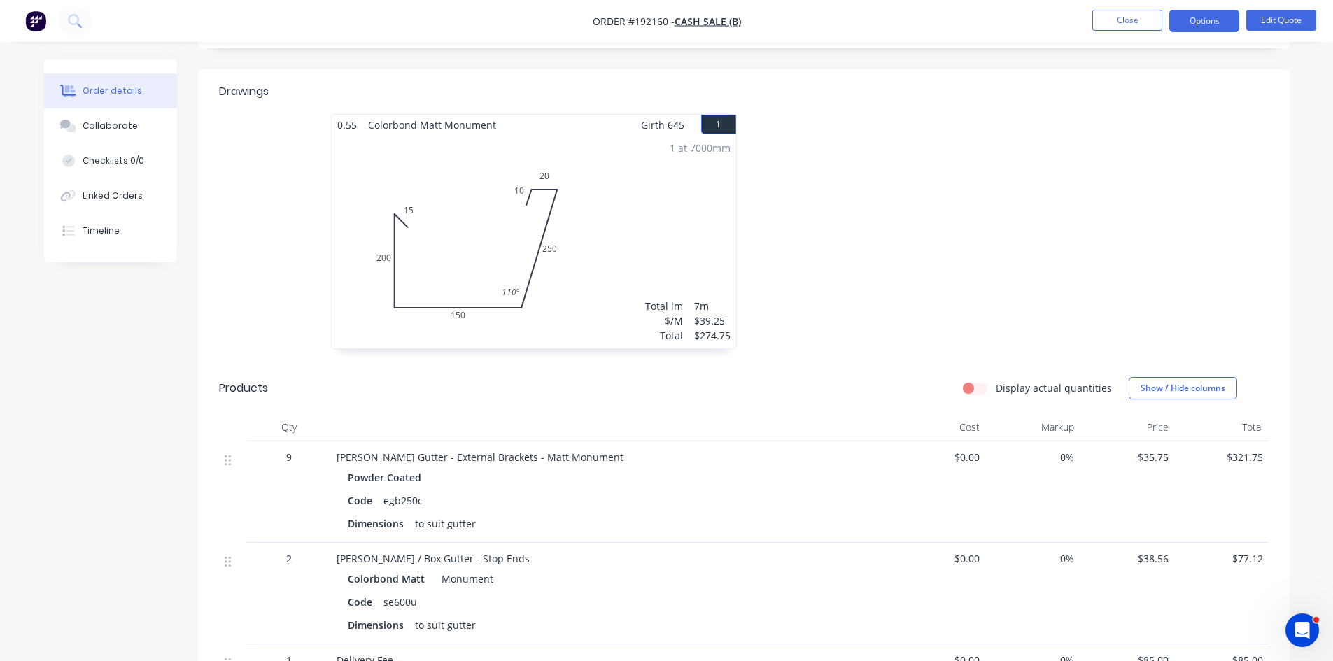
scroll to position [467, 0]
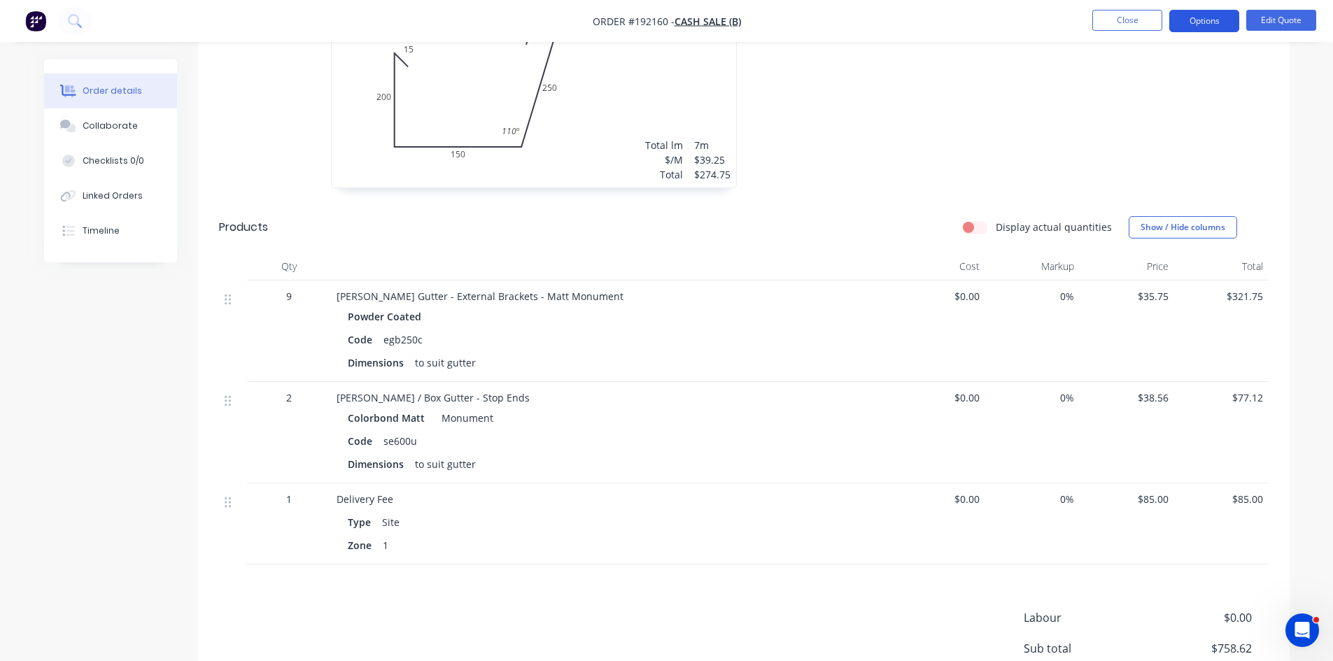
click at [1221, 13] on button "Options" at bounding box center [1204, 21] width 70 height 22
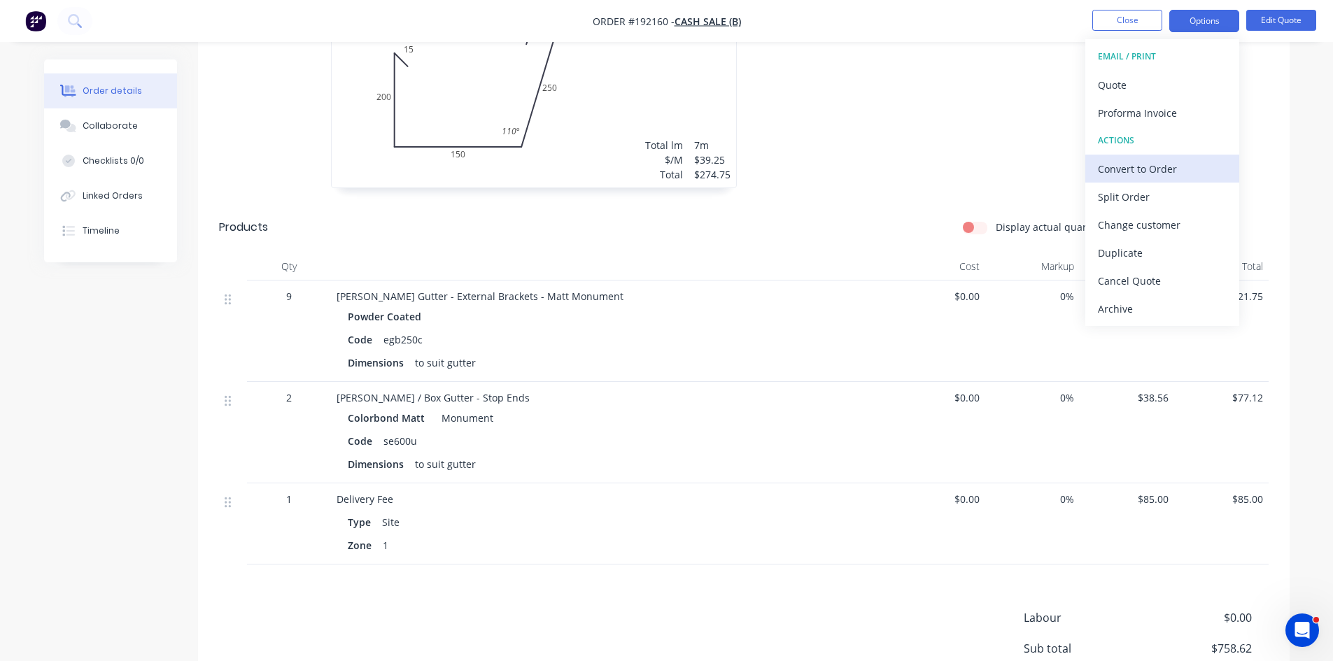
click at [1167, 171] on div "Convert to Order" at bounding box center [1162, 169] width 129 height 20
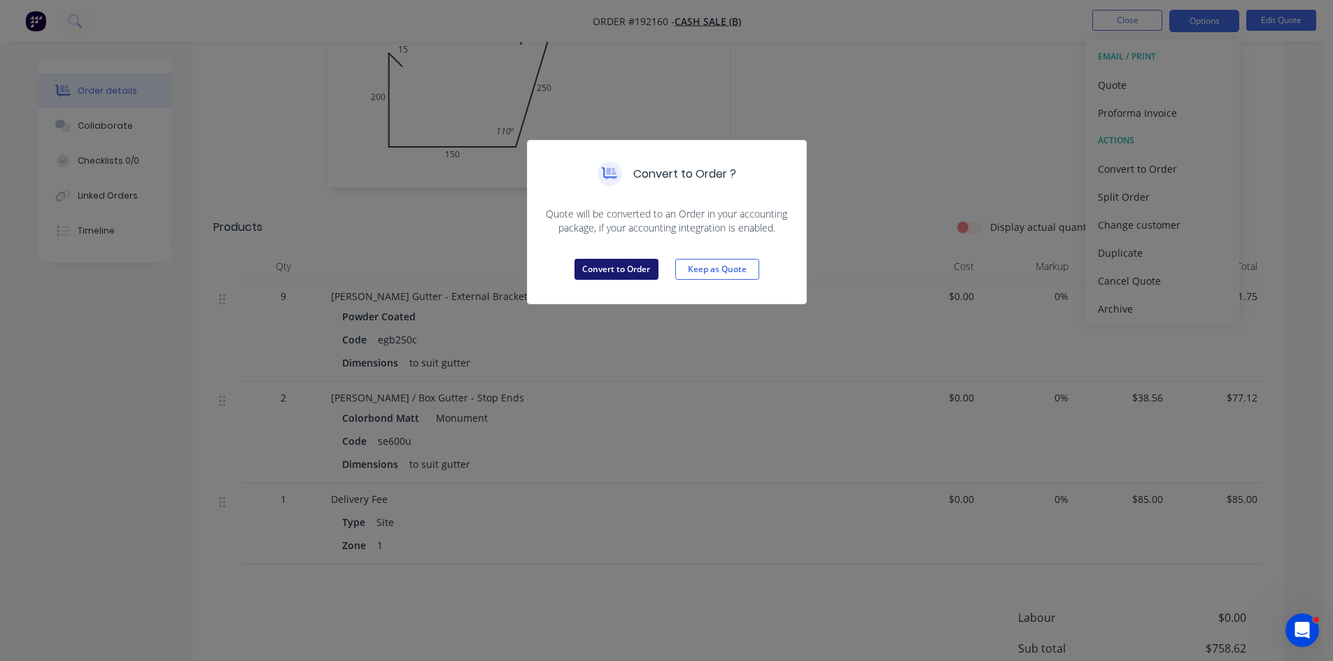
click at [621, 273] on button "Convert to Order" at bounding box center [616, 269] width 84 height 21
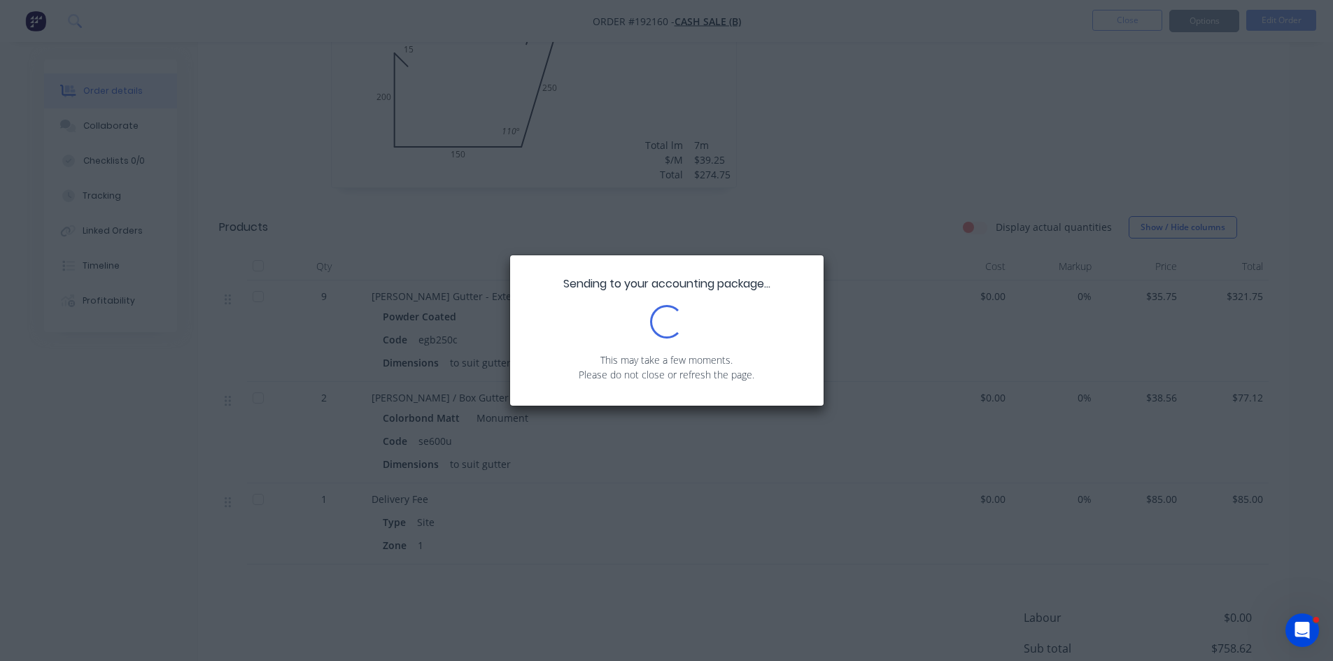
scroll to position [0, 0]
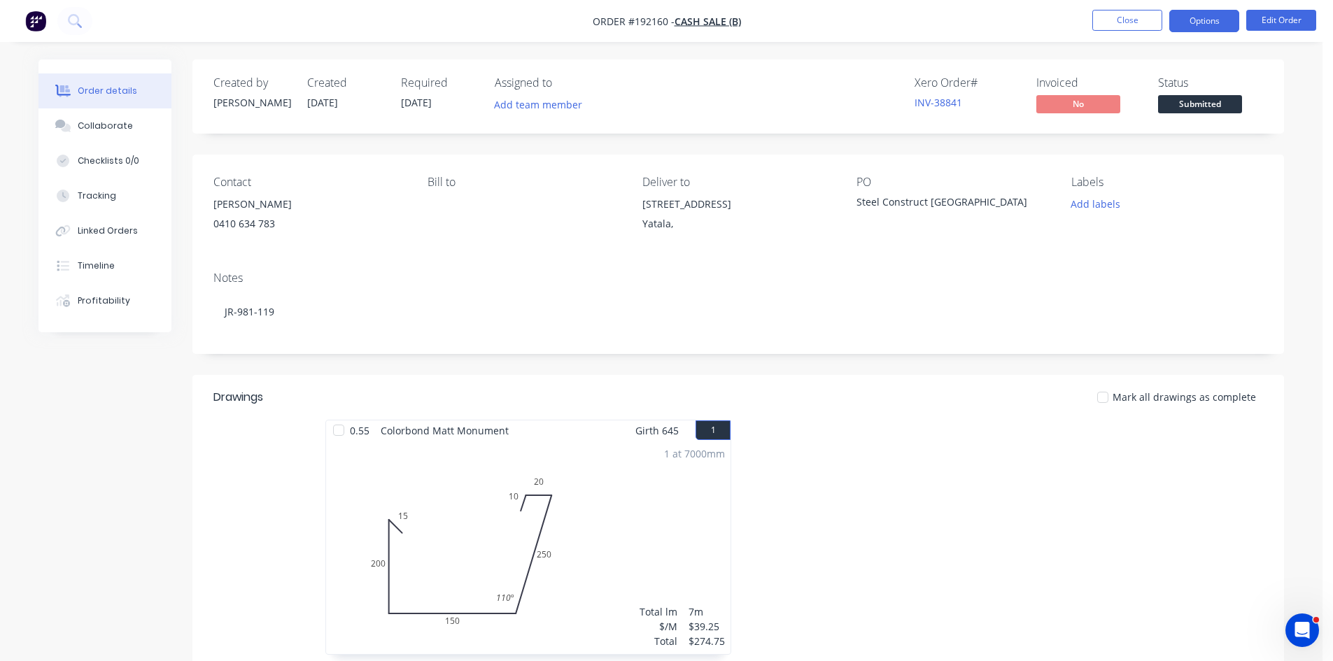
drag, startPoint x: 1187, startPoint y: 35, endPoint x: 1189, endPoint y: 24, distance: 10.9
click at [1187, 35] on nav "Order #192160 - Cash Sale (B) Close Options Edit Order" at bounding box center [666, 21] width 1333 height 42
click at [1190, 24] on button "Options" at bounding box center [1204, 21] width 70 height 22
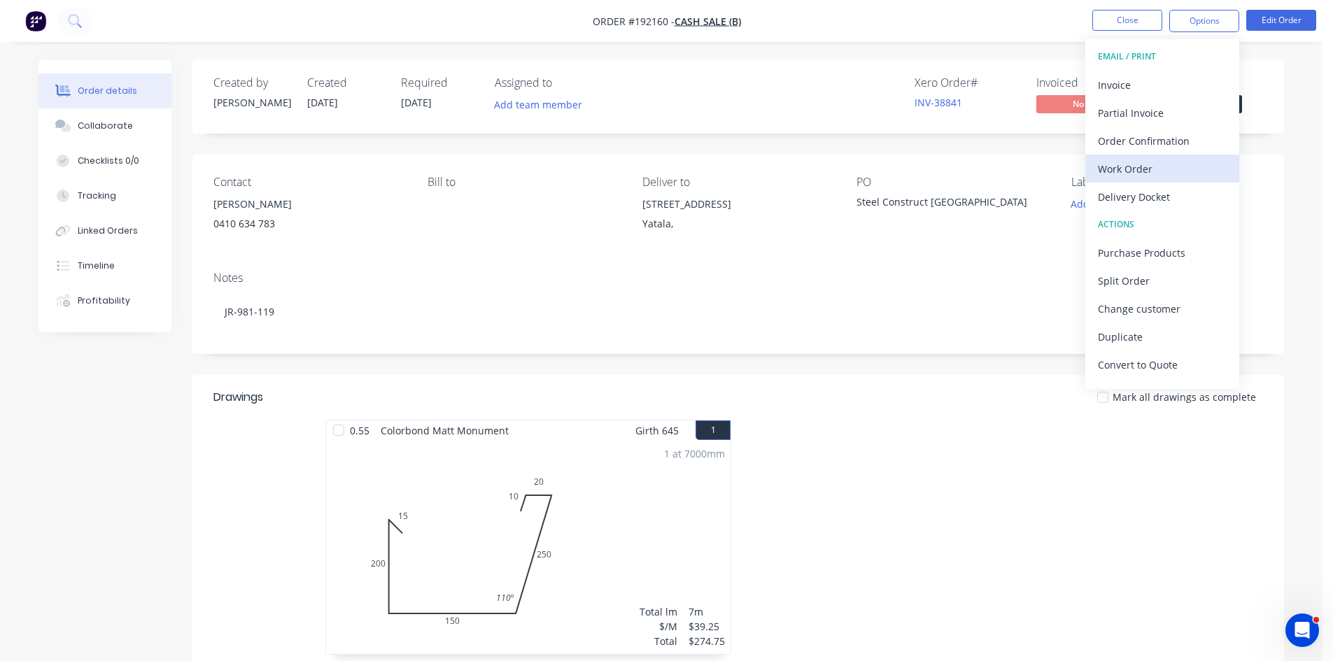
click at [1183, 164] on div "Work Order" at bounding box center [1162, 169] width 129 height 20
click at [1184, 141] on div "Without pricing" at bounding box center [1162, 141] width 129 height 20
click at [1273, 22] on button "Edit Order" at bounding box center [1281, 20] width 70 height 21
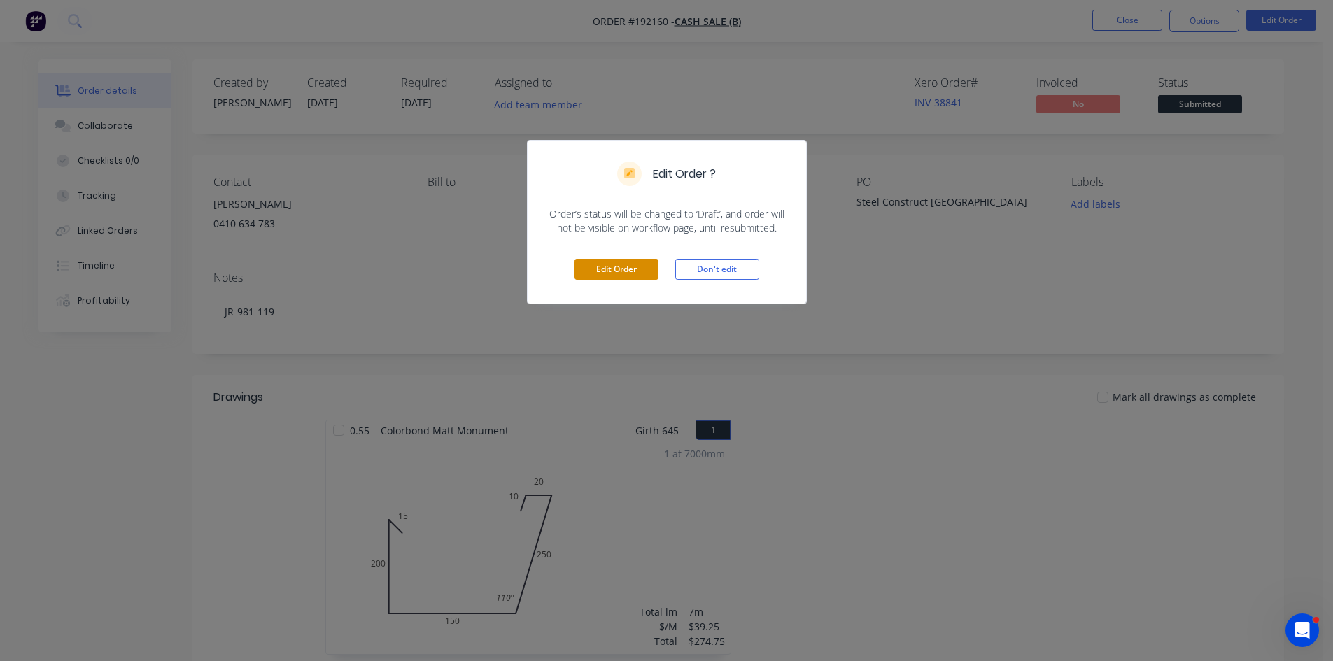
click at [644, 265] on button "Edit Order" at bounding box center [616, 269] width 84 height 21
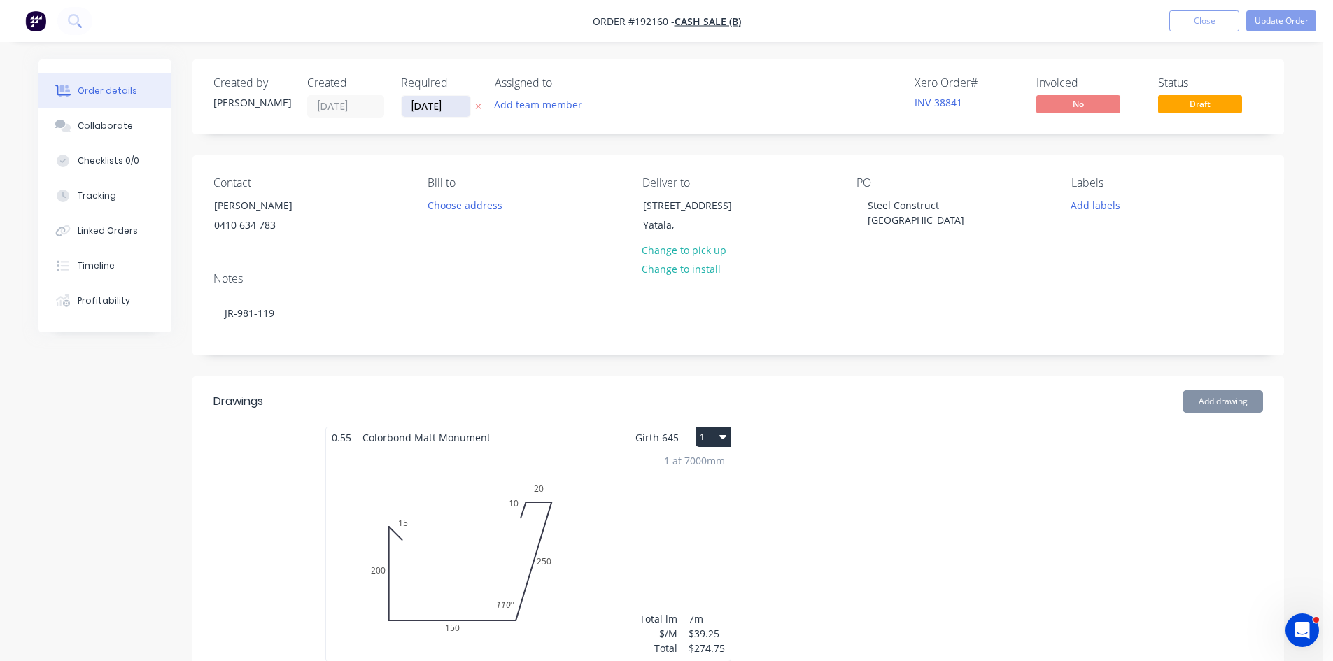
click at [443, 111] on input "[DATE]" at bounding box center [436, 106] width 69 height 21
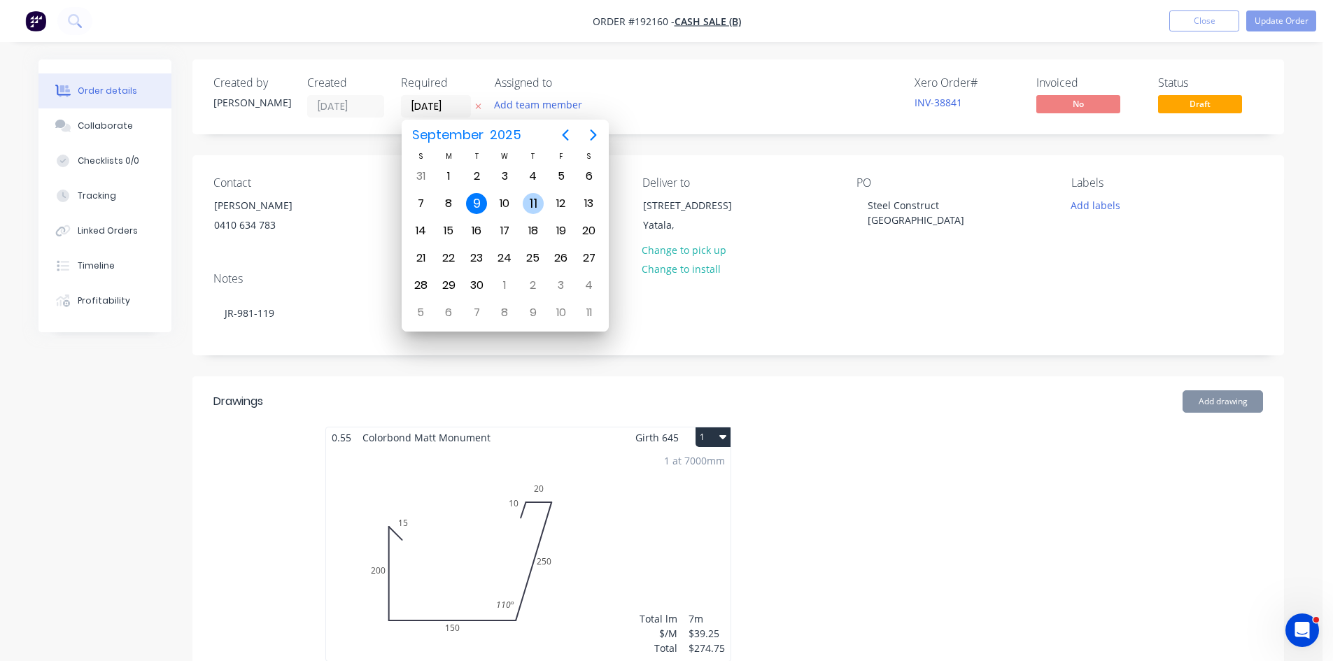
click at [527, 204] on div "11" at bounding box center [533, 203] width 21 height 21
type input "11/09/25"
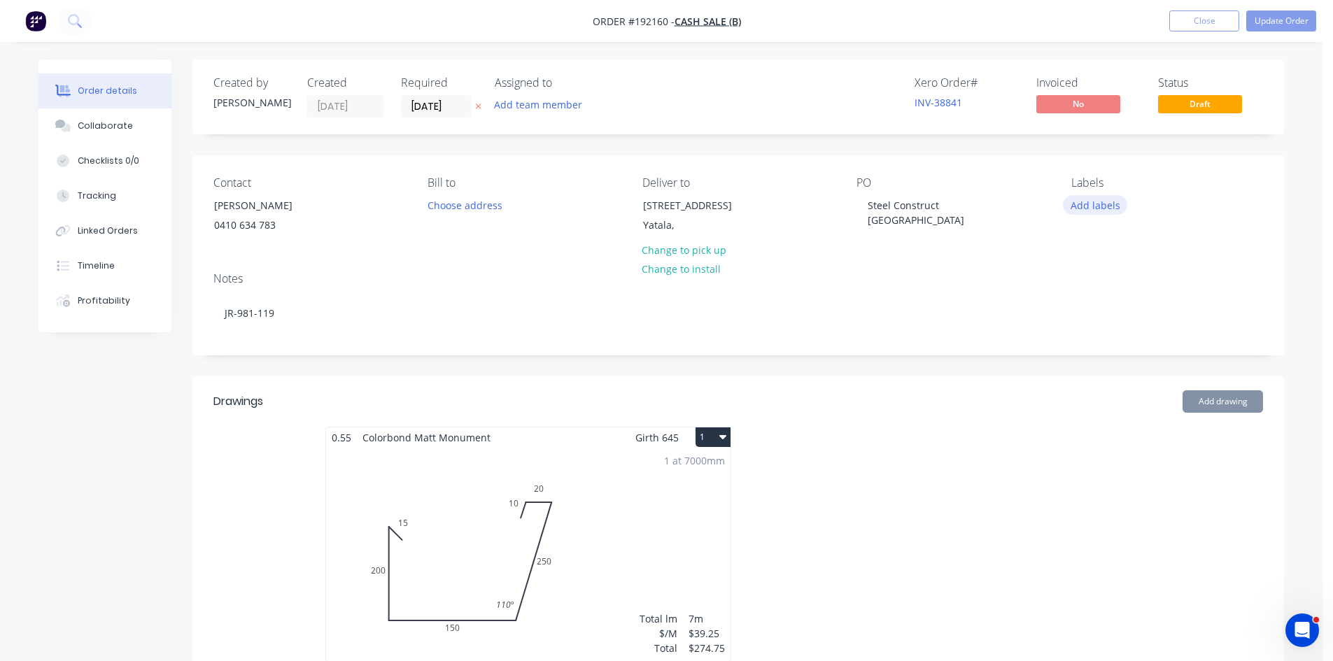
click at [1099, 206] on button "Add labels" at bounding box center [1095, 204] width 64 height 19
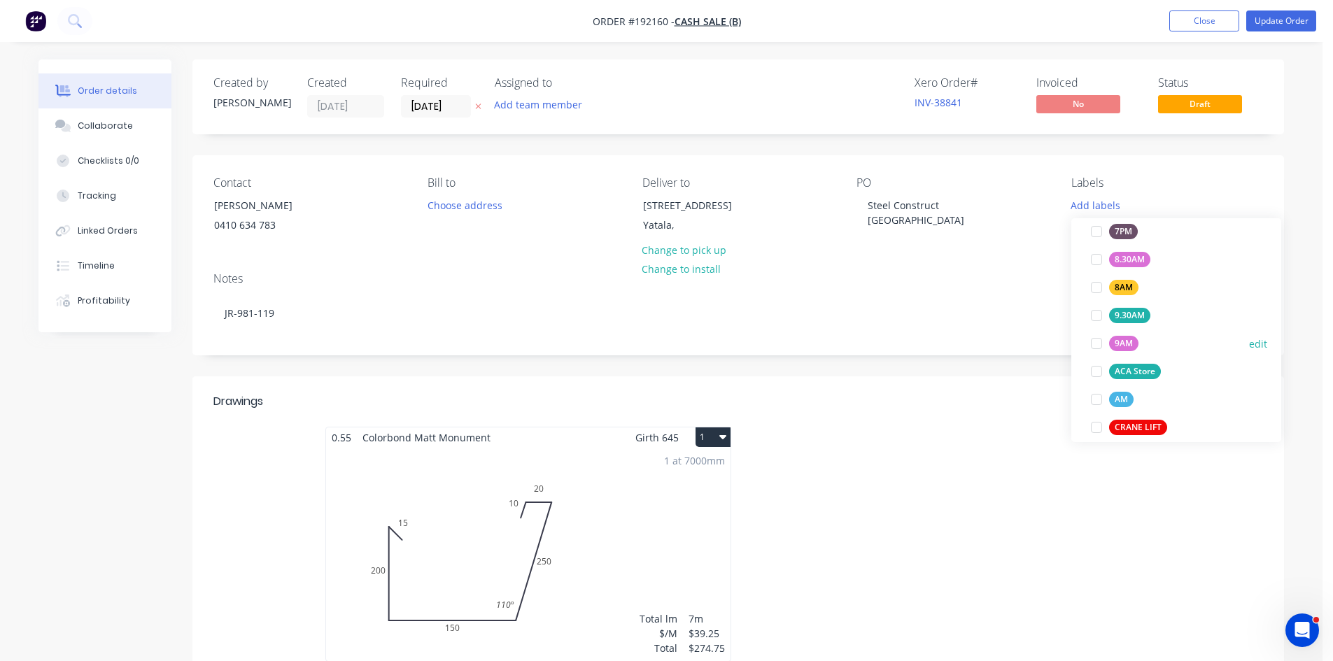
scroll to position [467, 0]
drag, startPoint x: 1117, startPoint y: 399, endPoint x: 1105, endPoint y: 390, distance: 15.1
click at [1116, 399] on div "AM" at bounding box center [1121, 395] width 24 height 15
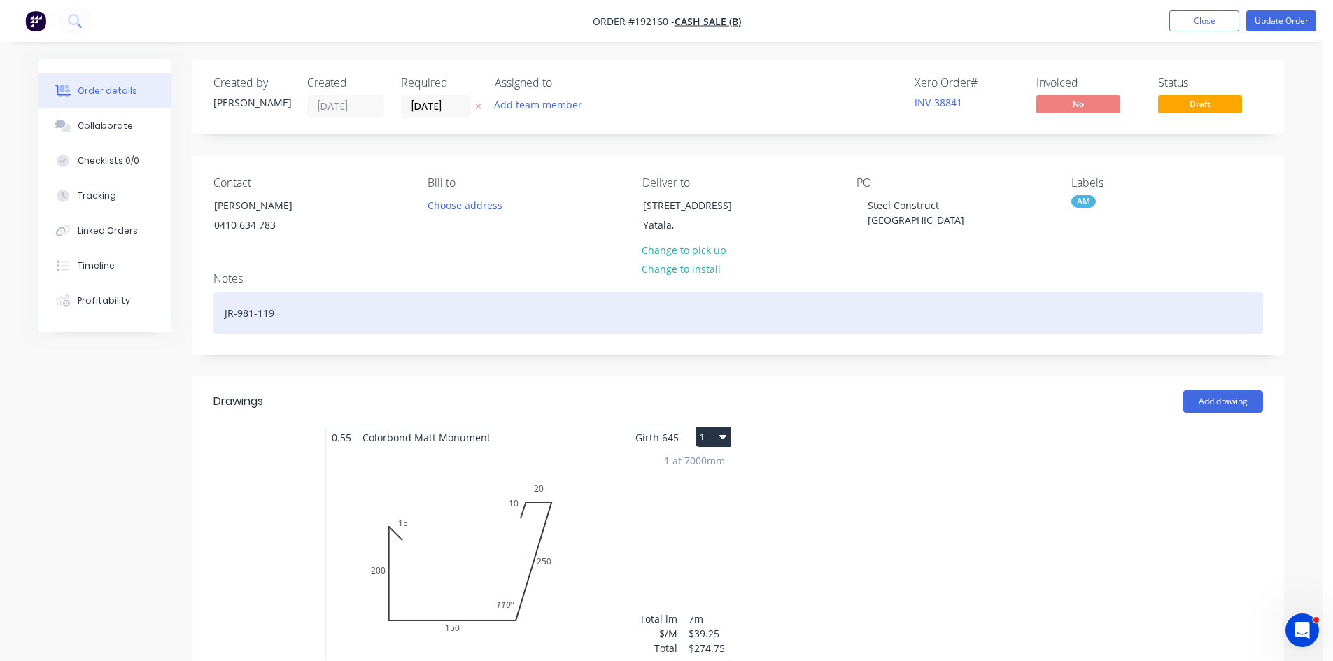
click at [956, 325] on div "JR-981-119" at bounding box center [737, 313] width 1049 height 43
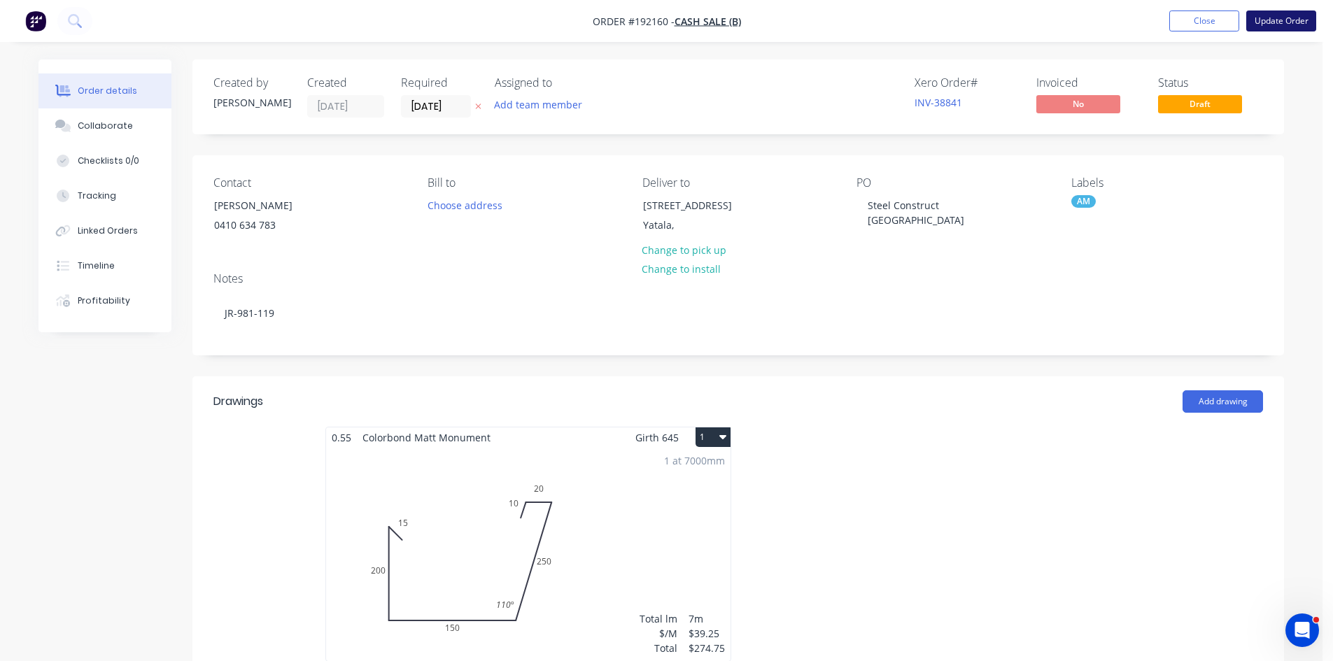
click at [1278, 20] on button "Update Order" at bounding box center [1281, 20] width 70 height 21
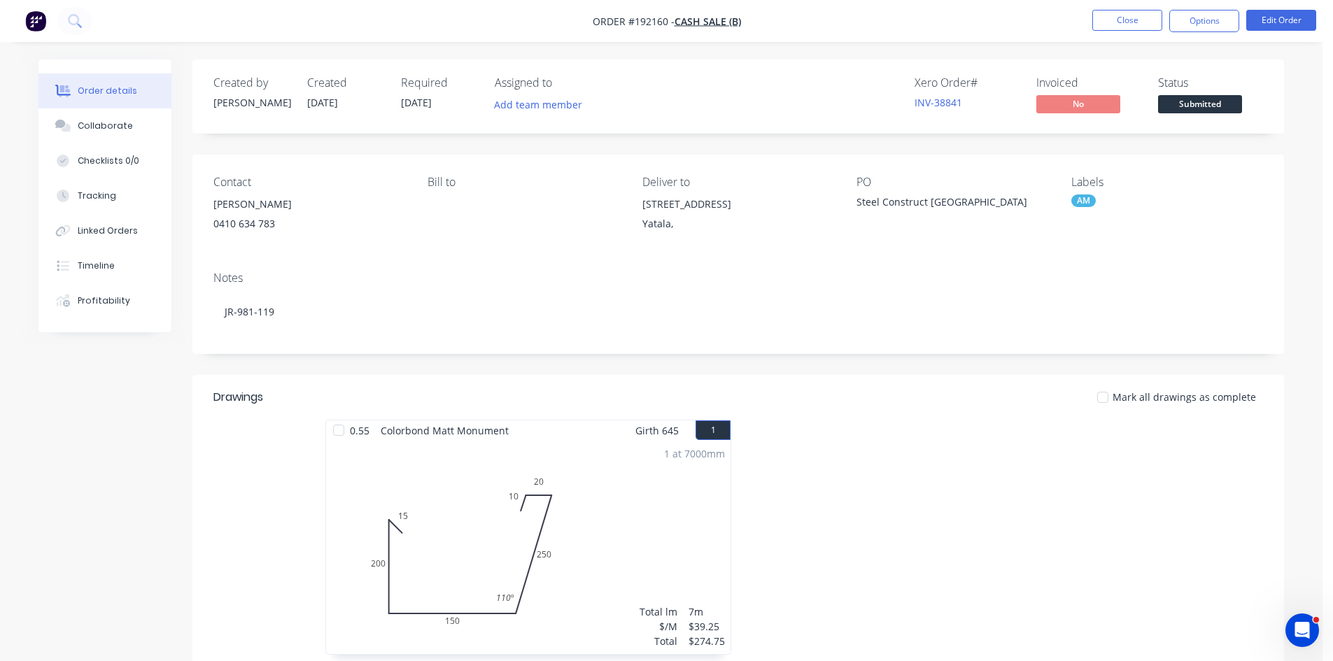
click at [922, 418] on header "Drawings Mark all drawings as complete" at bounding box center [737, 397] width 1091 height 45
click at [39, 20] on img "button" at bounding box center [35, 20] width 21 height 21
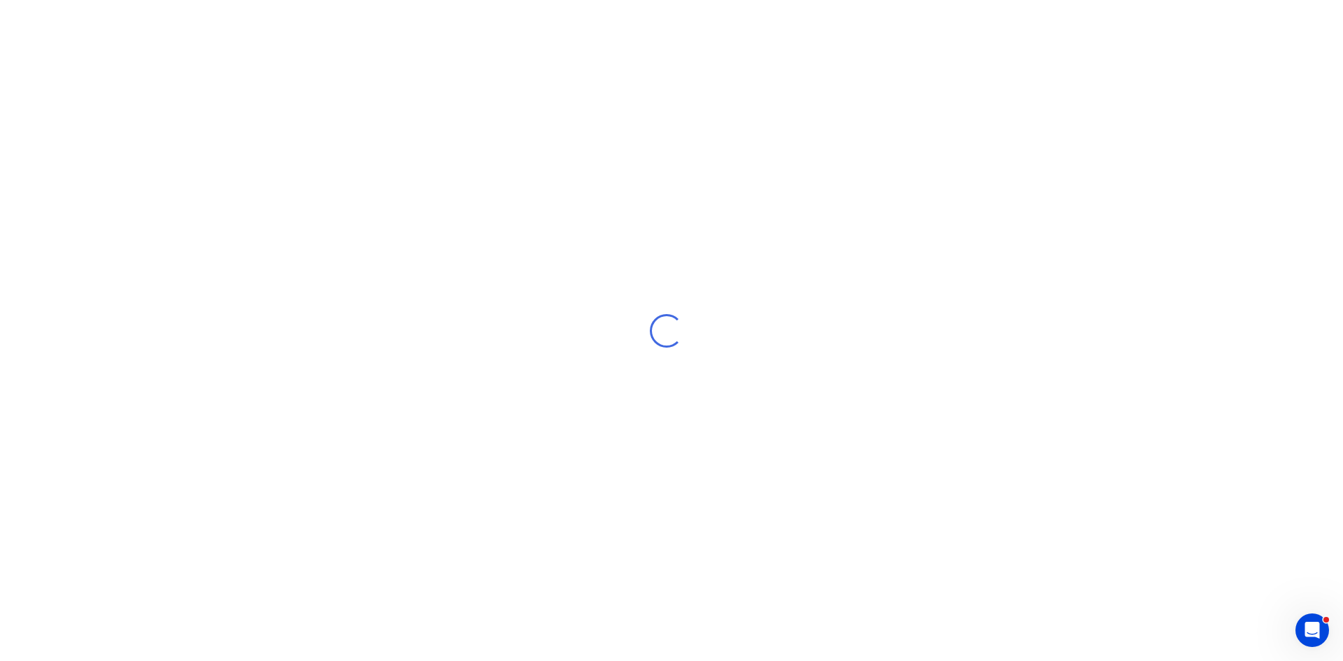
click at [39, 20] on div "Loading..." at bounding box center [666, 330] width 1333 height 661
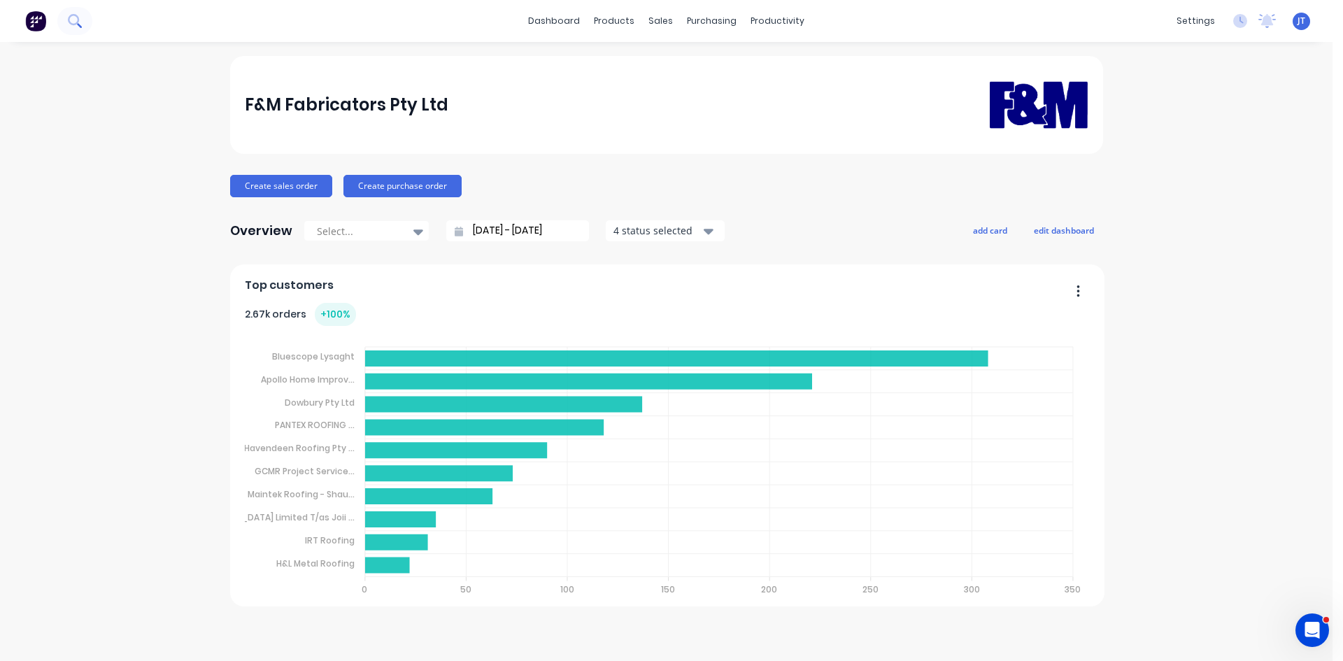
click at [76, 17] on icon at bounding box center [74, 20] width 13 height 13
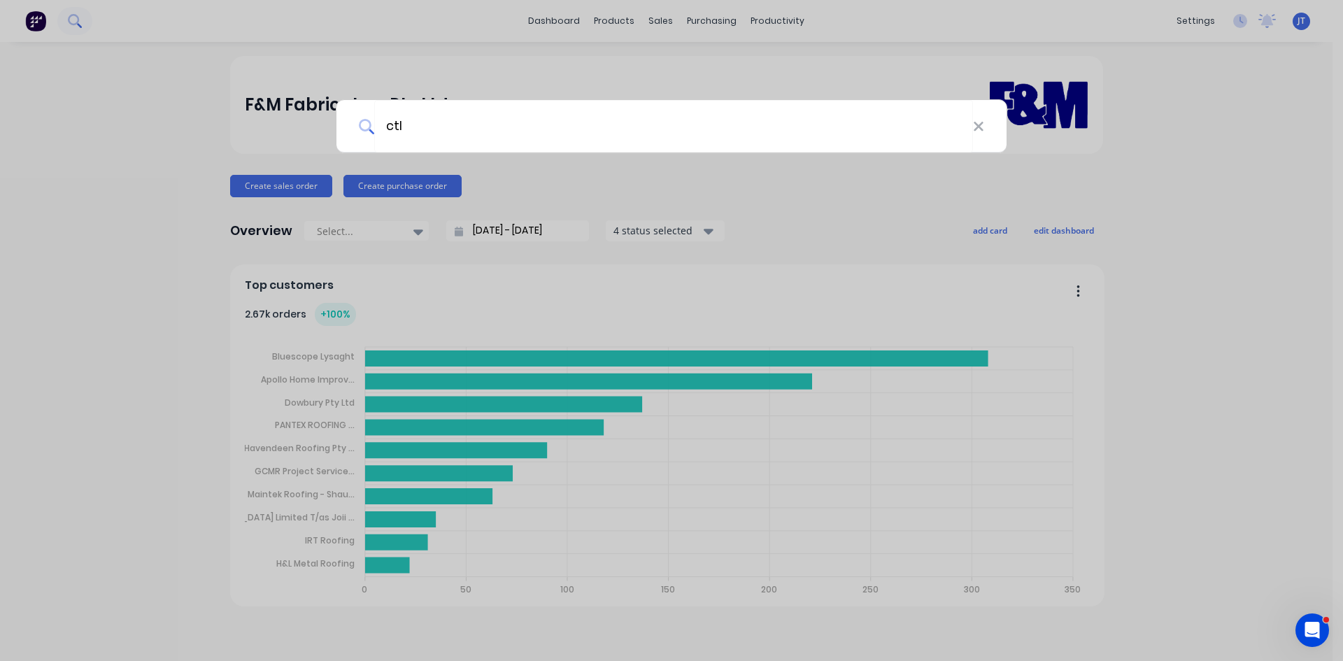
type input "ctl"
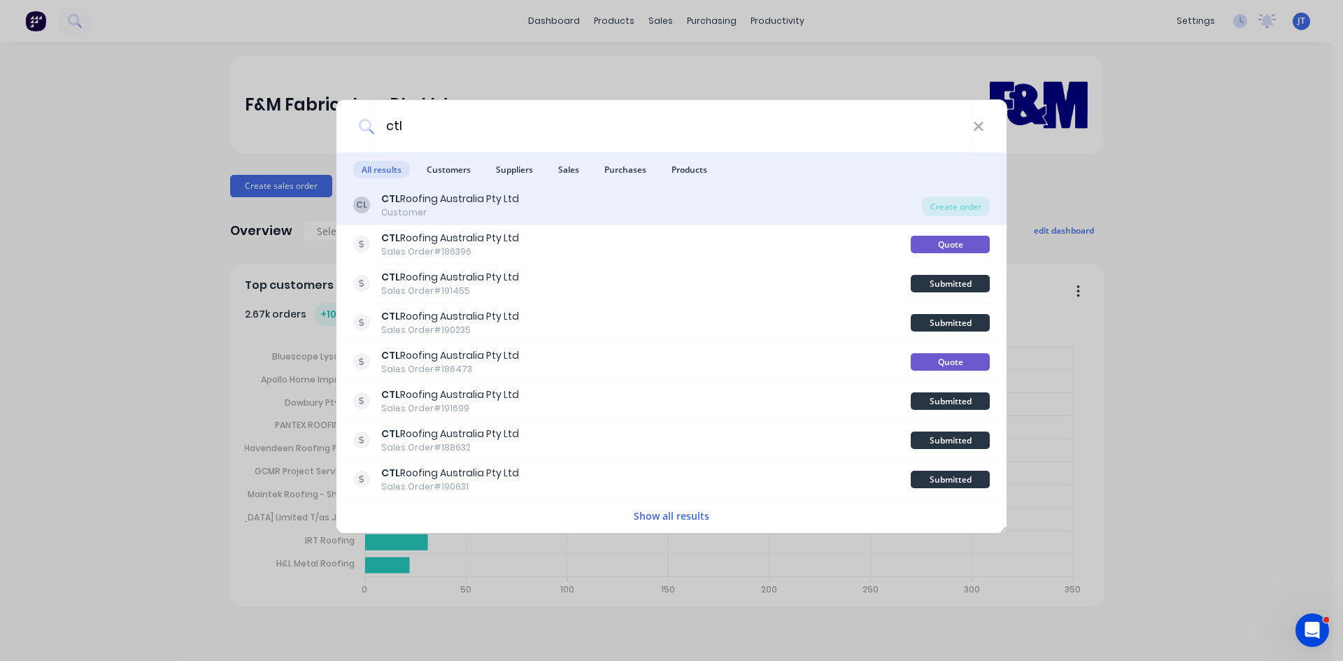
click at [444, 202] on div "CTL Roofing Australia Pty Ltd" at bounding box center [450, 199] width 138 height 15
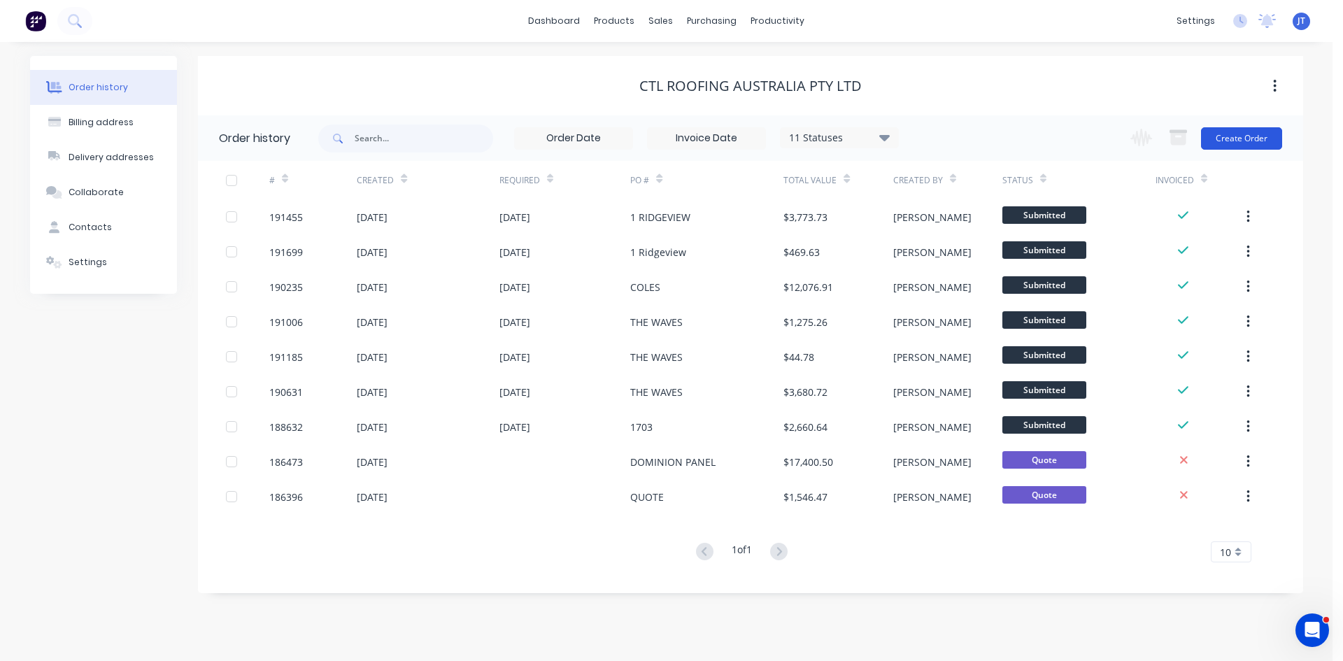
click at [1230, 140] on button "Create Order" at bounding box center [1241, 138] width 81 height 22
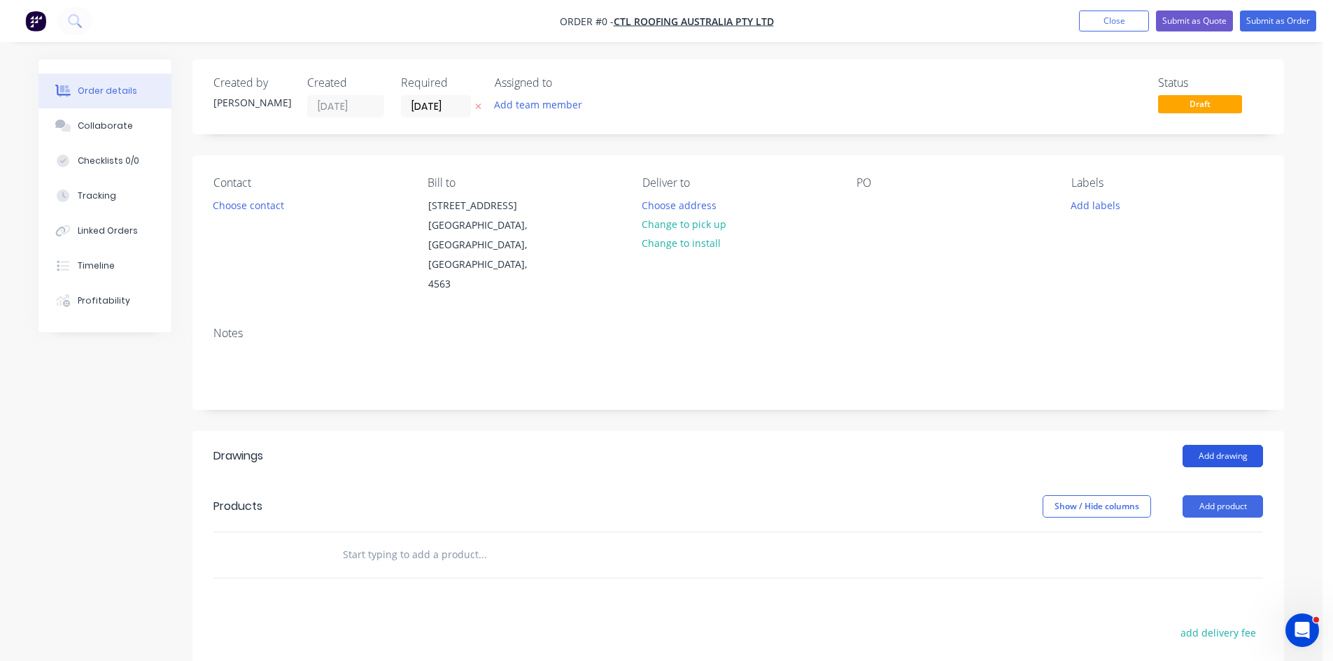
click at [1229, 445] on button "Add drawing" at bounding box center [1222, 456] width 80 height 22
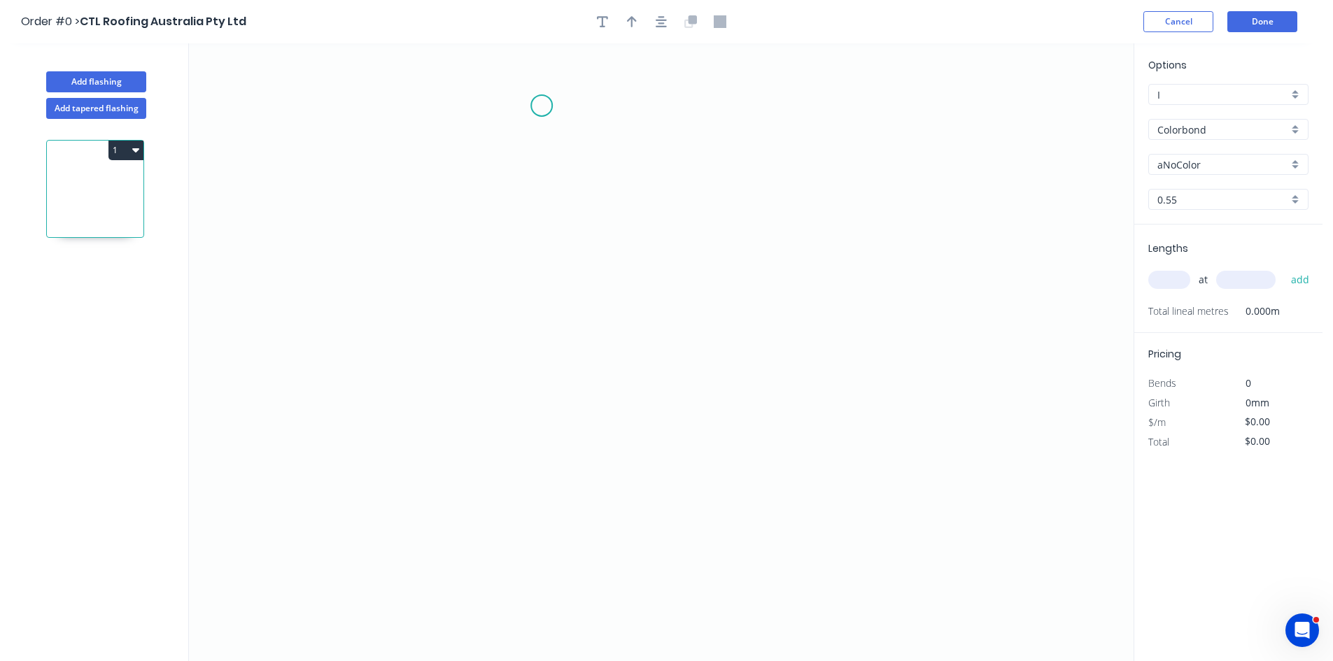
click at [542, 106] on icon "0" at bounding box center [661, 352] width 944 height 618
click at [558, 555] on icon "0" at bounding box center [661, 352] width 944 height 618
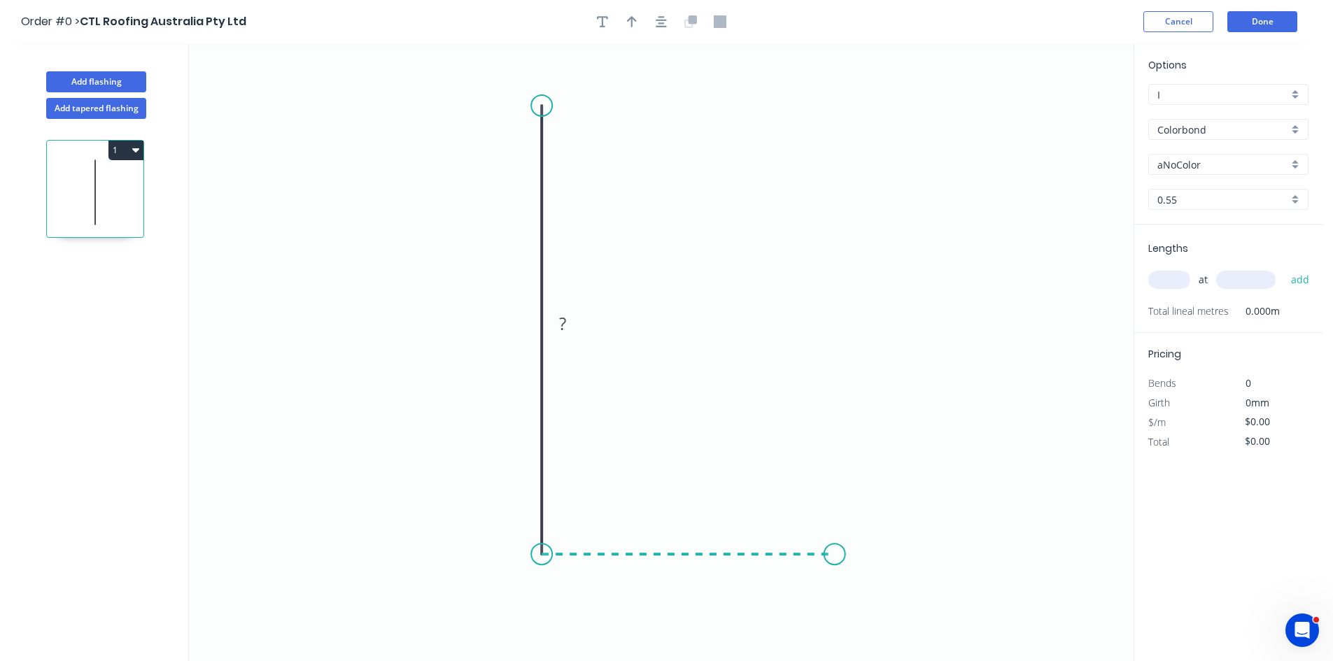
click at [835, 571] on icon "0 ?" at bounding box center [661, 352] width 944 height 618
click at [840, 485] on icon "0 ? ?" at bounding box center [661, 352] width 944 height 618
click at [840, 485] on circle at bounding box center [834, 484] width 21 height 21
click at [860, 511] on rect at bounding box center [856, 514] width 28 height 20
type input "$19.52"
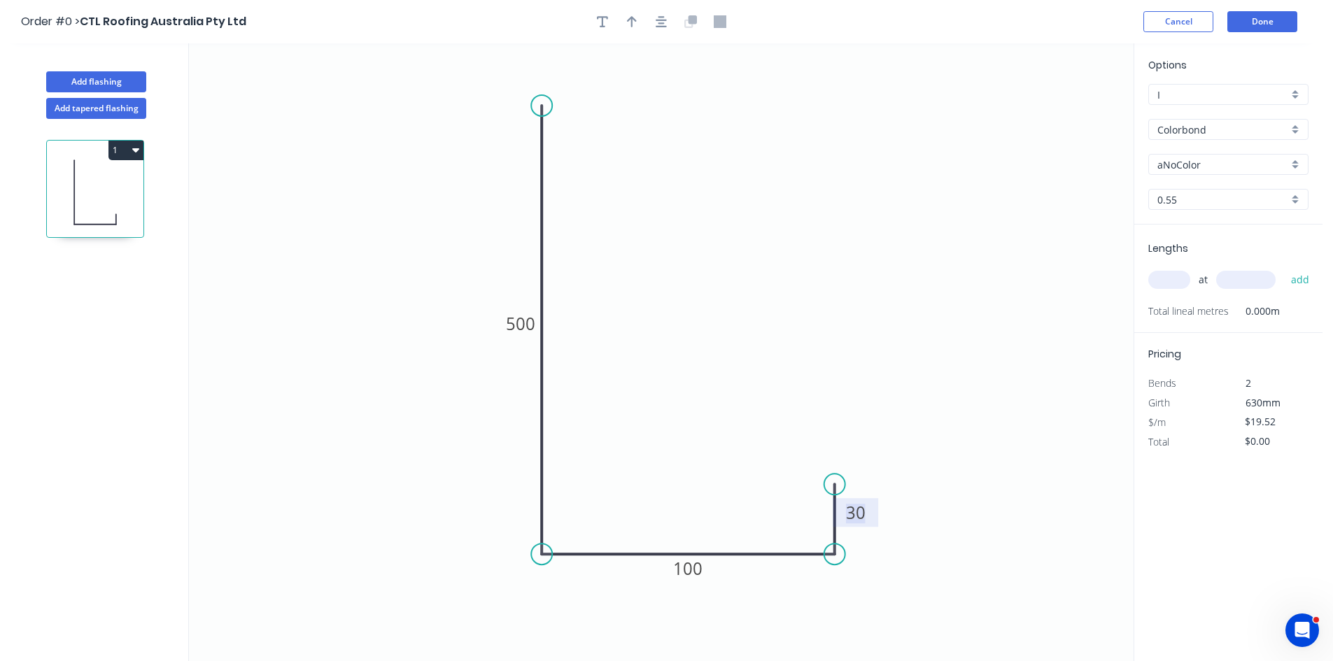
click at [1240, 132] on input "Colorbond" at bounding box center [1222, 129] width 131 height 15
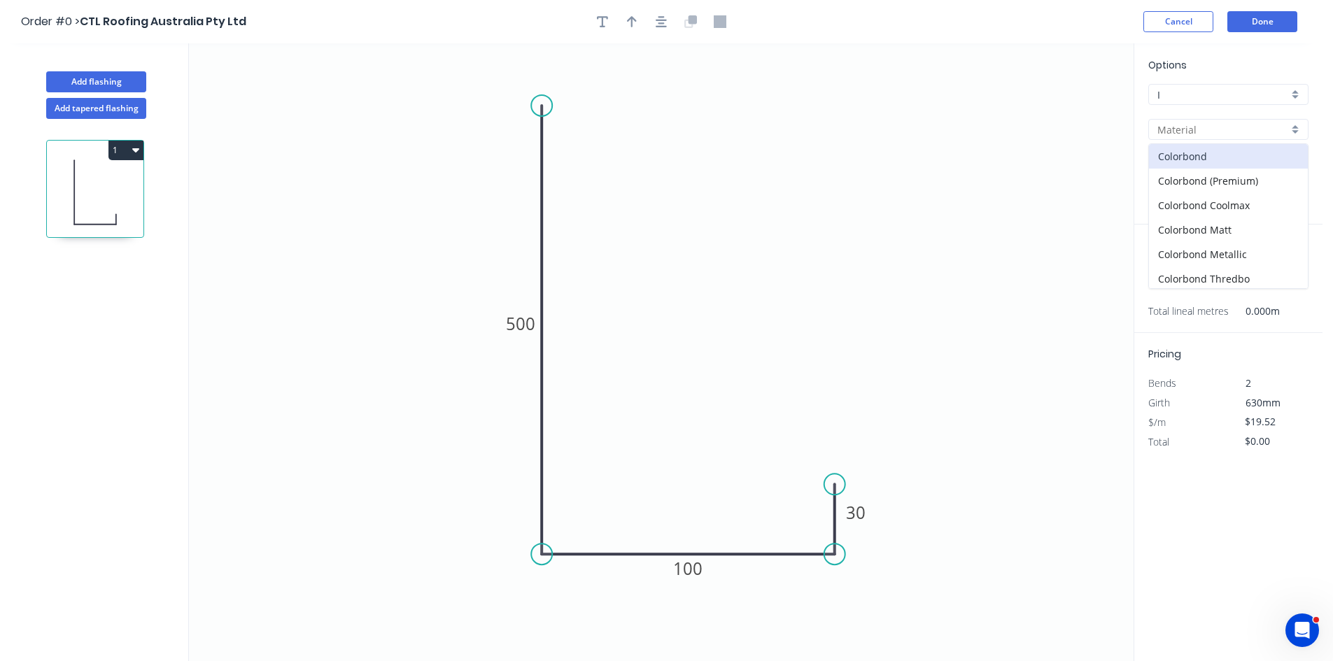
scroll to position [321, 0]
click at [1221, 272] on div "zAluminium" at bounding box center [1228, 276] width 159 height 24
type input "zAluminium"
type input "Mill"
type input "0.8"
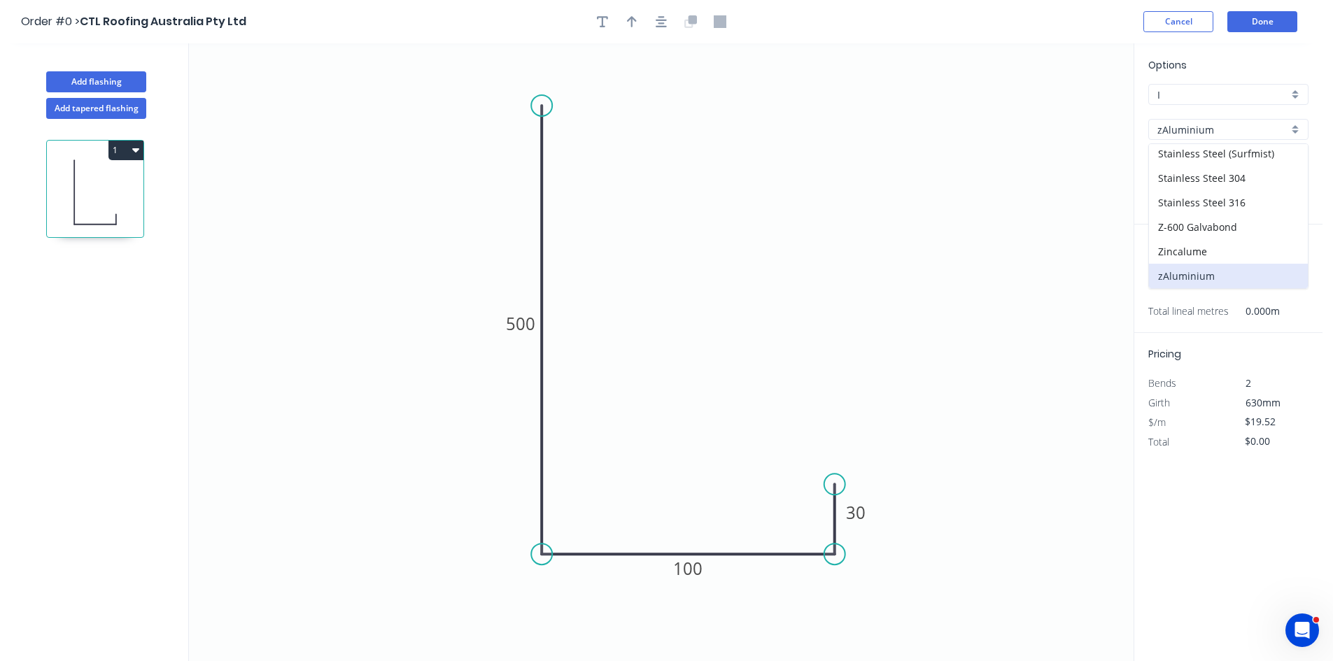
type input "$0.01"
click at [1171, 201] on input "0.8" at bounding box center [1222, 199] width 131 height 15
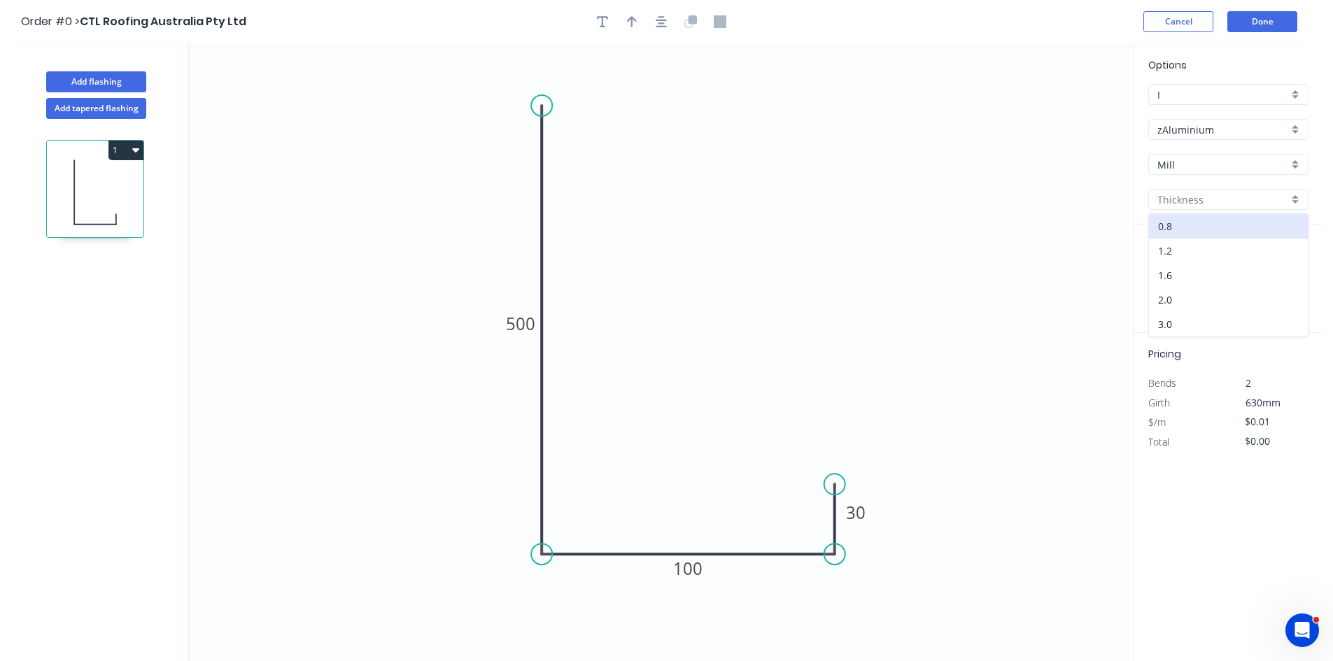
click at [1190, 250] on div "1.2" at bounding box center [1228, 251] width 159 height 24
type input "1.2"
click at [515, 312] on tspan "500" at bounding box center [520, 323] width 29 height 23
type input "$44.97"
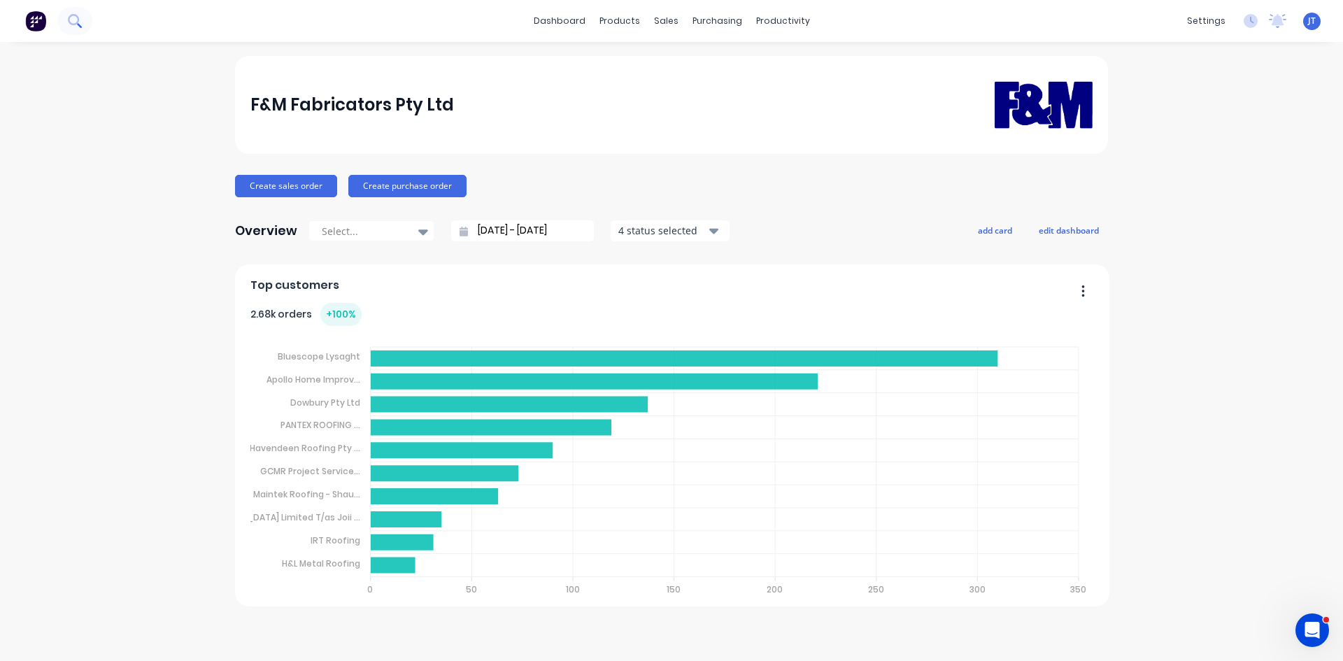
click at [66, 20] on button at bounding box center [74, 21] width 35 height 28
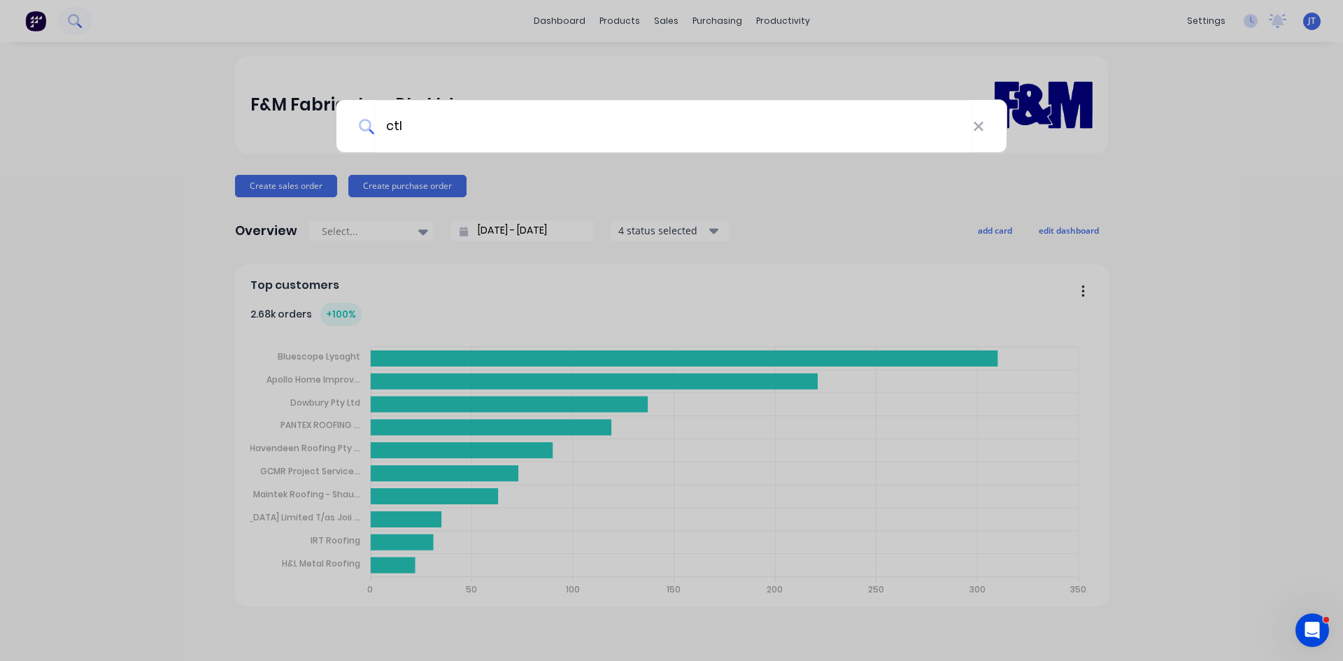
type input "ctl"
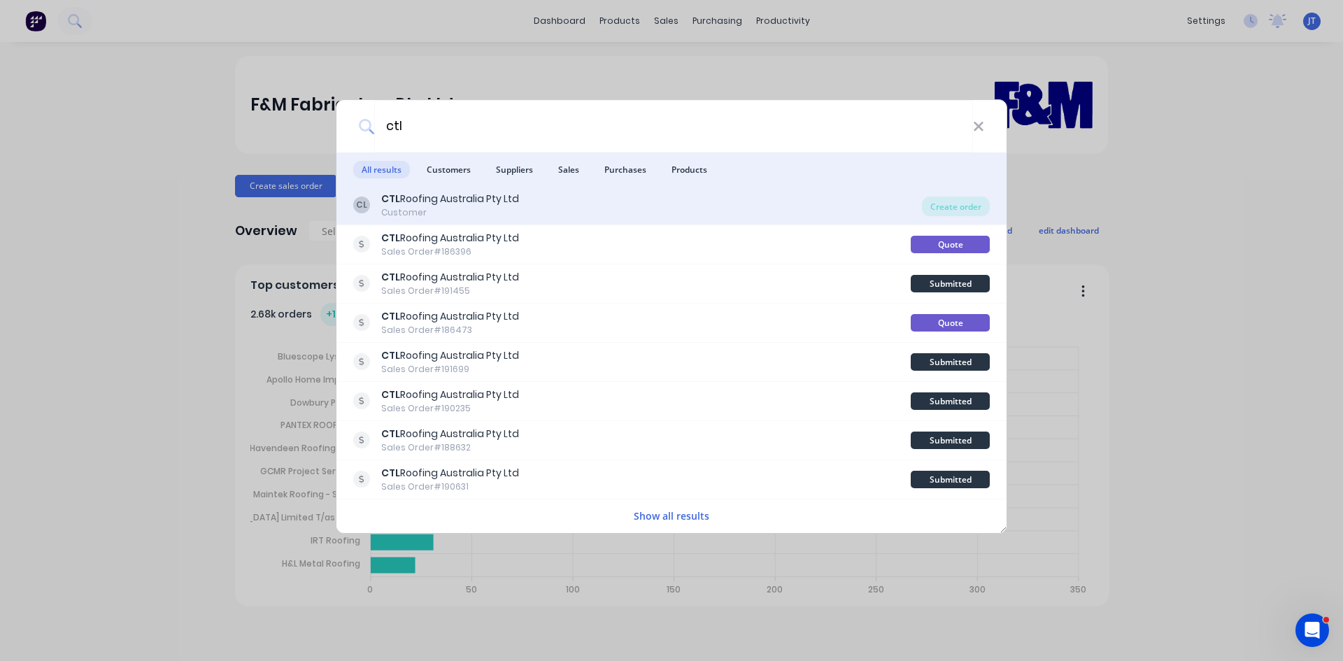
click at [511, 210] on div "Customer" at bounding box center [450, 212] width 138 height 13
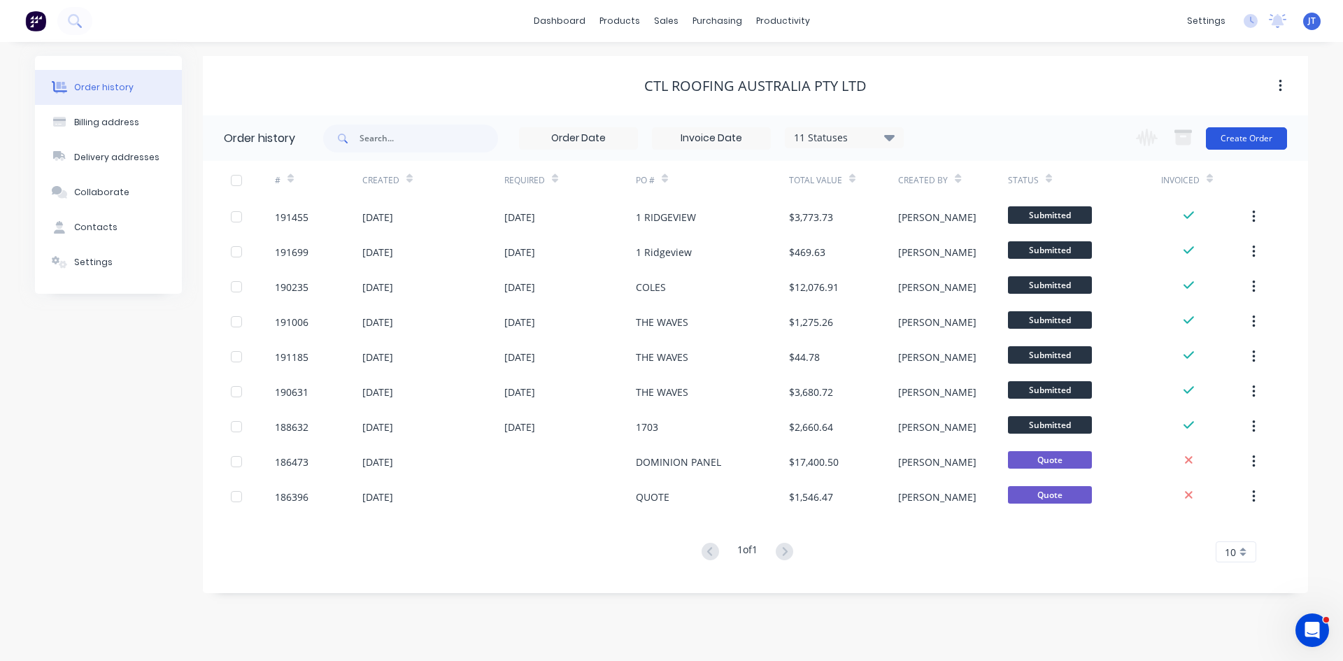
click at [1245, 148] on button "Create Order" at bounding box center [1246, 138] width 81 height 22
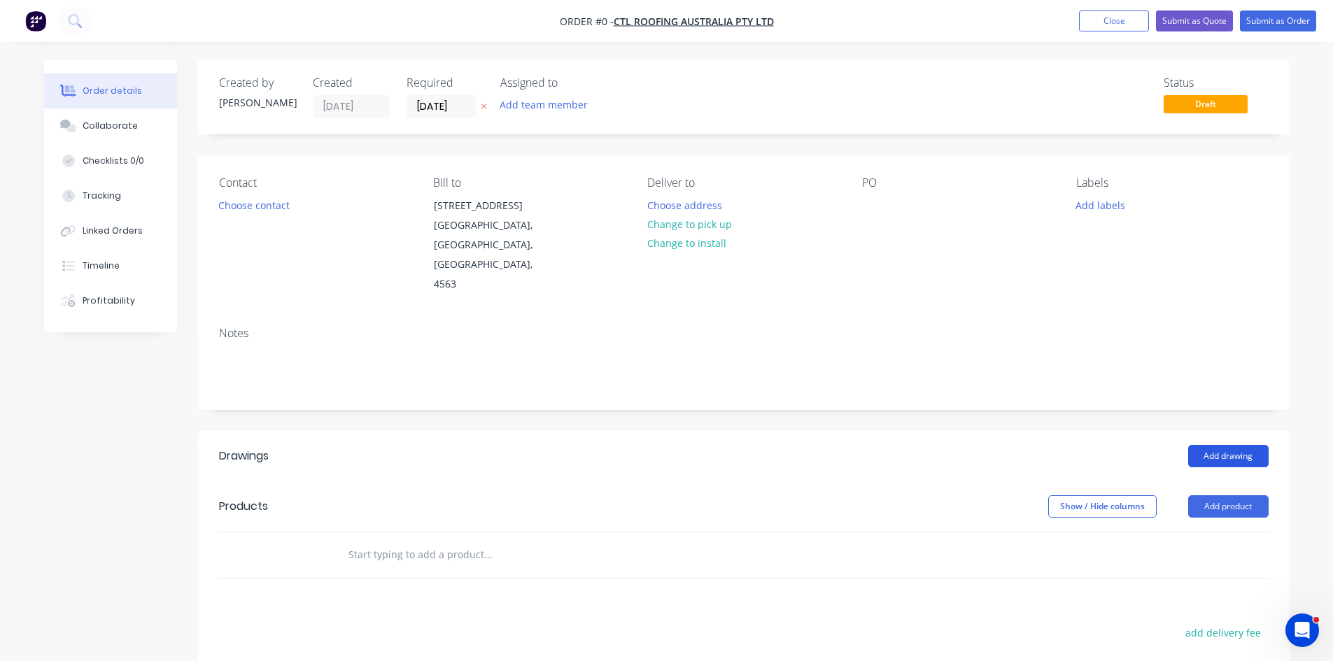
click at [1226, 445] on button "Add drawing" at bounding box center [1228, 456] width 80 height 22
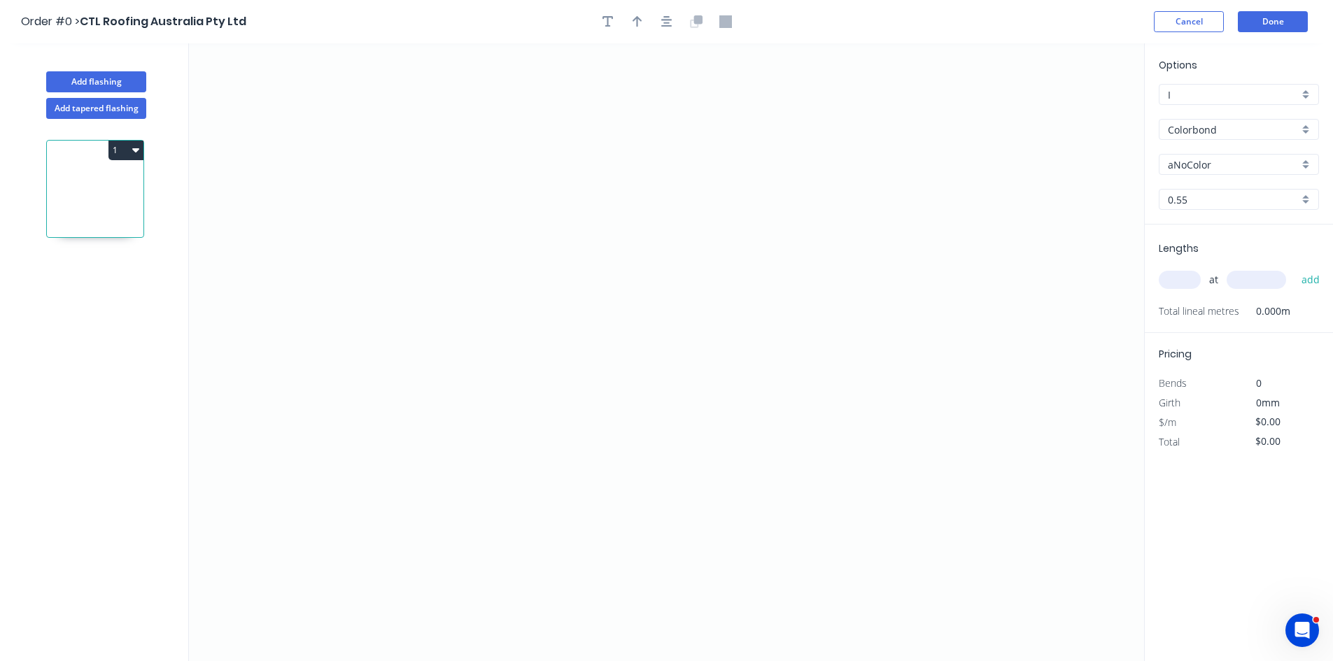
click at [1229, 131] on input "Colorbond" at bounding box center [1233, 129] width 131 height 15
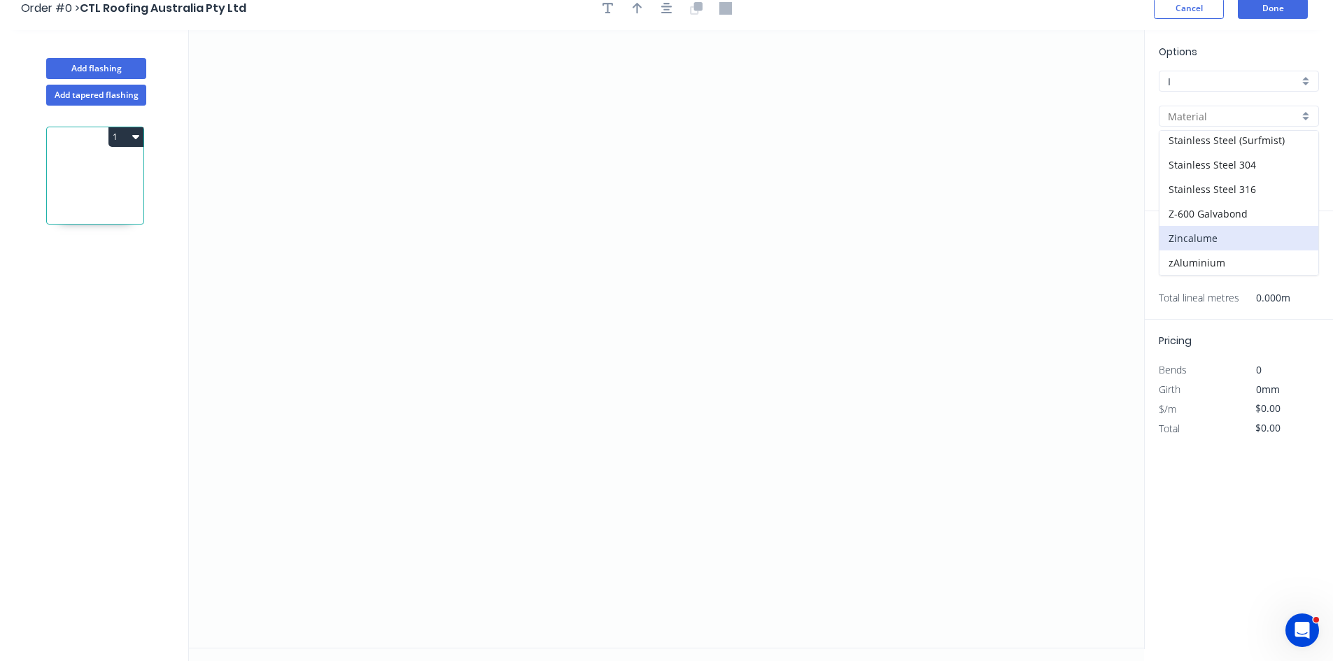
scroll to position [26, 0]
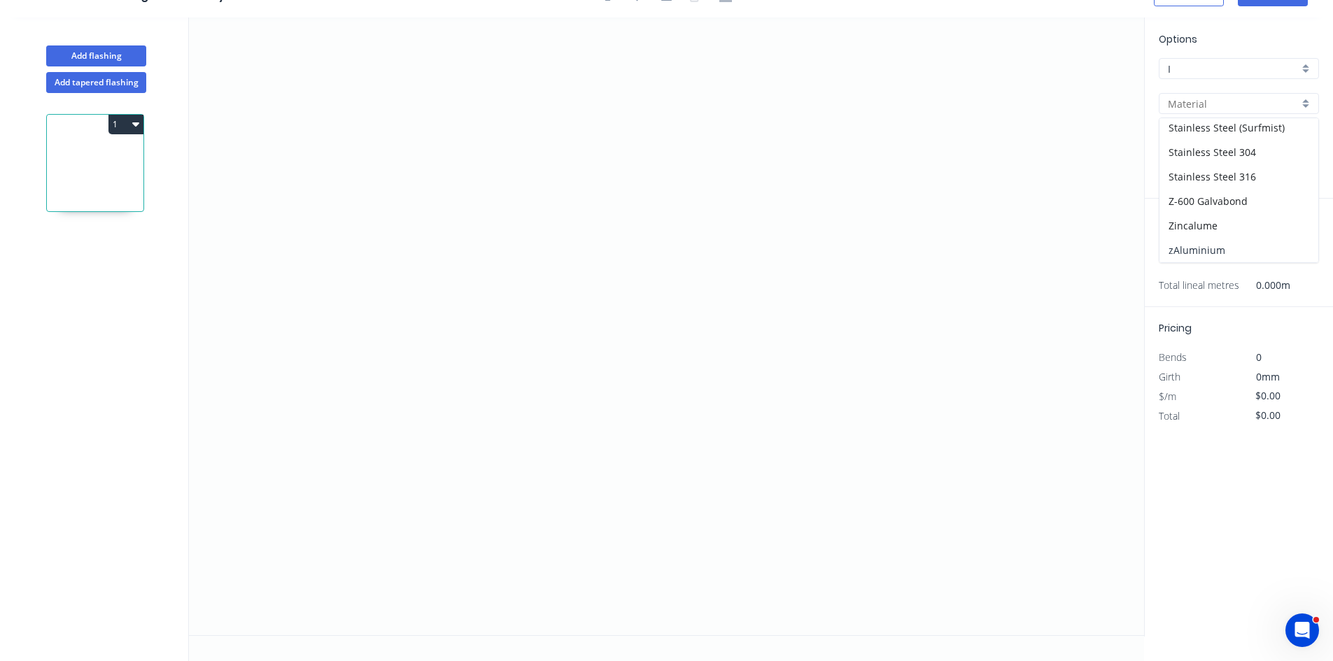
click at [1225, 252] on div "zAluminium" at bounding box center [1238, 250] width 159 height 24
type input "zAluminium"
type input "Mill"
type input "0.8"
click at [581, 119] on icon "0" at bounding box center [666, 326] width 955 height 618
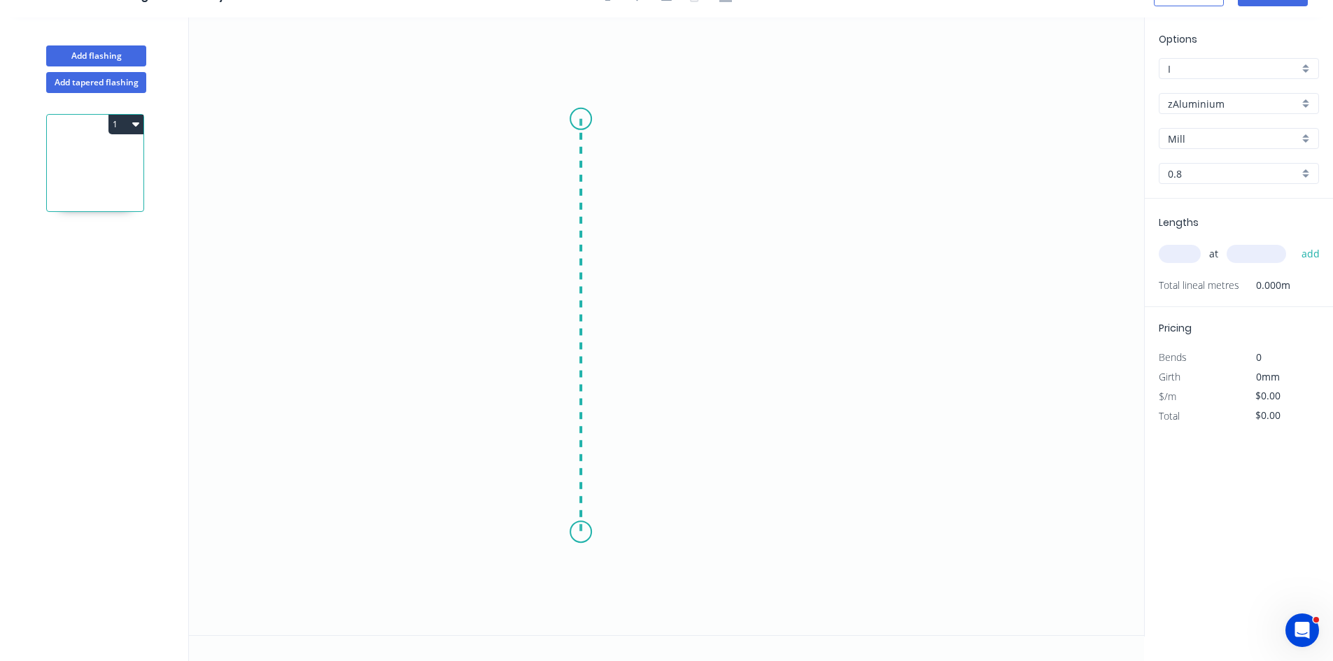
drag, startPoint x: 583, startPoint y: 532, endPoint x: 749, endPoint y: 553, distance: 167.1
click at [589, 536] on icon "0" at bounding box center [666, 326] width 955 height 618
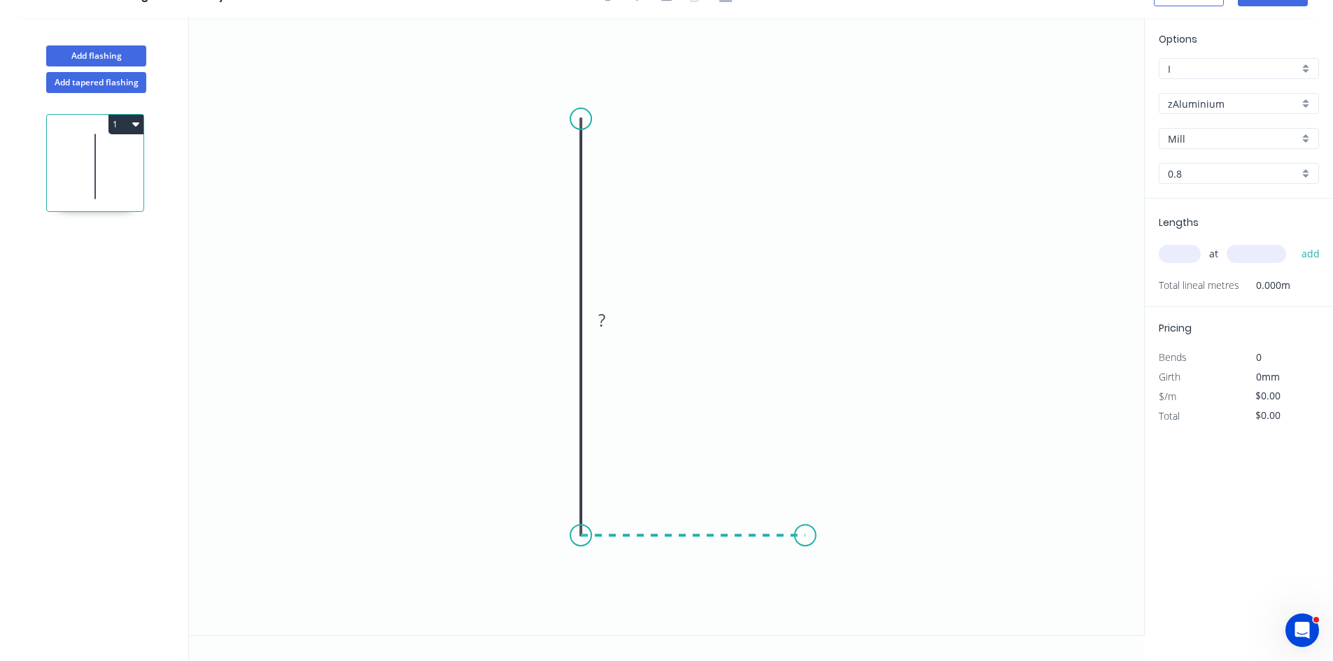
drag, startPoint x: 819, startPoint y: 537, endPoint x: 840, endPoint y: 507, distance: 37.3
click at [824, 535] on icon "0 ?" at bounding box center [666, 326] width 955 height 618
click at [830, 458] on icon "0 ? ?" at bounding box center [666, 326] width 955 height 618
click at [851, 495] on rect at bounding box center [845, 491] width 28 height 20
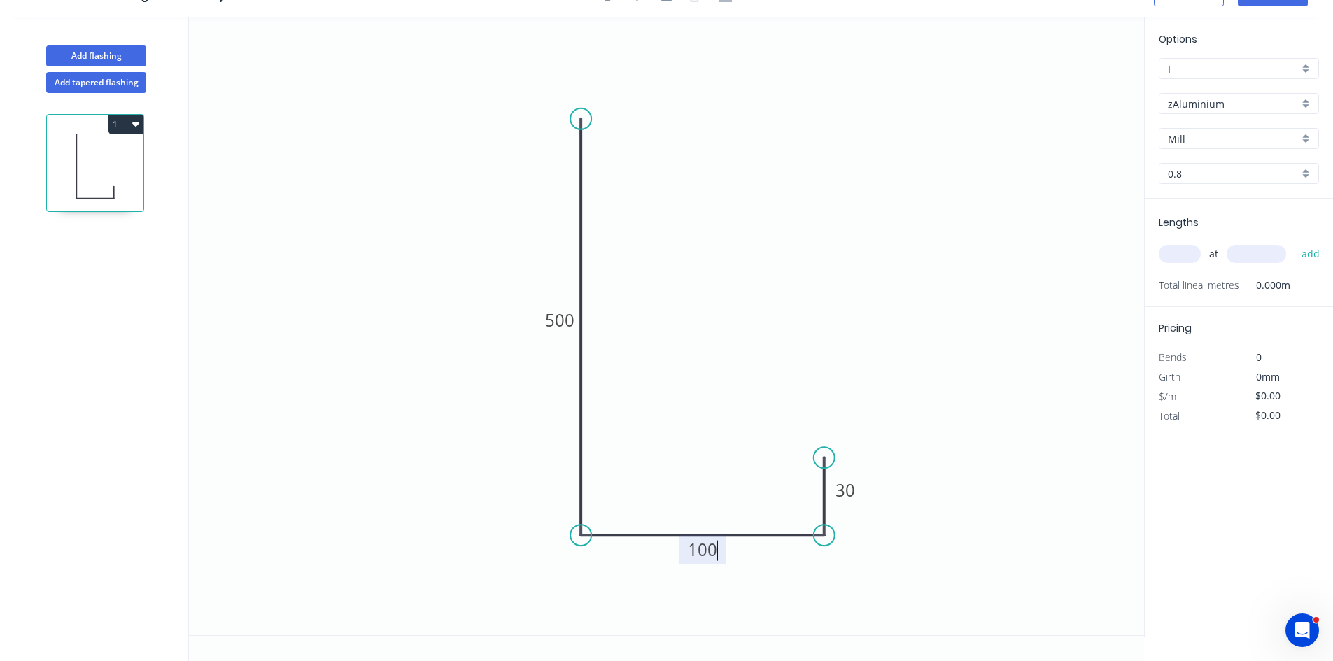
type input "$0.01"
drag, startPoint x: 1210, startPoint y: 167, endPoint x: 1209, endPoint y: 182, distance: 14.7
click at [1209, 170] on input "0.8" at bounding box center [1233, 174] width 131 height 15
click at [1212, 229] on div "1.2" at bounding box center [1238, 225] width 159 height 24
type input "1.2"
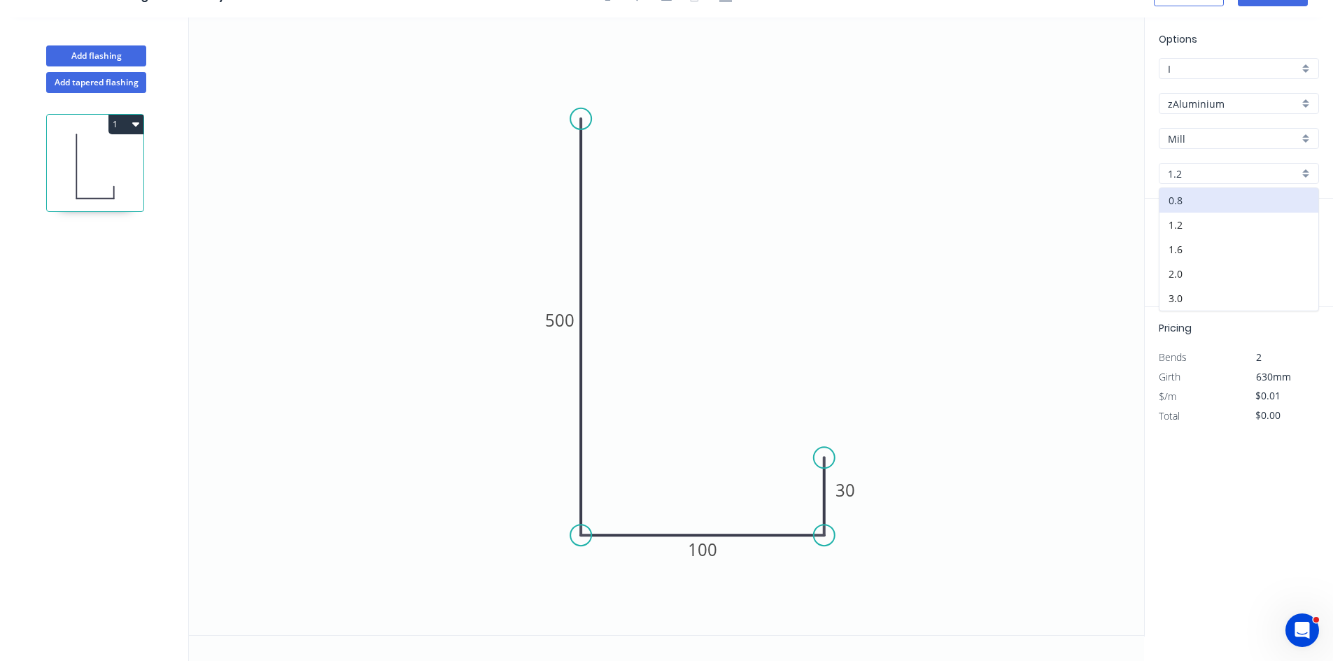
type input "$64.62"
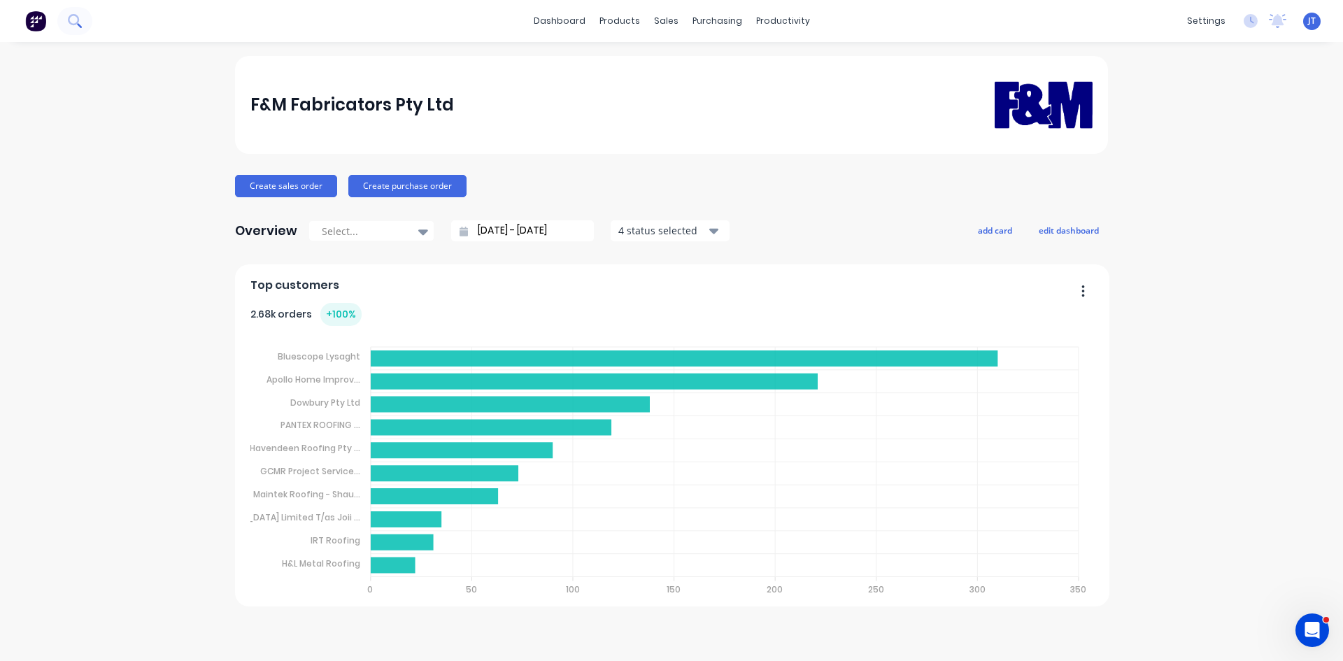
click at [73, 22] on icon at bounding box center [74, 20] width 13 height 13
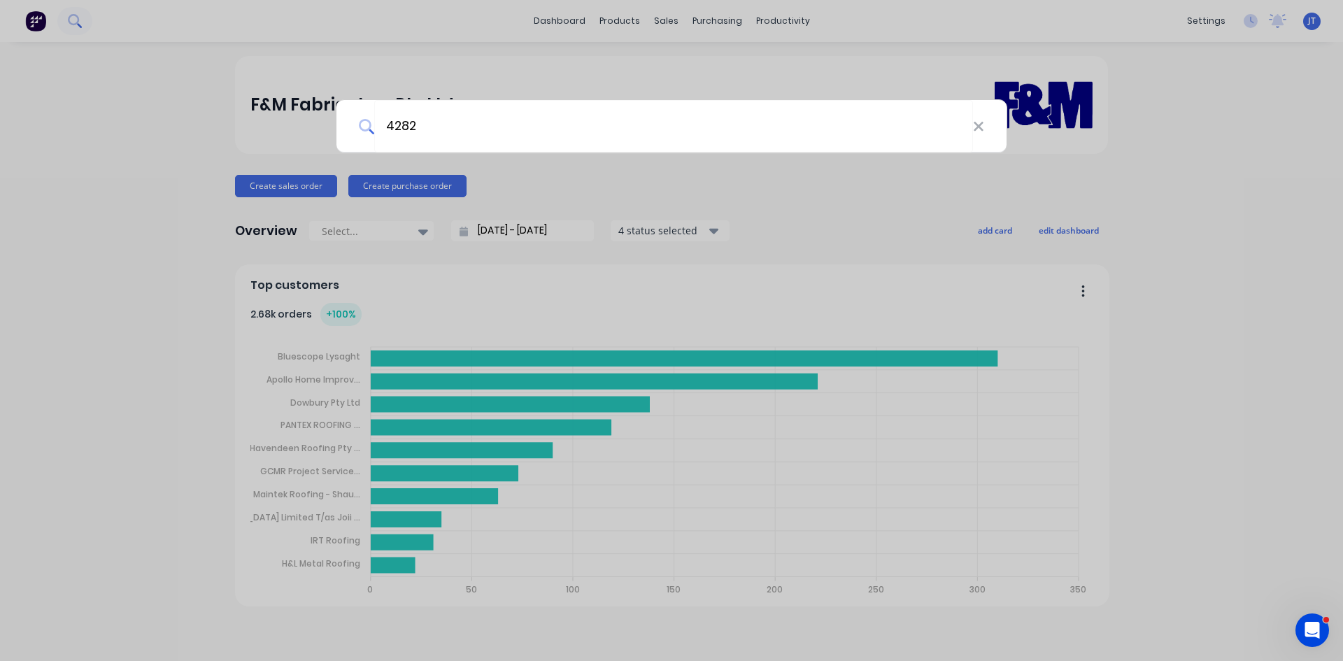
type input "4282"
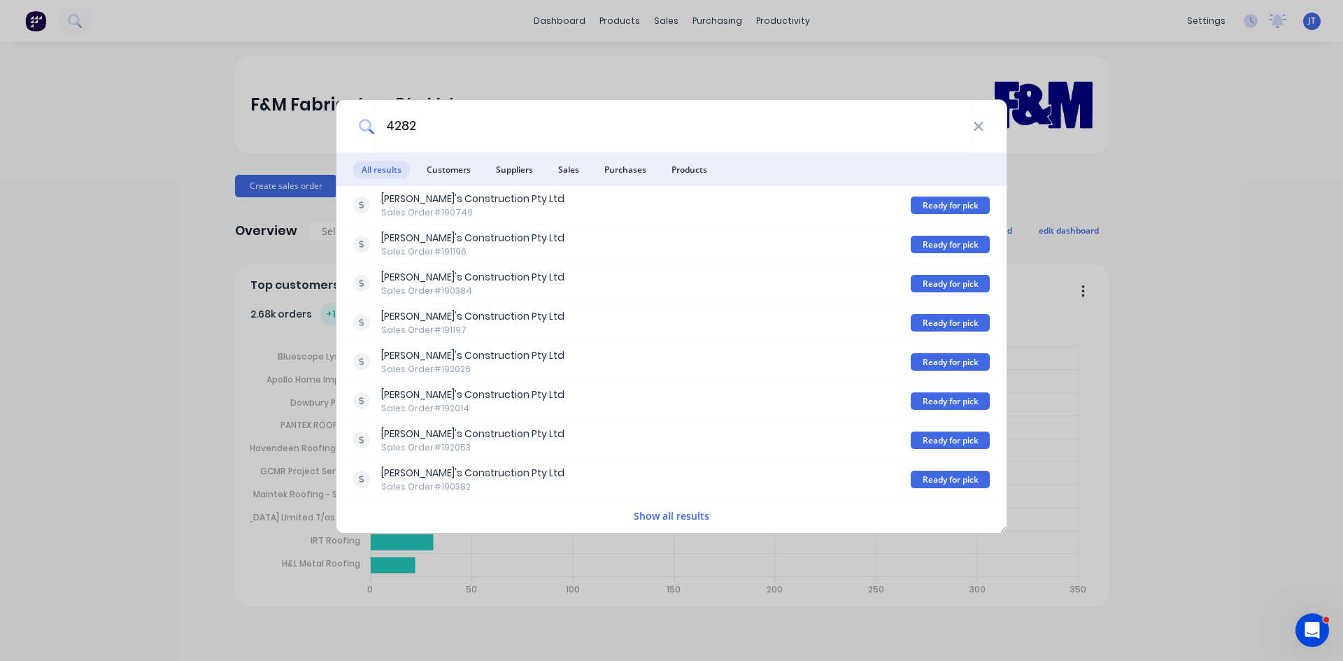
click at [654, 513] on button "Show all results" at bounding box center [672, 516] width 84 height 16
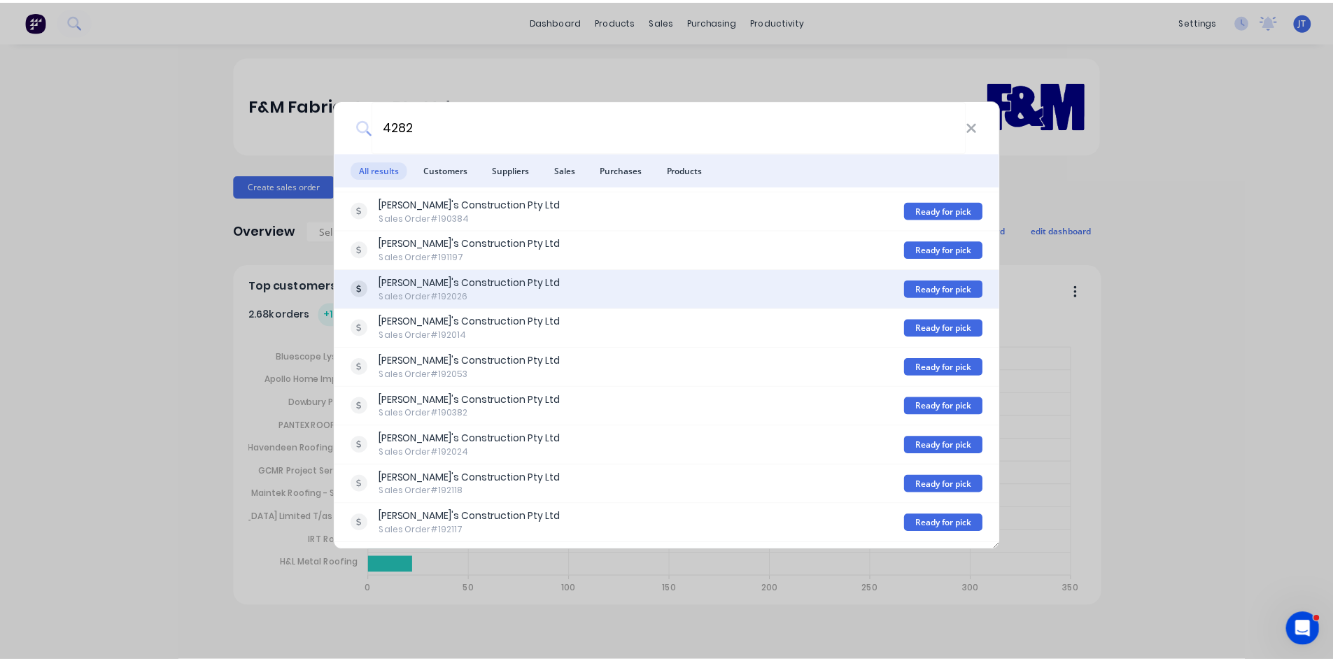
scroll to position [106, 0]
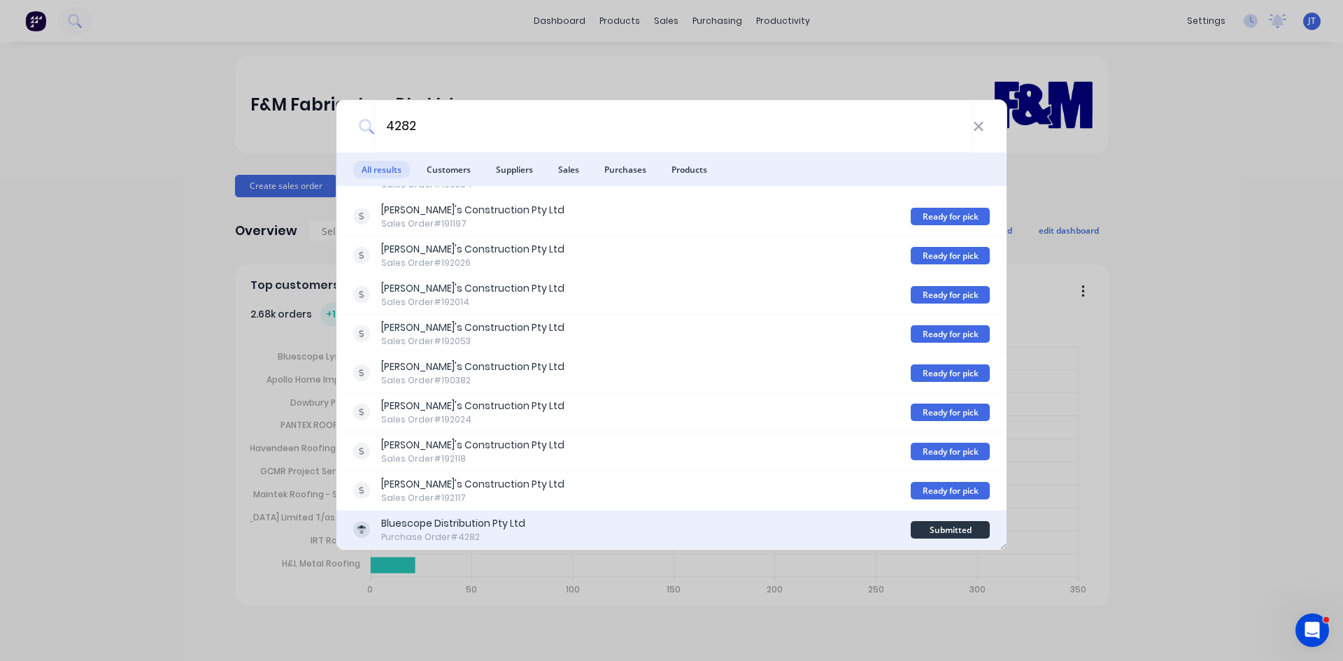
click at [582, 526] on div "Bluescope Distribution Pty Ltd Purchase Order #4282" at bounding box center [632, 529] width 558 height 27
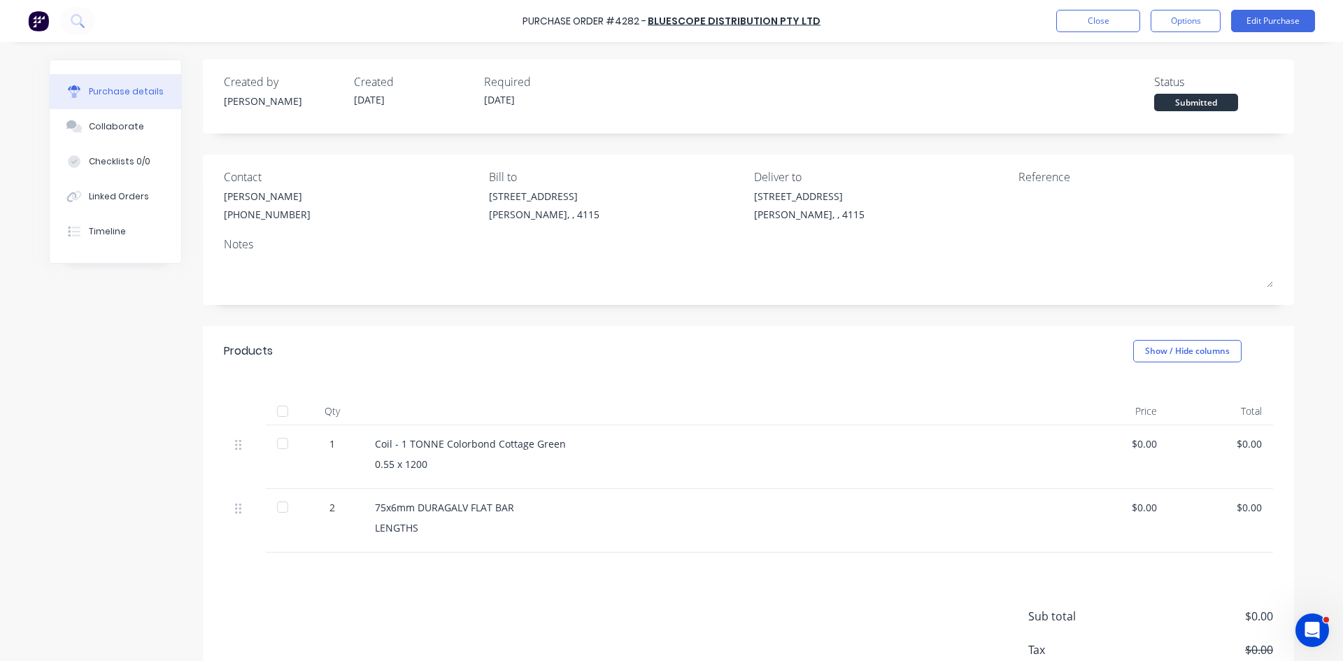
click at [869, 369] on div "Products Show / Hide columns" at bounding box center [748, 351] width 1091 height 50
click at [87, 12] on button at bounding box center [77, 21] width 35 height 28
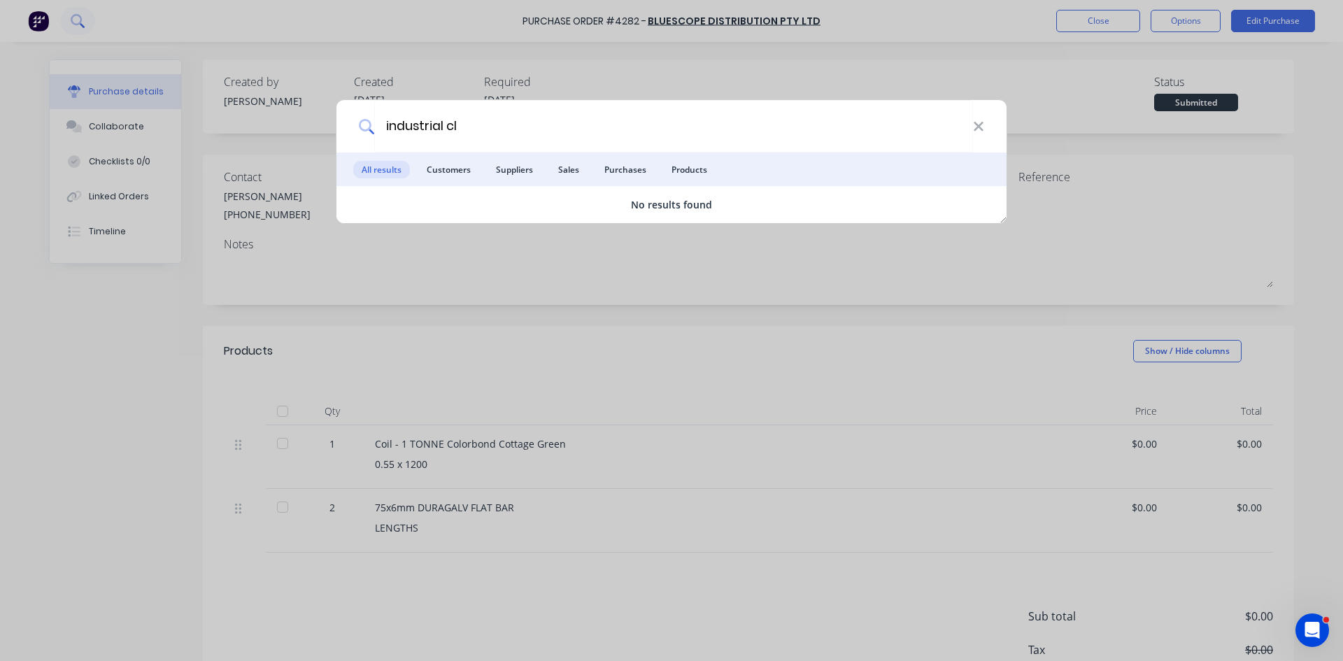
type input "industrial cl"
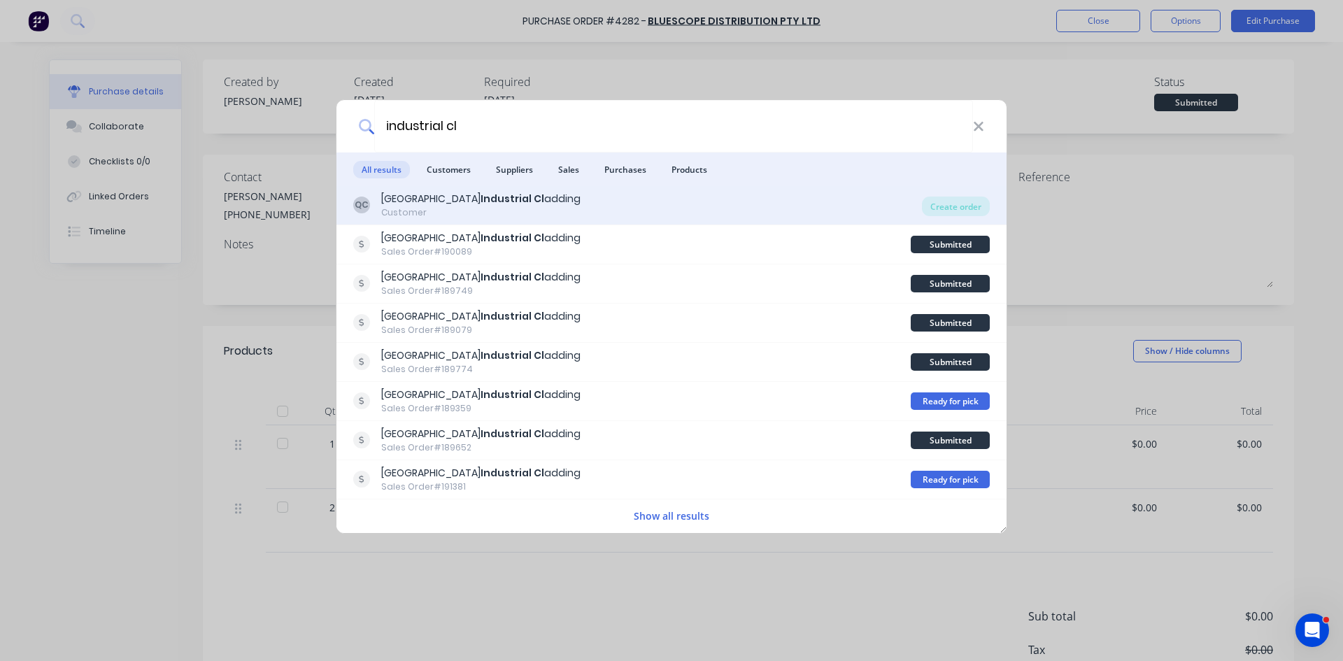
click at [581, 199] on div "QC Queensland Industrial Cl adding Customer" at bounding box center [637, 205] width 569 height 27
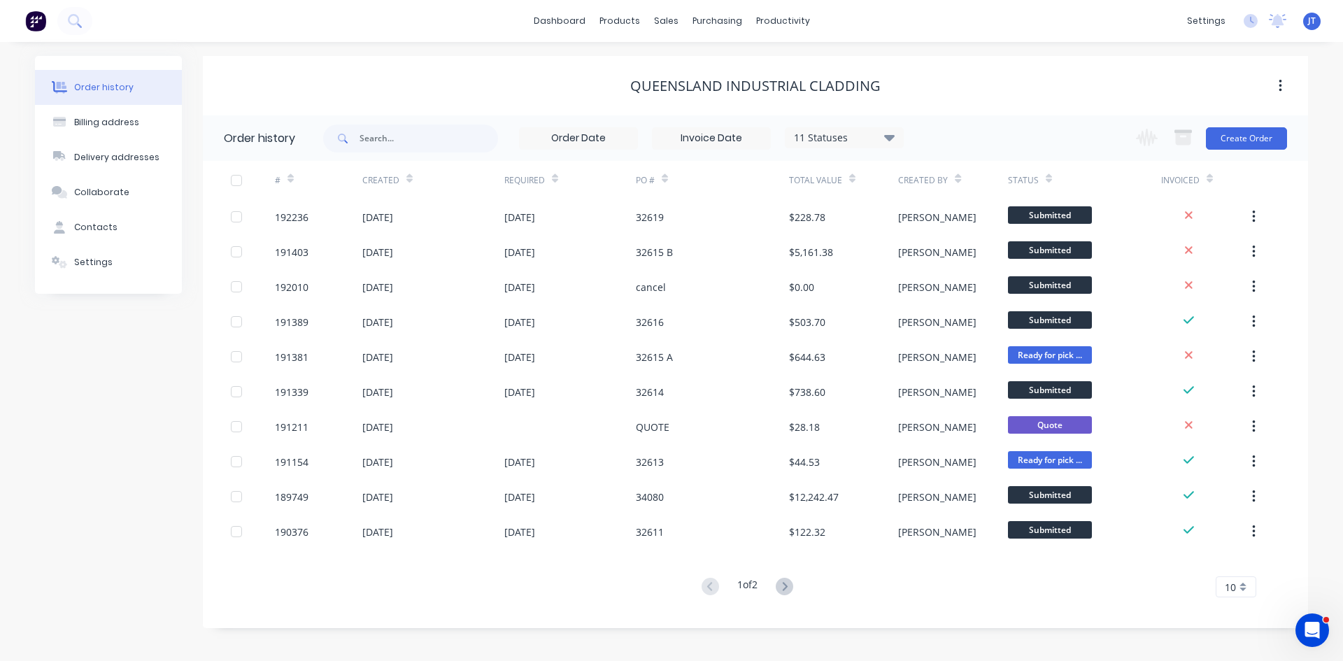
click at [1254, 124] on div "Change order status Submitted Manufactured Ready for pick up Slitting Delivered…" at bounding box center [1208, 137] width 160 height 45
click at [1257, 127] on button "Create Order" at bounding box center [1246, 138] width 81 height 22
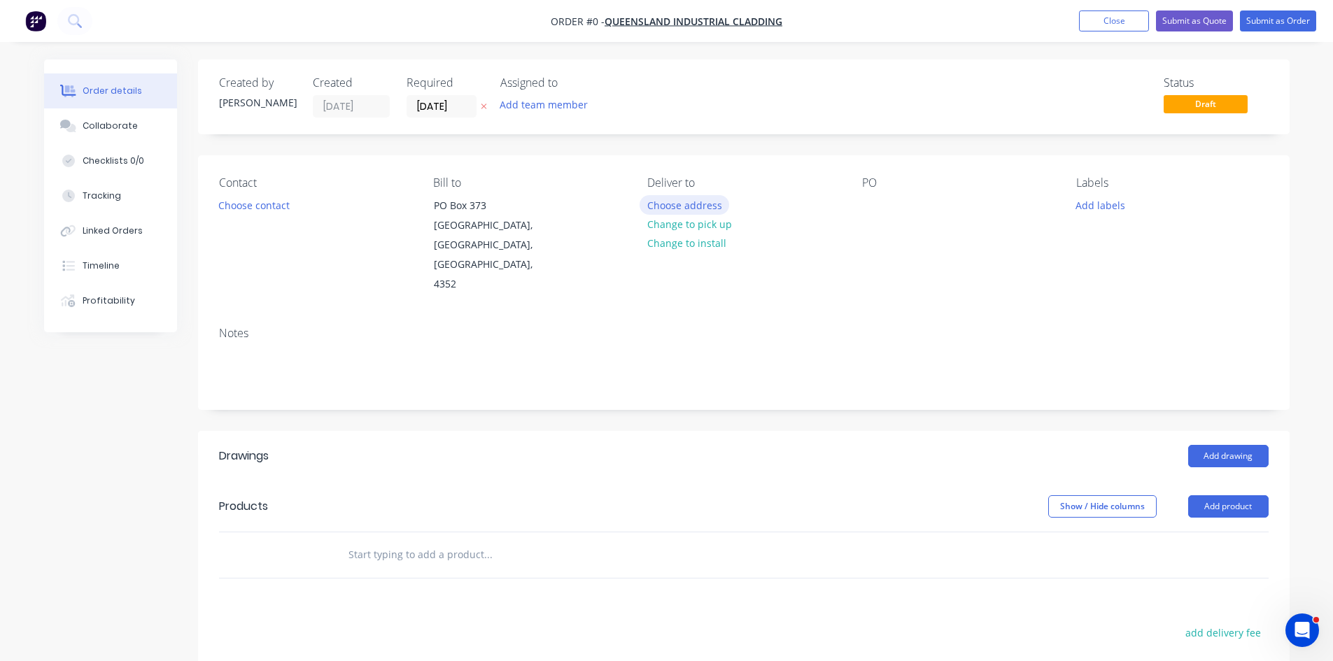
click at [657, 208] on button "Choose address" at bounding box center [684, 204] width 90 height 19
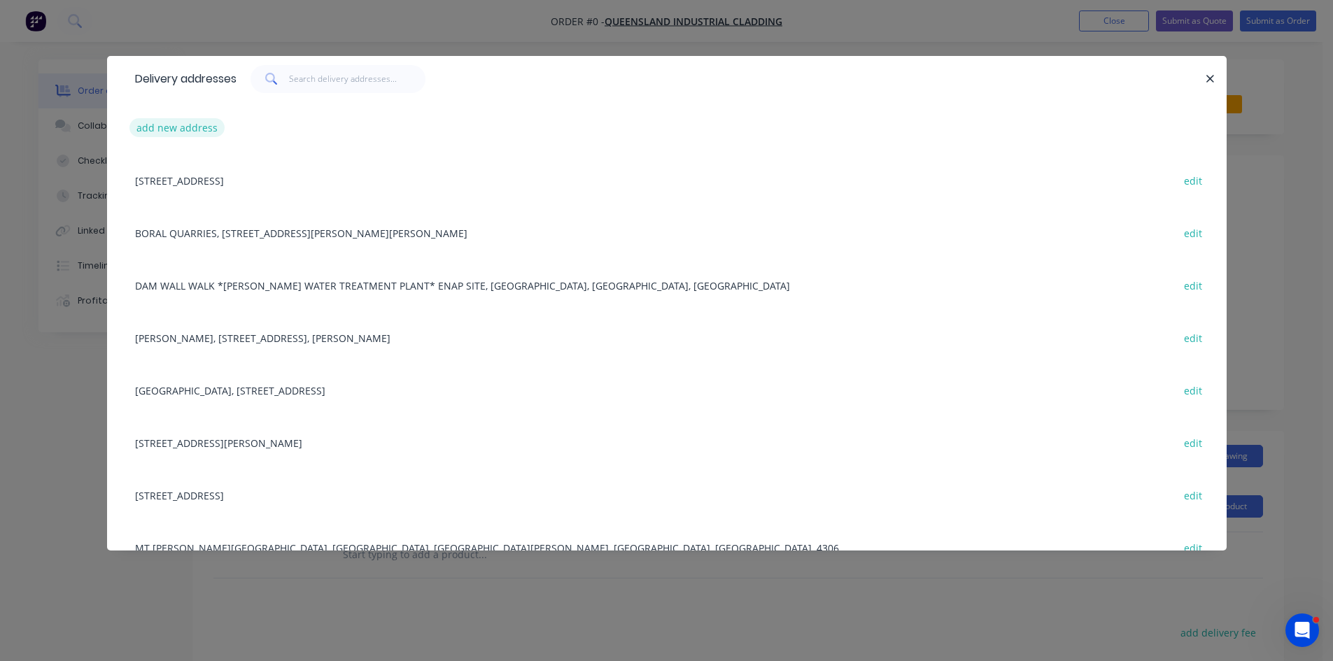
click at [201, 125] on button "add new address" at bounding box center [177, 127] width 96 height 19
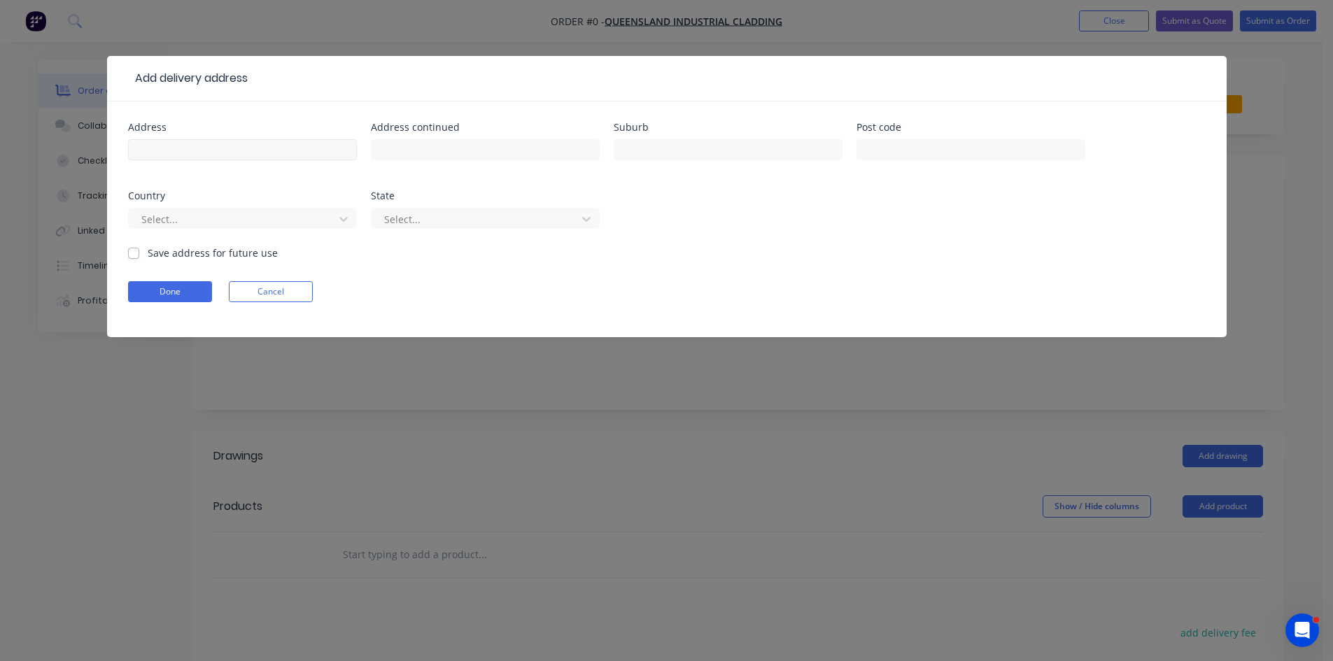
click at [218, 157] on input "text" at bounding box center [242, 149] width 229 height 21
type input "Gate [STREET_ADDRESS], ([GEOGRAPHIC_DATA])"
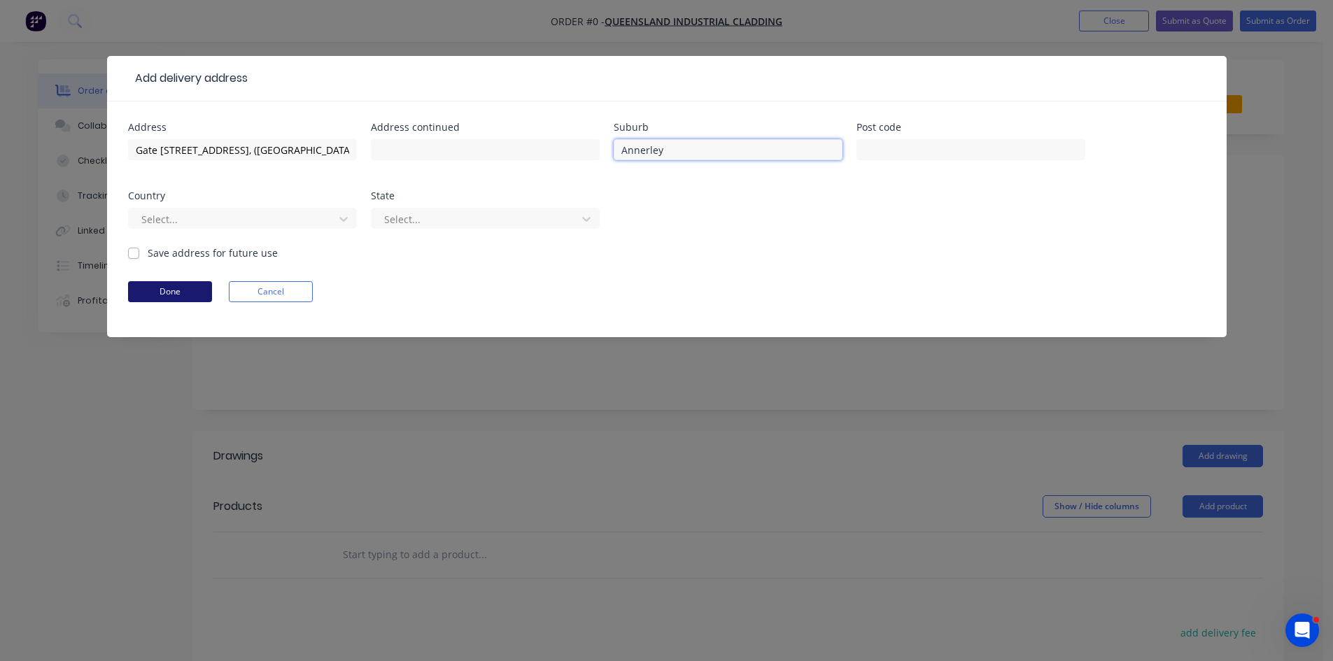
type input "Annerley"
click at [164, 284] on button "Done" at bounding box center [170, 291] width 84 height 21
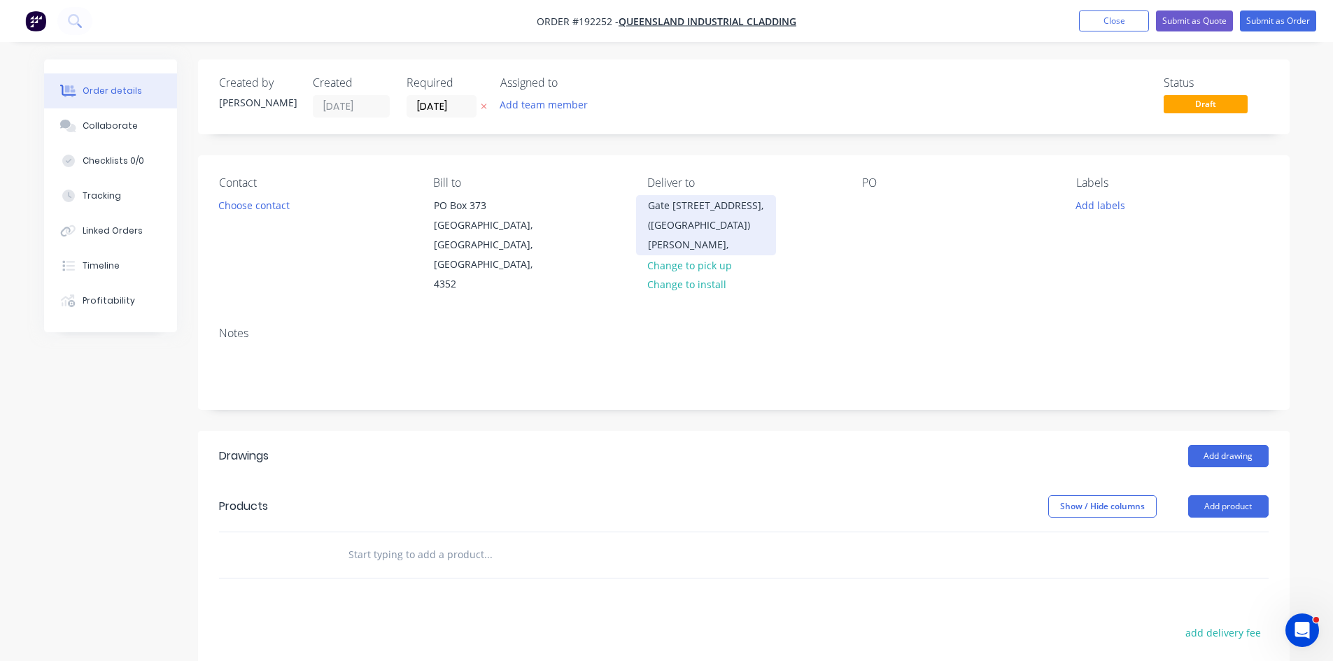
click at [679, 233] on div "Gate [STREET_ADDRESS], ([GEOGRAPHIC_DATA])" at bounding box center [706, 215] width 116 height 39
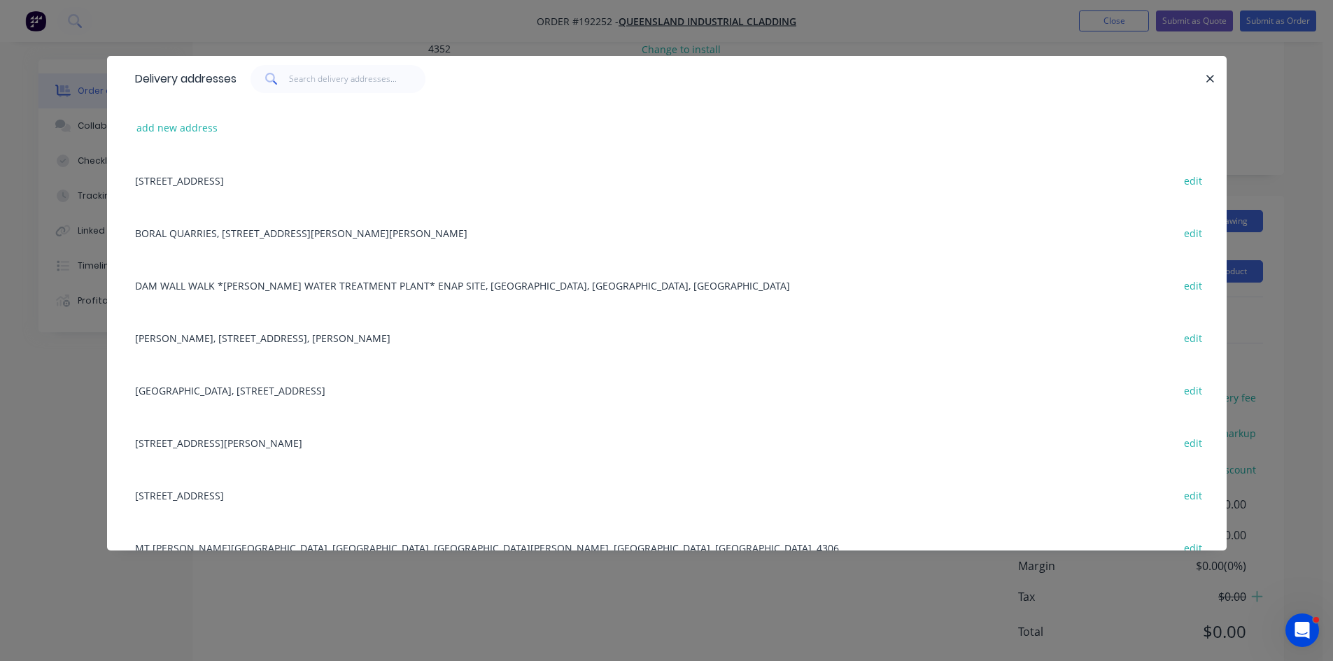
click at [672, 30] on div "Delivery addresses add new address [GEOGRAPHIC_DATA], [STREET_ADDRESS][PERSON_N…" at bounding box center [666, 330] width 1333 height 661
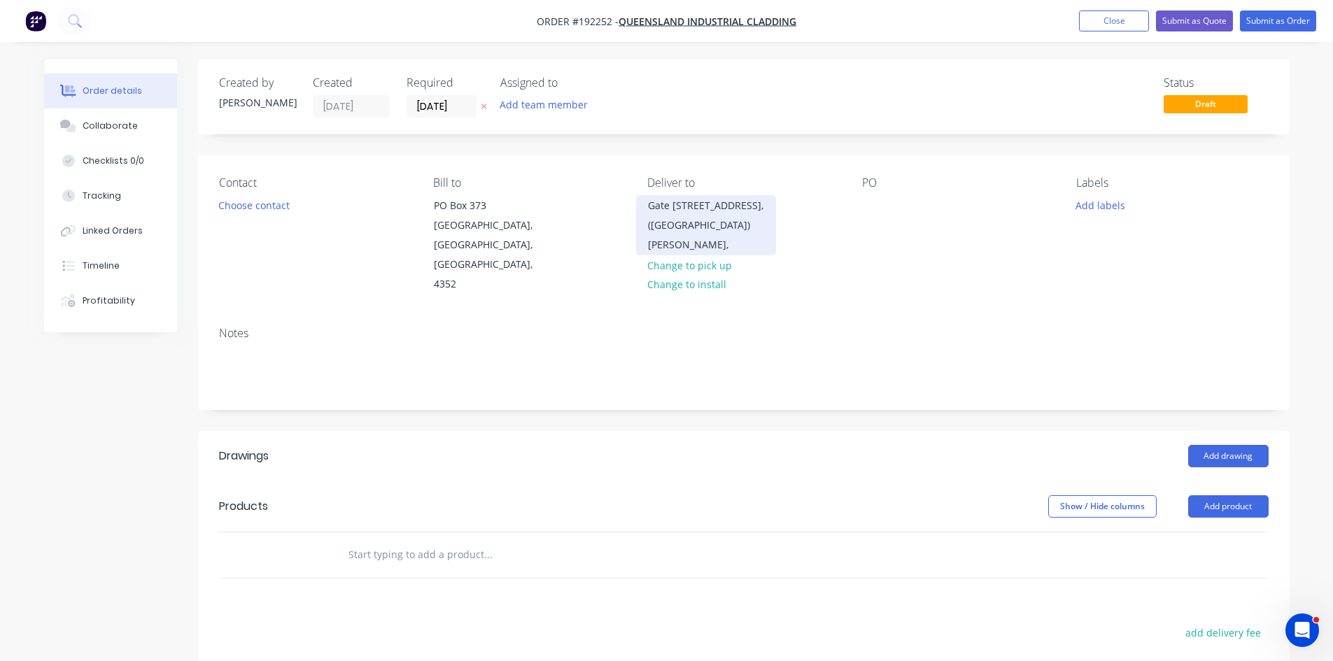
click at [719, 244] on div "[PERSON_NAME]," at bounding box center [706, 245] width 116 height 20
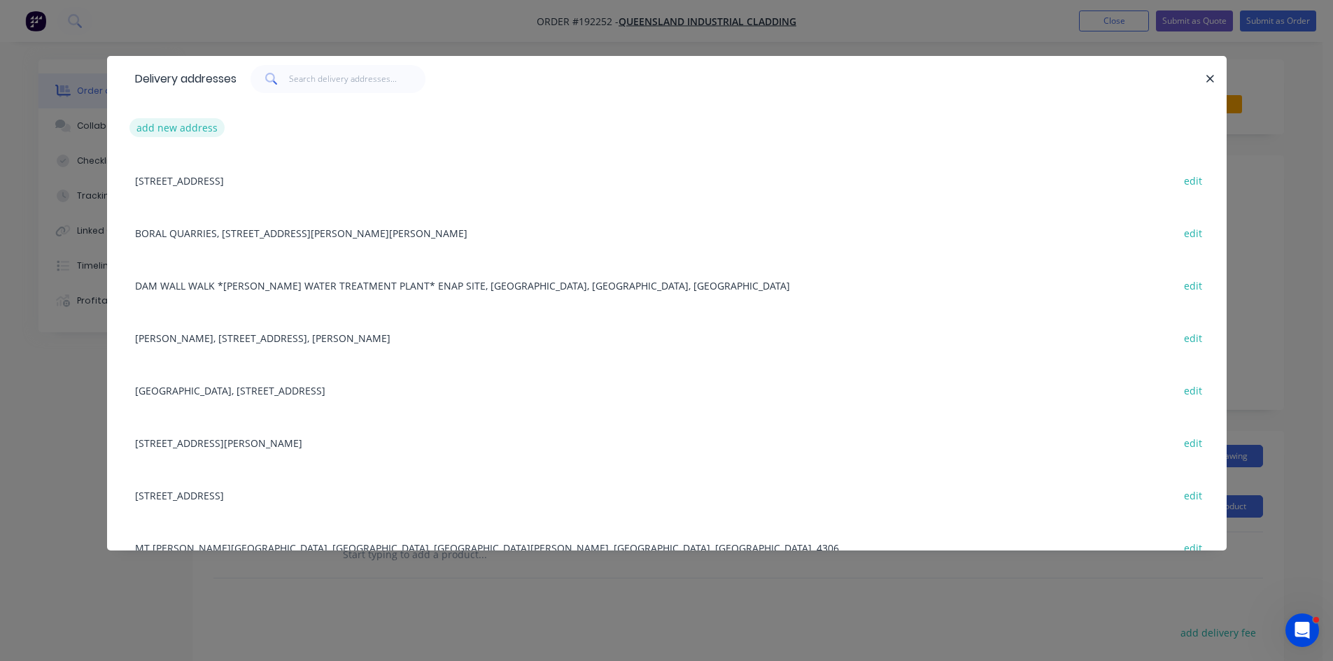
click at [151, 127] on button "add new address" at bounding box center [177, 127] width 96 height 19
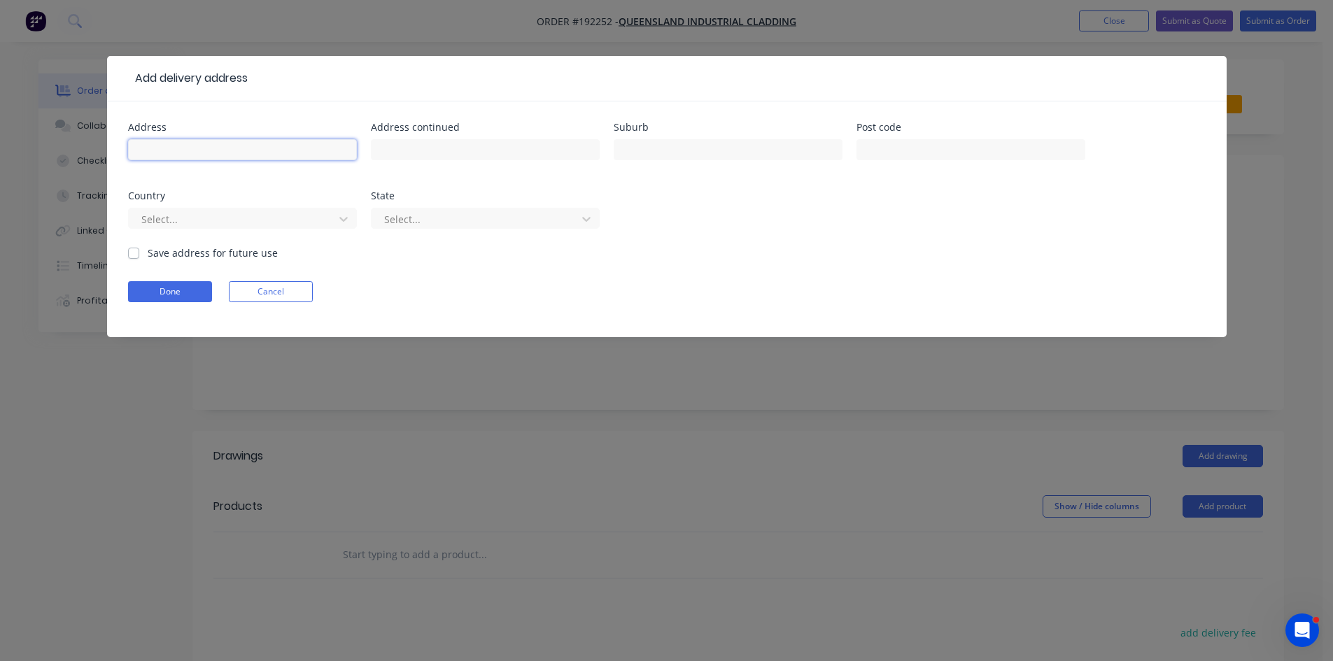
click at [187, 150] on input "text" at bounding box center [242, 149] width 229 height 21
type input "Gate [STREET_ADDRESS], ([GEOGRAPHIC_DATA])"
click at [653, 142] on input "text" at bounding box center [728, 149] width 229 height 21
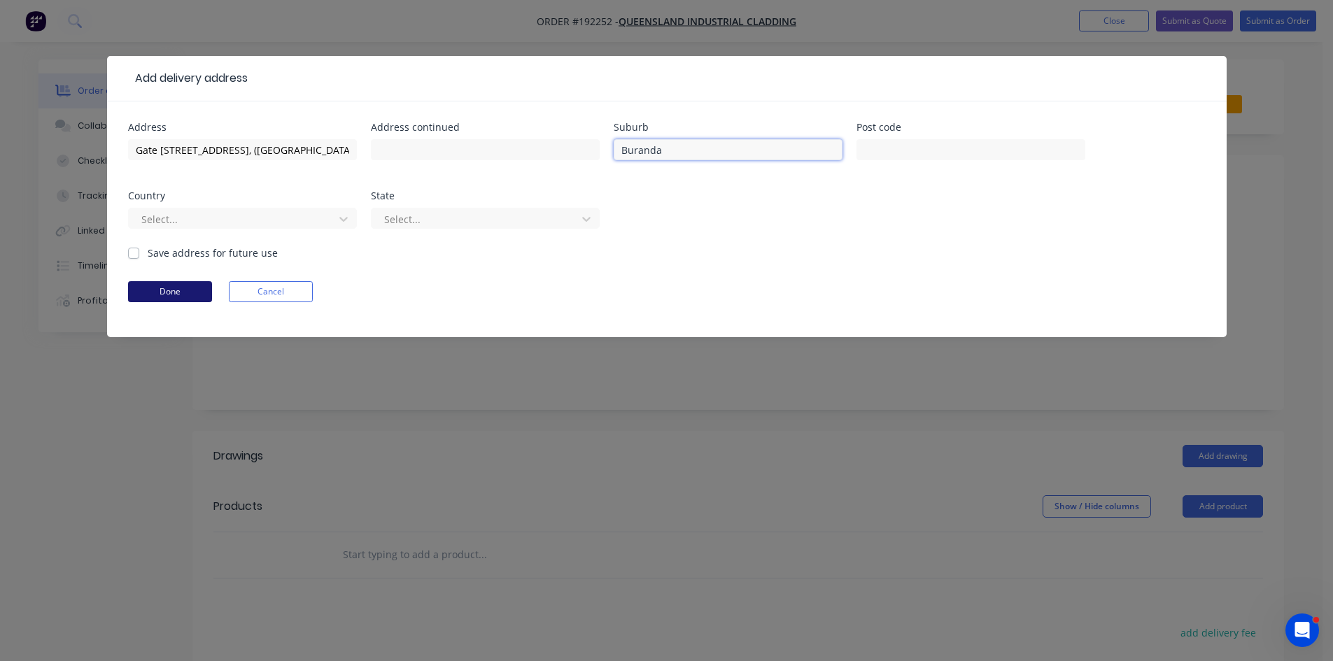
type input "Buranda"
click at [176, 285] on button "Done" at bounding box center [170, 291] width 84 height 21
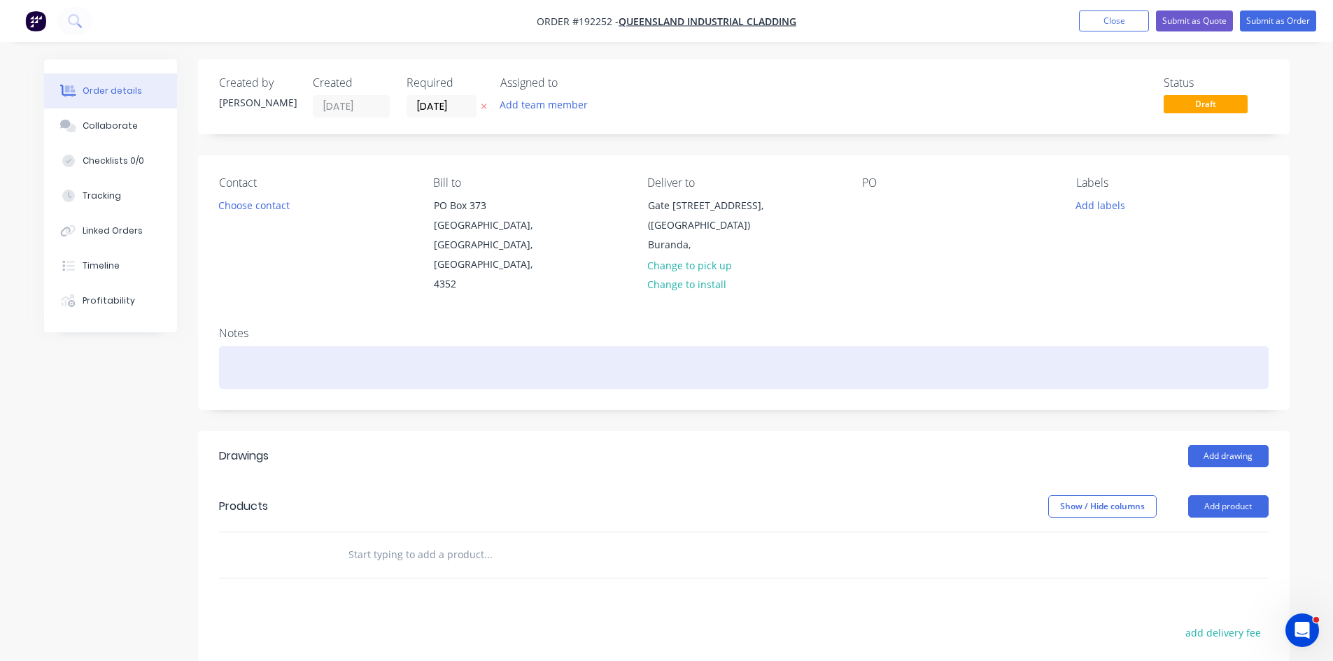
click at [483, 346] on div at bounding box center [743, 367] width 1049 height 43
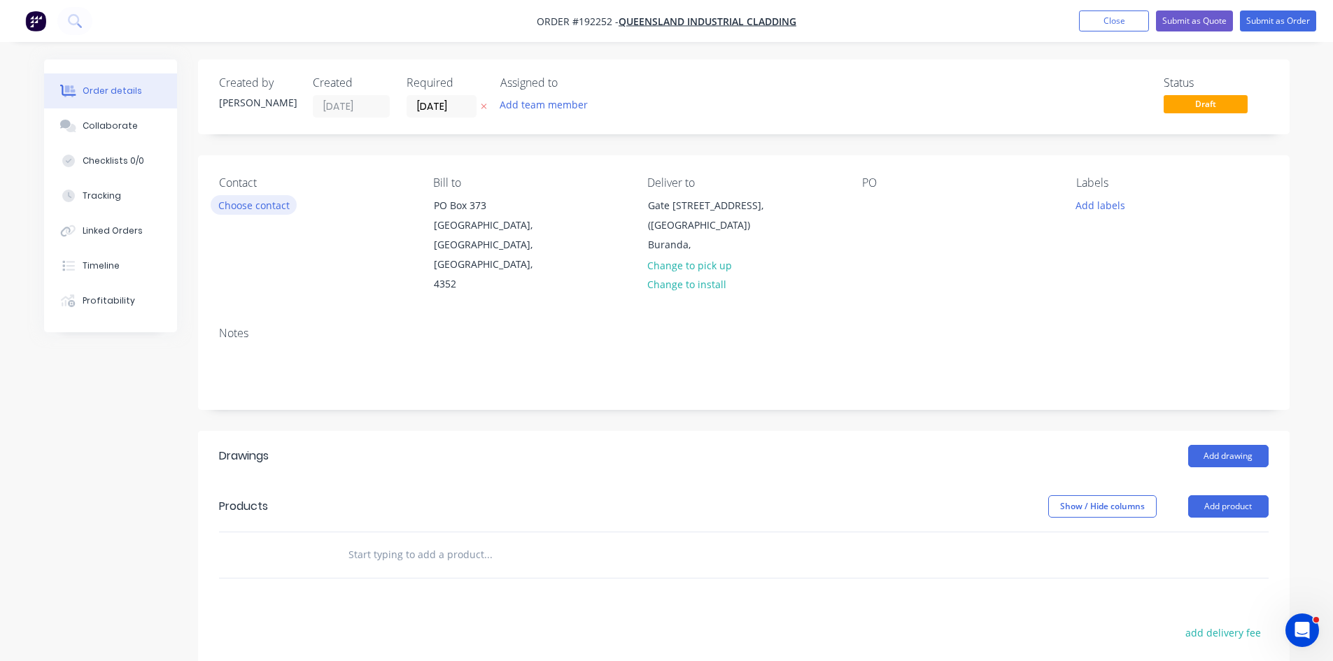
click at [270, 206] on button "Choose contact" at bounding box center [254, 204] width 86 height 19
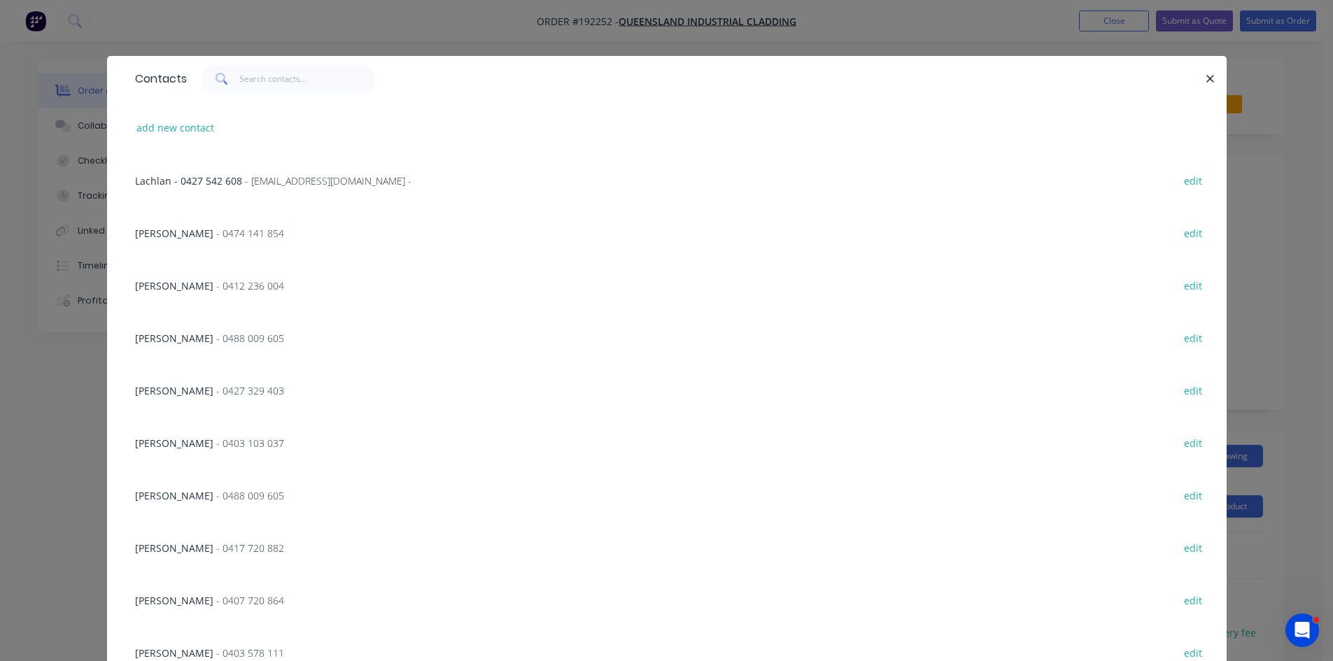
click at [216, 334] on span "- 0488 009 605" at bounding box center [250, 338] width 68 height 13
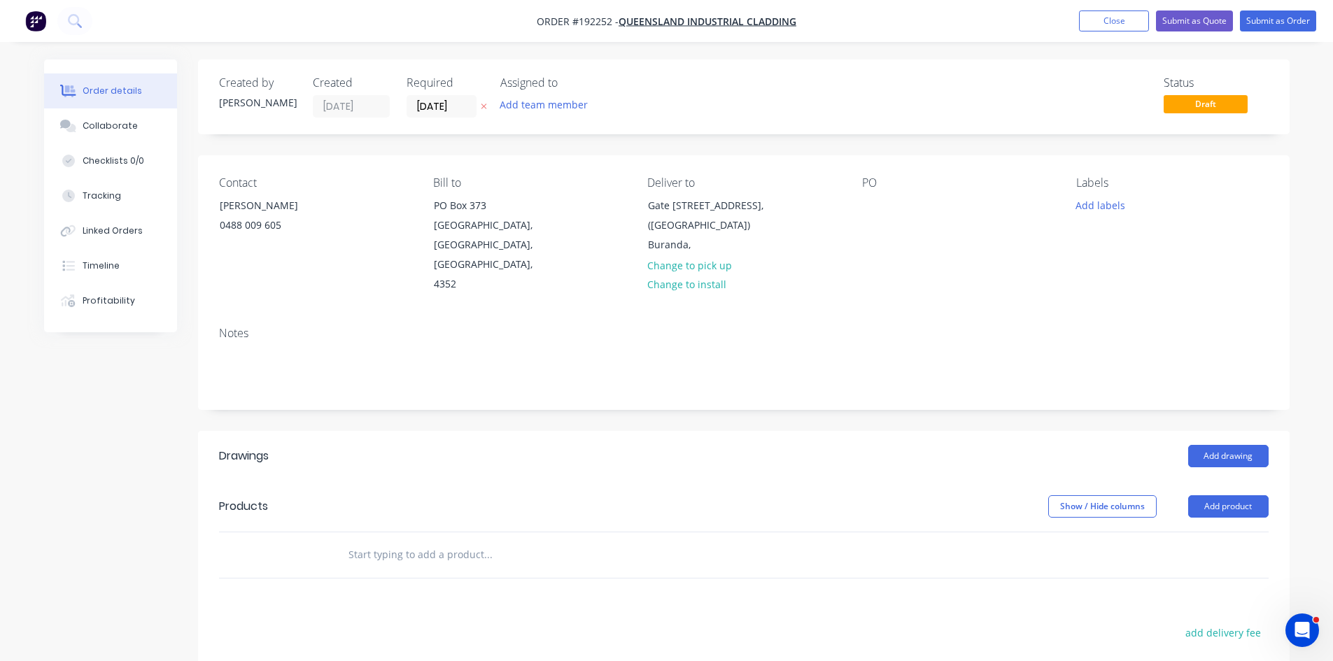
click at [856, 195] on div "Contact [PERSON_NAME] [PHONE_NUMBER] Bill to [GEOGRAPHIC_DATA] Deliver to [GEOG…" at bounding box center [743, 235] width 1091 height 160
click at [872, 196] on div at bounding box center [873, 205] width 22 height 20
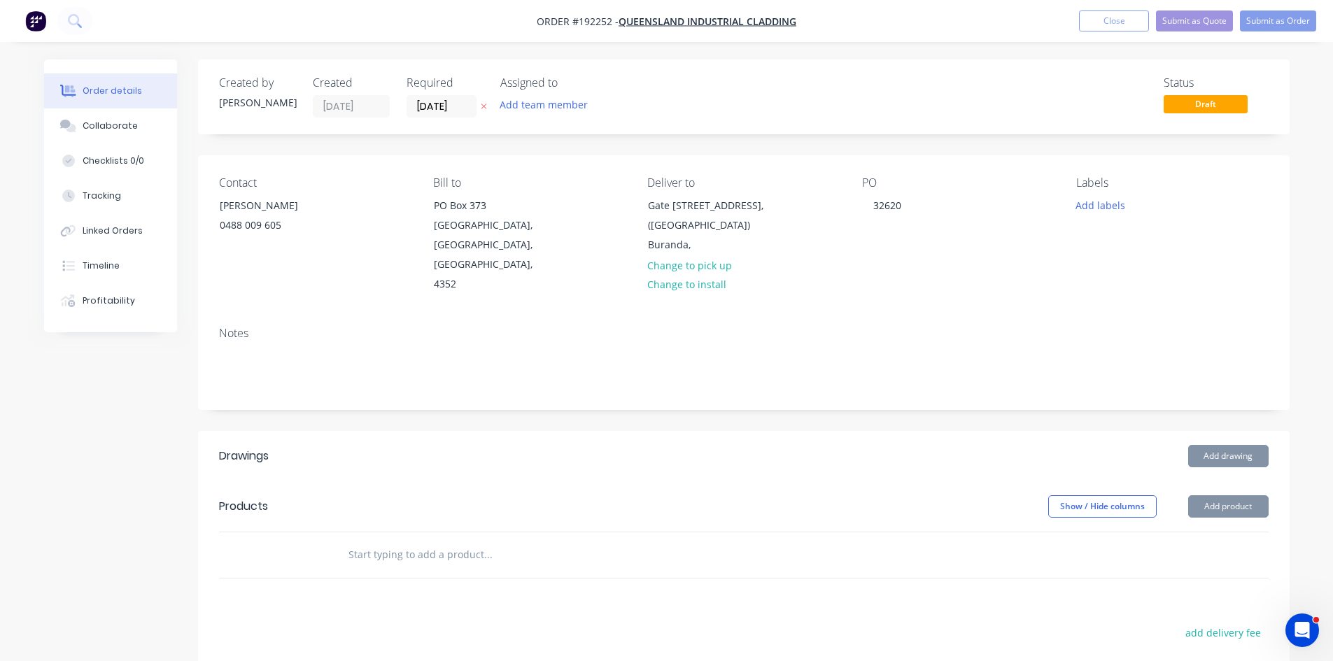
click at [838, 327] on div "Notes" at bounding box center [743, 333] width 1049 height 13
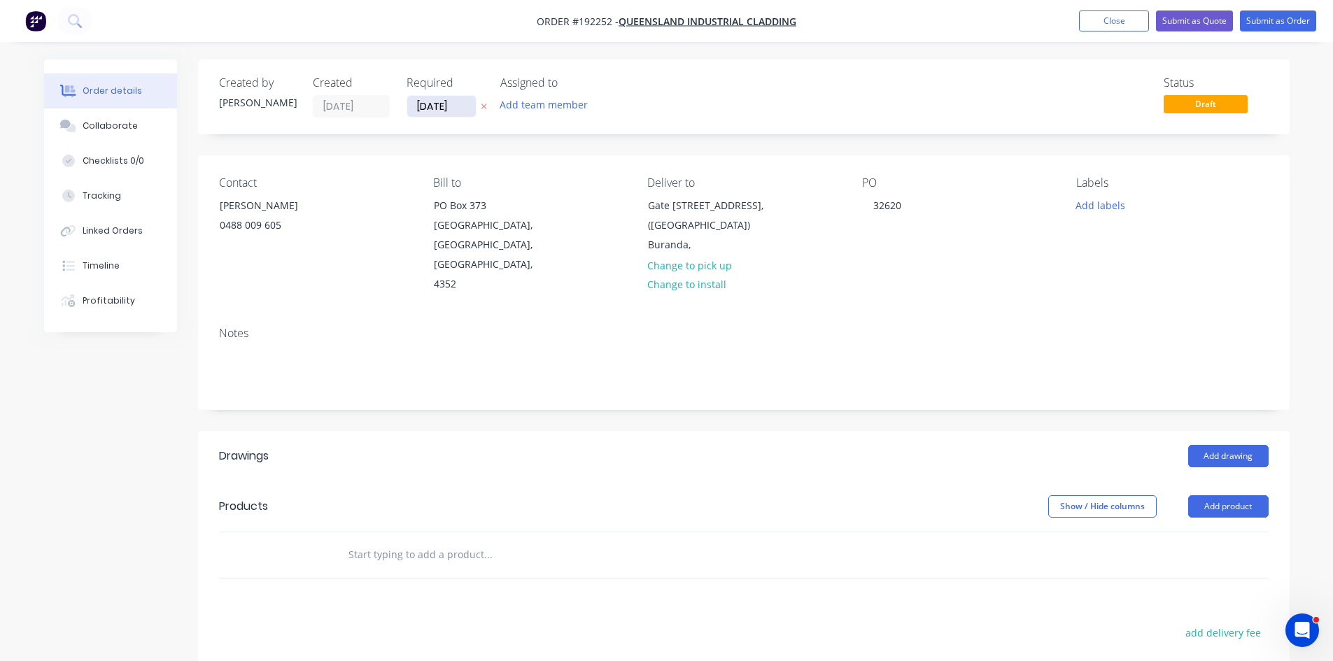
click at [423, 106] on input "[DATE]" at bounding box center [441, 106] width 69 height 21
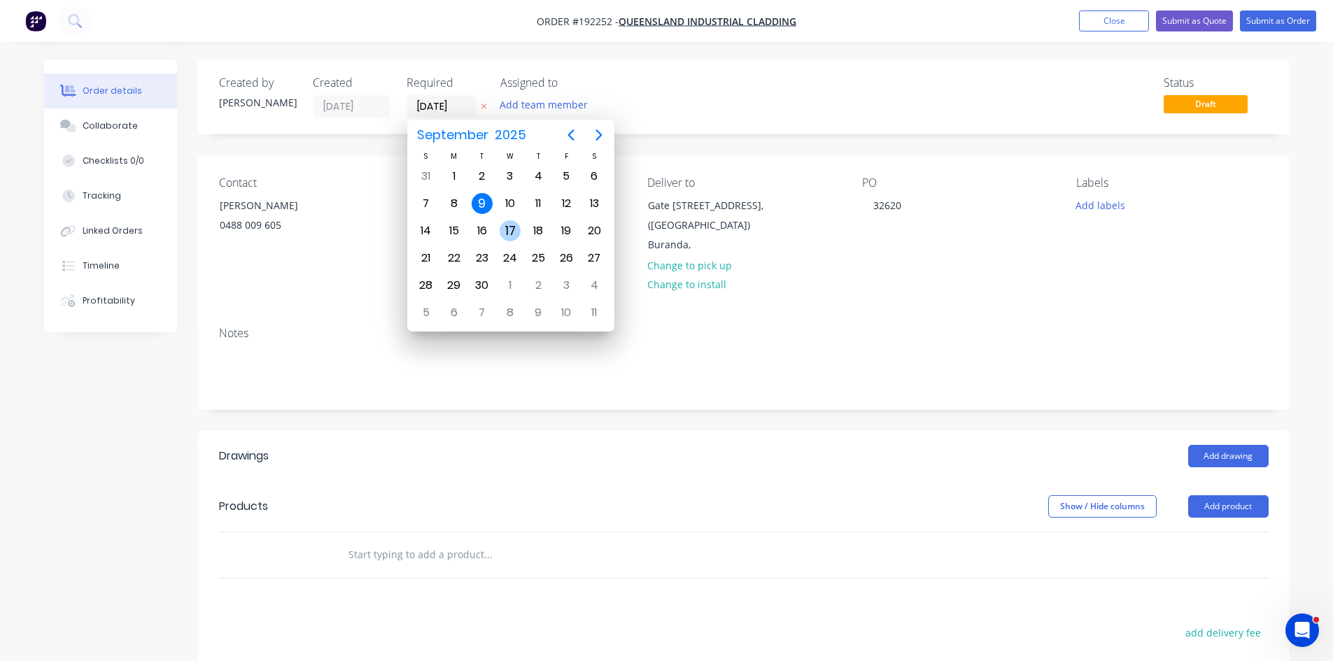
click at [509, 229] on div "17" at bounding box center [510, 230] width 21 height 21
type input "[DATE]"
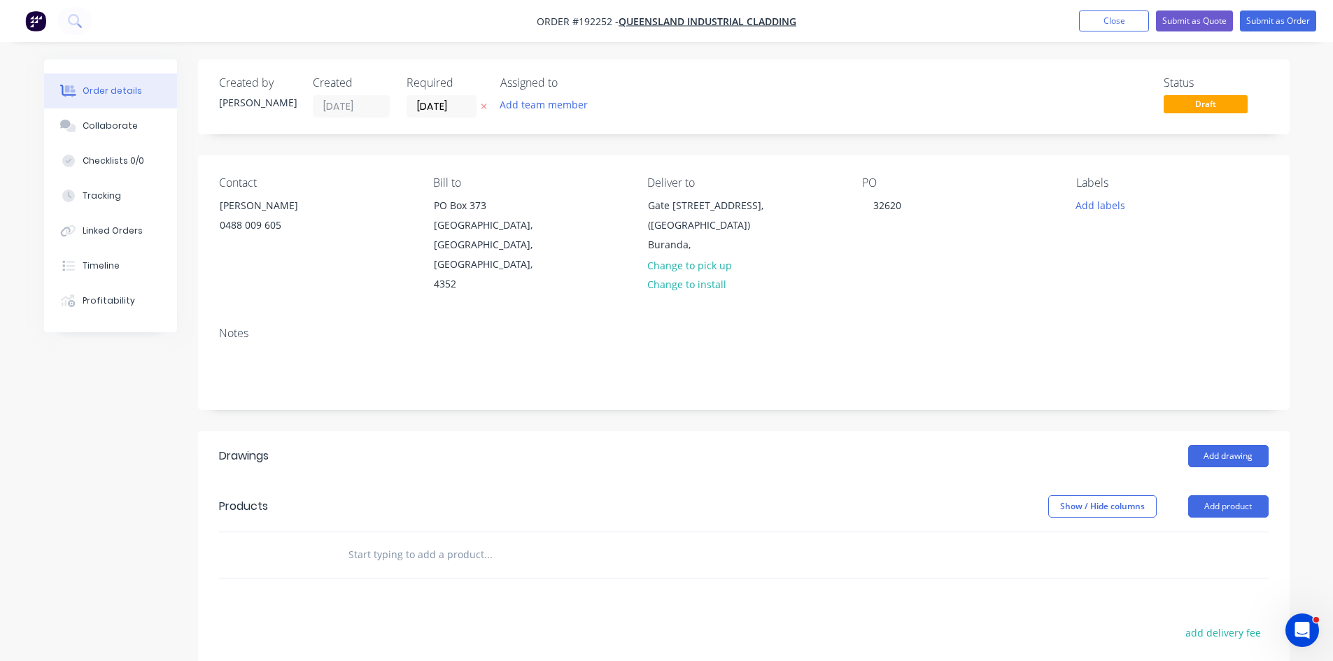
click at [533, 495] on div "Show / Hide columns Add product" at bounding box center [854, 506] width 826 height 22
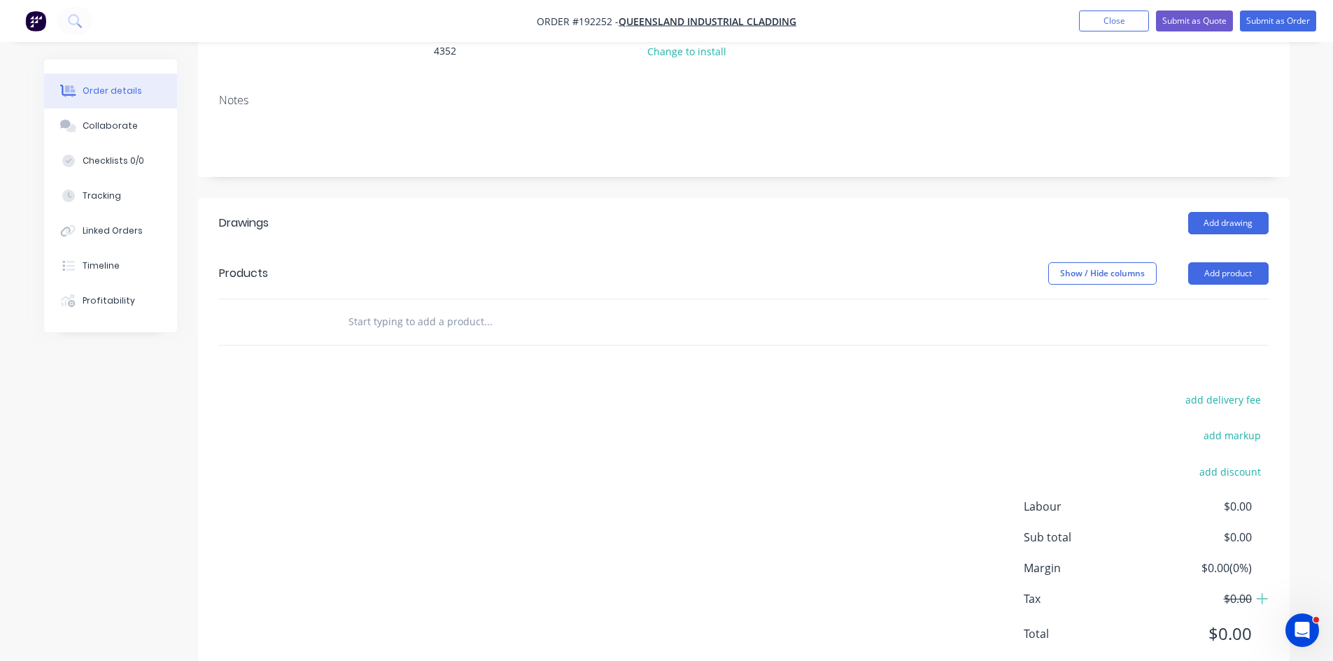
click at [449, 308] on input "text" at bounding box center [488, 322] width 280 height 28
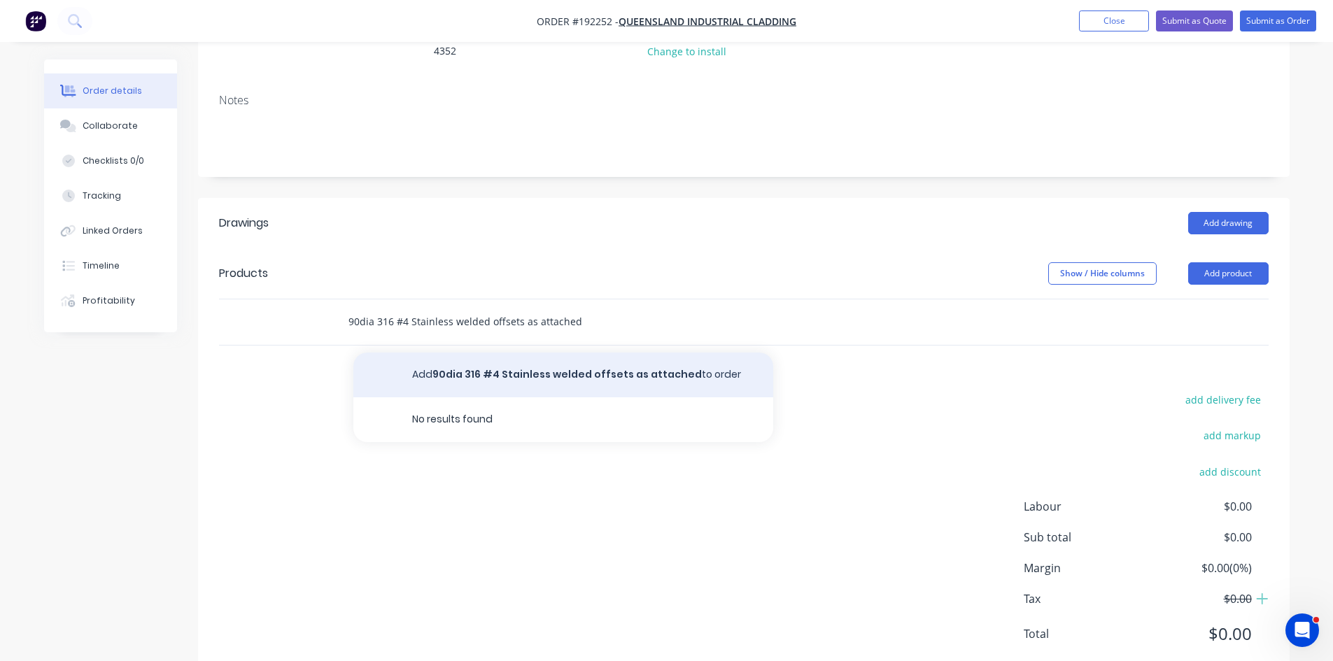
type input "90dia 316 #4 Stainless welded offsets as attached"
click at [466, 353] on button "Add 90dia 316 #4 Stainless welded offsets as attached to order" at bounding box center [563, 375] width 420 height 45
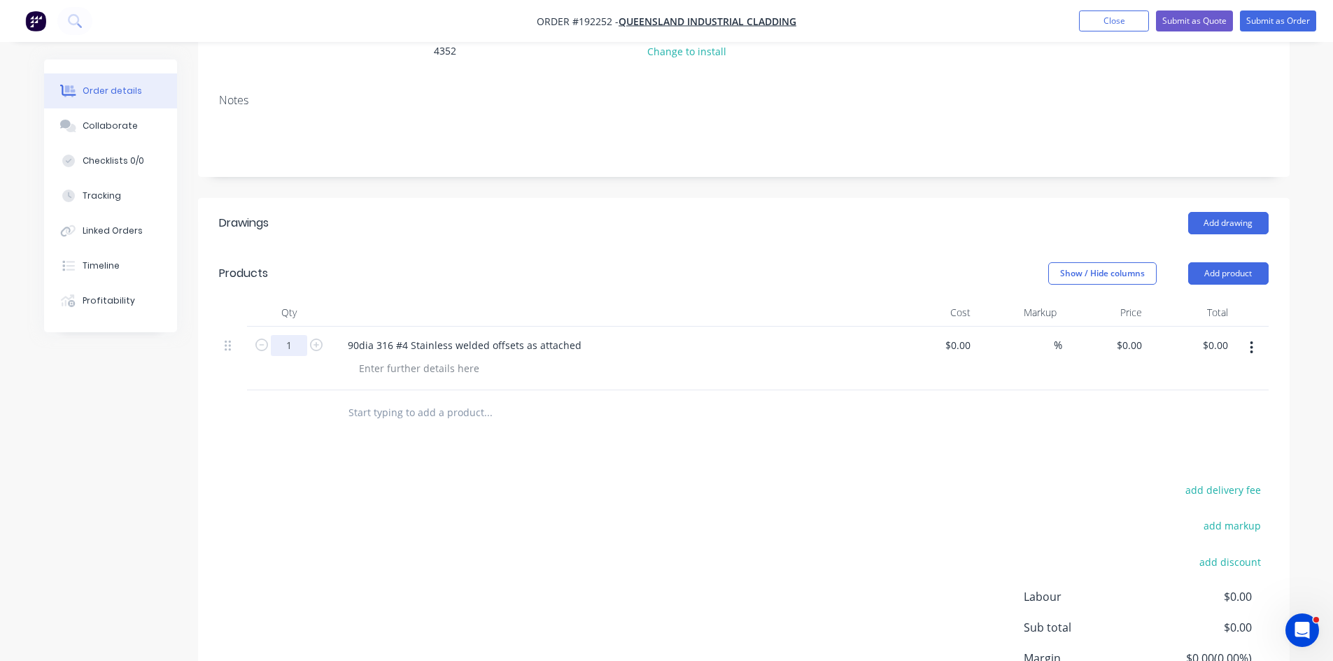
click at [285, 335] on input "1" at bounding box center [289, 345] width 36 height 21
type input "8"
click at [610, 500] on div "add delivery fee add markup add discount Labour $0.00 Sub total $0.00 Margin $0…" at bounding box center [743, 616] width 1049 height 270
click at [466, 399] on input "text" at bounding box center [488, 413] width 280 height 28
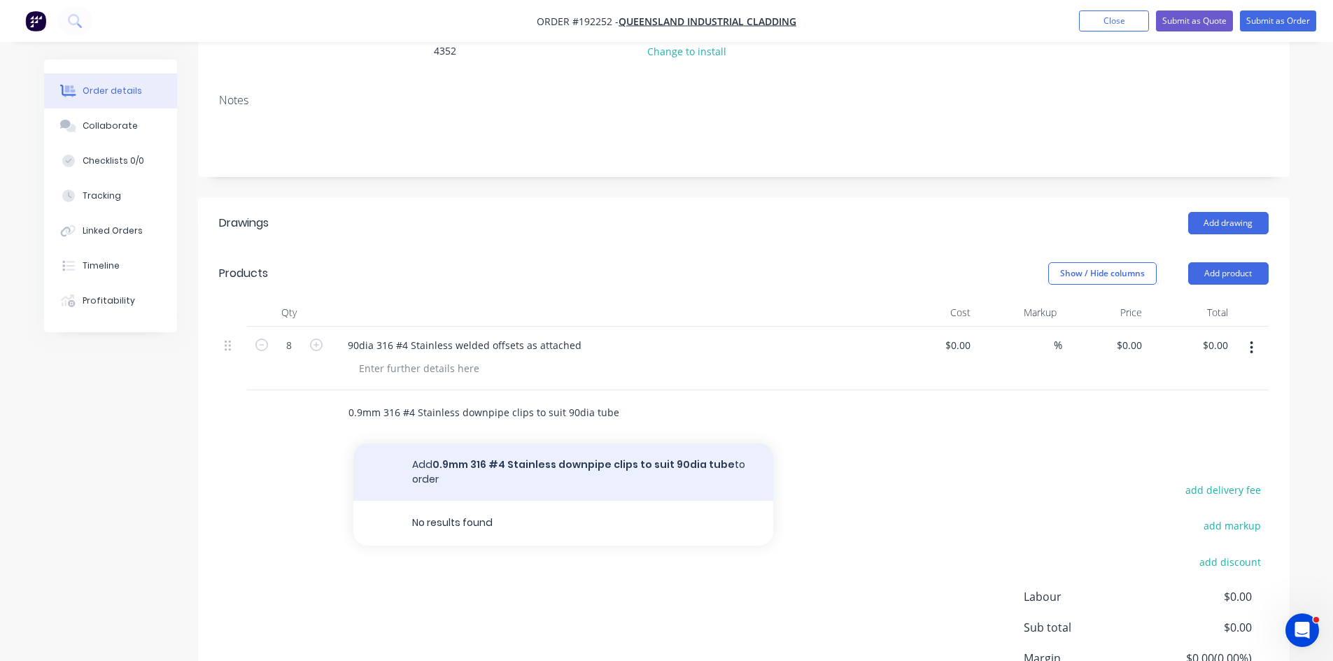
type input "0.9mm 316 #4 Stainless downpipe clips to suit 90dia tube"
click at [483, 444] on button "Add 0.9mm 316 #4 Stainless downpipe clips to suit 90dia tube to order" at bounding box center [563, 472] width 420 height 57
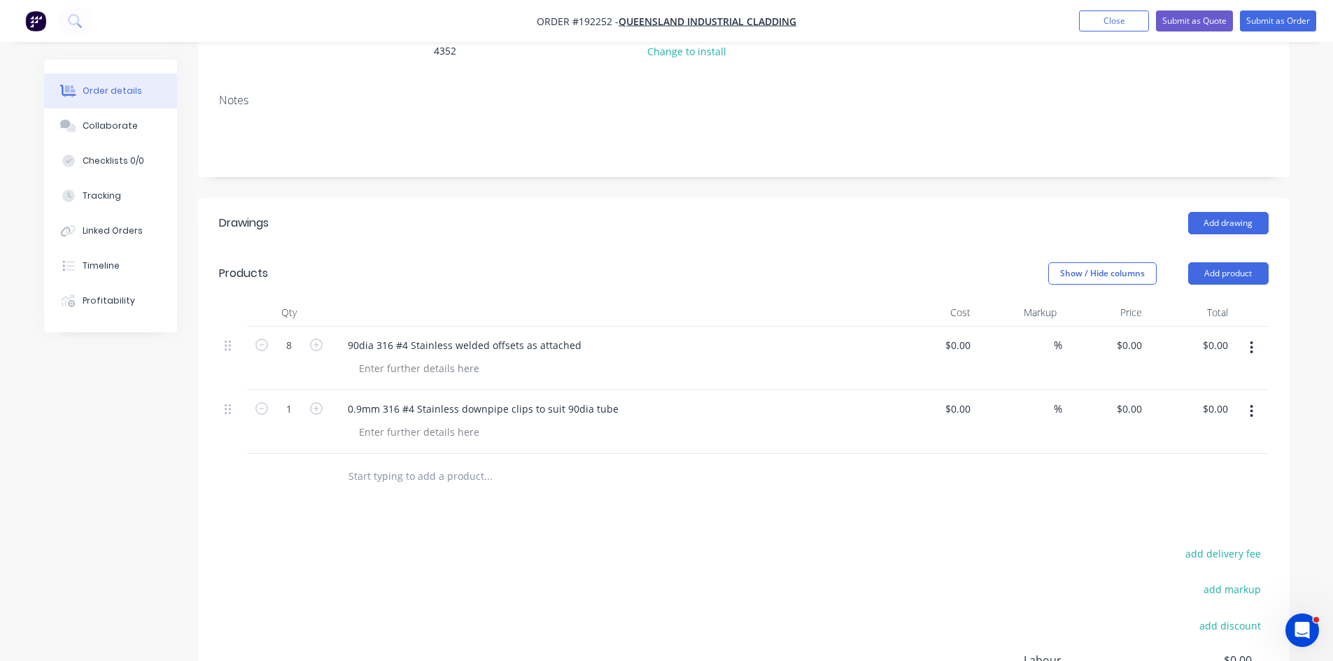
click at [320, 400] on button "button" at bounding box center [316, 407] width 18 height 15
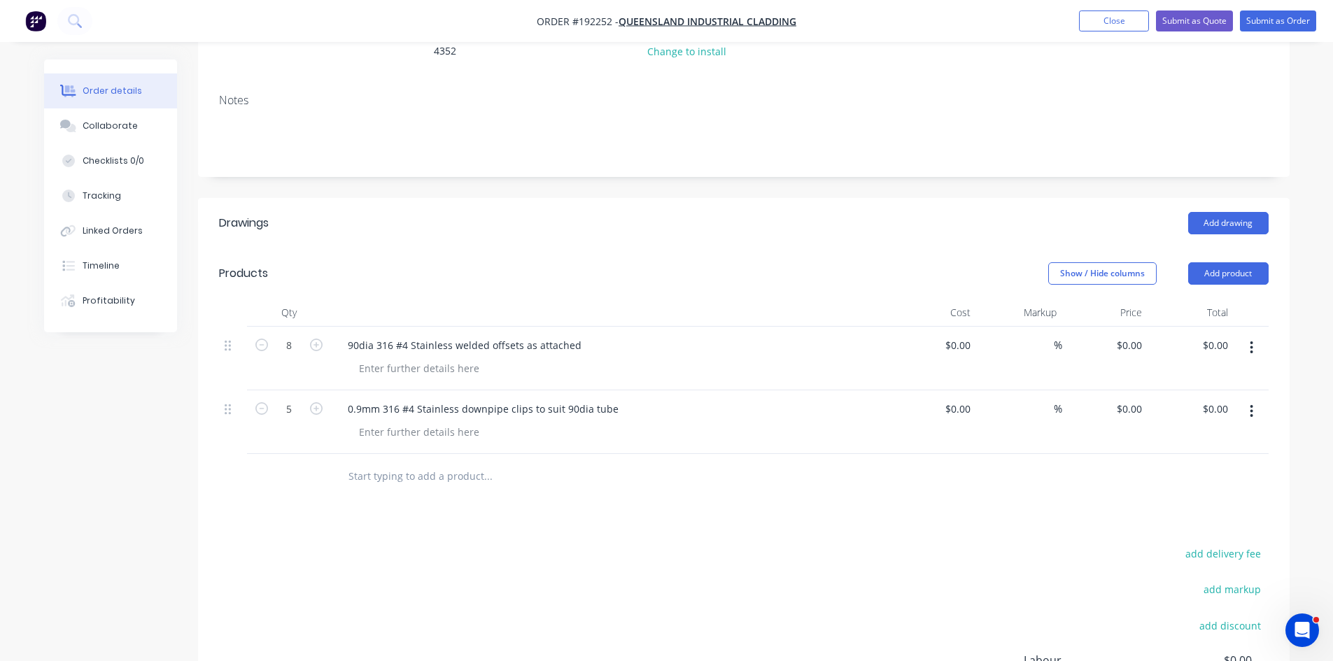
type input "6"
click at [375, 462] on input "text" at bounding box center [488, 476] width 280 height 28
type input "40x3mm 316 #4 T-brackets as per attached detail"
click at [435, 507] on button "Add 40x3mm 316 #4 T-brackets as per attached detail to order" at bounding box center [563, 529] width 420 height 45
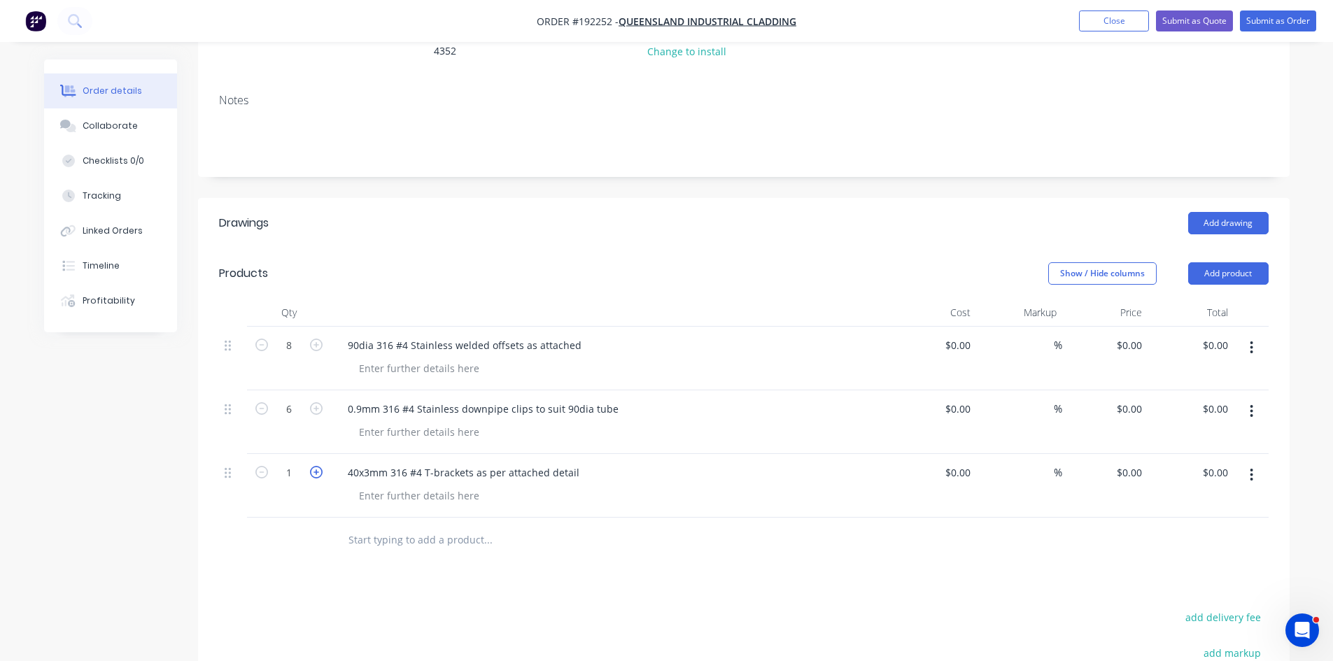
click at [311, 466] on icon "button" at bounding box center [316, 472] width 13 height 13
click at [313, 466] on icon "button" at bounding box center [316, 472] width 13 height 13
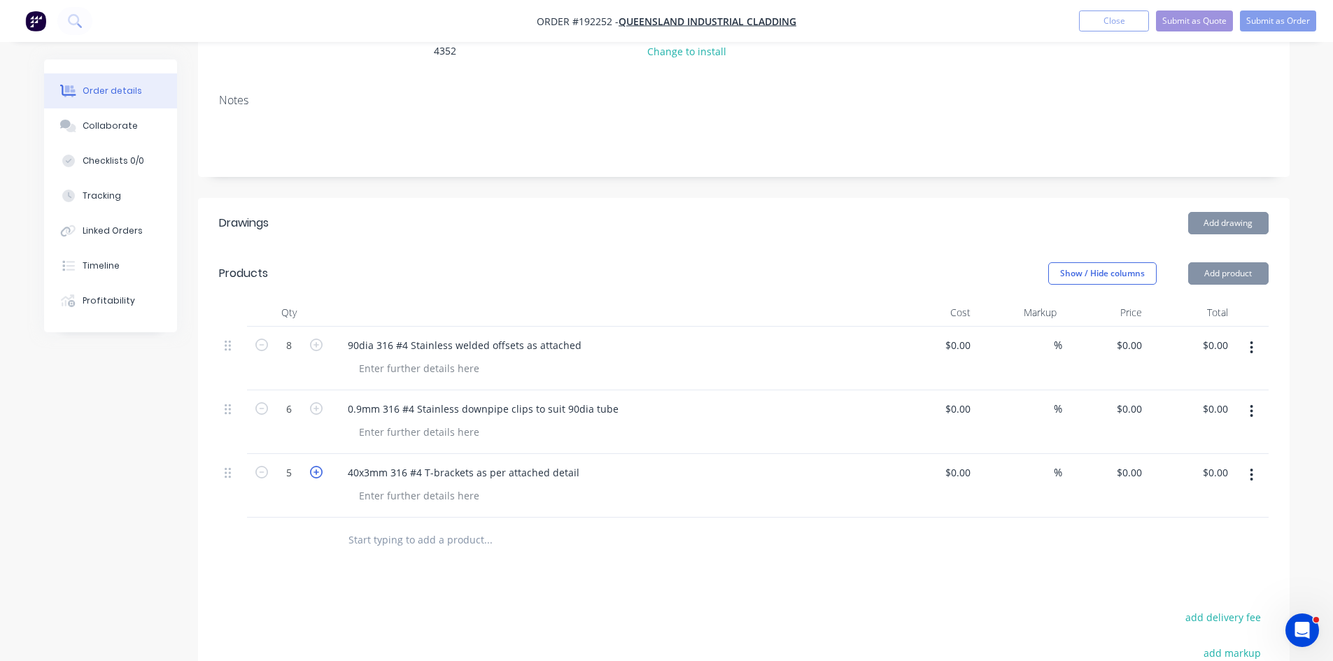
type input "6"
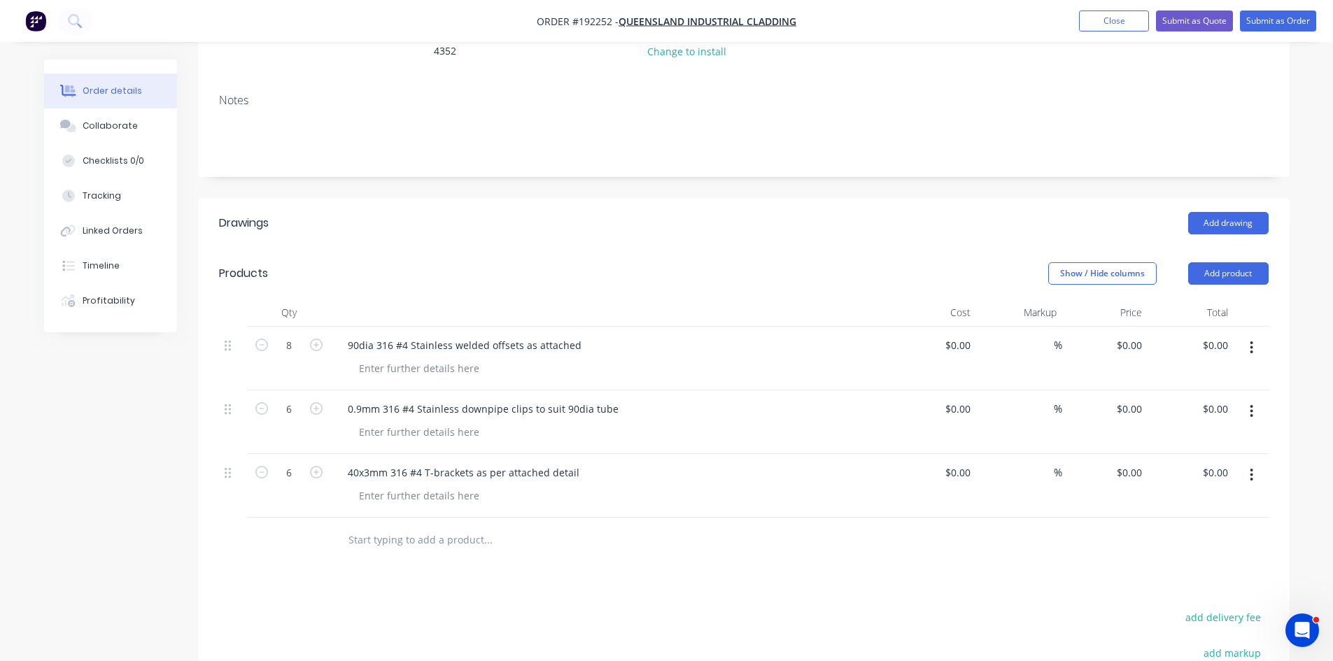
drag, startPoint x: 1247, startPoint y: 366, endPoint x: 1244, endPoint y: 374, distance: 9.1
click at [1247, 399] on button "button" at bounding box center [1251, 411] width 33 height 25
click at [1210, 466] on div "Duplicate" at bounding box center [1202, 476] width 108 height 20
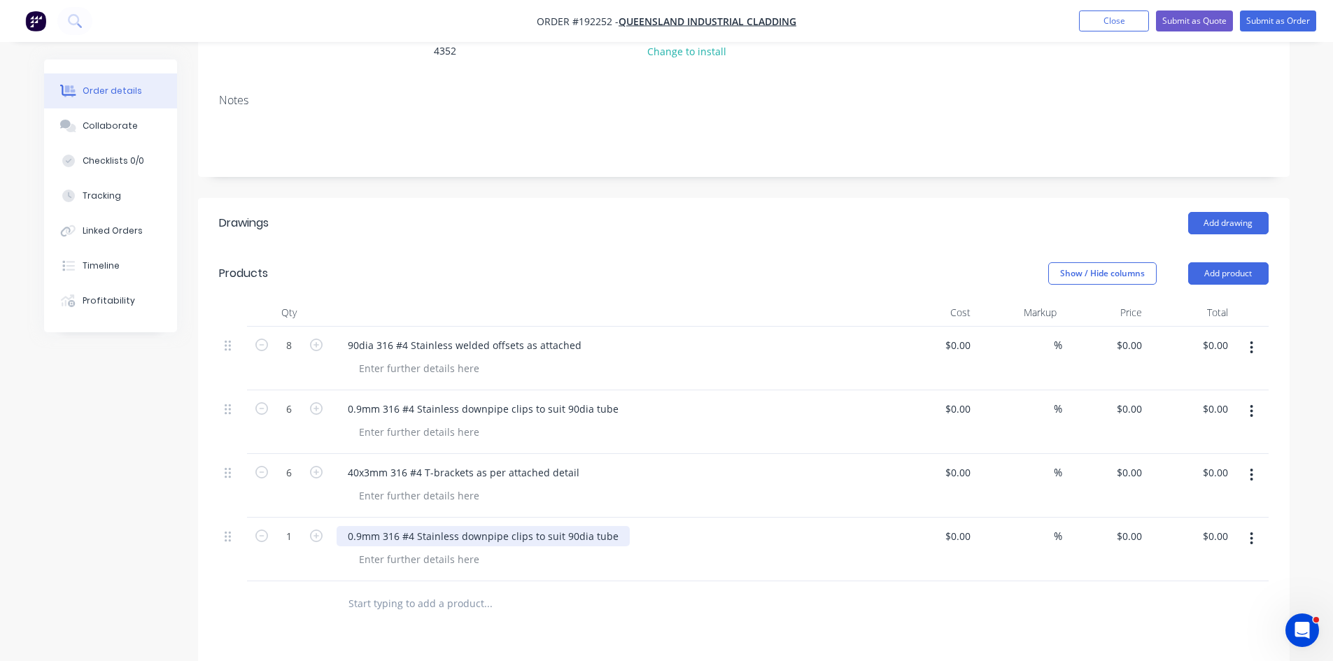
click at [514, 526] on div "0.9mm 316 #4 Stainless downpipe clips to suit 90dia tube" at bounding box center [483, 536] width 293 height 20
drag, startPoint x: 303, startPoint y: 497, endPoint x: 339, endPoint y: 520, distance: 42.7
click at [303, 526] on input "1" at bounding box center [289, 536] width 36 height 21
type input "16"
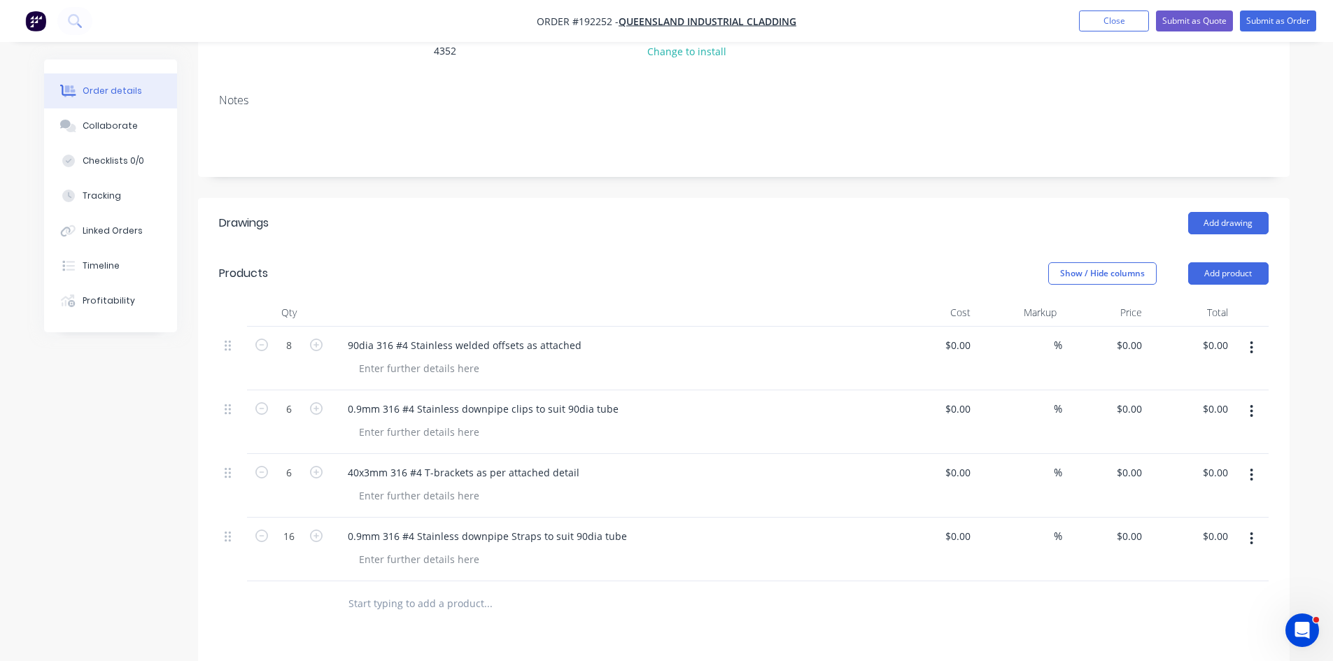
click at [742, 581] on div at bounding box center [583, 603] width 504 height 45
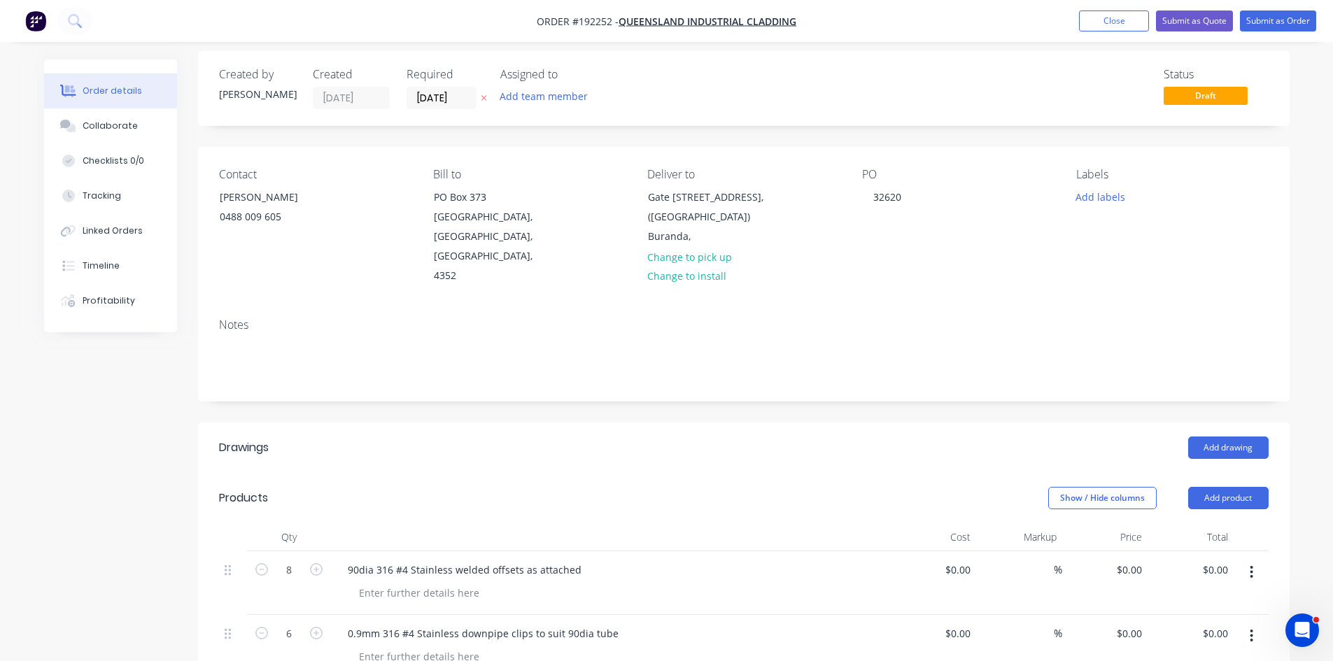
scroll to position [0, 0]
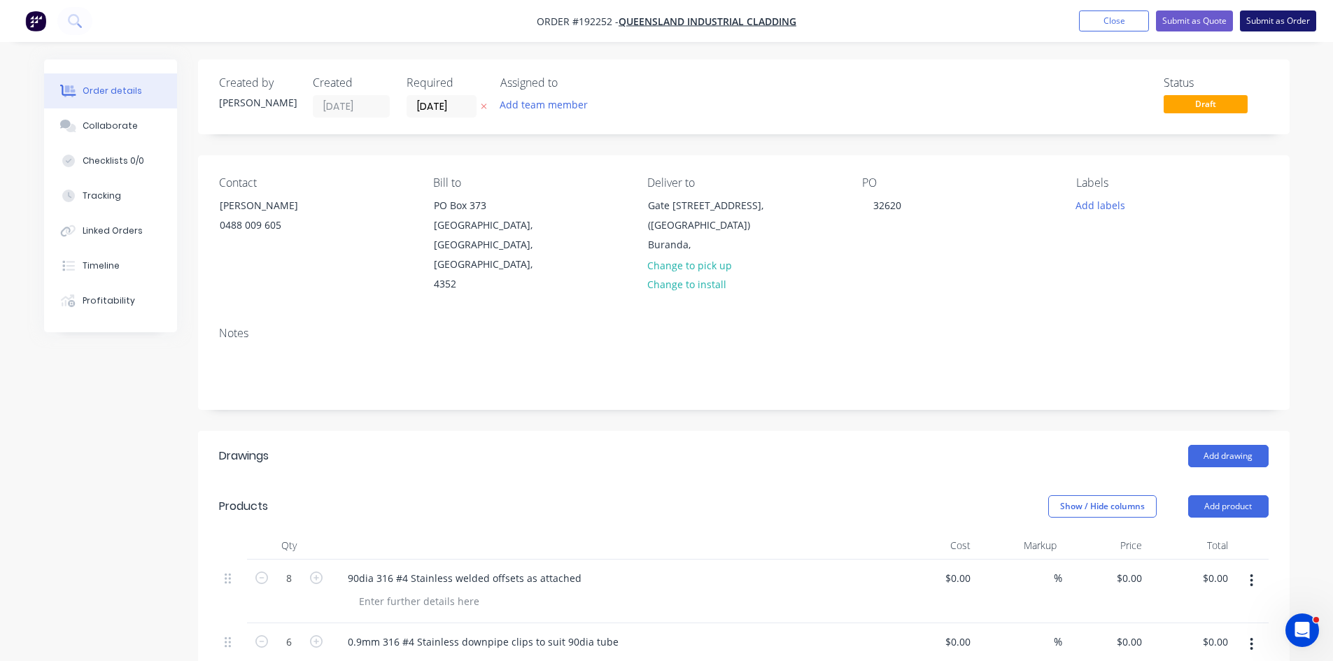
click at [1275, 20] on button "Submit as Order" at bounding box center [1278, 20] width 76 height 21
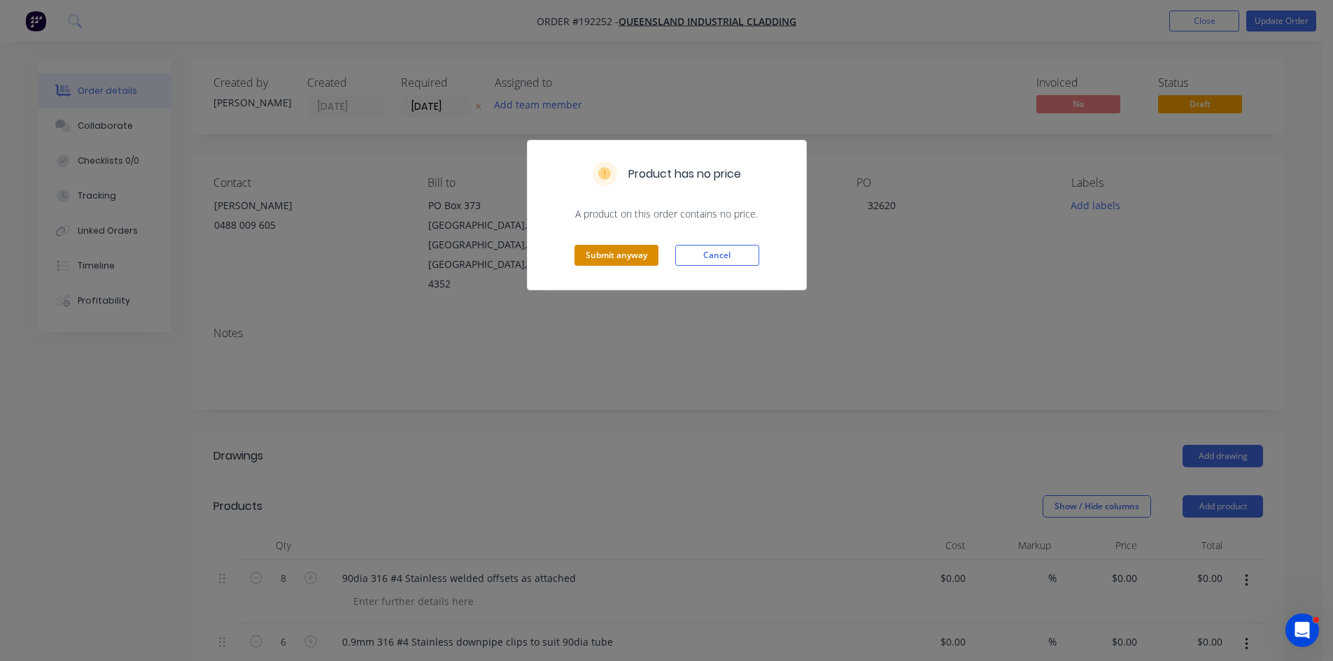
click at [615, 262] on button "Submit anyway" at bounding box center [616, 255] width 84 height 21
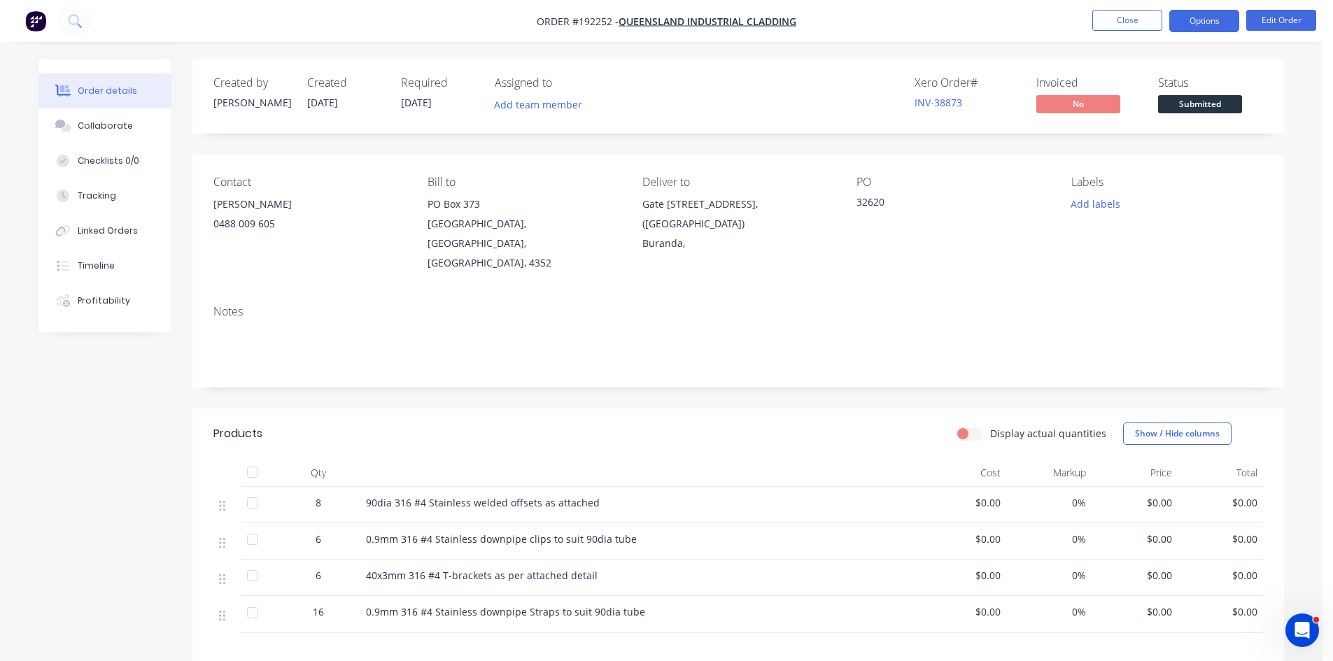
drag, startPoint x: 1194, startPoint y: 9, endPoint x: 1204, endPoint y: 30, distance: 23.5
click at [1194, 9] on nav "Order #192252 - Queensland Industrial Cladding Close Options Edit Order" at bounding box center [666, 21] width 1333 height 42
click at [1202, 27] on button "Options" at bounding box center [1204, 21] width 70 height 22
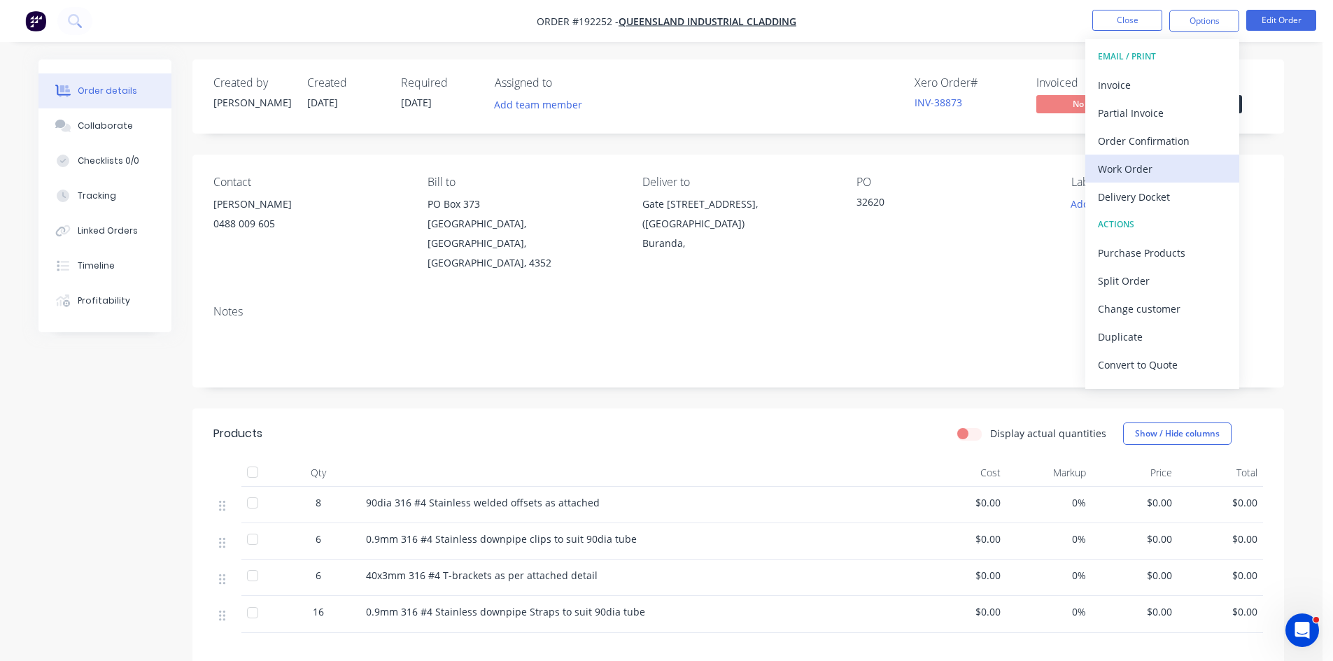
click at [1147, 174] on div "Work Order" at bounding box center [1162, 169] width 129 height 20
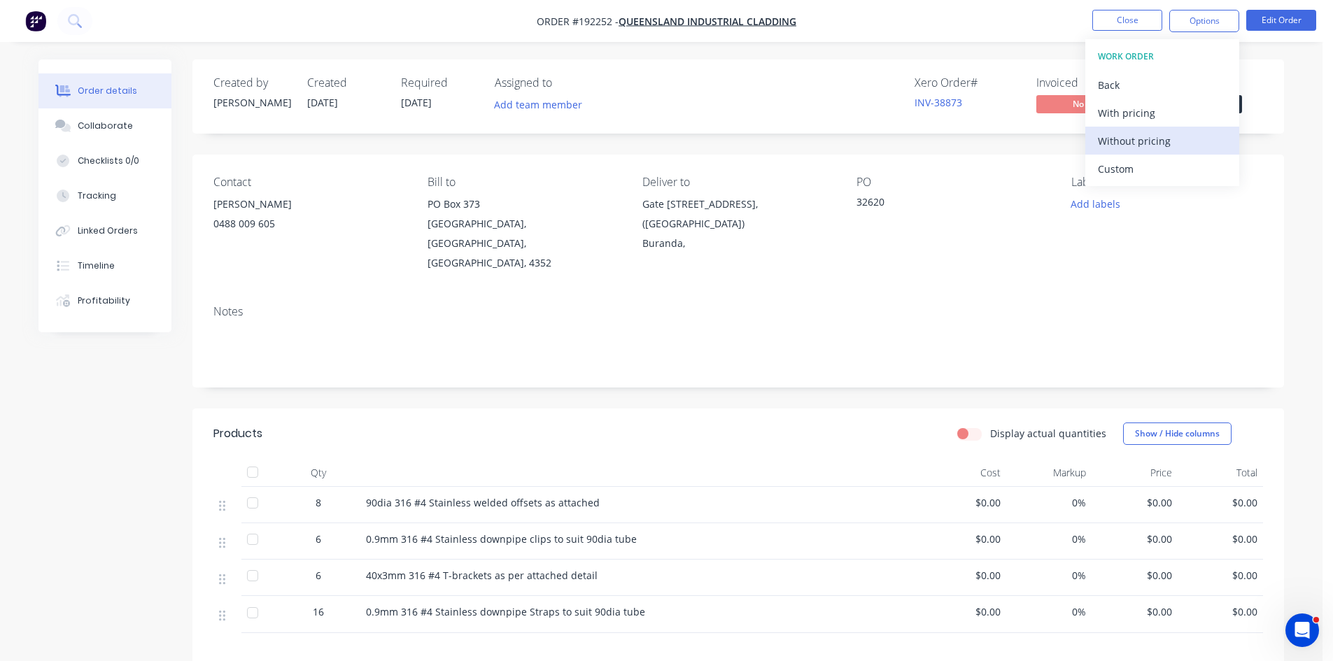
click at [1154, 153] on button "Without pricing" at bounding box center [1162, 141] width 154 height 28
click at [69, 17] on icon at bounding box center [73, 19] width 11 height 11
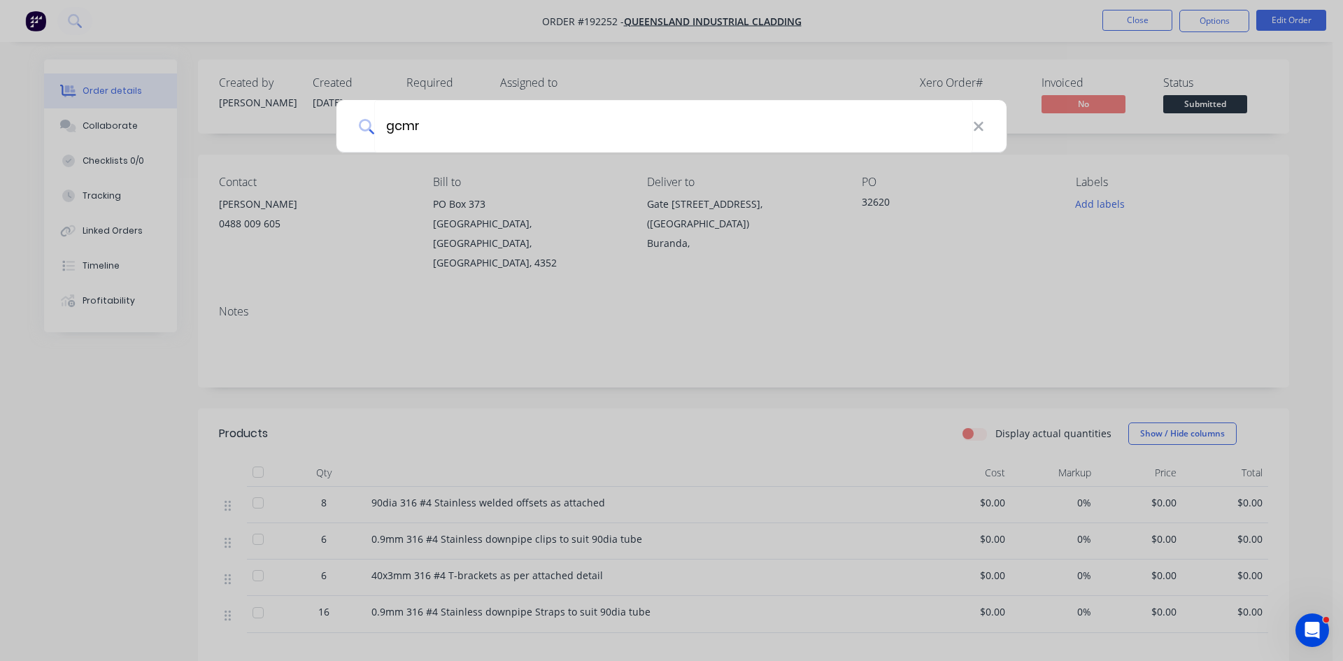
type input "gcmr"
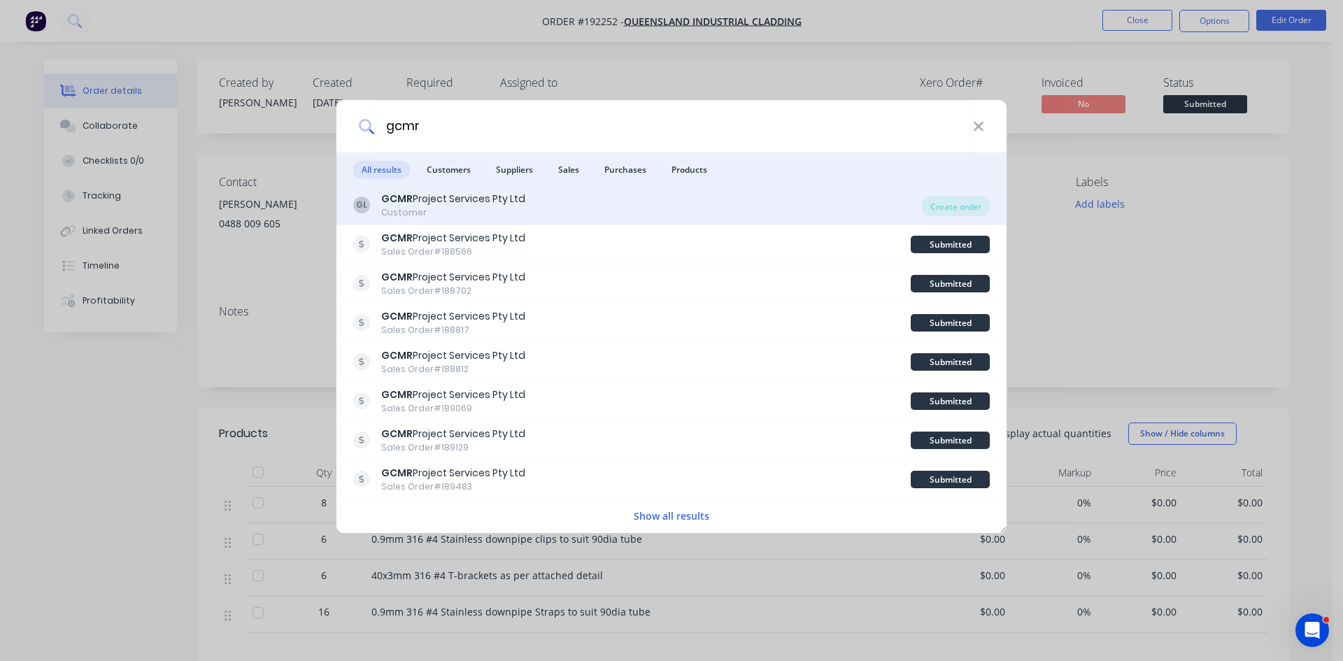
click at [741, 206] on div "GL GCMR Project Services Pty Ltd Customer" at bounding box center [637, 205] width 569 height 27
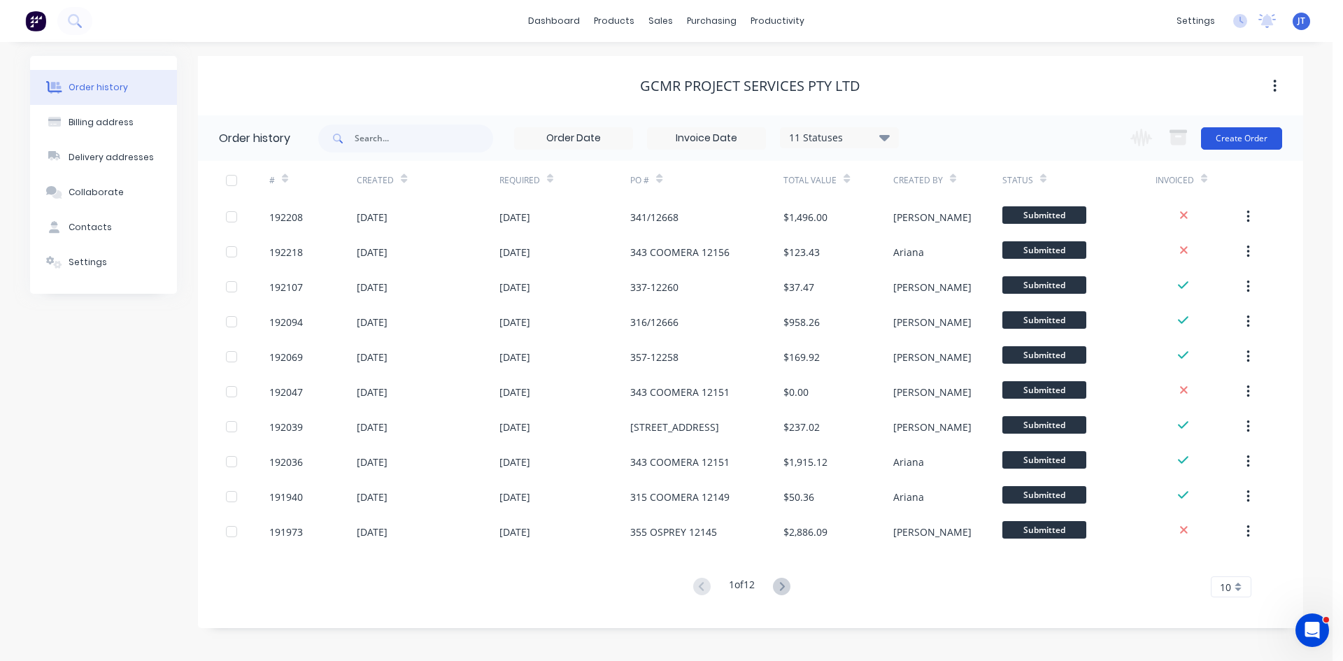
click at [1219, 134] on button "Create Order" at bounding box center [1241, 138] width 81 height 22
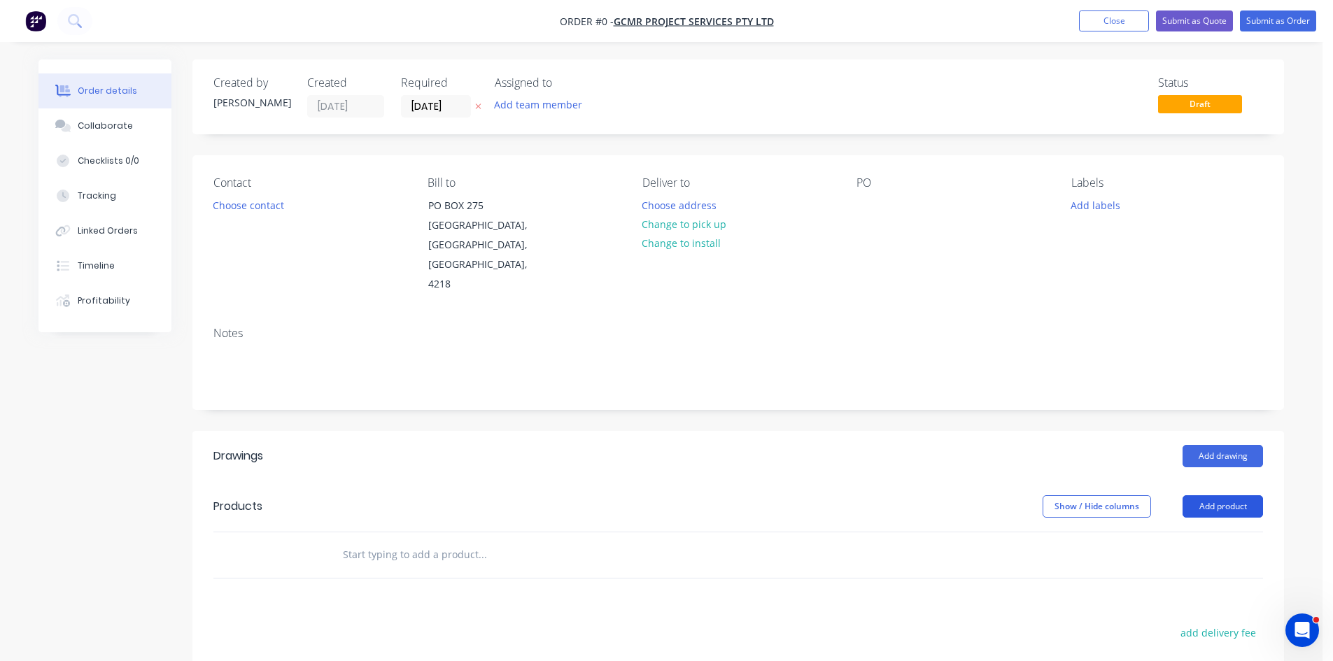
click at [1205, 495] on button "Add product" at bounding box center [1222, 506] width 80 height 22
click at [1181, 532] on div "Product catalogue" at bounding box center [1196, 542] width 108 height 20
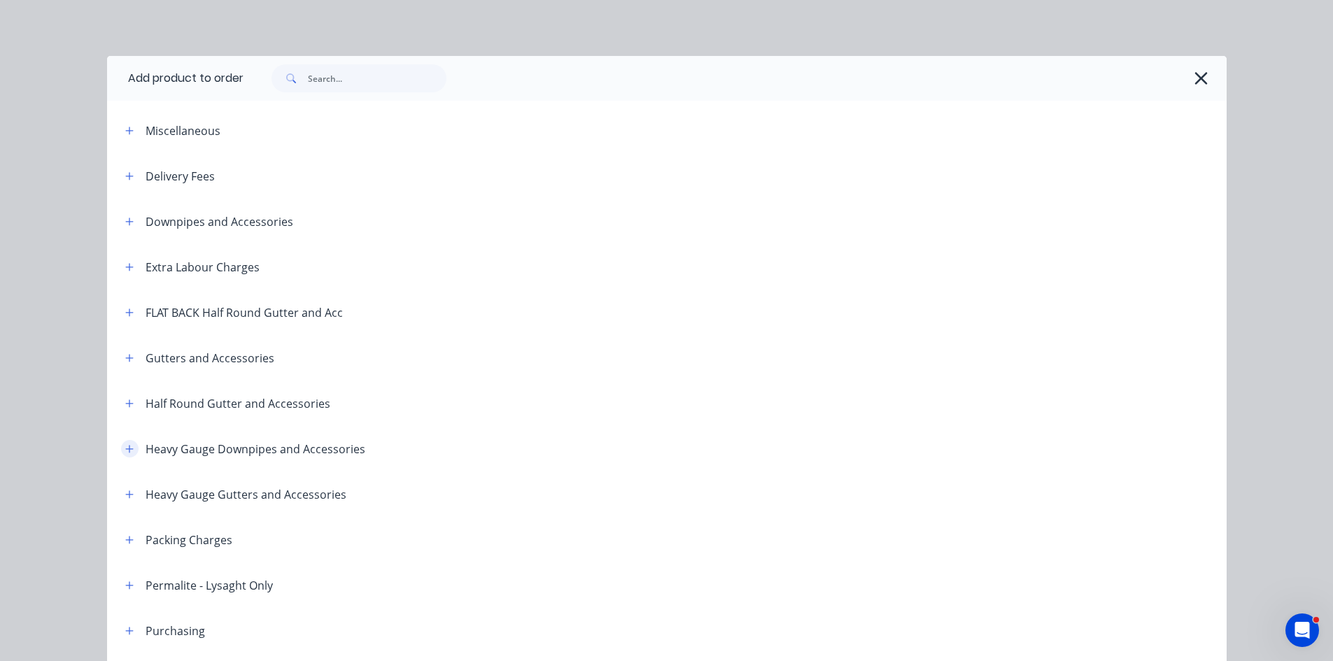
click at [129, 455] on button "button" at bounding box center [129, 448] width 17 height 17
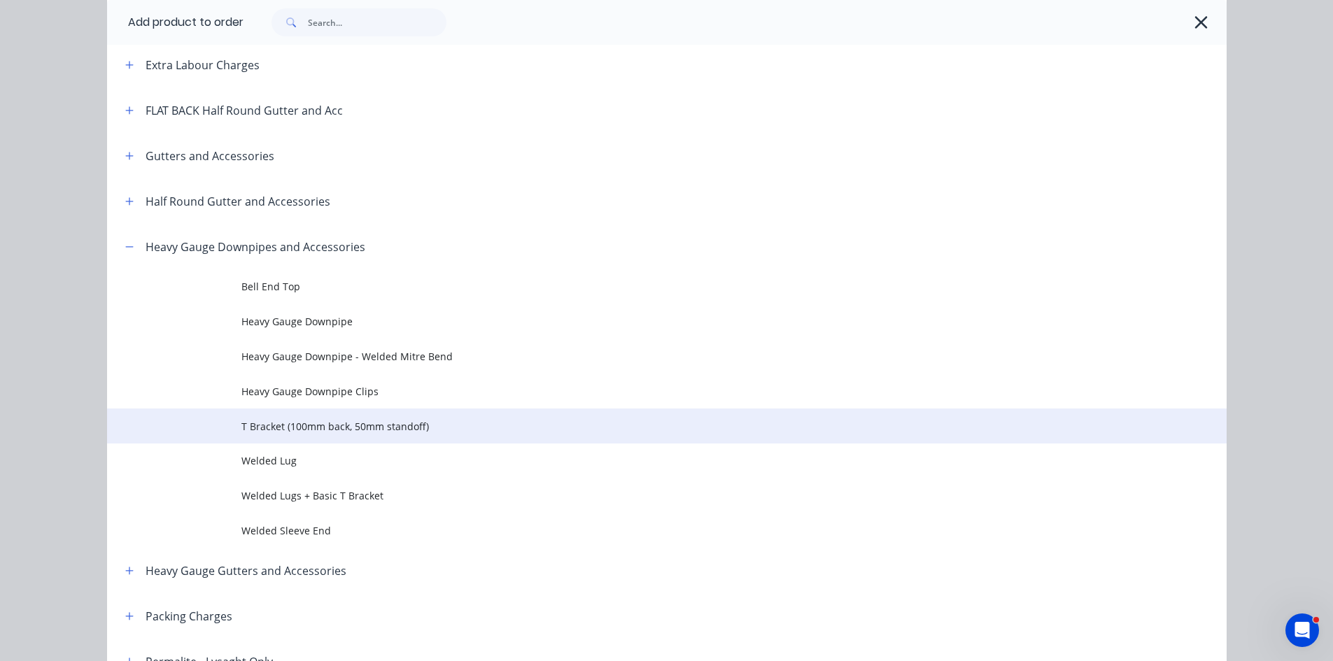
scroll to position [233, 0]
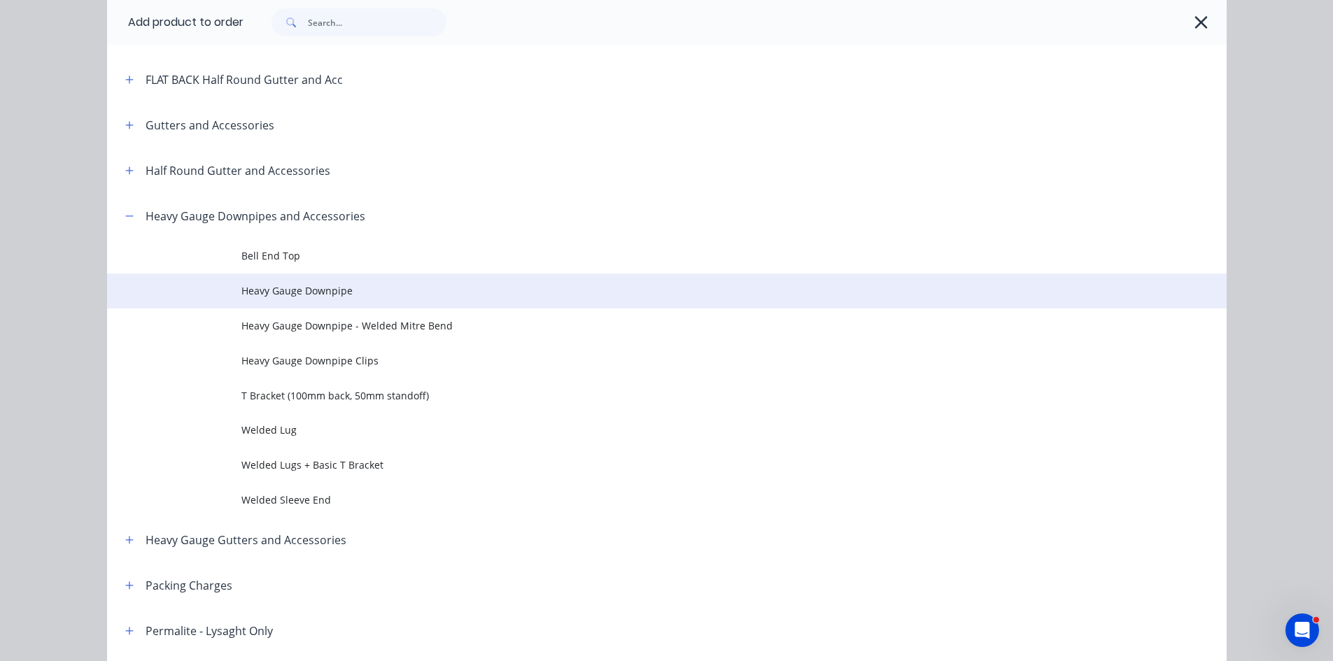
click at [334, 294] on span "Heavy Gauge Downpipe" at bounding box center [635, 290] width 788 height 15
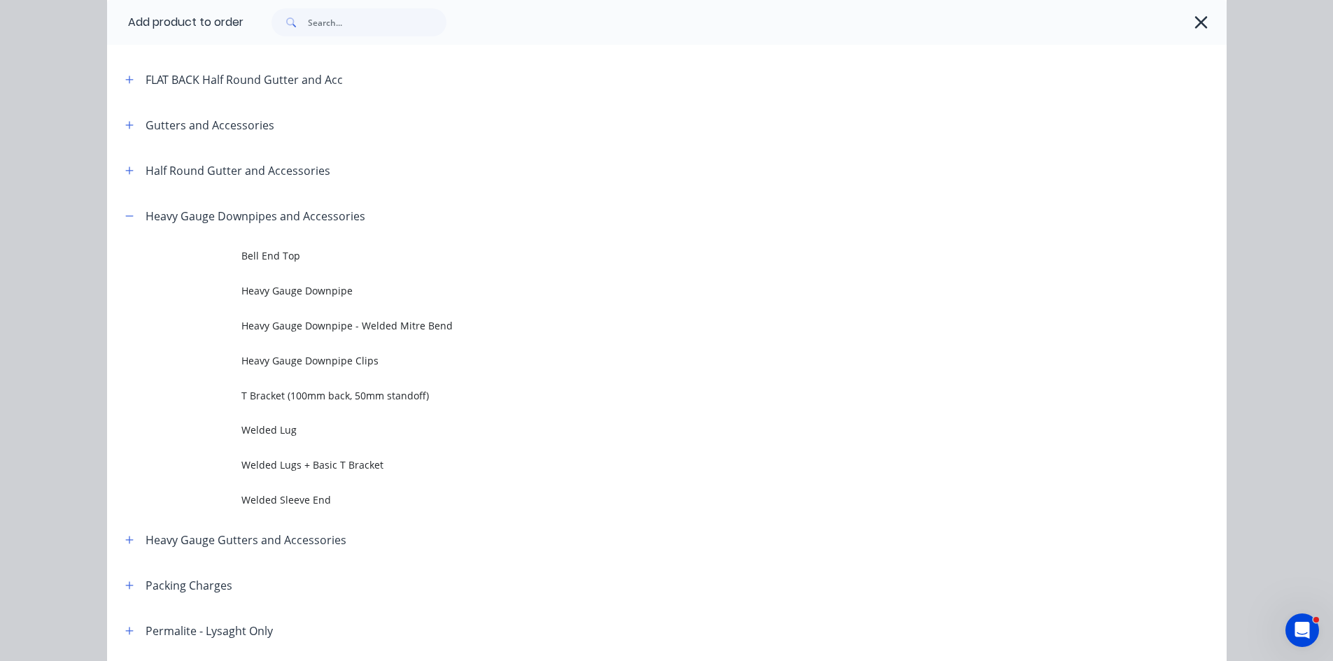
scroll to position [0, 0]
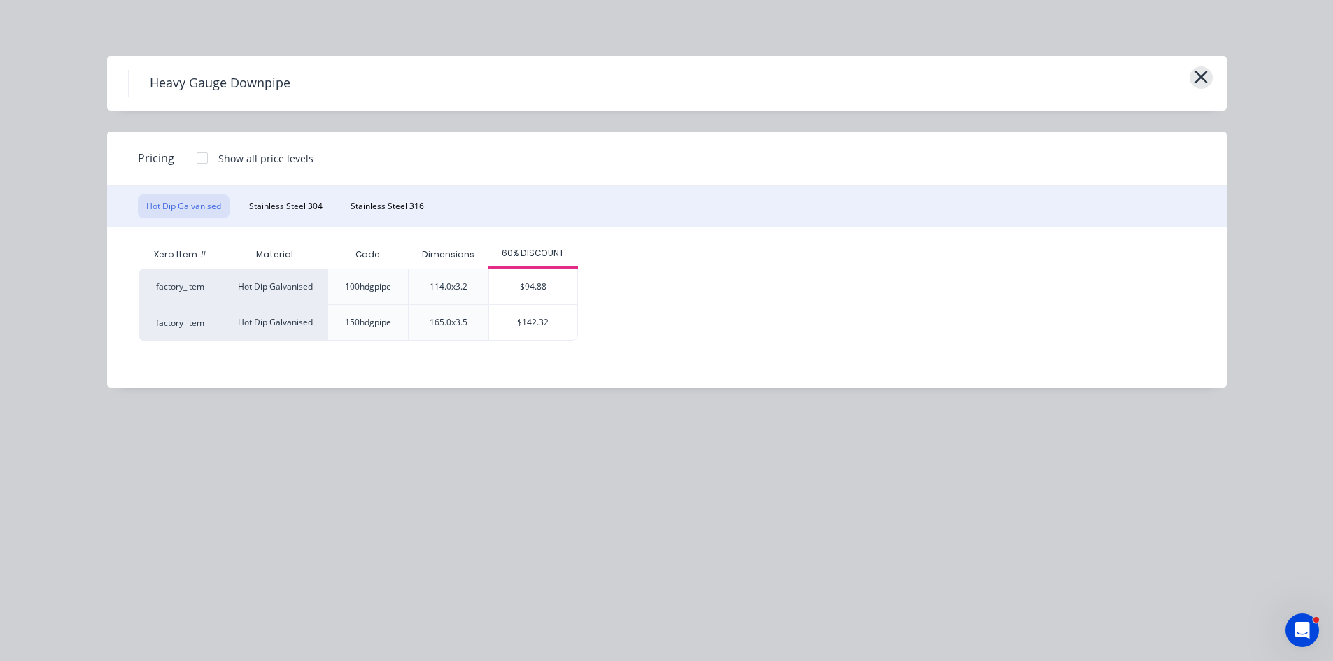
click at [1191, 82] on button "button" at bounding box center [1200, 77] width 23 height 22
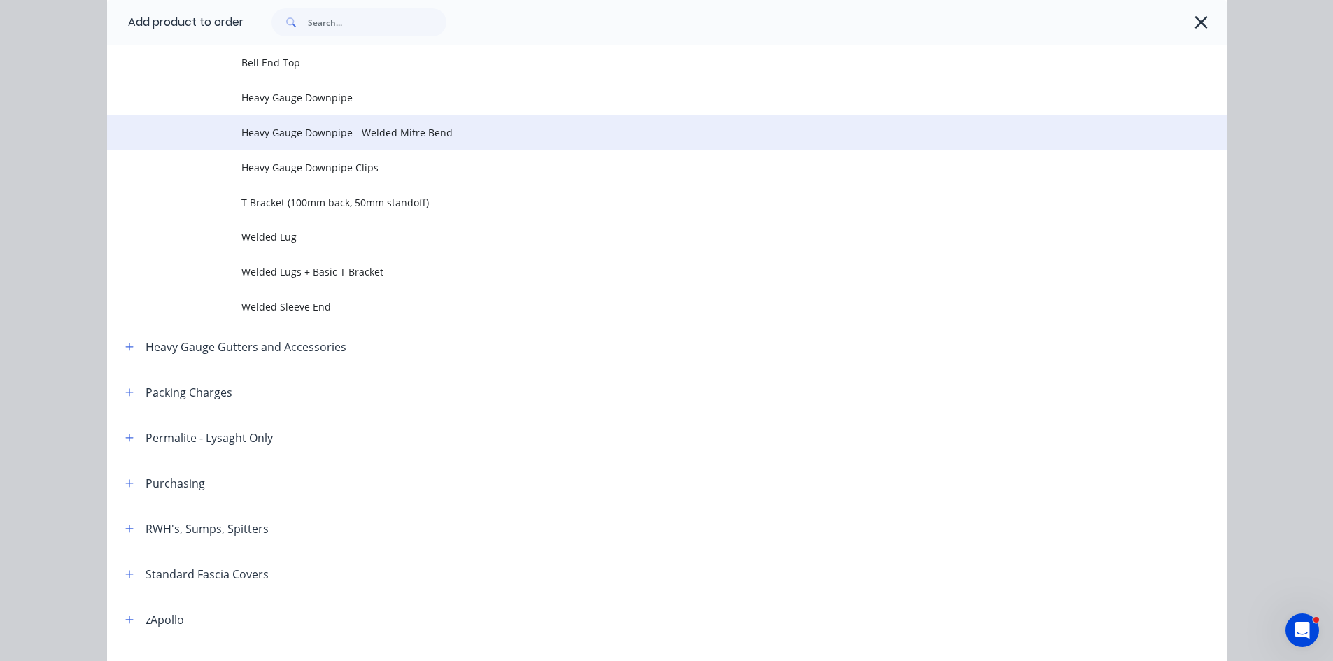
click at [369, 120] on td "Heavy Gauge Downpipe - Welded Mitre Bend" at bounding box center [733, 132] width 985 height 35
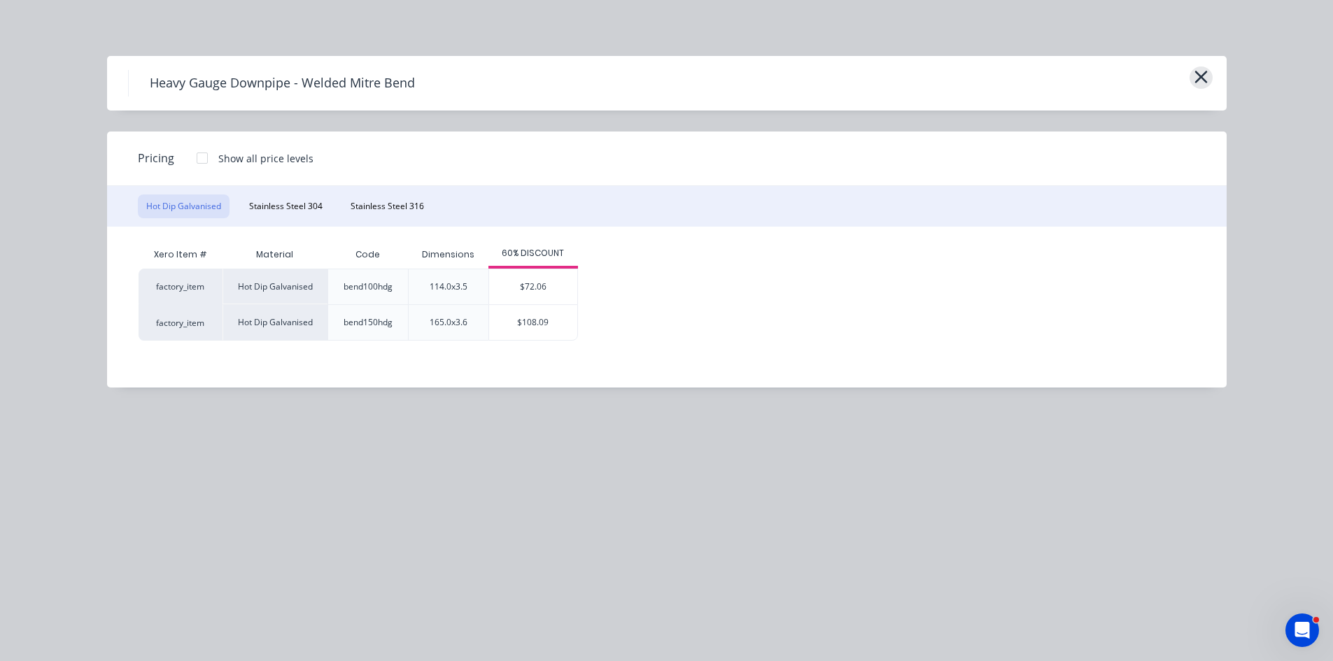
click at [1203, 83] on icon "button" at bounding box center [1201, 77] width 15 height 20
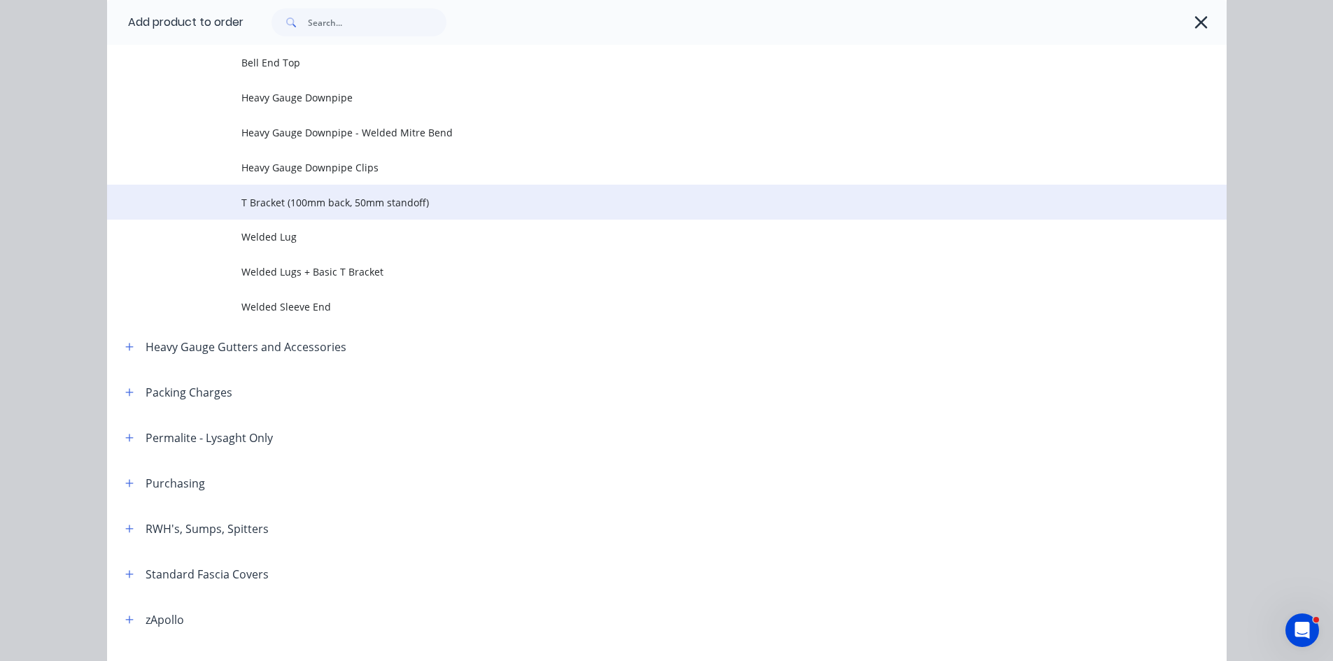
click at [388, 208] on span "T Bracket (100mm back, 50mm standoff)" at bounding box center [635, 202] width 788 height 15
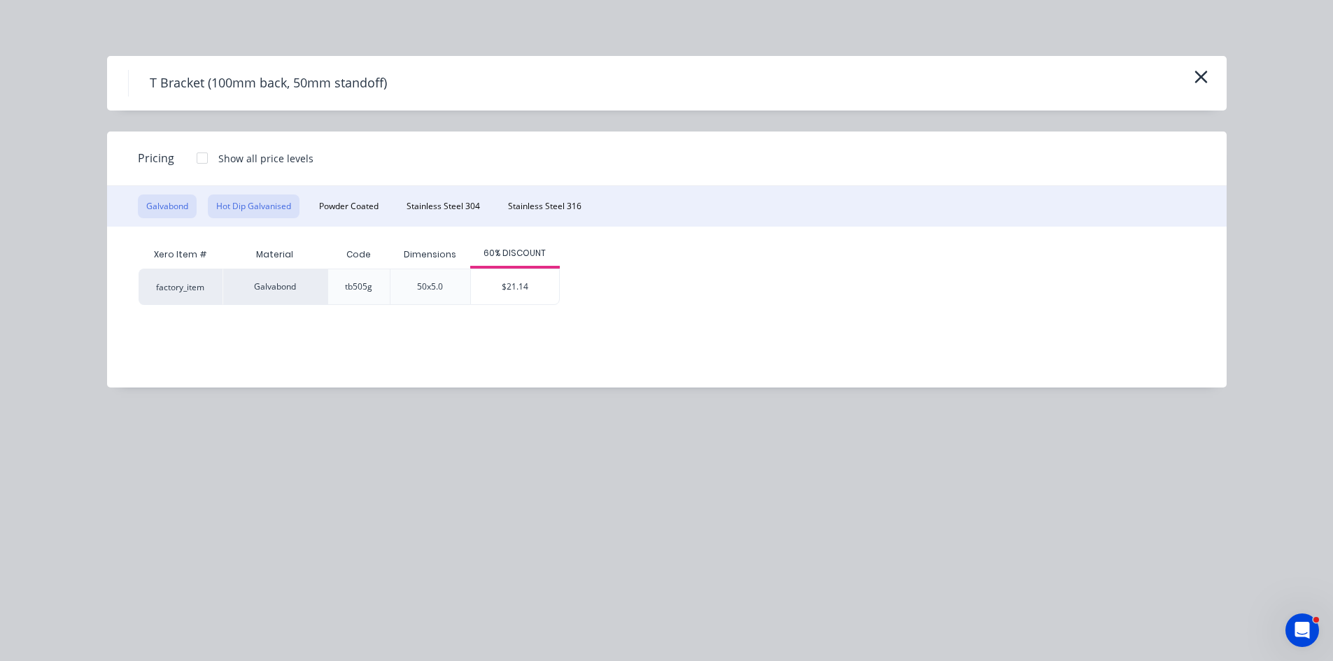
click at [260, 204] on button "Hot Dip Galvanised" at bounding box center [254, 206] width 92 height 24
click at [1196, 71] on icon "button" at bounding box center [1201, 77] width 15 height 20
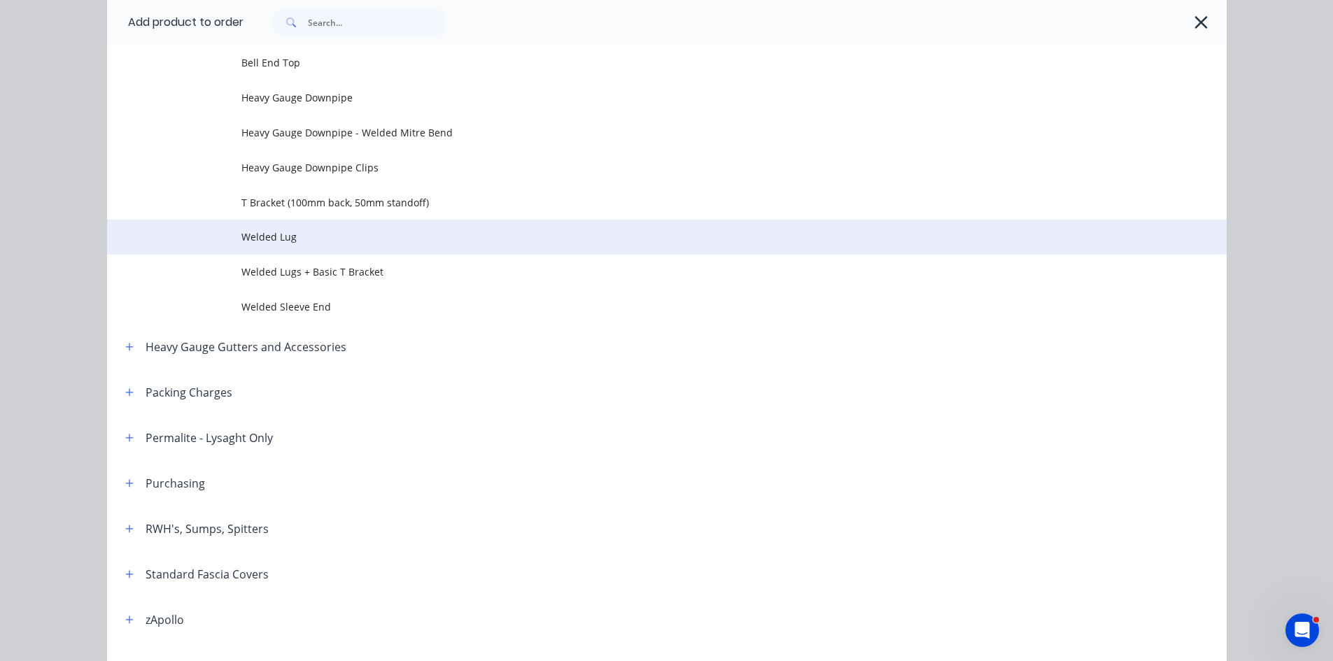
click at [340, 232] on span "Welded Lug" at bounding box center [635, 236] width 788 height 15
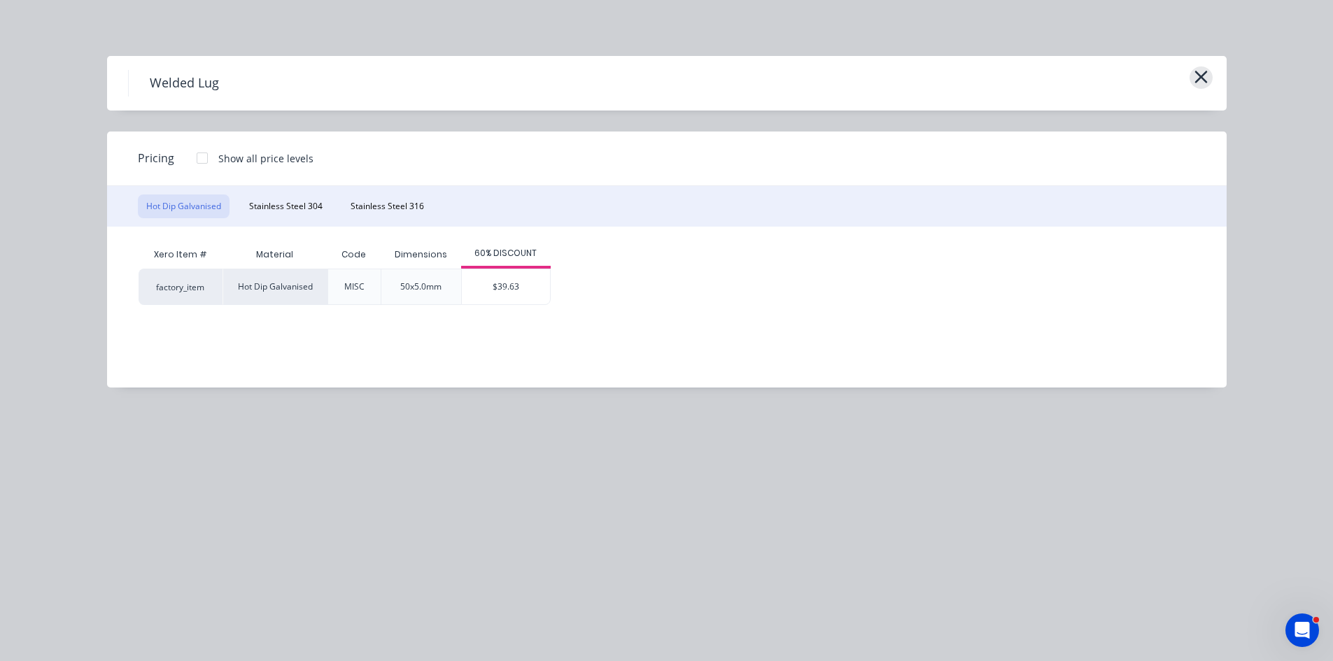
click at [1191, 78] on button "button" at bounding box center [1200, 77] width 23 height 22
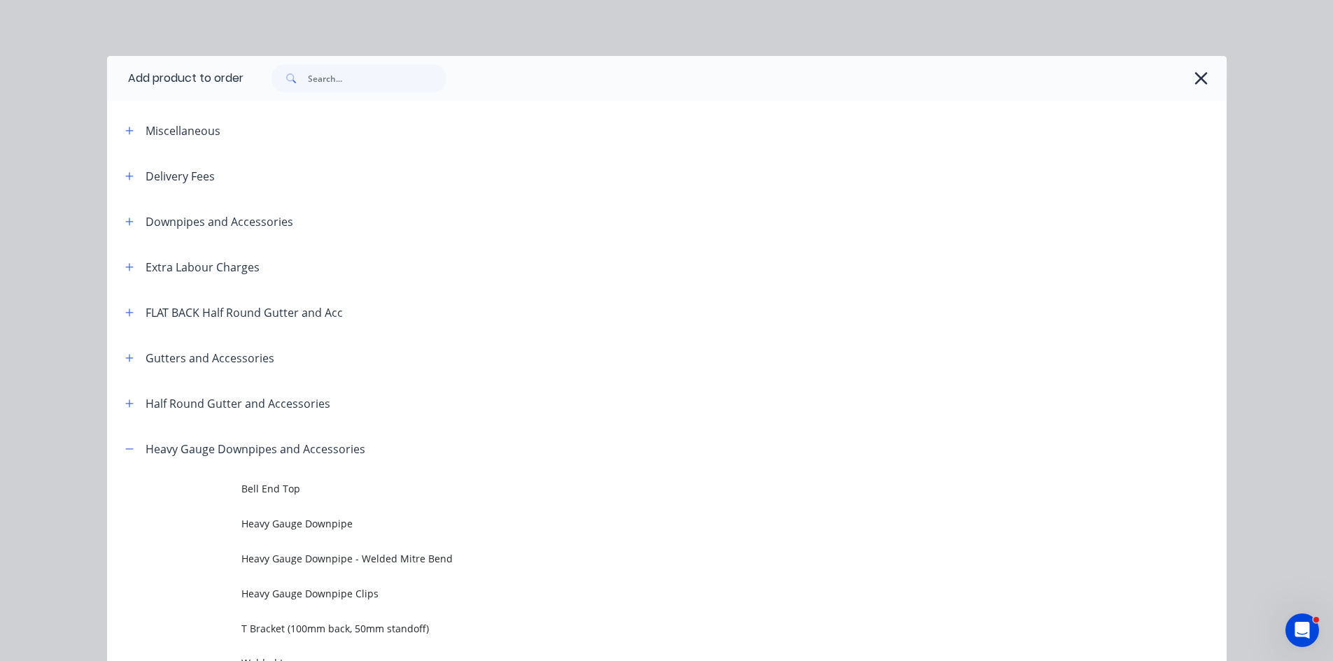
scroll to position [426, 0]
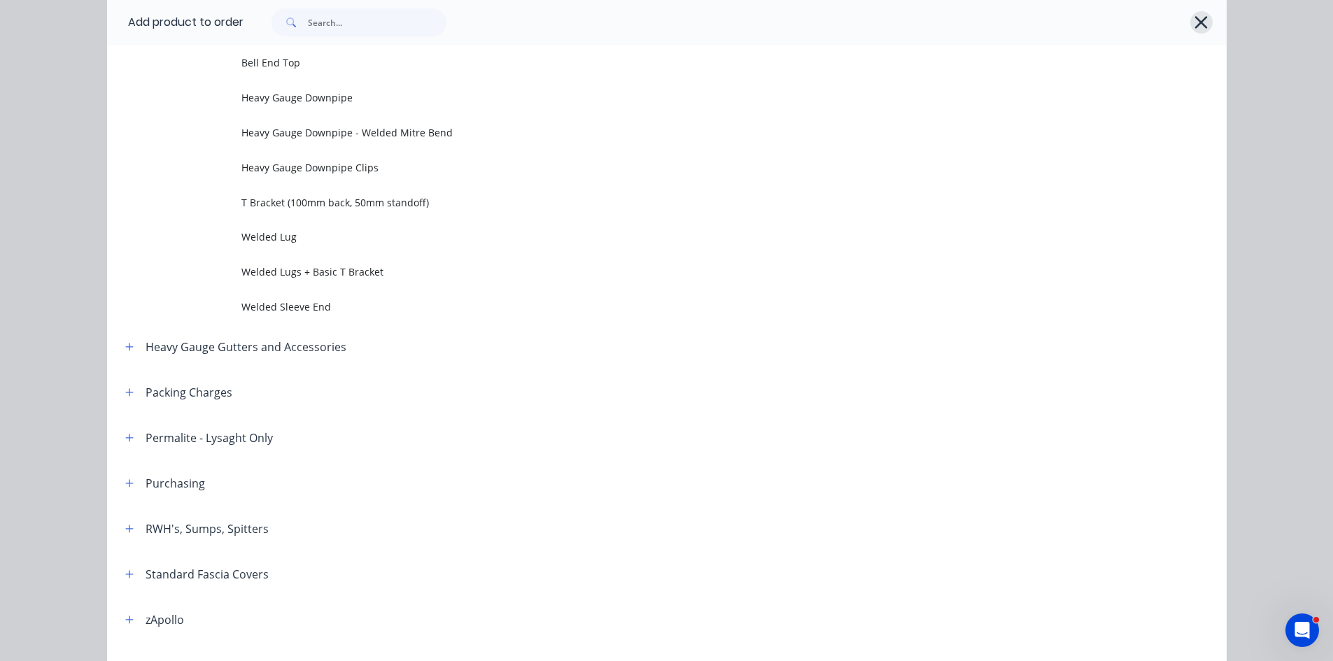
click at [1205, 22] on button "button" at bounding box center [1201, 22] width 22 height 22
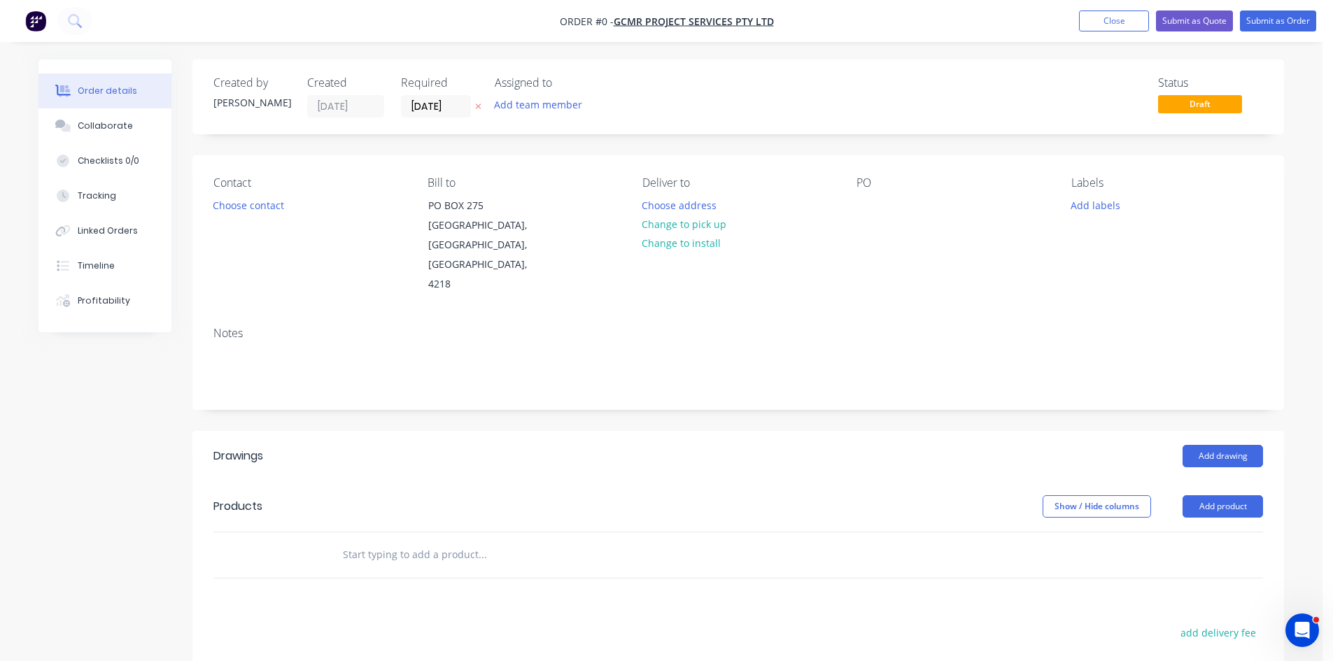
click at [434, 541] on input "text" at bounding box center [482, 555] width 280 height 28
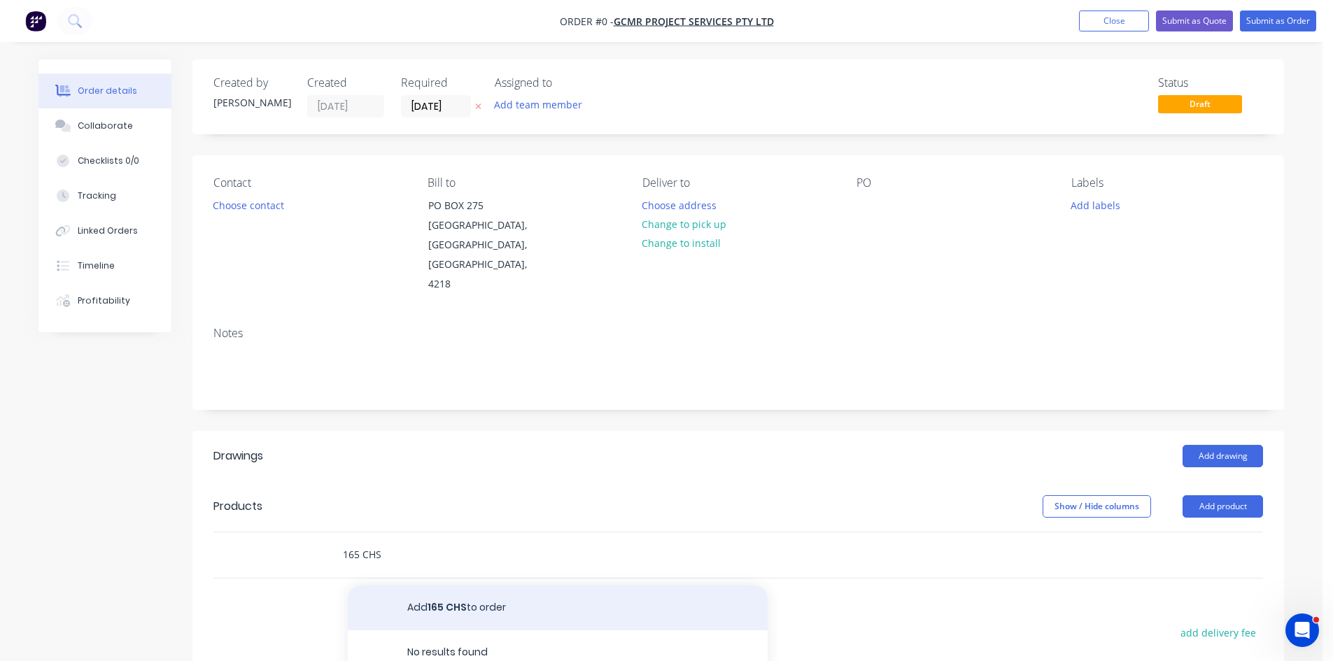
type input "165 CHS"
click at [494, 590] on button "Add 165 CHS to order" at bounding box center [558, 608] width 420 height 45
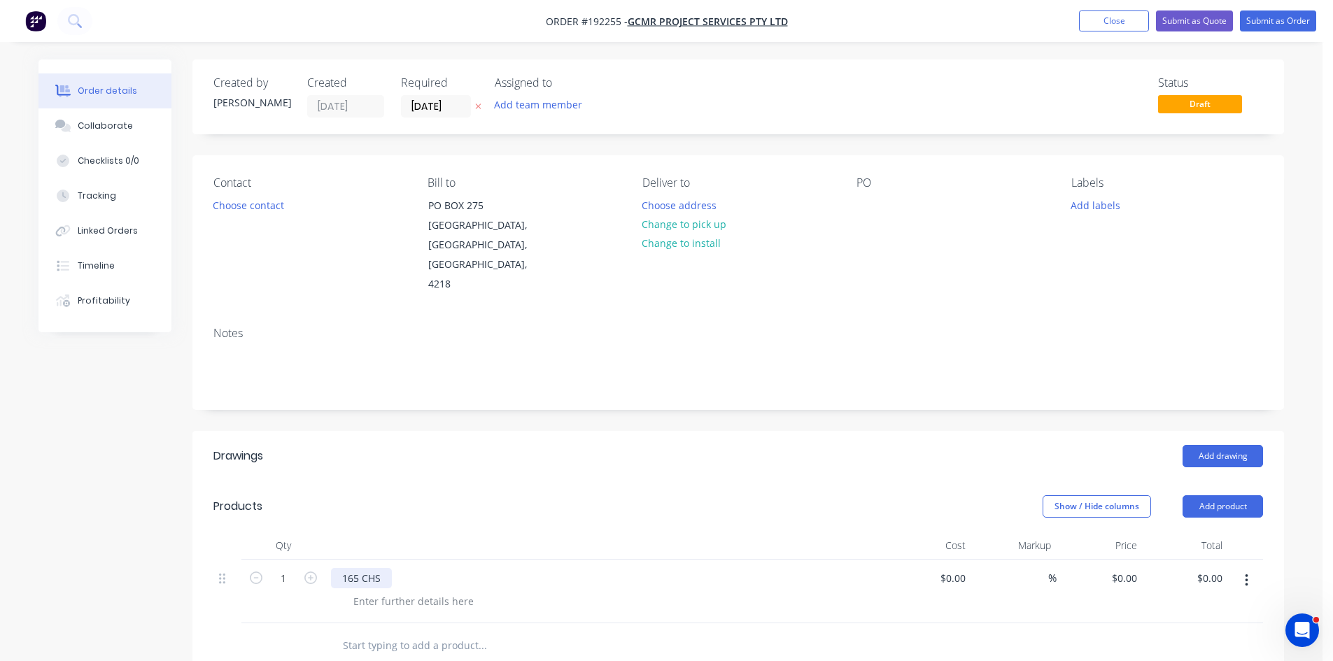
click at [359, 568] on div "165 CHS" at bounding box center [361, 578] width 61 height 20
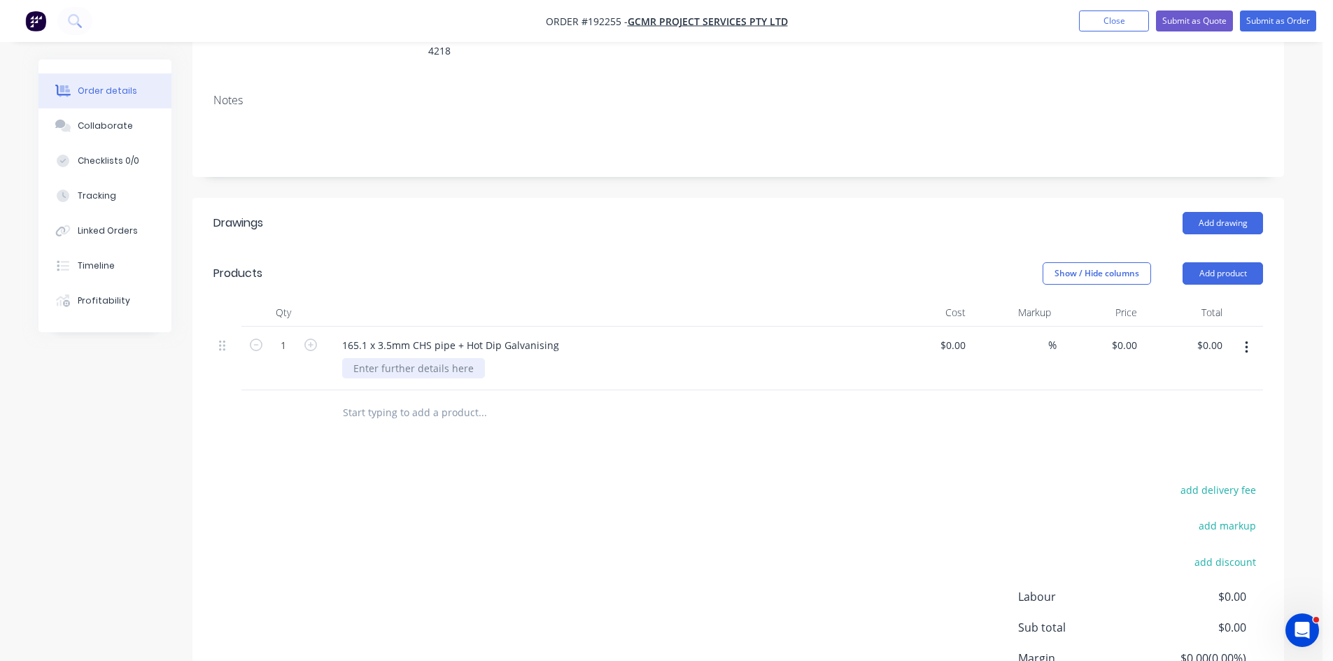
click at [398, 358] on div at bounding box center [413, 368] width 143 height 20
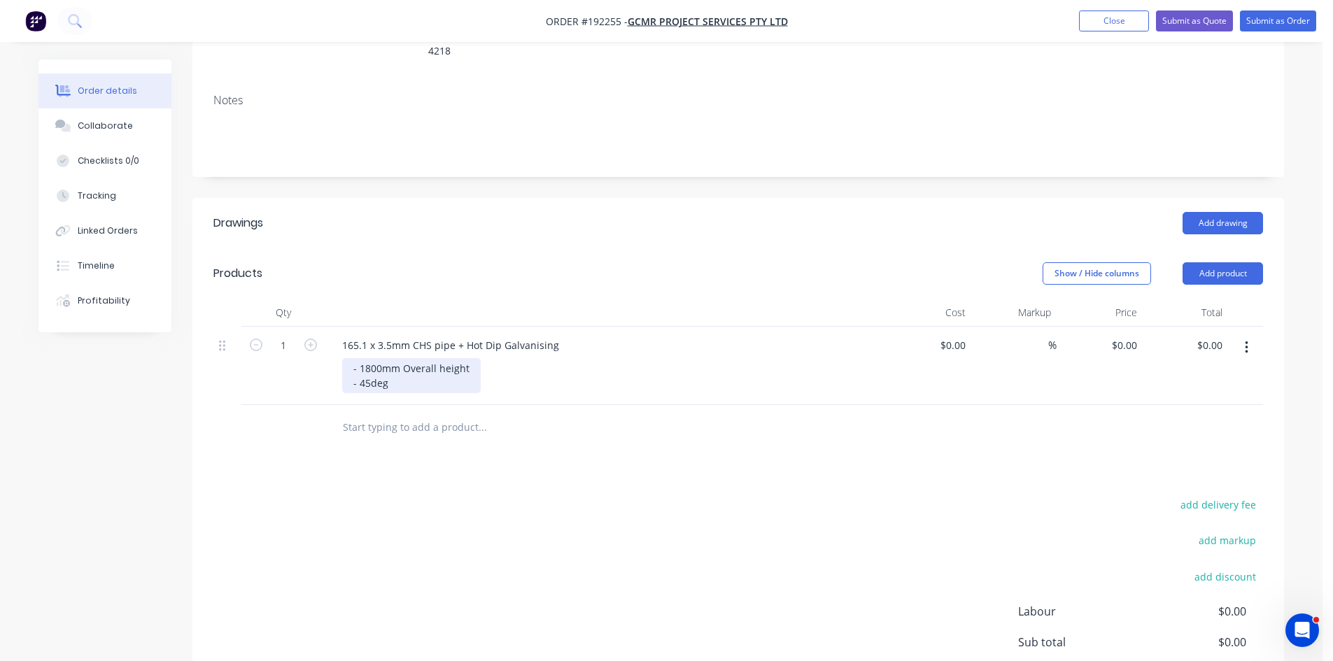
click at [369, 365] on div "- 1800mm Overall height - 45deg" at bounding box center [411, 375] width 139 height 35
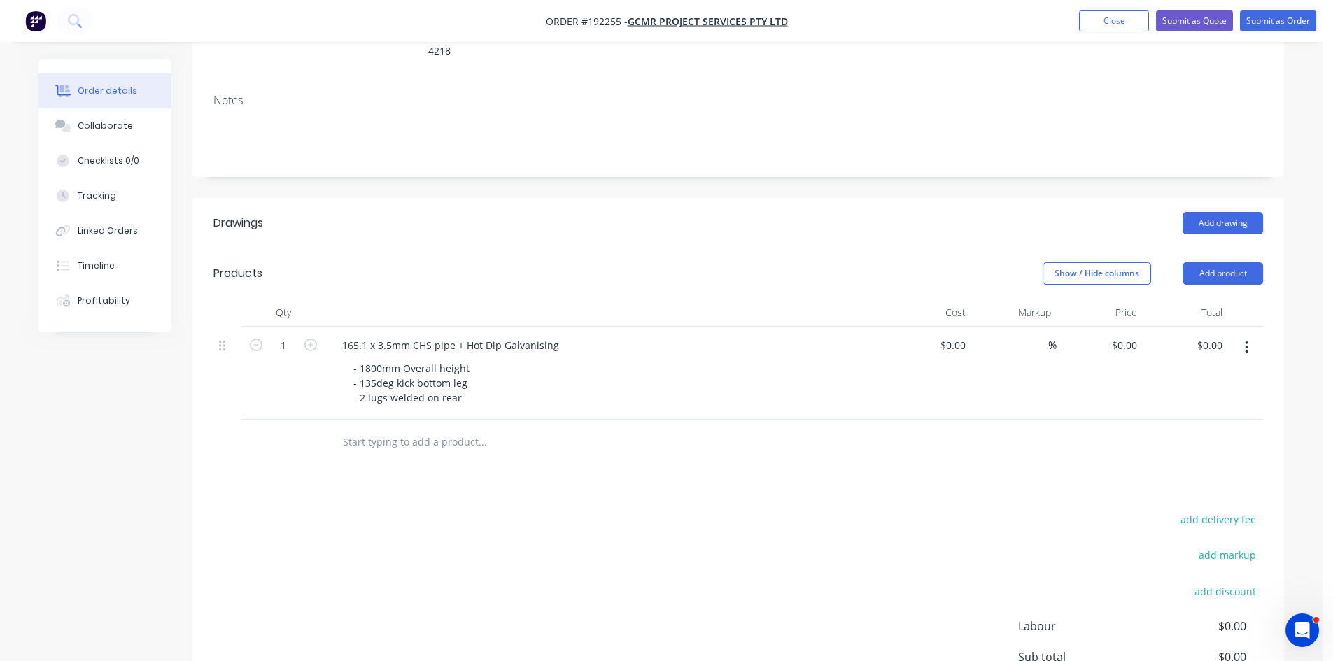
click at [485, 430] on input "text" at bounding box center [482, 442] width 280 height 28
click at [1139, 335] on input "0" at bounding box center [1134, 345] width 16 height 20
type input "$457.75"
click at [1005, 480] on div "Drawings Add drawing Products Show / Hide columns Add product Qty Cost Markup P…" at bounding box center [737, 499] width 1091 height 603
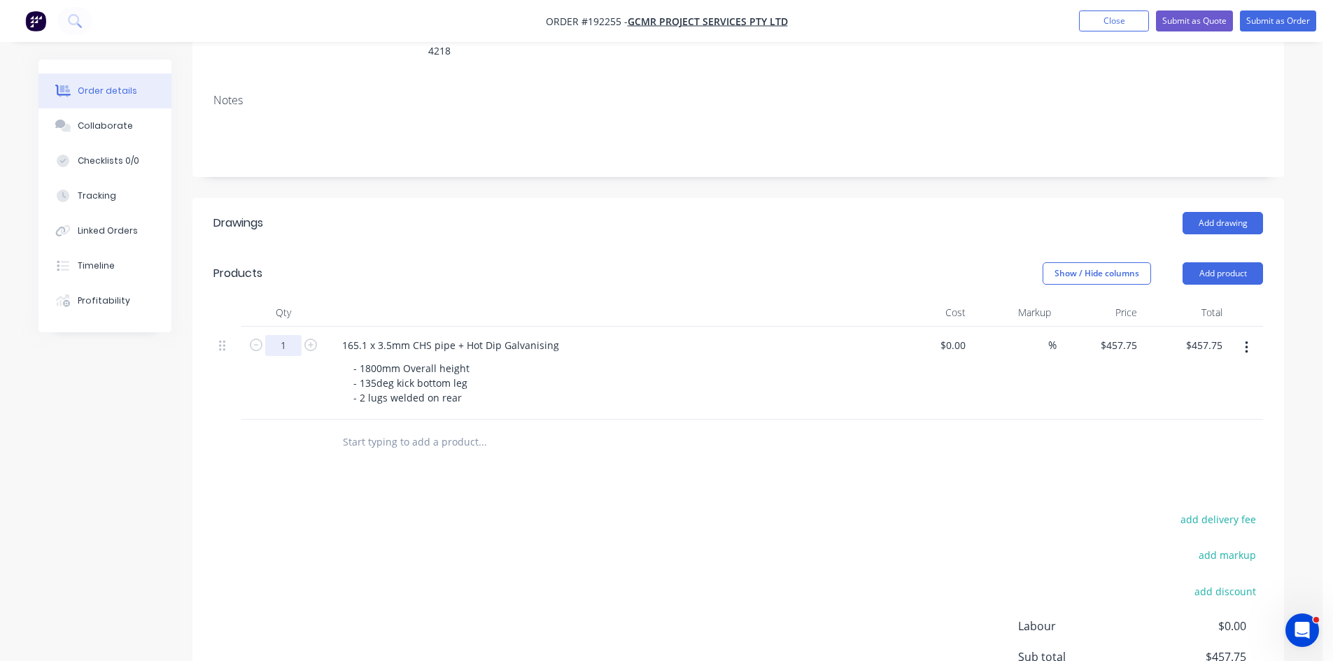
click at [289, 335] on input "1" at bounding box center [283, 345] width 36 height 21
type input "64"
type input "$29,296.00"
click at [574, 525] on div "add delivery fee add markup add discount Labour $0.00 Sub total $29,296.00 Marg…" at bounding box center [737, 645] width 1049 height 270
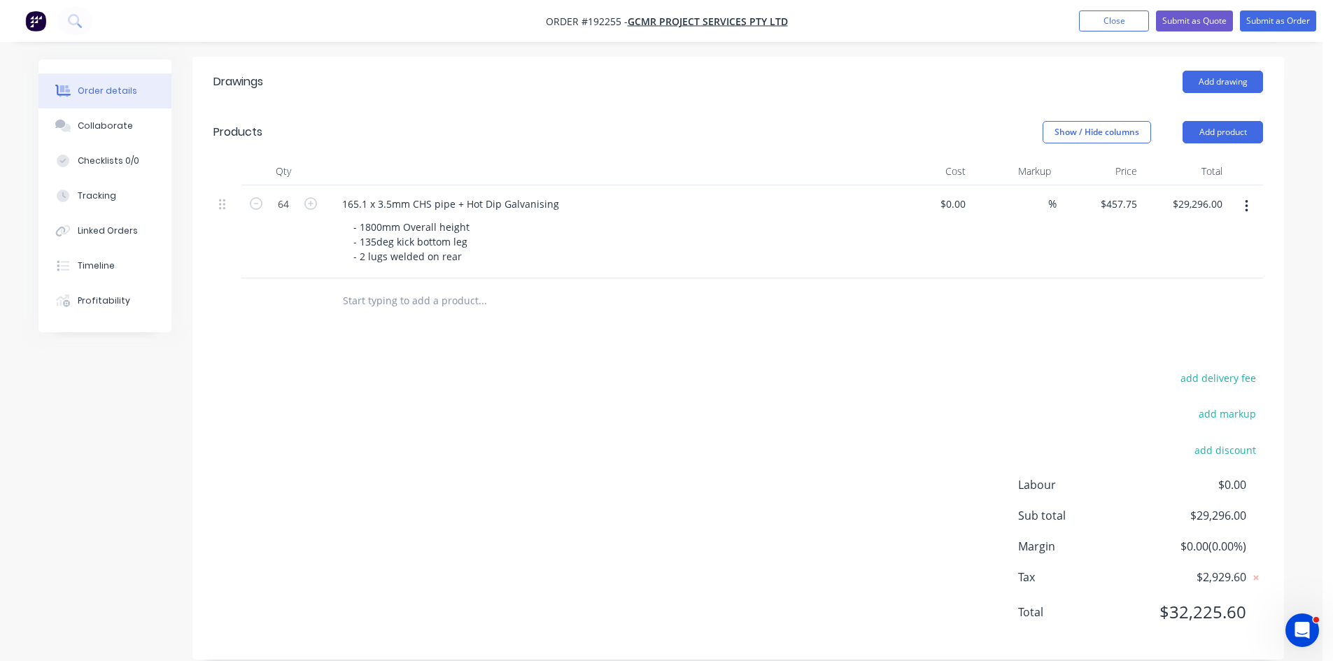
click at [434, 287] on input "text" at bounding box center [482, 301] width 280 height 28
type input "T"
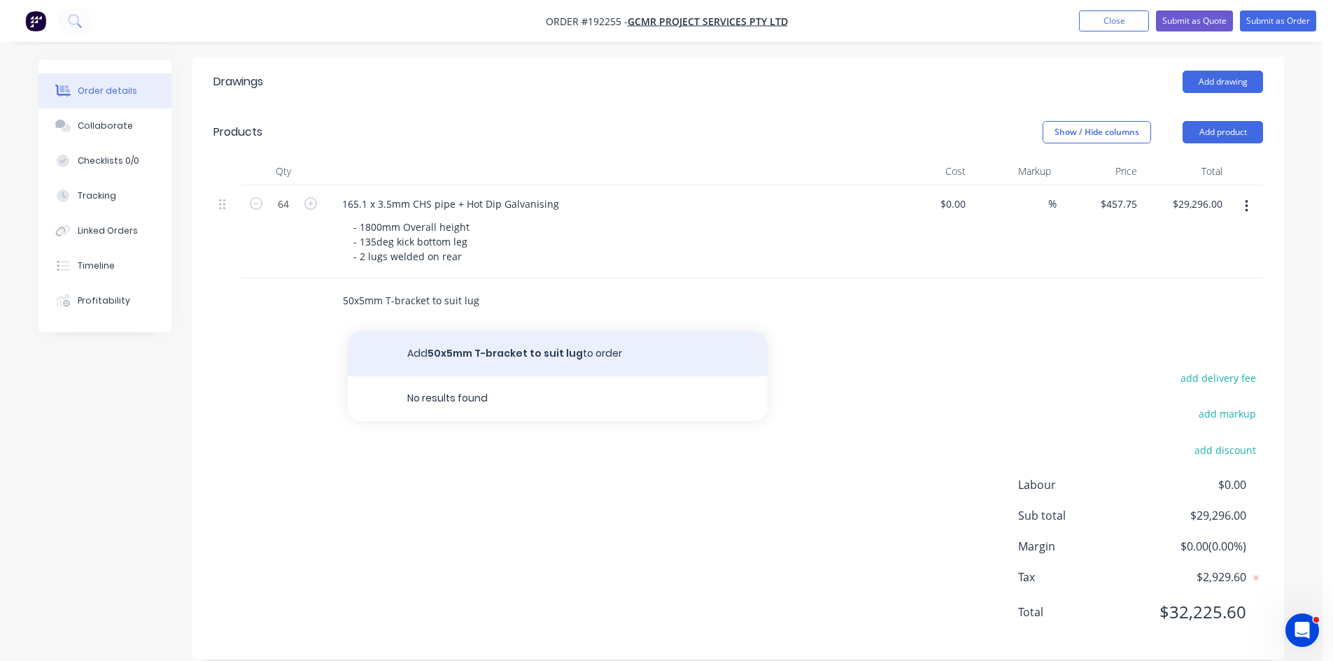
type input "50x5mm T-bracket to suit lug"
click at [490, 344] on button "Add 50x5mm T-bracket to suit lug to order" at bounding box center [558, 354] width 420 height 45
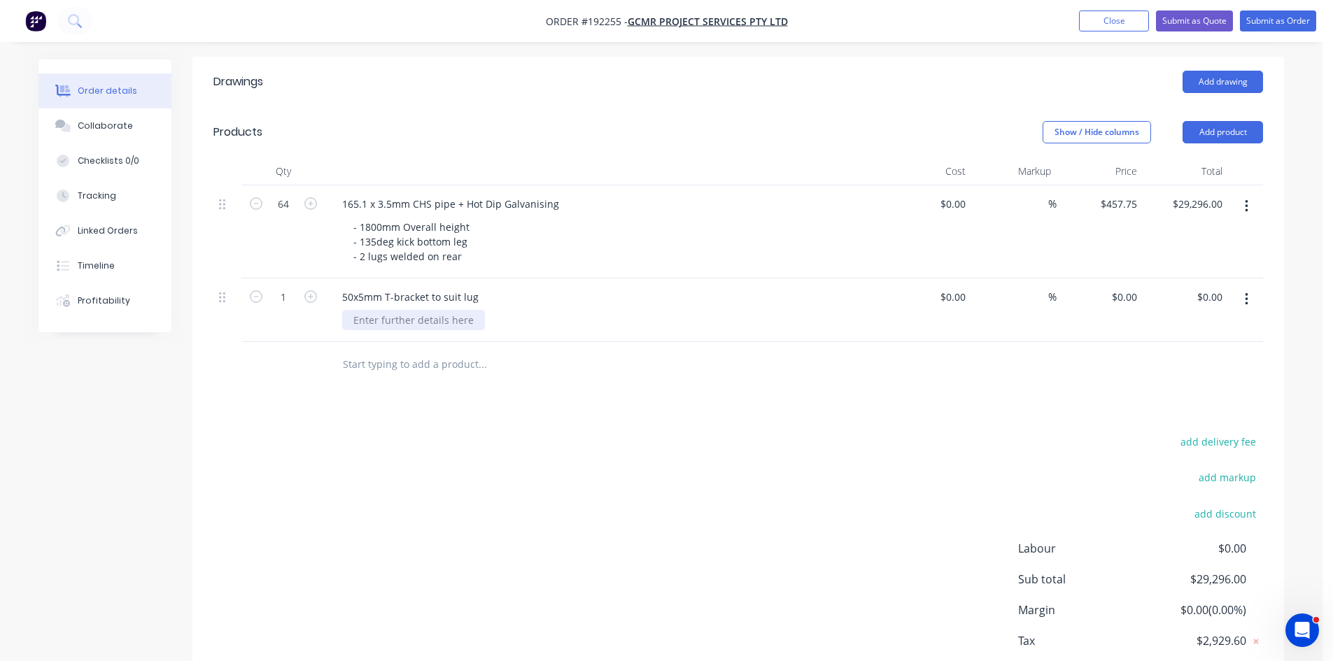
click at [382, 310] on div at bounding box center [413, 320] width 143 height 20
click at [536, 342] on div at bounding box center [577, 364] width 504 height 45
click at [283, 194] on input "64" at bounding box center [283, 204] width 36 height 21
type input "1"
type input "$457.75"
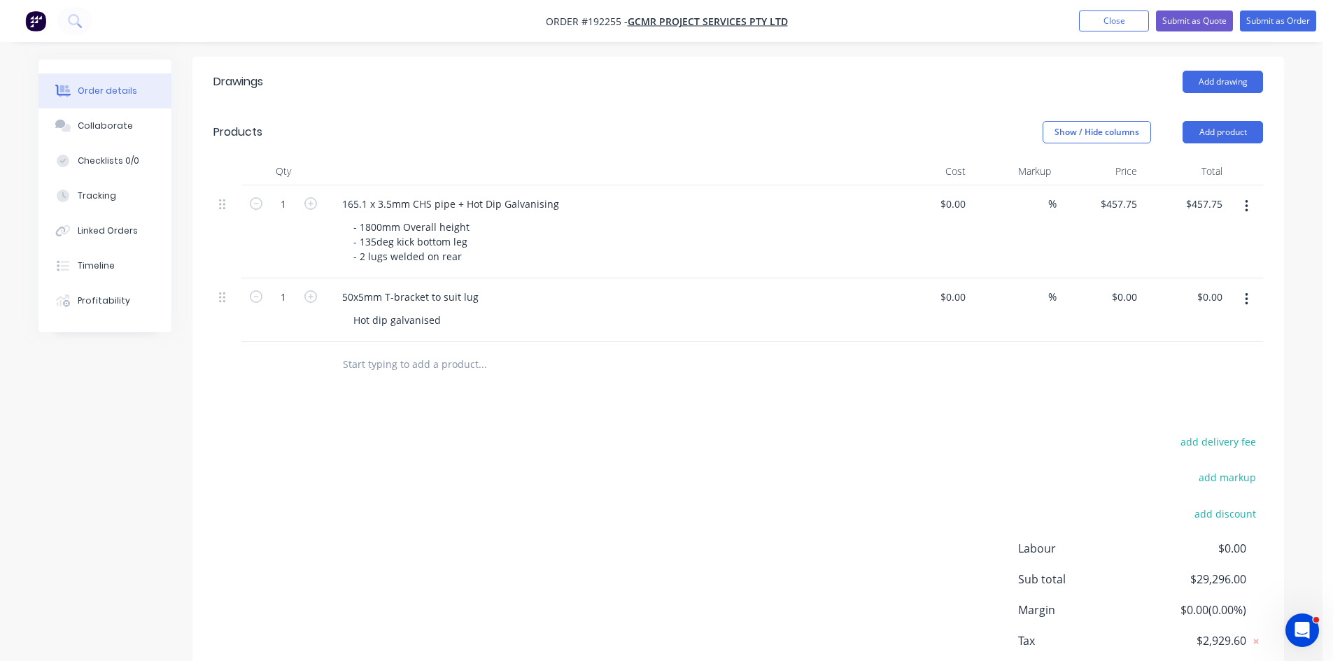
drag, startPoint x: 614, startPoint y: 454, endPoint x: 604, endPoint y: 445, distance: 13.4
click at [614, 454] on div "add delivery fee add markup add discount Labour $0.00 Sub total $29,296.00 Marg…" at bounding box center [737, 567] width 1049 height 270
click at [1246, 293] on icon "button" at bounding box center [1246, 299] width 3 height 13
click at [1204, 354] on div "Duplicate" at bounding box center [1196, 364] width 108 height 20
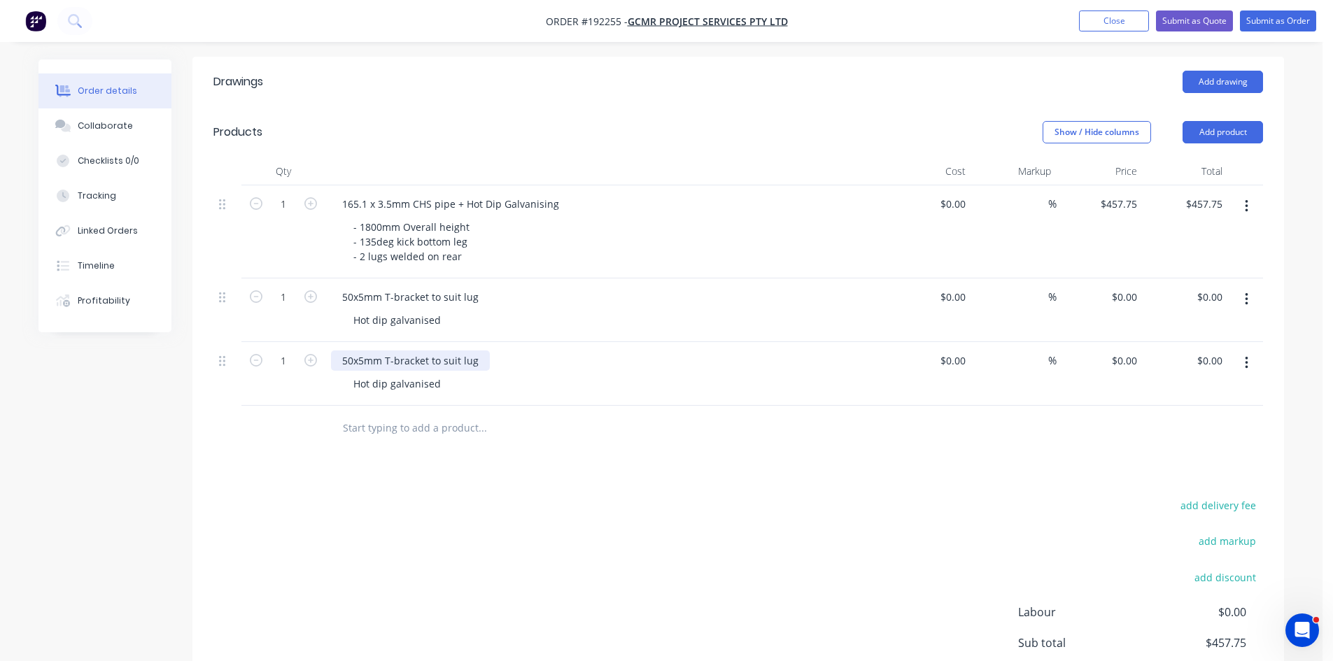
click at [385, 351] on div "50x5mm T-bracket to suit lug" at bounding box center [410, 361] width 159 height 20
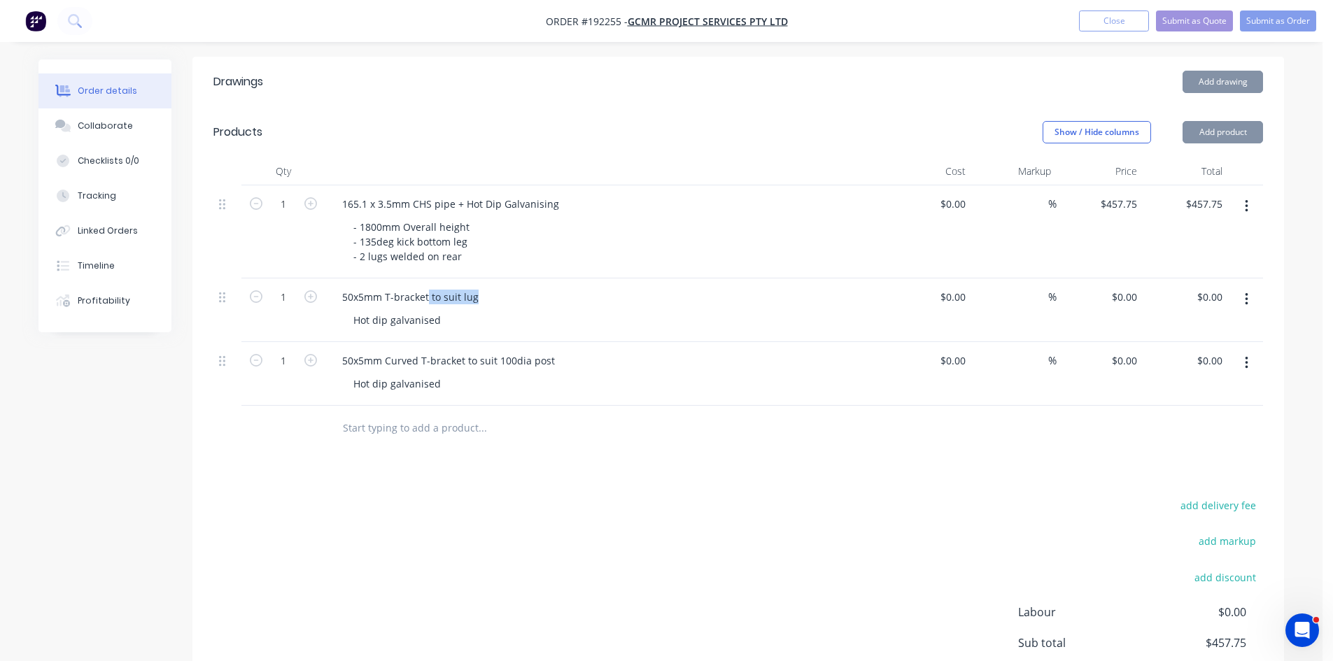
drag, startPoint x: 427, startPoint y: 278, endPoint x: 525, endPoint y: 283, distance: 98.8
click at [525, 287] on div "50x5mm T-bracket to suit lug" at bounding box center [605, 297] width 549 height 20
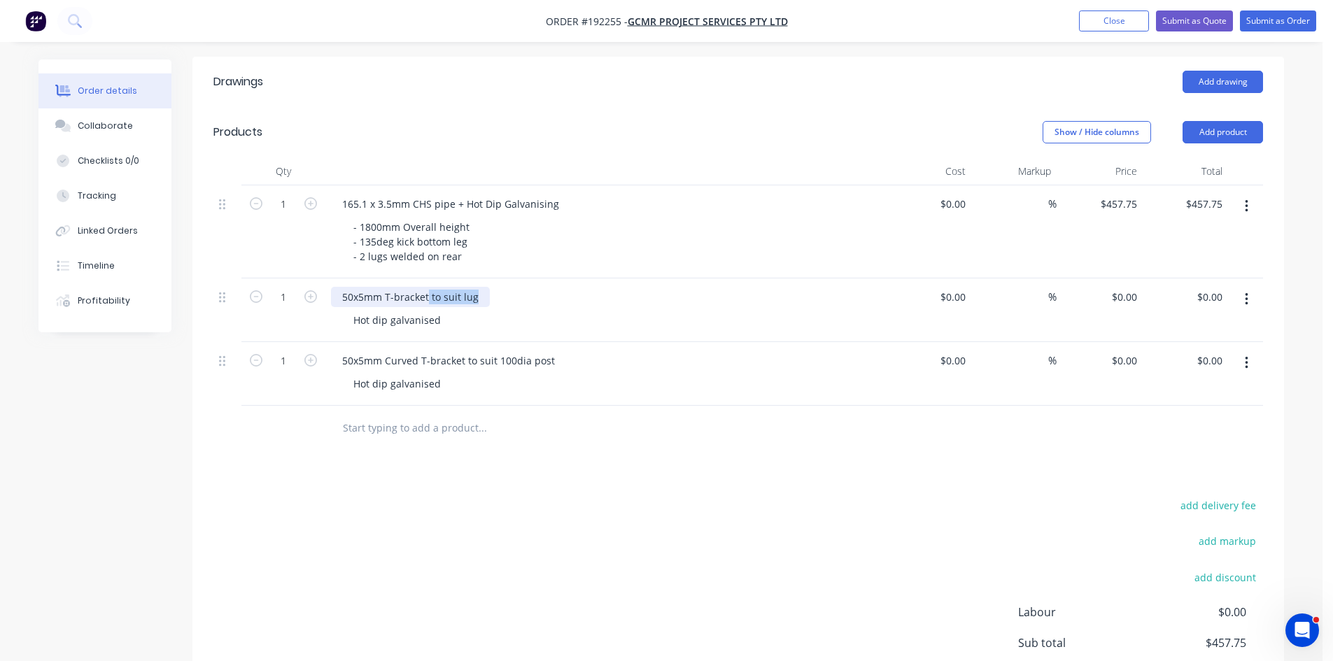
click at [476, 287] on div "50x5mm T-bracket to suit lug" at bounding box center [410, 297] width 159 height 20
click at [954, 287] on input at bounding box center [955, 297] width 32 height 20
type input "$0.00"
drag, startPoint x: 1108, startPoint y: 276, endPoint x: 1114, endPoint y: 282, distance: 8.4
click at [1108, 278] on div "0 $0.00" at bounding box center [1099, 310] width 86 height 64
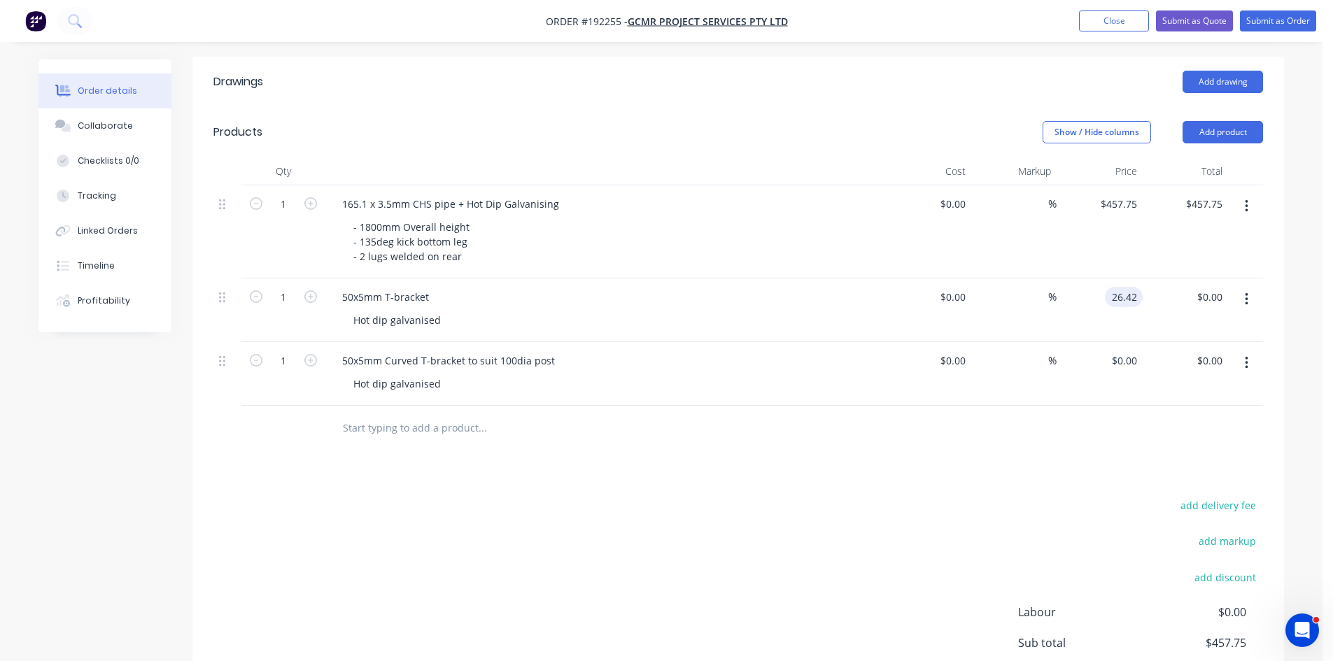
type input "$26.42"
click at [1156, 424] on div at bounding box center [737, 428] width 1049 height 45
click at [1133, 351] on input "0" at bounding box center [1126, 361] width 32 height 20
type input "$31.42"
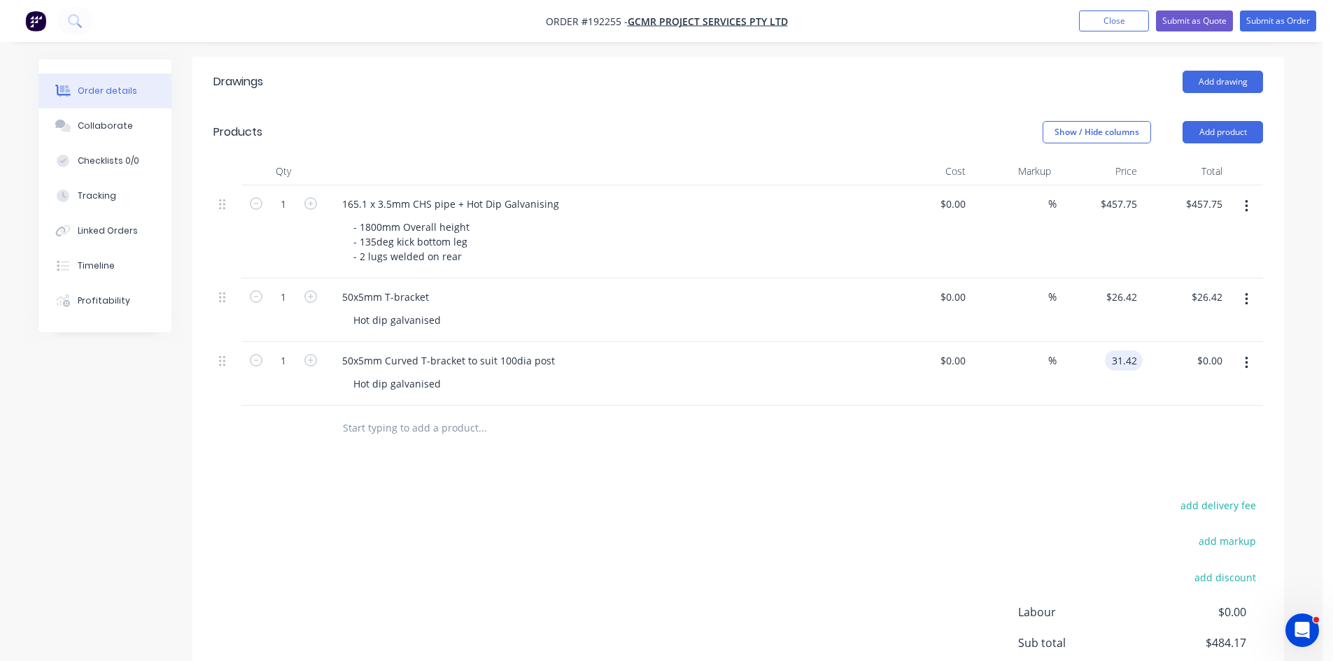
type input "$31.42"
click at [1094, 406] on div at bounding box center [737, 428] width 1049 height 45
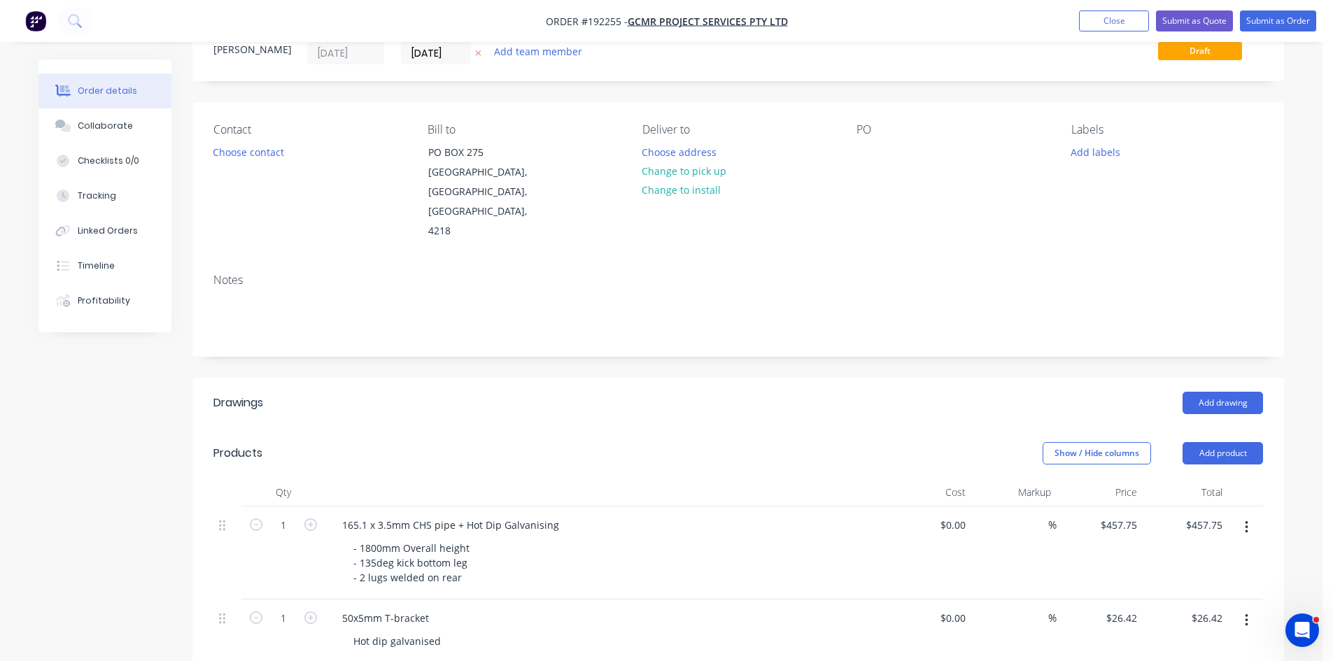
scroll to position [0, 0]
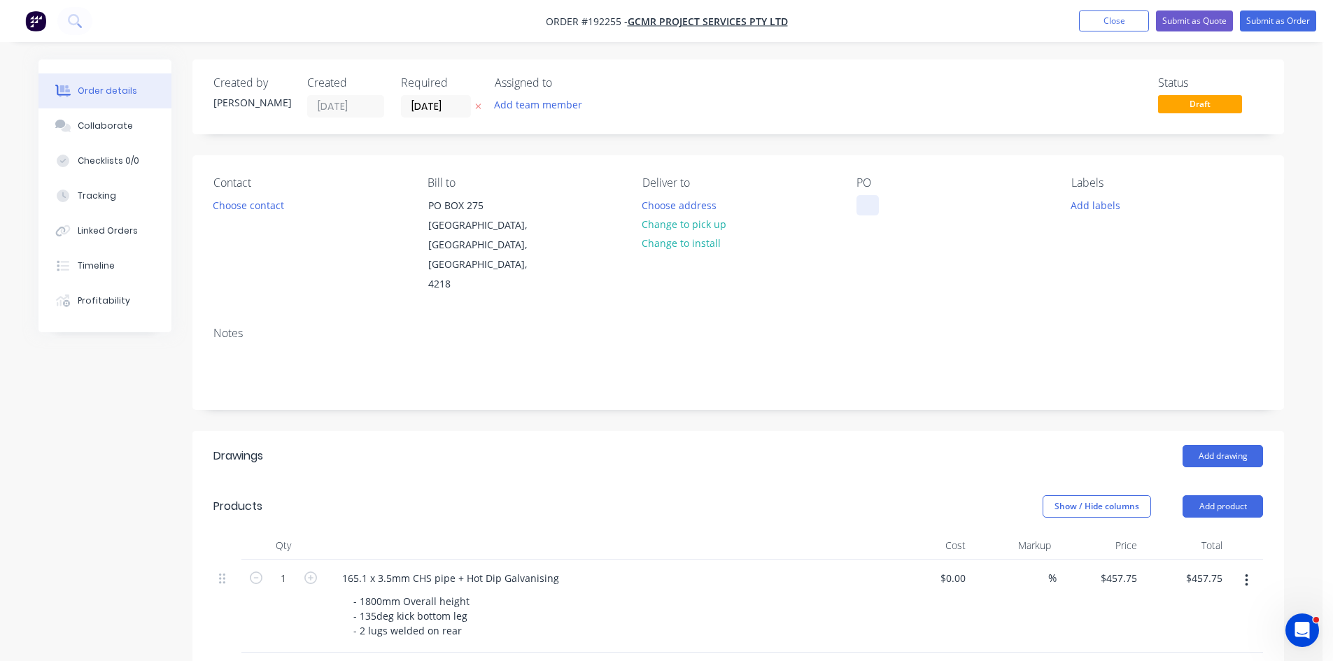
click at [866, 212] on div at bounding box center [867, 205] width 22 height 20
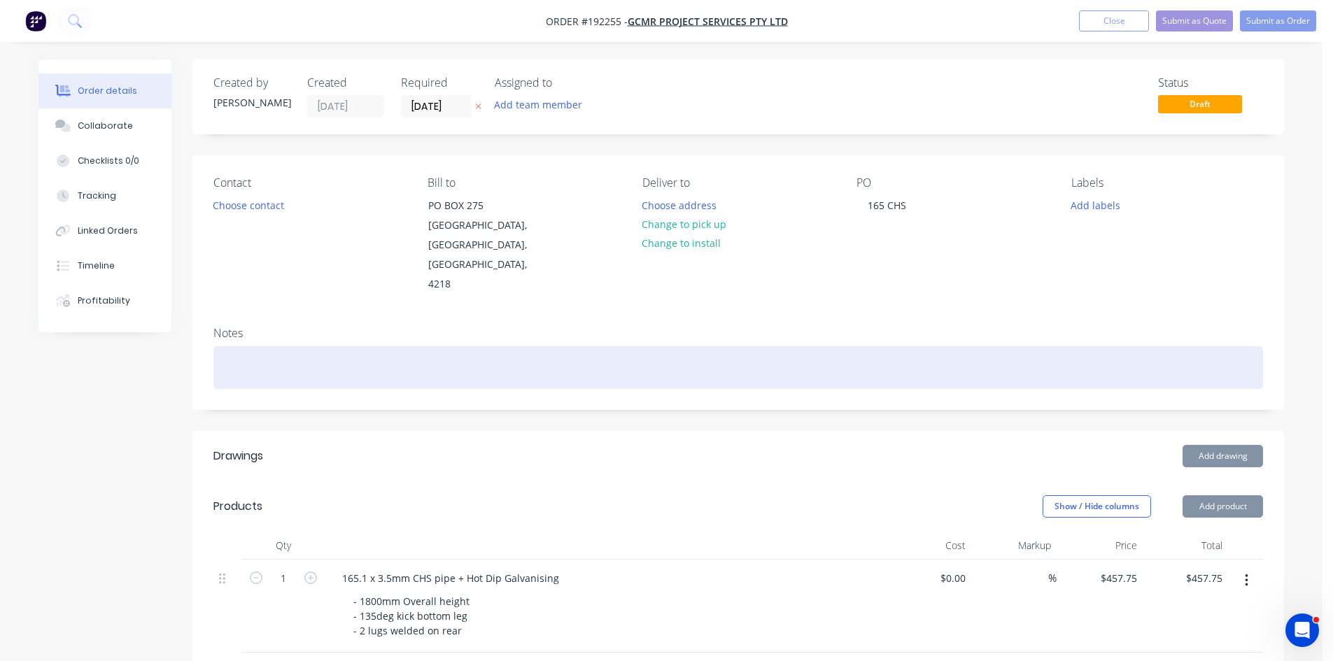
click at [805, 347] on div at bounding box center [737, 367] width 1049 height 43
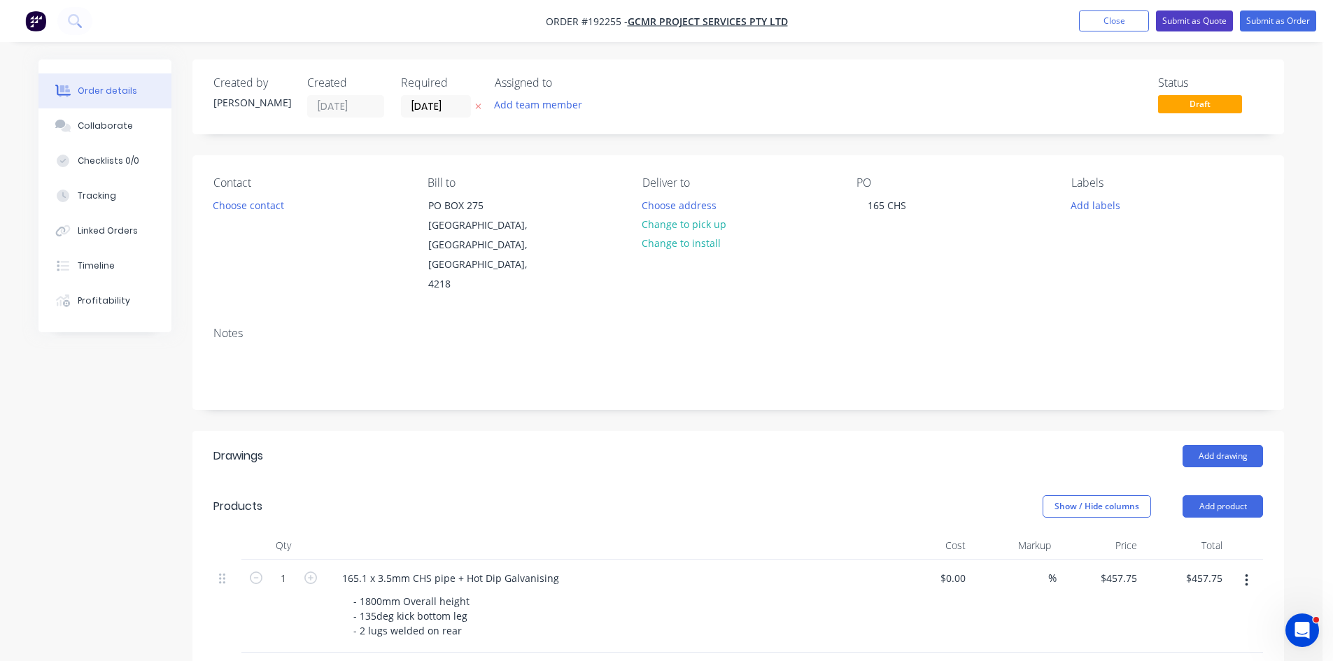
click at [1188, 25] on button "Submit as Quote" at bounding box center [1194, 20] width 77 height 21
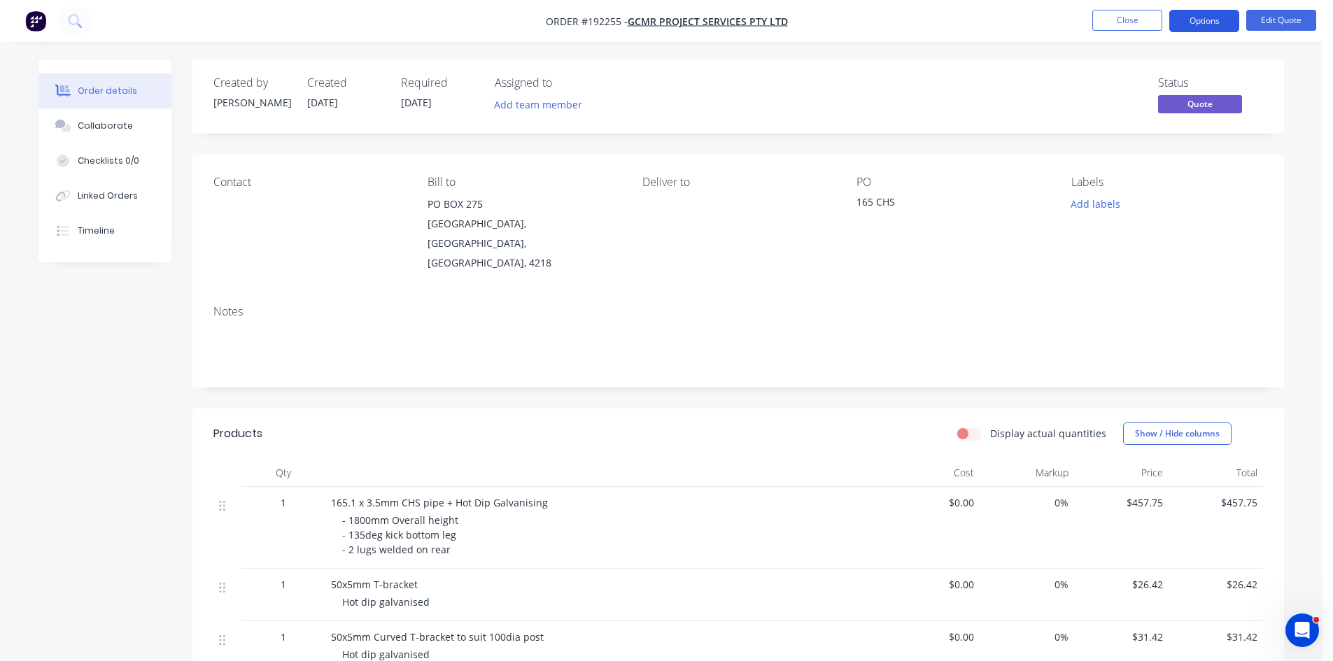
click at [1209, 18] on button "Options" at bounding box center [1204, 21] width 70 height 22
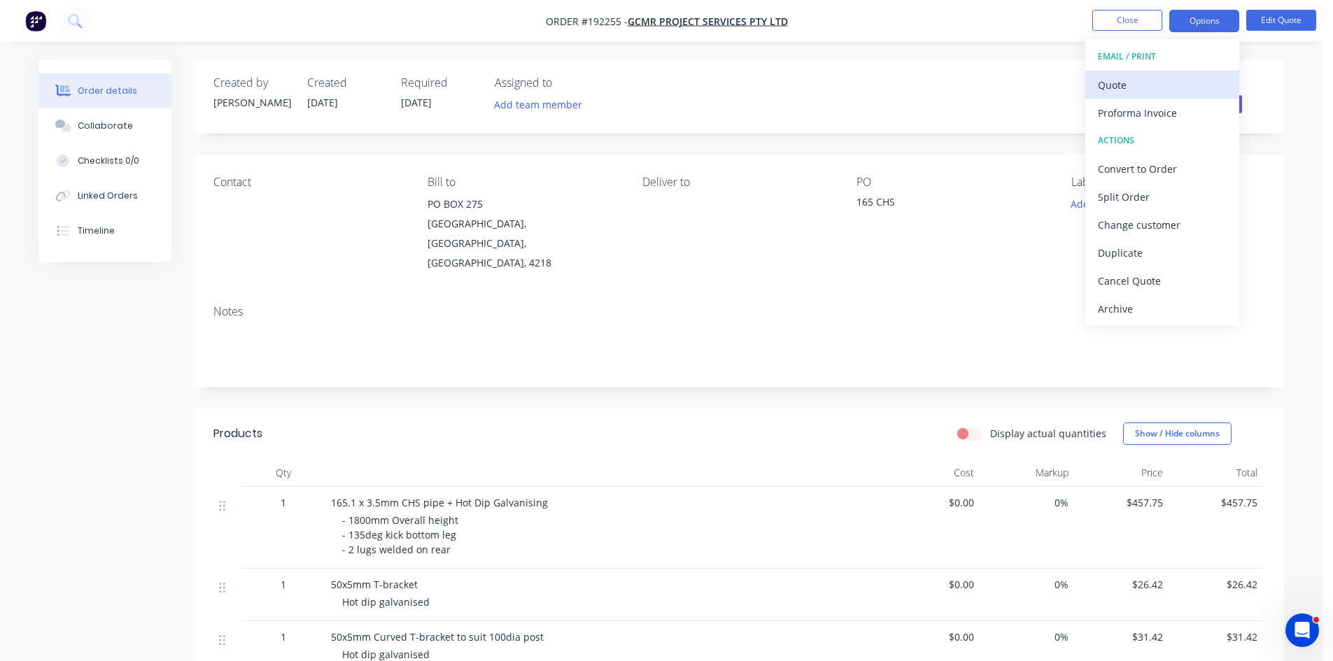
click at [1182, 91] on div "Quote" at bounding box center [1162, 85] width 129 height 20
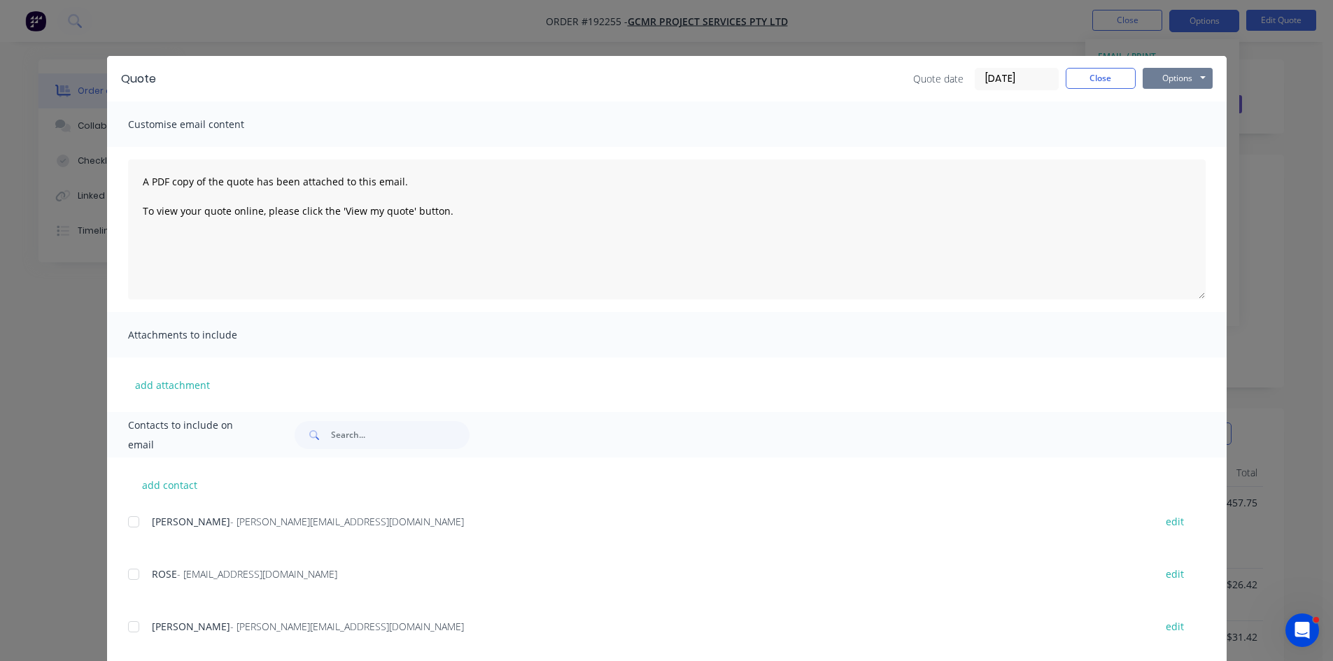
click at [1183, 73] on button "Options" at bounding box center [1177, 78] width 70 height 21
click at [1182, 104] on button "Preview" at bounding box center [1187, 103] width 90 height 23
click at [41, 194] on div "Quote Quote date [DATE] Close Options Preview Print Email Customise email conte…" at bounding box center [666, 330] width 1333 height 661
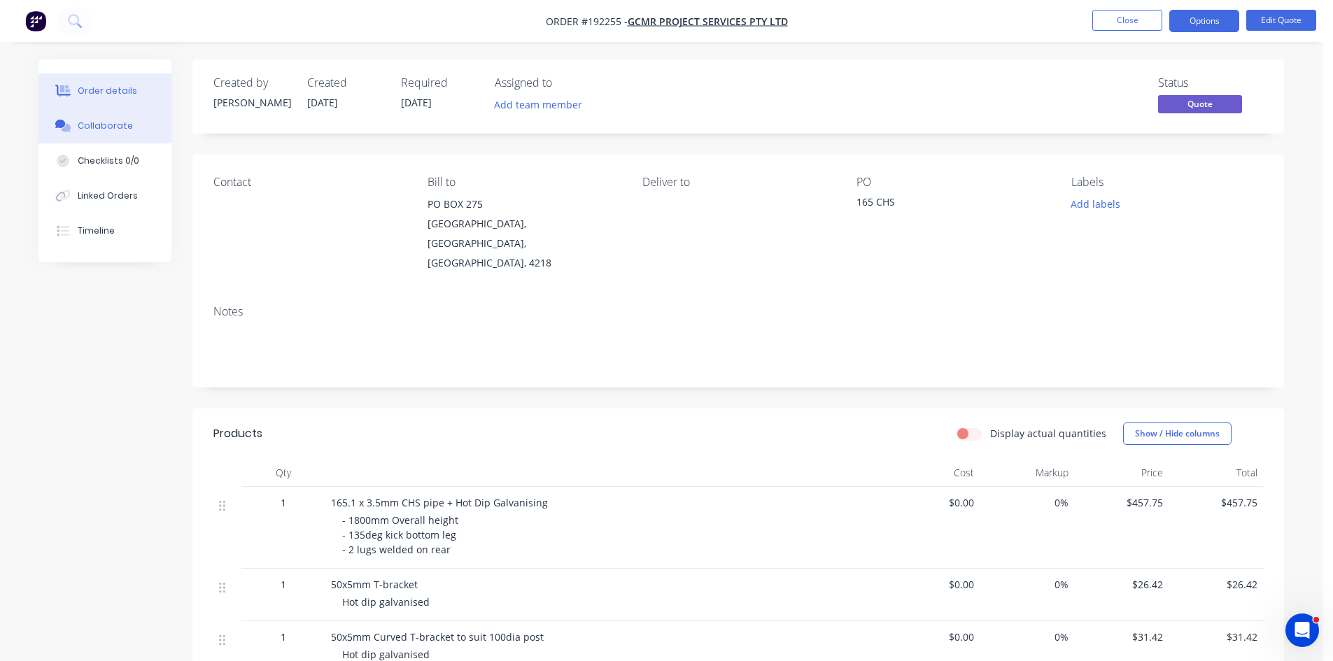
click at [74, 122] on button "Collaborate" at bounding box center [104, 125] width 133 height 35
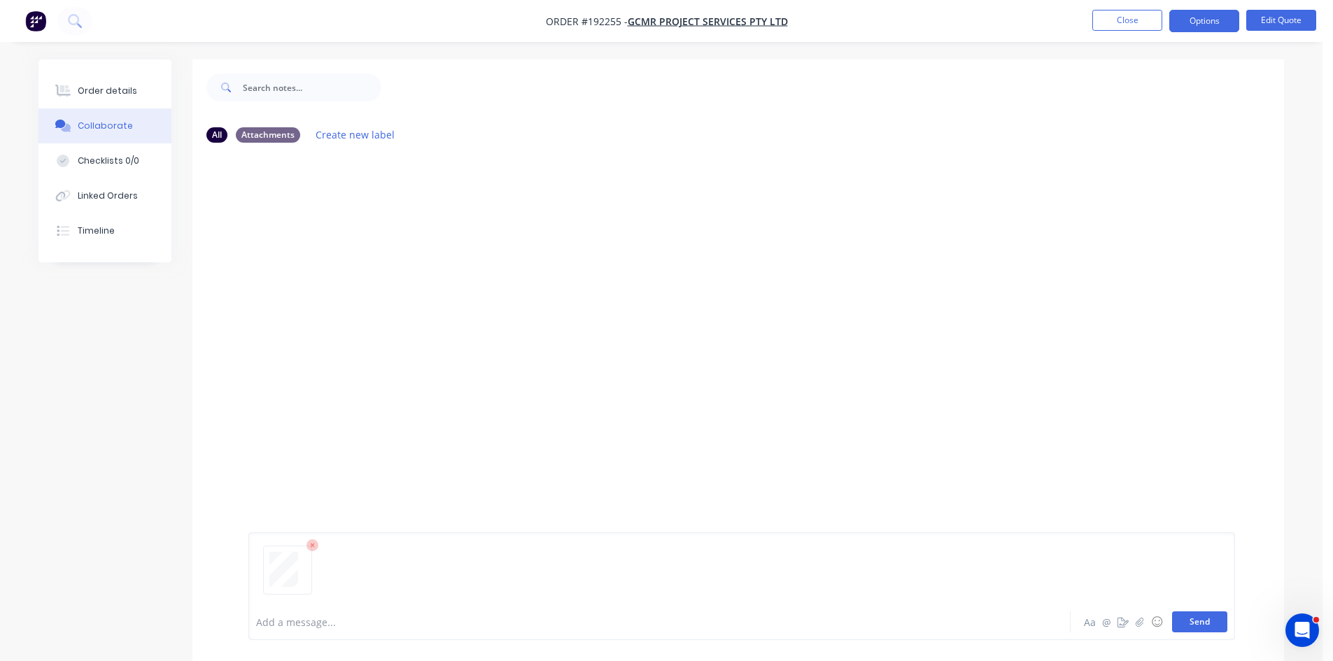
click at [1184, 617] on button "Send" at bounding box center [1199, 621] width 55 height 21
click at [122, 80] on button "Order details" at bounding box center [104, 90] width 133 height 35
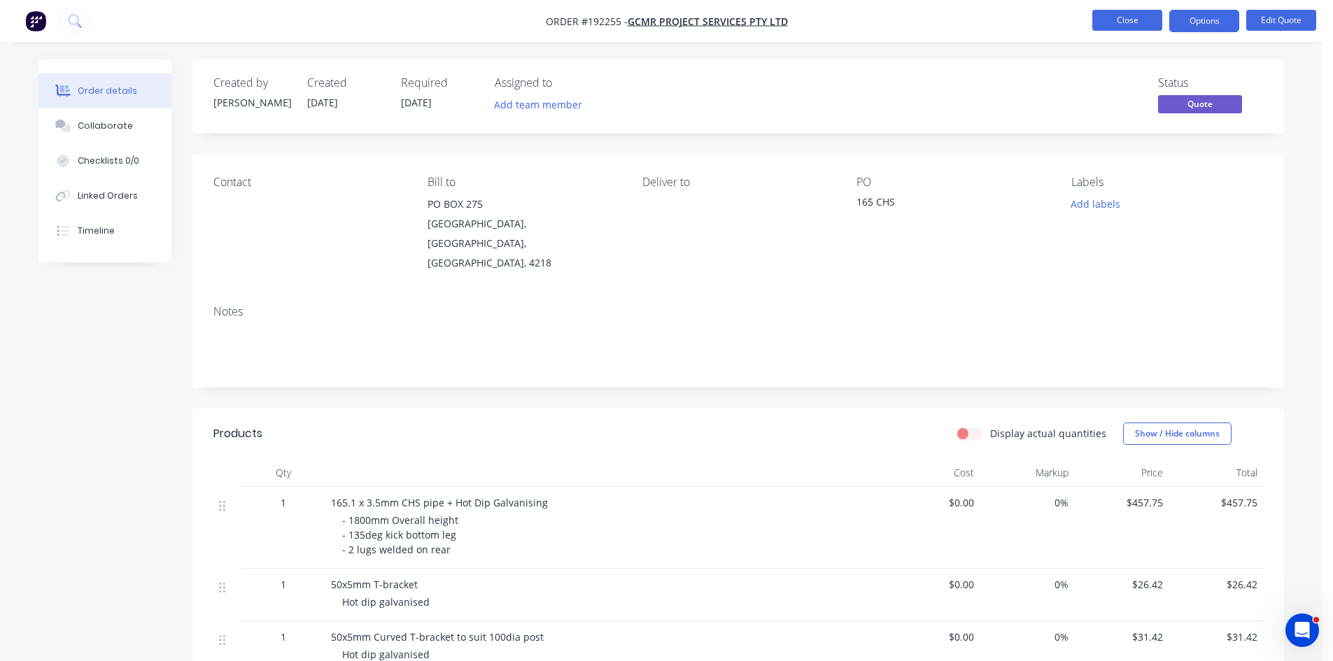
click at [1123, 10] on button "Close" at bounding box center [1127, 20] width 70 height 21
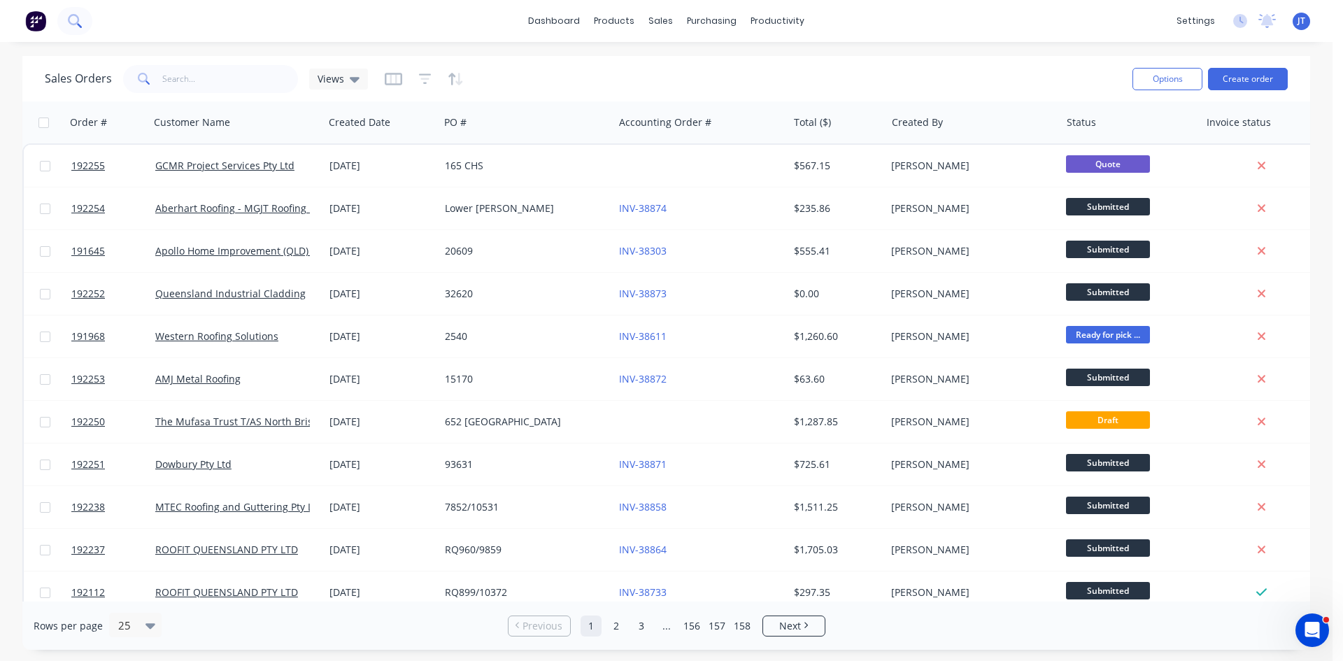
click at [73, 25] on icon at bounding box center [74, 20] width 13 height 13
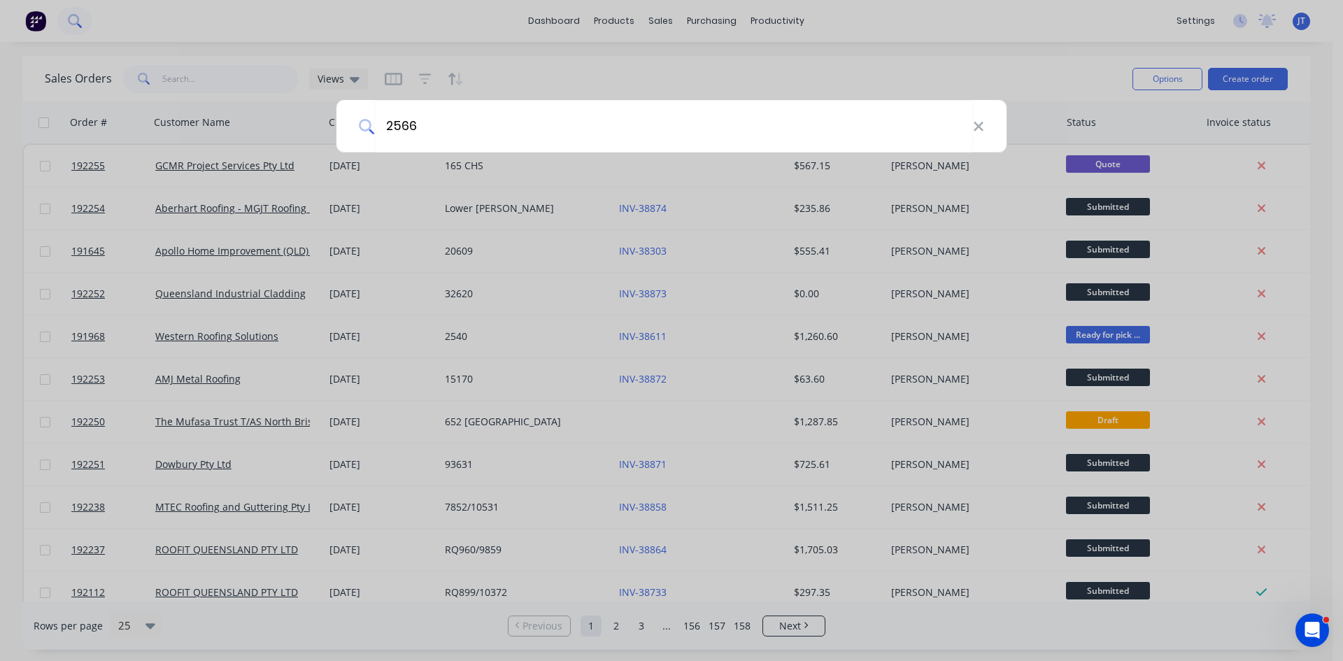
type input "2566"
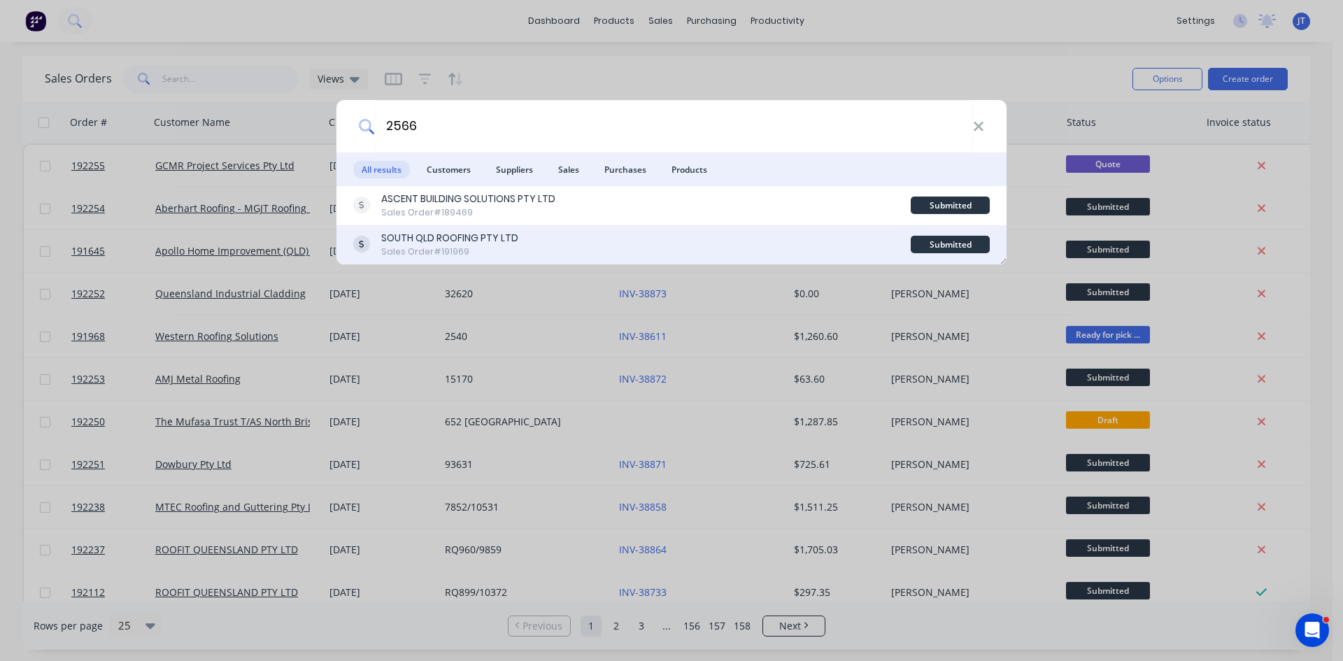
click at [605, 238] on div "SOUTH QLD ROOFING PTY LTD Sales Order #191969" at bounding box center [632, 244] width 558 height 27
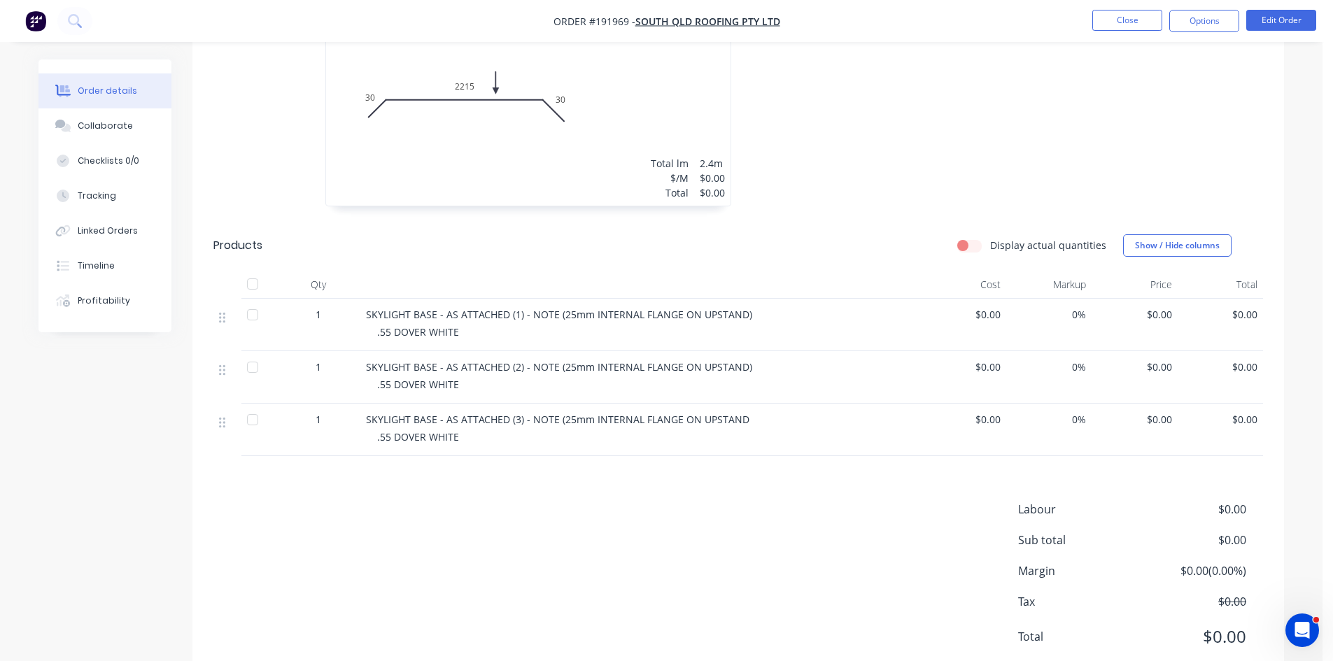
scroll to position [756, 0]
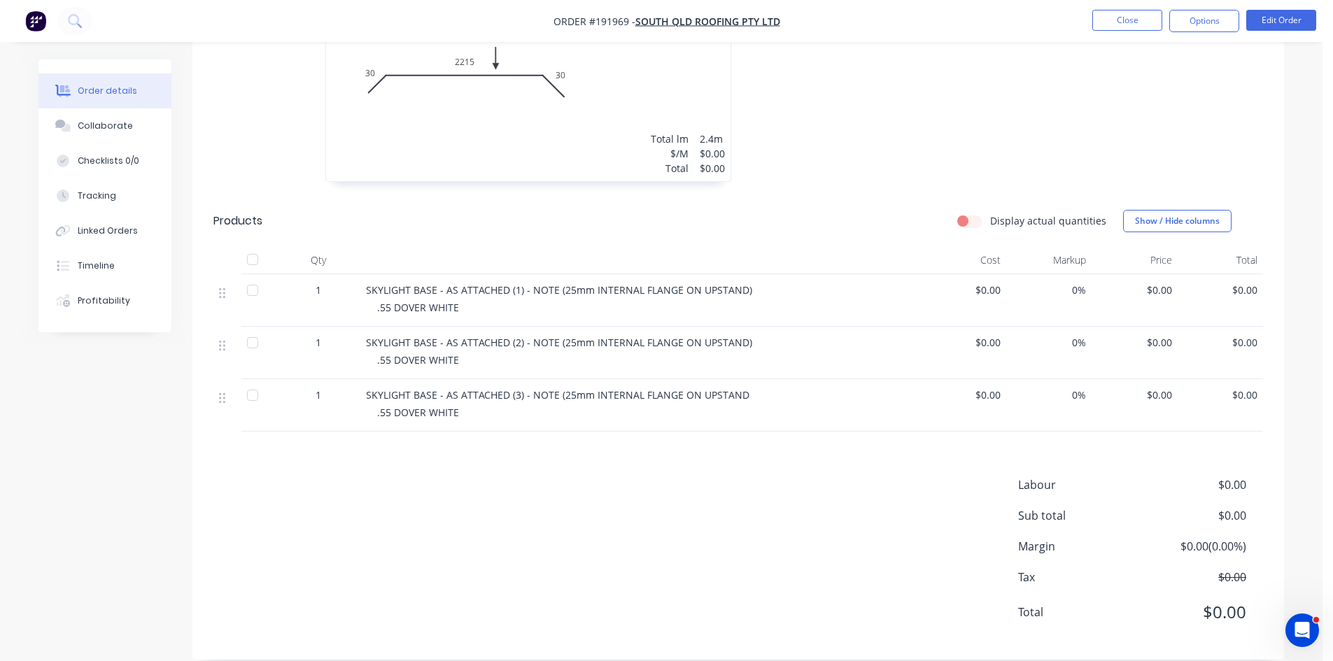
click at [680, 483] on div "Labour $0.00 Sub total $0.00 Margin $0.00 ( 0.00 %) Tax $0.00 Total $0.00" at bounding box center [737, 557] width 1049 height 162
click at [70, 114] on button "Collaborate" at bounding box center [104, 125] width 133 height 35
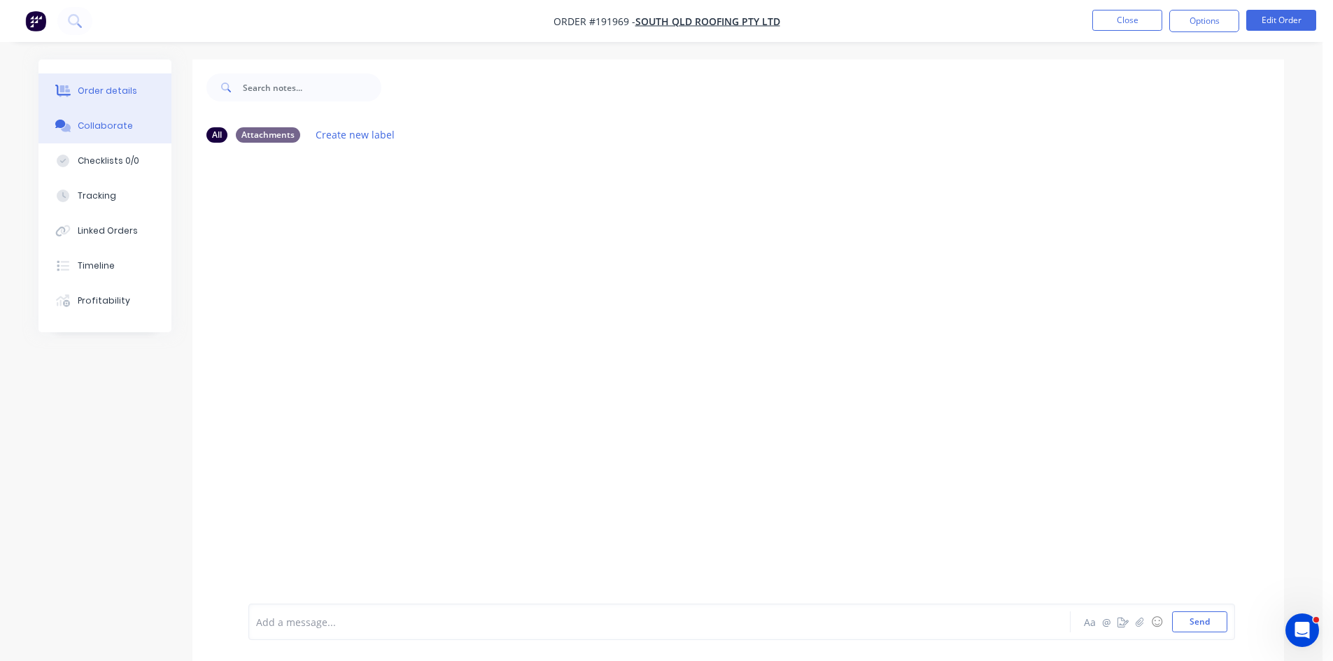
click at [90, 99] on button "Order details" at bounding box center [104, 90] width 133 height 35
